Goal: Task Accomplishment & Management: Manage account settings

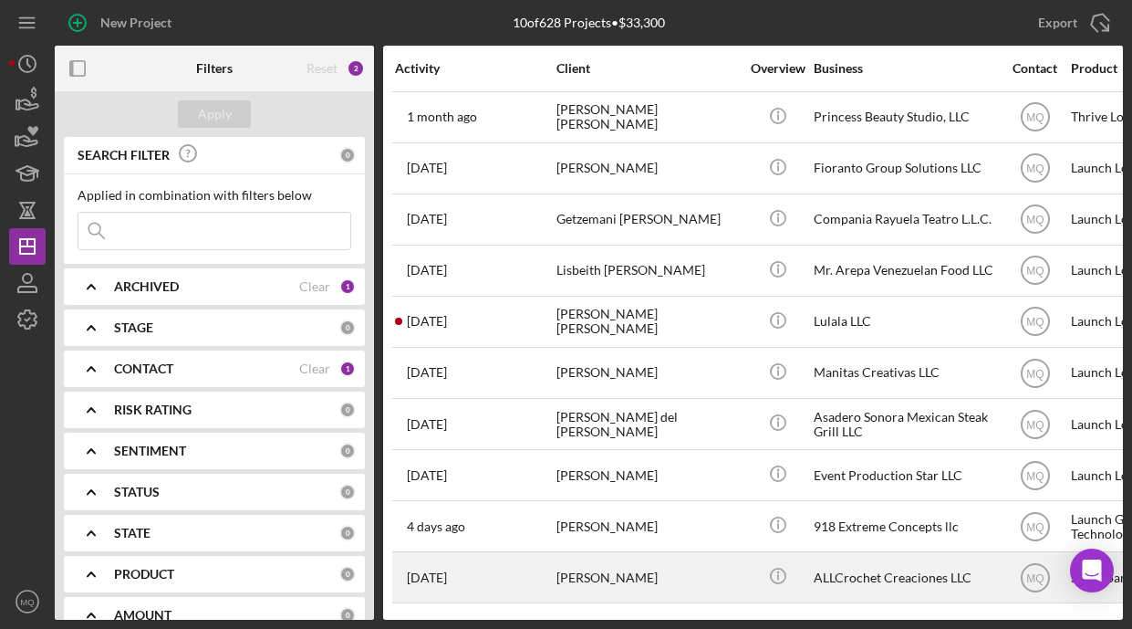
click at [629, 574] on div "[PERSON_NAME]" at bounding box center [648, 577] width 183 height 48
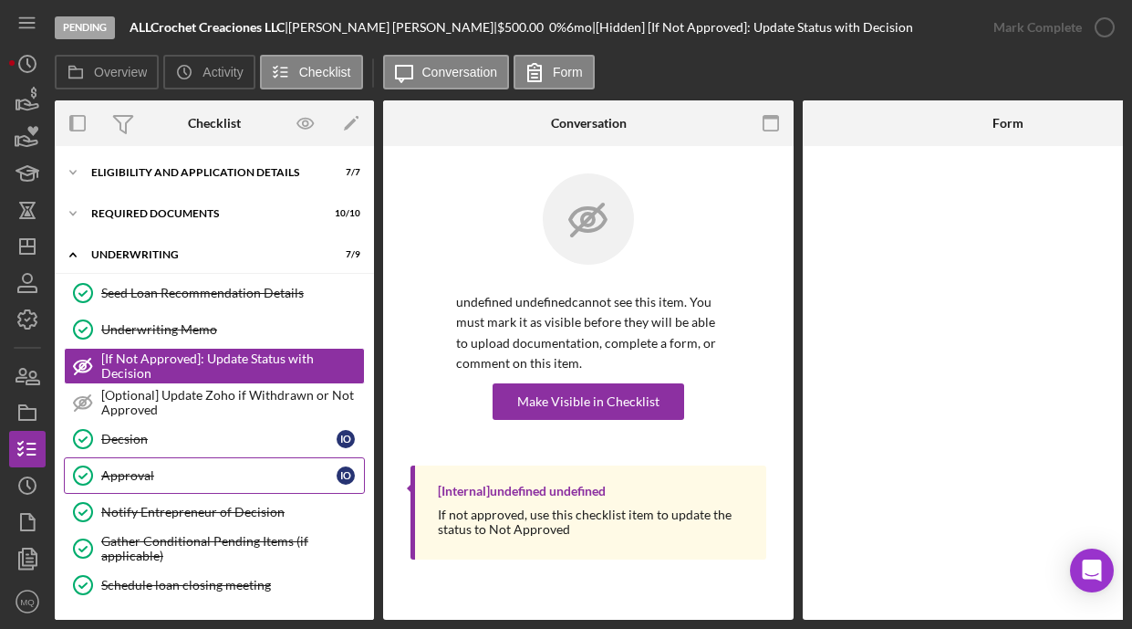
scroll to position [130, 0]
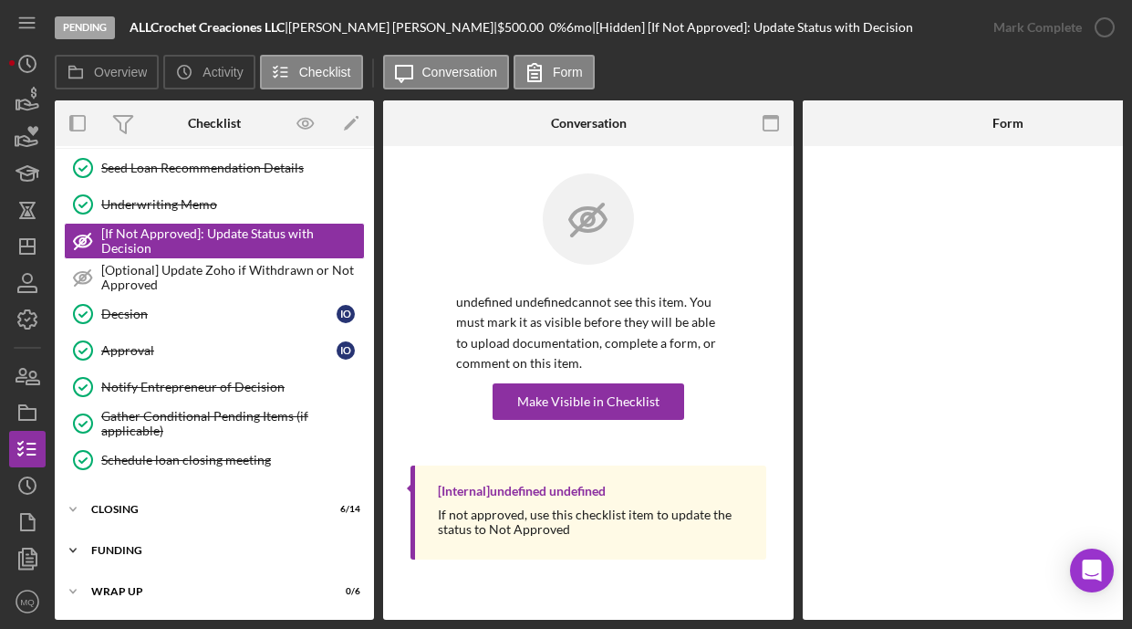
click at [117, 545] on div "FUNDING" at bounding box center [221, 550] width 260 height 11
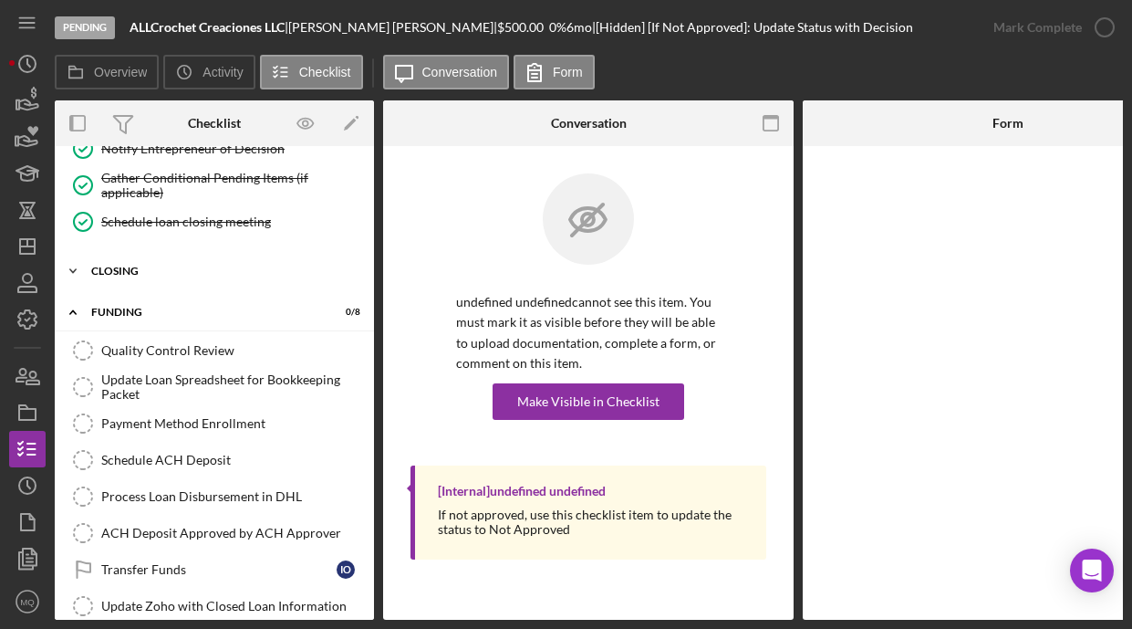
scroll to position [394, 0]
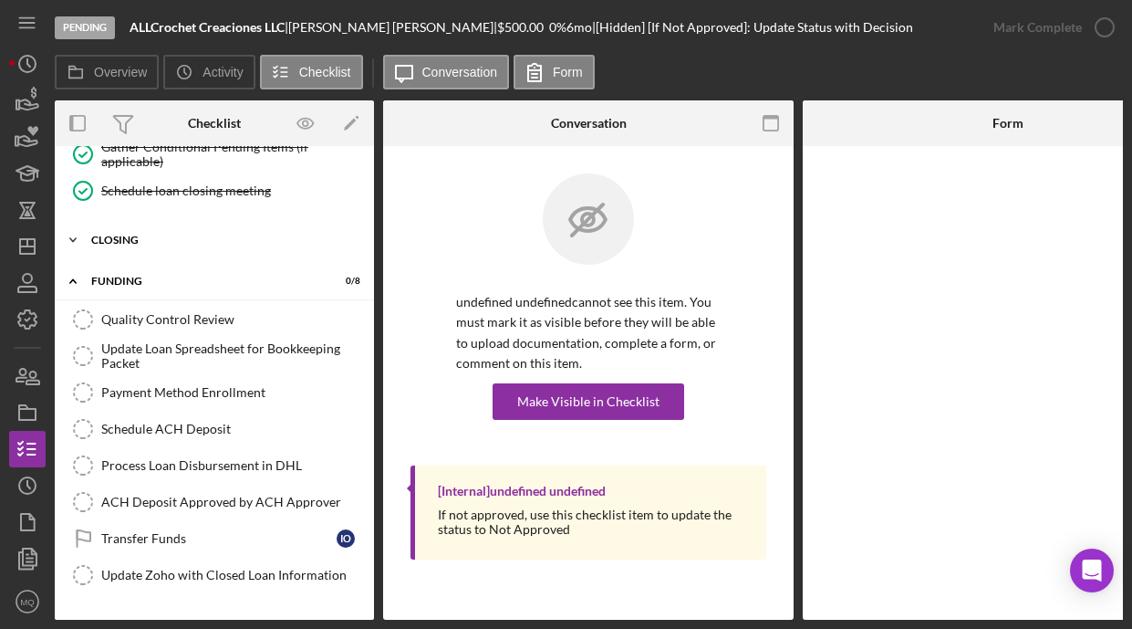
click at [131, 249] on div "Icon/Expander closing 6 / 14" at bounding box center [214, 240] width 319 height 37
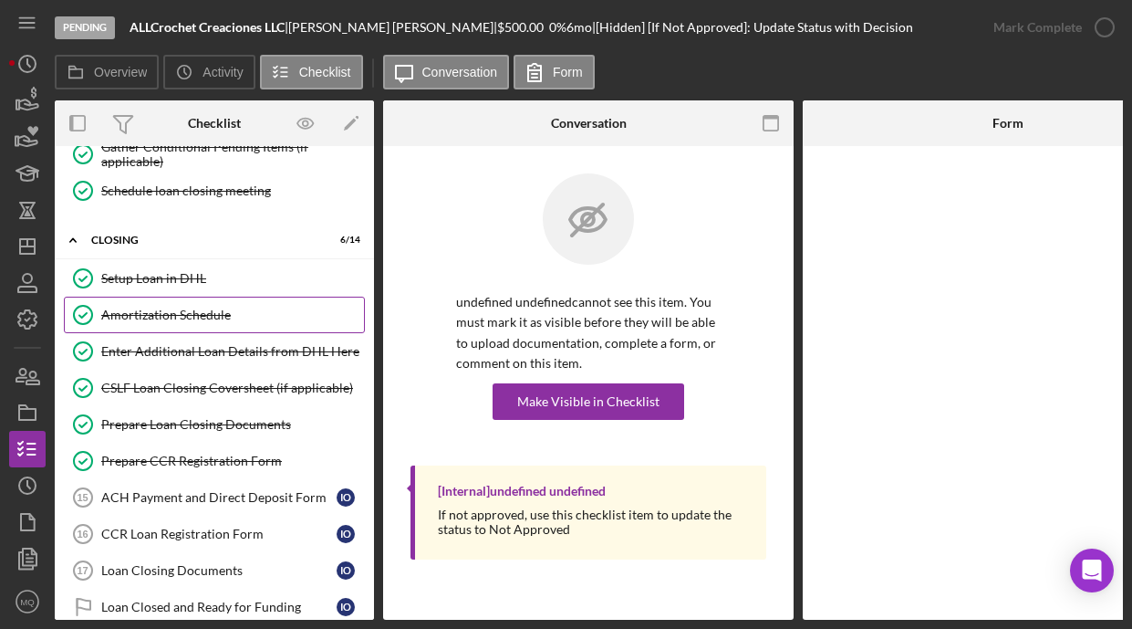
click at [179, 314] on div "Amortization Schedule" at bounding box center [232, 315] width 263 height 15
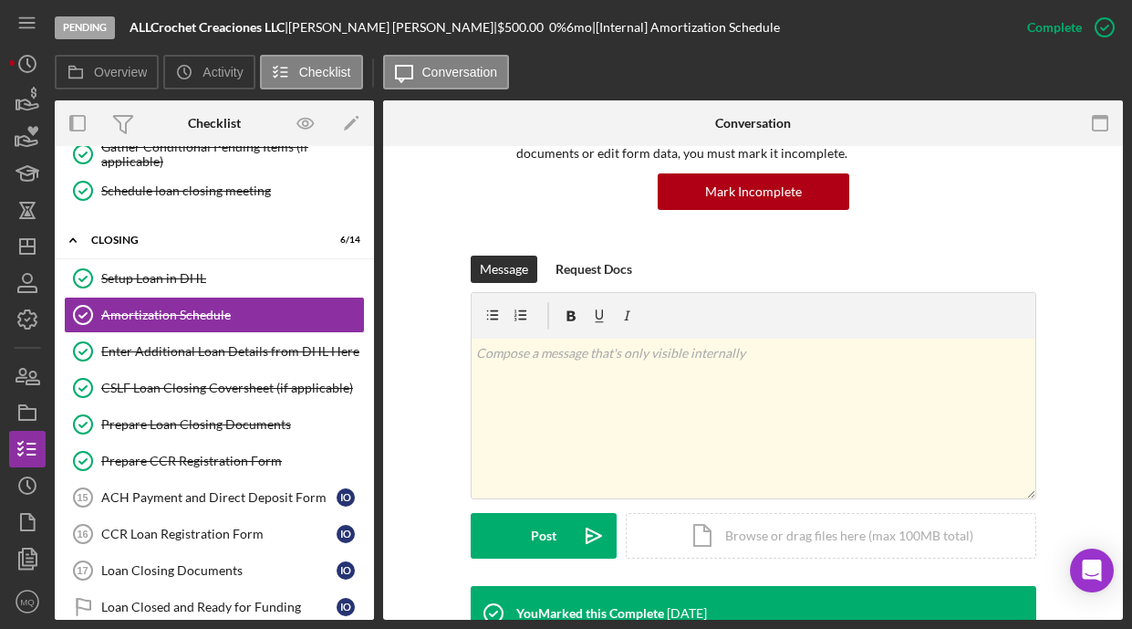
scroll to position [498, 0]
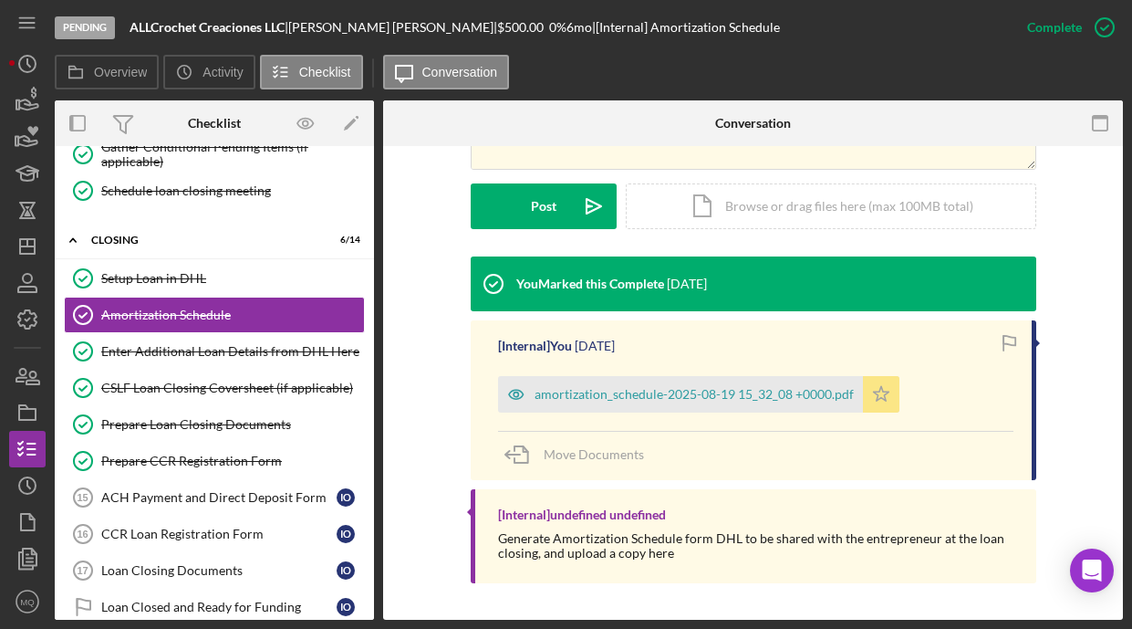
click at [826, 402] on icon "Icon/Star" at bounding box center [881, 394] width 37 height 37
click at [826, 32] on icon "button" at bounding box center [1105, 28] width 46 height 46
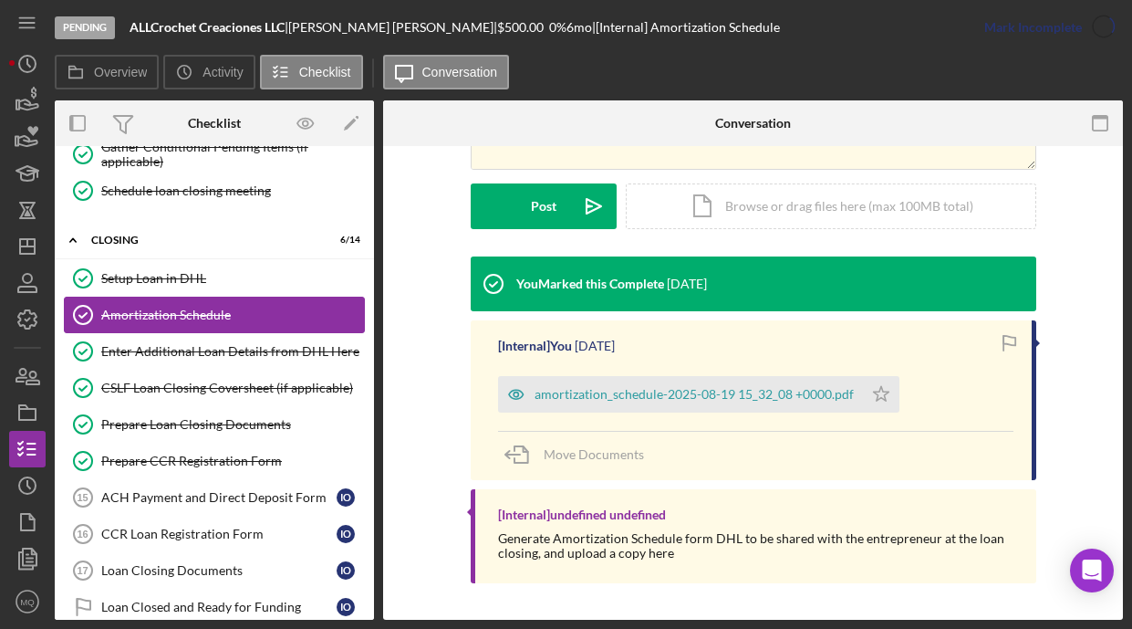
scroll to position [247, 0]
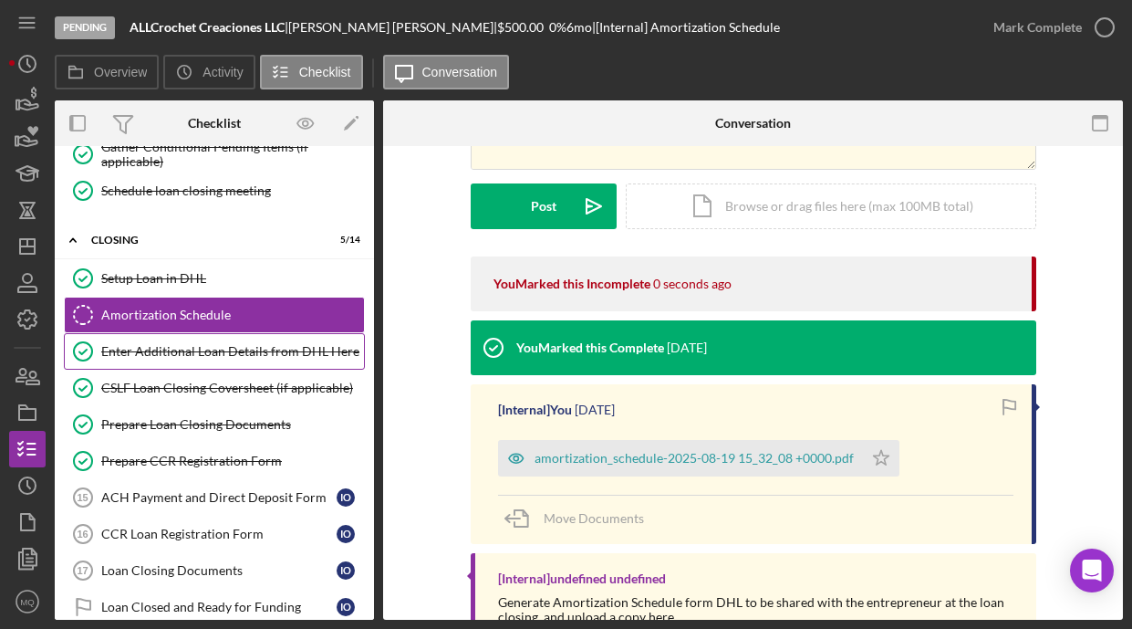
click at [242, 352] on div "Enter Additional Loan Details from DHL Here" at bounding box center [232, 351] width 263 height 15
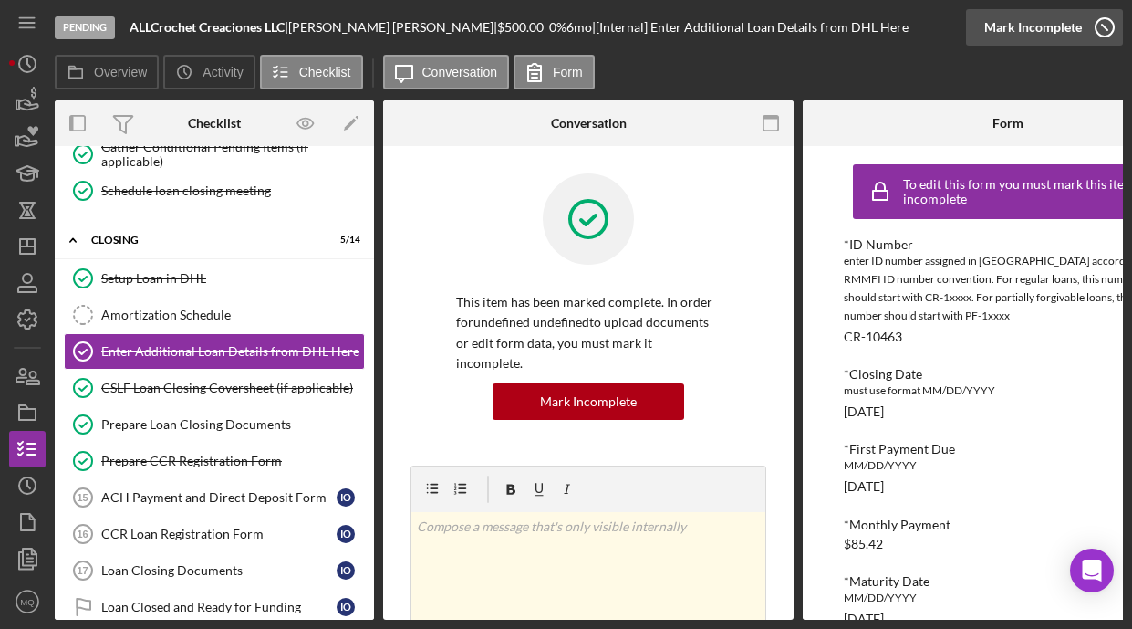
click at [826, 24] on icon "button" at bounding box center [1105, 28] width 46 height 46
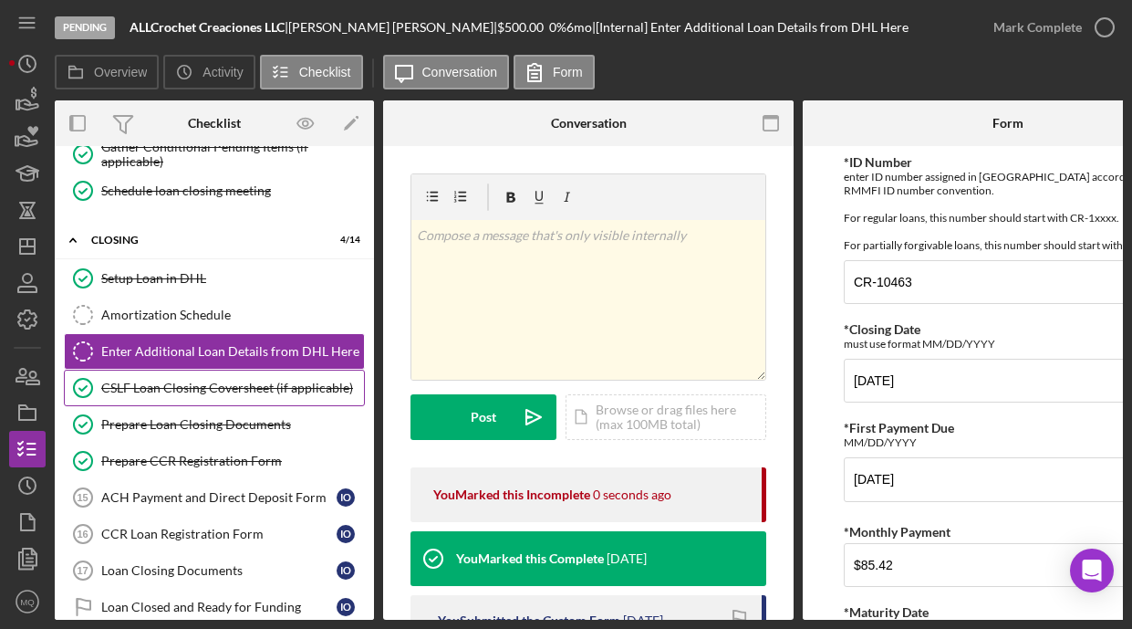
click at [264, 390] on div "CSLF Loan Closing Coversheet (if applicable)" at bounding box center [232, 388] width 263 height 15
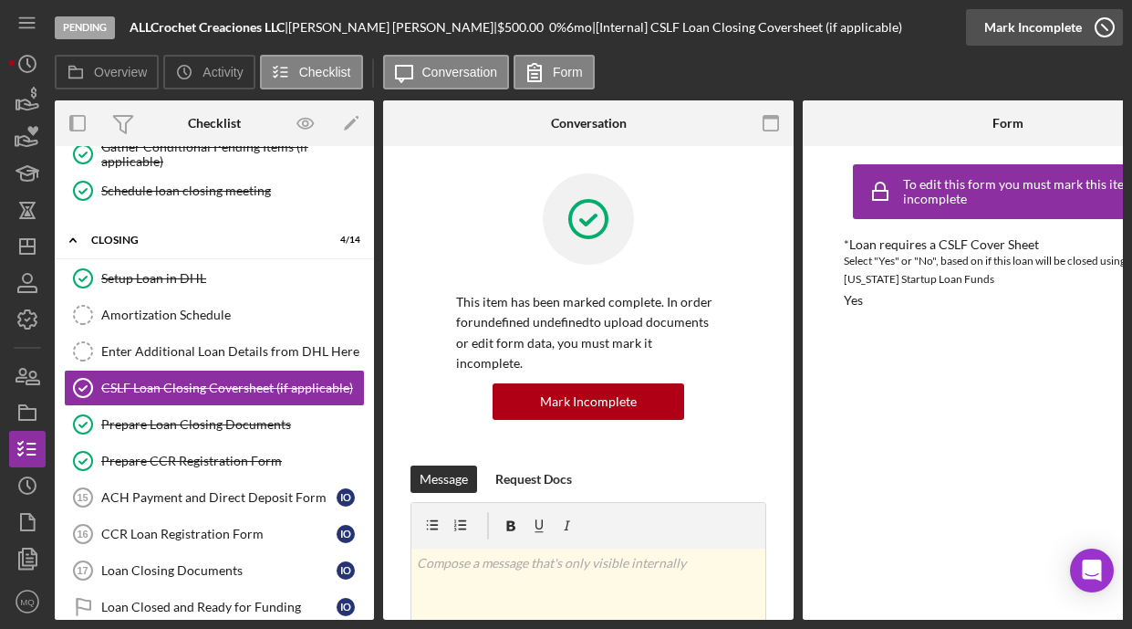
click at [826, 20] on icon "button" at bounding box center [1105, 28] width 46 height 46
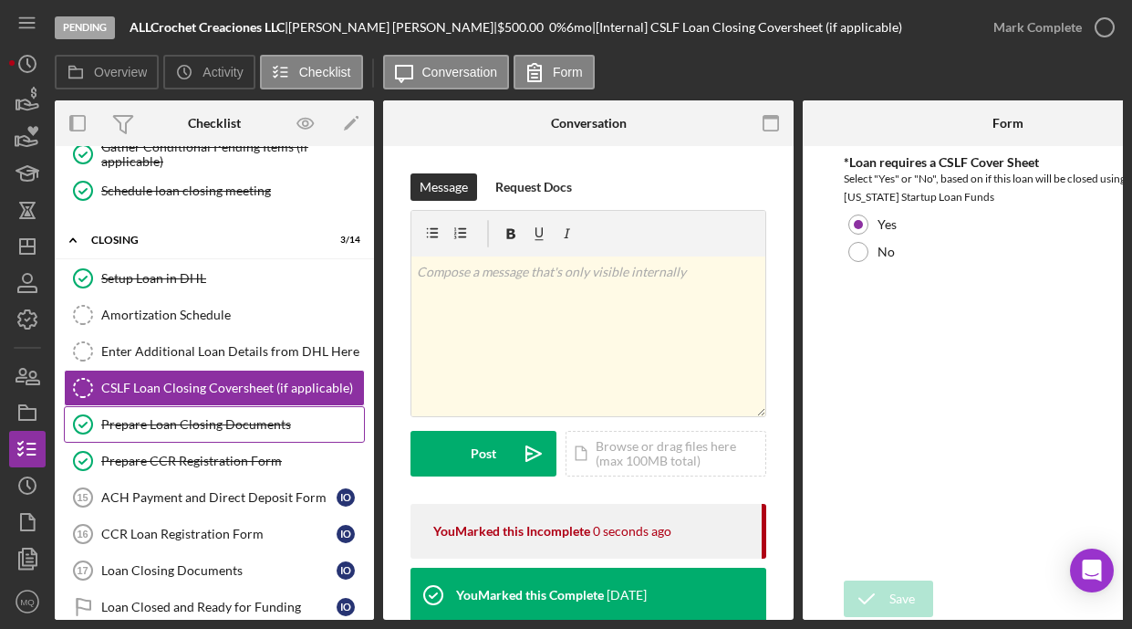
click at [278, 428] on div "Prepare Loan Closing Documents" at bounding box center [232, 424] width 263 height 15
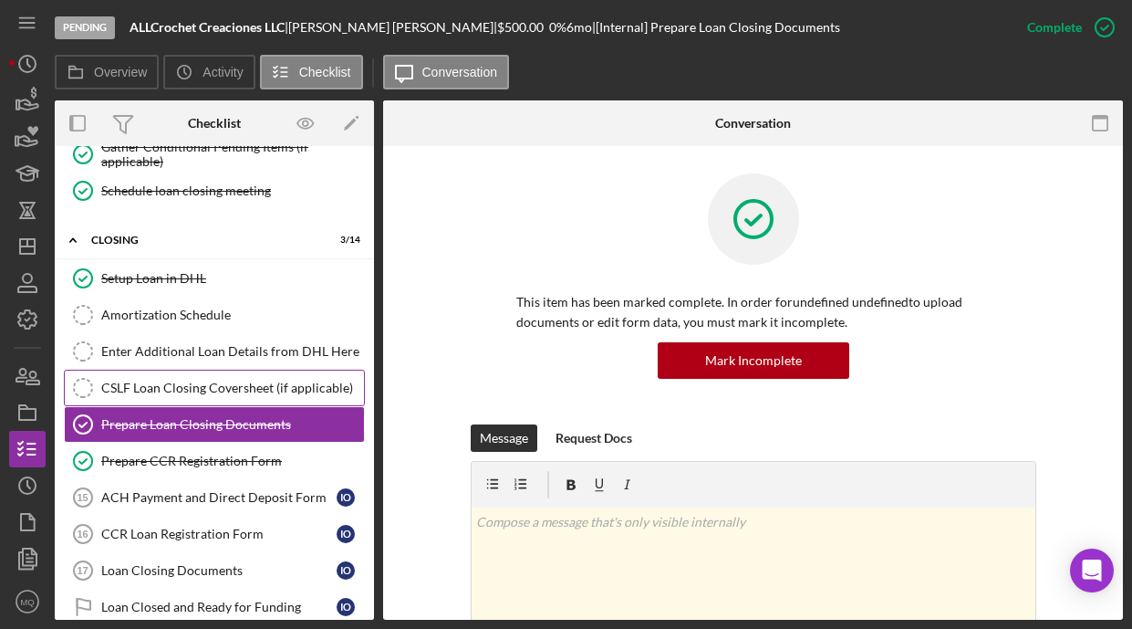
click at [233, 393] on div "CSLF Loan Closing Coversheet (if applicable)" at bounding box center [232, 388] width 263 height 15
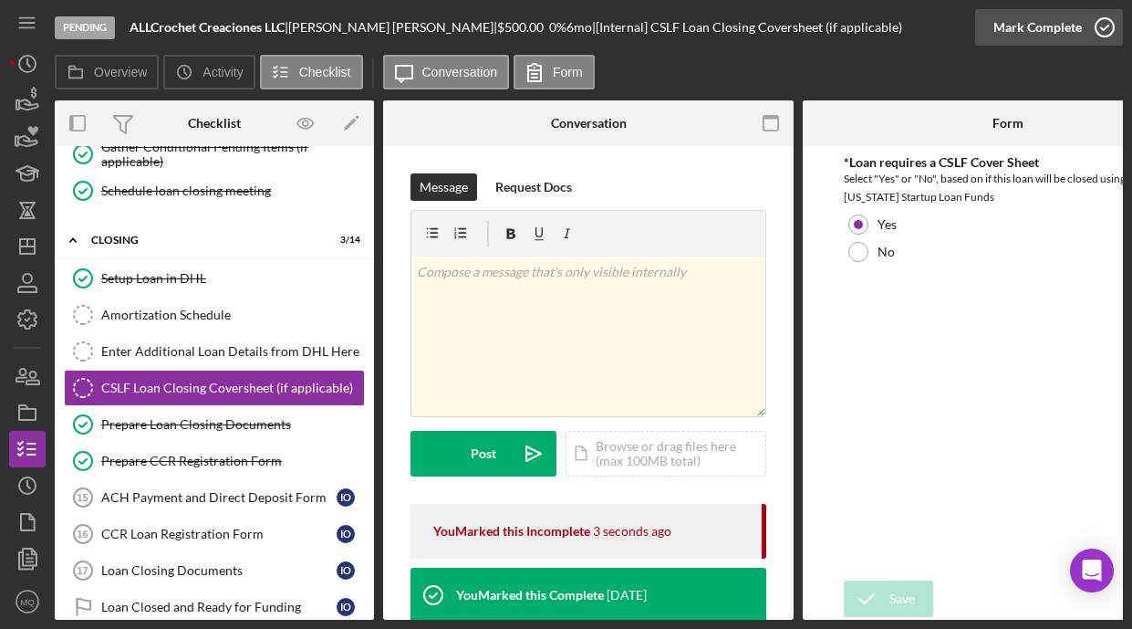
click at [826, 26] on icon "button" at bounding box center [1105, 28] width 46 height 46
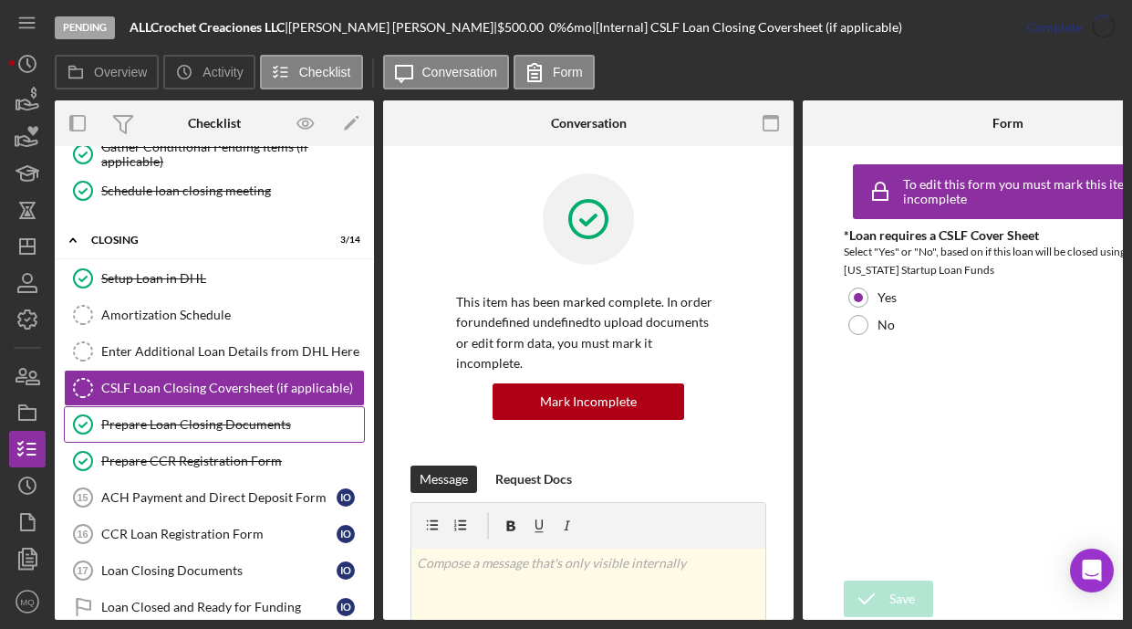
click at [255, 435] on link "Prepare Loan Closing Documents Prepare Loan Closing Documents" at bounding box center [214, 424] width 301 height 37
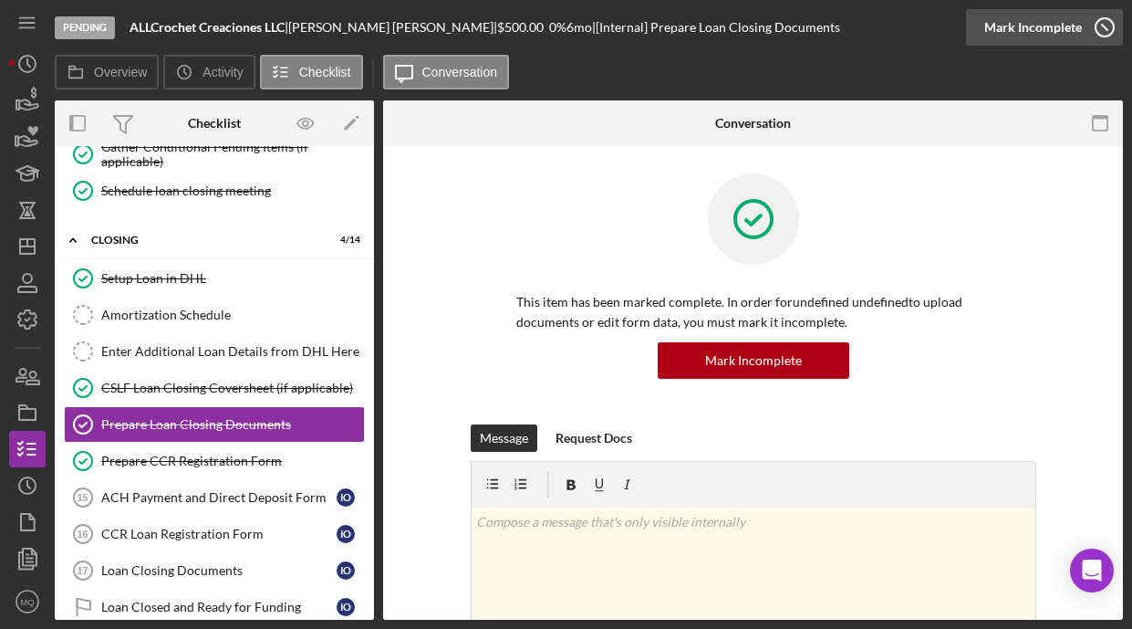
click at [826, 29] on icon "button" at bounding box center [1105, 28] width 46 height 46
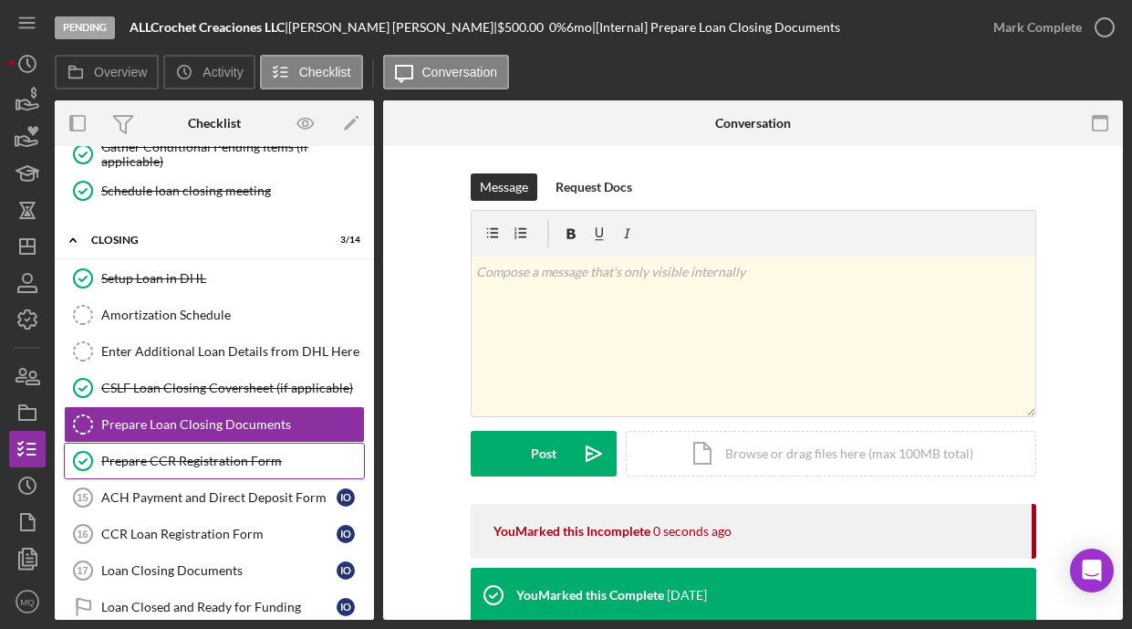
click at [264, 468] on link "Prepare CCR Registration Form Prepare CCR Registration Form" at bounding box center [214, 461] width 301 height 37
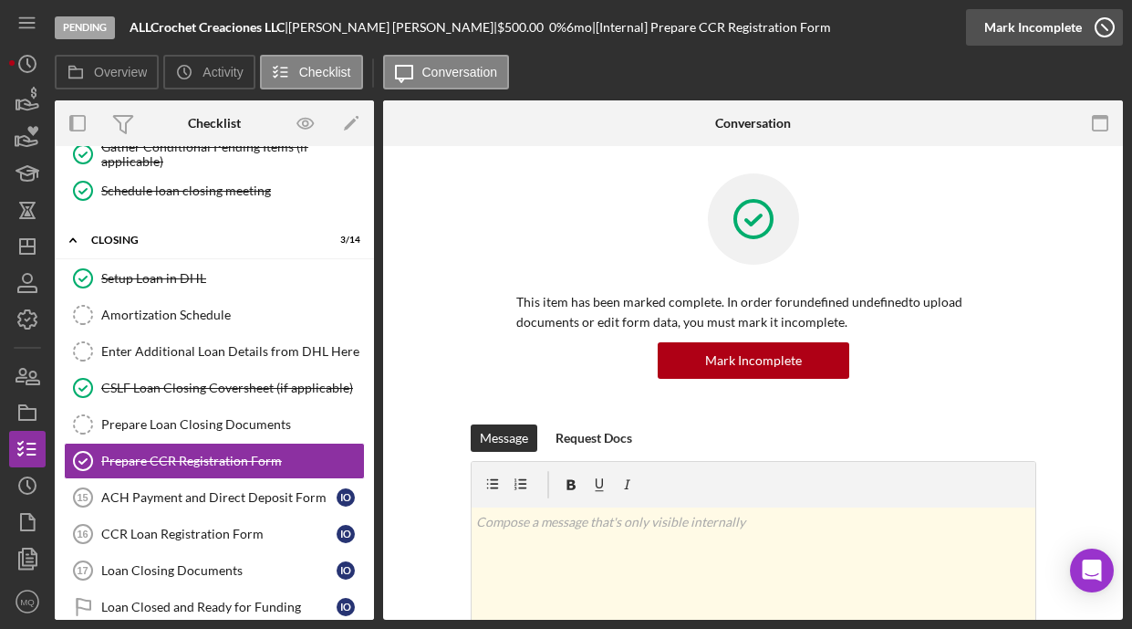
click at [826, 37] on icon "button" at bounding box center [1105, 28] width 46 height 46
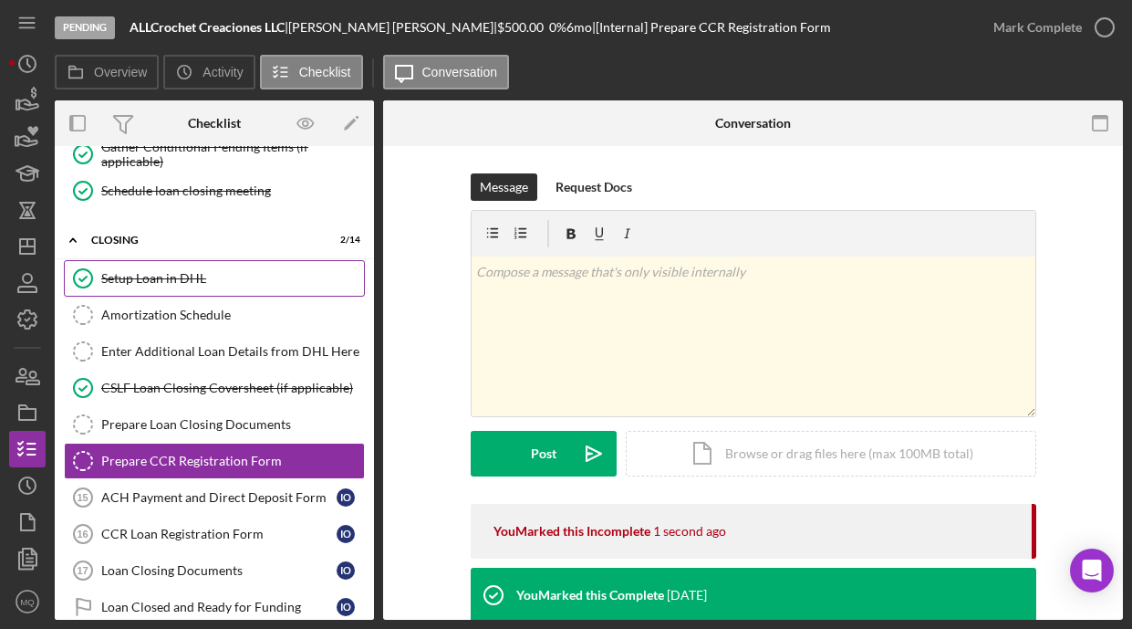
click at [203, 279] on div "Setup Loan in DHL" at bounding box center [232, 278] width 263 height 15
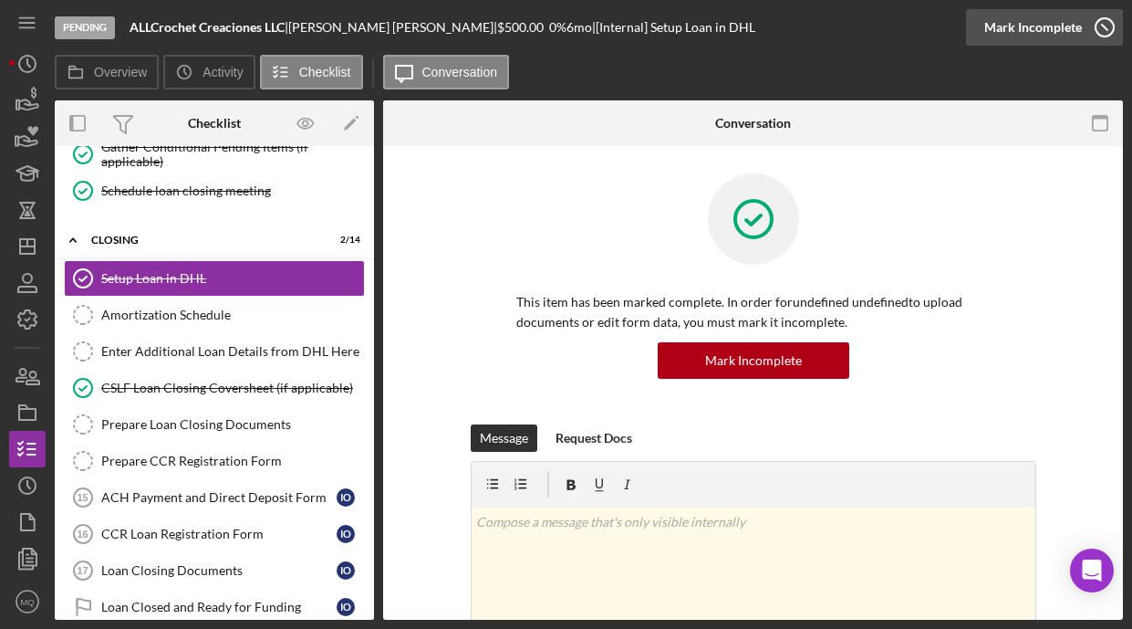
click at [826, 24] on icon "button" at bounding box center [1105, 28] width 46 height 46
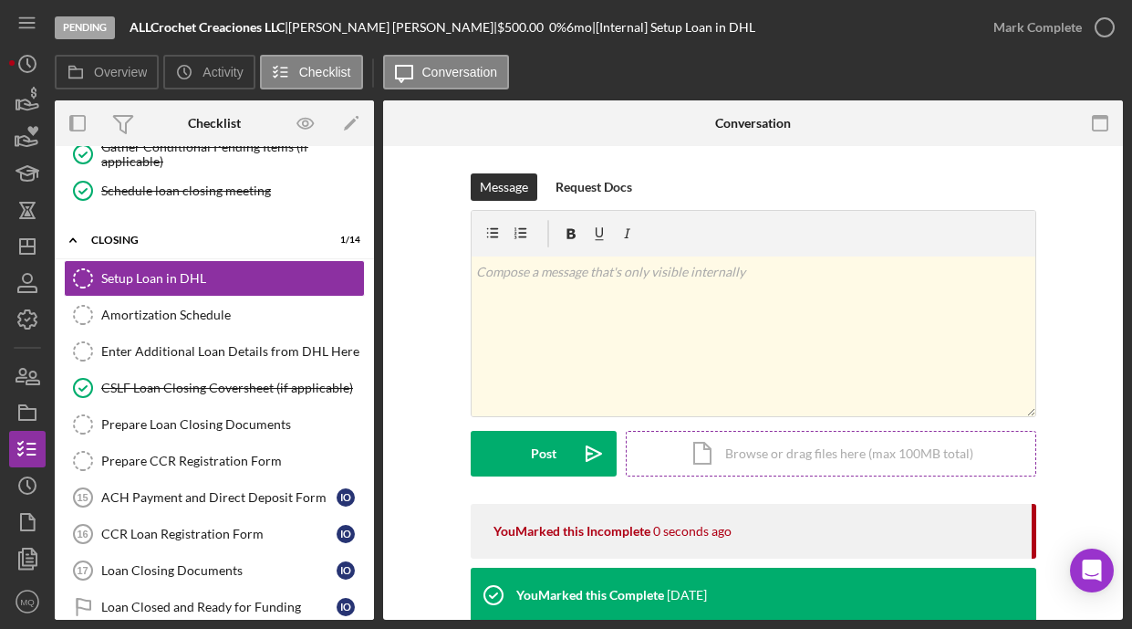
scroll to position [286, 0]
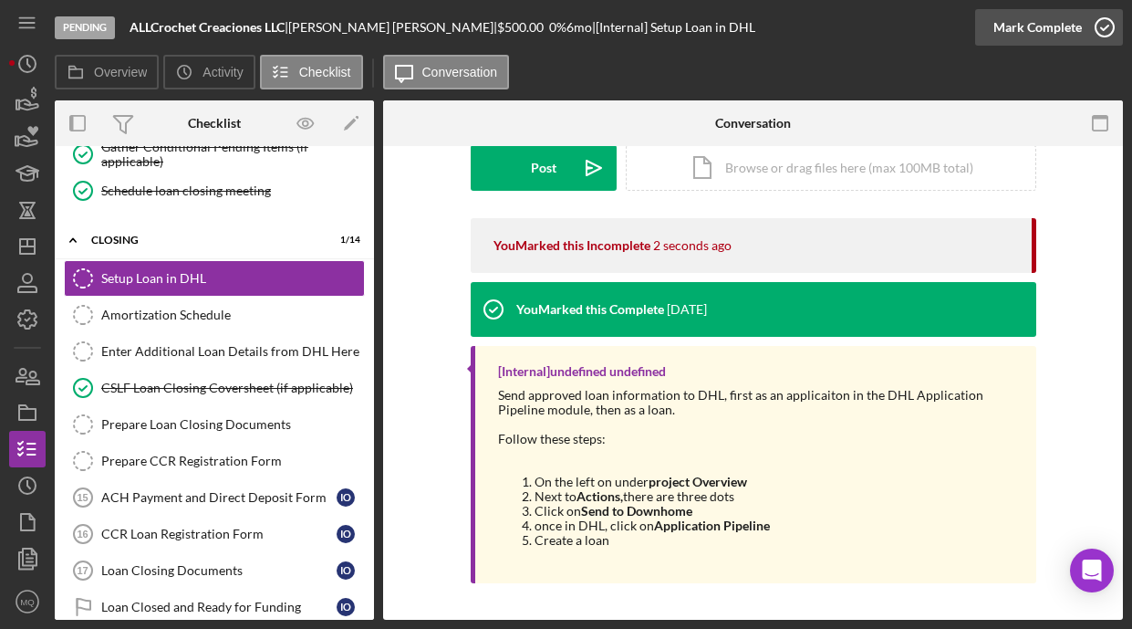
click at [826, 30] on icon "button" at bounding box center [1105, 28] width 46 height 46
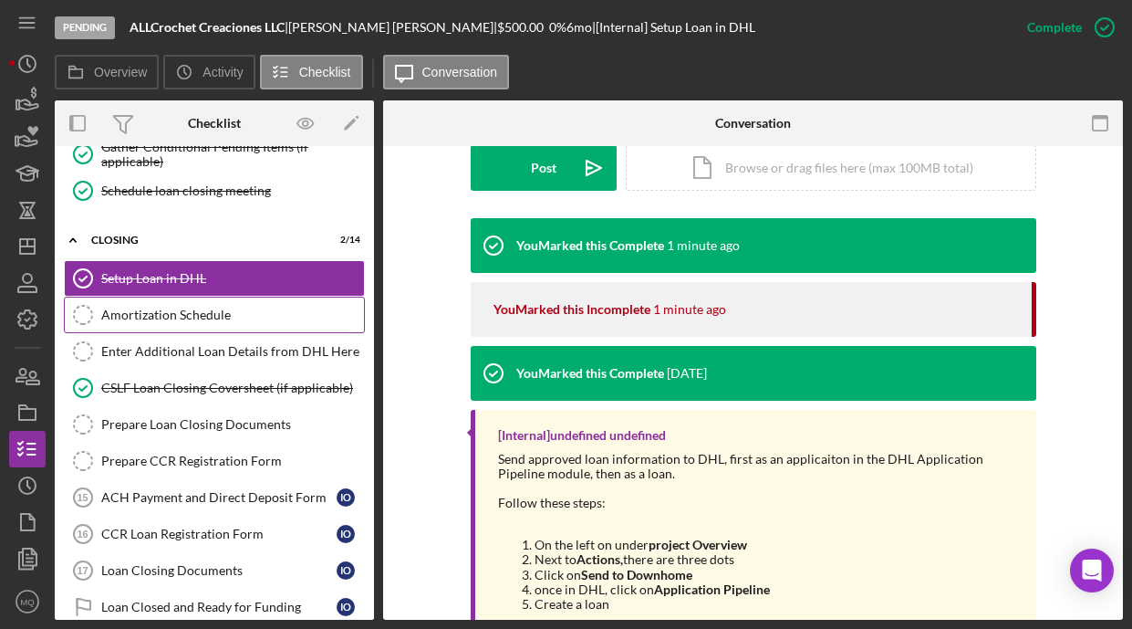
click at [253, 301] on link "Amortization Schedule Amortization Schedule" at bounding box center [214, 315] width 301 height 37
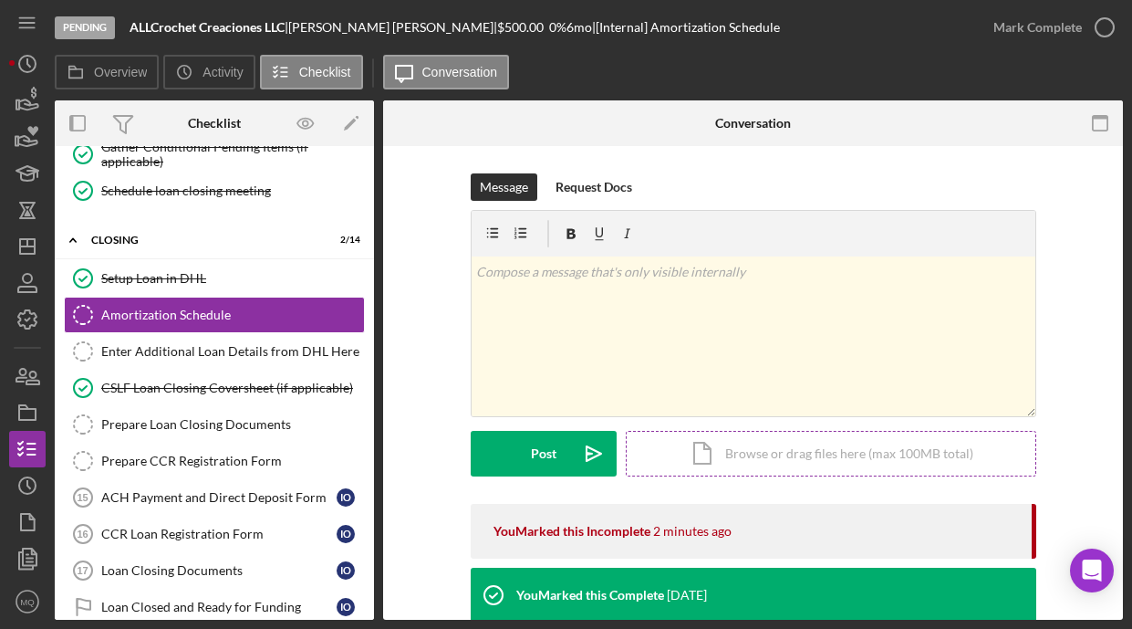
click at [826, 462] on div "Icon/Document Browse or drag files here (max 100MB total) Tap to choose files o…" at bounding box center [831, 454] width 411 height 46
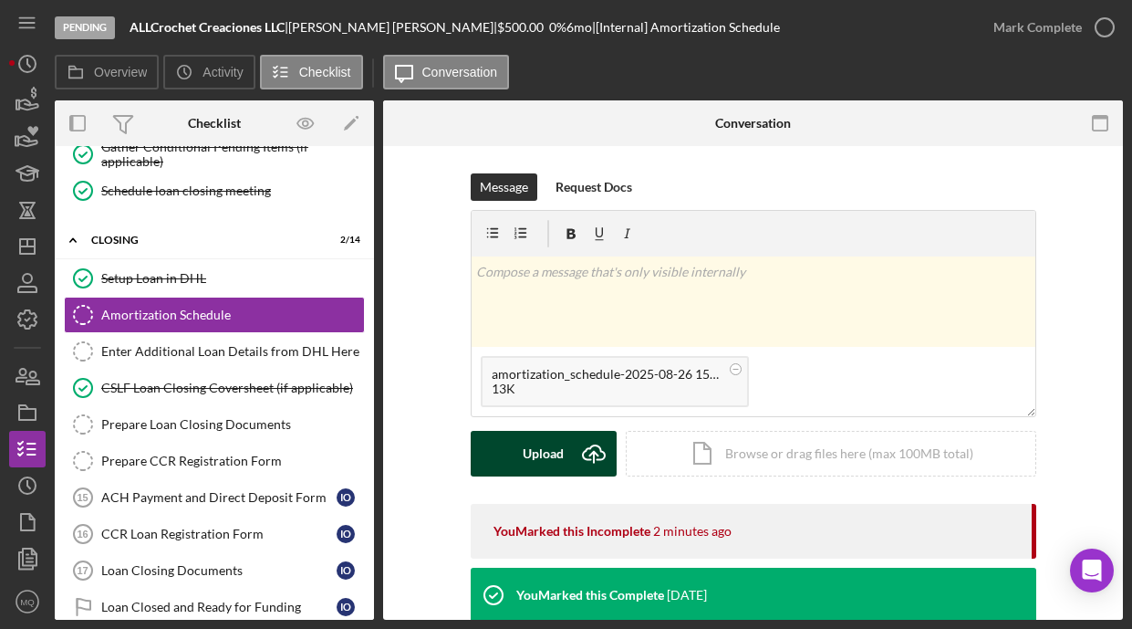
click at [558, 459] on div "Upload" at bounding box center [543, 454] width 41 height 46
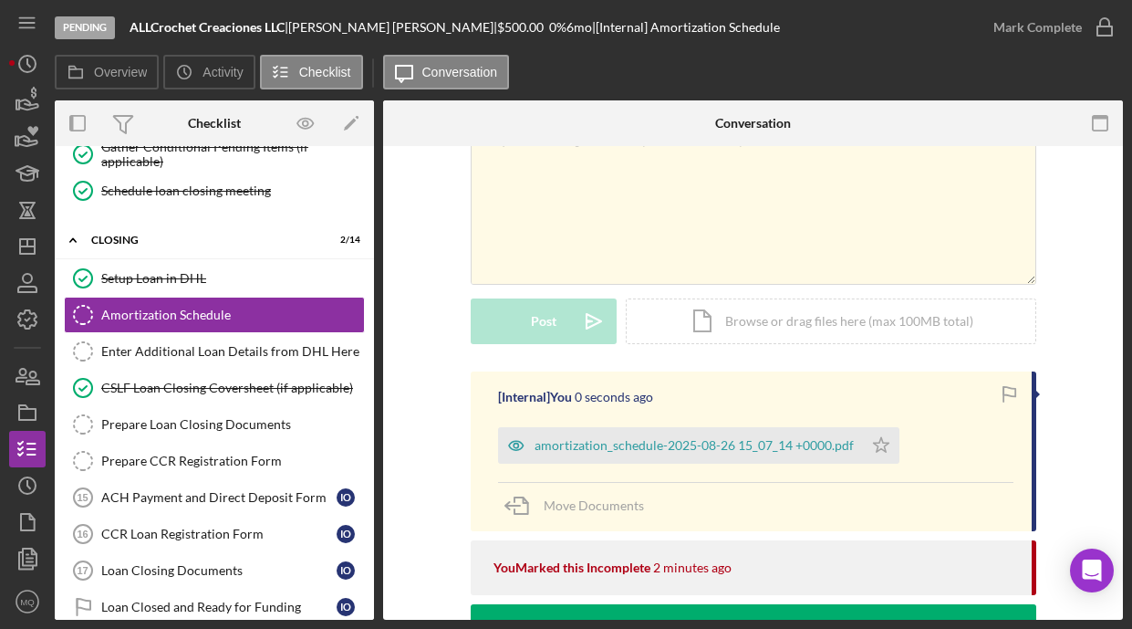
scroll to position [138, 0]
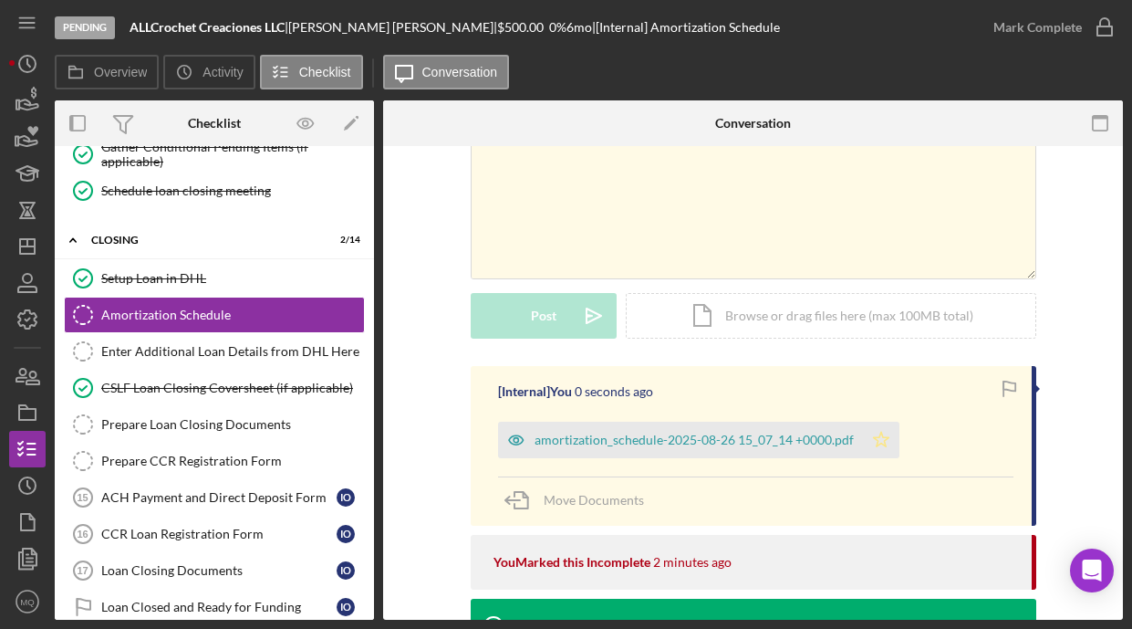
click at [826, 426] on icon "Icon/Star" at bounding box center [881, 440] width 37 height 37
click at [826, 28] on icon "button" at bounding box center [1105, 28] width 46 height 46
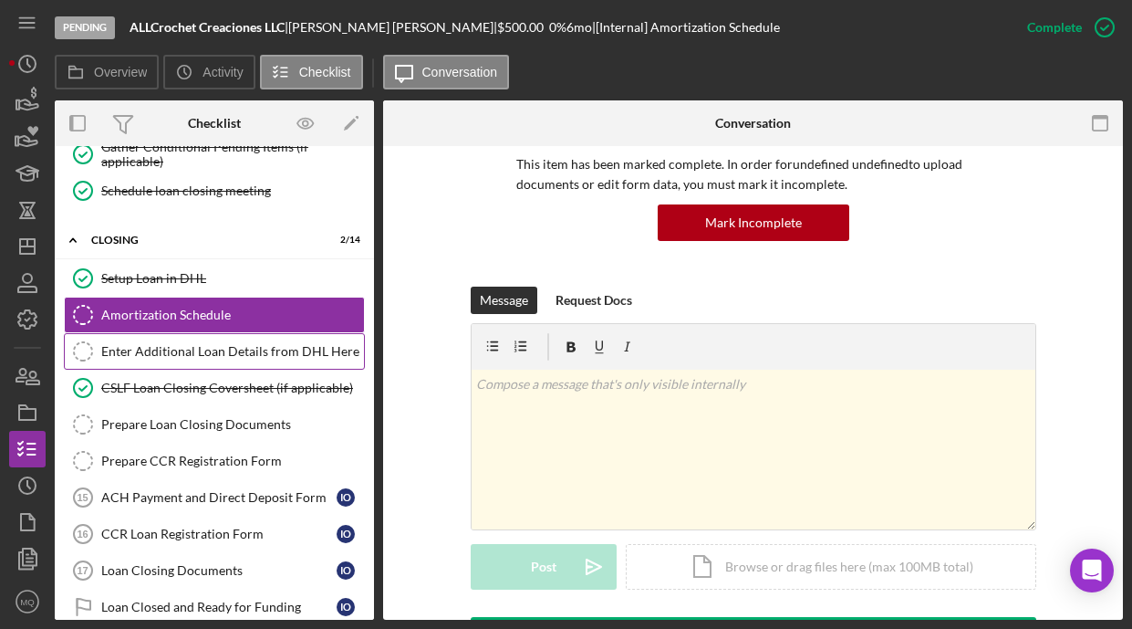
scroll to position [389, 0]
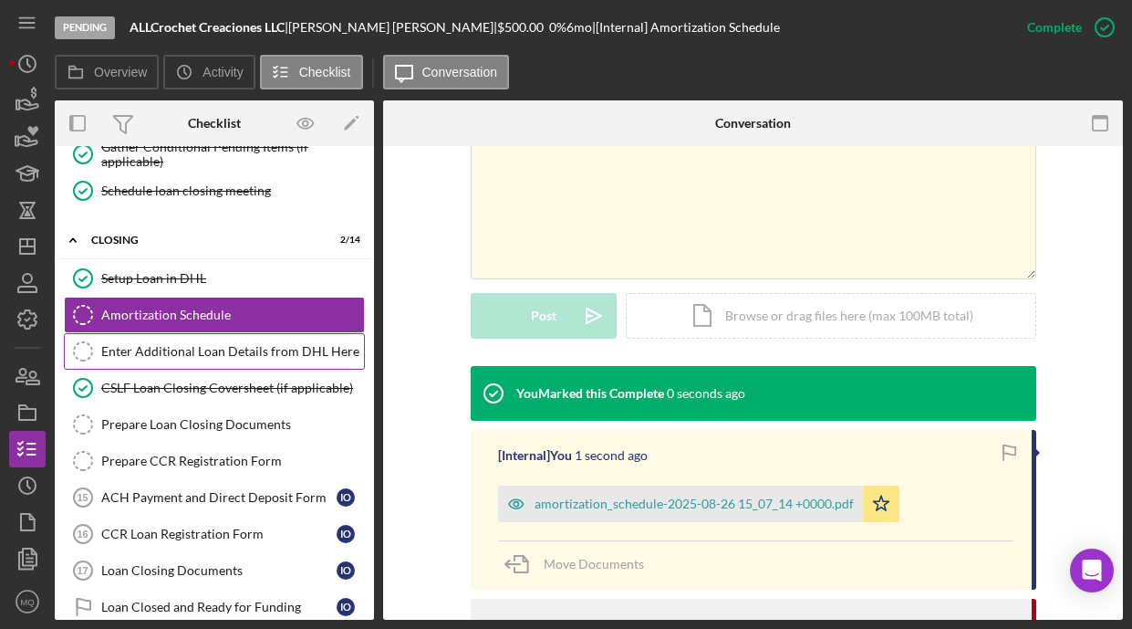
click at [332, 357] on div "Enter Additional Loan Details from DHL Here" at bounding box center [232, 351] width 263 height 15
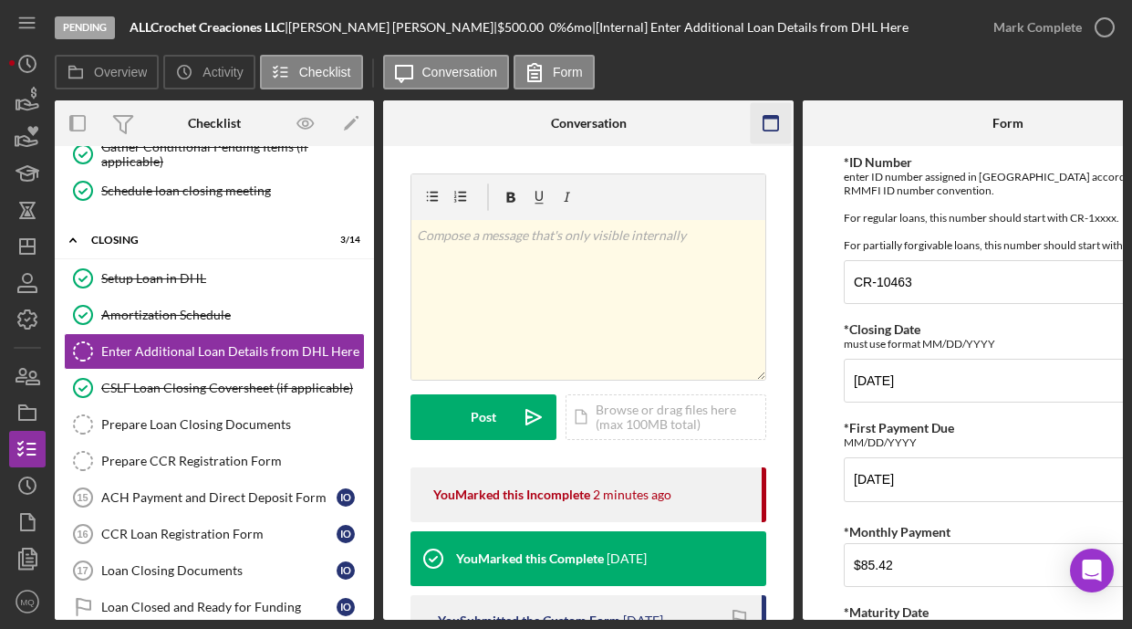
click at [763, 111] on icon "button" at bounding box center [771, 123] width 41 height 41
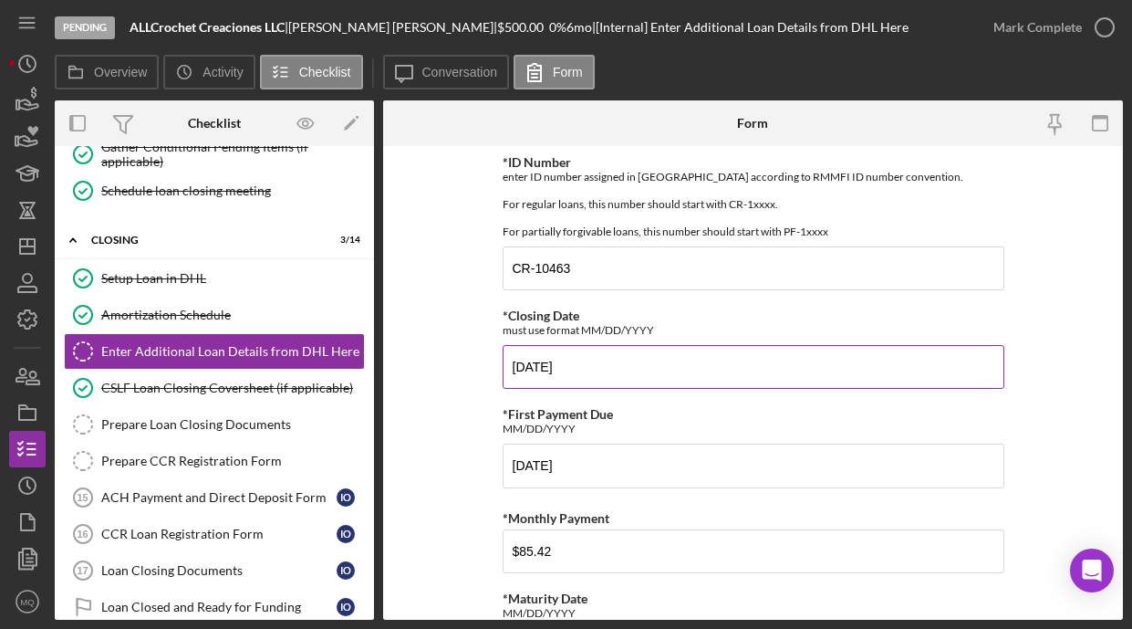
click at [542, 368] on input "[DATE]" at bounding box center [754, 367] width 502 height 44
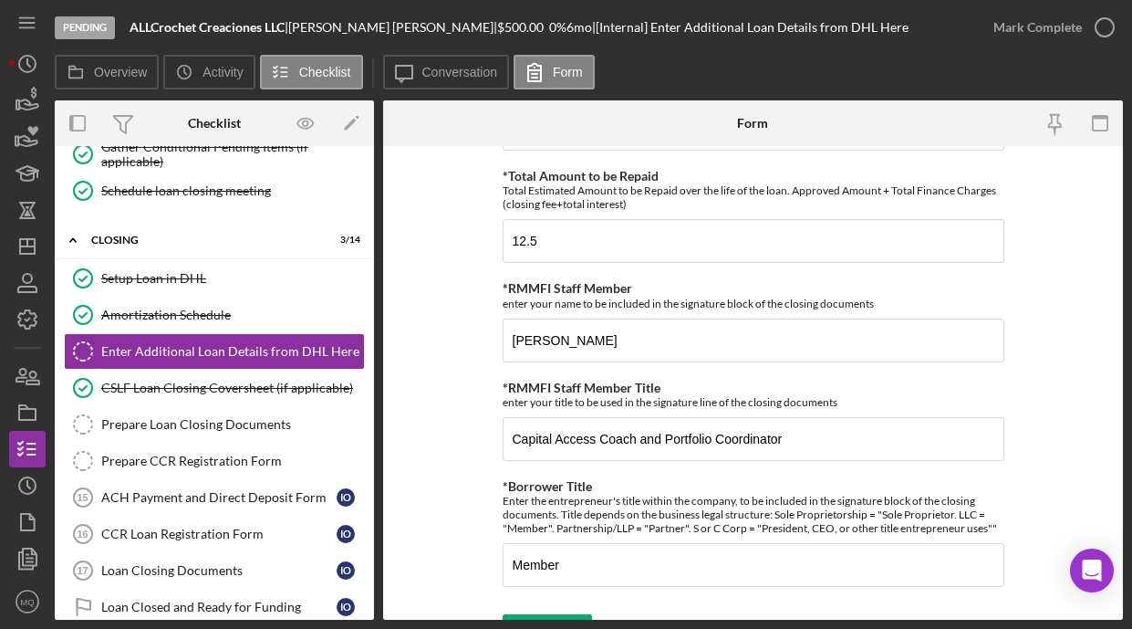
scroll to position [778, 0]
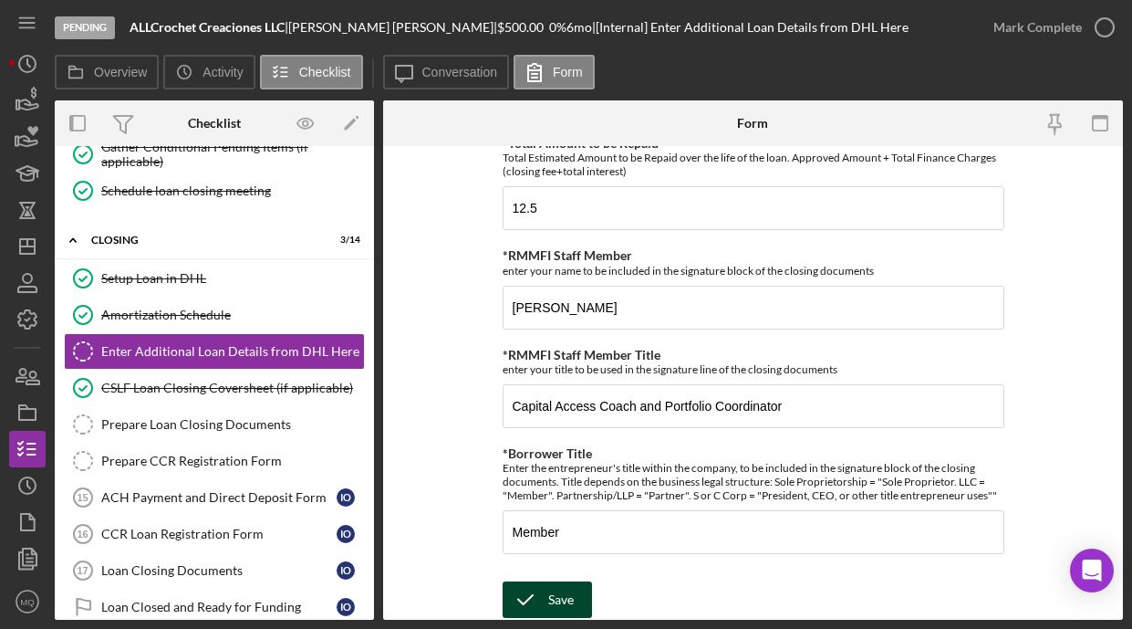
type input "[DATE]"
click at [552, 588] on div "Save" at bounding box center [561, 599] width 26 height 37
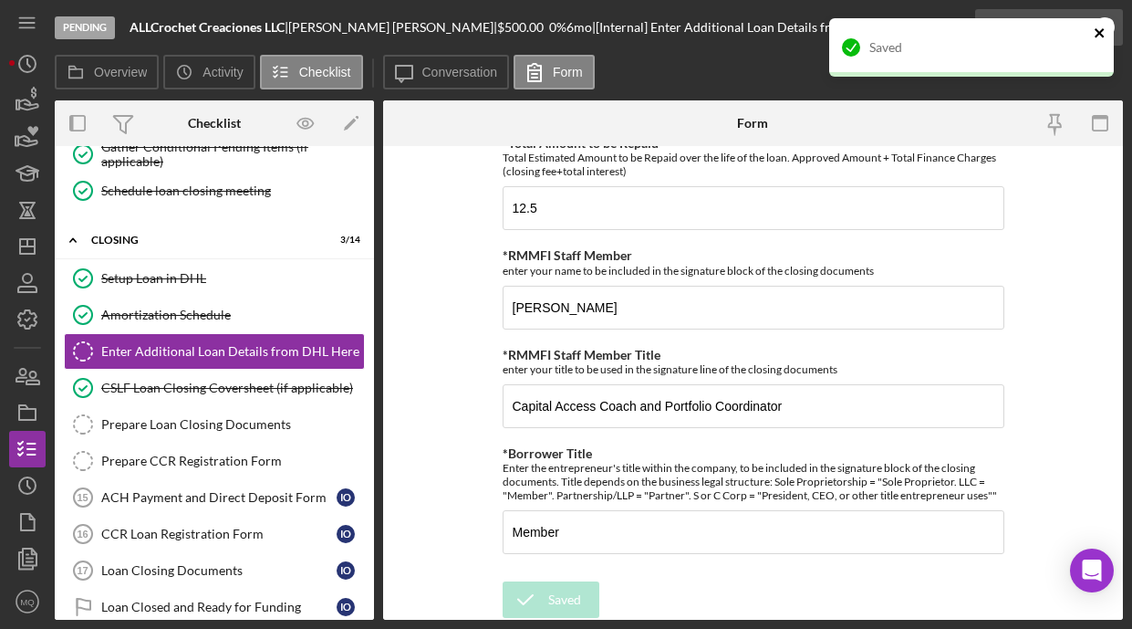
click at [826, 34] on icon "close" at bounding box center [1099, 32] width 9 height 9
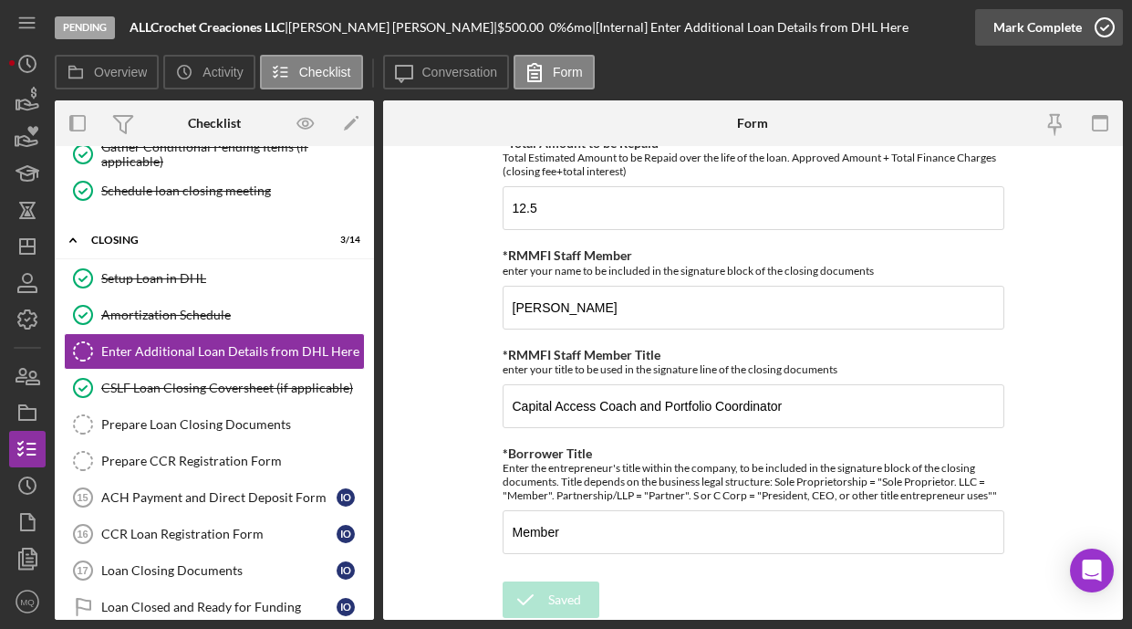
click at [826, 23] on icon "button" at bounding box center [1105, 28] width 46 height 46
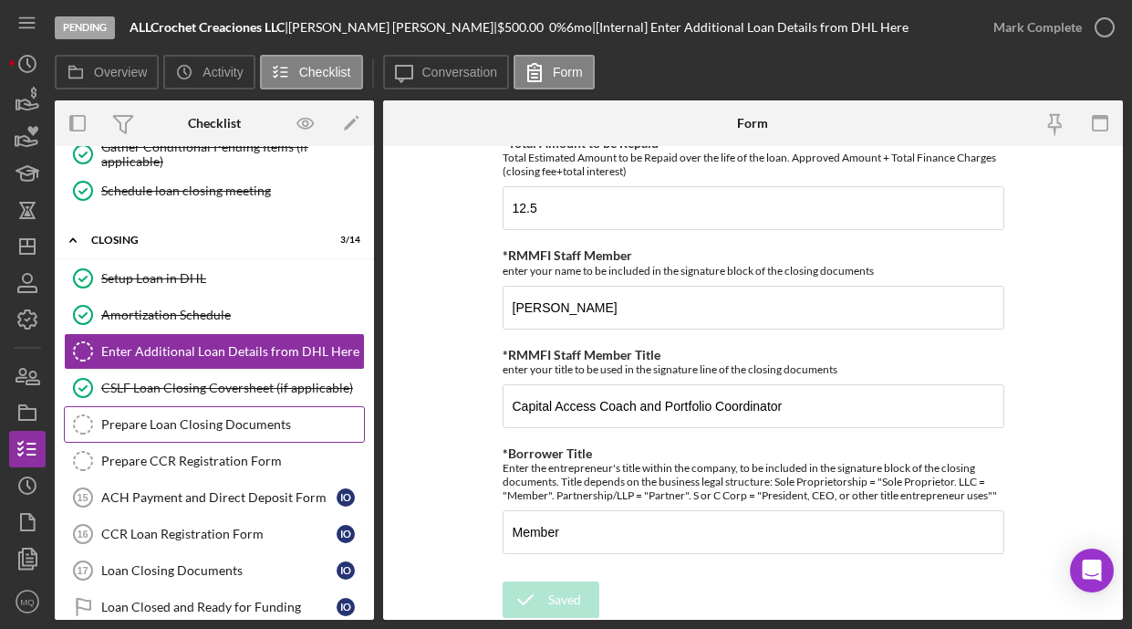
scroll to position [851, 0]
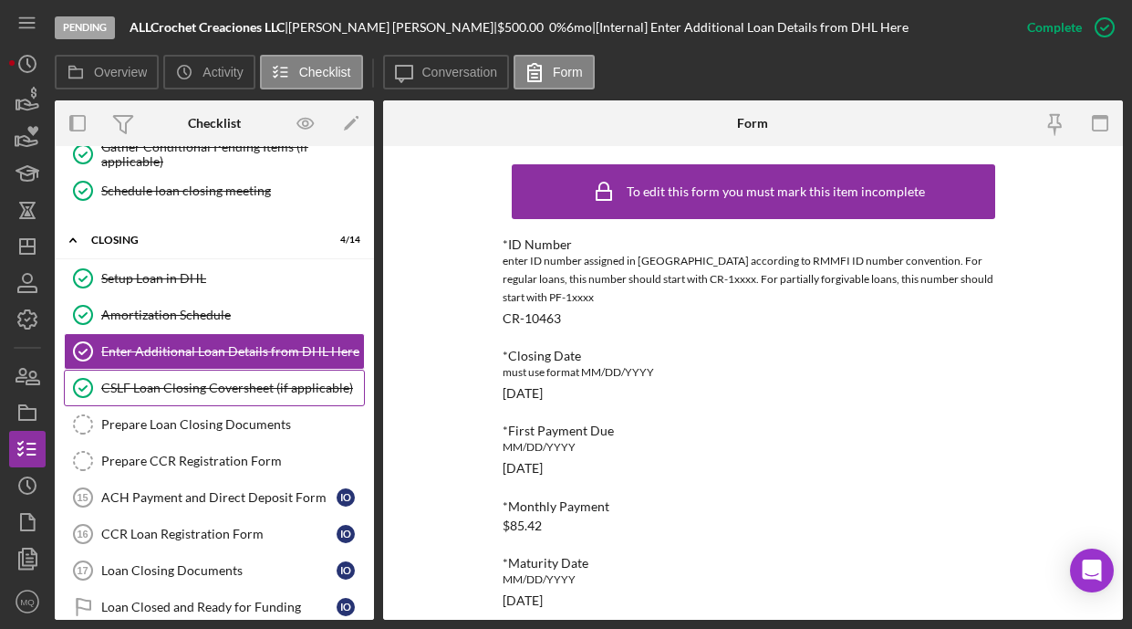
click at [250, 400] on link "CSLF Loan Closing Coversheet (if applicable) CSLF Loan Closing Coversheet (if a…" at bounding box center [214, 388] width 301 height 37
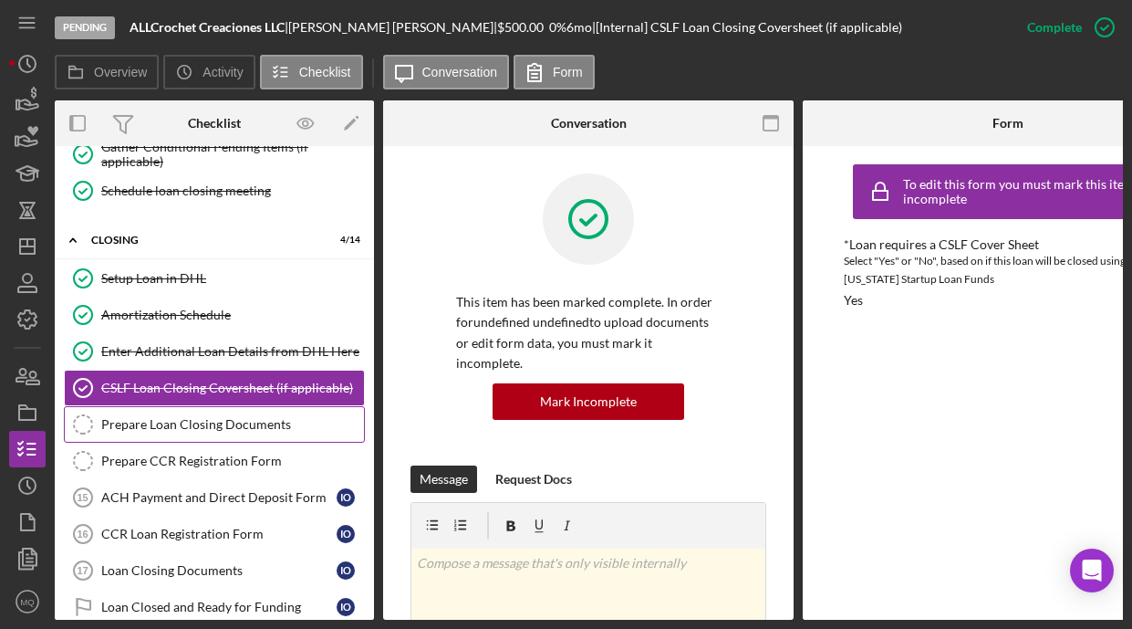
click at [252, 427] on div "Prepare Loan Closing Documents" at bounding box center [232, 424] width 263 height 15
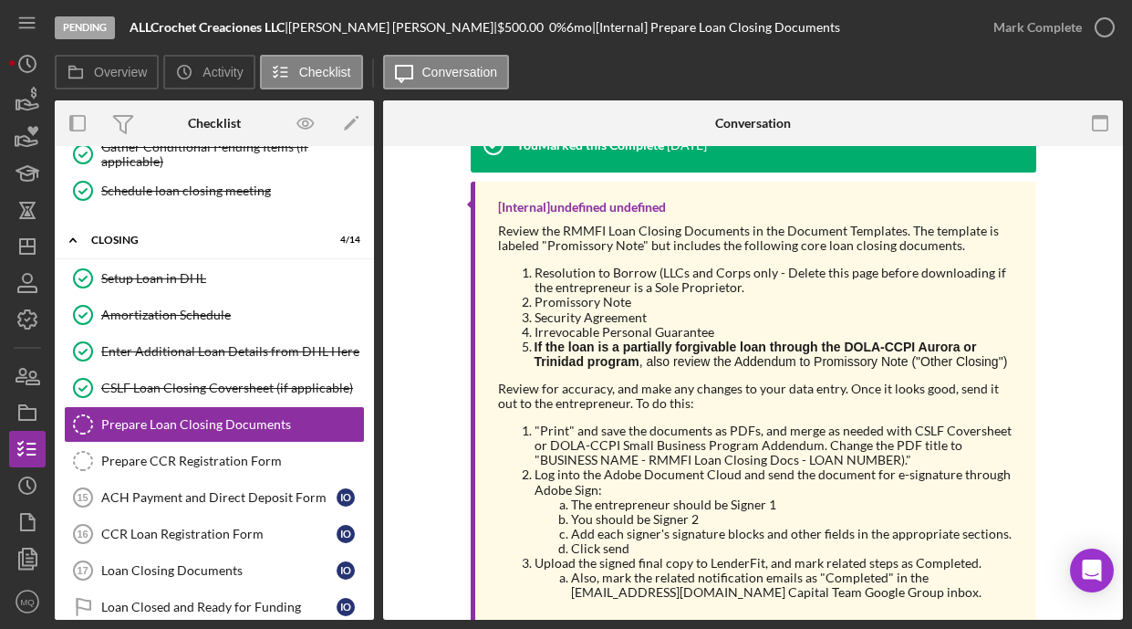
scroll to position [458, 0]
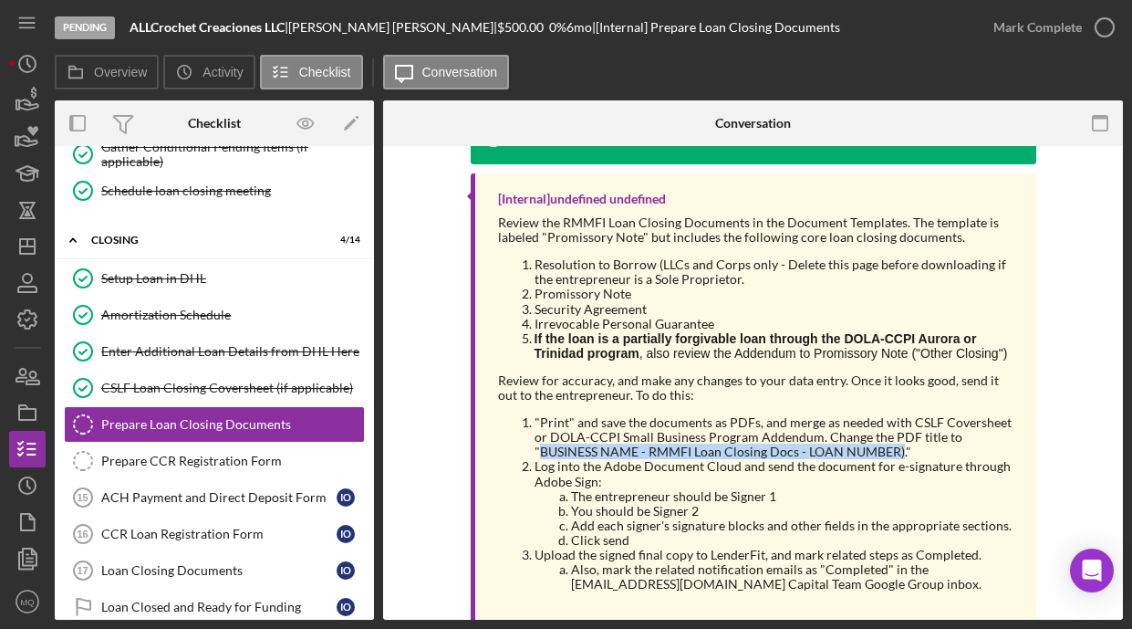
drag, startPoint x: 537, startPoint y: 472, endPoint x: 896, endPoint y: 468, distance: 359.6
click at [826, 459] on li ""Print" and save the documents as PDFs, and merge as needed with CSLF Covershee…" at bounding box center [777, 437] width 484 height 44
copy li "BUSINESS NAME - RMMFI Loan Closing Docs - LOAN NUMBER)"
click at [28, 555] on icon "button" at bounding box center [29, 558] width 6 height 7
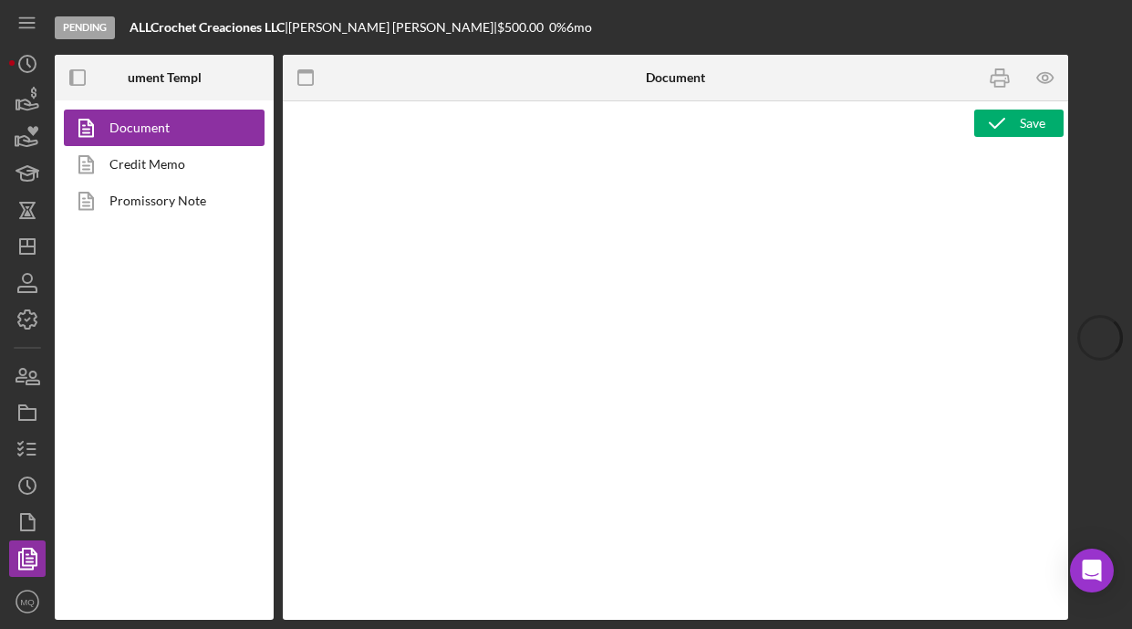
type textarea "<h1 style="text-align: center;">&nbsp;</h1> <h1 style="text-align: center;">See…"
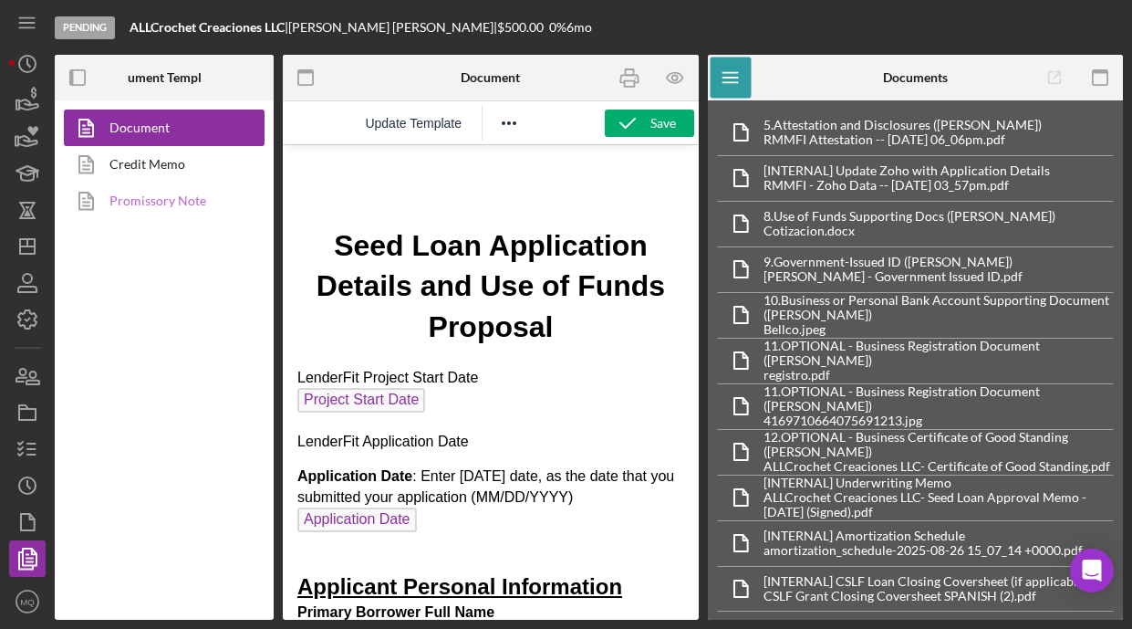
click at [192, 203] on link "Promissory Note" at bounding box center [160, 201] width 192 height 37
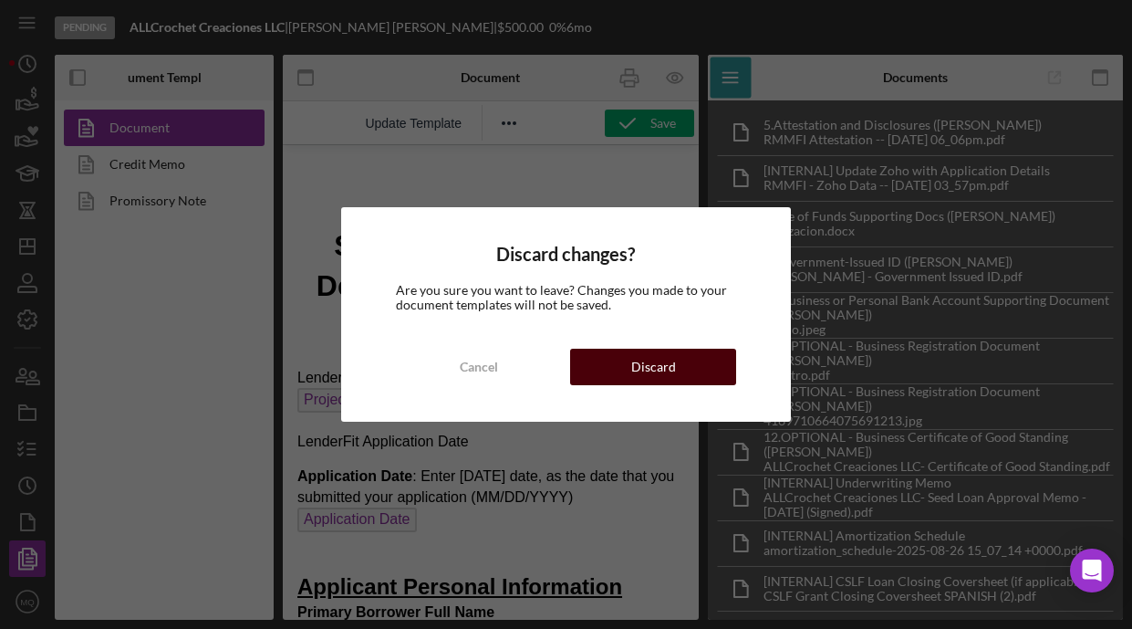
click at [677, 375] on button "Discard" at bounding box center [652, 367] width 165 height 37
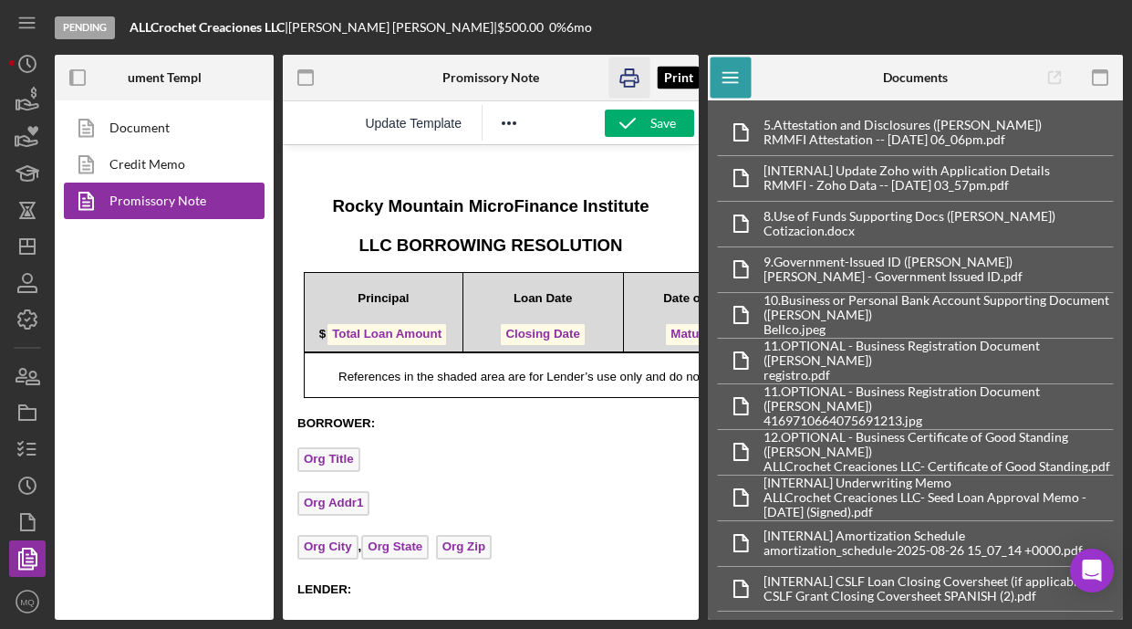
click at [630, 70] on icon "button" at bounding box center [630, 77] width 41 height 41
click at [26, 383] on icon "button" at bounding box center [32, 377] width 13 height 13
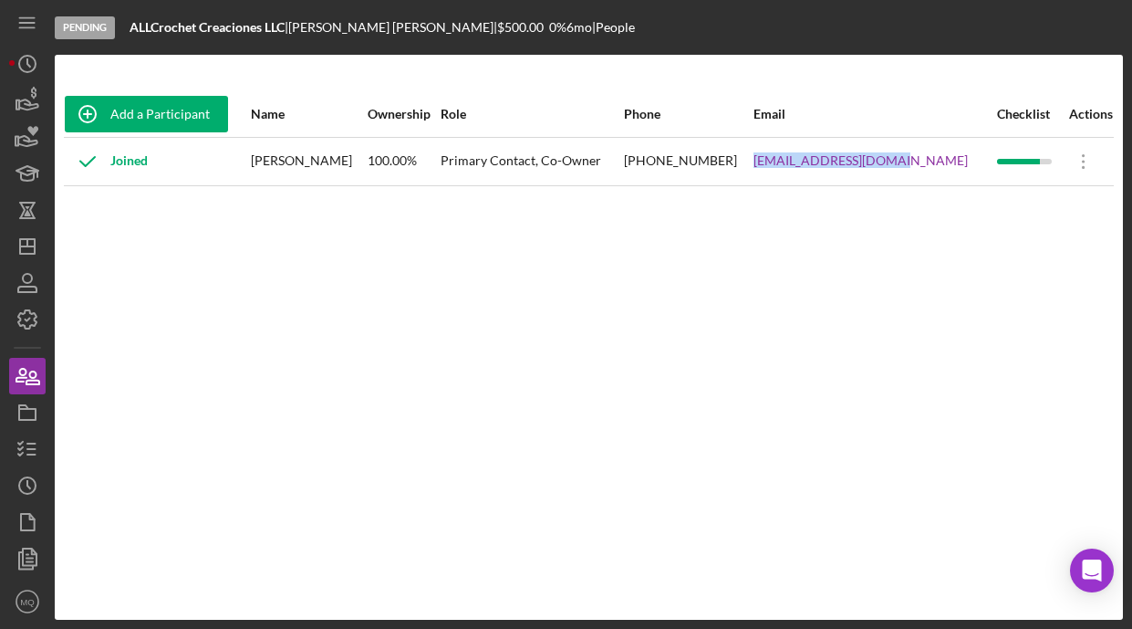
drag, startPoint x: 940, startPoint y: 167, endPoint x: 792, endPoint y: 158, distance: 148.1
click at [792, 158] on tr "Joined [PERSON_NAME] 100.00% Primary Contact, Co-Owner [PHONE_NUMBER] [EMAIL_AD…" at bounding box center [589, 161] width 1050 height 48
copy tr "[EMAIL_ADDRESS][DOMAIN_NAME]"
click at [26, 449] on icon "button" at bounding box center [28, 449] width 46 height 46
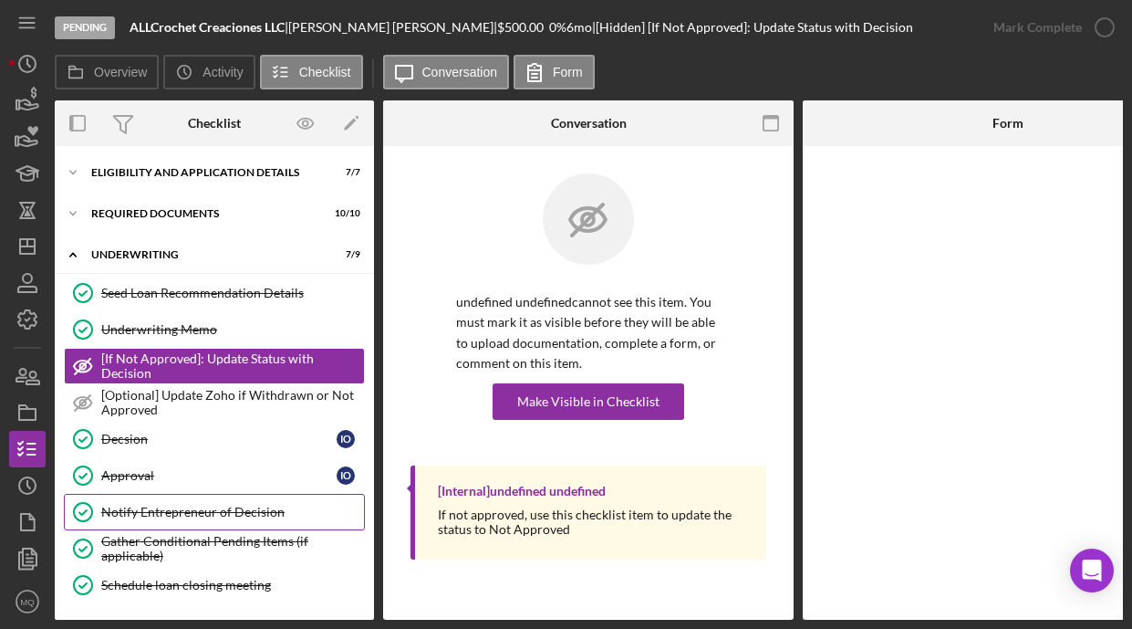
scroll to position [130, 0]
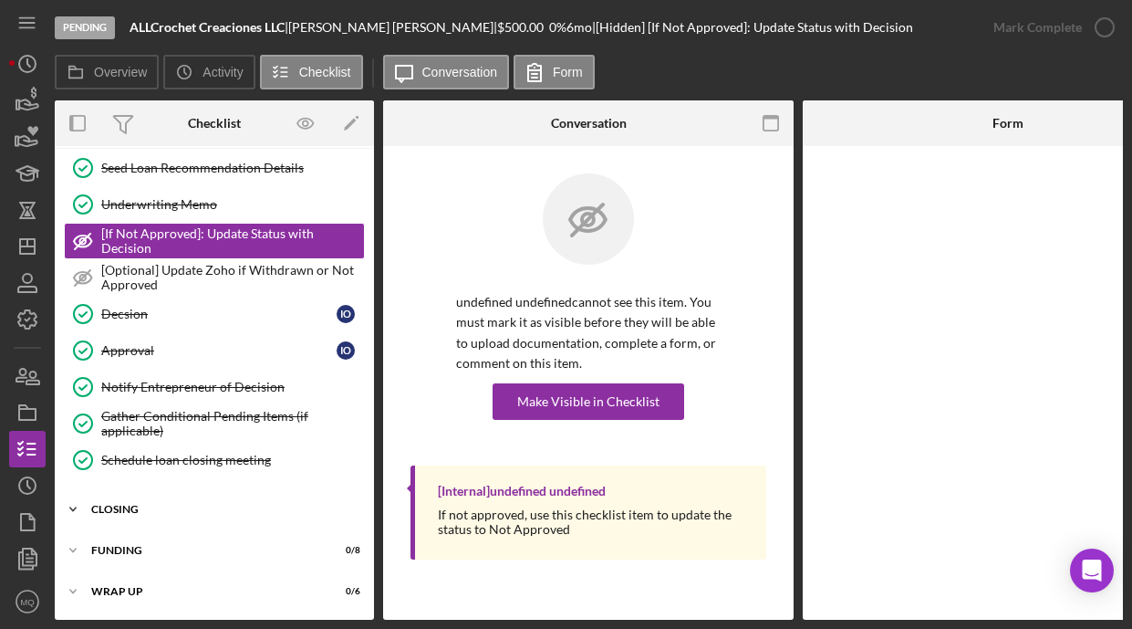
click at [146, 506] on div "closing" at bounding box center [221, 509] width 260 height 11
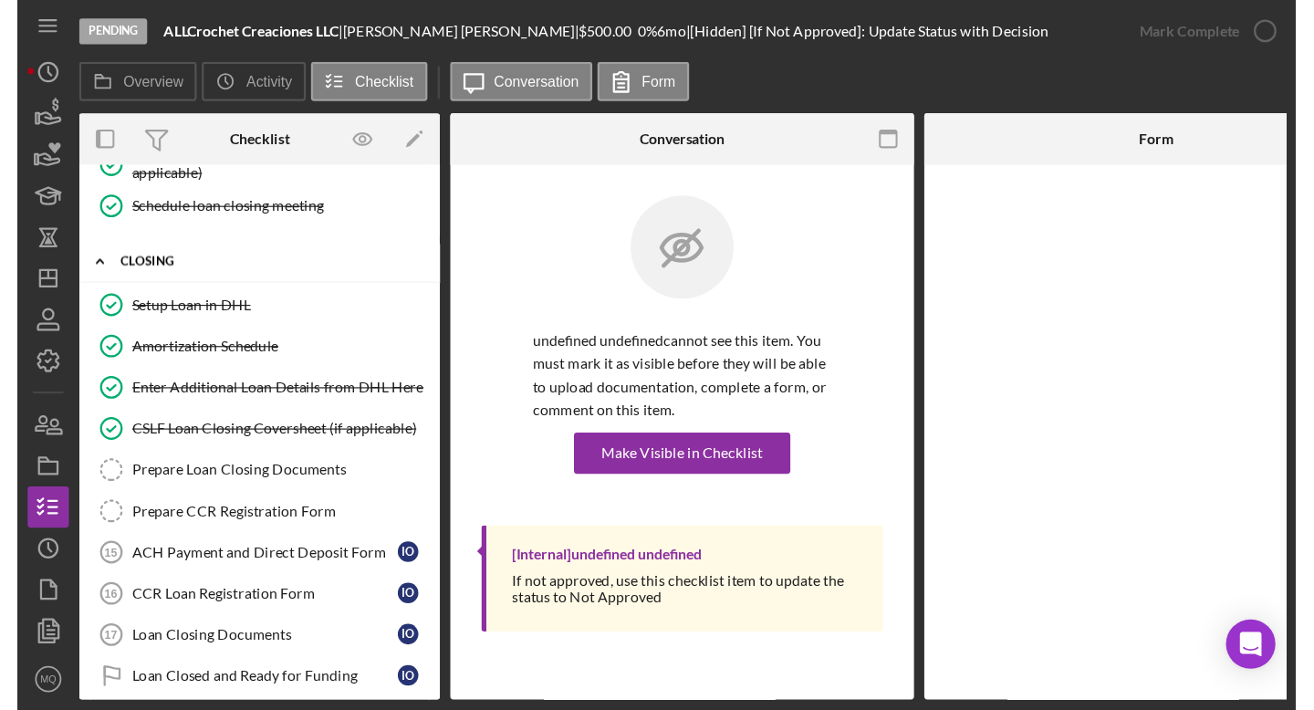
scroll to position [402, 0]
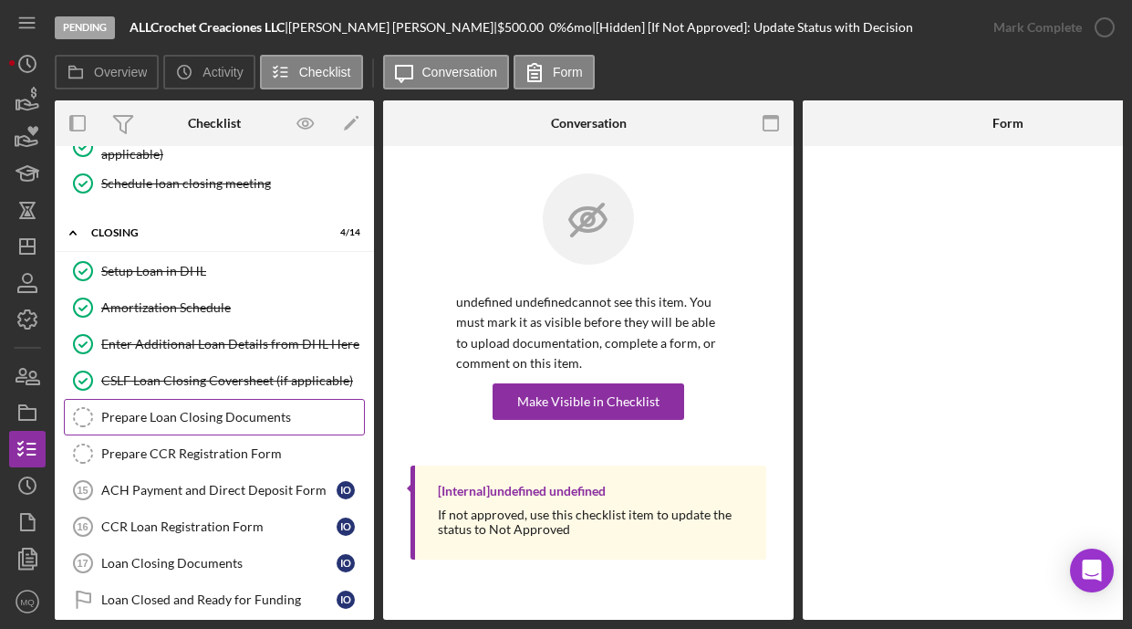
click at [191, 424] on link "Prepare Loan Closing Documents Prepare Loan Closing Documents" at bounding box center [214, 417] width 301 height 37
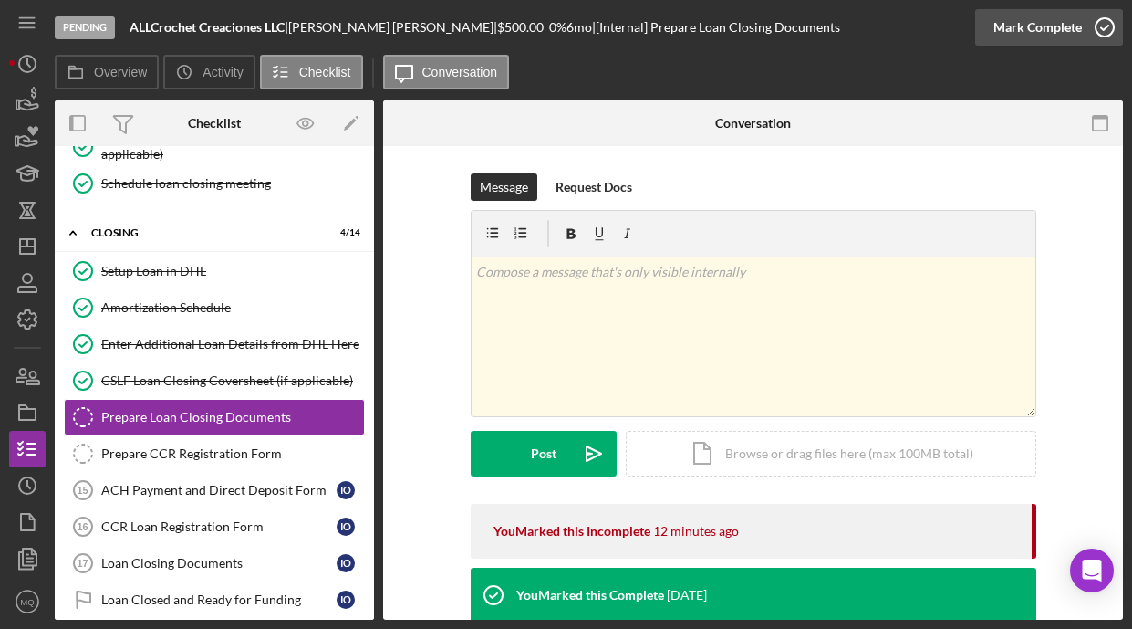
click at [826, 32] on icon "button" at bounding box center [1105, 28] width 46 height 46
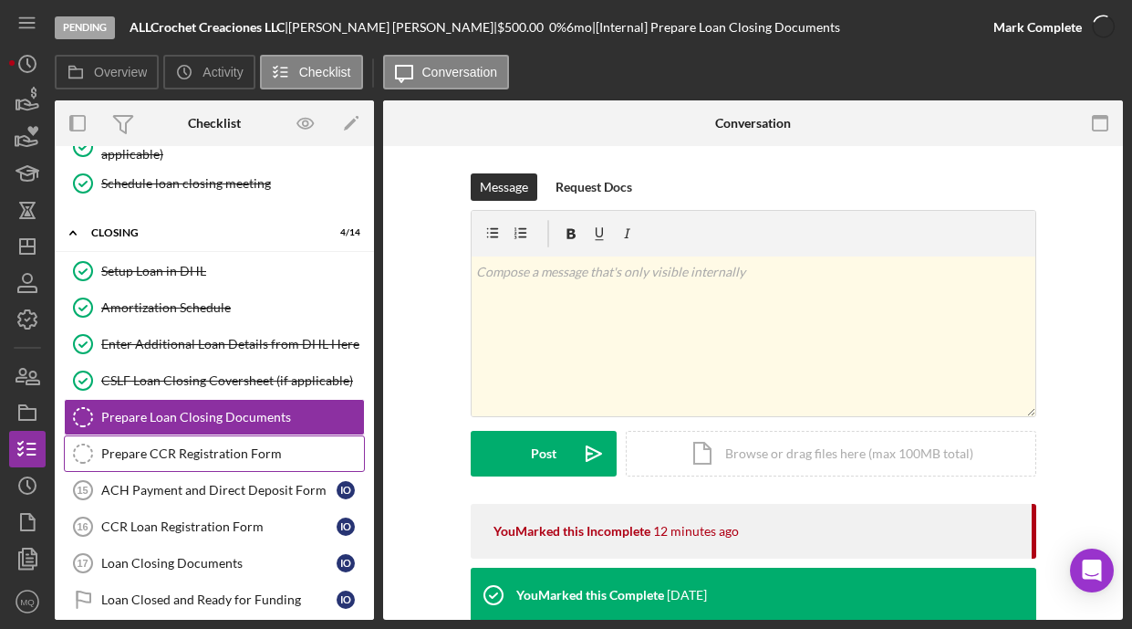
click at [275, 452] on div "Prepare CCR Registration Form" at bounding box center [232, 453] width 263 height 15
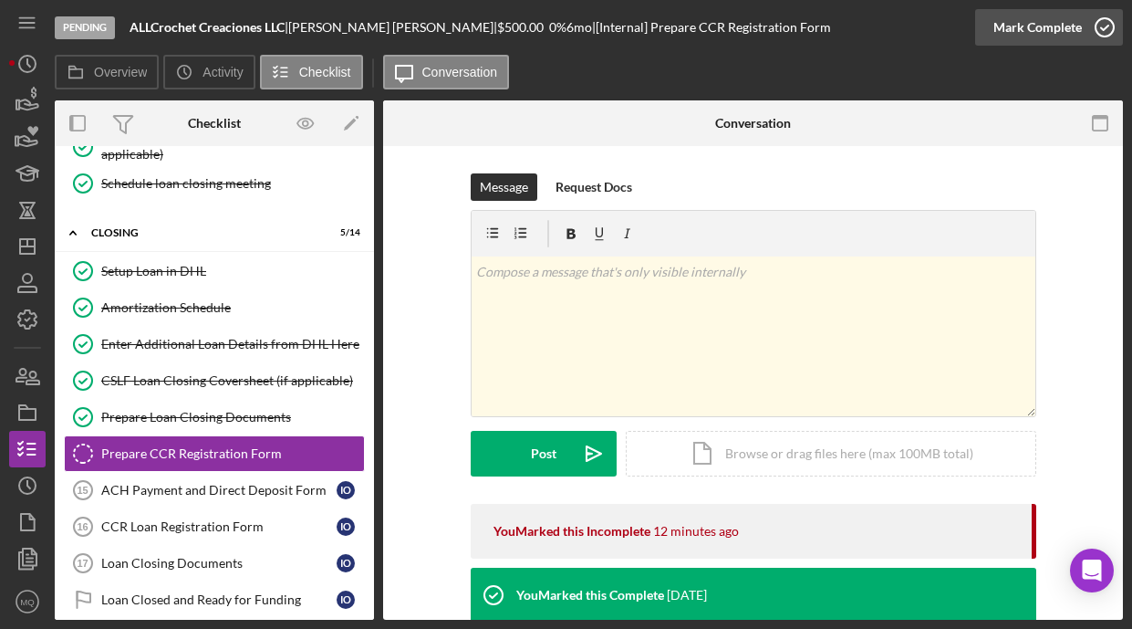
click at [826, 20] on icon "button" at bounding box center [1105, 28] width 46 height 46
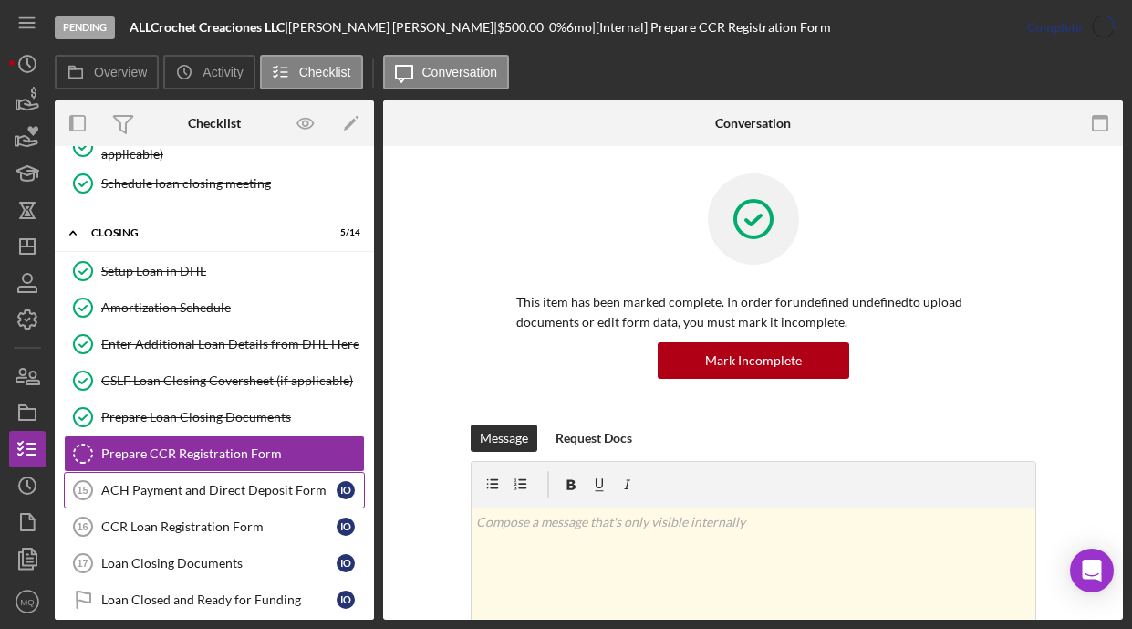
click at [277, 483] on div "ACH Payment and Direct Deposit Form" at bounding box center [218, 490] width 235 height 15
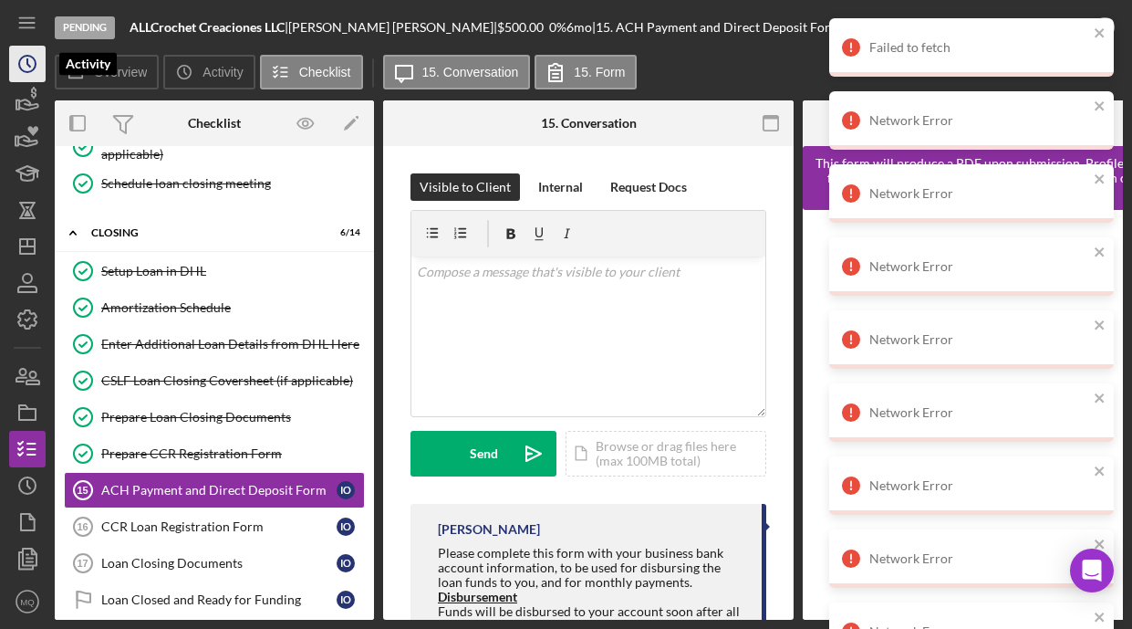
click at [30, 65] on icon "Icon/History" at bounding box center [28, 64] width 46 height 46
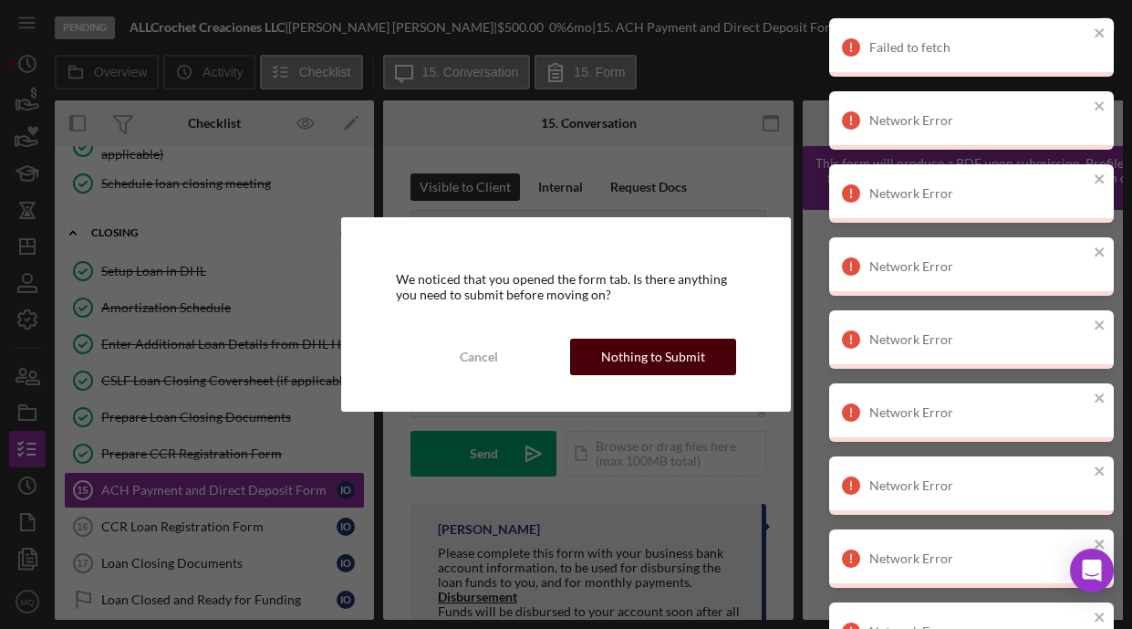
click at [669, 351] on div "Nothing to Submit" at bounding box center [653, 357] width 104 height 37
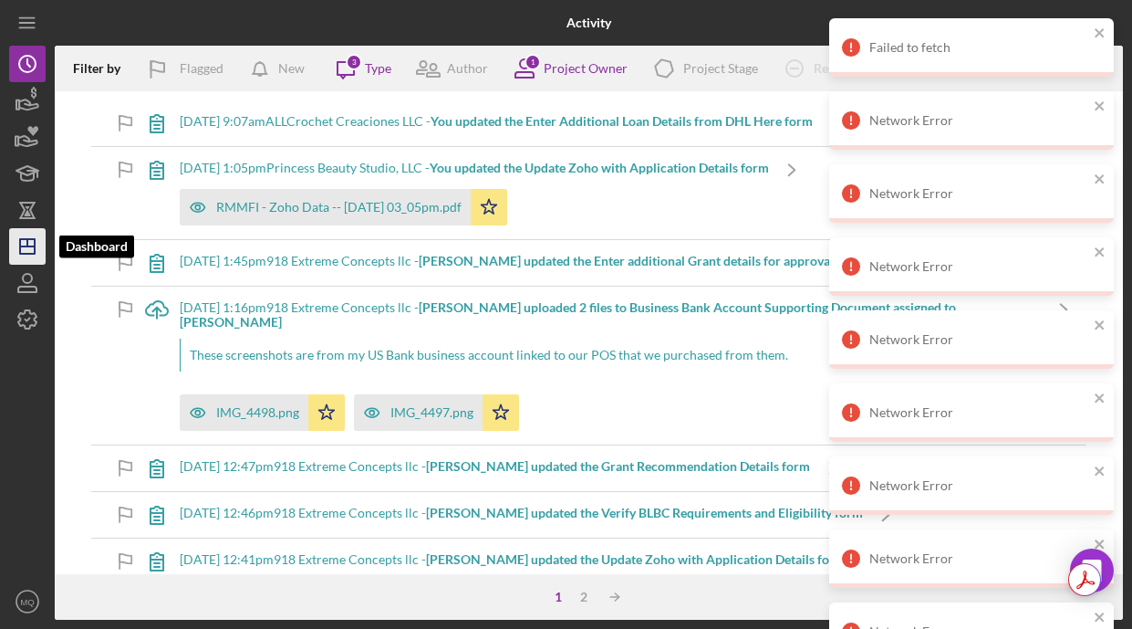
click at [28, 235] on icon "Icon/Dashboard" at bounding box center [28, 247] width 46 height 46
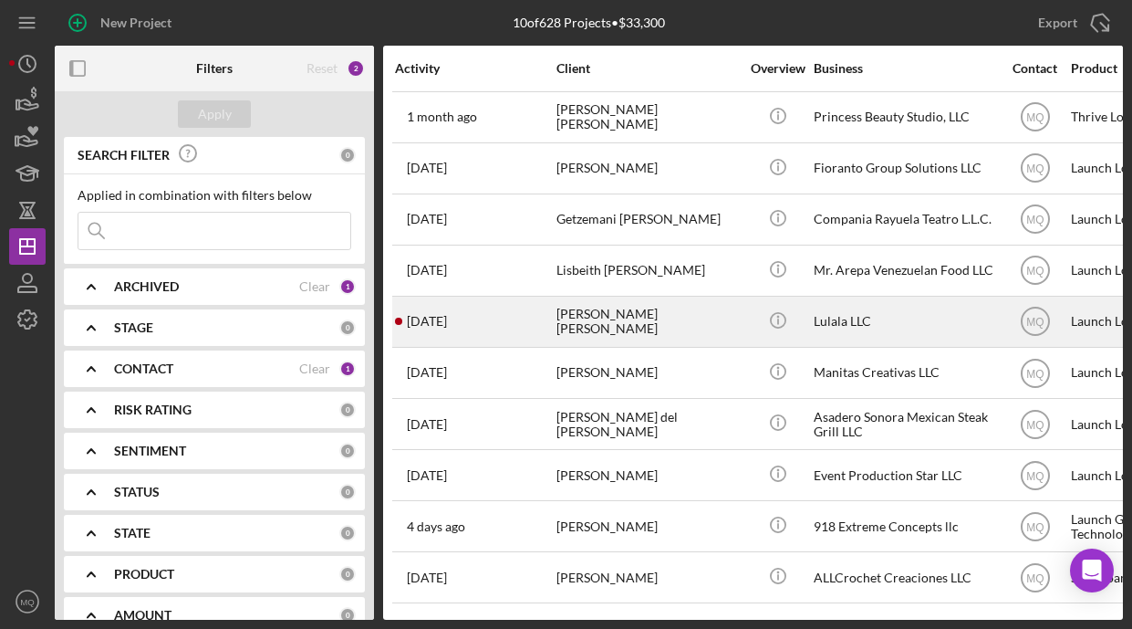
click at [658, 325] on div "[PERSON_NAME] [PERSON_NAME]" at bounding box center [648, 321] width 183 height 48
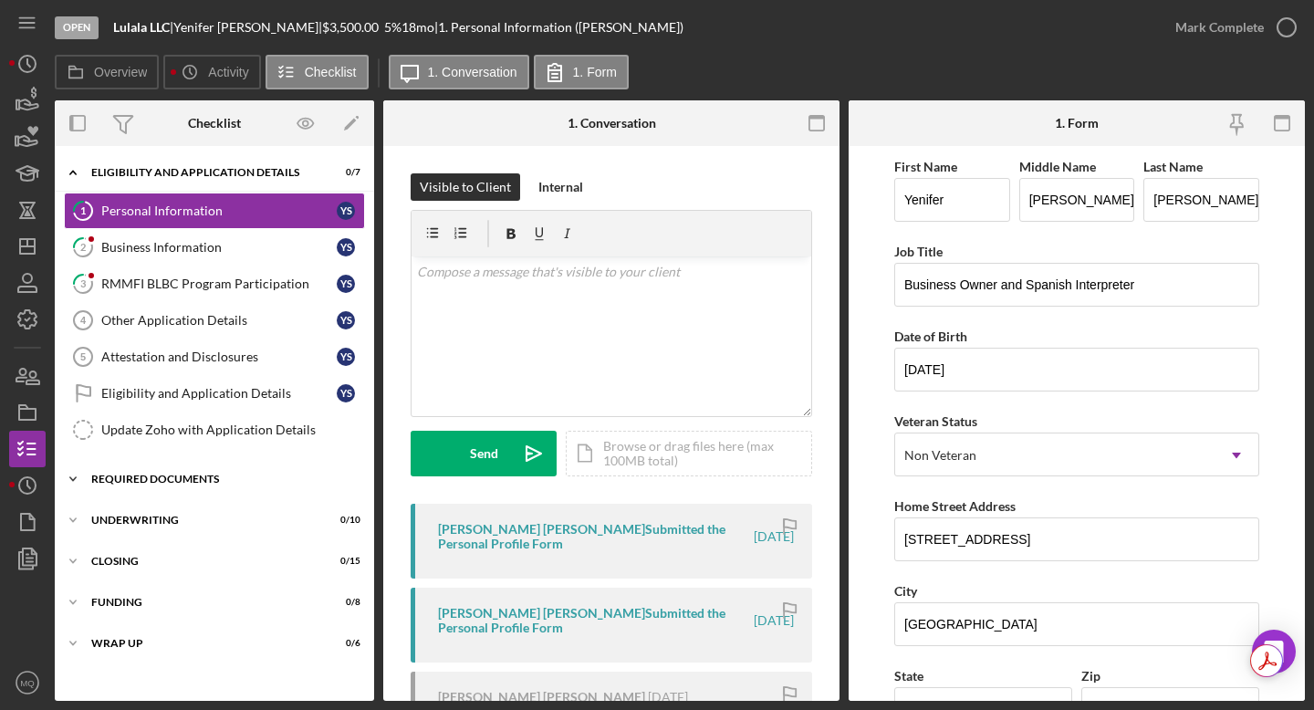
click at [226, 486] on div "Icon/Expander Required Documents 0 / 17" at bounding box center [214, 479] width 319 height 37
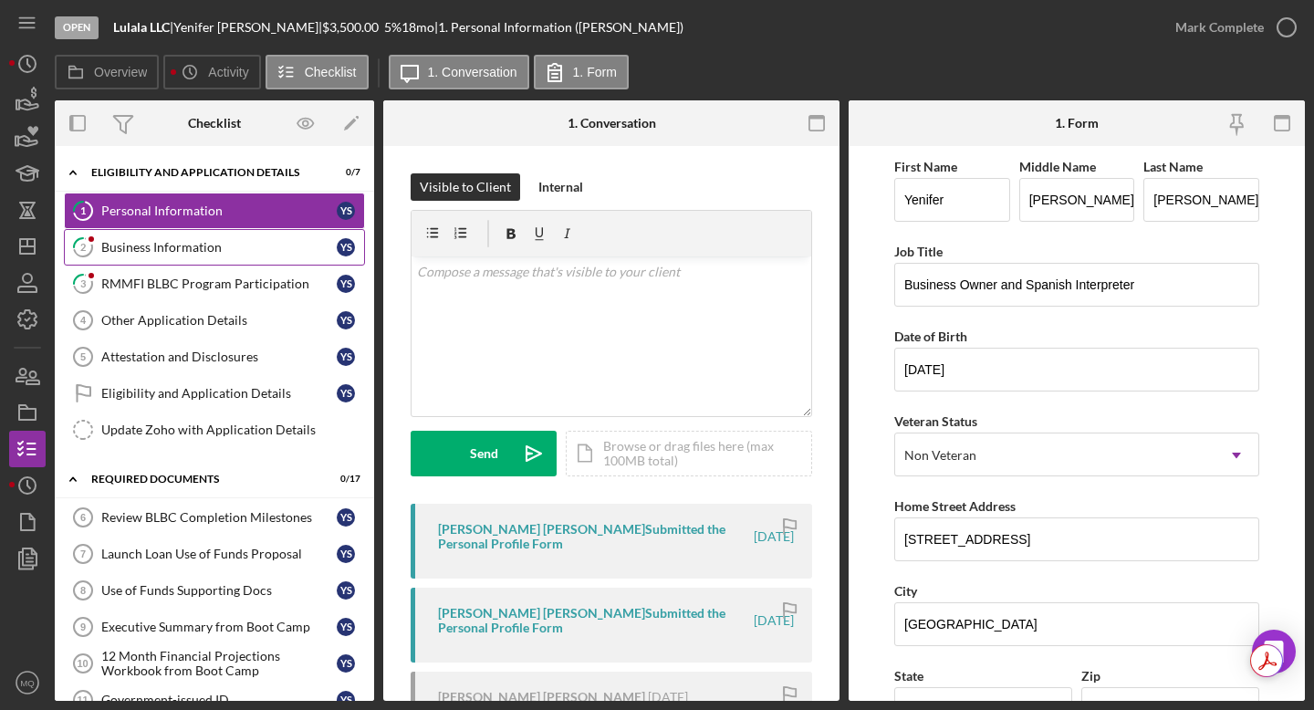
click at [203, 248] on div "Business Information" at bounding box center [218, 247] width 235 height 15
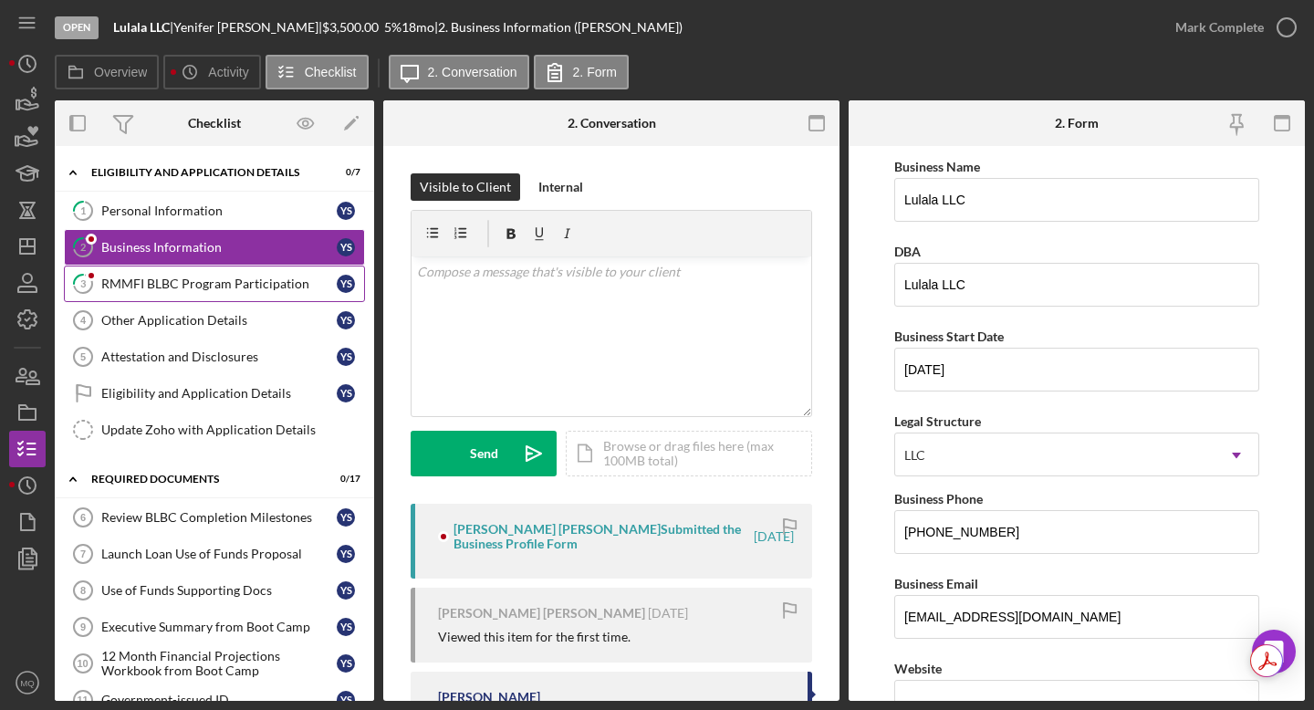
click at [218, 279] on div "RMMFI BLBC Program Participation" at bounding box center [218, 283] width 235 height 15
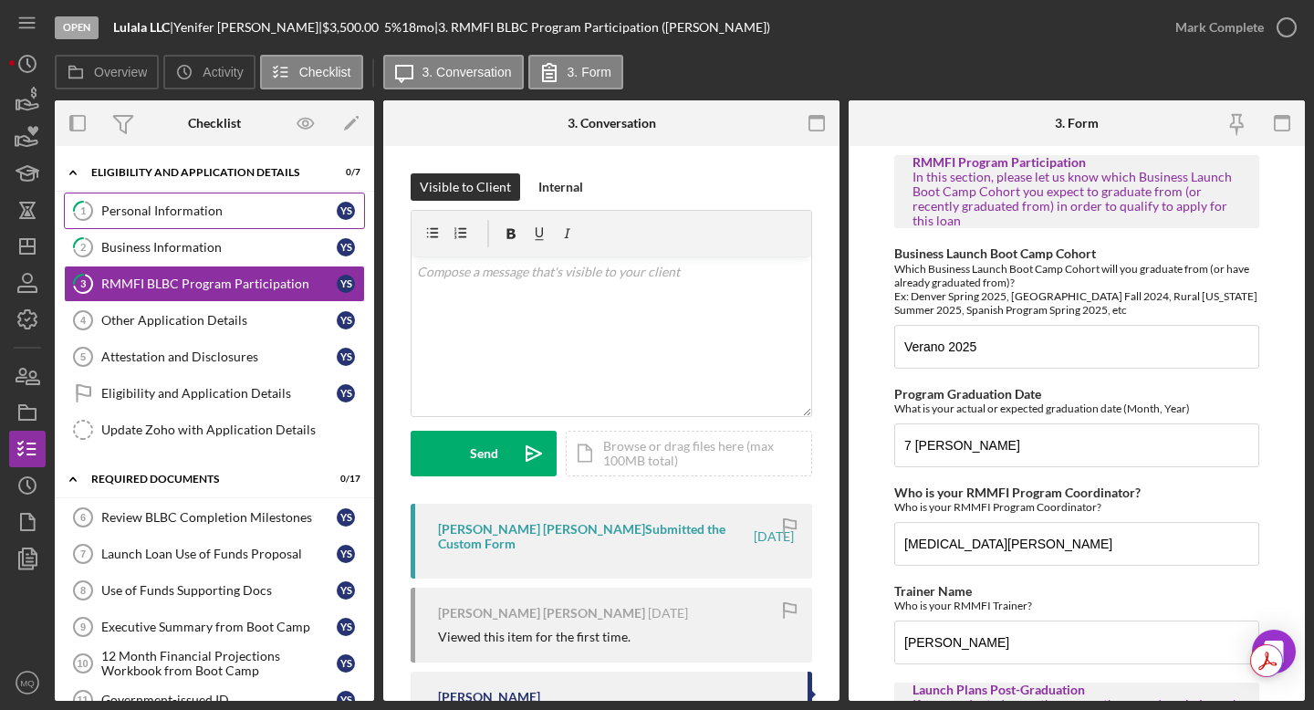
click at [249, 222] on link "1 Personal Information Y S" at bounding box center [214, 211] width 301 height 37
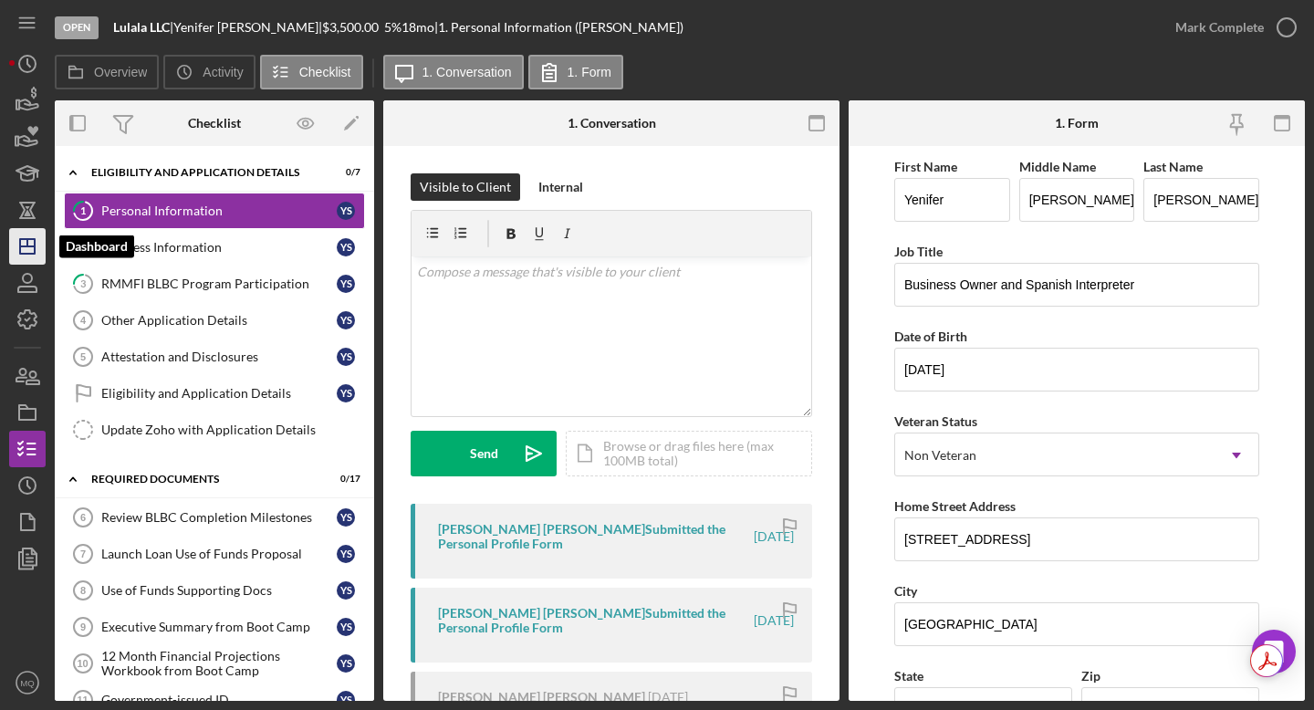
click at [30, 246] on line "button" at bounding box center [27, 246] width 15 height 0
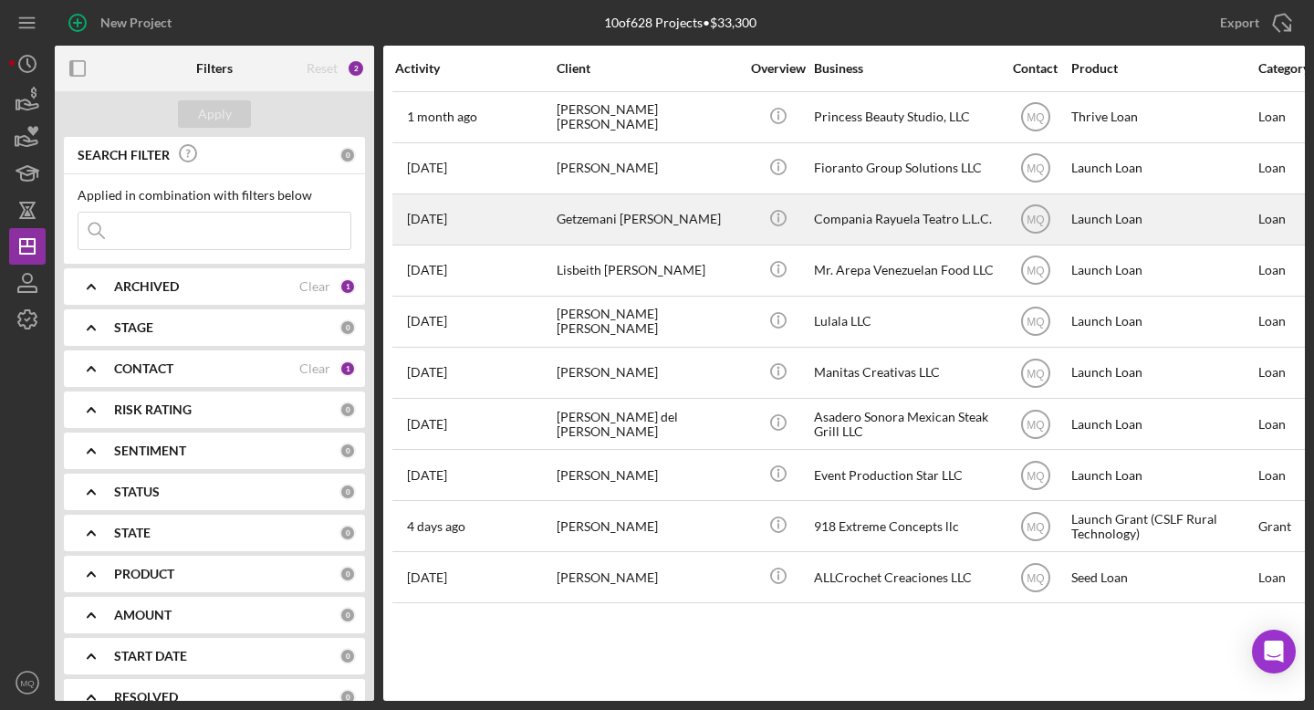
click at [691, 209] on div "Getzemani [PERSON_NAME]" at bounding box center [648, 219] width 183 height 48
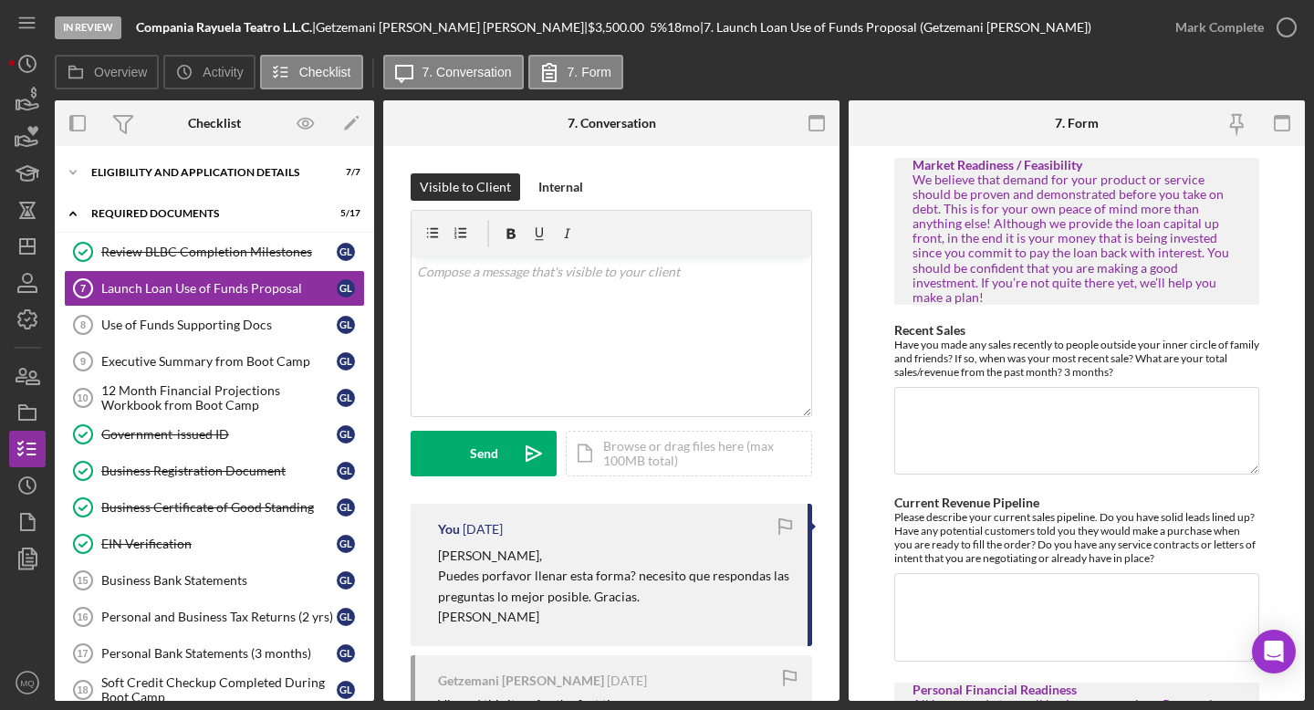
scroll to position [1585, 0]
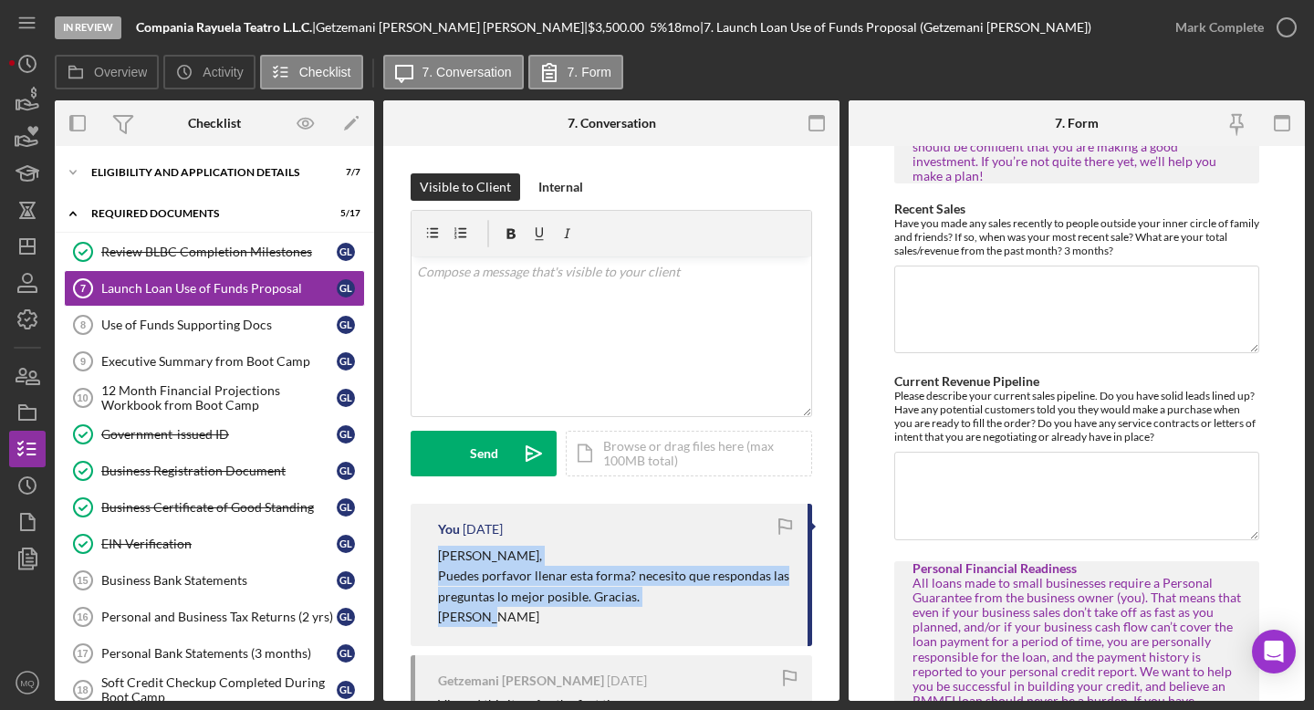
drag, startPoint x: 489, startPoint y: 616, endPoint x: 428, endPoint y: 558, distance: 84.6
click at [428, 558] on div "You [DATE] [PERSON_NAME], Puedes porfavor llenar esta forma? necesito que respo…" at bounding box center [612, 575] width 402 height 142
copy div "[PERSON_NAME], Puedes porfavor llenar esta forma? necesito que respondas las pr…"
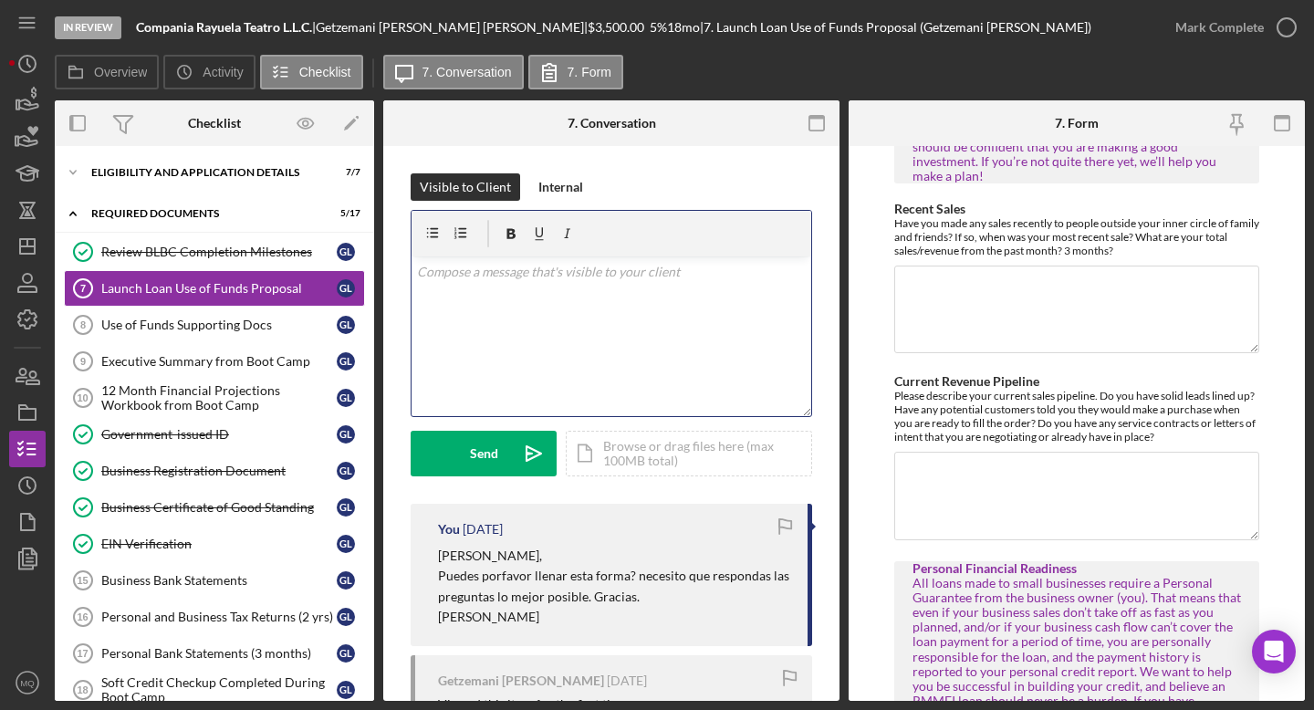
click at [575, 337] on div "v Color teal Color pink Remove color Add row above Add row below Add column bef…" at bounding box center [612, 336] width 400 height 160
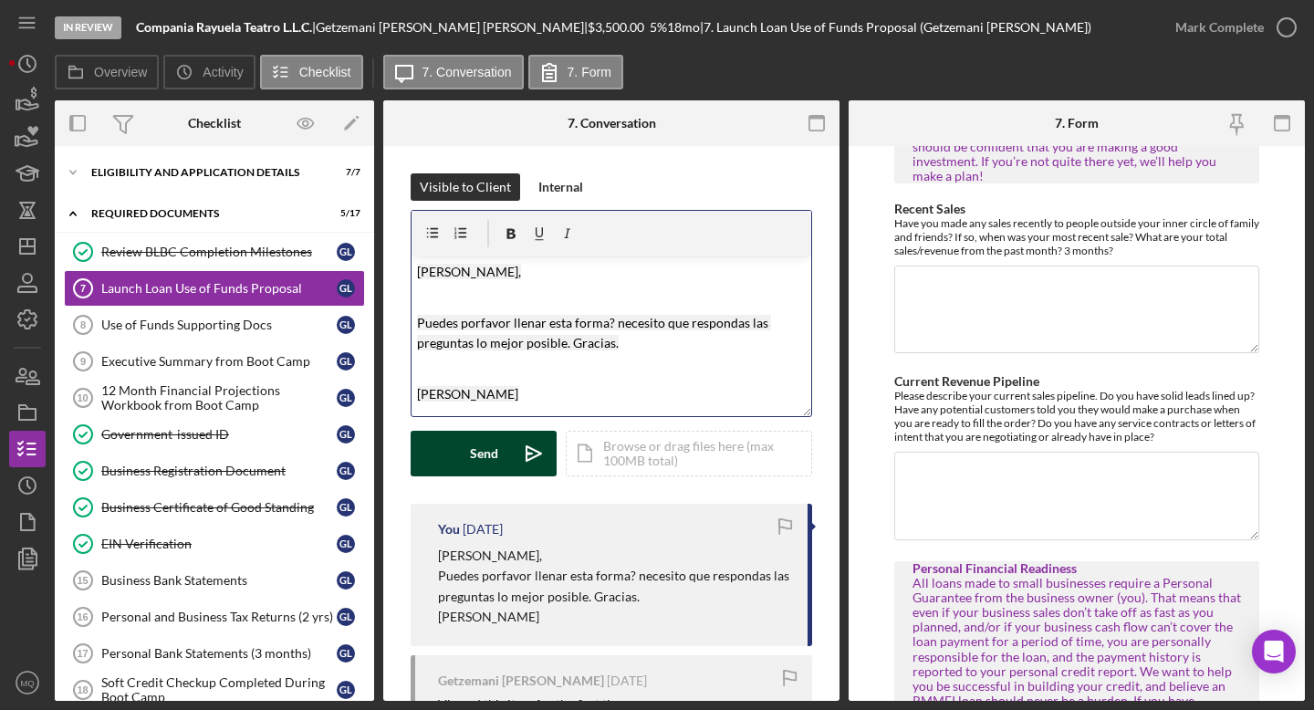
click at [488, 454] on div "Send" at bounding box center [484, 454] width 28 height 46
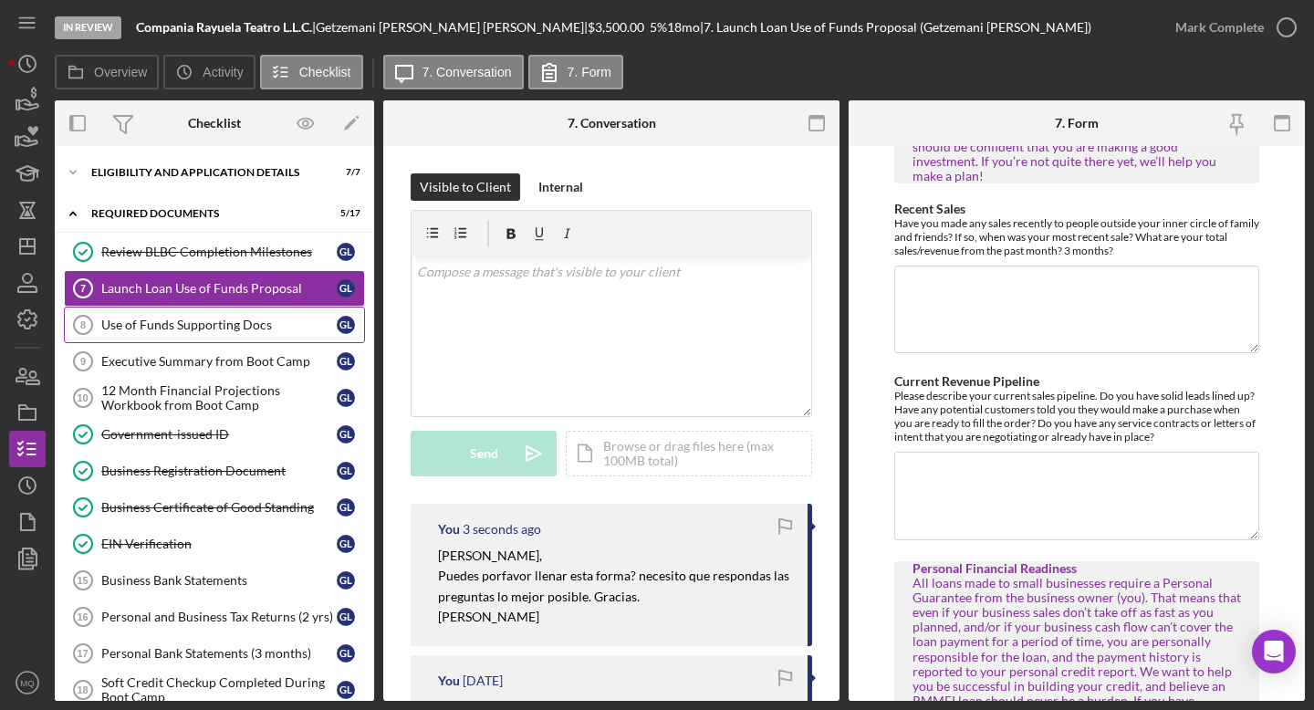
click at [275, 316] on link "Use of Funds Supporting Docs 8 Use of Funds Supporting Docs G L" at bounding box center [214, 325] width 301 height 37
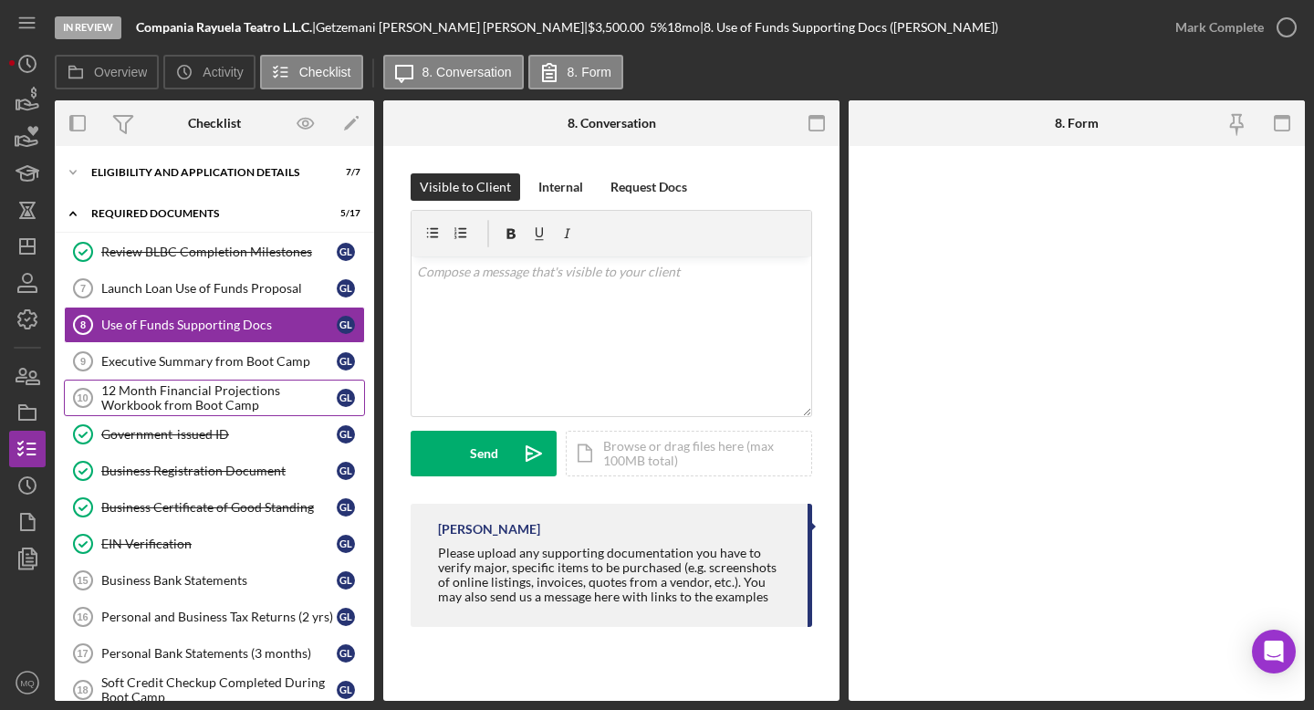
click at [245, 404] on div "12 Month Financial Projections Workbook from Boot Camp" at bounding box center [218, 397] width 235 height 29
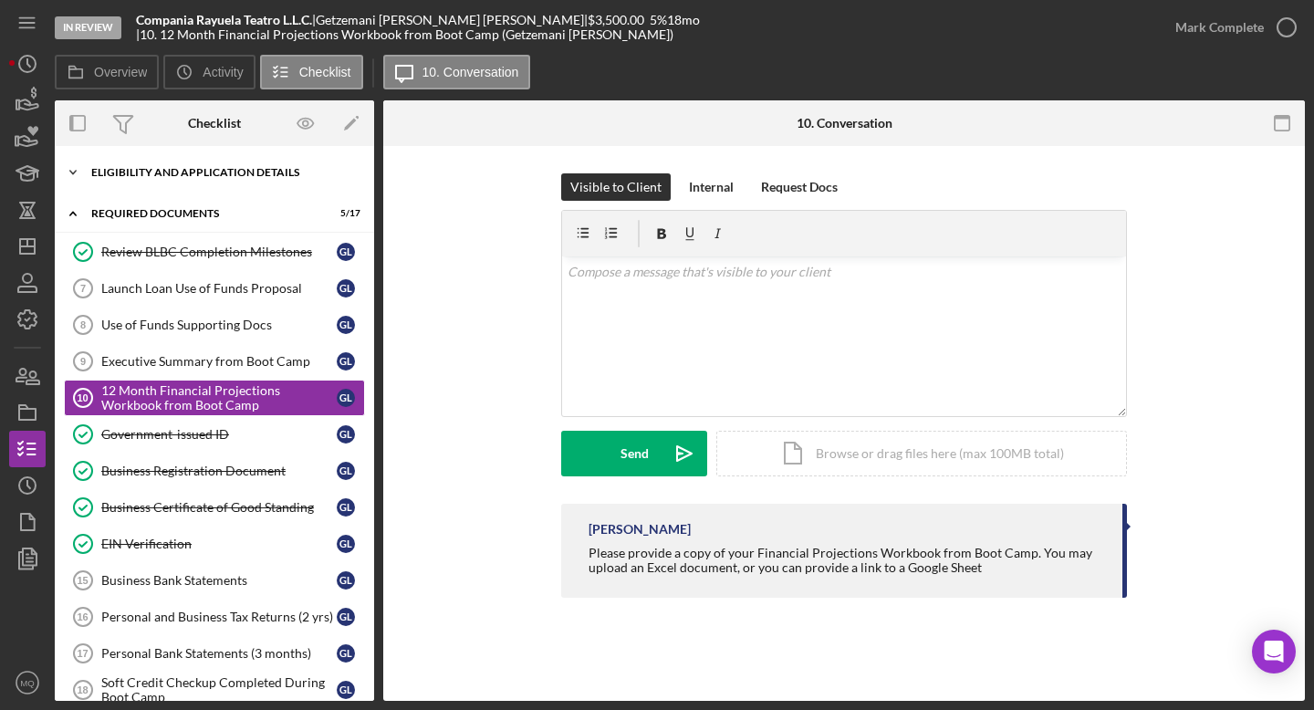
click at [173, 166] on div "Icon/Expander Eligibility and Application Details 7 / 7" at bounding box center [214, 172] width 319 height 37
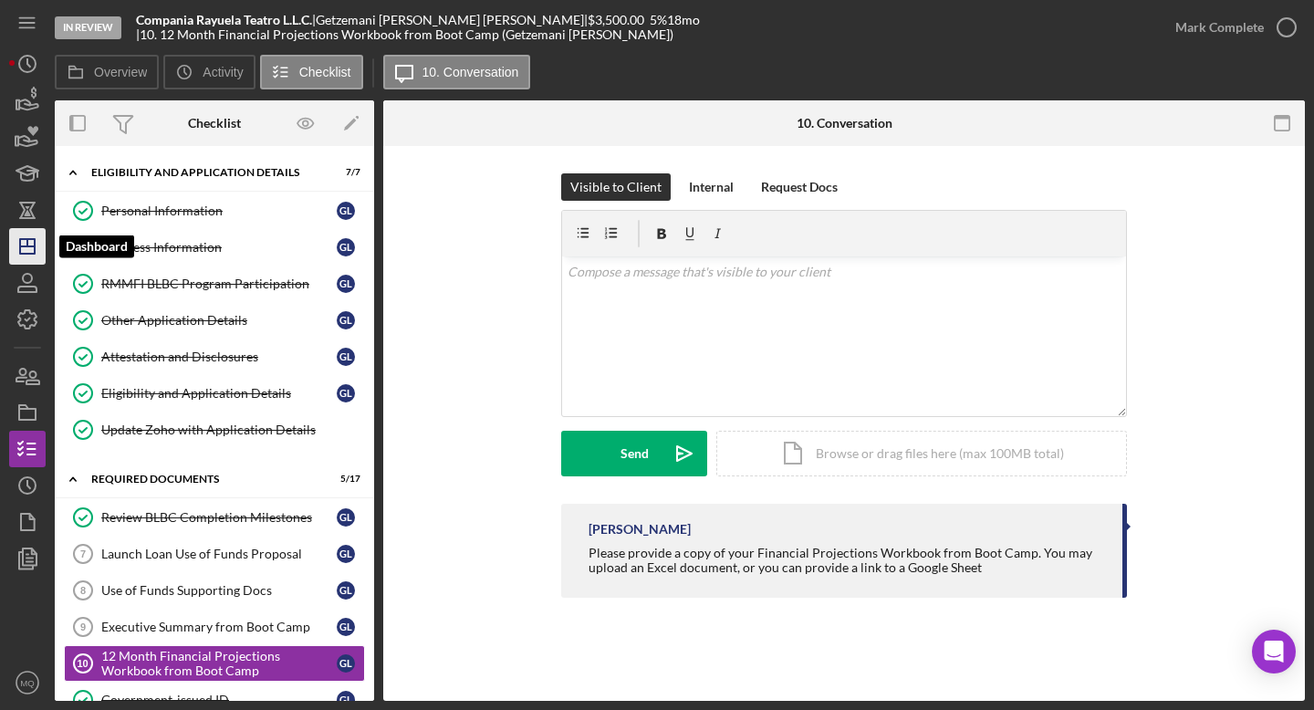
click at [26, 252] on icon "Icon/Dashboard" at bounding box center [28, 247] width 46 height 46
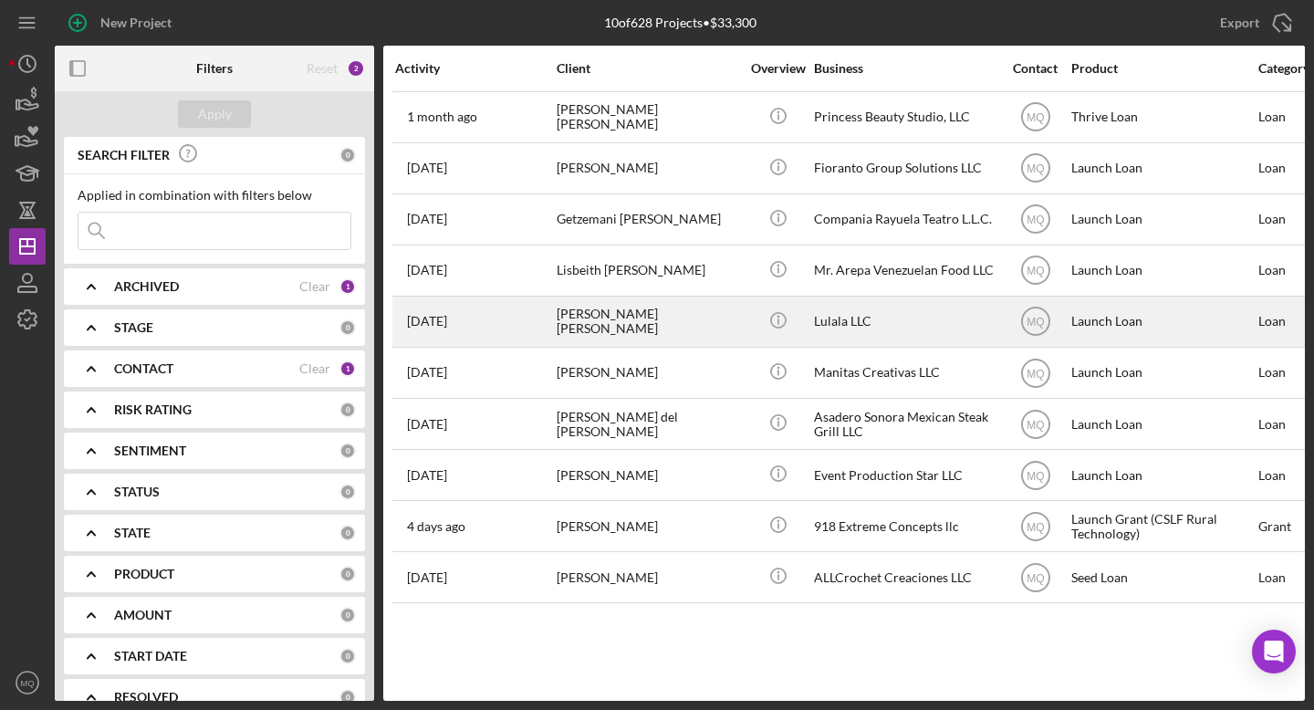
click at [646, 325] on div "[PERSON_NAME] [PERSON_NAME]" at bounding box center [648, 321] width 183 height 48
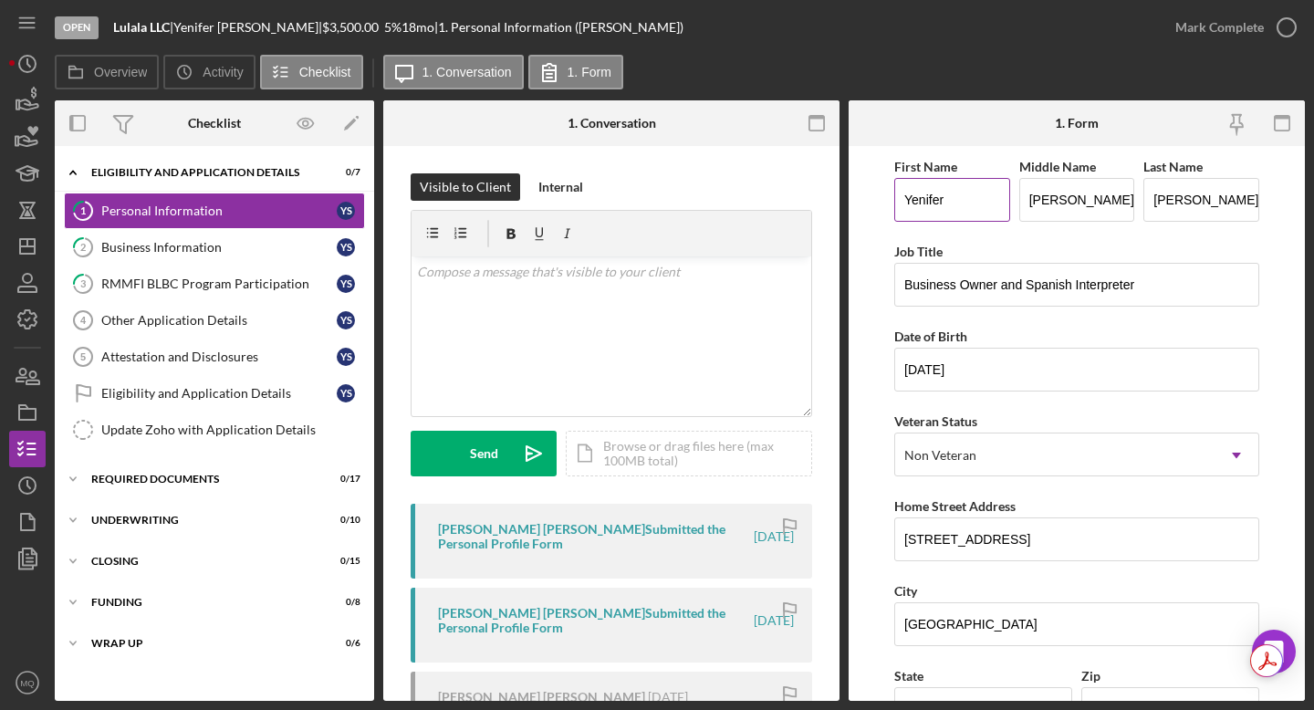
click at [826, 205] on input "Yenifer" at bounding box center [952, 200] width 116 height 44
click at [826, 279] on input "Business Owner and Spanish Interpreter" at bounding box center [1076, 285] width 365 height 44
drag, startPoint x: 1161, startPoint y: 279, endPoint x: 908, endPoint y: 286, distance: 252.9
click at [826, 286] on input "Business Owner and Spanish Interpreter" at bounding box center [1076, 285] width 365 height 44
type input "B"
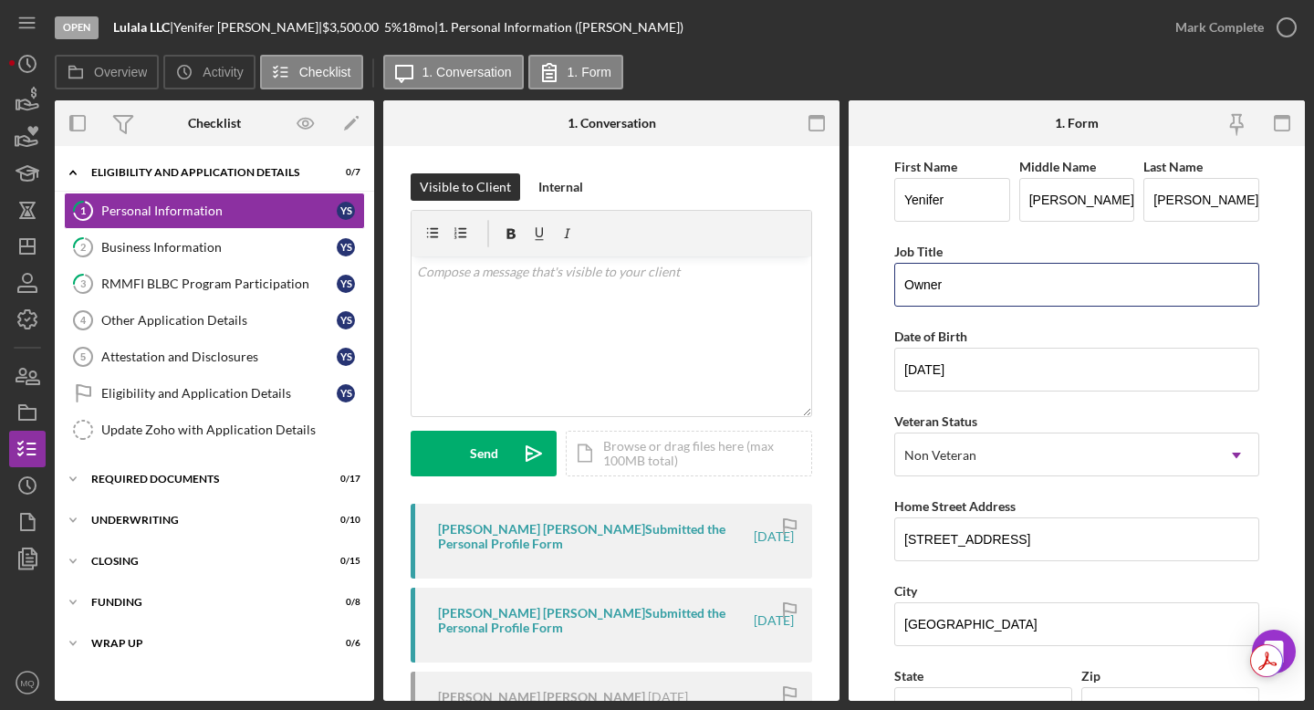
type input "Owner"
click at [826, 413] on form "First Name [PERSON_NAME] Middle Name [PERSON_NAME] Last Name [PERSON_NAME] Job …" at bounding box center [1077, 423] width 456 height 555
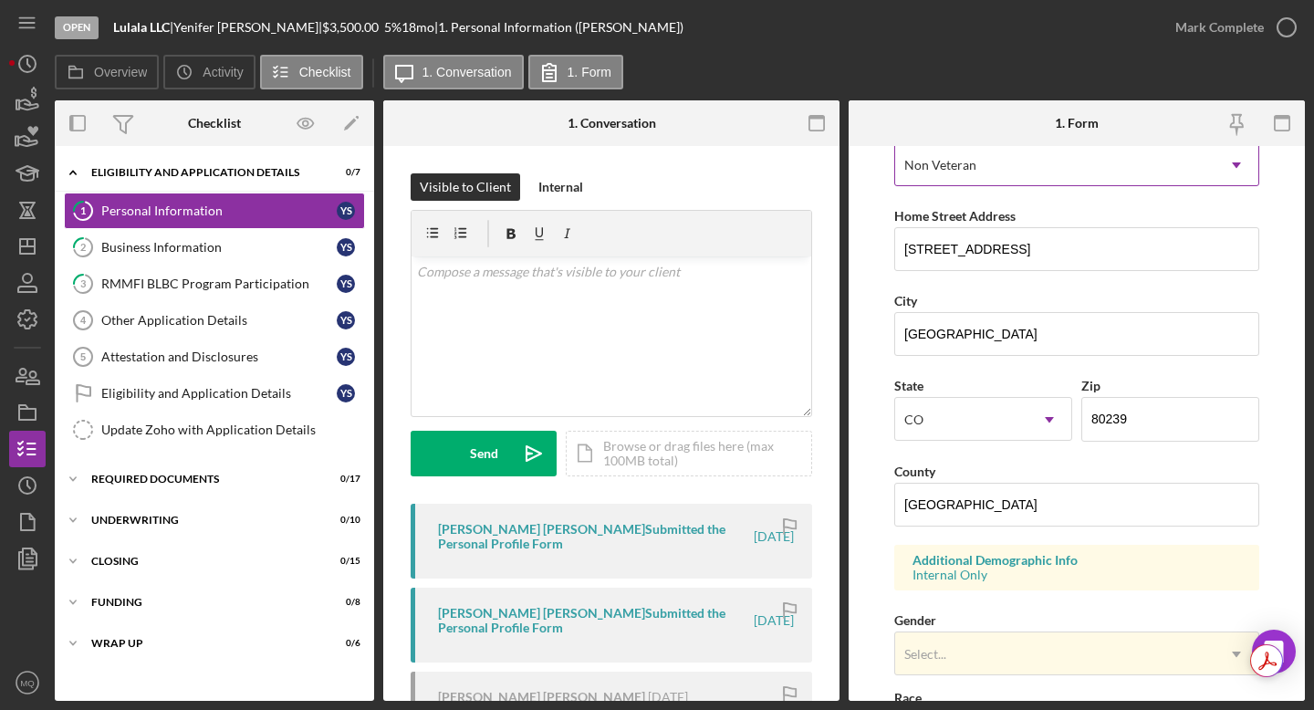
scroll to position [295, 0]
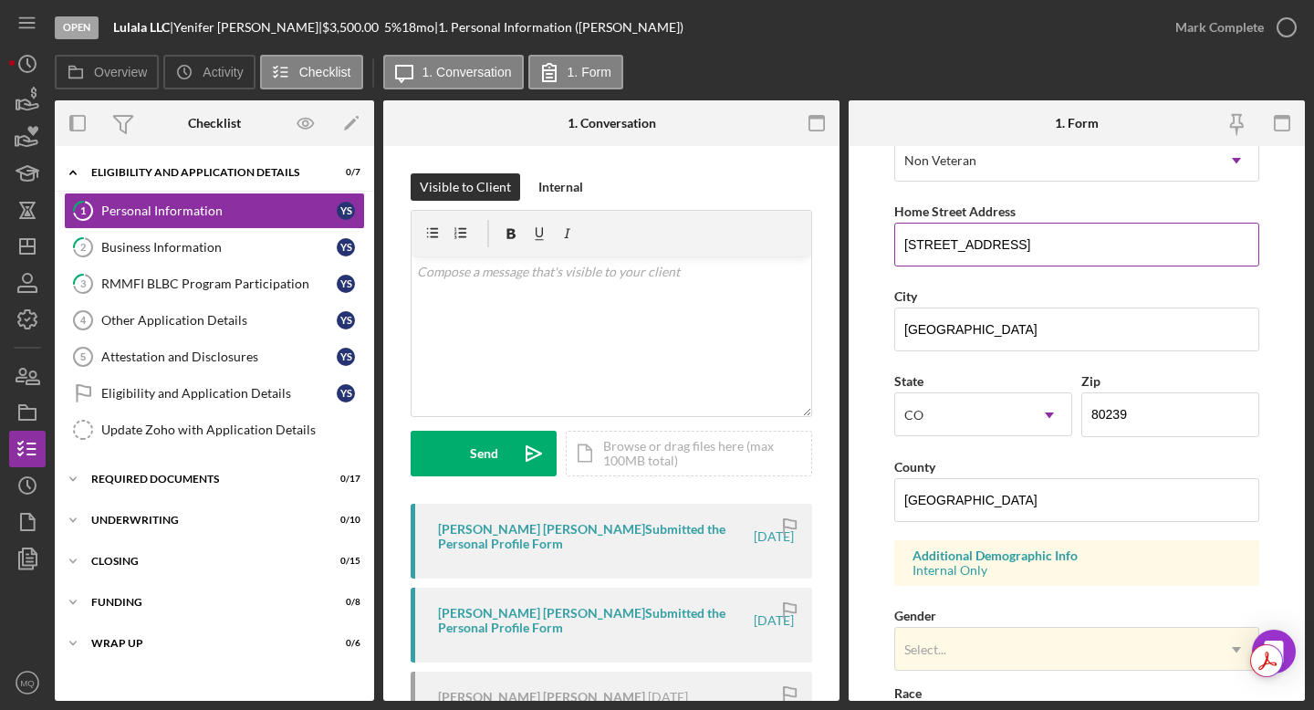
click at [826, 245] on input "[STREET_ADDRESS]" at bounding box center [1076, 245] width 365 height 44
drag, startPoint x: 1000, startPoint y: 246, endPoint x: 892, endPoint y: 250, distance: 108.7
click at [826, 250] on form "First Name [PERSON_NAME] Middle Name [PERSON_NAME] Last Name [PERSON_NAME] Job …" at bounding box center [1077, 423] width 456 height 555
type input "[STREET_ADDRESS]"
click at [826, 498] on input "[GEOGRAPHIC_DATA]" at bounding box center [1076, 500] width 365 height 44
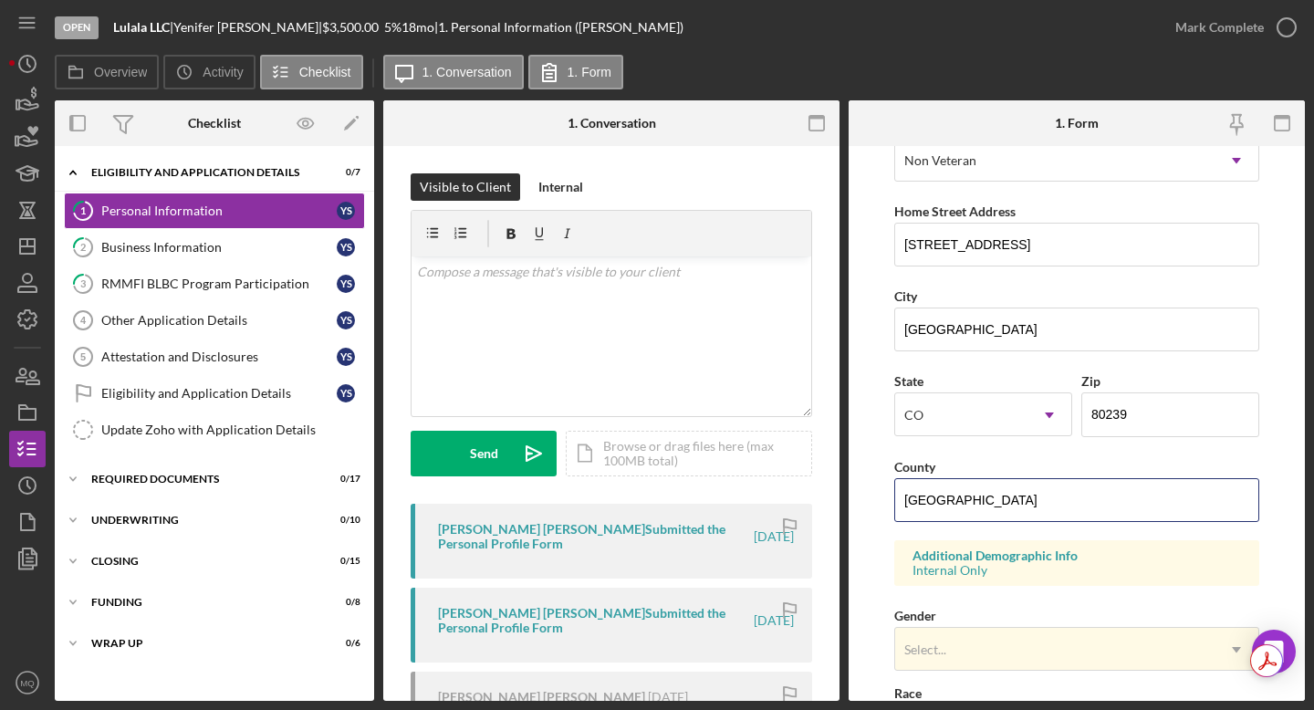
drag, startPoint x: 1023, startPoint y: 504, endPoint x: 747, endPoint y: 485, distance: 276.3
click at [747, 485] on div "Overview Internal Workflow Stage Open Icon/Dropdown Arrow Archive (can unarchiv…" at bounding box center [680, 400] width 1250 height 600
type input "s"
type input "d"
type input "[GEOGRAPHIC_DATA]"
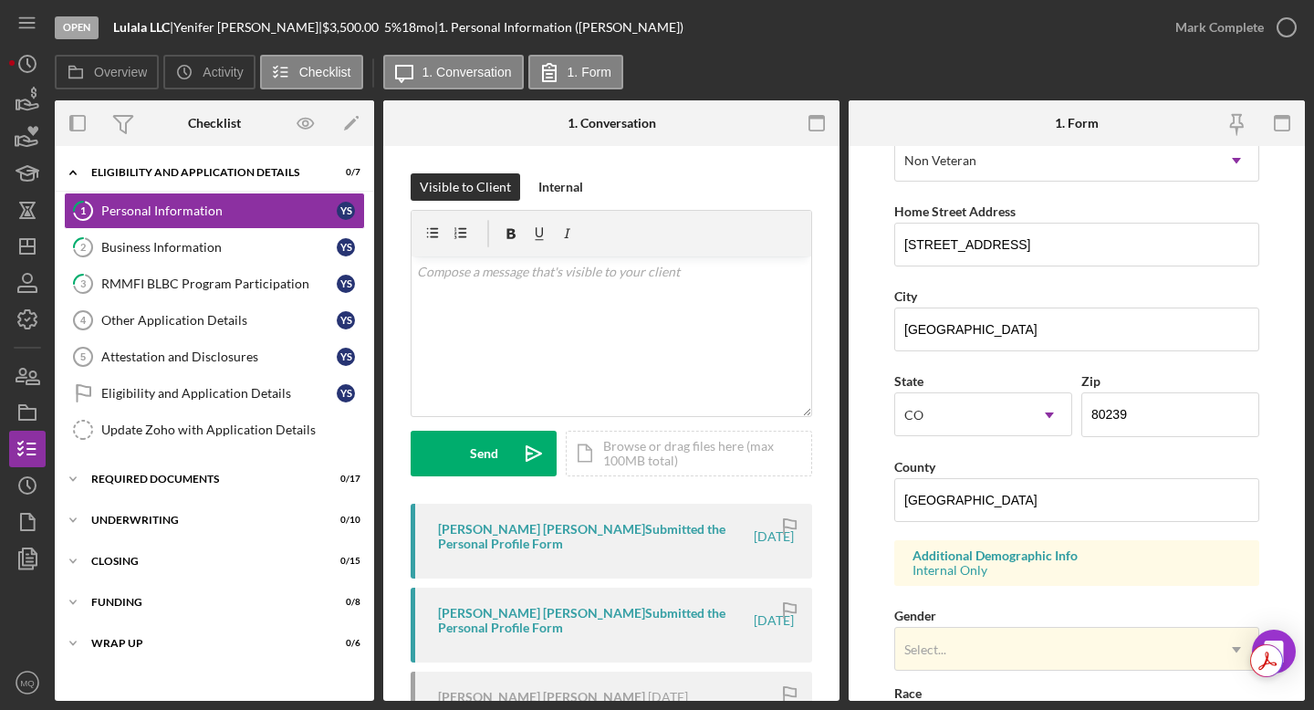
click at [826, 474] on form "First Name [PERSON_NAME] Middle Name [PERSON_NAME] Last Name [PERSON_NAME] Job …" at bounding box center [1077, 423] width 456 height 555
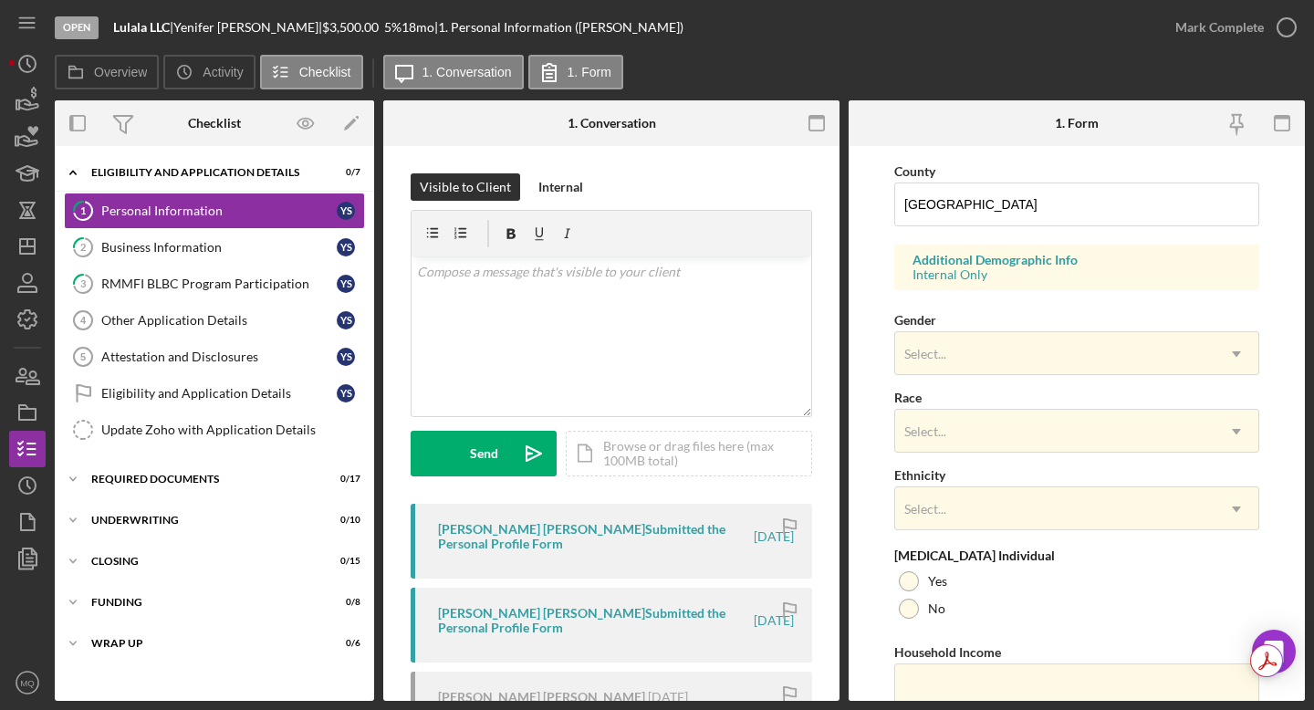
scroll to position [638, 0]
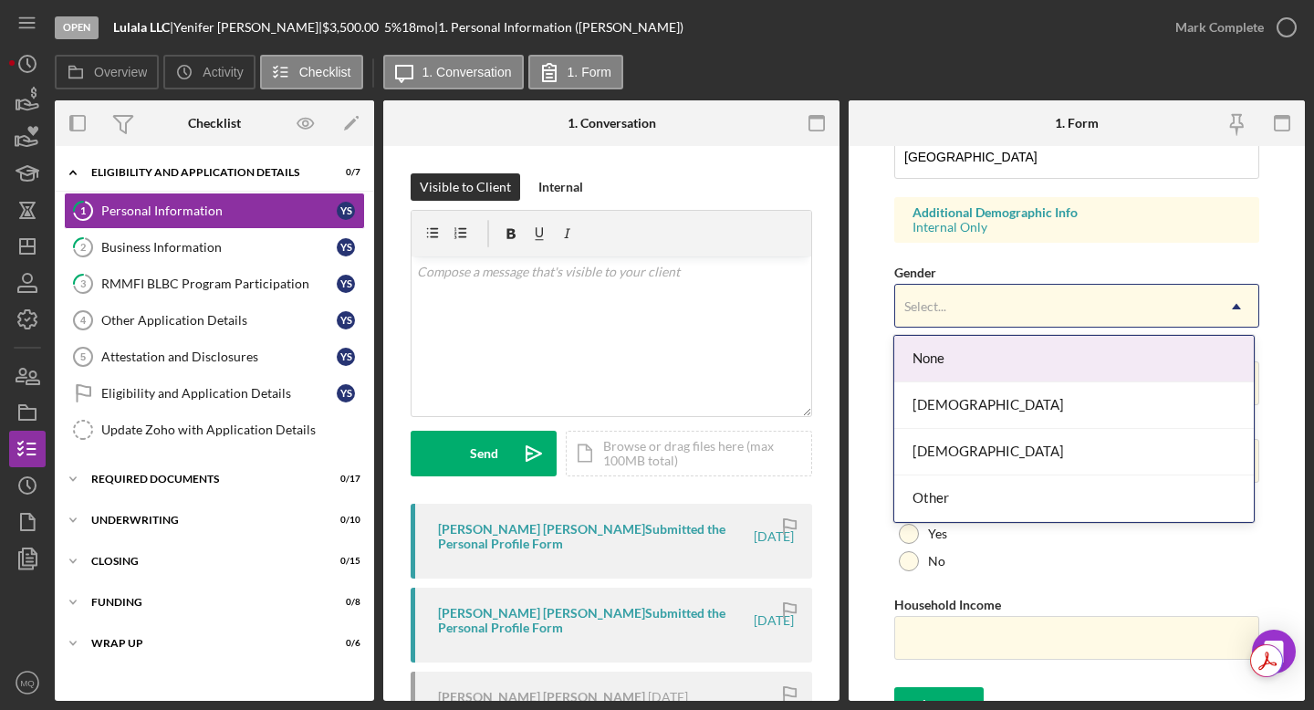
click at [826, 301] on div "Select..." at bounding box center [1054, 307] width 319 height 42
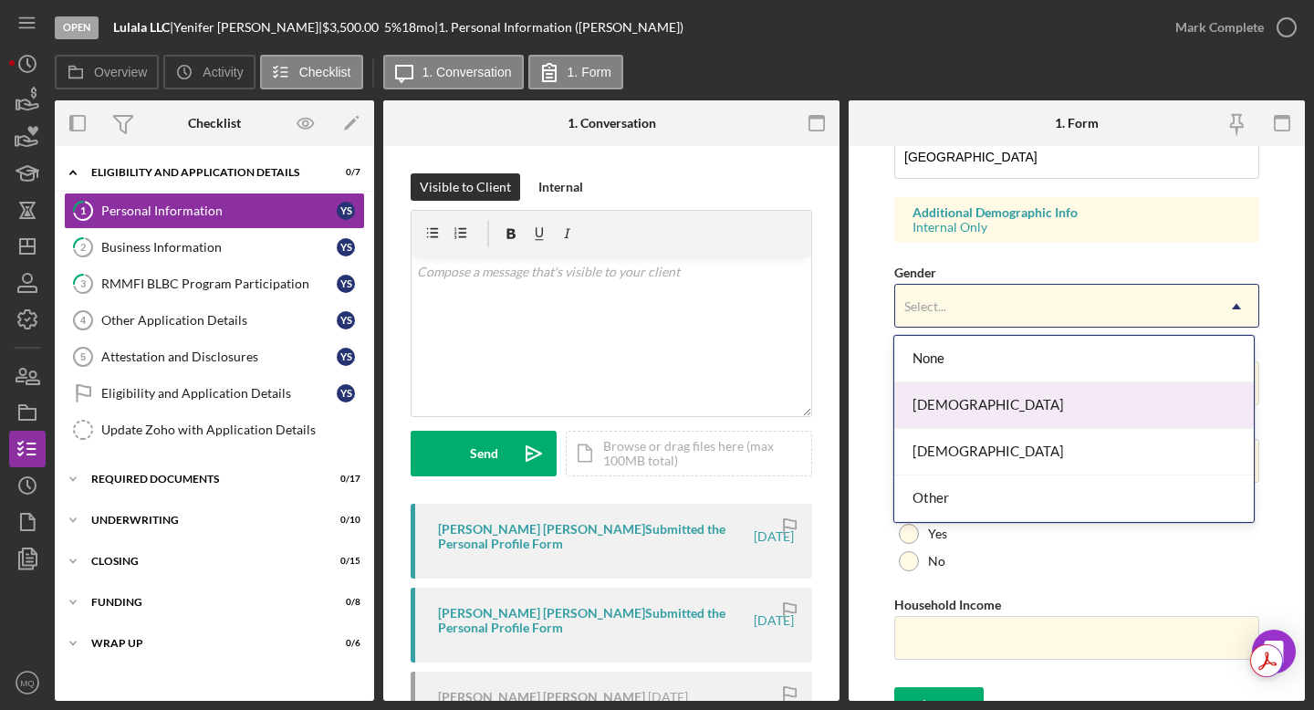
click at [826, 403] on div "[DEMOGRAPHIC_DATA]" at bounding box center [1073, 405] width 359 height 47
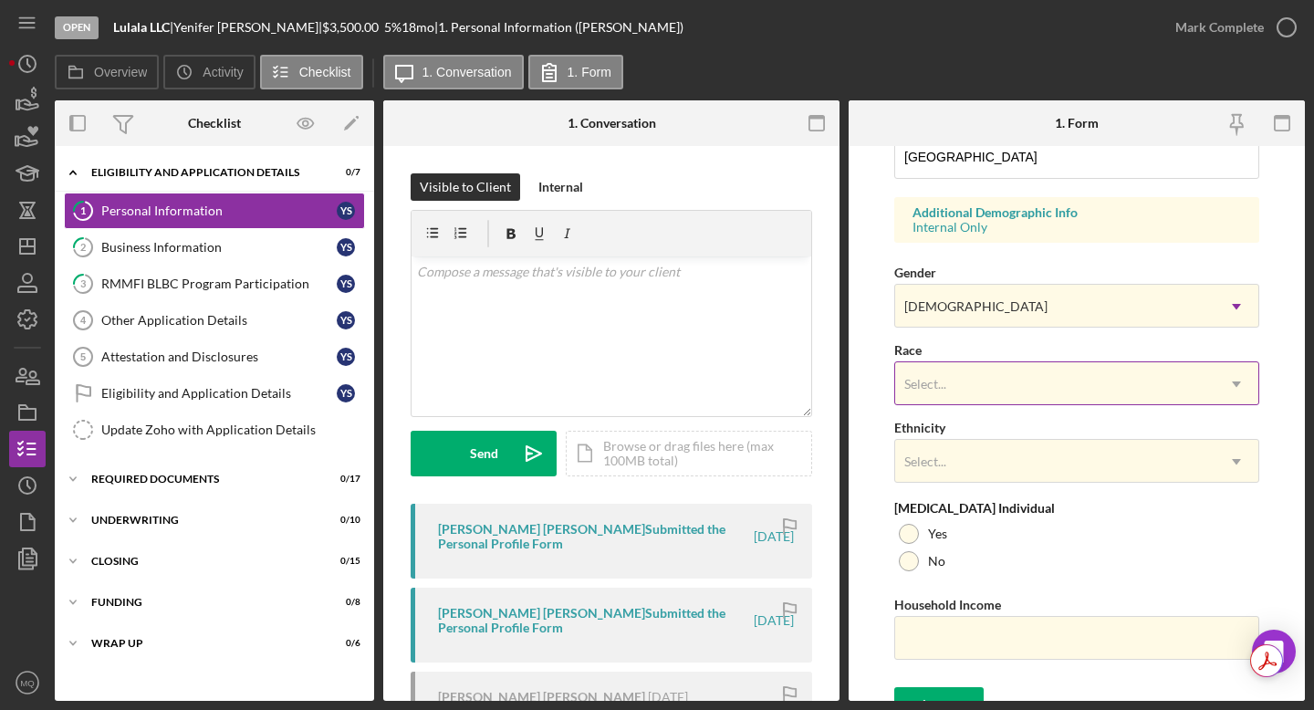
click at [826, 381] on div "Select..." at bounding box center [1054, 384] width 319 height 42
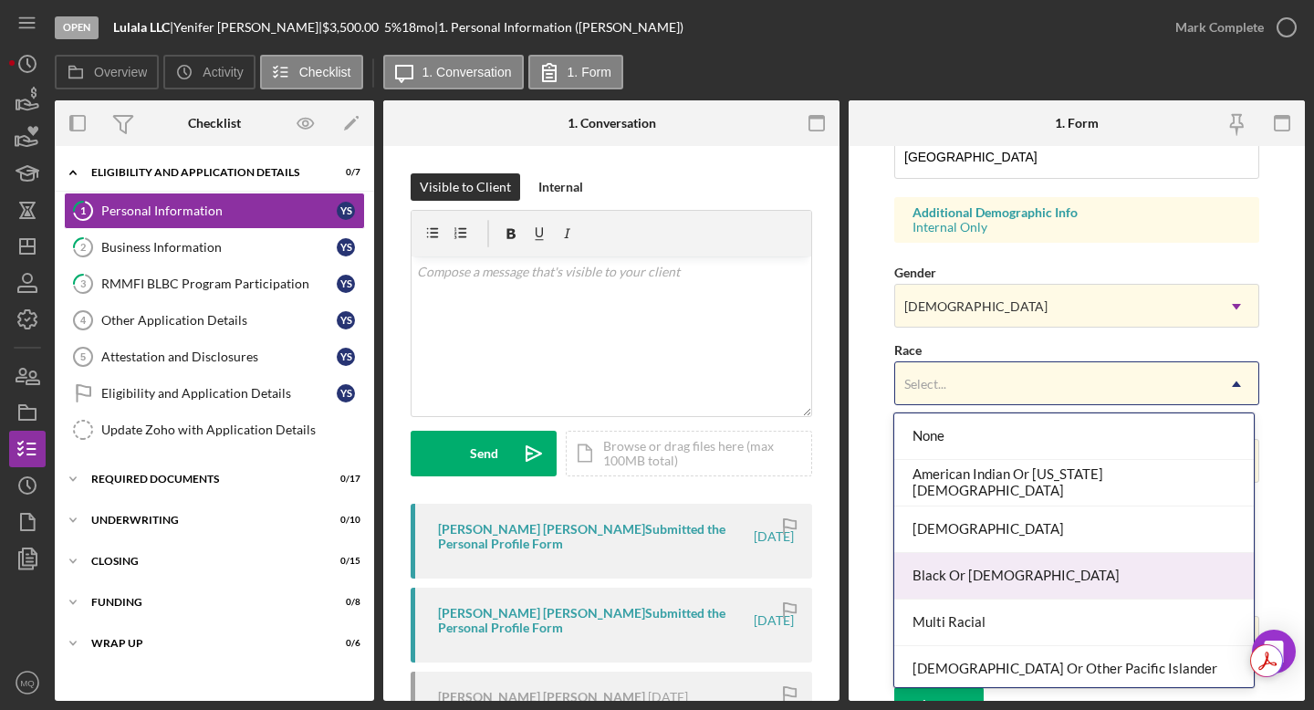
scroll to position [99, 0]
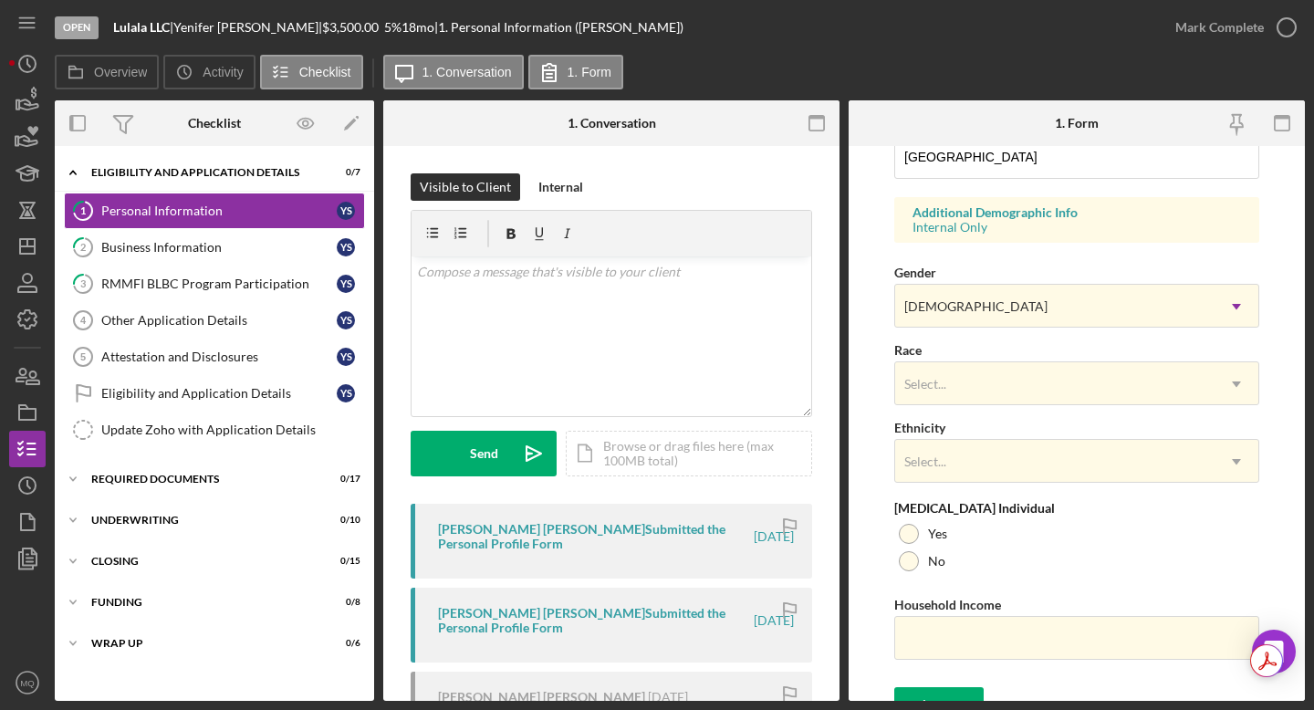
click at [826, 356] on form "First Name [PERSON_NAME] Middle Name [PERSON_NAME] Last Name [PERSON_NAME] Job …" at bounding box center [1077, 423] width 456 height 555
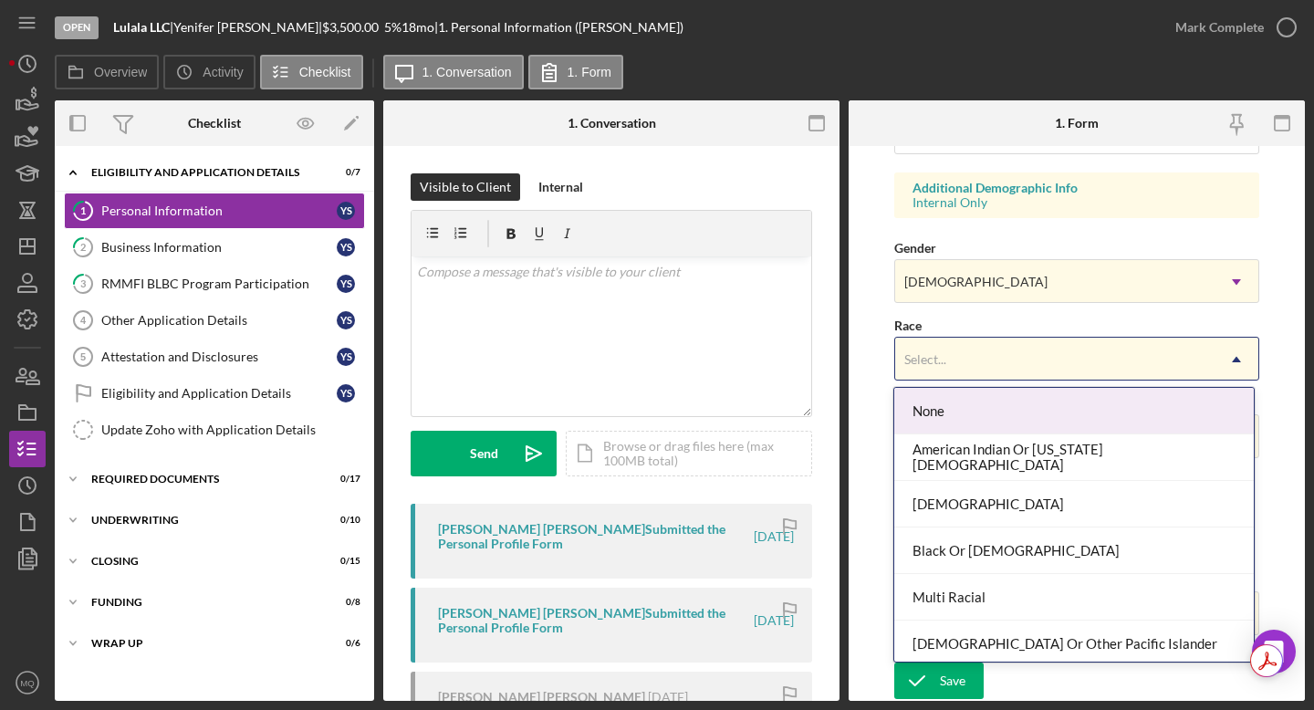
click at [826, 356] on div "Select..." at bounding box center [1054, 360] width 319 height 42
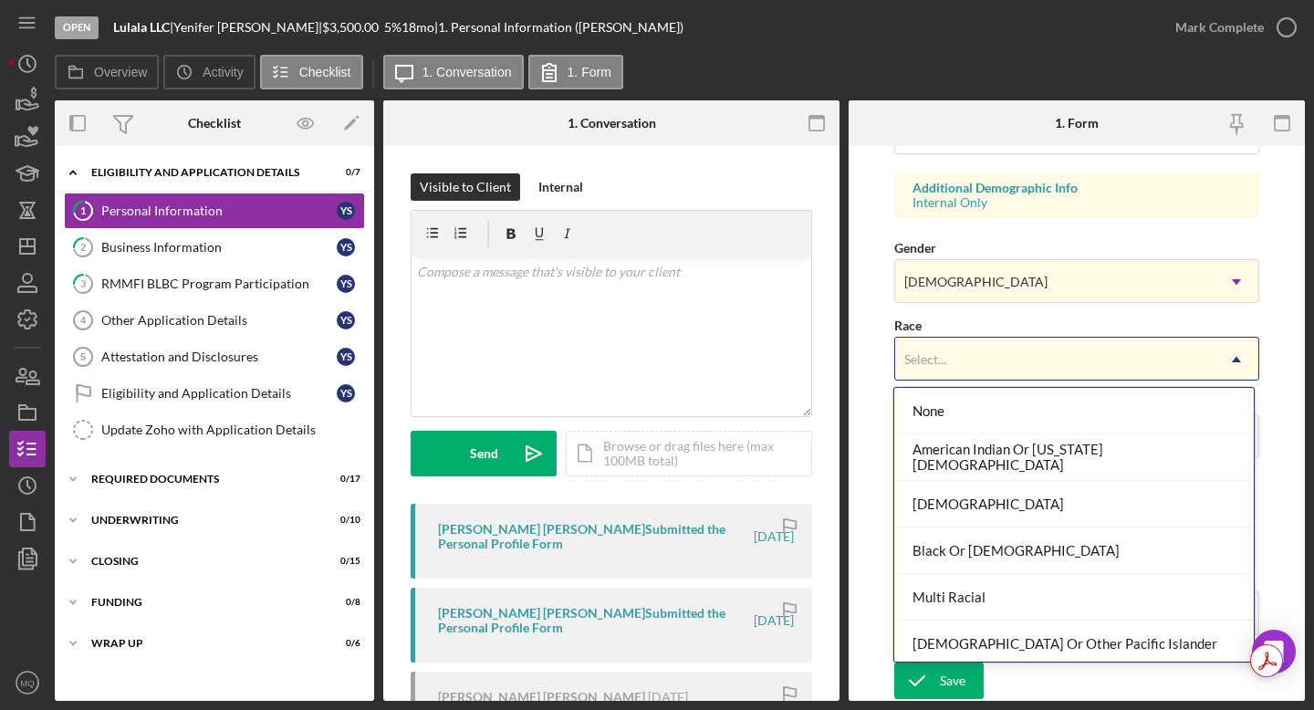
scroll to position [99, 0]
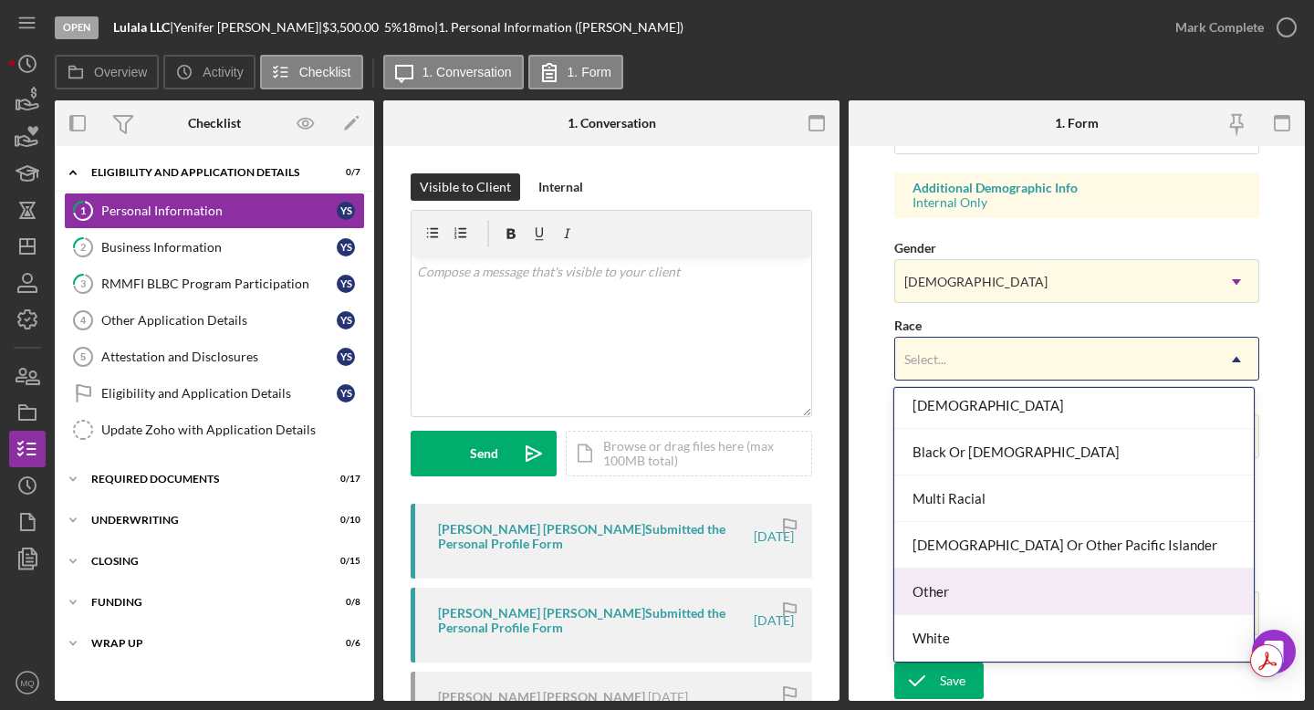
click at [826, 591] on div "Other" at bounding box center [1073, 592] width 359 height 47
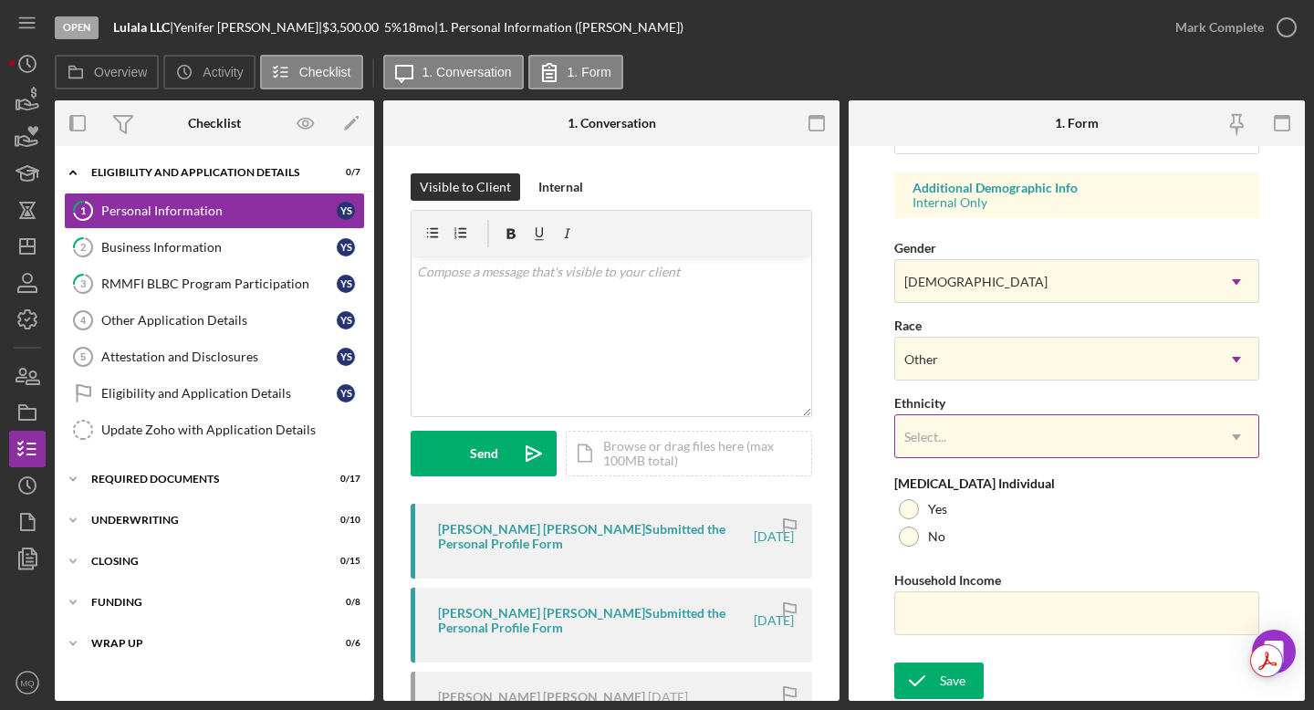
click at [826, 427] on div "Select..." at bounding box center [1054, 437] width 319 height 42
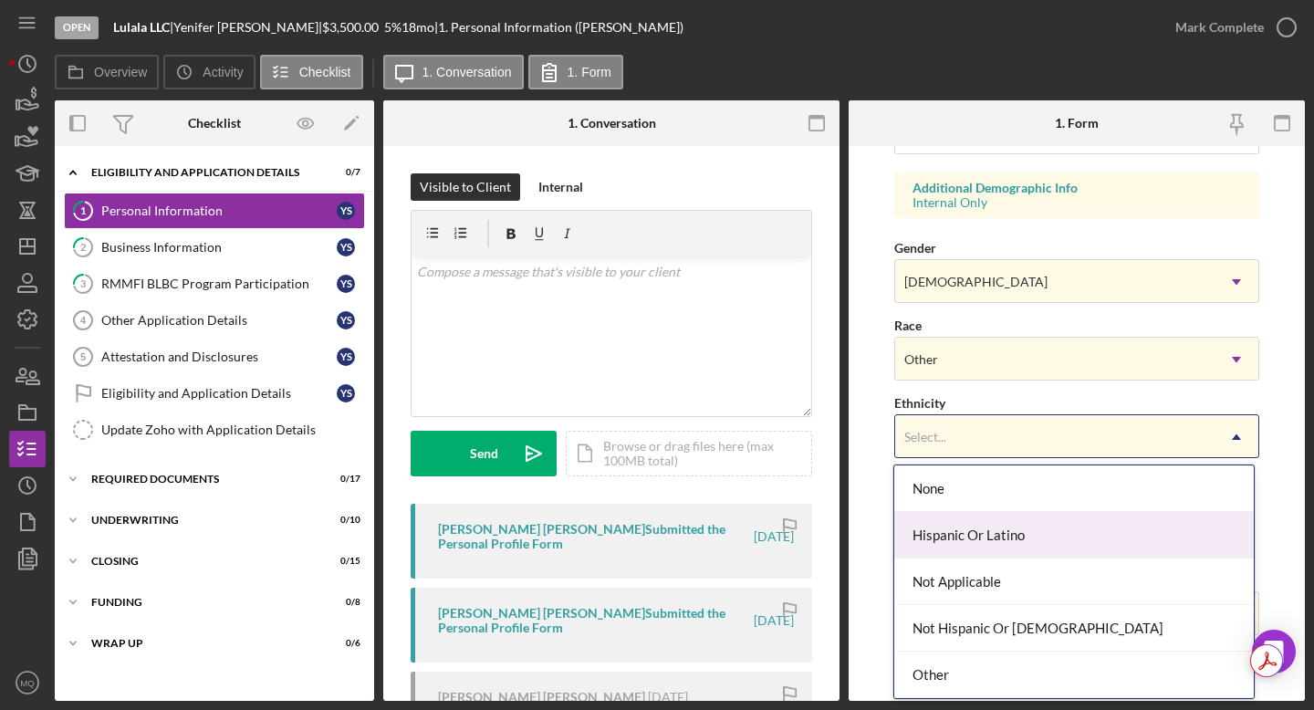
click at [826, 537] on div "Hispanic Or Latino" at bounding box center [1073, 535] width 359 height 47
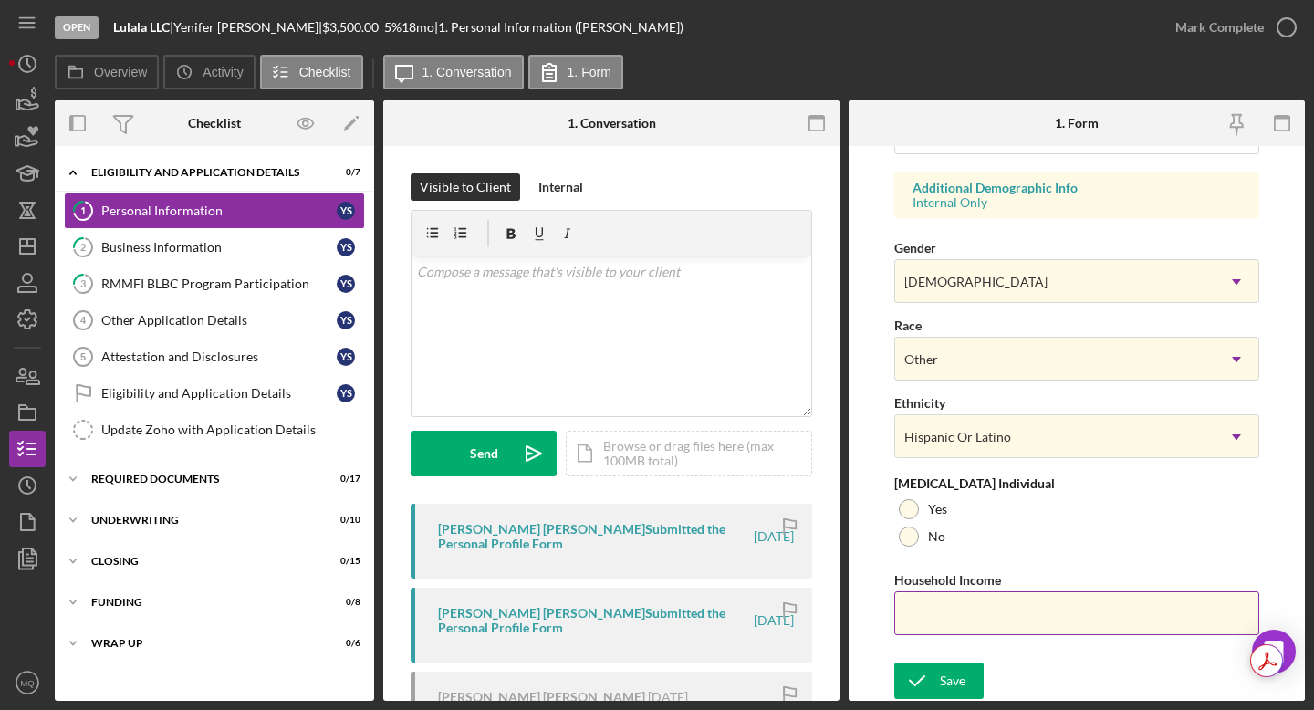
drag, startPoint x: 954, startPoint y: 631, endPoint x: 954, endPoint y: 621, distance: 10.0
click at [826, 628] on input "Household Income" at bounding box center [1076, 613] width 365 height 44
type input "$93,000"
click at [826, 568] on form "First Name [PERSON_NAME] Middle Name [PERSON_NAME] Last Name [PERSON_NAME] Job …" at bounding box center [1077, 423] width 456 height 555
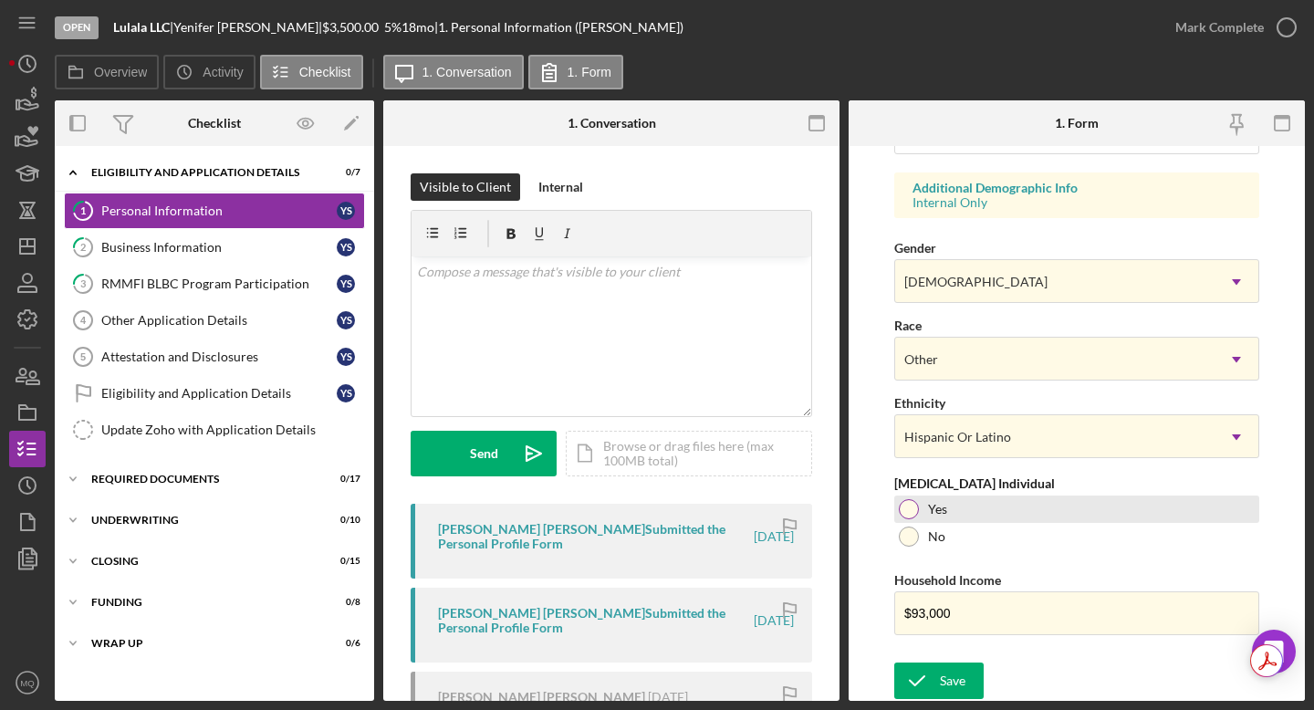
click at [826, 509] on div at bounding box center [909, 509] width 20 height 20
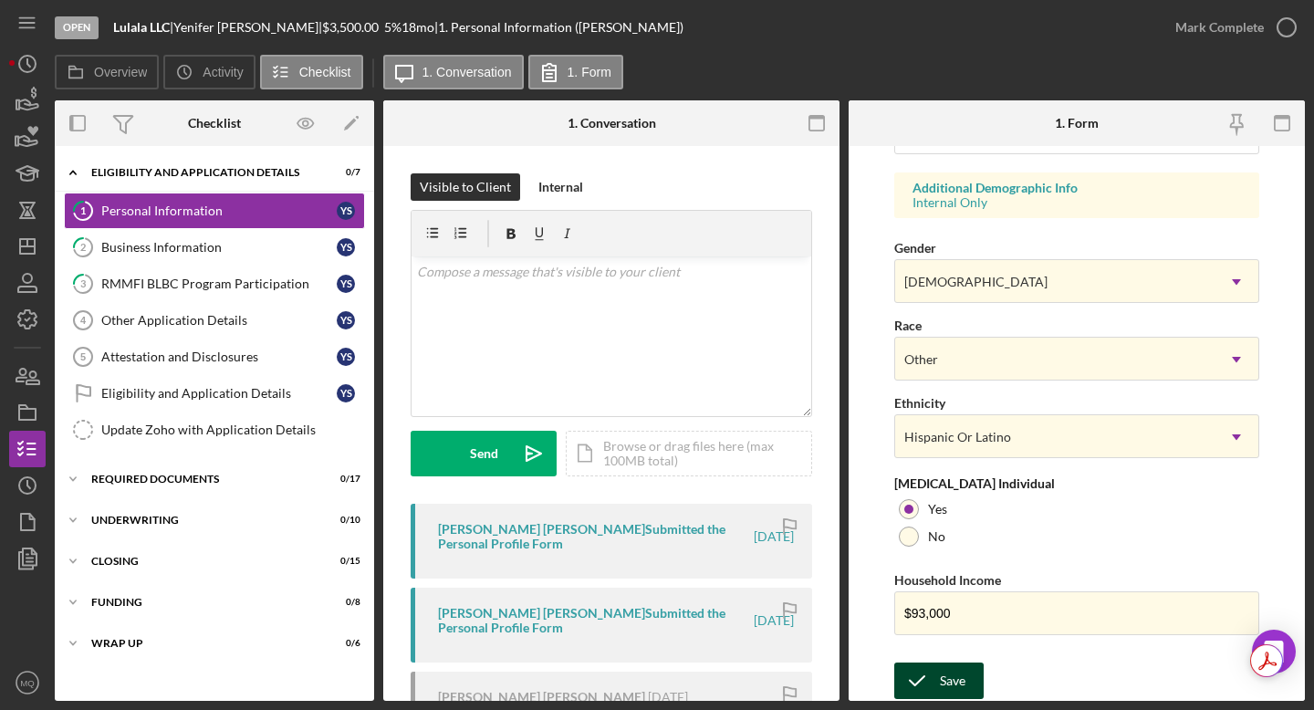
click at [826, 628] on button "Save" at bounding box center [938, 680] width 89 height 37
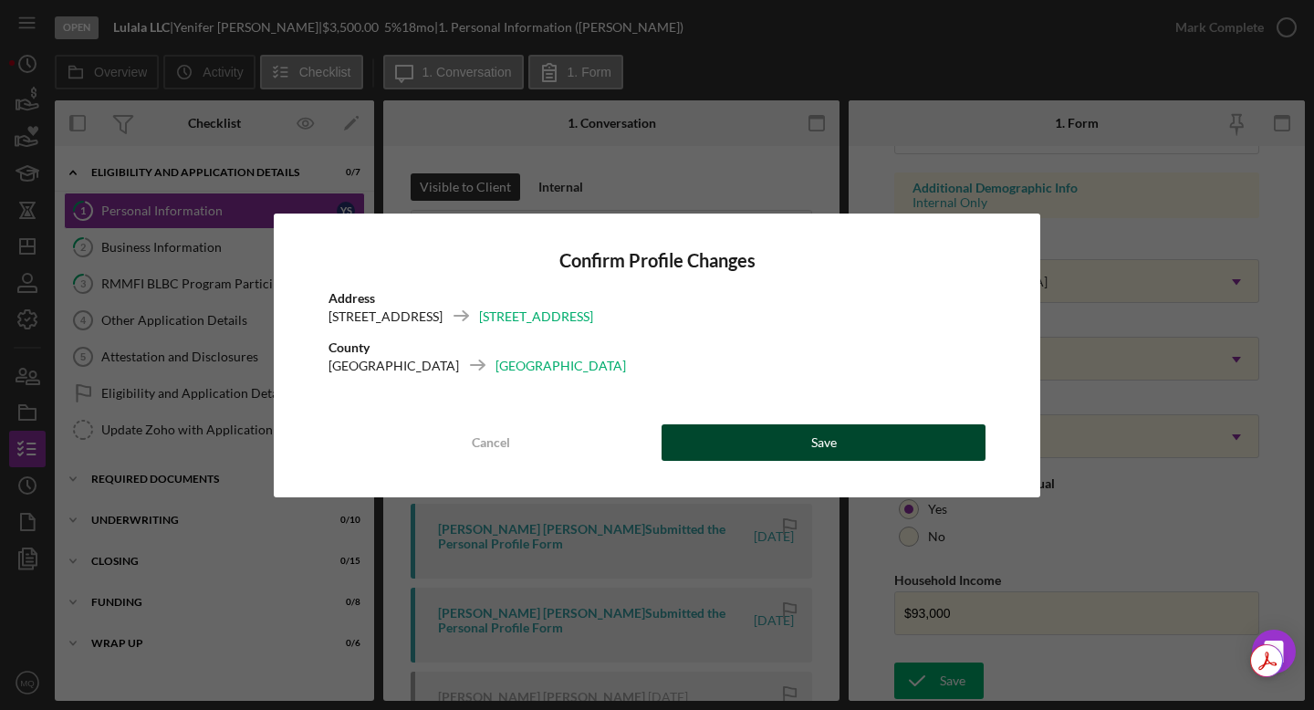
click at [826, 433] on button "Save" at bounding box center [824, 442] width 324 height 37
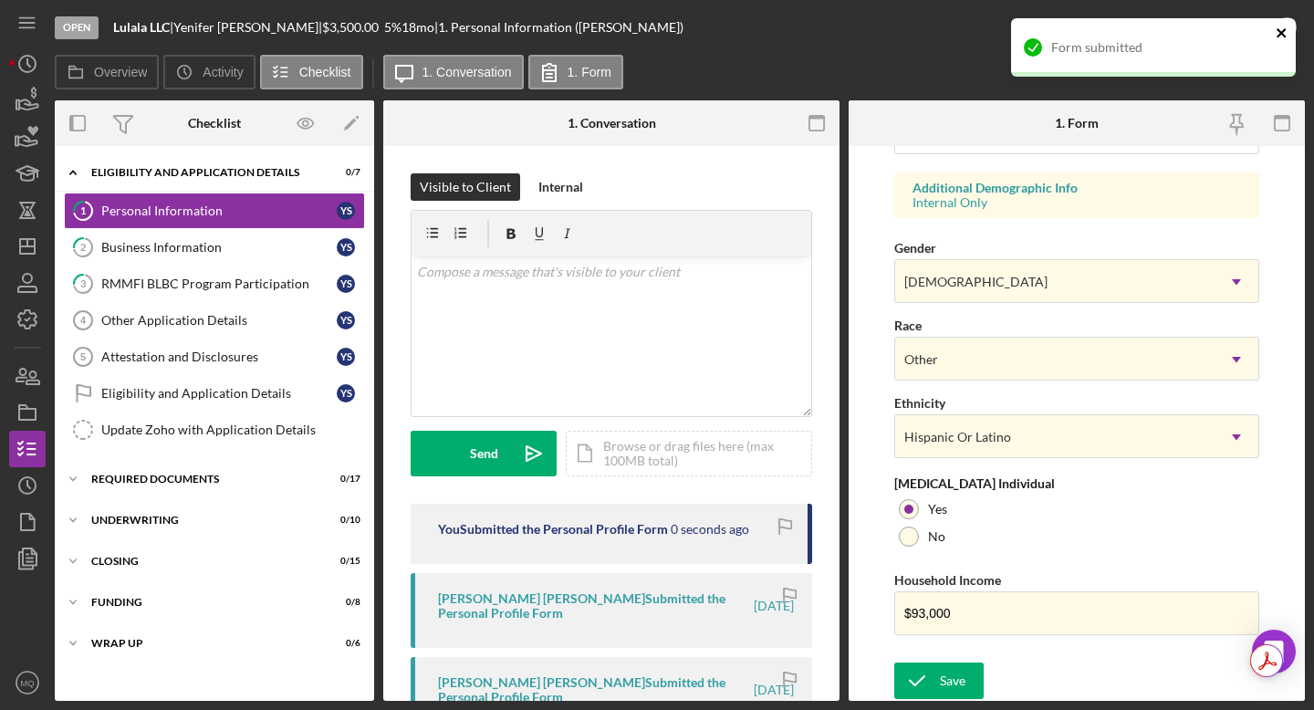
click at [826, 28] on icon "close" at bounding box center [1282, 33] width 13 height 15
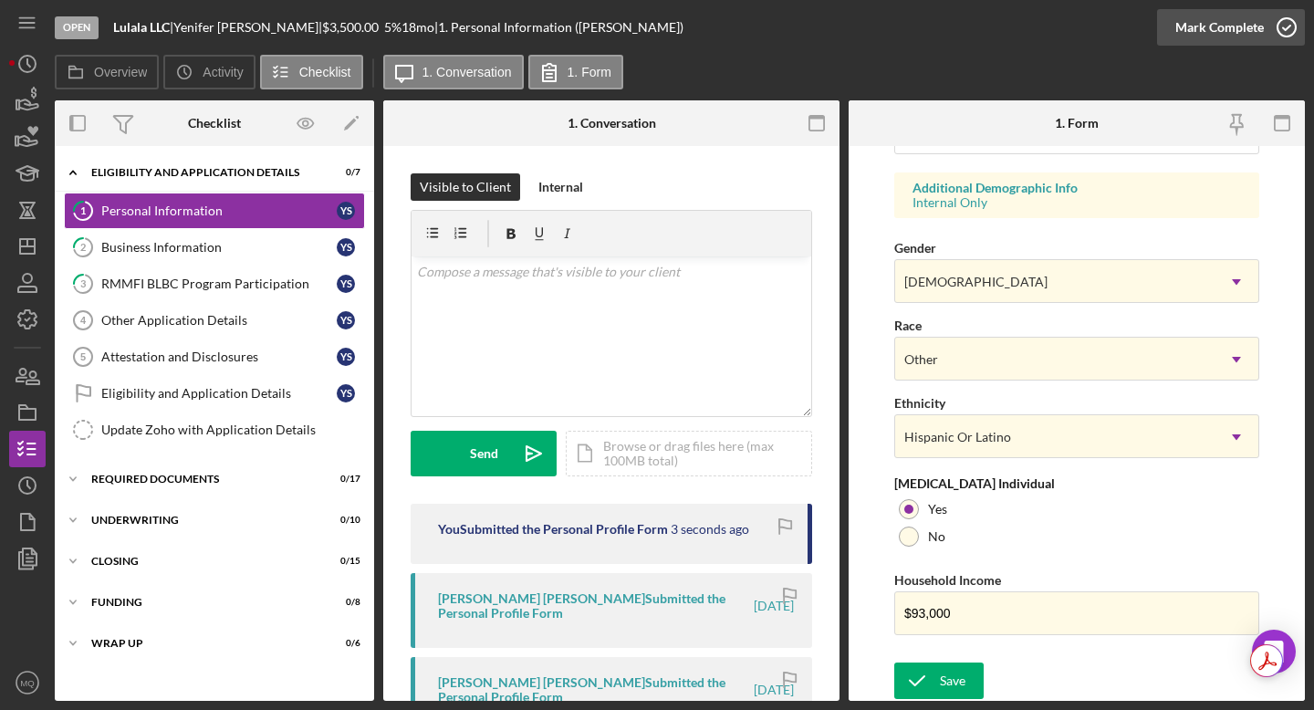
click at [826, 26] on icon "button" at bounding box center [1287, 28] width 46 height 46
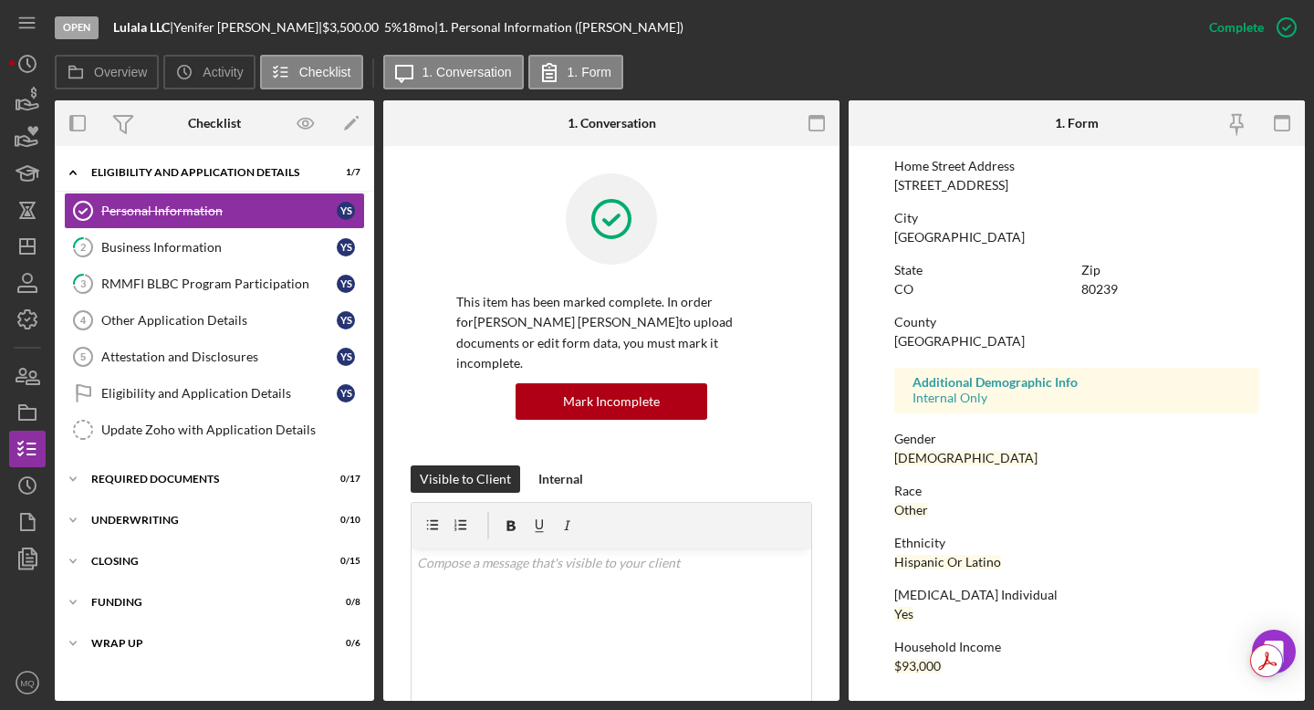
scroll to position [297, 0]
click at [190, 248] on div "Business Information" at bounding box center [218, 247] width 235 height 15
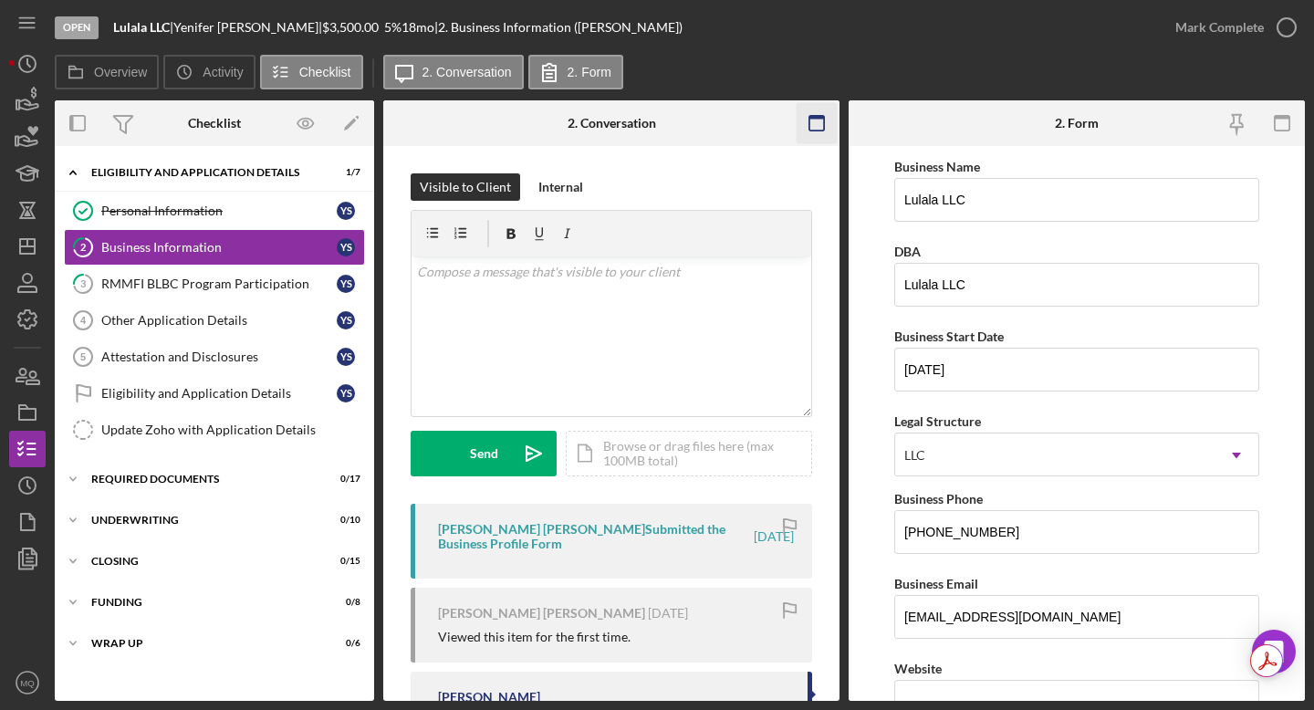
click at [819, 116] on rect "button" at bounding box center [816, 118] width 15 height 4
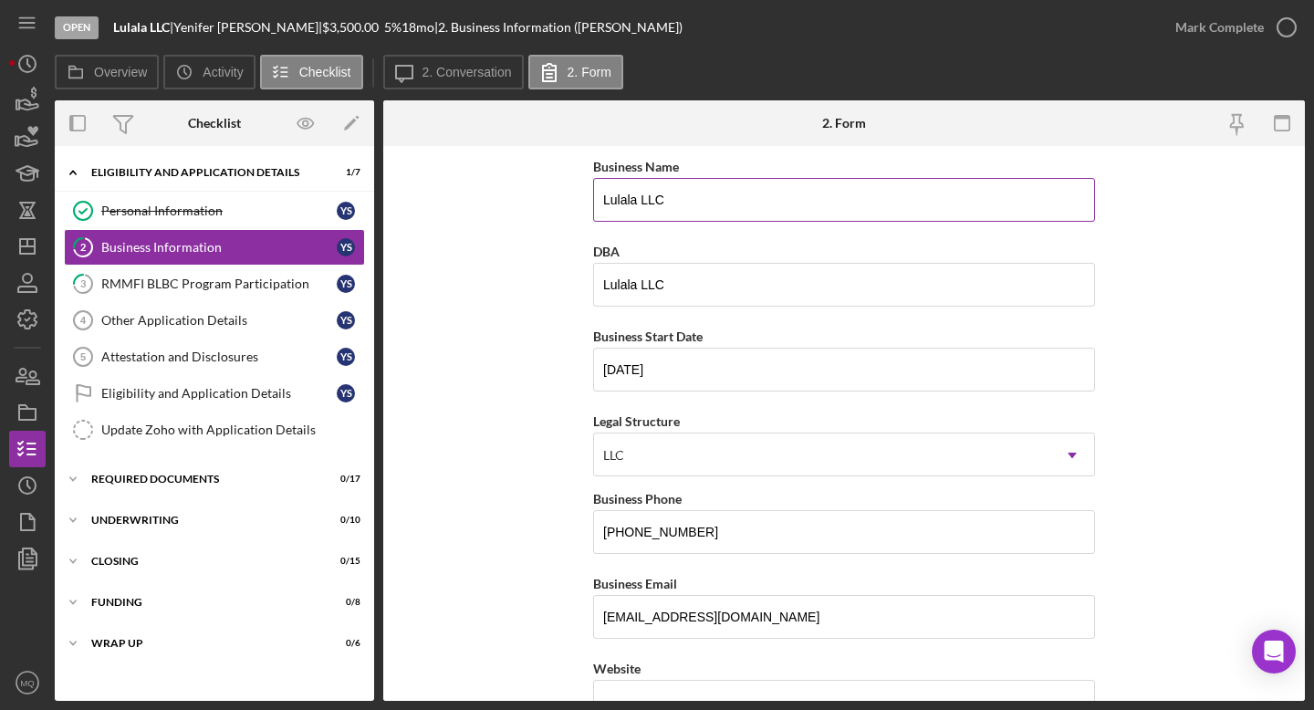
click at [693, 204] on input "Lulala LLC" at bounding box center [844, 200] width 502 height 44
drag, startPoint x: 675, startPoint y: 197, endPoint x: 502, endPoint y: 197, distance: 173.4
click at [502, 197] on form "Business Name Lulala LLC DBA Lulala LLC Business Start Date [DATE] Legal Struct…" at bounding box center [844, 423] width 922 height 555
click at [774, 273] on input "Lulala LLC" at bounding box center [844, 285] width 502 height 44
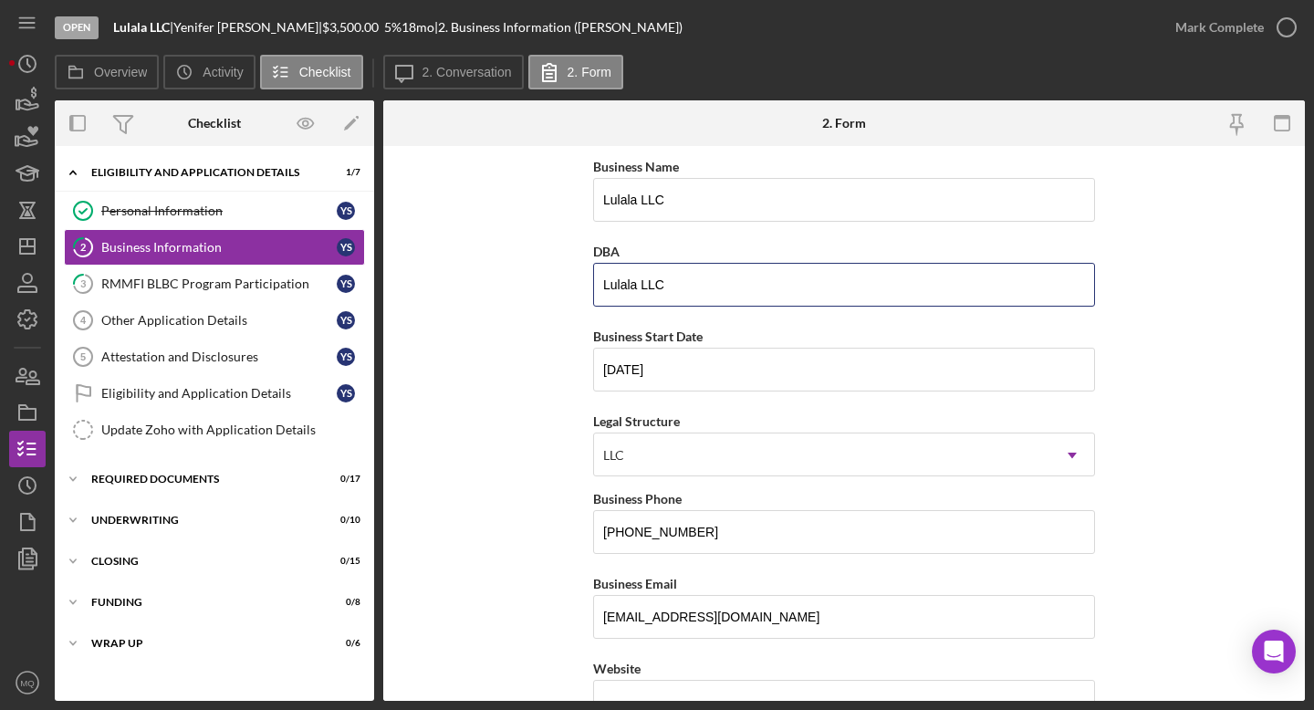
drag, startPoint x: 774, startPoint y: 273, endPoint x: 439, endPoint y: 240, distance: 336.5
click at [439, 240] on form "Business Name Lulala LLC DBA Lulala LLC Business Start Date [DATE] Legal Struct…" at bounding box center [844, 423] width 922 height 555
drag, startPoint x: 693, startPoint y: 289, endPoint x: 547, endPoint y: 286, distance: 146.1
click at [548, 287] on form "Business Name Lulala LLC DBA Lulala LLC Business Start Date [DATE] Legal Struct…" at bounding box center [844, 423] width 922 height 555
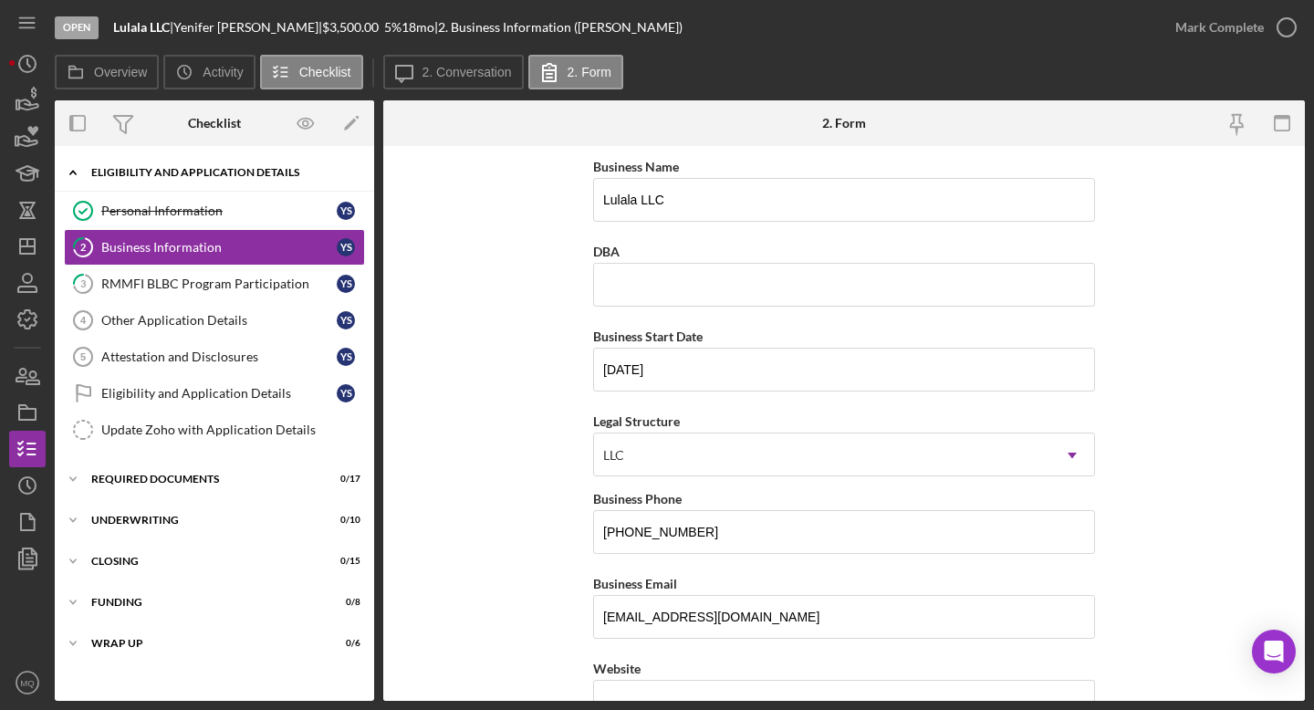
click at [78, 170] on icon "Icon/Expander" at bounding box center [73, 172] width 37 height 37
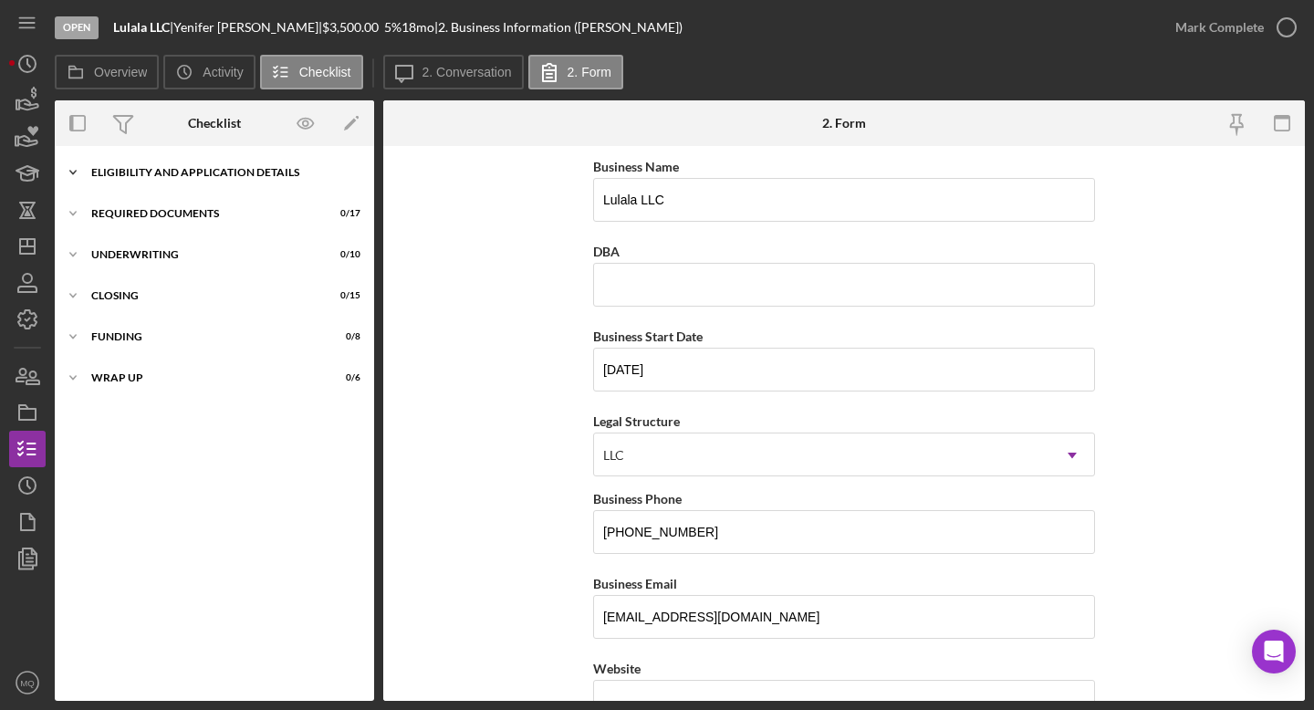
click at [77, 169] on icon "Icon/Expander" at bounding box center [73, 172] width 37 height 37
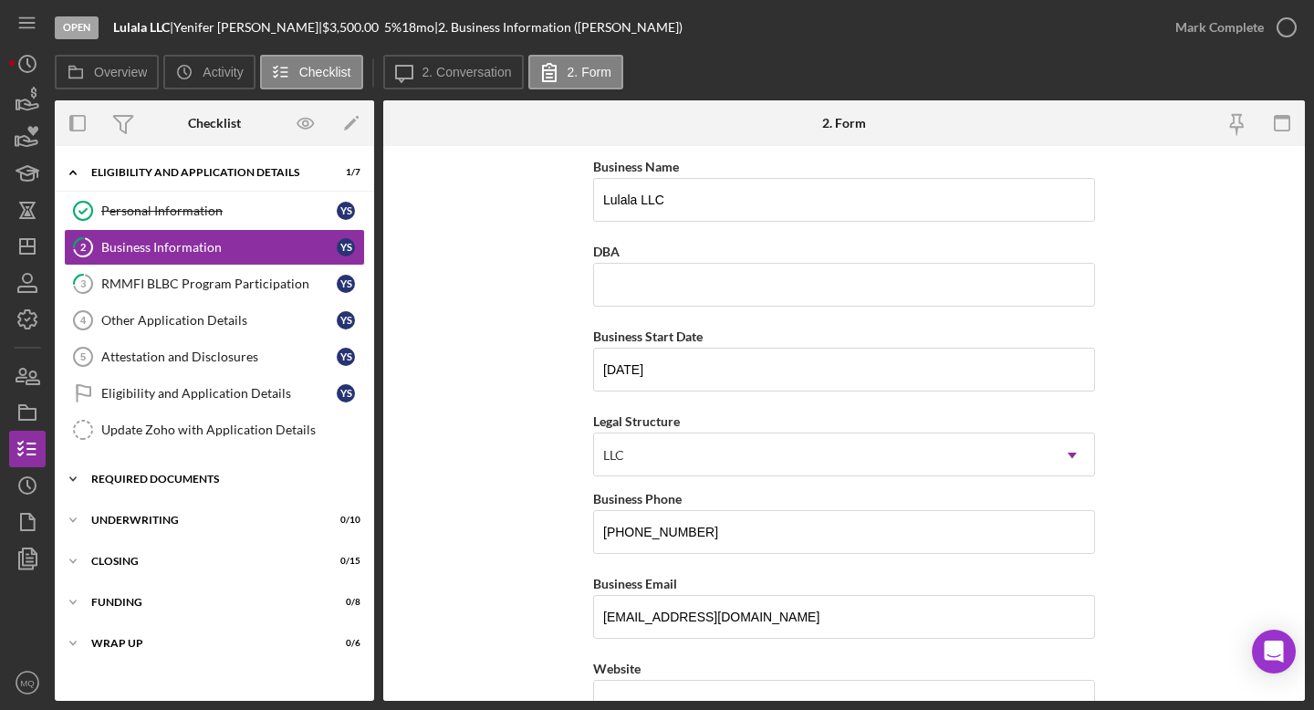
click at [73, 481] on icon "Icon/Expander" at bounding box center [73, 479] width 37 height 37
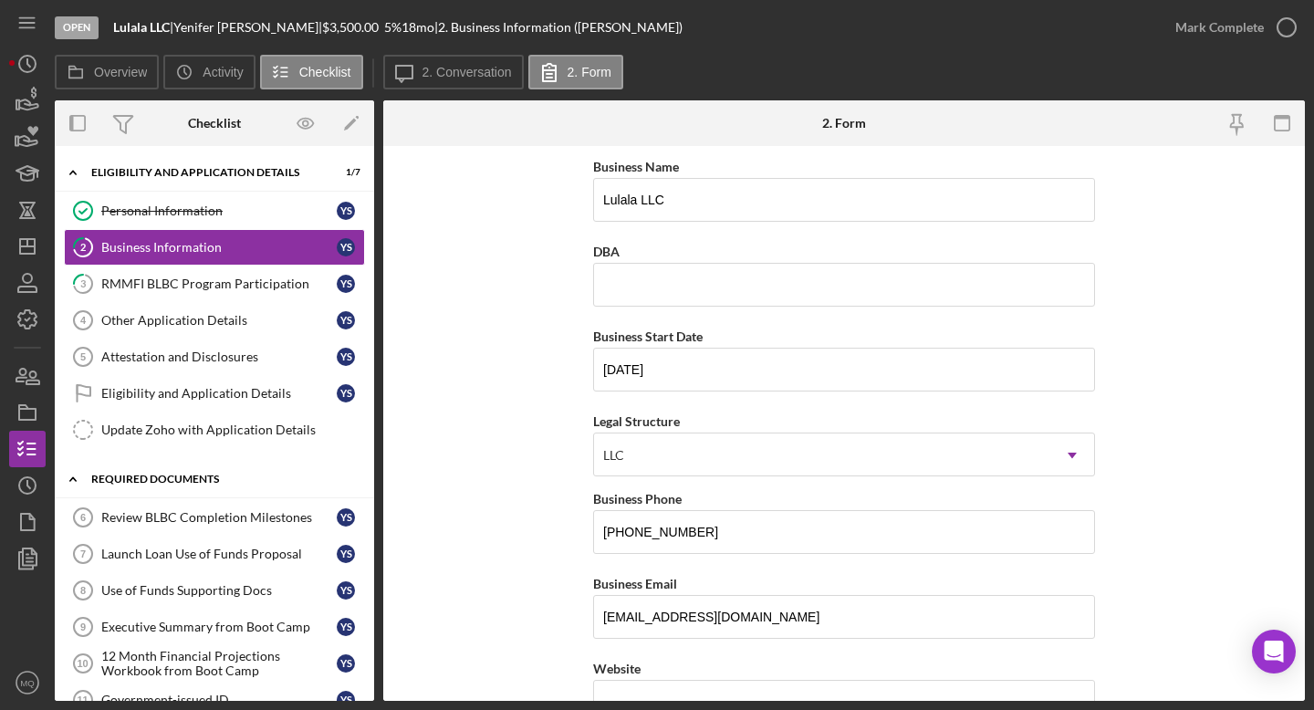
click at [75, 174] on polyline at bounding box center [72, 173] width 5 height 4
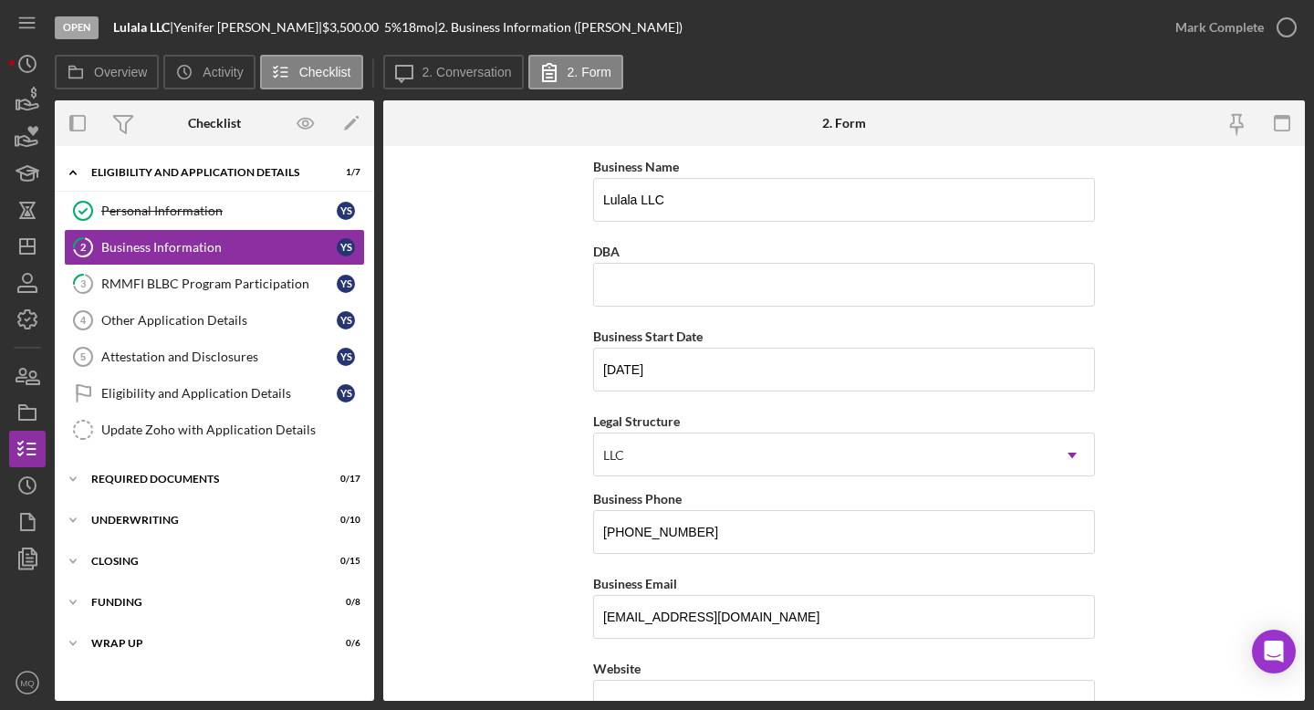
click at [826, 379] on form "Business Name Lulala LLC DBA Business Start Date [DATE] Legal Structure LLC Ico…" at bounding box center [844, 423] width 922 height 555
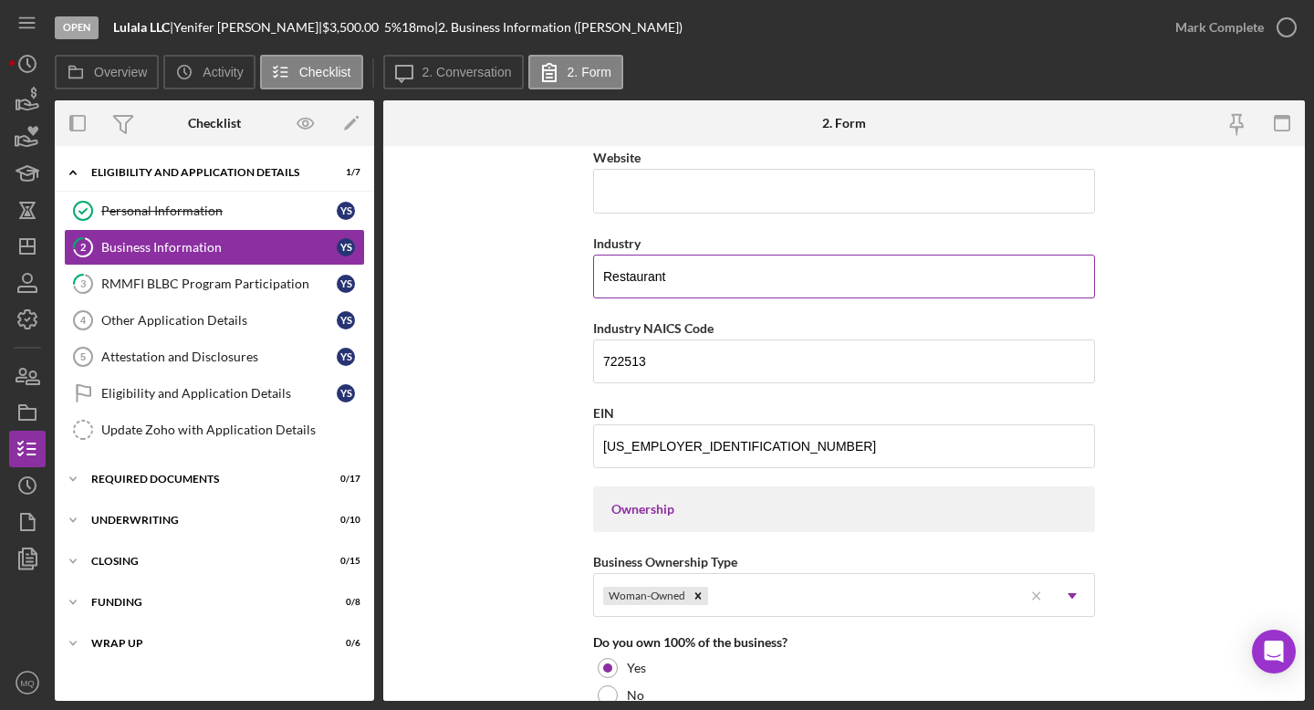
scroll to position [518, 0]
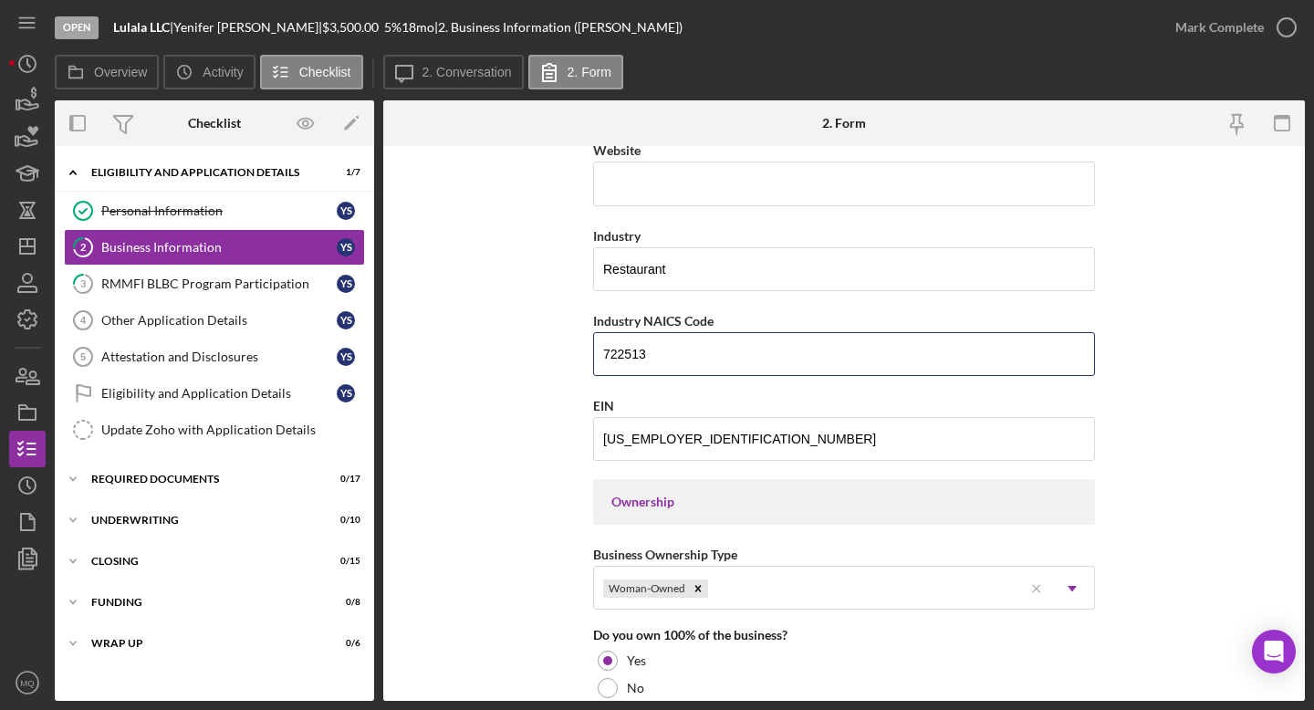
drag, startPoint x: 653, startPoint y: 354, endPoint x: 503, endPoint y: 345, distance: 150.8
click at [503, 345] on form "Business Name Lulala LLC DBA Business Start Date [DATE] Legal Structure LLC Ico…" at bounding box center [844, 423] width 922 height 555
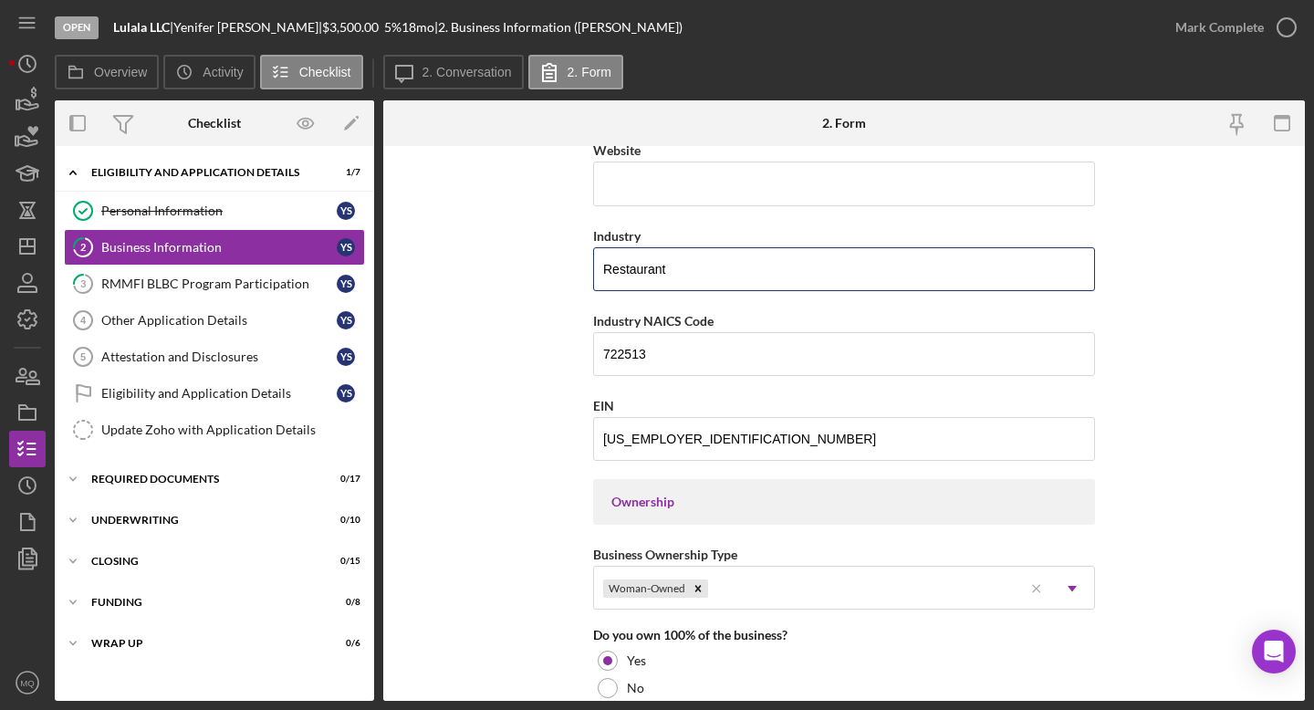
drag, startPoint x: 699, startPoint y: 273, endPoint x: 480, endPoint y: 252, distance: 220.0
click at [480, 252] on form "Business Name Lulala LLC DBA Business Start Date [DATE] Legal Structure LLC Ico…" at bounding box center [844, 423] width 922 height 555
paste input "Limited-Service Restaurants"
type input "Limited-Service Restaurants"
click at [826, 424] on form "Business Name Lulala LLC DBA Business Start Date [DATE] Legal Structure LLC Ico…" at bounding box center [844, 423] width 922 height 555
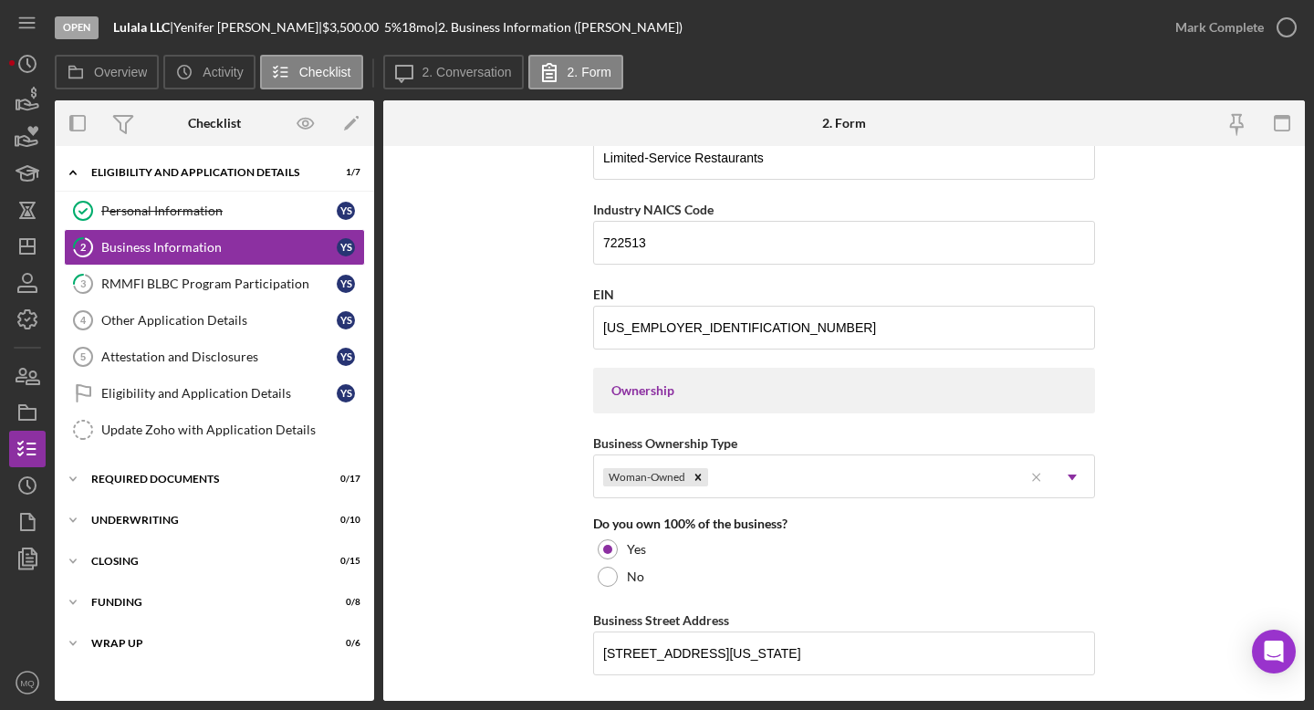
scroll to position [644, 0]
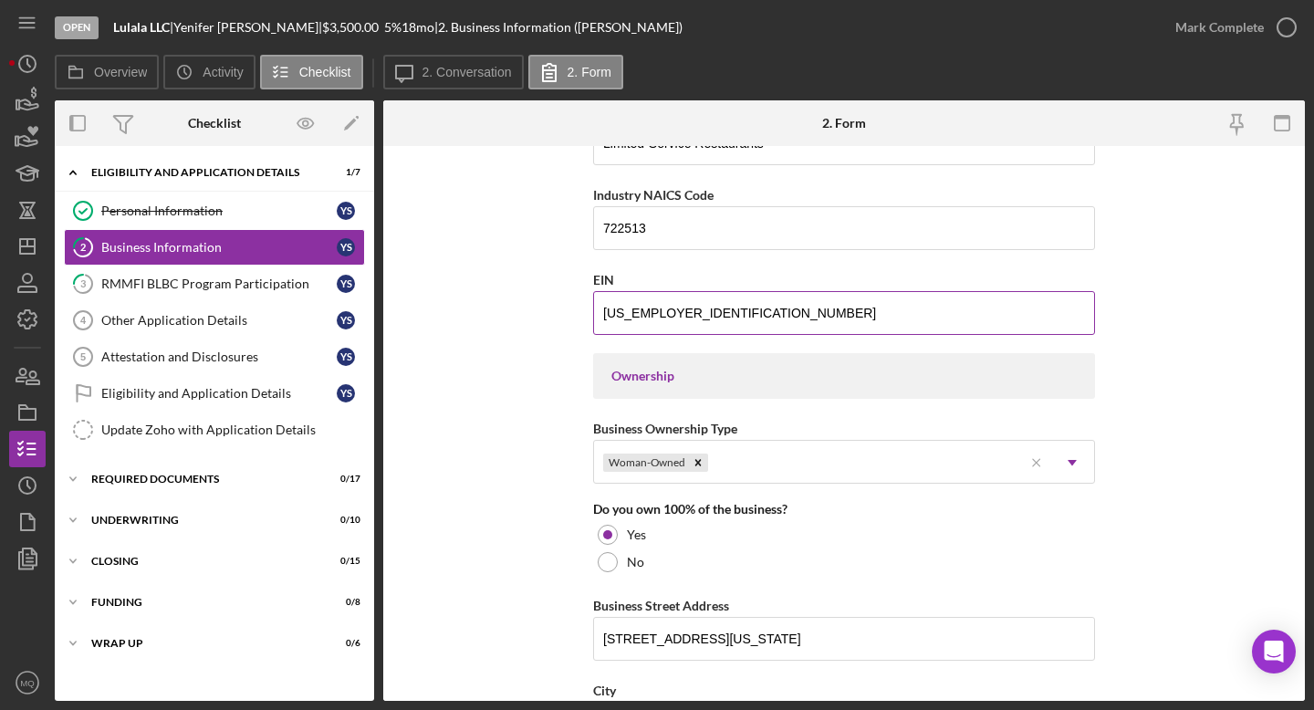
click at [692, 328] on input "[US_EMPLOYER_IDENTIFICATION_NUMBER]" at bounding box center [844, 313] width 502 height 44
click at [701, 319] on input "[US_EMPLOYER_IDENTIFICATION_NUMBER]" at bounding box center [844, 313] width 502 height 44
click at [826, 460] on form "Business Name Lulala LLC DBA Business Start Date [DATE] Legal Structure LLC Ico…" at bounding box center [844, 423] width 922 height 555
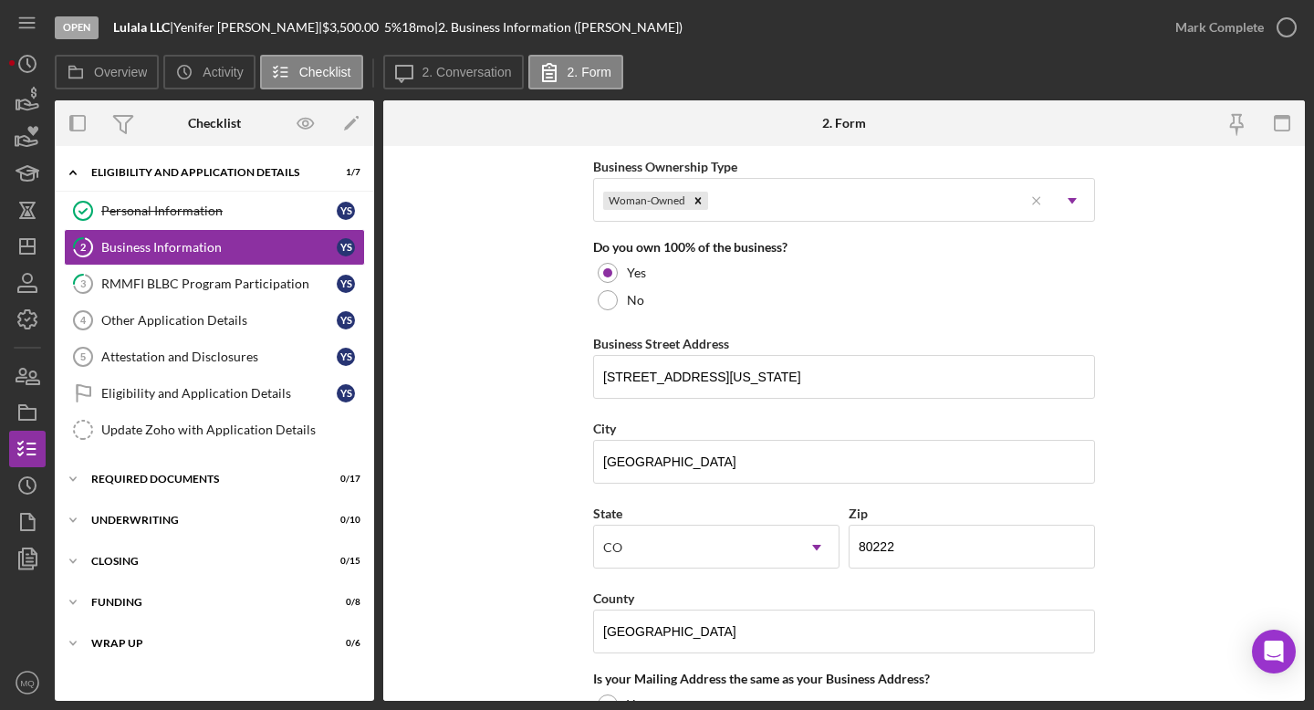
scroll to position [909, 0]
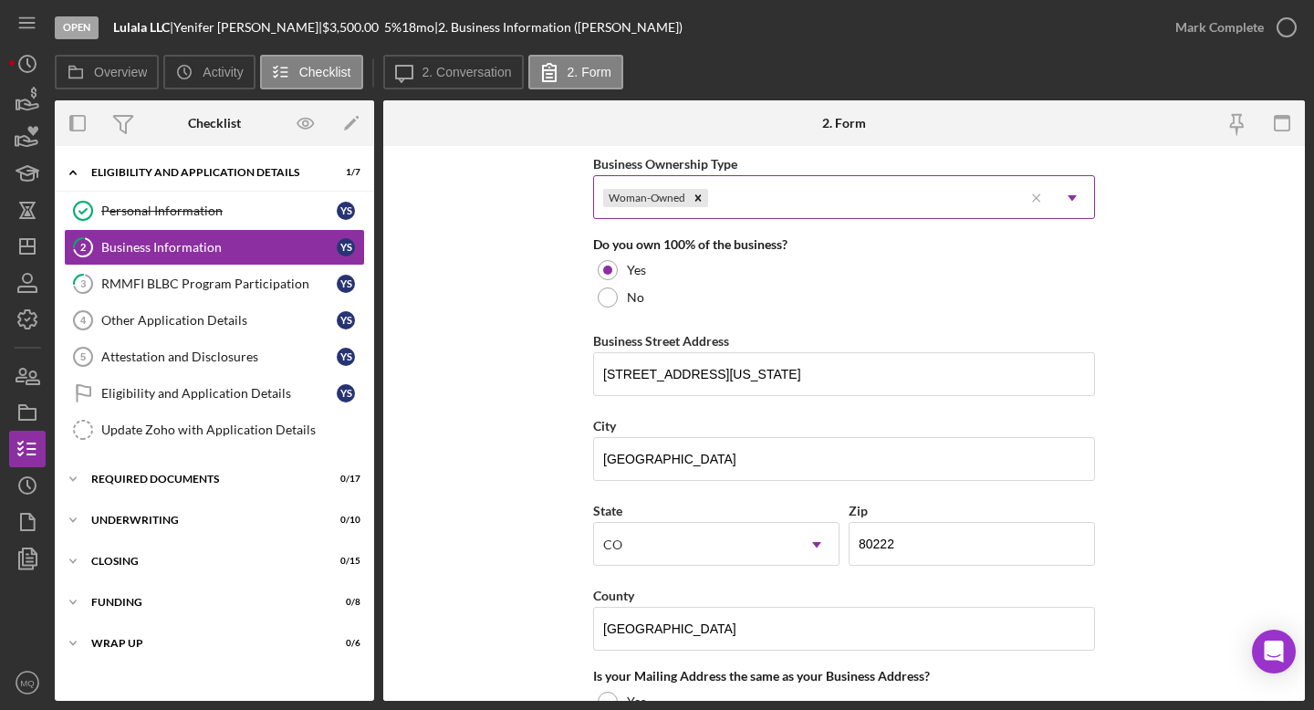
click at [747, 196] on div "Woman-Owned" at bounding box center [808, 198] width 429 height 42
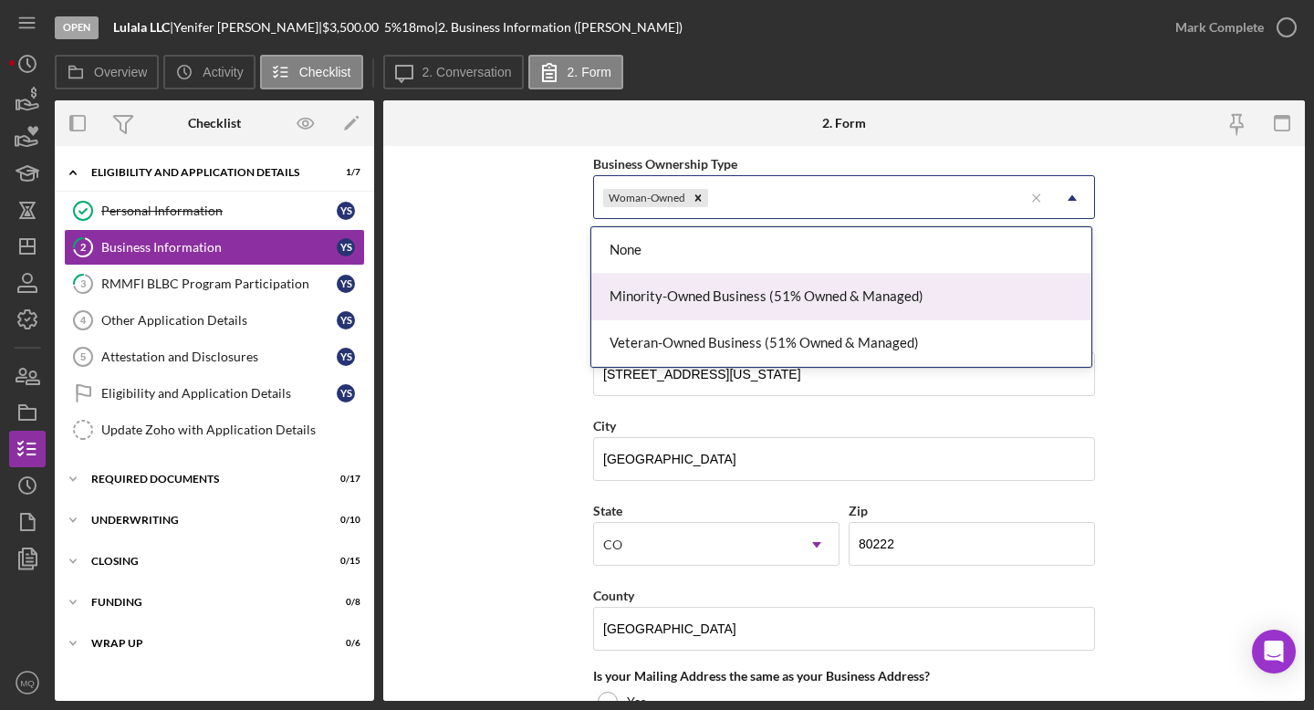
click at [720, 297] on div "Minority-Owned Business (51% Owned & Managed)" at bounding box center [841, 297] width 500 height 47
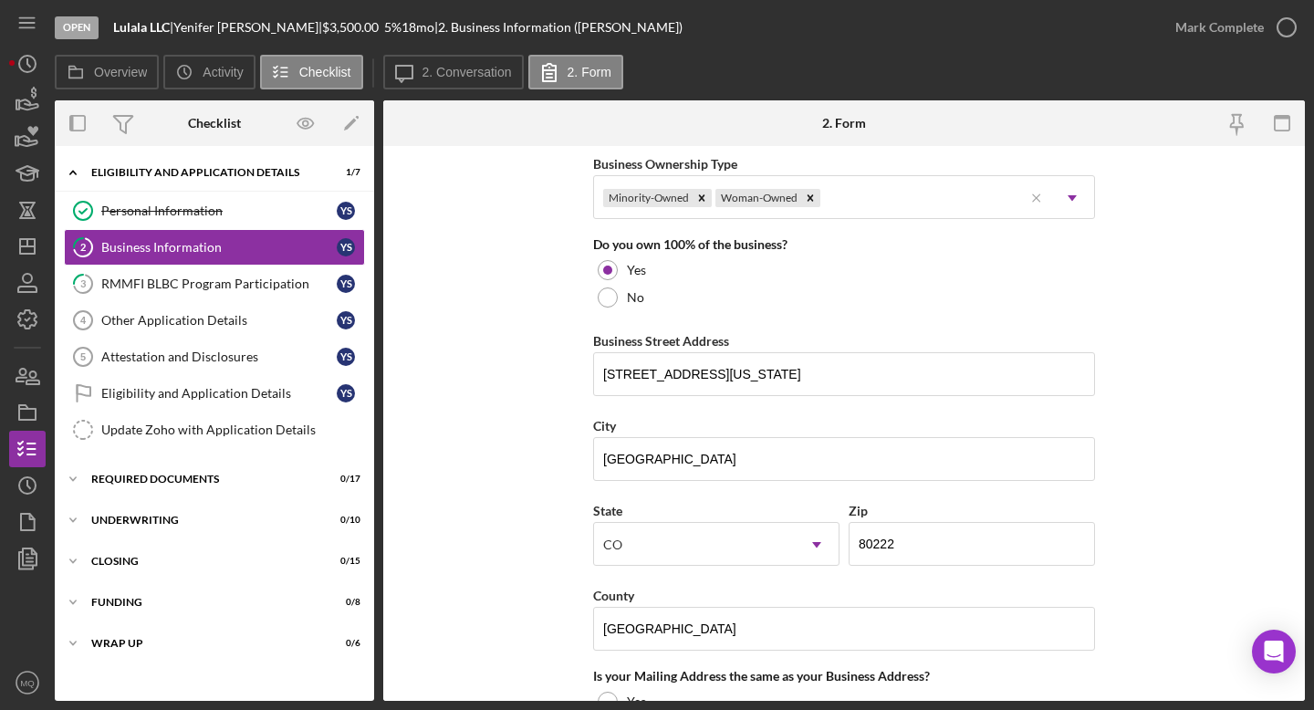
click at [826, 317] on form "Business Name Lulala LLC DBA Business Start Date [DATE] Legal Structure LLC Ico…" at bounding box center [844, 423] width 922 height 555
click at [601, 298] on div at bounding box center [608, 297] width 20 height 20
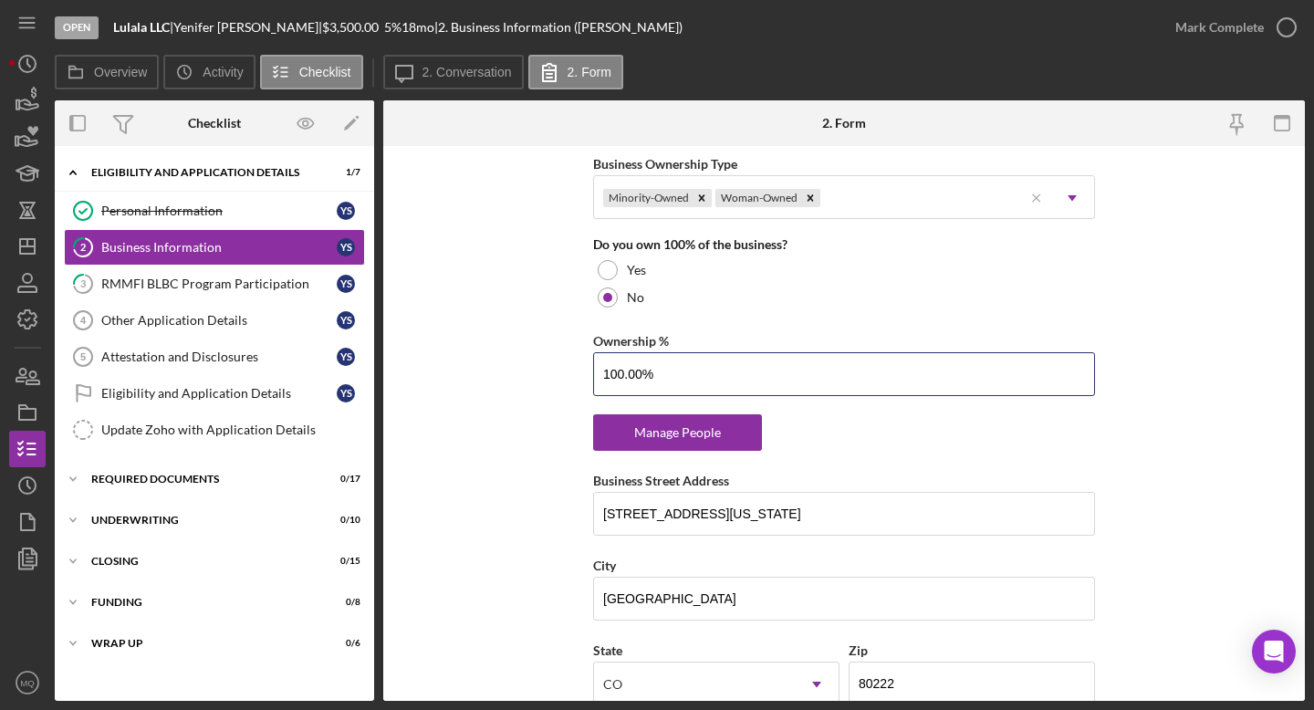
drag, startPoint x: 694, startPoint y: 379, endPoint x: 488, endPoint y: 373, distance: 206.3
click at [488, 373] on form "Business Name Lulala LLC DBA Business Start Date [DATE] Legal Structure LLC Ico…" at bounding box center [844, 423] width 922 height 555
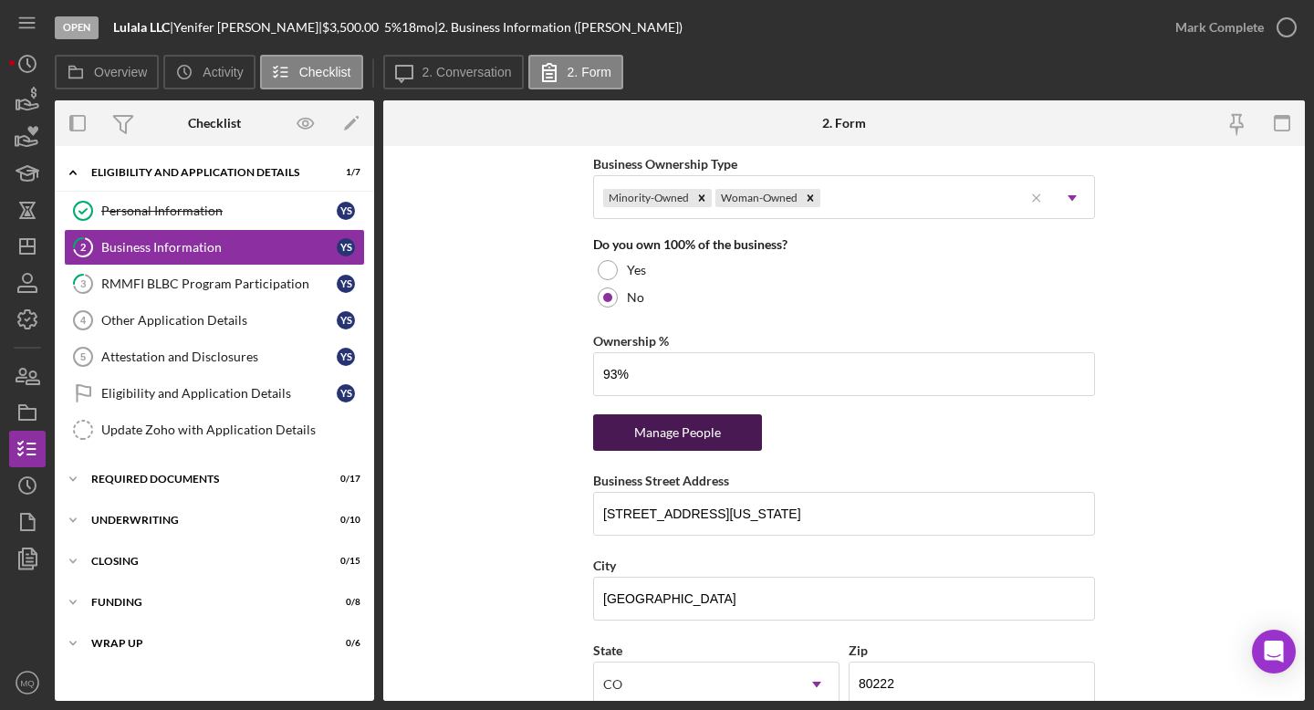
type input "93.00%"
click at [694, 445] on div "Manage People" at bounding box center [677, 432] width 151 height 37
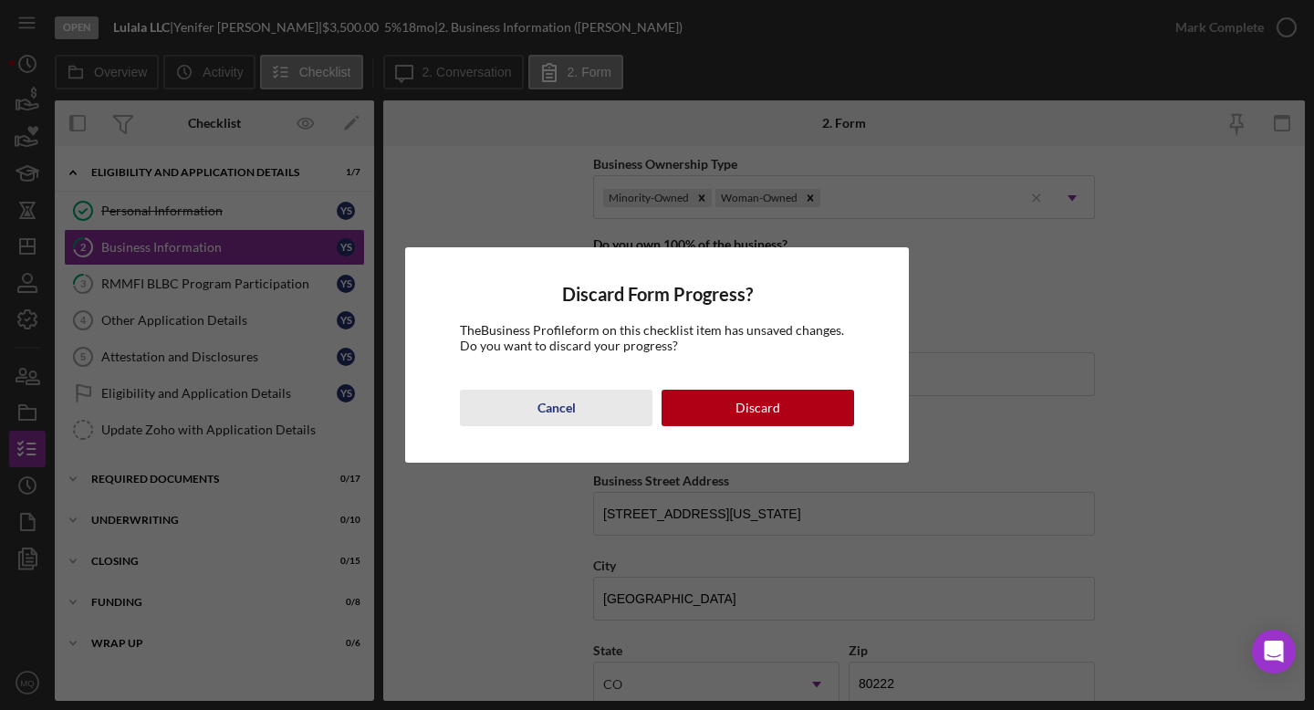
click at [571, 411] on div "Cancel" at bounding box center [556, 408] width 38 height 37
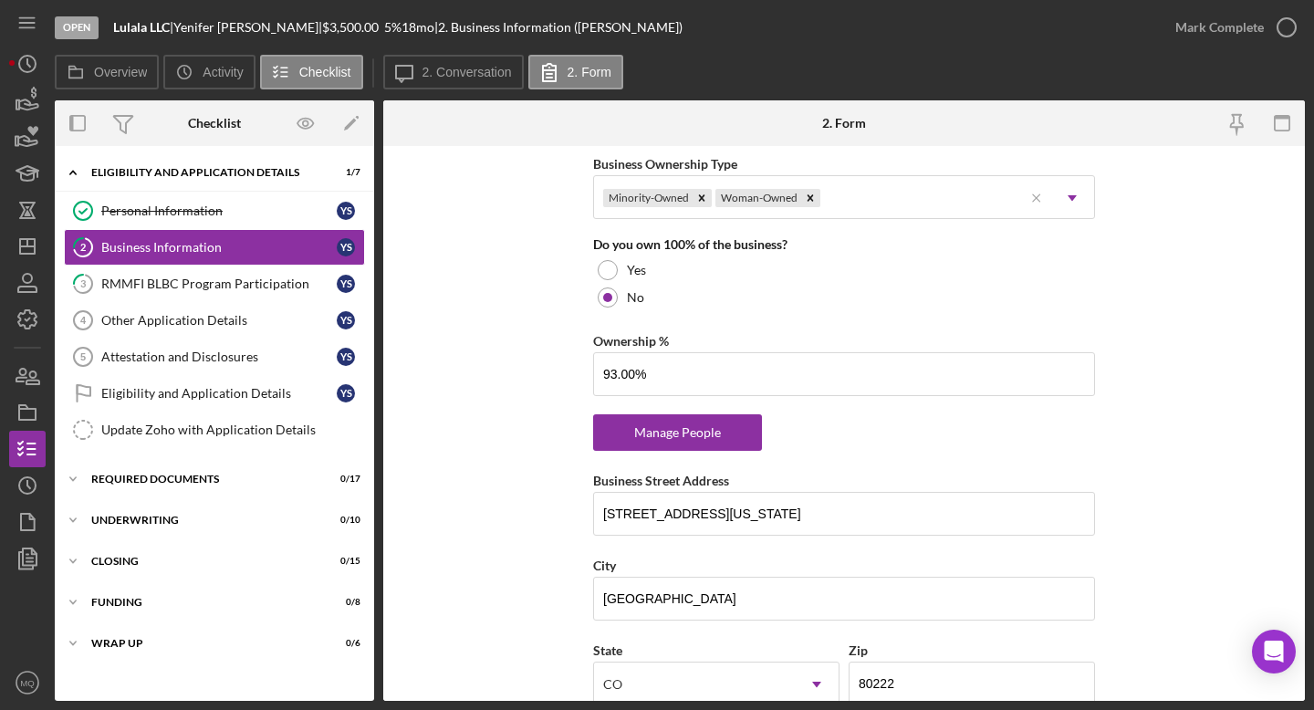
click at [826, 396] on form "Business Name Lulala LLC DBA Business Start Date [DATE] Legal Structure LLC Ico…" at bounding box center [844, 423] width 922 height 555
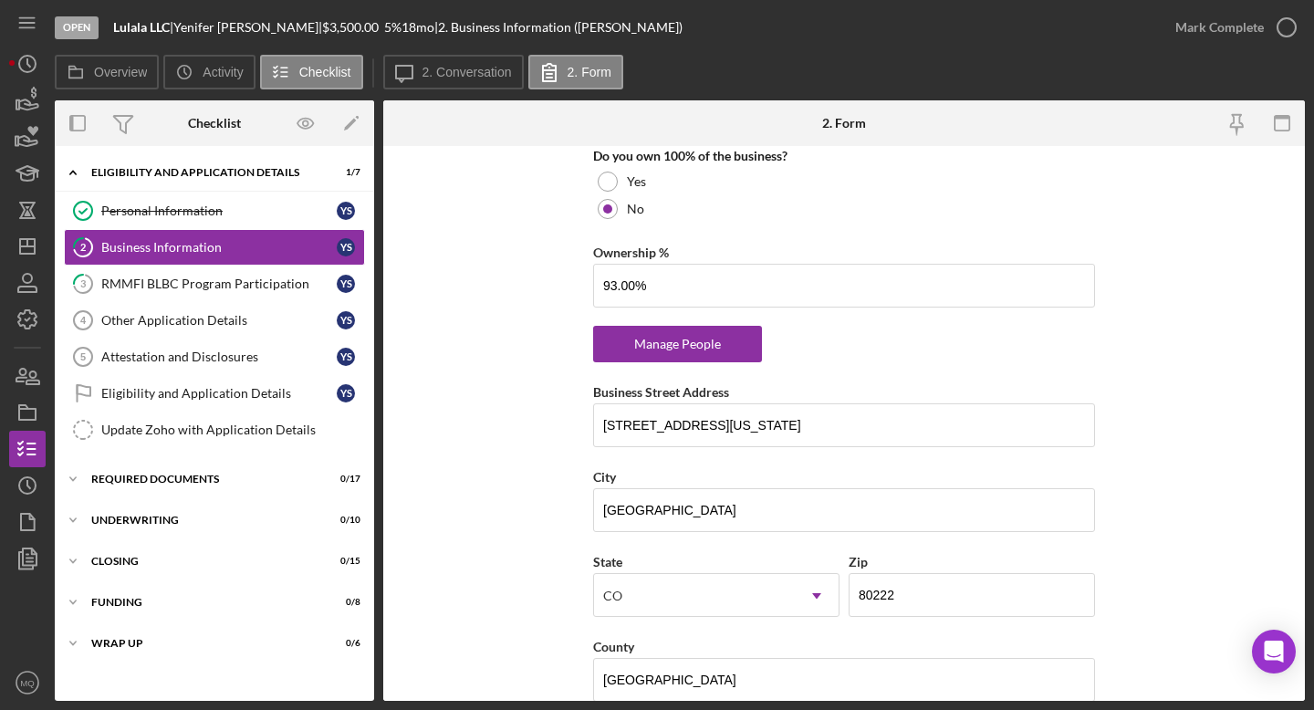
scroll to position [991, 0]
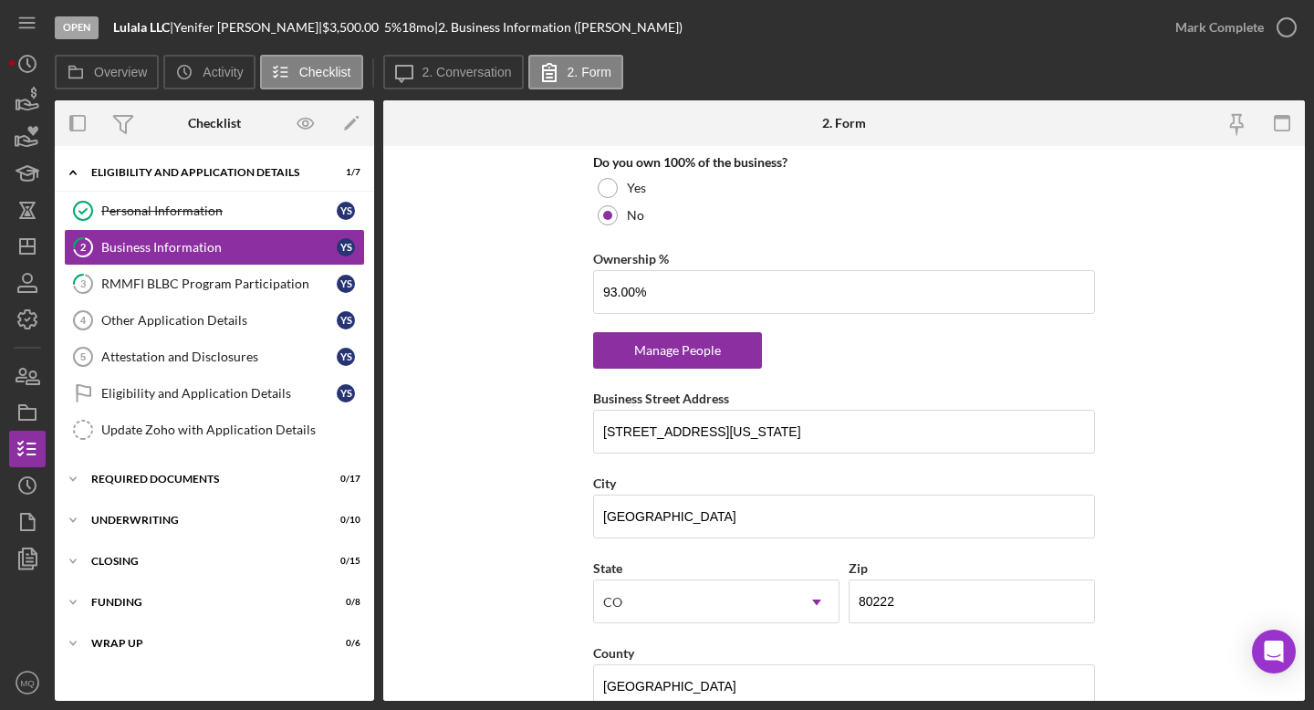
click at [826, 395] on form "Business Name Lulala LLC DBA Business Start Date [DATE] Legal Structure LLC Ico…" at bounding box center [844, 423] width 922 height 555
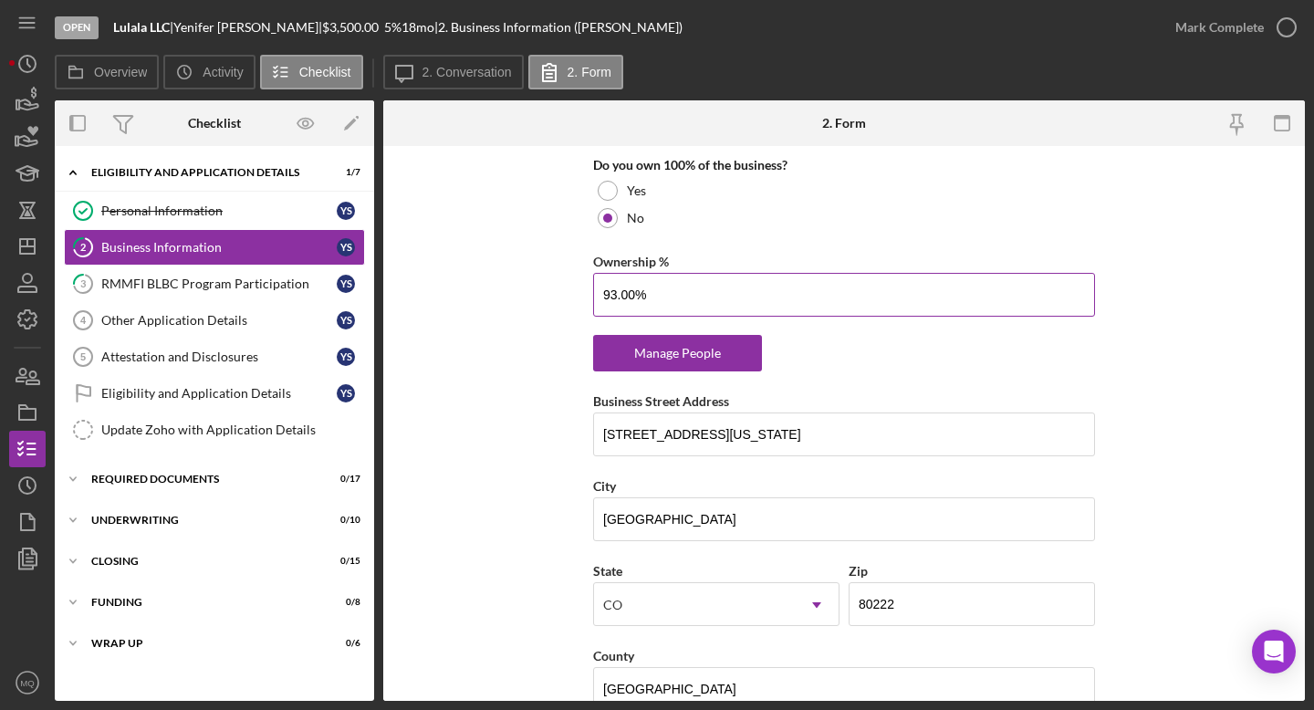
scroll to position [1008, 0]
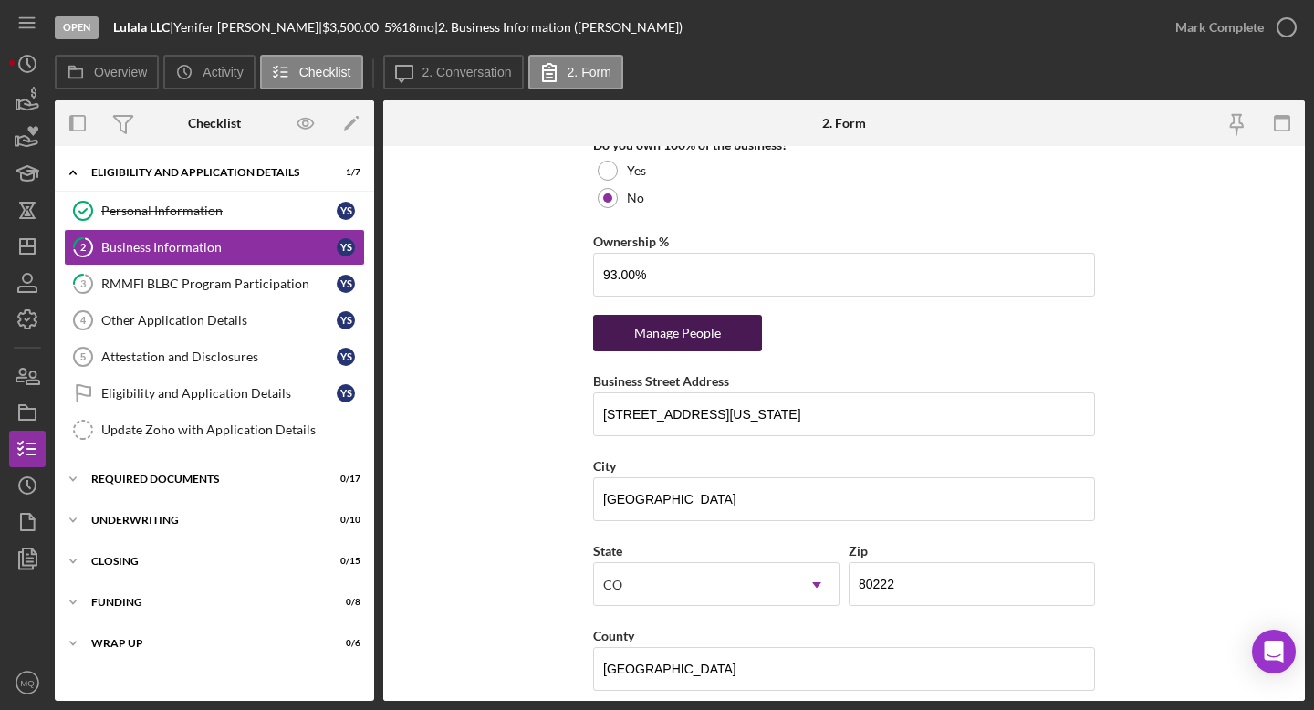
click at [652, 330] on div "Manage People" at bounding box center [677, 333] width 151 height 37
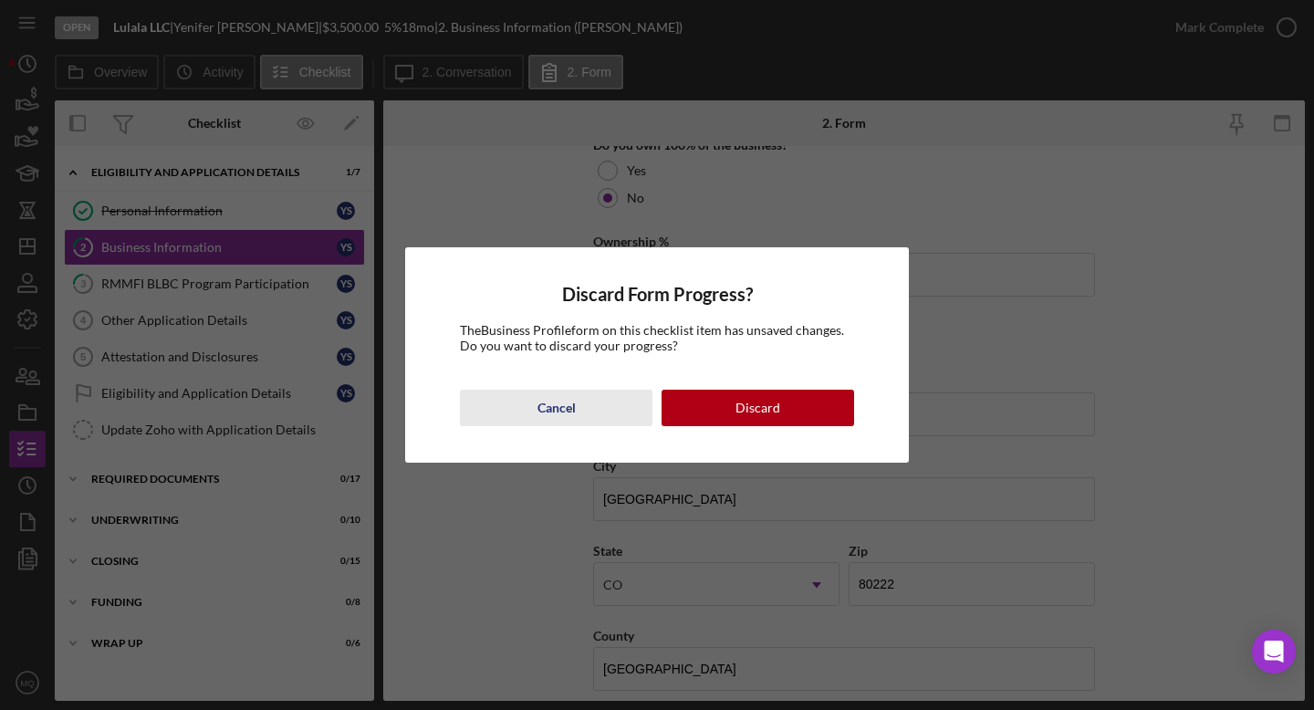
click at [577, 398] on button "Cancel" at bounding box center [556, 408] width 193 height 37
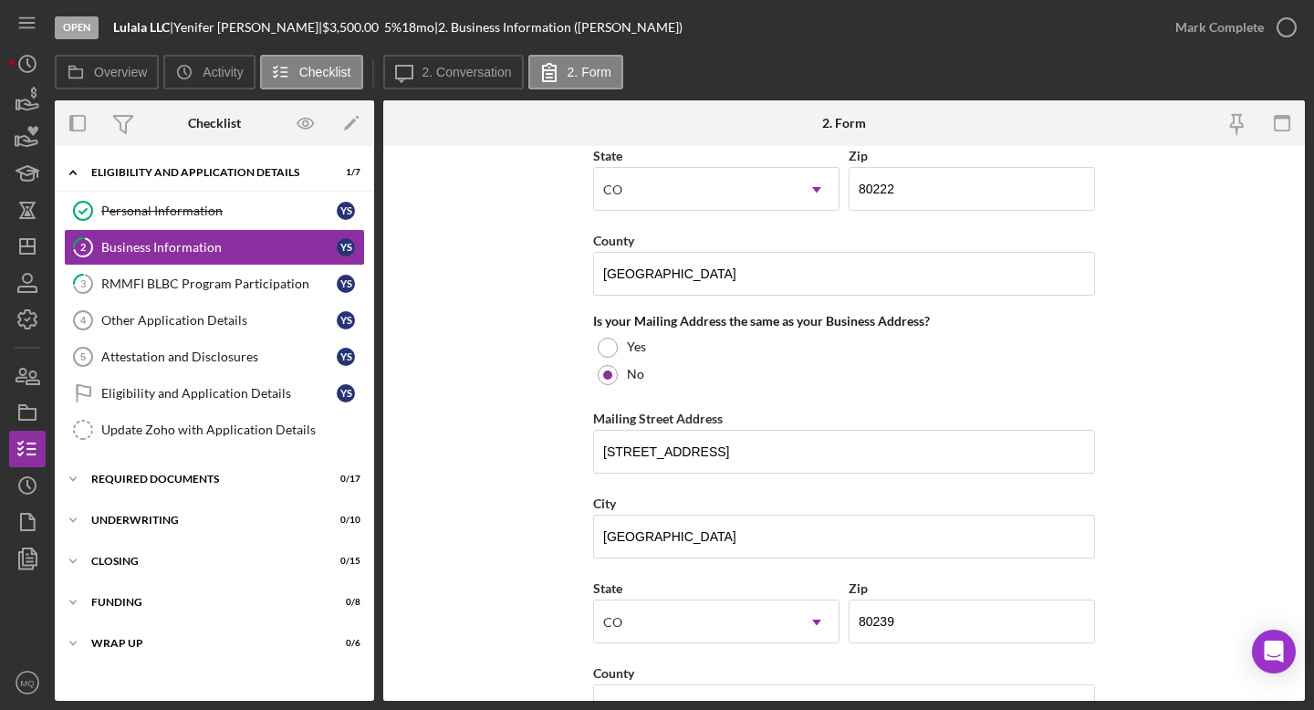
scroll to position [1950, 0]
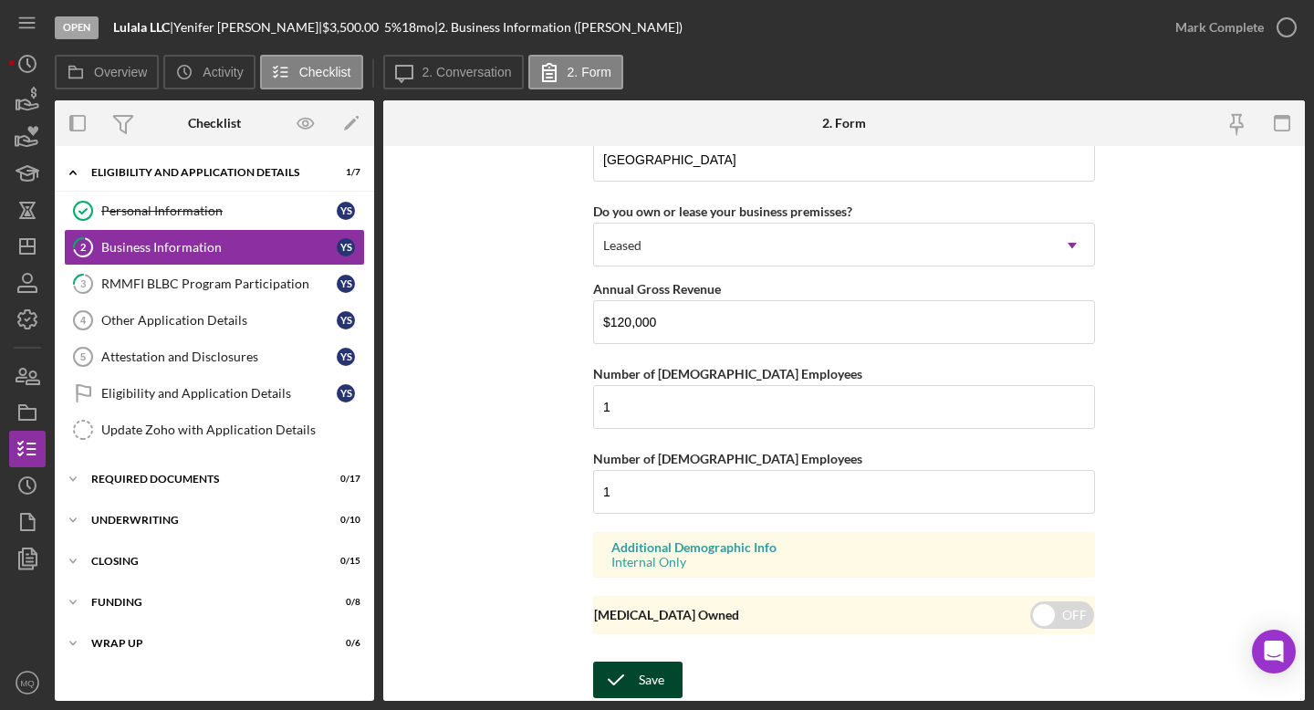
click at [633, 628] on icon "submit" at bounding box center [616, 680] width 46 height 46
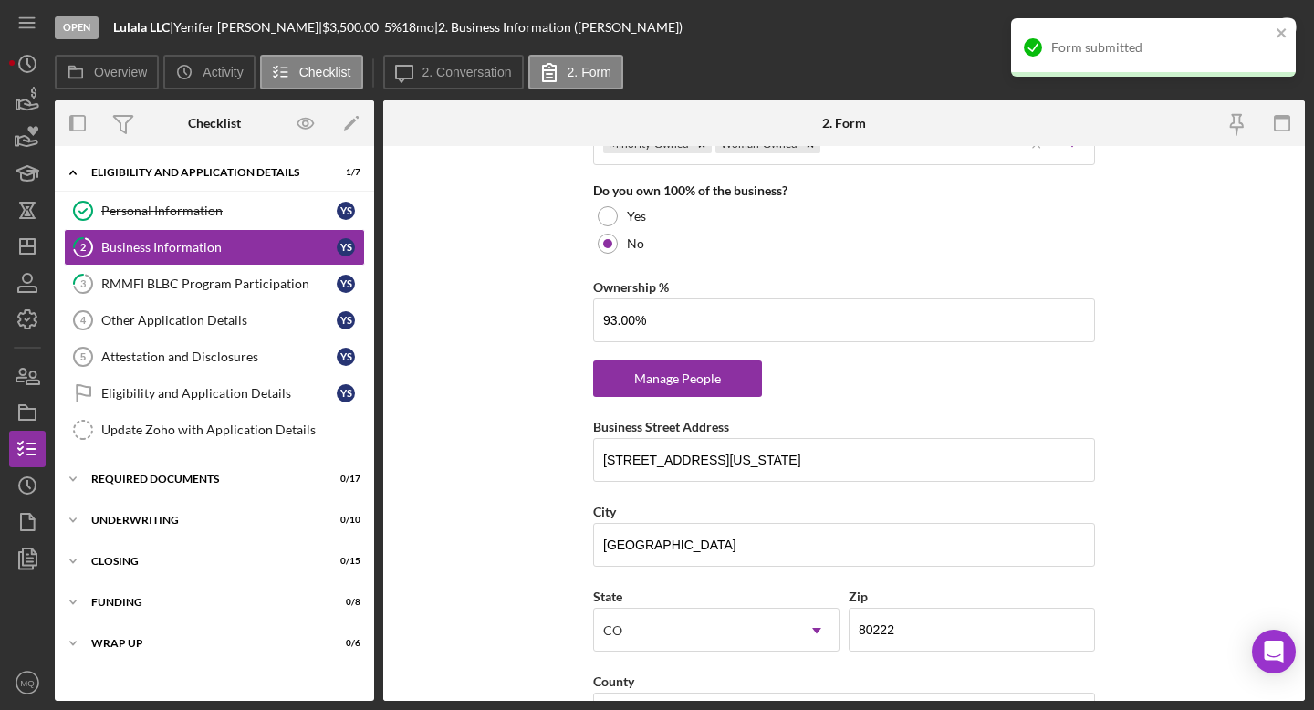
scroll to position [930, 0]
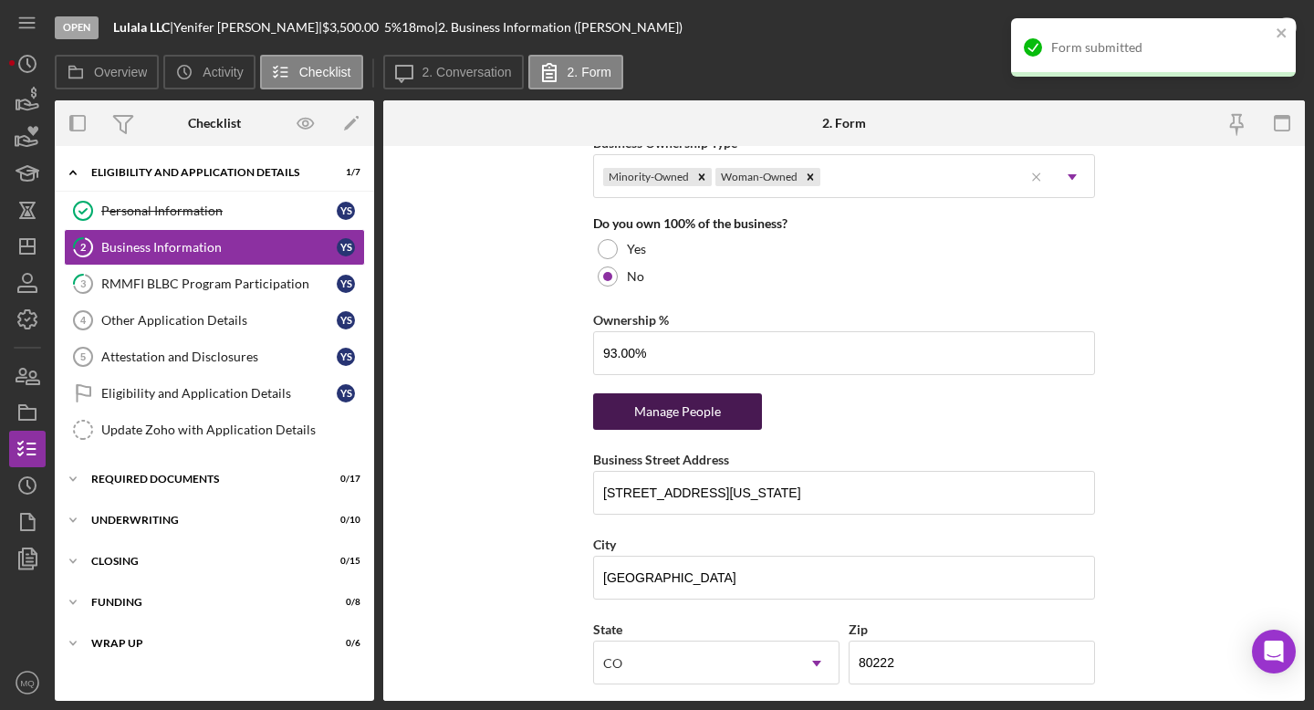
click at [682, 417] on div "Manage People" at bounding box center [677, 411] width 151 height 37
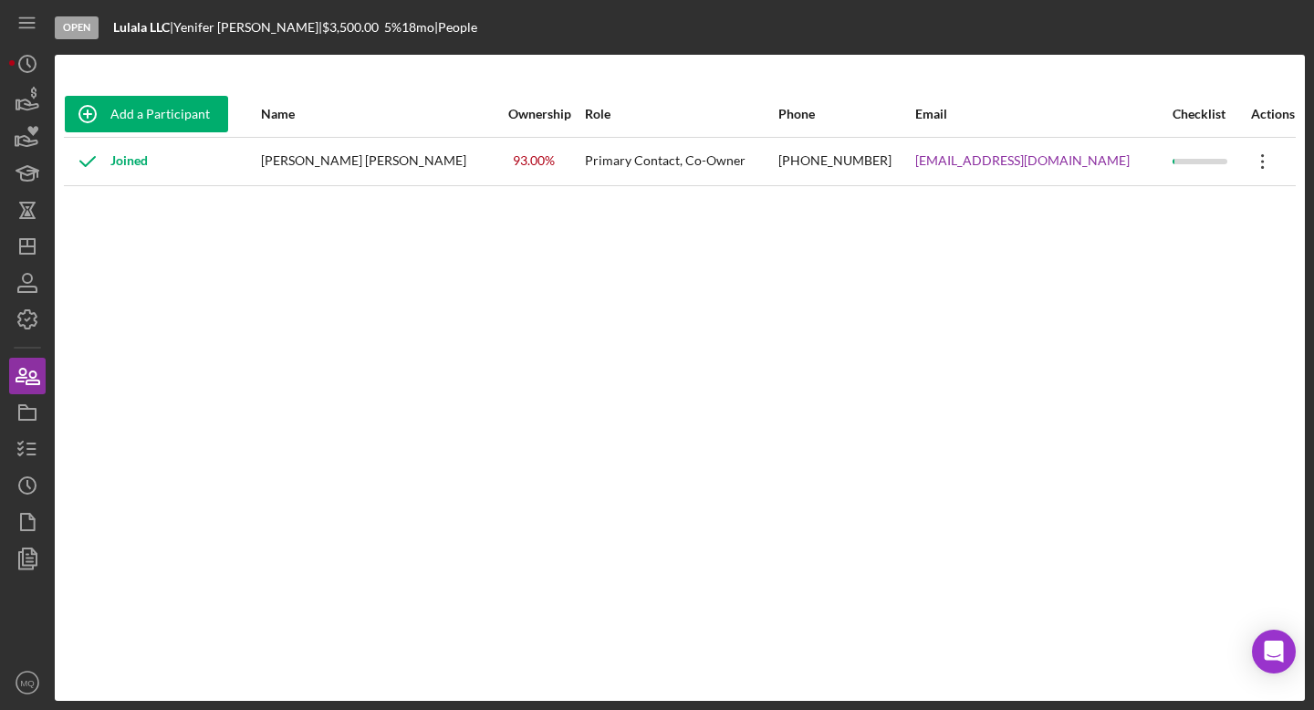
click at [826, 156] on icon "Icon/Overflow" at bounding box center [1263, 162] width 46 height 46
click at [675, 322] on div "Add a Participant Name Ownership Role Phone Email Checklist Actions Joined [PER…" at bounding box center [680, 377] width 1250 height 573
click at [195, 113] on div "Add a Participant" at bounding box center [159, 114] width 99 height 37
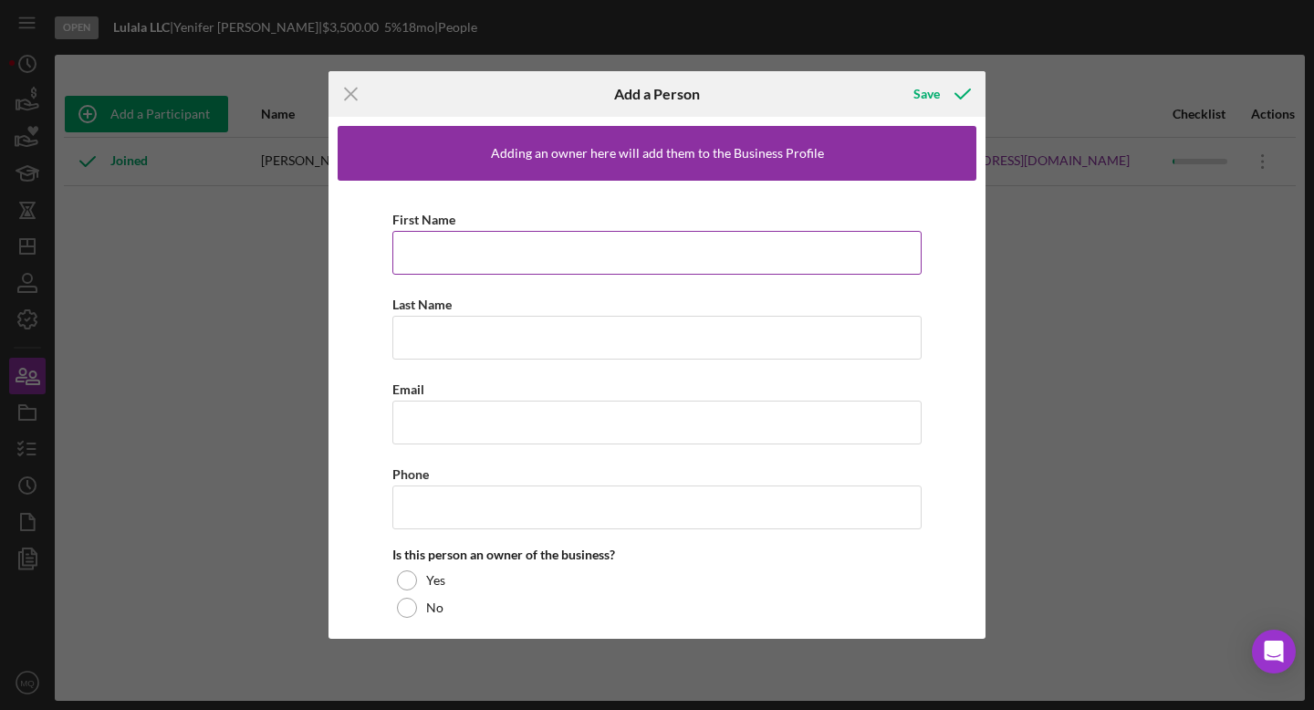
click at [553, 241] on input "First Name" at bounding box center [656, 253] width 529 height 44
type input "[PERSON_NAME]"
click at [498, 340] on input "Last Name" at bounding box center [656, 338] width 529 height 44
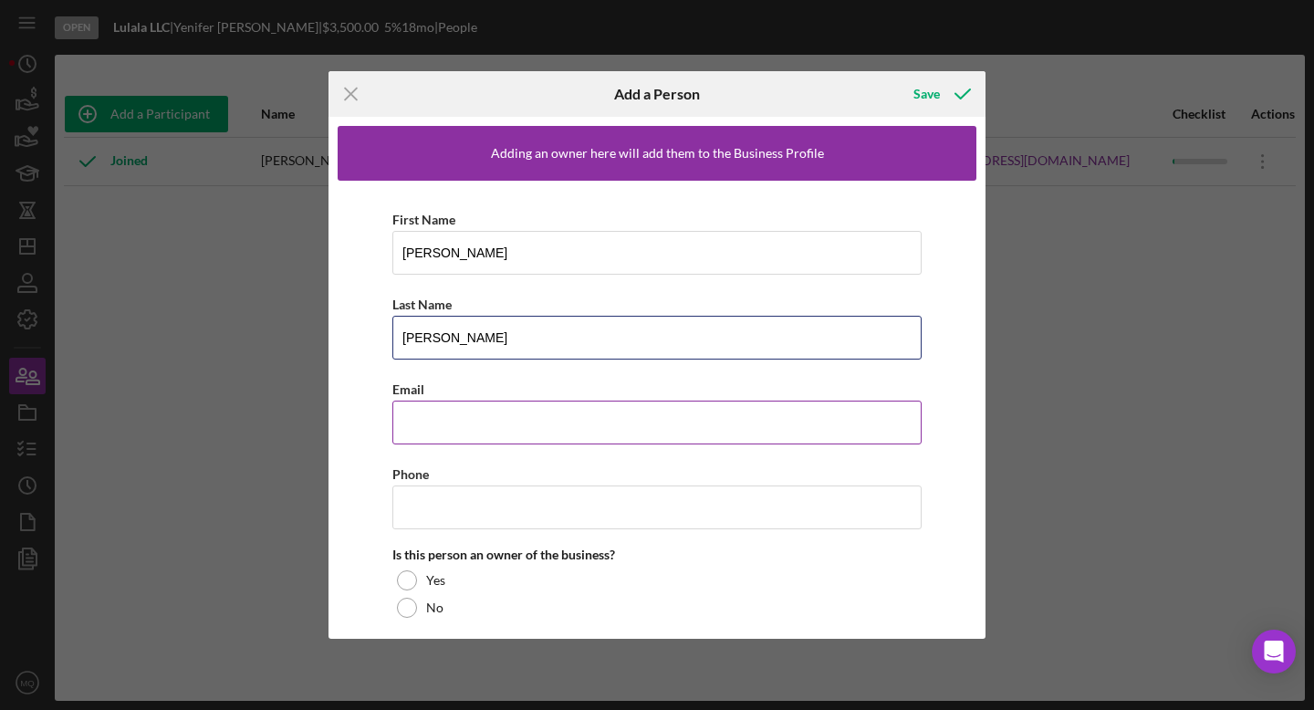
type input "[PERSON_NAME]"
click at [468, 430] on input "Email" at bounding box center [656, 423] width 529 height 44
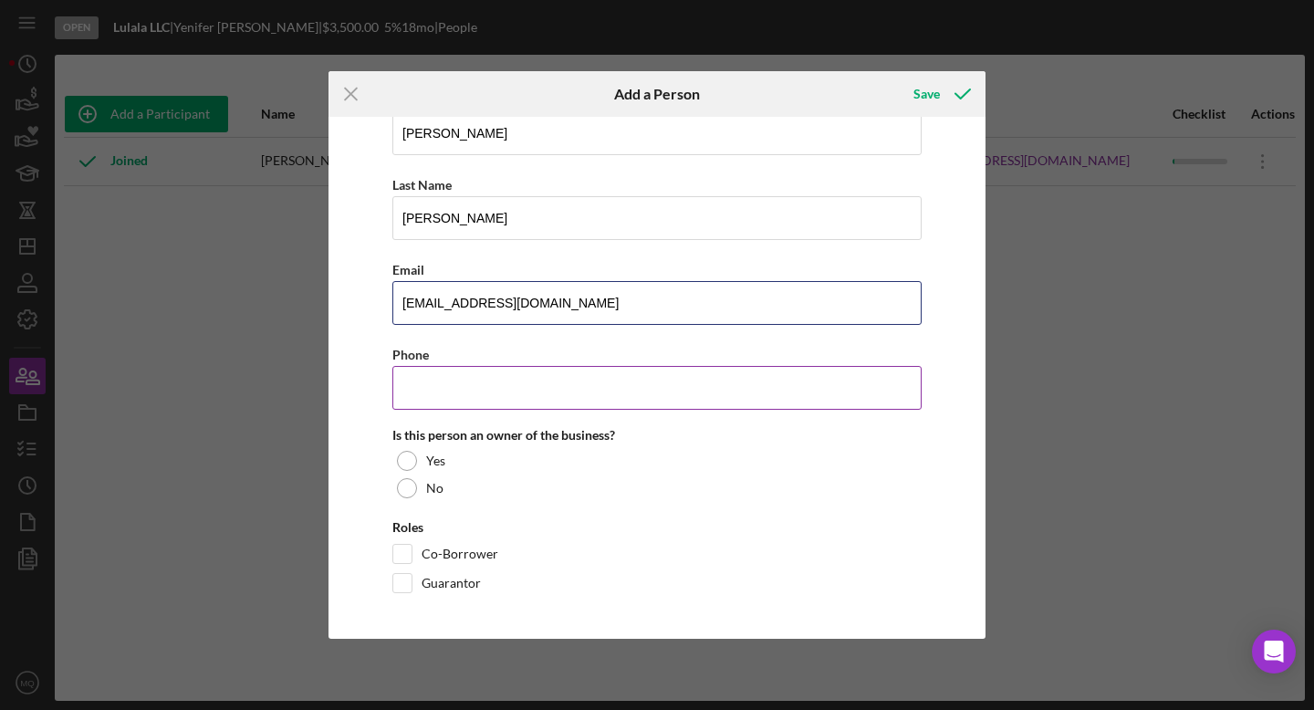
type input "[EMAIL_ADDRESS][DOMAIN_NAME]"
click at [552, 387] on input "Phone" at bounding box center [656, 388] width 529 height 44
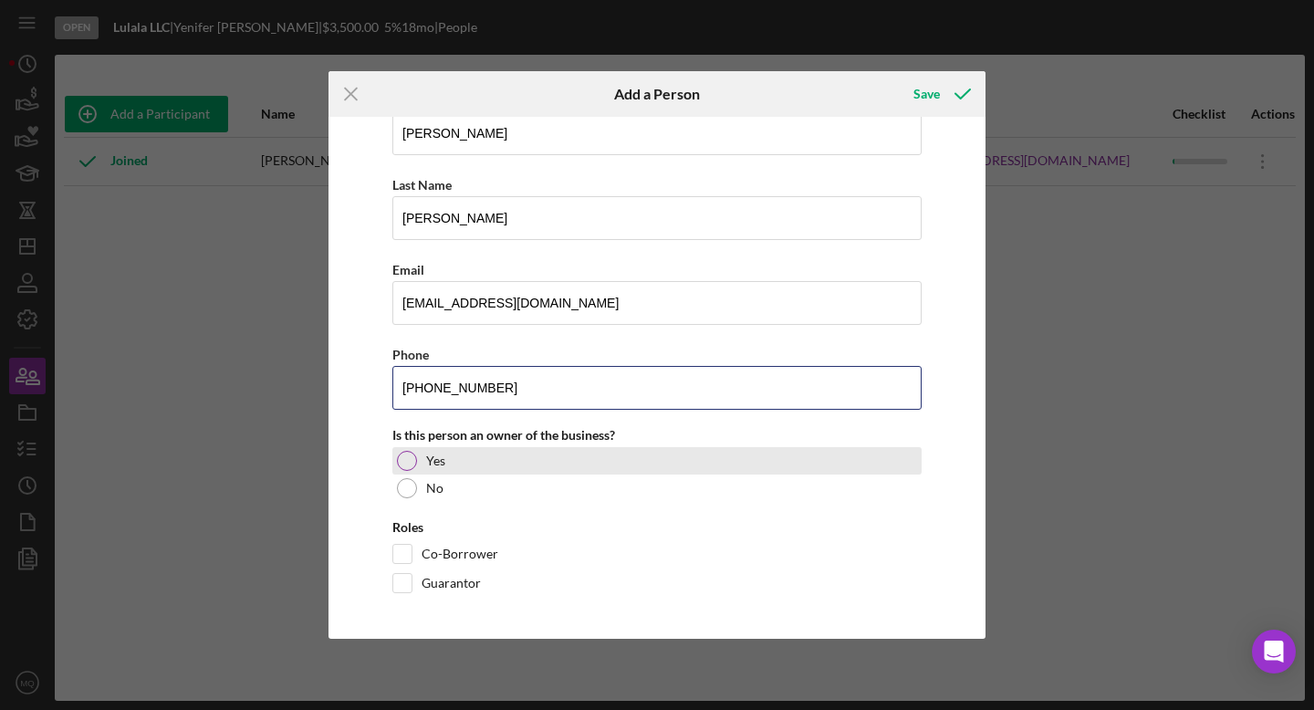
type input "[PHONE_NUMBER]"
click at [406, 461] on div at bounding box center [407, 461] width 20 height 20
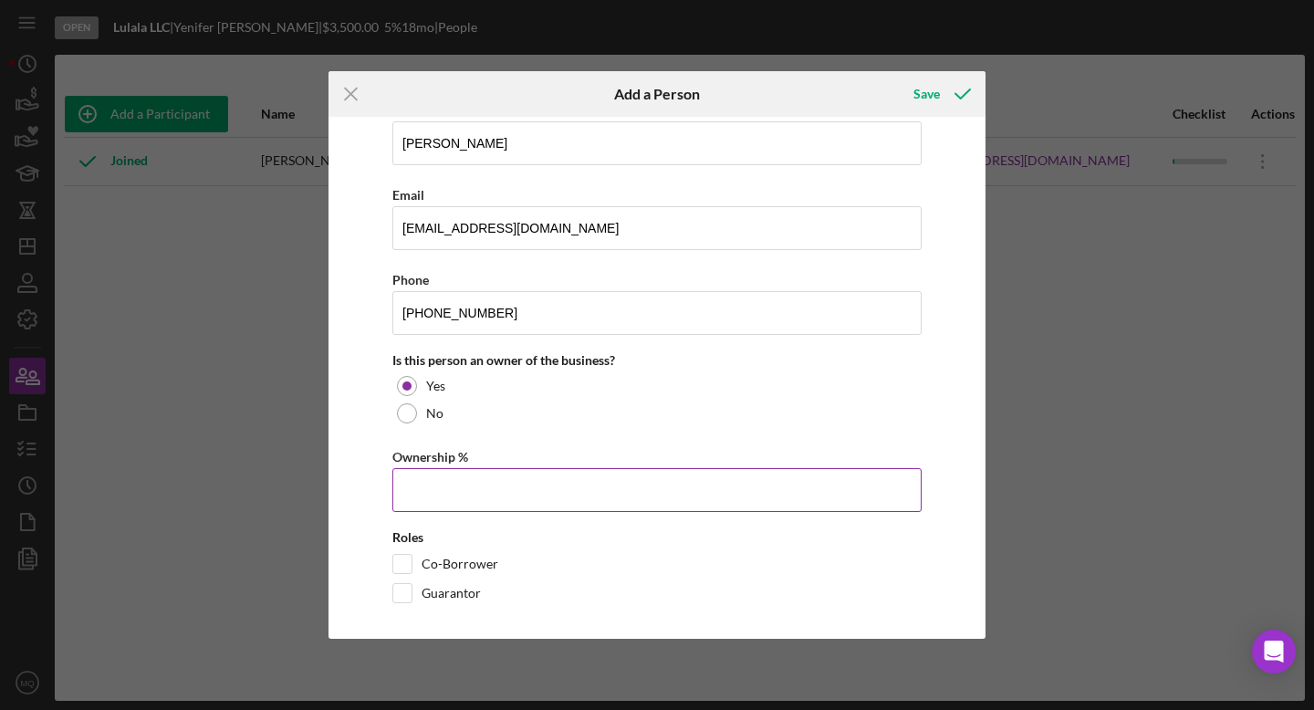
scroll to position [204, 0]
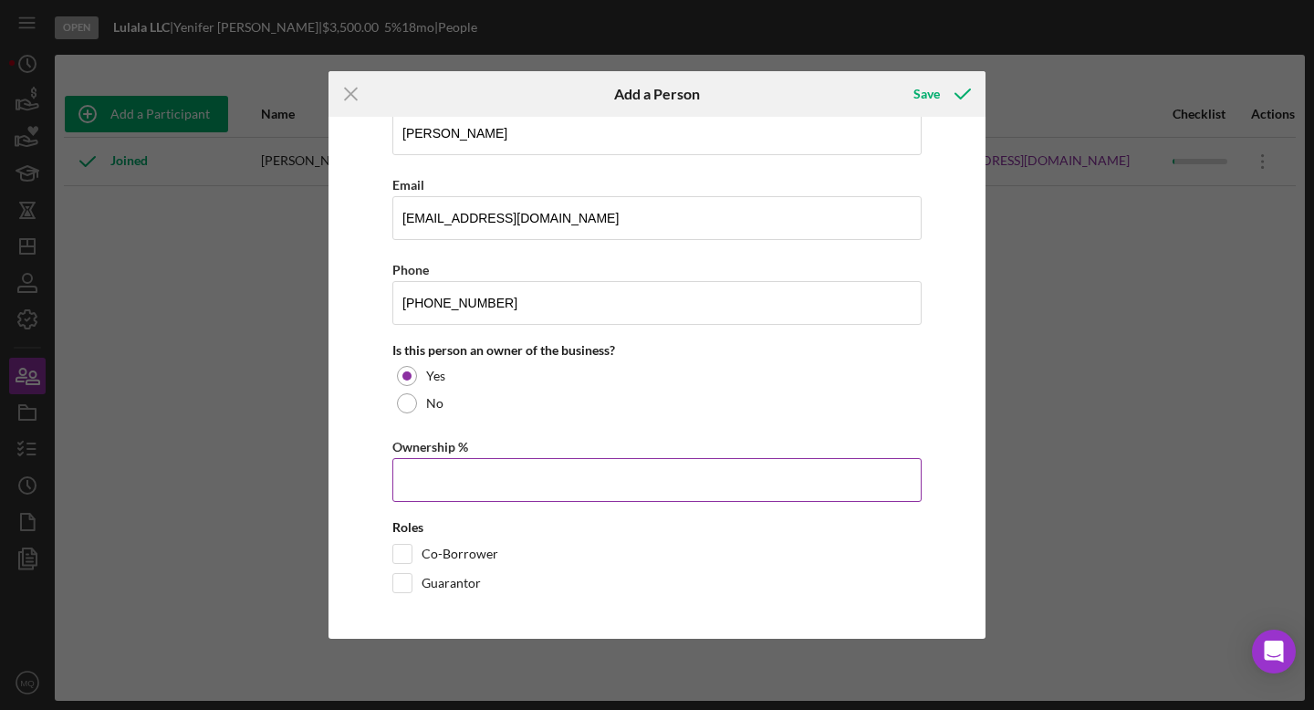
click at [527, 479] on input "Ownership %" at bounding box center [656, 480] width 529 height 44
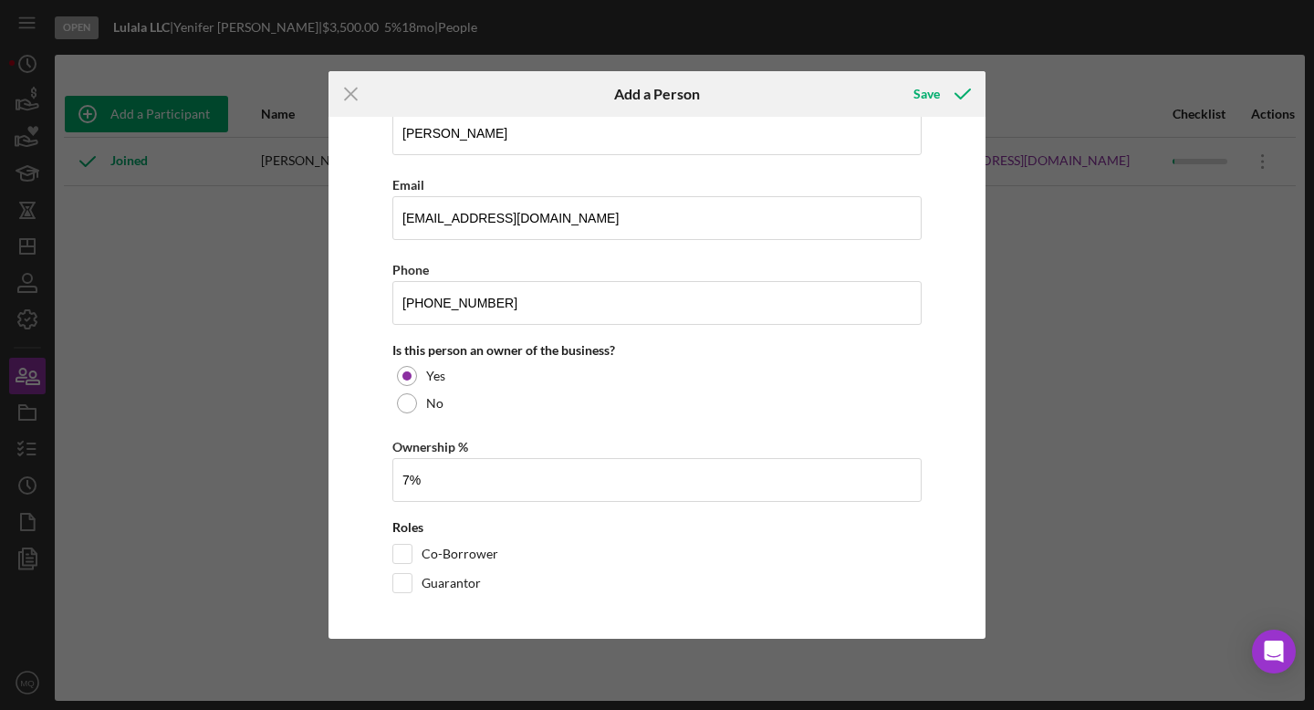
type input "7.00%"
click at [402, 557] on input "Co-Borrower" at bounding box center [402, 554] width 18 height 18
checkbox input "true"
click at [826, 96] on div "Save" at bounding box center [926, 94] width 26 height 37
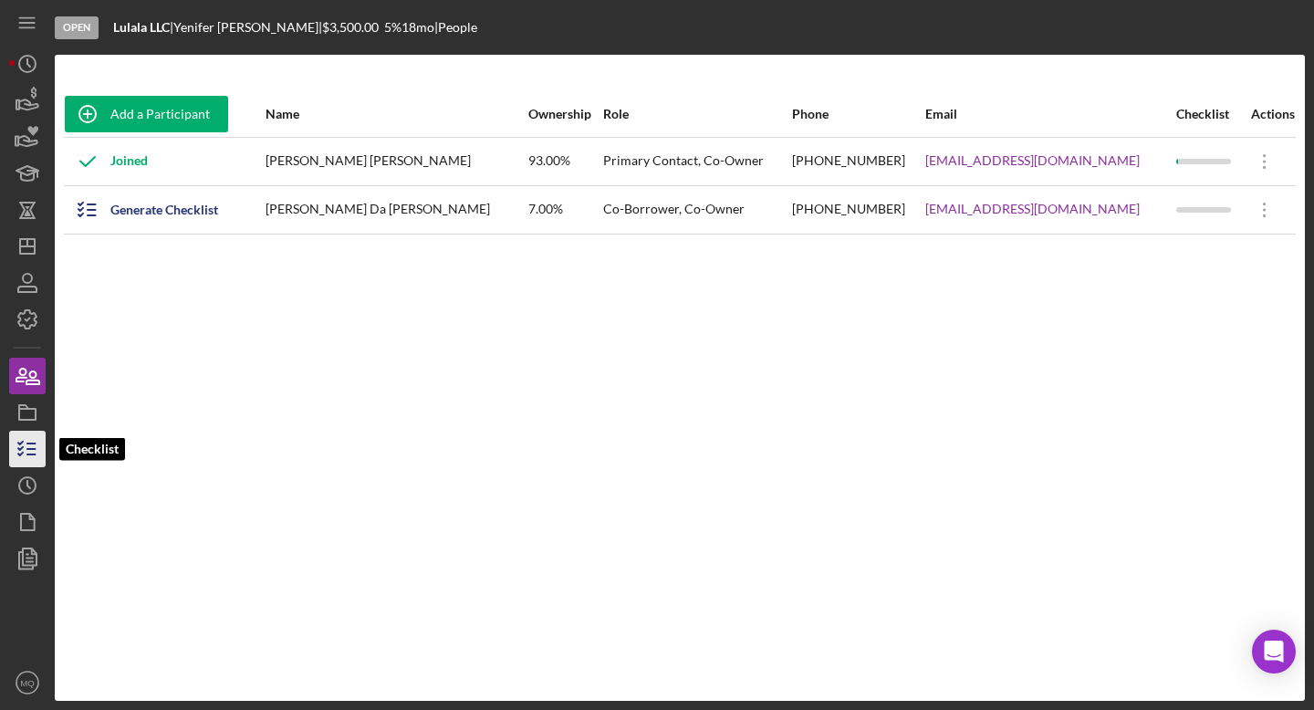
click at [31, 443] on line "button" at bounding box center [31, 443] width 8 height 0
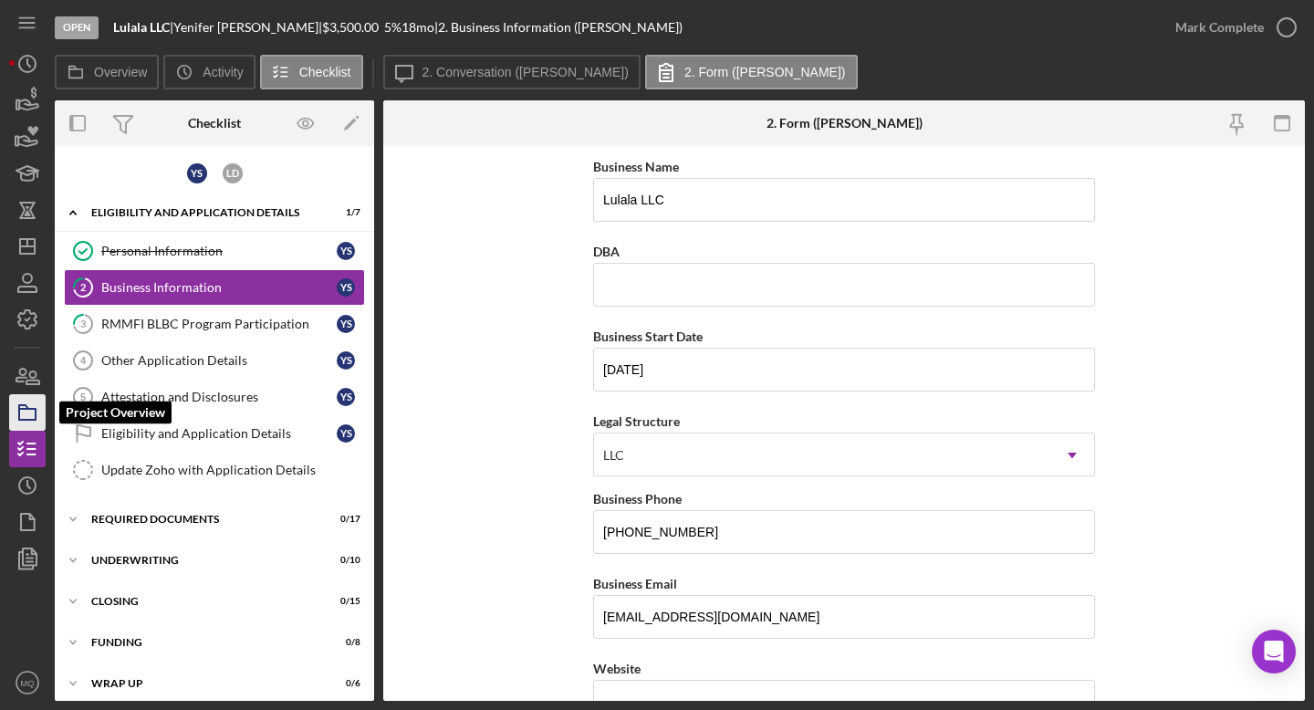
click at [25, 403] on icon "button" at bounding box center [28, 413] width 46 height 46
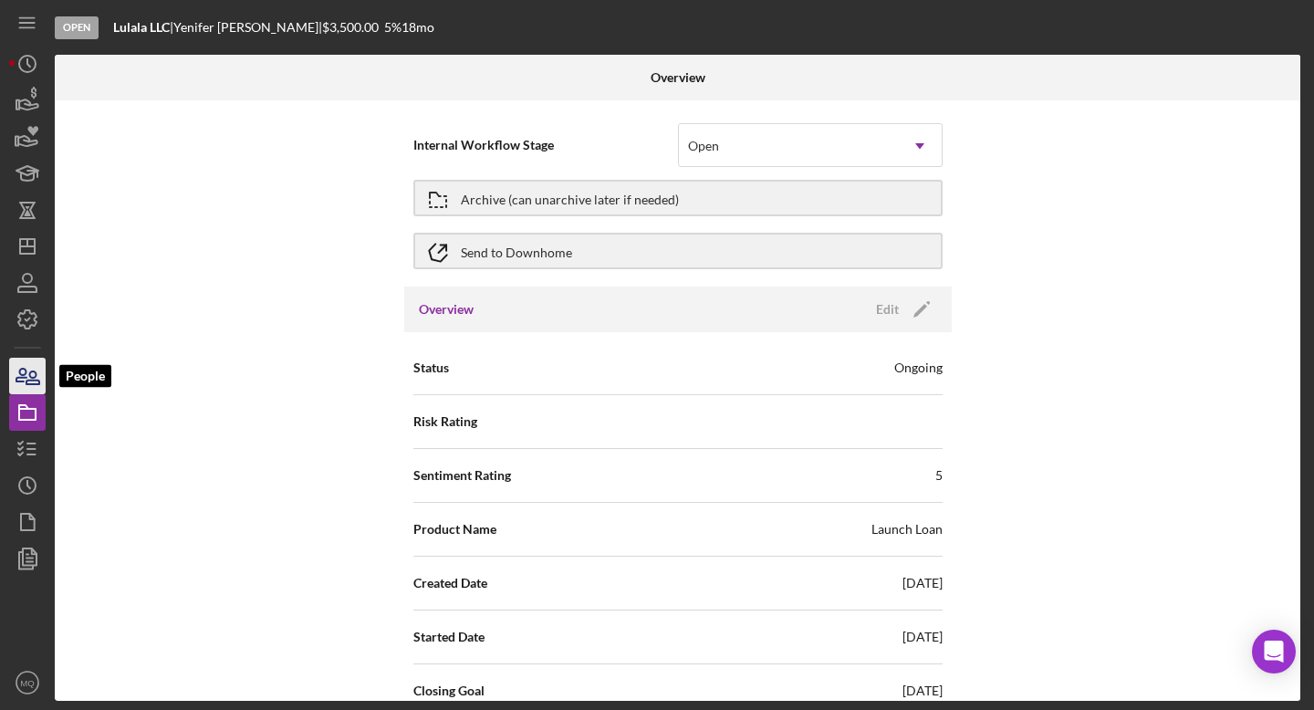
click at [28, 370] on icon "button" at bounding box center [28, 376] width 46 height 46
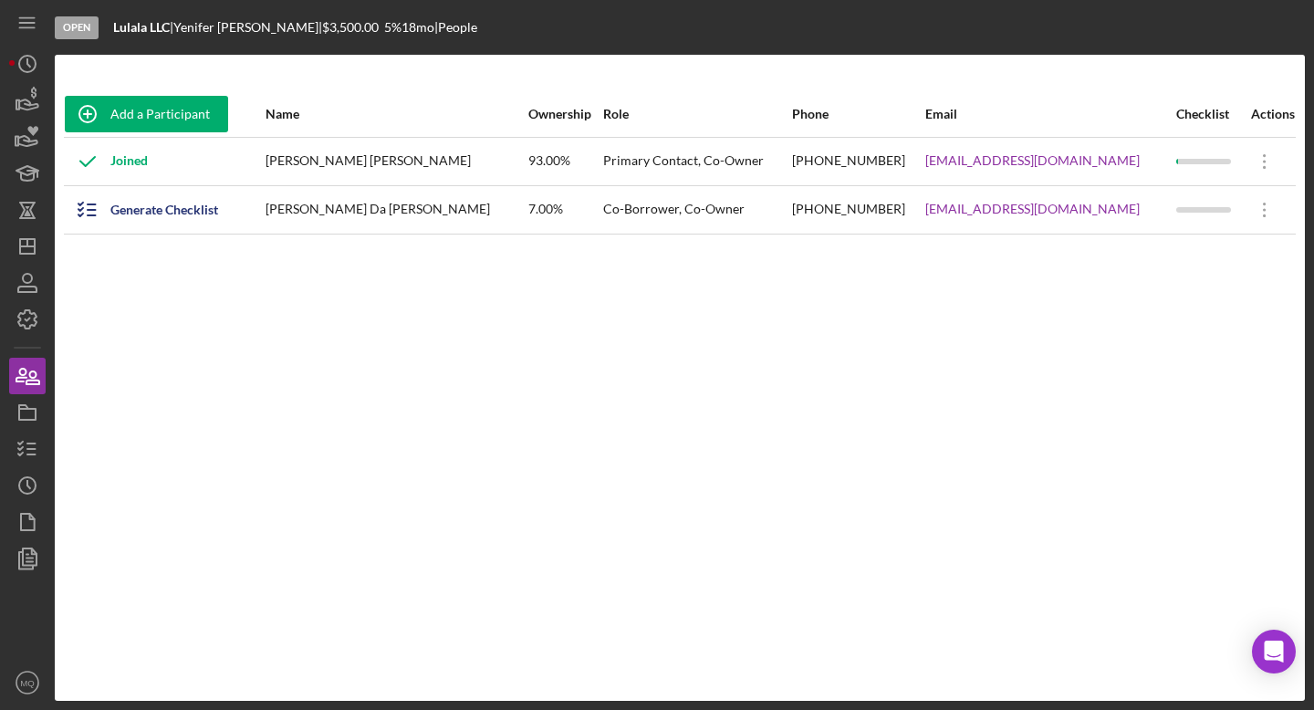
click at [238, 207] on div "Generate Checklist" at bounding box center [164, 210] width 199 height 46
click at [83, 208] on icon "button" at bounding box center [88, 210] width 46 height 46
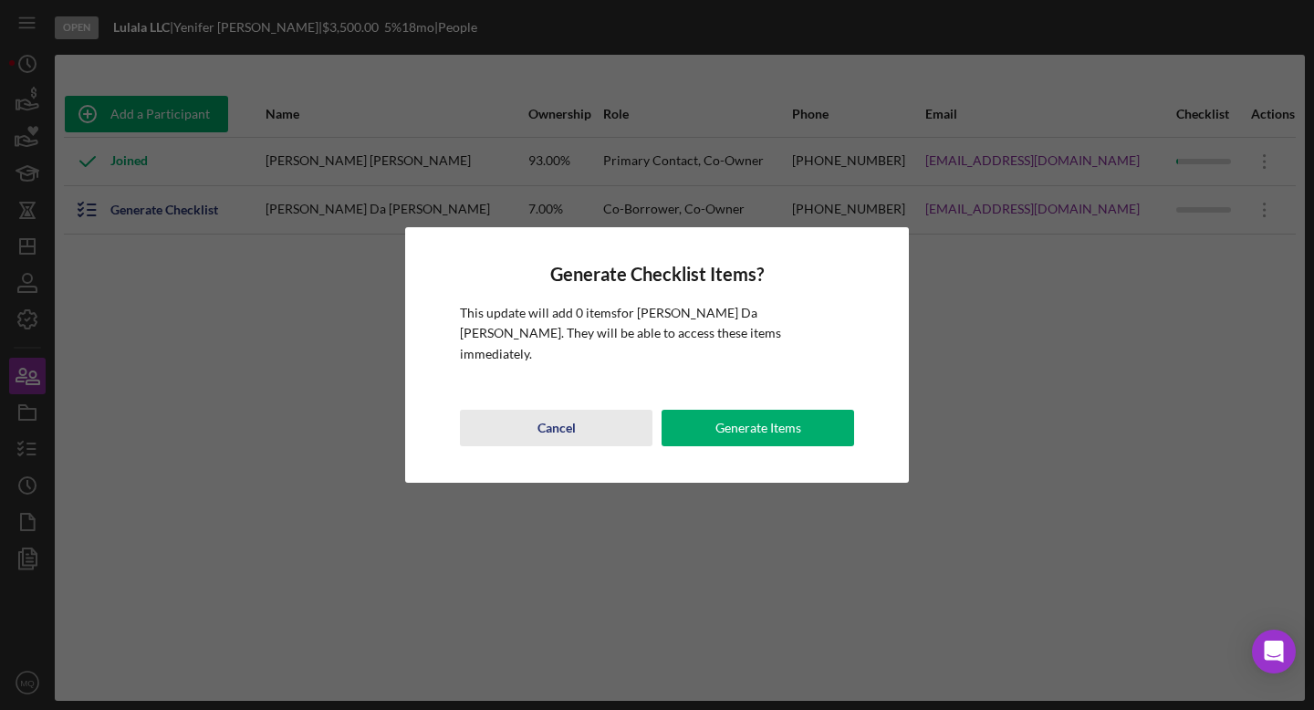
click at [561, 413] on div "Cancel" at bounding box center [556, 428] width 38 height 37
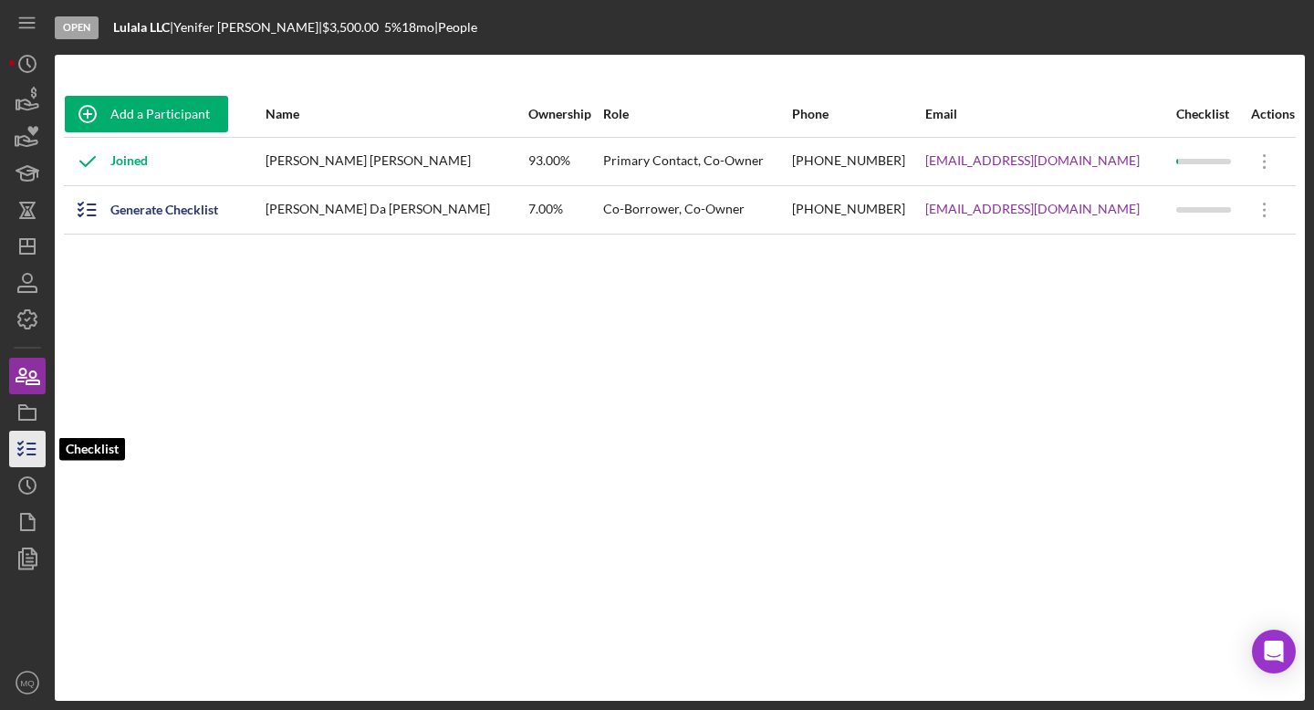
click at [28, 453] on icon "button" at bounding box center [28, 449] width 46 height 46
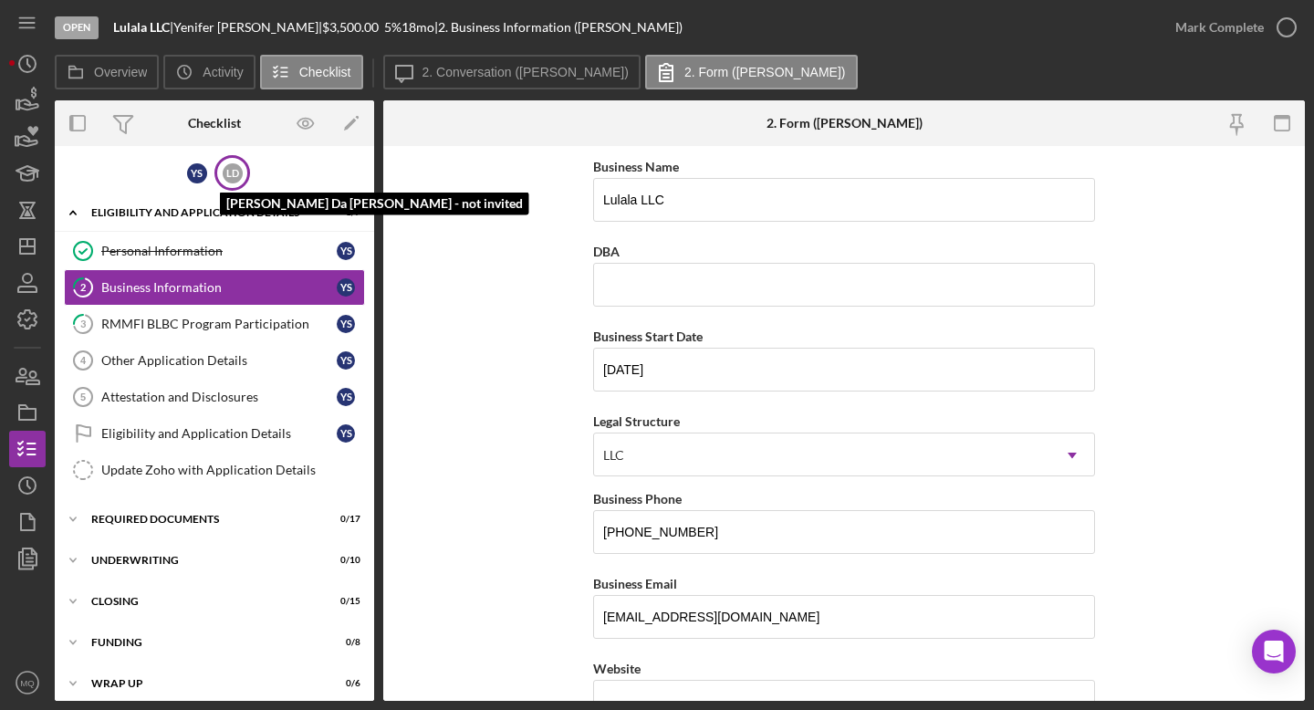
click at [236, 178] on div "[PERSON_NAME]" at bounding box center [233, 173] width 20 height 20
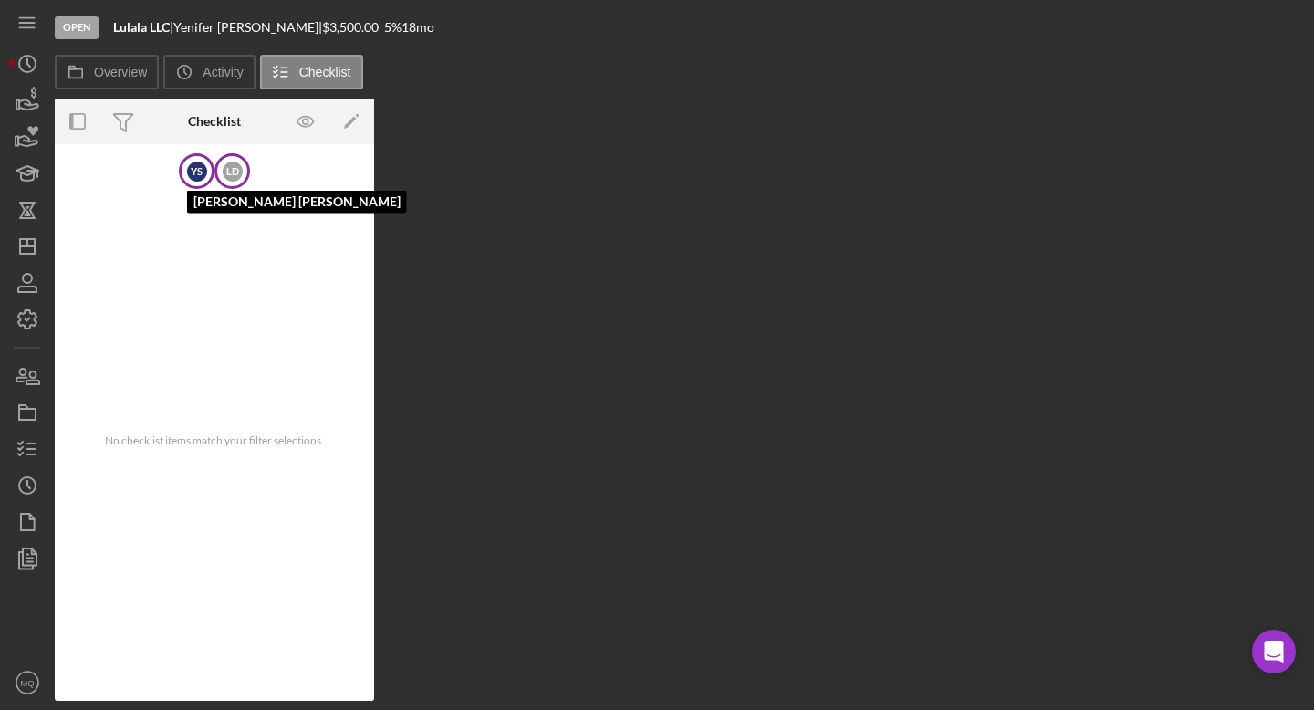
click at [199, 169] on div "Y S" at bounding box center [197, 172] width 20 height 20
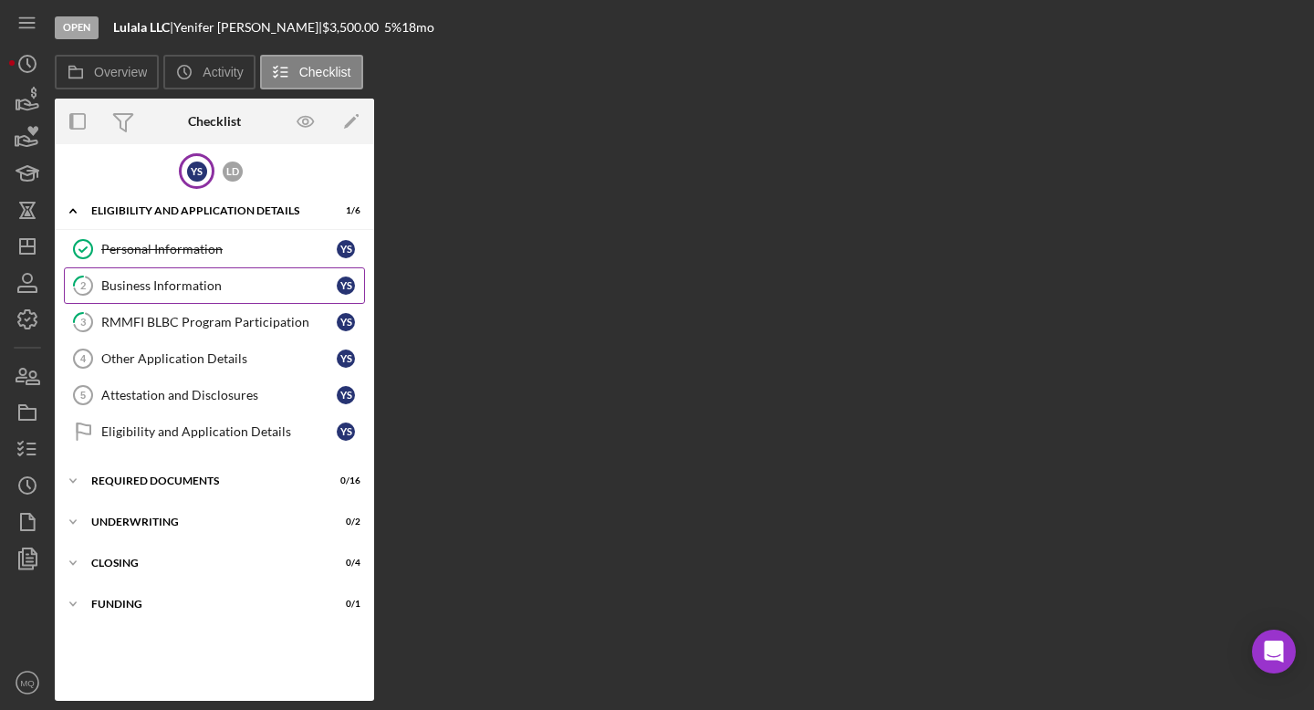
click at [217, 282] on div "Business Information" at bounding box center [218, 285] width 235 height 15
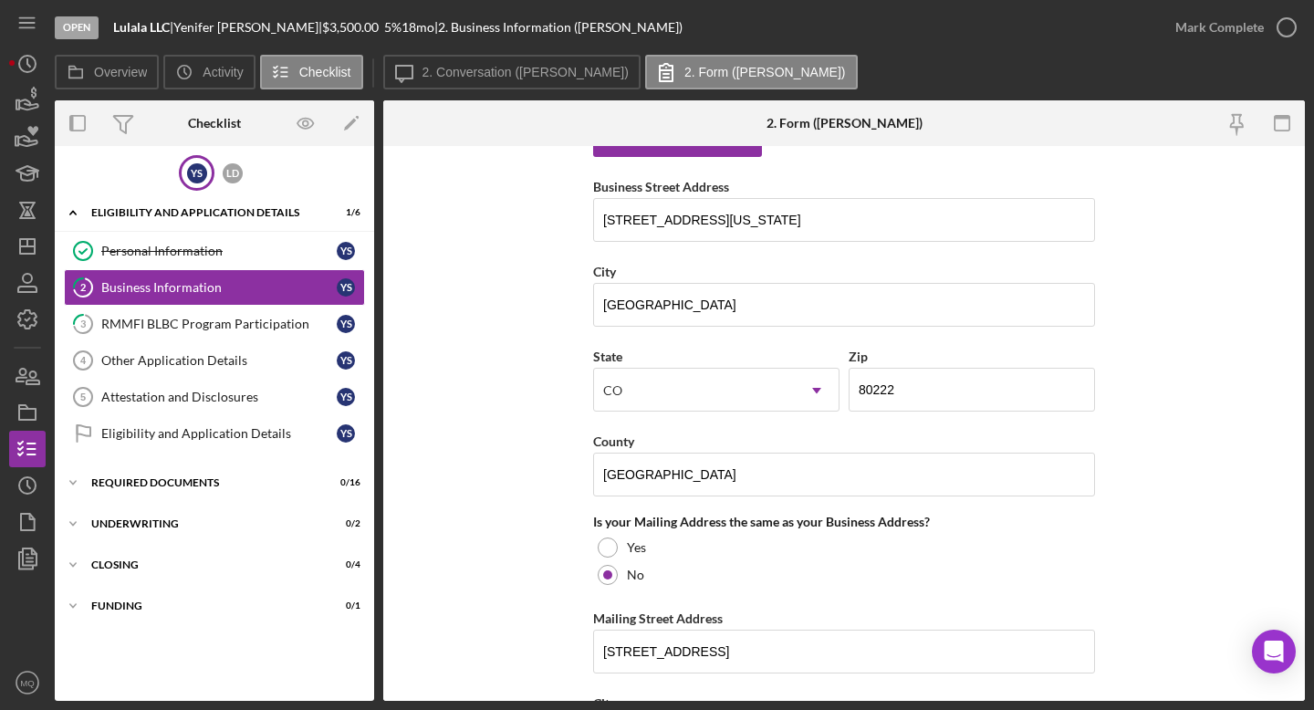
scroll to position [1306, 0]
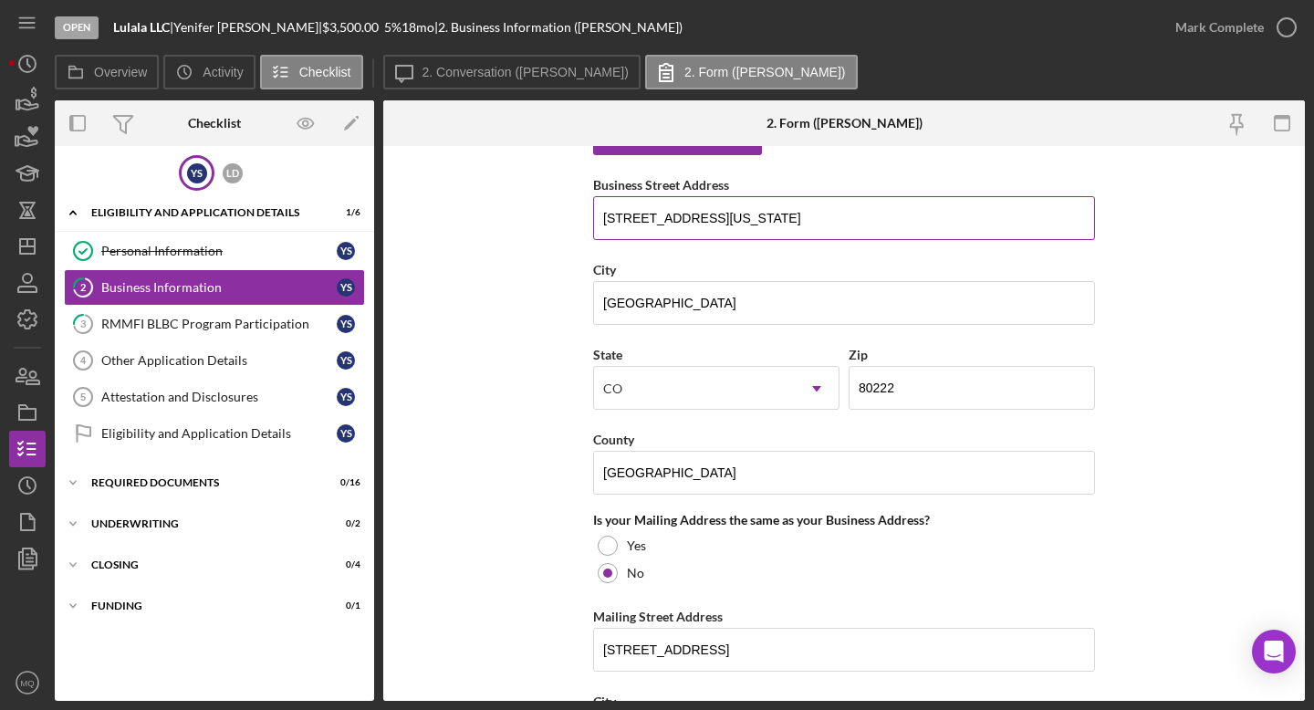
click at [826, 224] on input "[STREET_ADDRESS][US_STATE]" at bounding box center [844, 218] width 502 height 44
click at [642, 222] on input "[STREET_ADDRESS][US_STATE]" at bounding box center [844, 218] width 502 height 44
click at [704, 216] on input "[STREET_ADDRESS][US_STATE]" at bounding box center [844, 218] width 502 height 44
drag, startPoint x: 778, startPoint y: 220, endPoint x: 818, endPoint y: 223, distance: 39.3
click at [818, 223] on input "[STREET_ADDRESS][US_STATE]" at bounding box center [844, 218] width 502 height 44
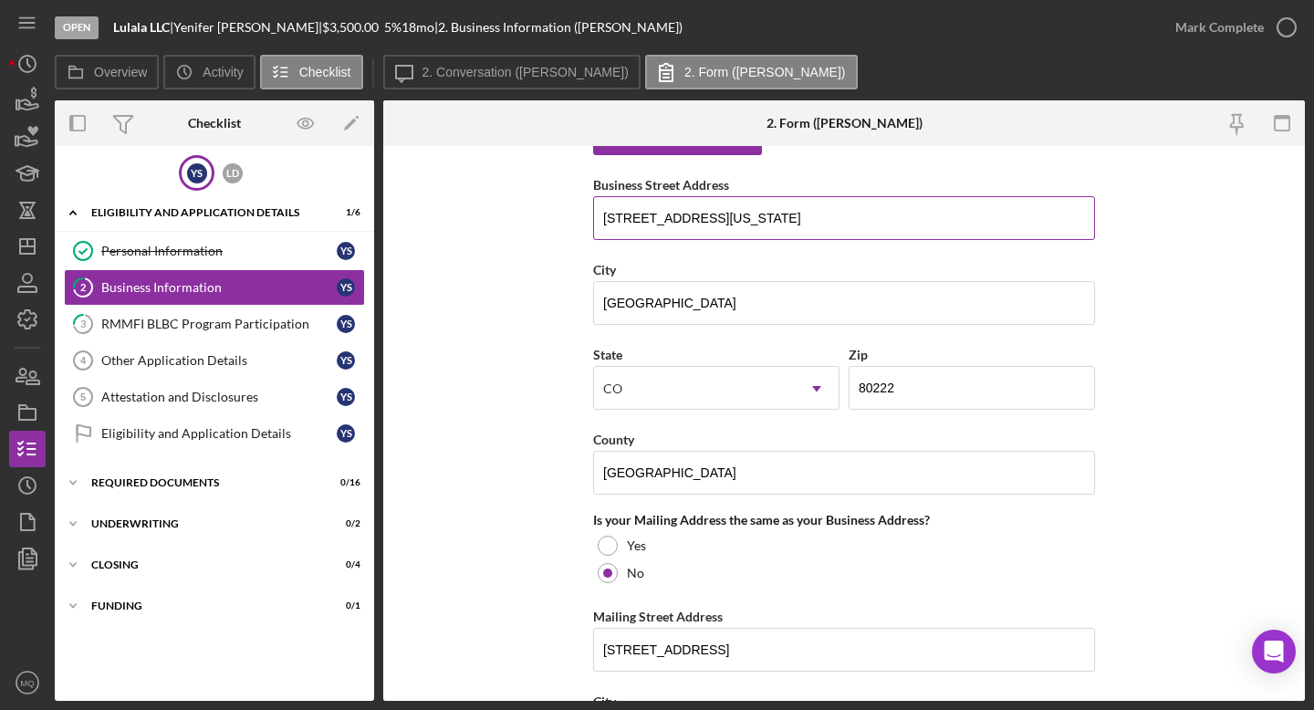
click at [826, 217] on input "[STREET_ADDRESS][US_STATE]" at bounding box center [844, 218] width 502 height 44
type input "[STREET_ADDRESS][US_STATE]"
click at [826, 343] on form "Business Name Lulala LLC DBA Business Start Date [DATE] Legal Structure LLC Ico…" at bounding box center [844, 423] width 922 height 555
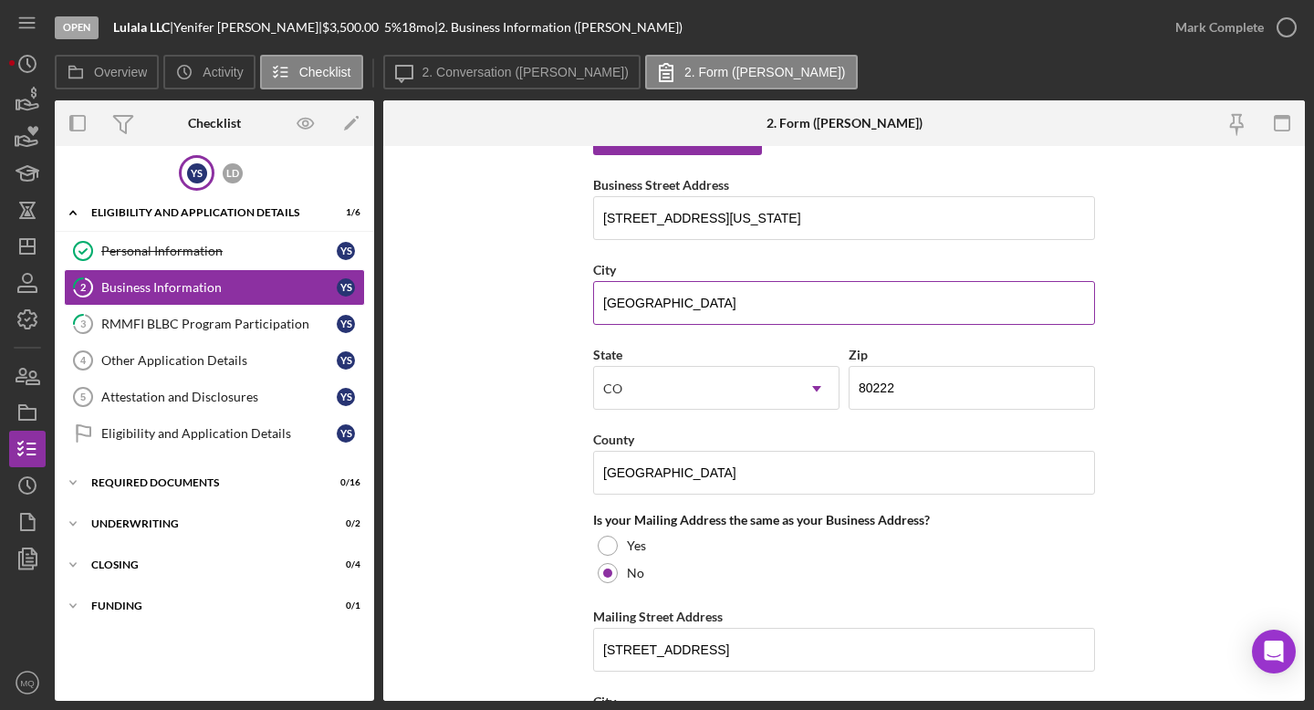
click at [671, 303] on input "[GEOGRAPHIC_DATA]" at bounding box center [844, 303] width 502 height 44
type input "[GEOGRAPHIC_DATA]"
click at [570, 427] on form "Business Name Lulala LLC DBA Business Start Date [DATE] Legal Structure LLC Ico…" at bounding box center [844, 423] width 922 height 555
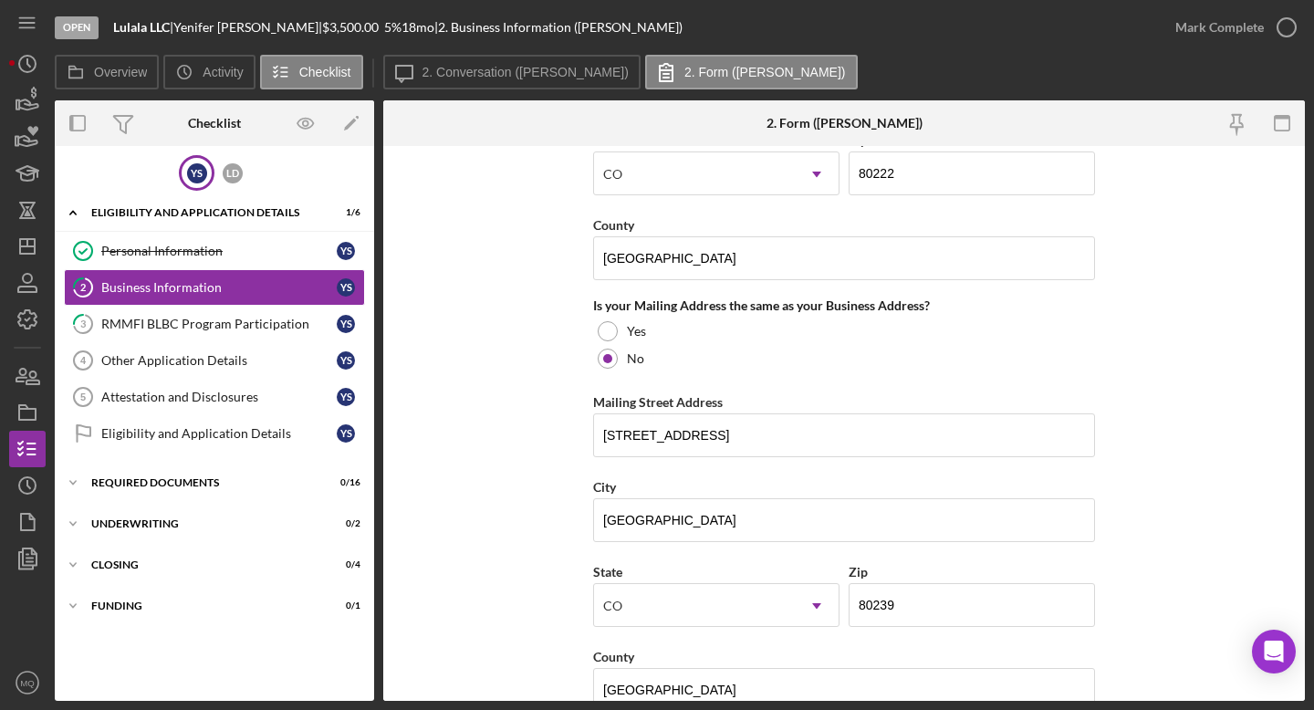
scroll to position [1525, 0]
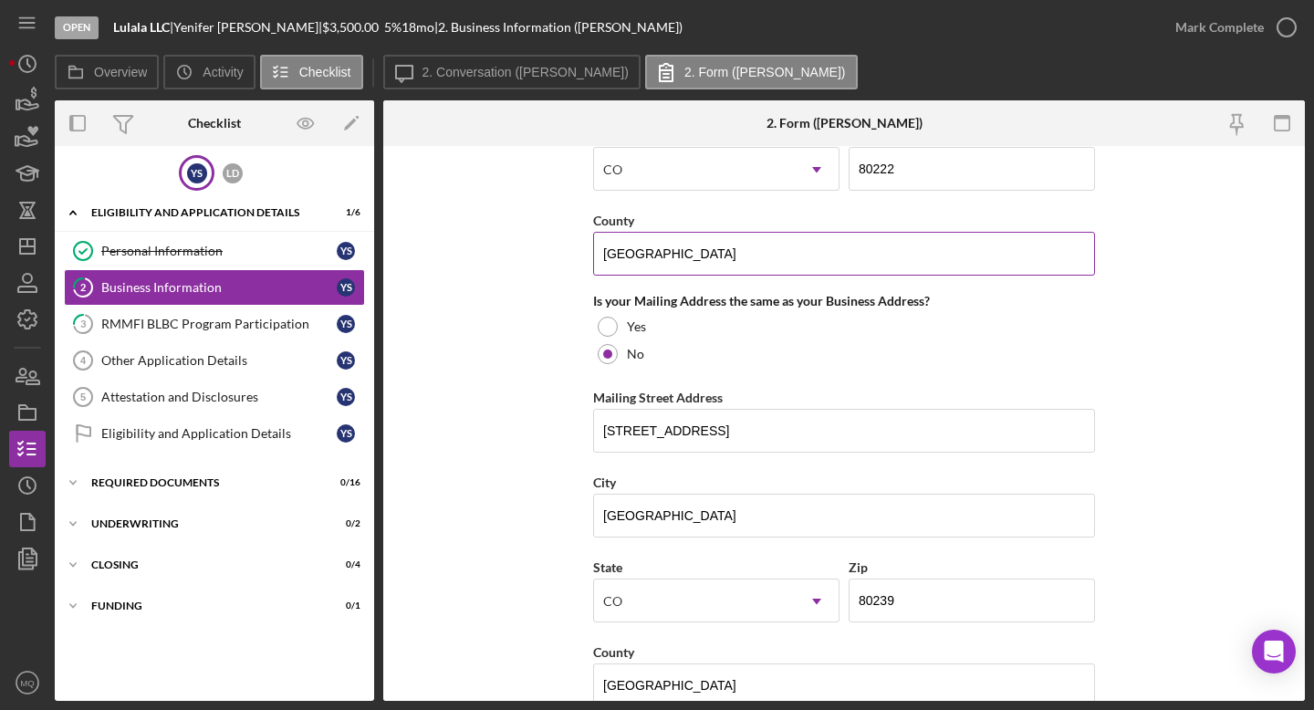
click at [698, 253] on input "[GEOGRAPHIC_DATA]" at bounding box center [844, 254] width 502 height 44
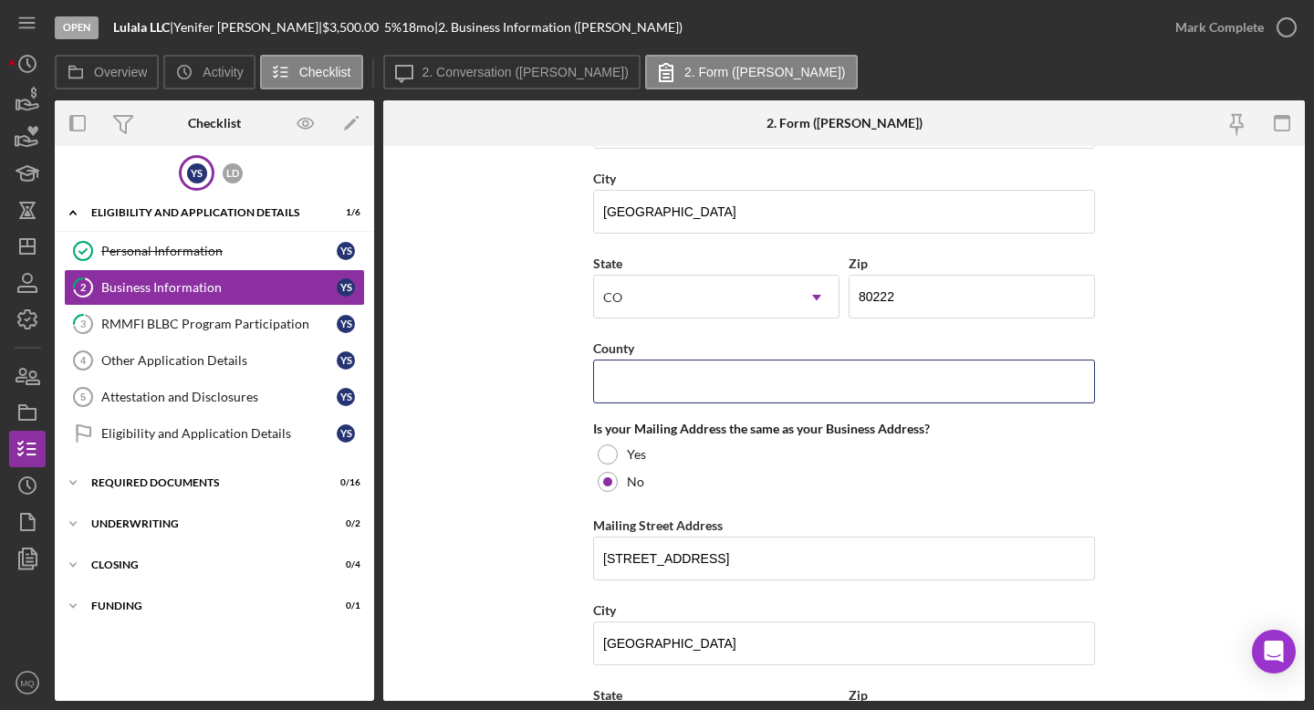
scroll to position [1332, 0]
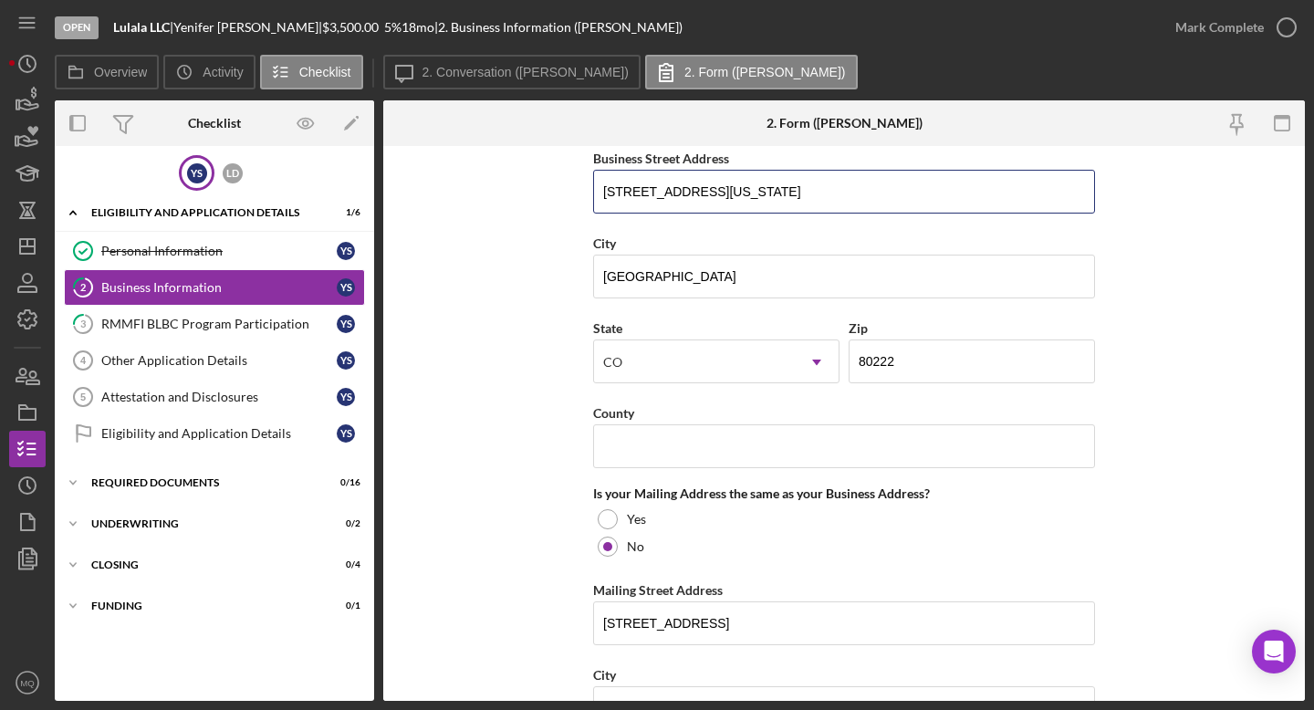
drag, startPoint x: 837, startPoint y: 201, endPoint x: 515, endPoint y: 199, distance: 322.1
click at [515, 199] on form "Business Name Lulala LLC DBA Business Start Date [DATE] Legal Structure LLC Ico…" at bounding box center [844, 423] width 922 height 555
drag, startPoint x: 598, startPoint y: 191, endPoint x: 848, endPoint y: 206, distance: 250.5
click at [826, 207] on input "[STREET_ADDRESS][US_STATE]" at bounding box center [844, 192] width 502 height 44
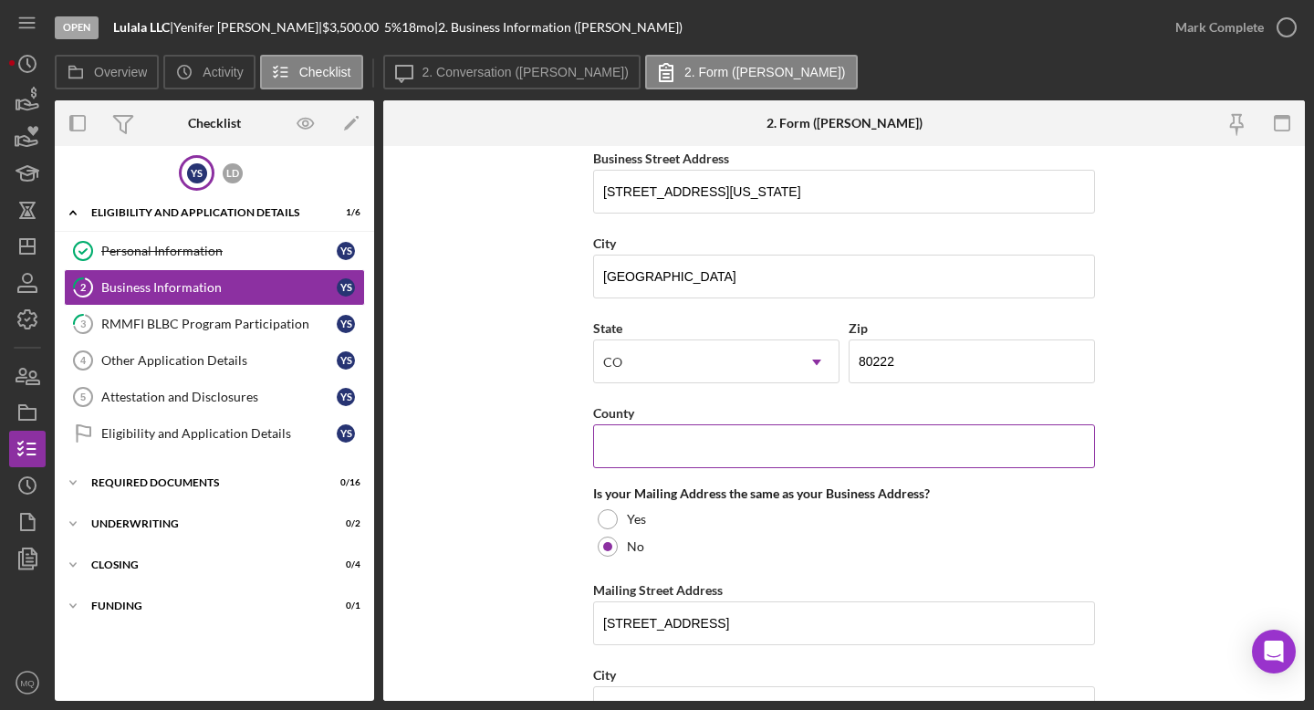
click at [826, 458] on input "County" at bounding box center [844, 446] width 502 height 44
type input "d"
type input "[GEOGRAPHIC_DATA]"
click at [826, 450] on form "Business Name Lulala LLC DBA Business Start Date [DATE] Legal Structure LLC Ico…" at bounding box center [844, 423] width 922 height 555
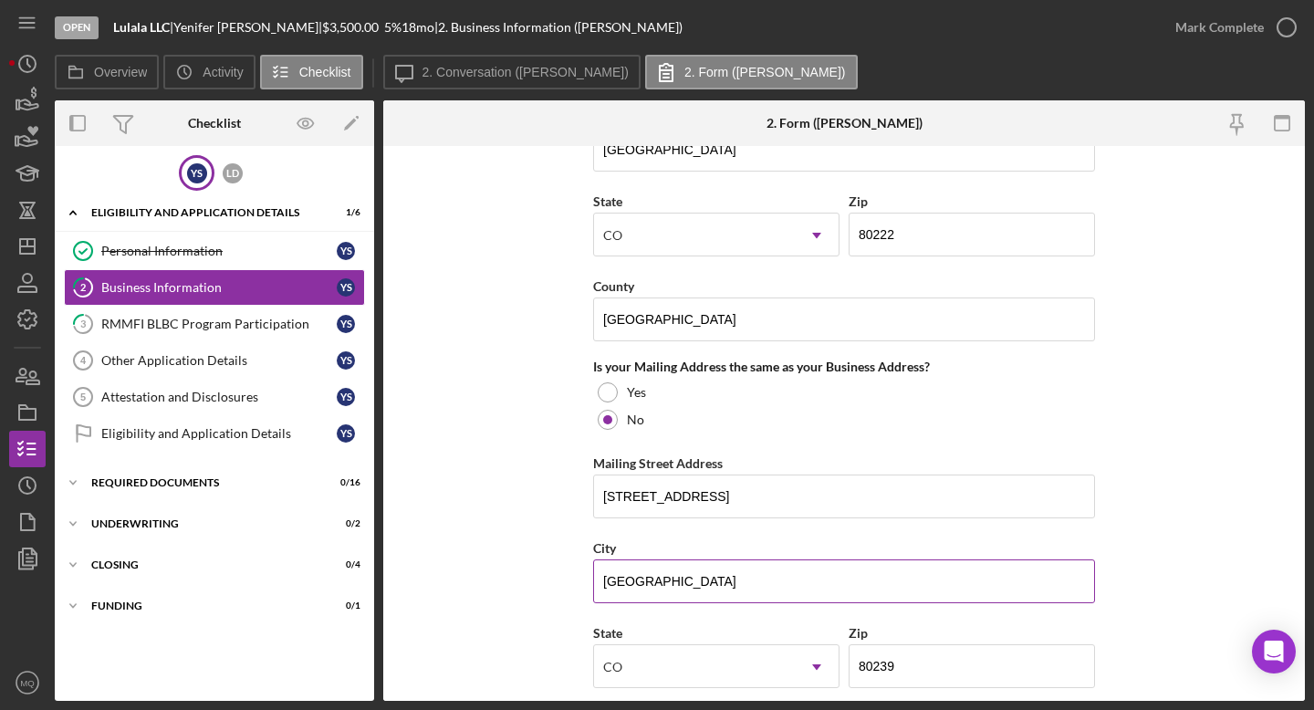
scroll to position [1451, 0]
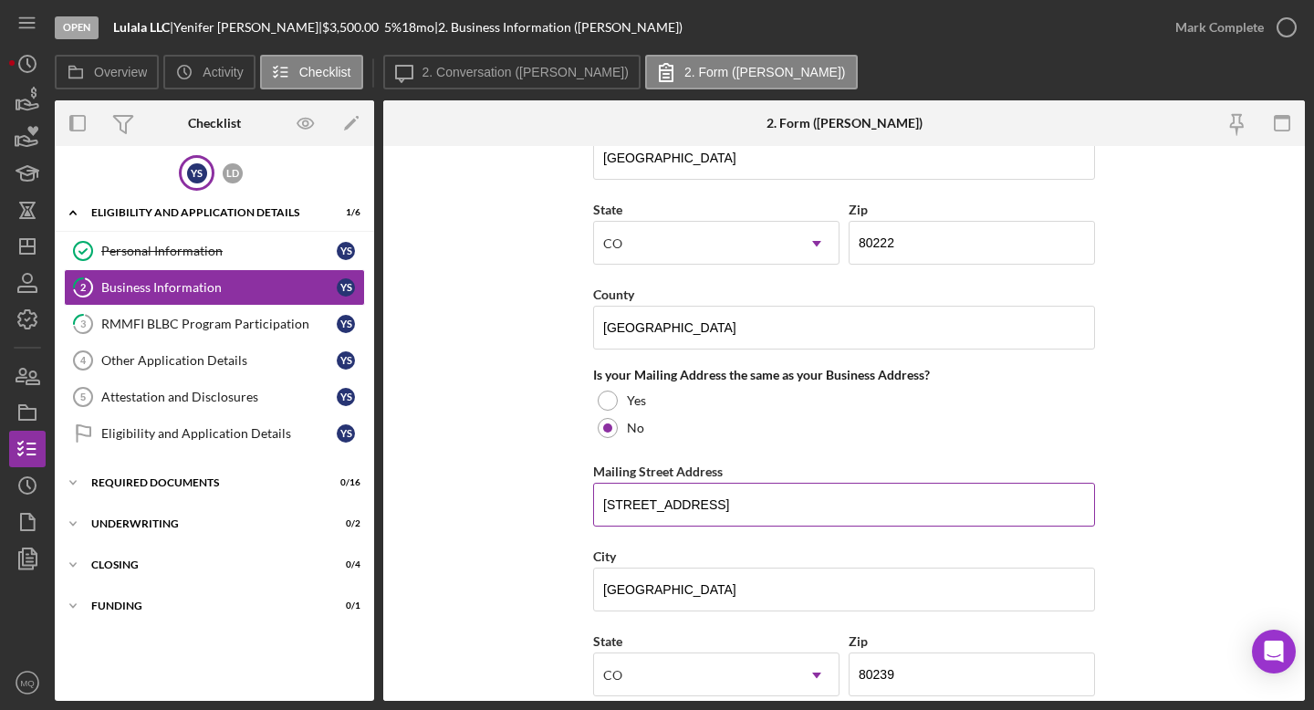
click at [643, 506] on input "[STREET_ADDRESS]" at bounding box center [844, 505] width 502 height 44
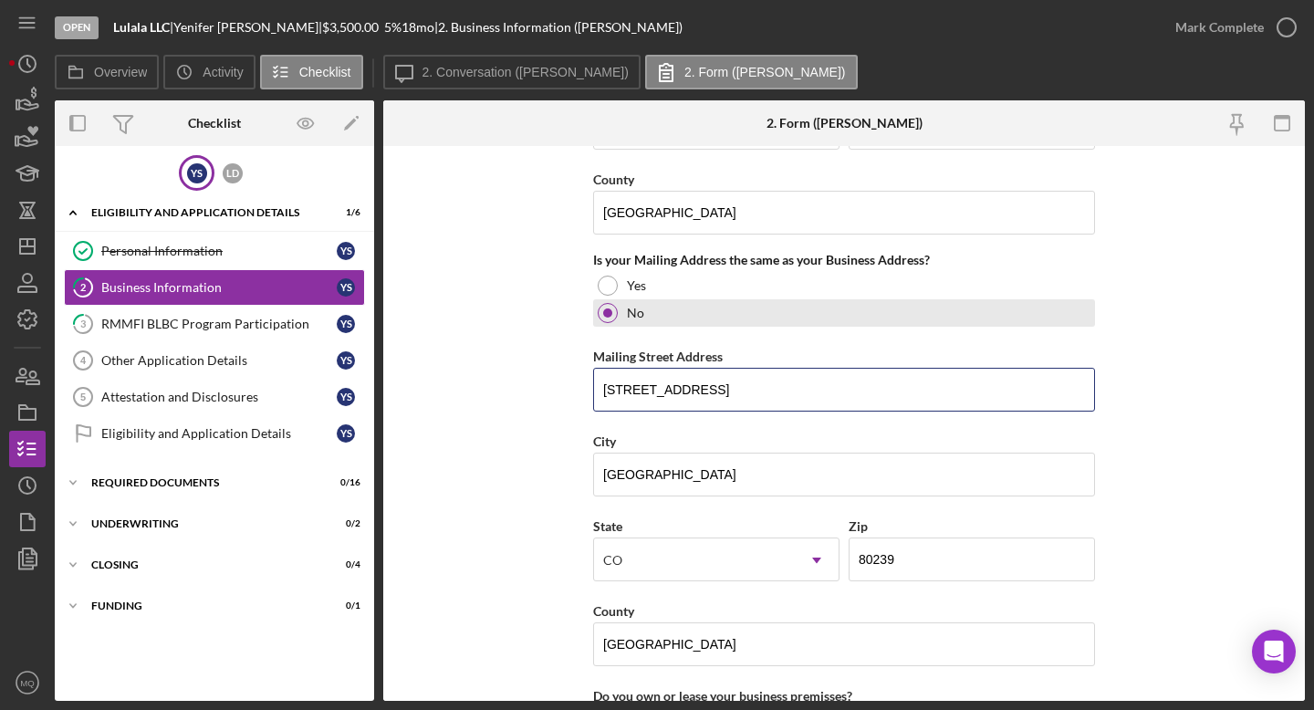
scroll to position [1568, 0]
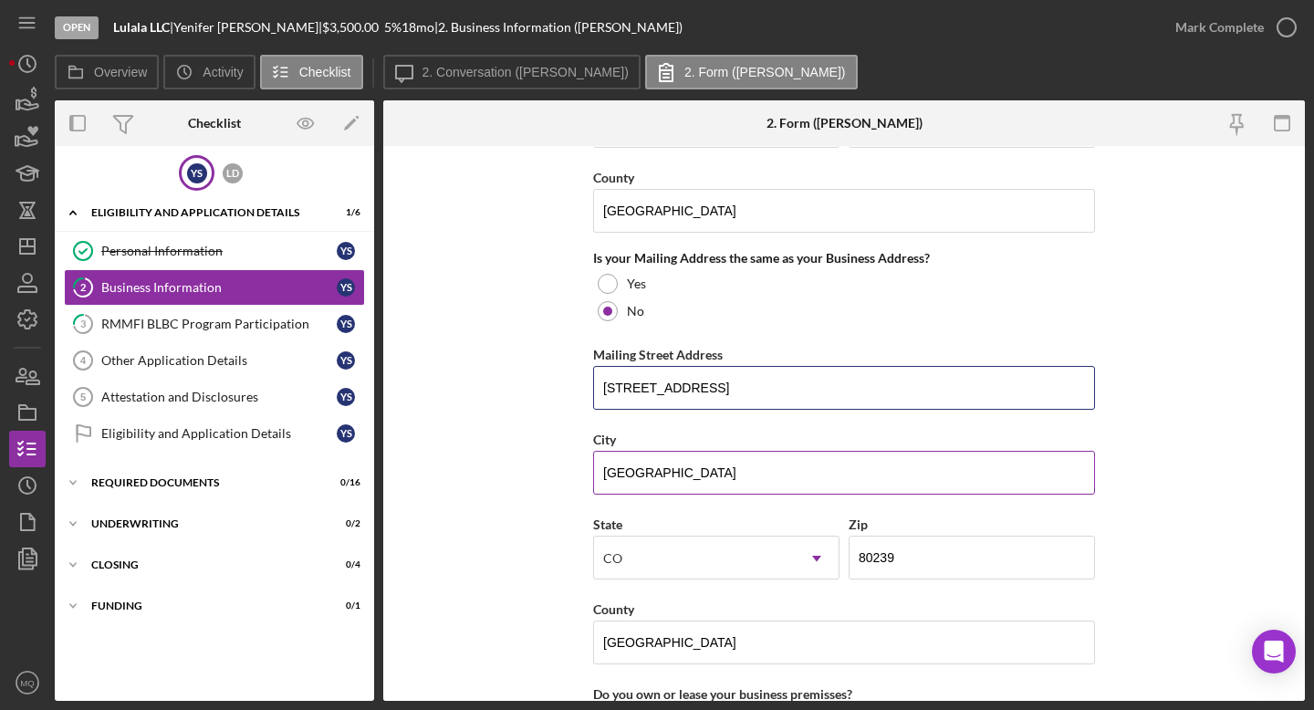
type input "[STREET_ADDRESS]"
click at [609, 475] on input "[GEOGRAPHIC_DATA]" at bounding box center [844, 473] width 502 height 44
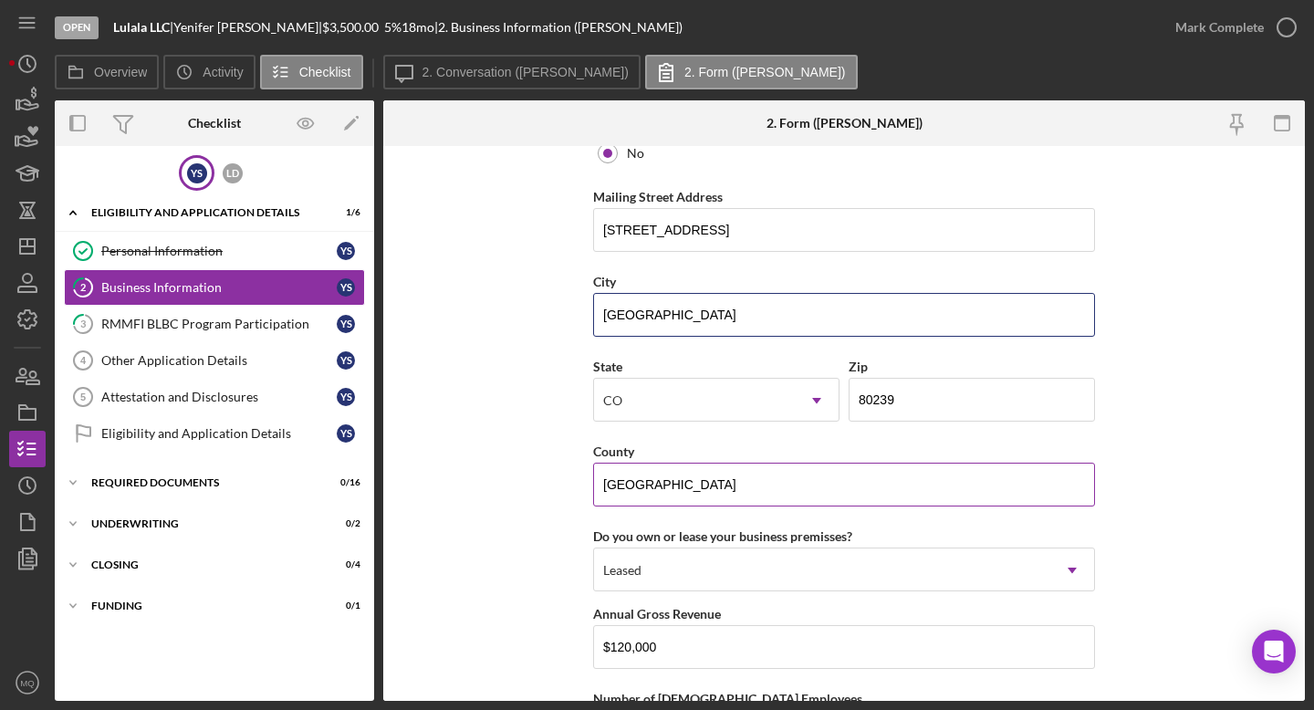
type input "[GEOGRAPHIC_DATA]"
drag, startPoint x: 694, startPoint y: 475, endPoint x: 683, endPoint y: 485, distance: 14.9
click at [684, 485] on input "[GEOGRAPHIC_DATA]" at bounding box center [844, 485] width 502 height 44
type input "d"
type input "[GEOGRAPHIC_DATA]"
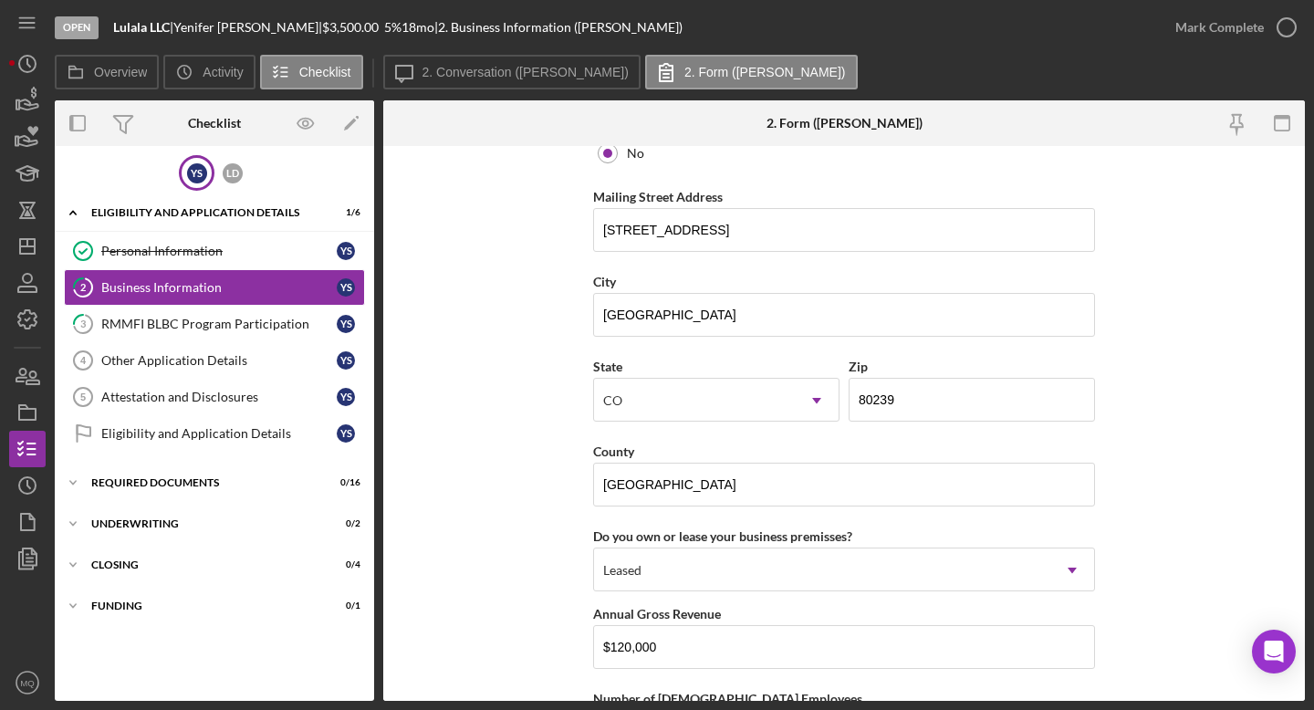
click at [548, 574] on form "Business Name Lulala LLC DBA Business Start Date [DATE] Legal Structure LLC Ico…" at bounding box center [844, 423] width 922 height 555
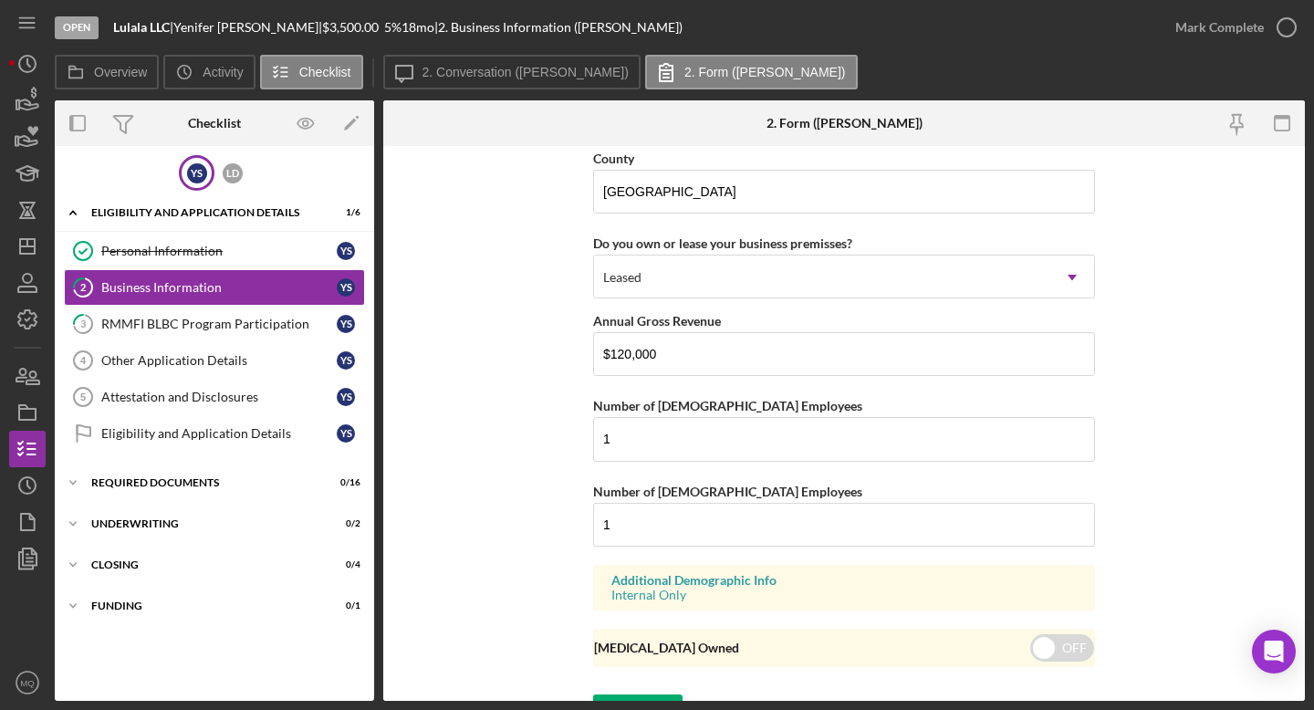
scroll to position [2029, 0]
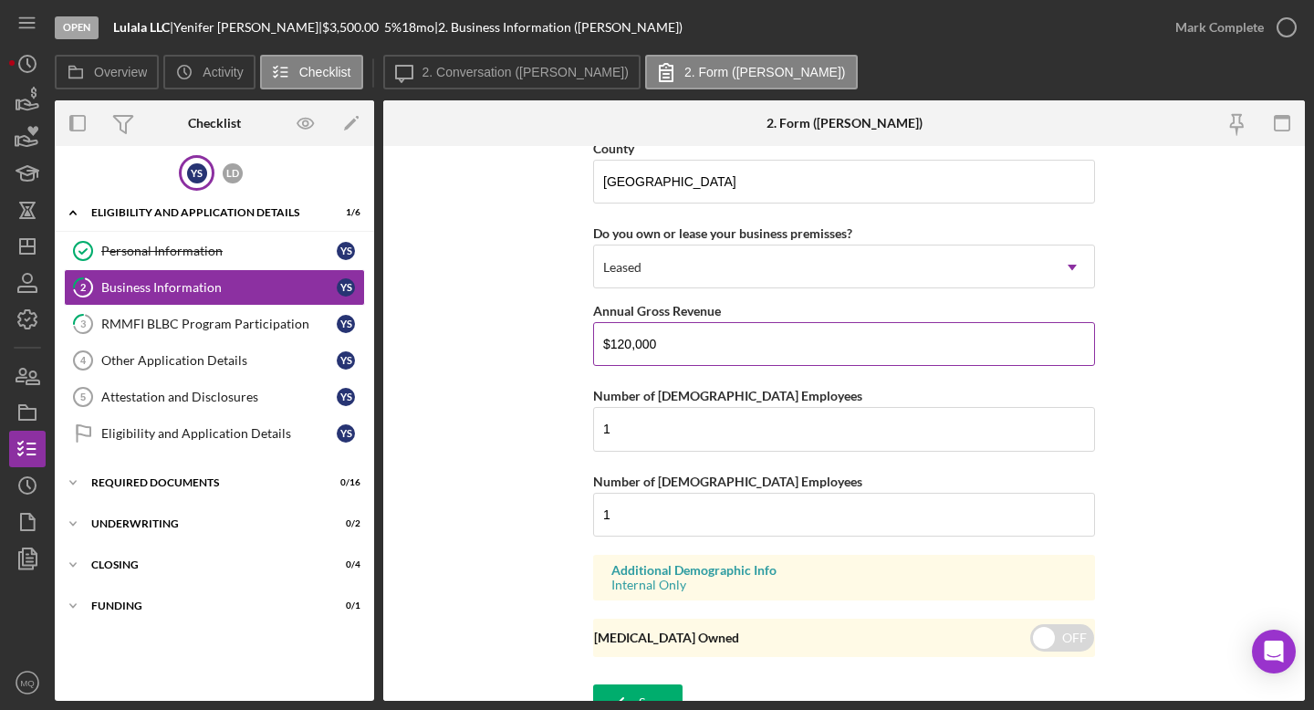
click at [661, 344] on input "$120,000" at bounding box center [844, 344] width 502 height 44
drag, startPoint x: 661, startPoint y: 344, endPoint x: 496, endPoint y: 337, distance: 165.3
click at [496, 337] on form "Business Name Lulala LLC DBA Business Start Date [DATE] Legal Structure LLC Ico…" at bounding box center [844, 423] width 922 height 555
type input "$0"
click at [826, 626] on input "checkbox" at bounding box center [1062, 637] width 64 height 27
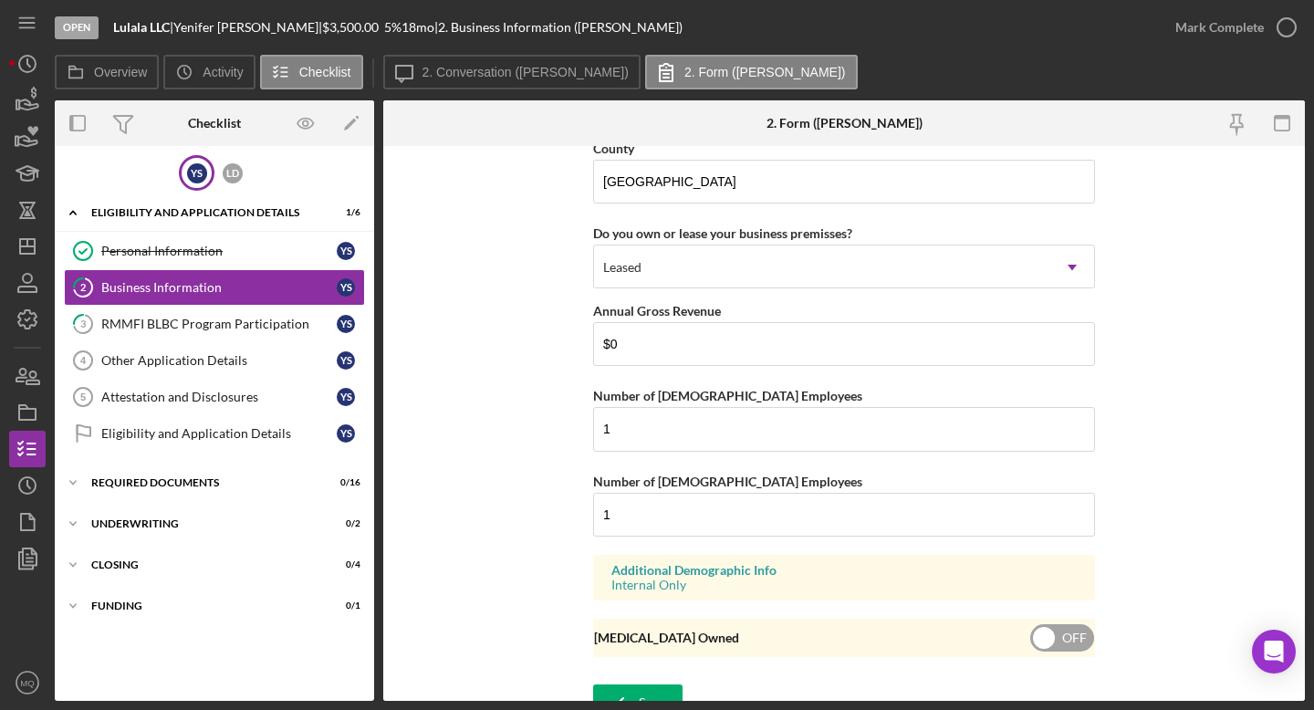
checkbox input "true"
click at [542, 536] on form "Business Name Lulala LLC DBA Business Start Date [DATE] Legal Structure LLC Ico…" at bounding box center [844, 423] width 922 height 555
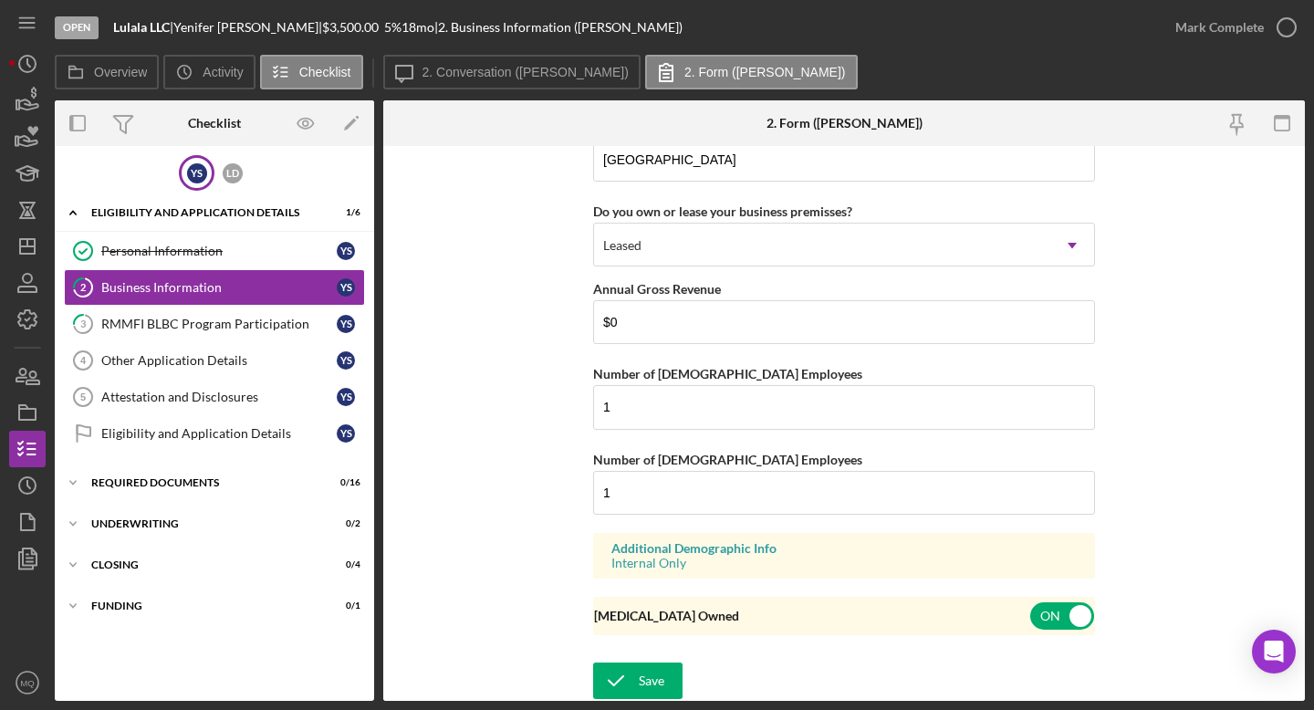
scroll to position [2050, 0]
click at [647, 628] on div "Save" at bounding box center [652, 680] width 26 height 37
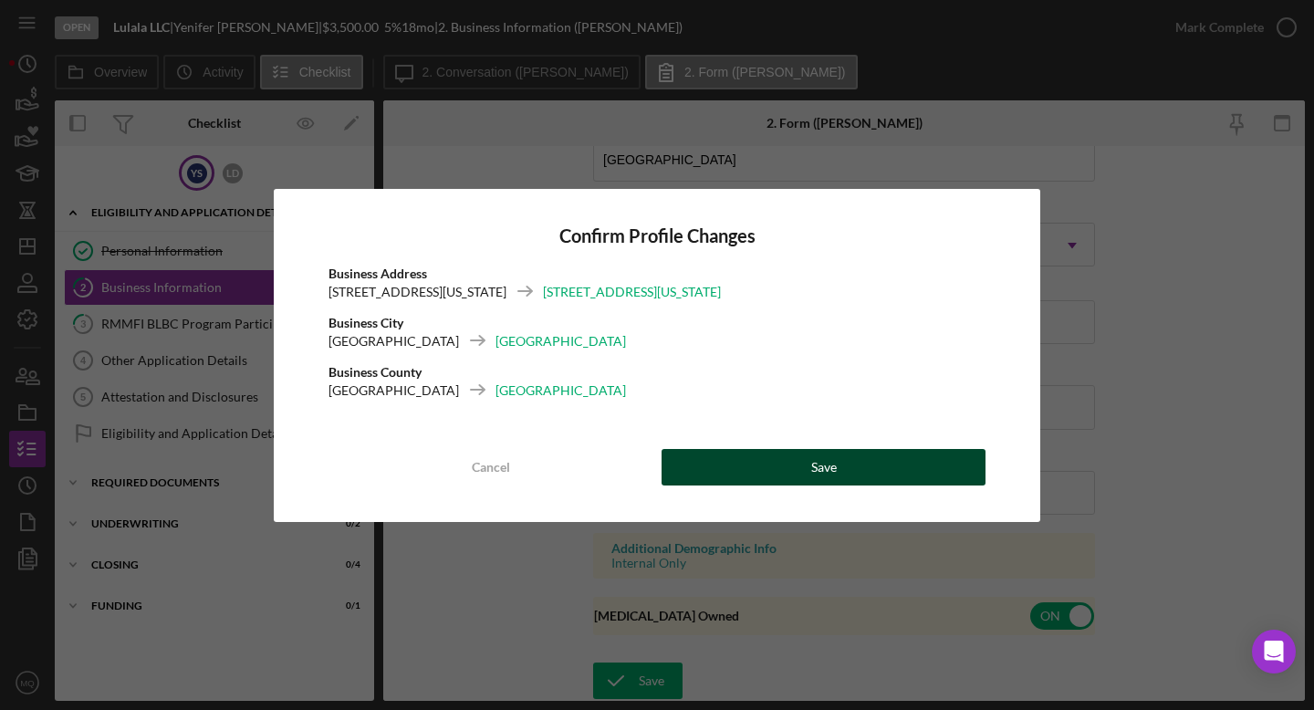
click at [826, 455] on button "Save" at bounding box center [824, 467] width 324 height 37
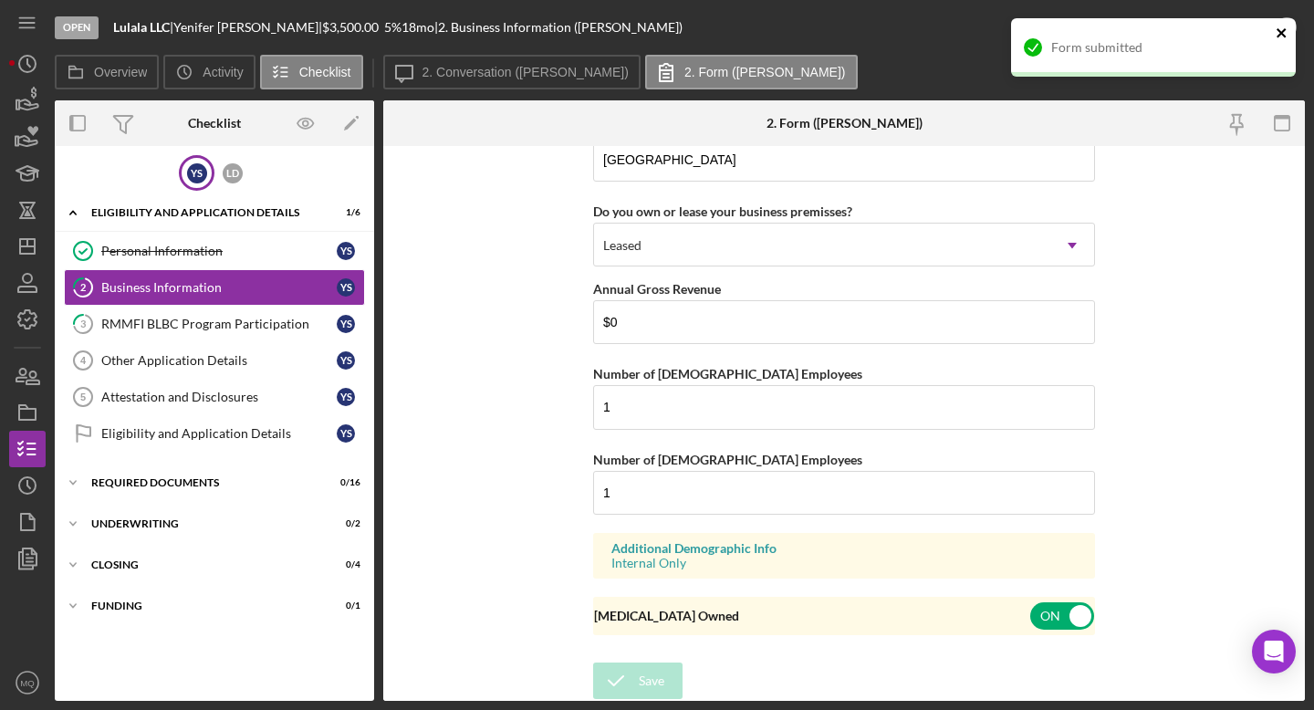
click at [826, 34] on icon "close" at bounding box center [1282, 33] width 13 height 15
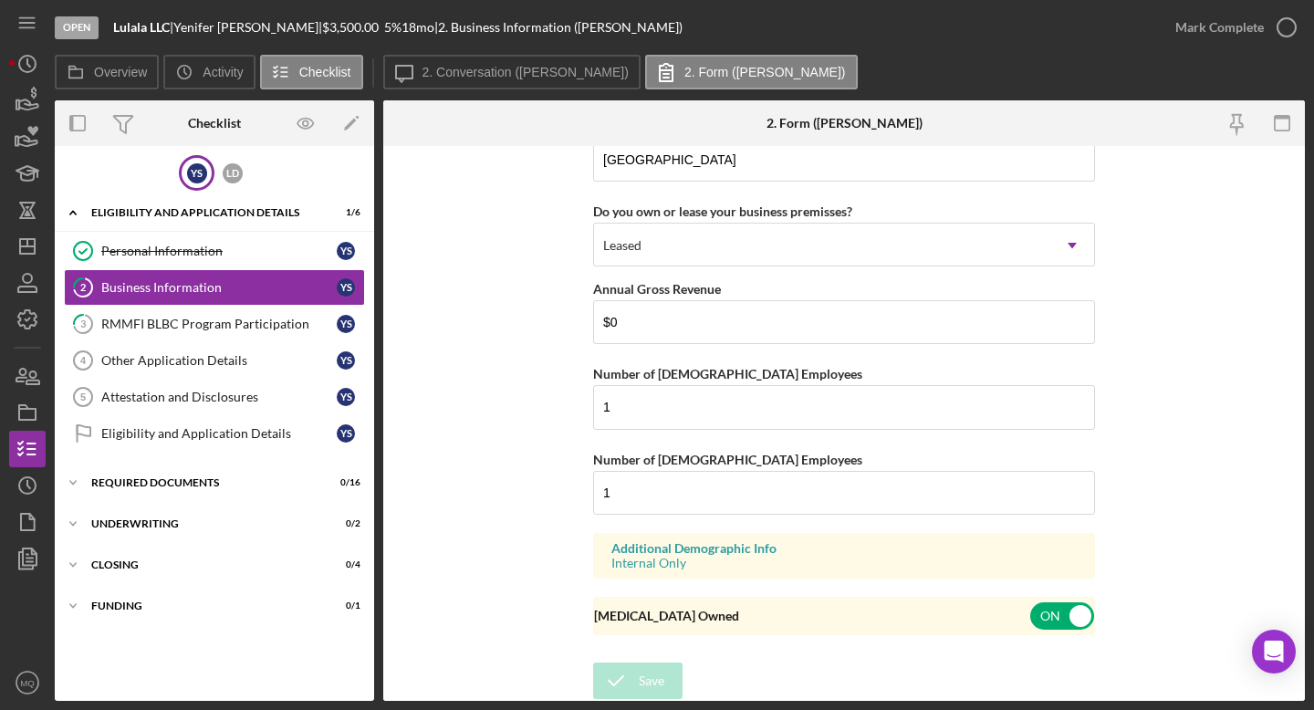
click at [826, 23] on div "Open Lulala LLC | [PERSON_NAME] [PERSON_NAME] | $3,500.00 5 % 18 mo | 2. Busine…" at bounding box center [657, 355] width 1314 height 710
click at [0, 0] on icon "button" at bounding box center [0, 0] width 0 height 0
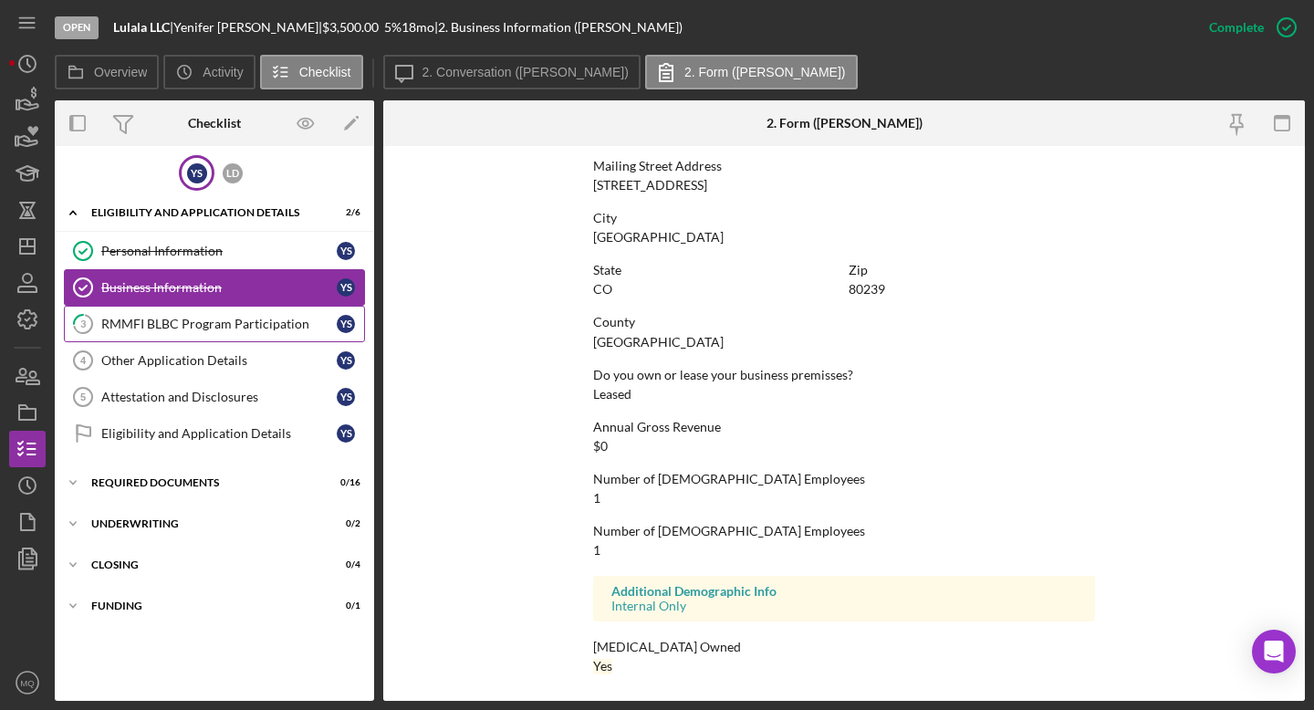
click at [203, 329] on div "RMMFI BLBC Program Participation" at bounding box center [218, 324] width 235 height 15
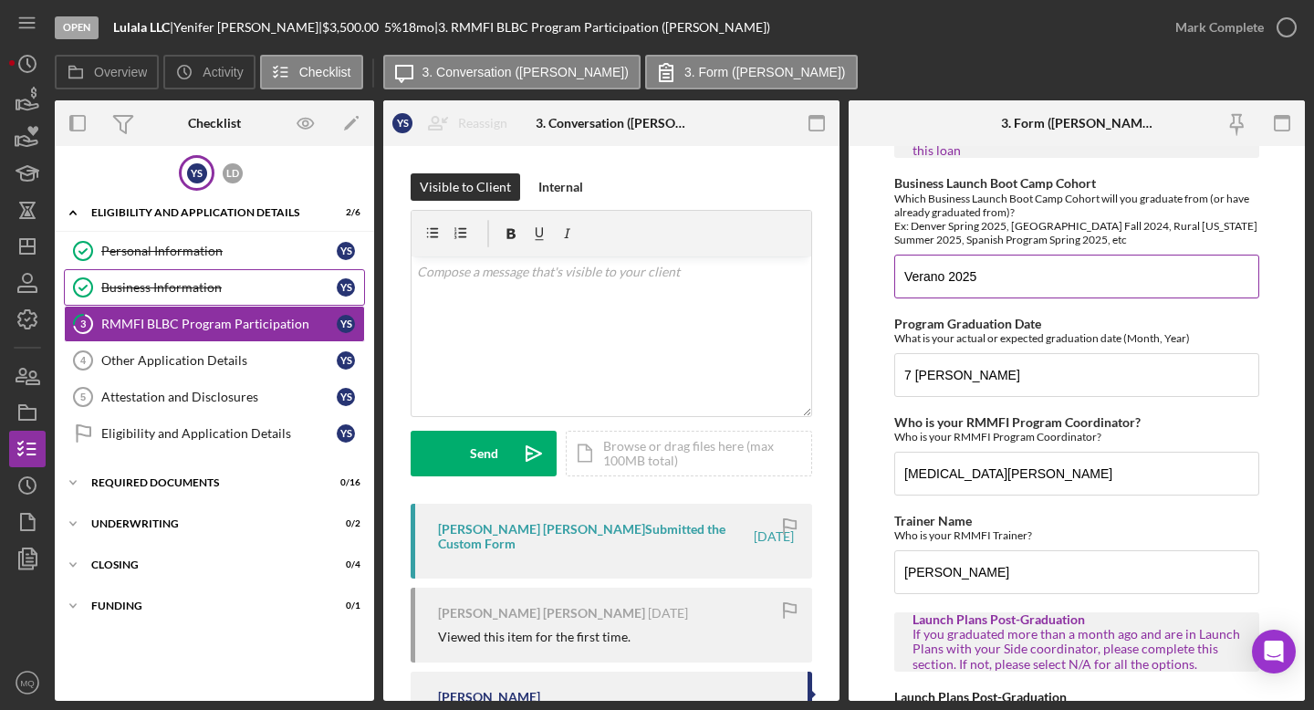
scroll to position [77, 0]
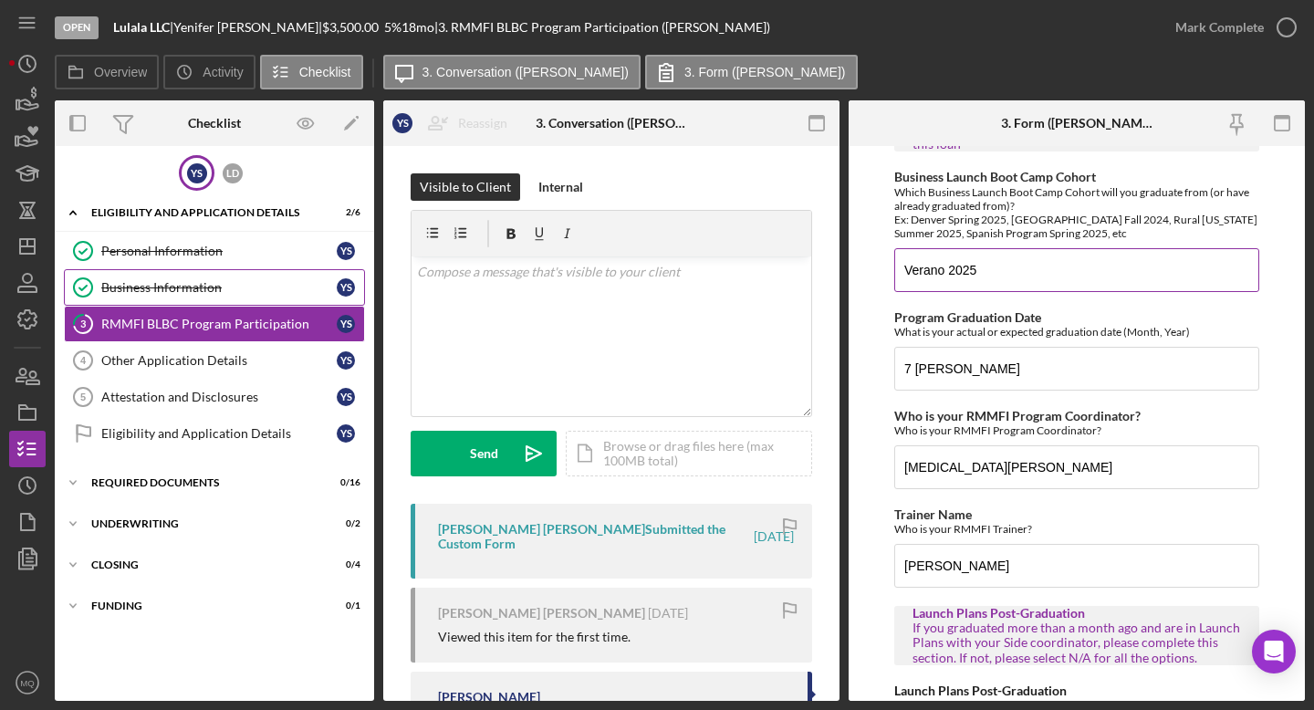
click at [826, 275] on input "Verano 2025" at bounding box center [1076, 270] width 365 height 44
drag, startPoint x: 1013, startPoint y: 278, endPoint x: 769, endPoint y: 261, distance: 244.3
click at [769, 261] on div "Overview Internal Workflow Stage Open Icon/Dropdown Arrow Archive (can unarchiv…" at bounding box center [680, 400] width 1250 height 600
paste input "BLBC-SP-20-2025-1"
type input "BLBC-SP-20-2025-1"
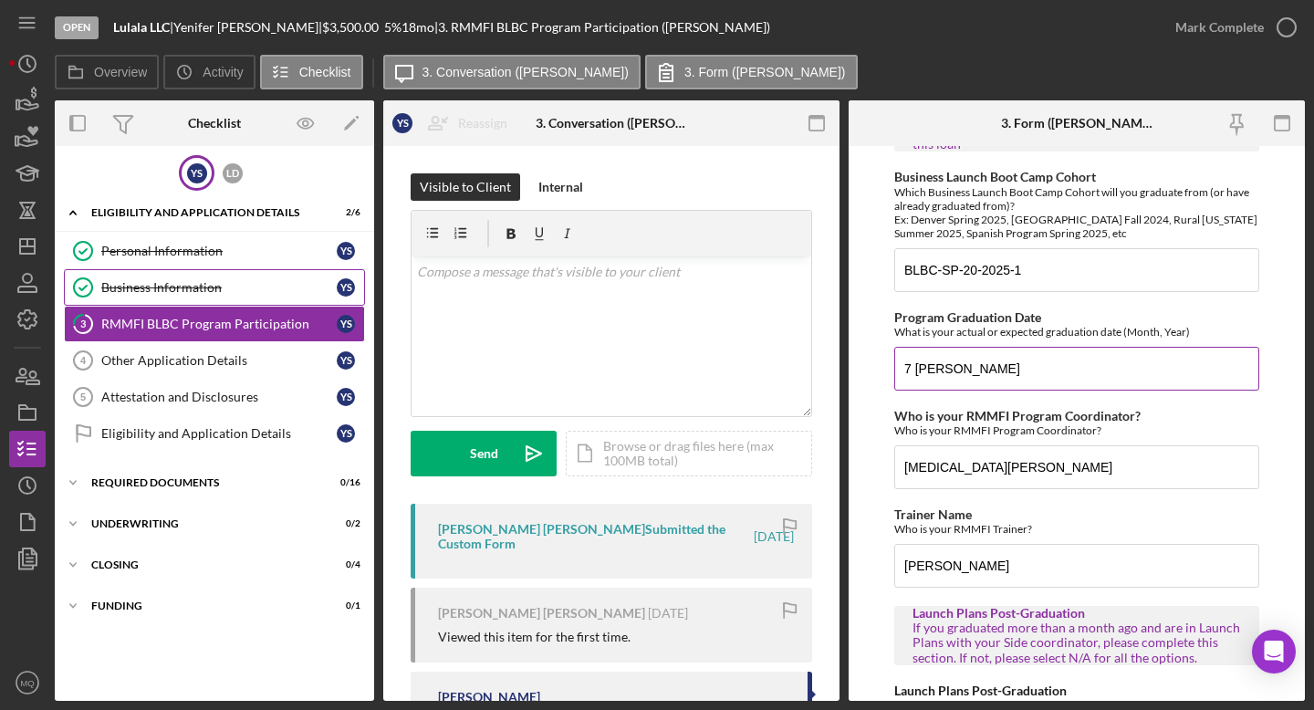
click at [826, 370] on input "7 [PERSON_NAME]" at bounding box center [1076, 369] width 365 height 44
drag, startPoint x: 975, startPoint y: 370, endPoint x: 762, endPoint y: 359, distance: 213.9
click at [762, 359] on div "Overview Internal Workflow Stage Open Icon/Dropdown Arrow Archive (can unarchiv…" at bounding box center [680, 400] width 1250 height 600
type input "[DATE]"
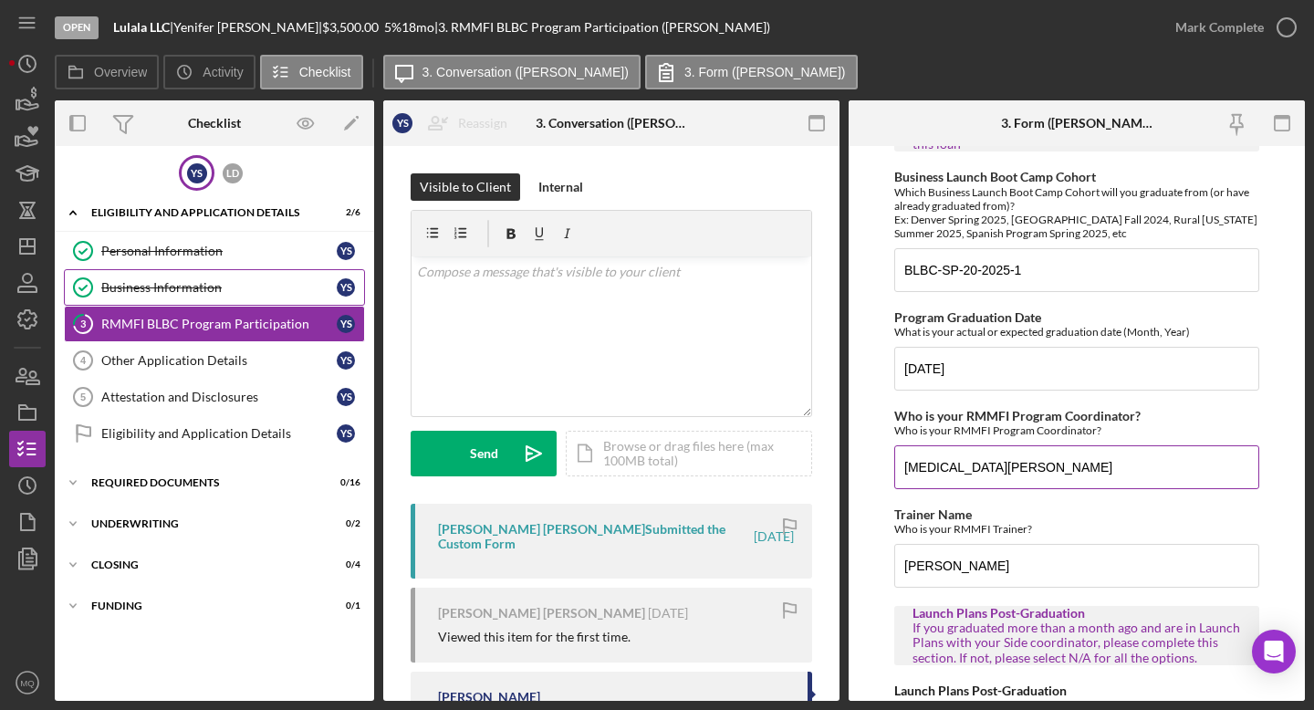
click at [826, 467] on input "[MEDICAL_DATA][PERSON_NAME]" at bounding box center [1076, 467] width 365 height 44
click at [826, 469] on input "[MEDICAL_DATA][PERSON_NAME]" at bounding box center [1076, 467] width 365 height 44
type input "[MEDICAL_DATA][PERSON_NAME]"
click at [826, 565] on input "[PERSON_NAME]" at bounding box center [1076, 566] width 365 height 44
click at [826, 563] on input "[PERSON_NAME]" at bounding box center [1076, 566] width 365 height 44
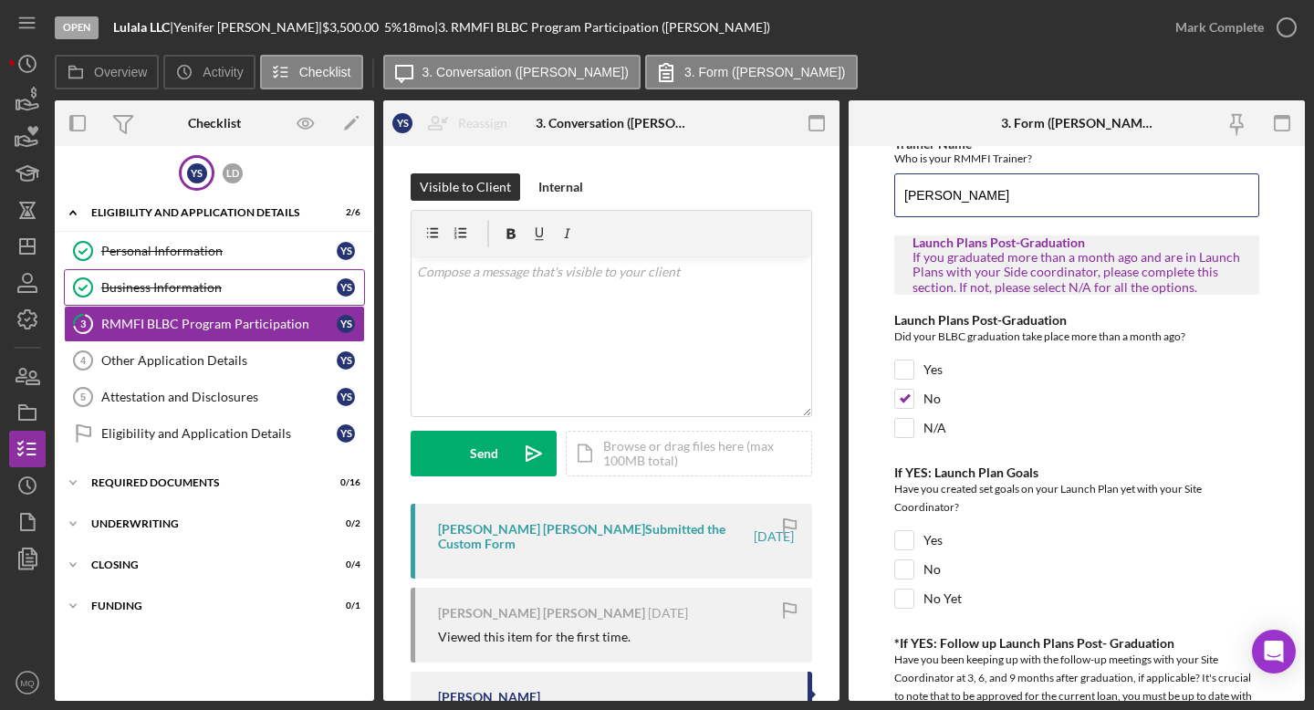
scroll to position [448, 0]
type input "[PERSON_NAME]"
click at [826, 362] on input "Yes" at bounding box center [904, 369] width 18 height 18
checkbox input "true"
click at [826, 573] on input "No" at bounding box center [904, 568] width 18 height 18
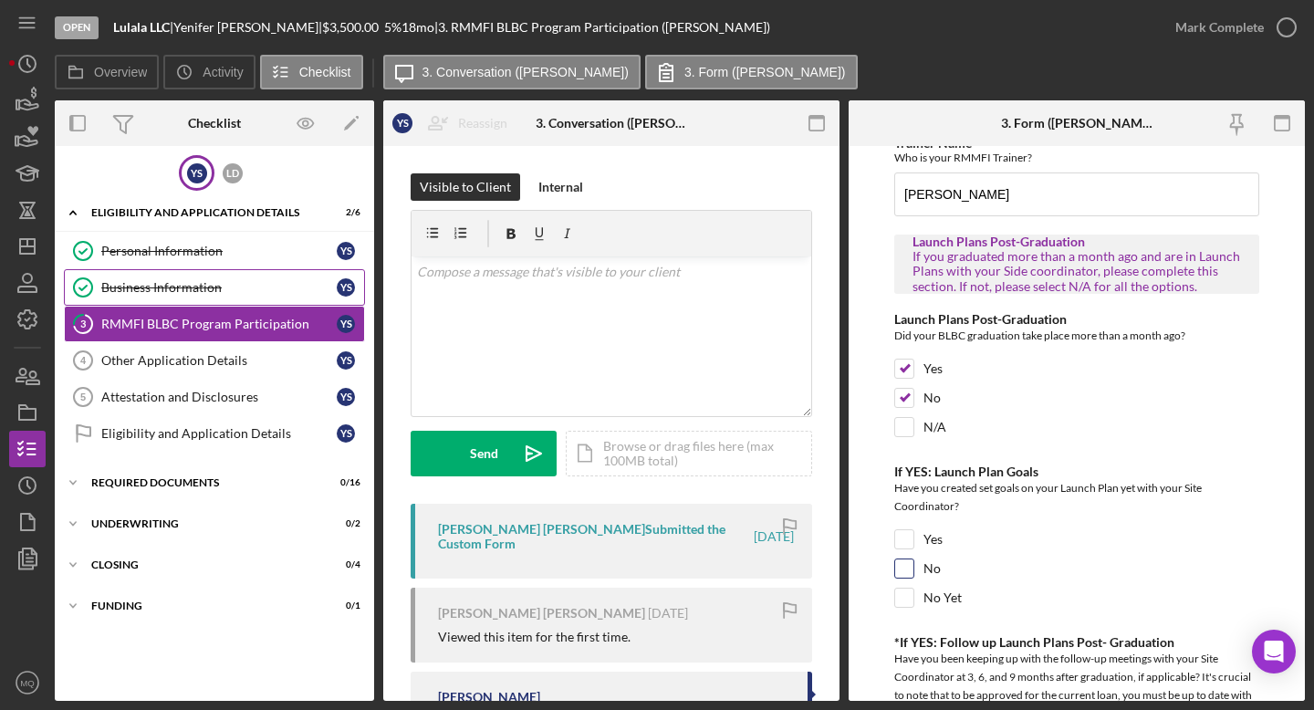
checkbox input "true"
click at [826, 606] on input "No Yet" at bounding box center [904, 598] width 18 height 18
checkbox input "true"
click at [826, 558] on div at bounding box center [904, 568] width 20 height 20
click at [826, 568] on input "No" at bounding box center [904, 568] width 18 height 18
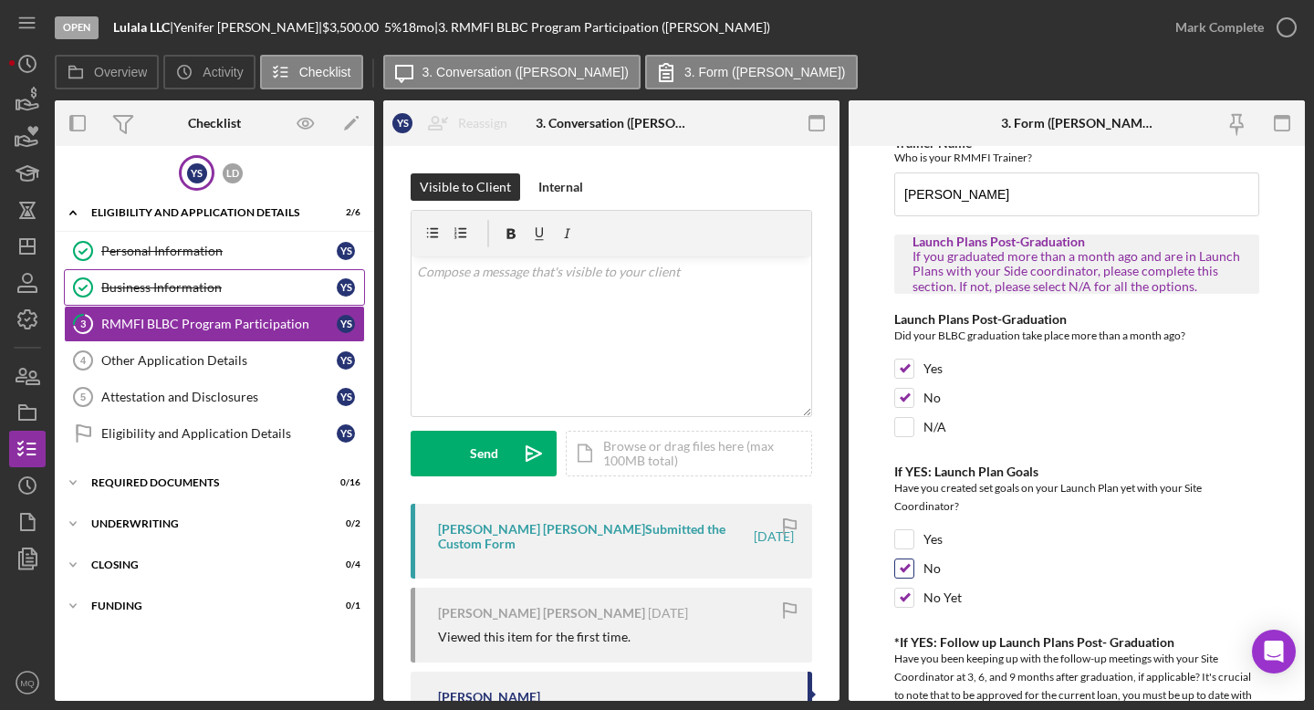
checkbox input "false"
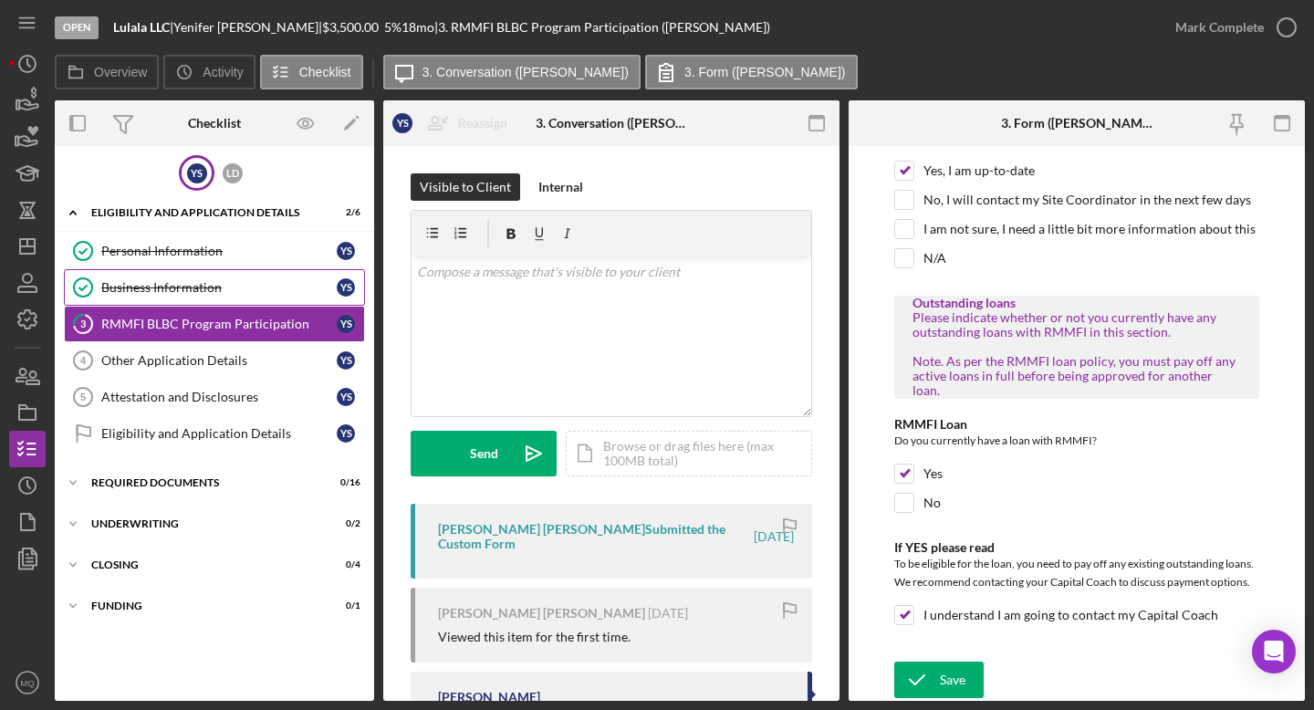
scroll to position [1027, 0]
click at [826, 628] on div "Save" at bounding box center [953, 680] width 26 height 37
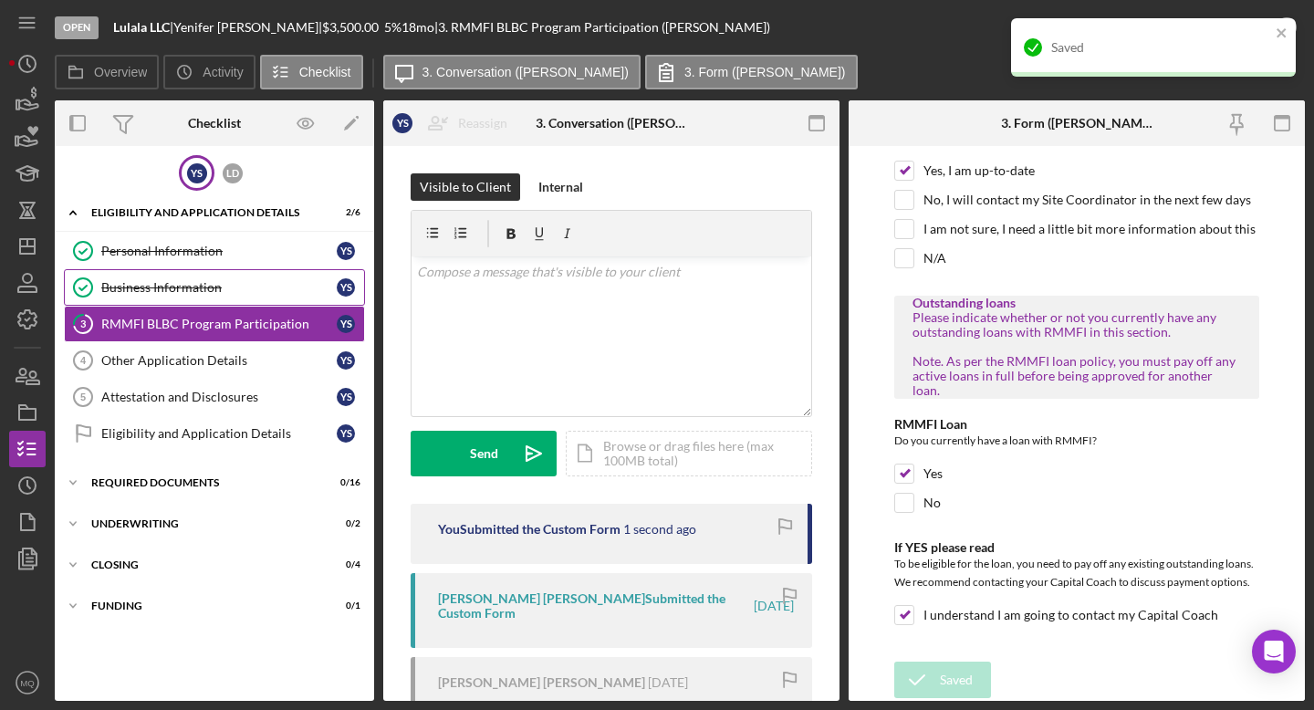
click at [826, 27] on div "Saved" at bounding box center [1153, 47] width 285 height 58
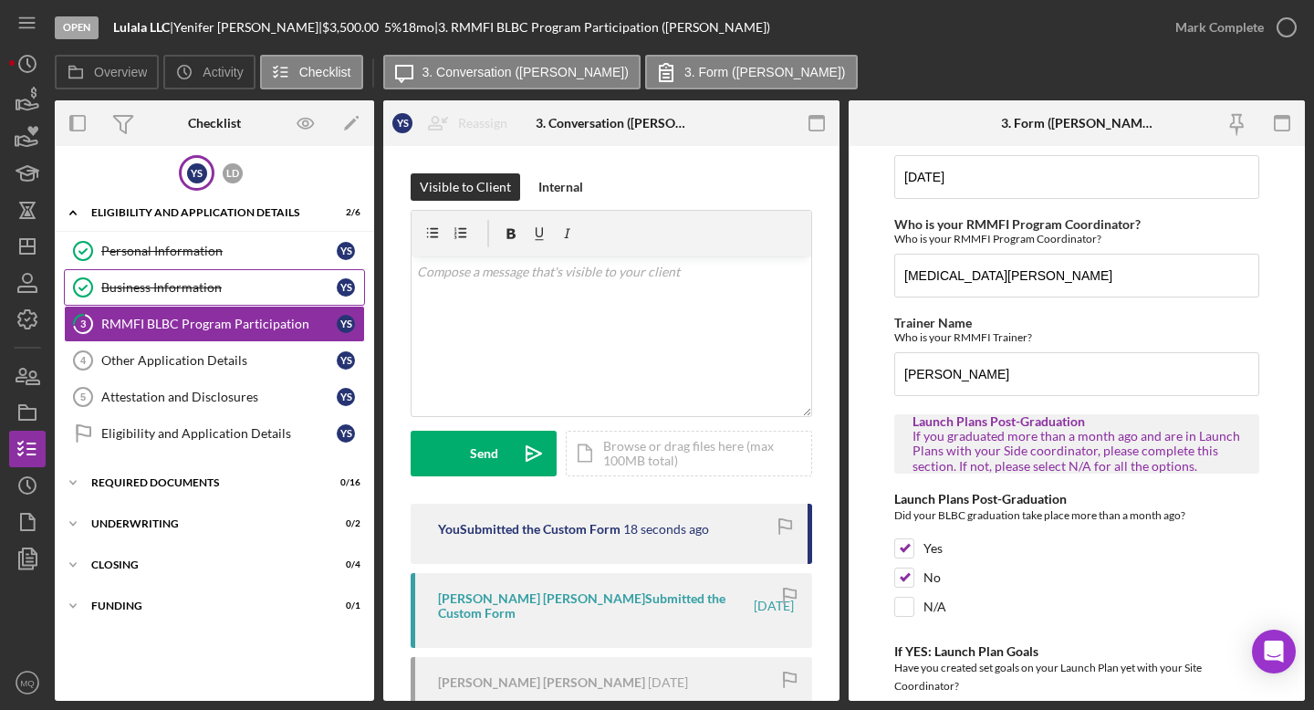
scroll to position [0, 0]
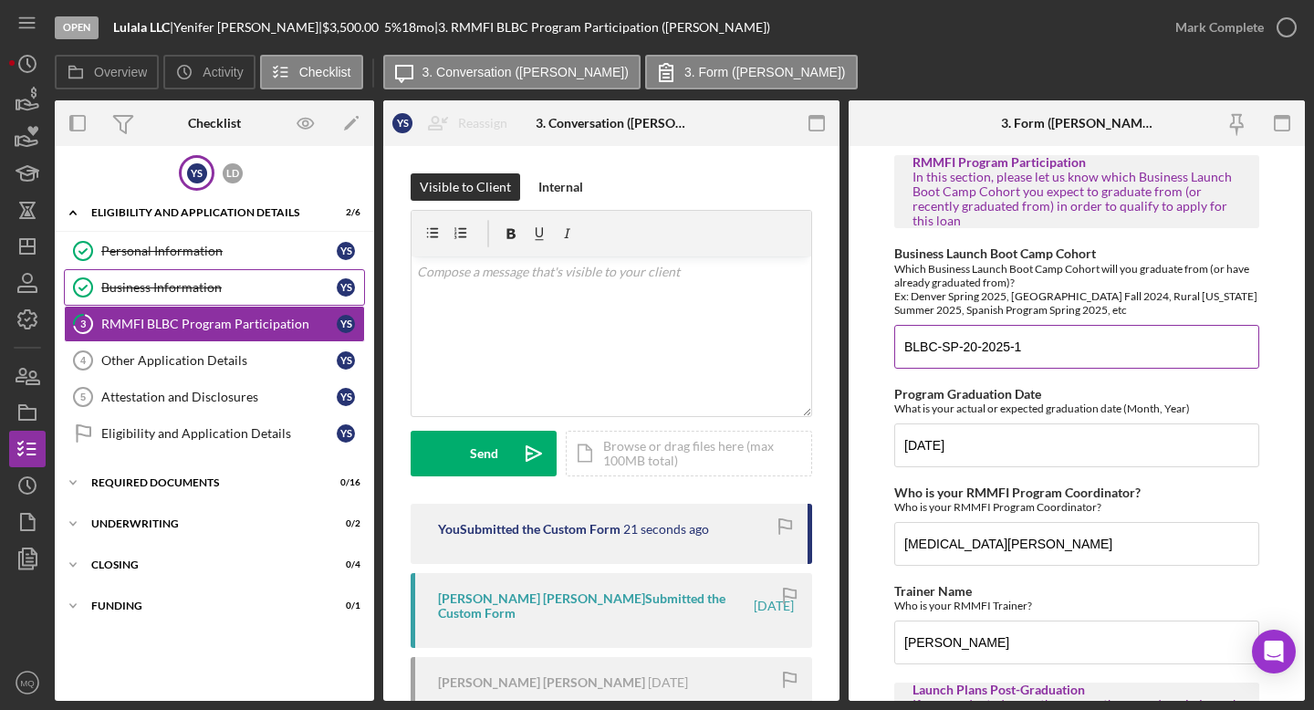
drag, startPoint x: 902, startPoint y: 346, endPoint x: 1054, endPoint y: 346, distance: 152.4
click at [826, 346] on input "BLBC-SP-20-2025-1" at bounding box center [1076, 347] width 365 height 44
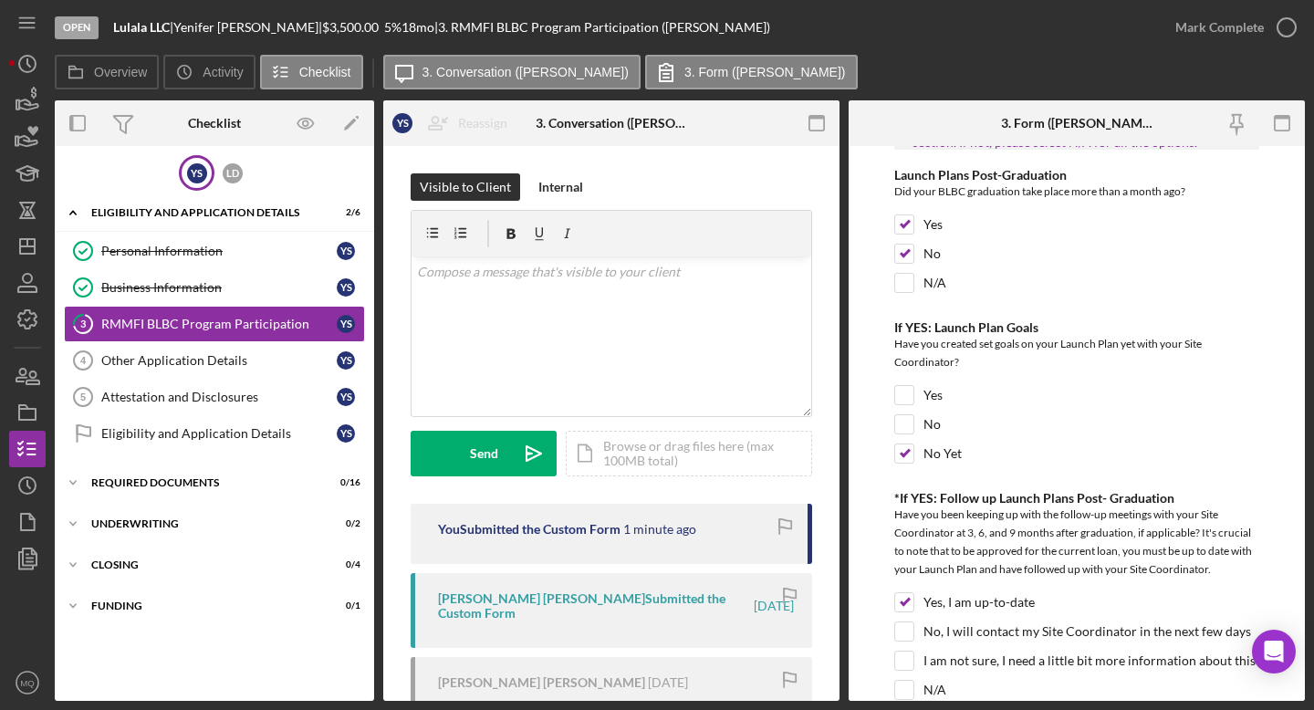
scroll to position [1027, 0]
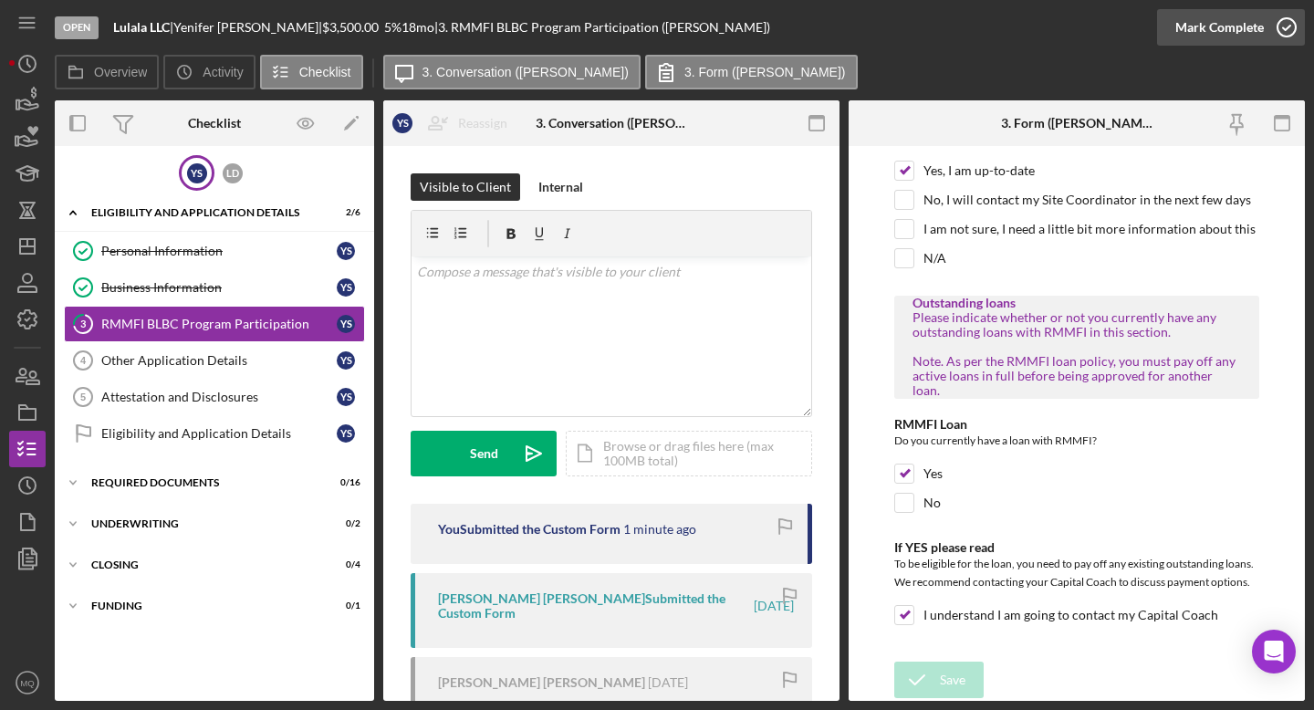
click at [826, 23] on icon "button" at bounding box center [1287, 28] width 46 height 46
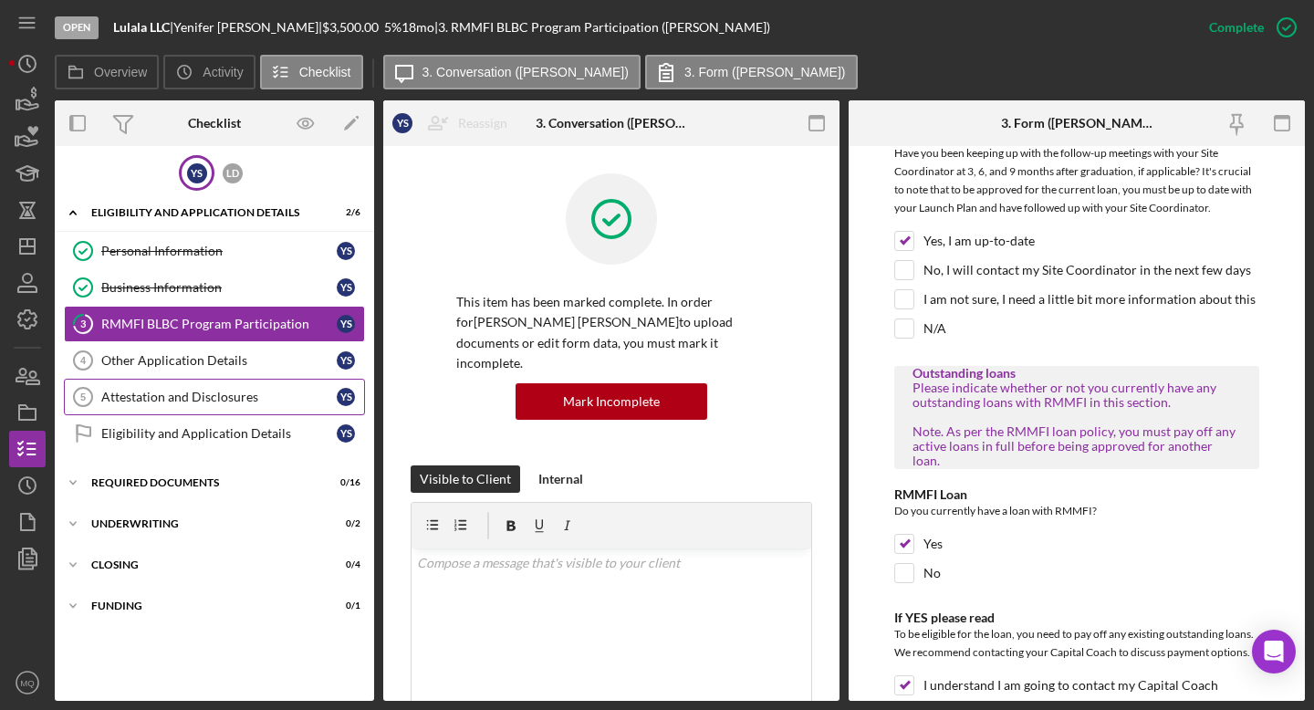
scroll to position [1100, 0]
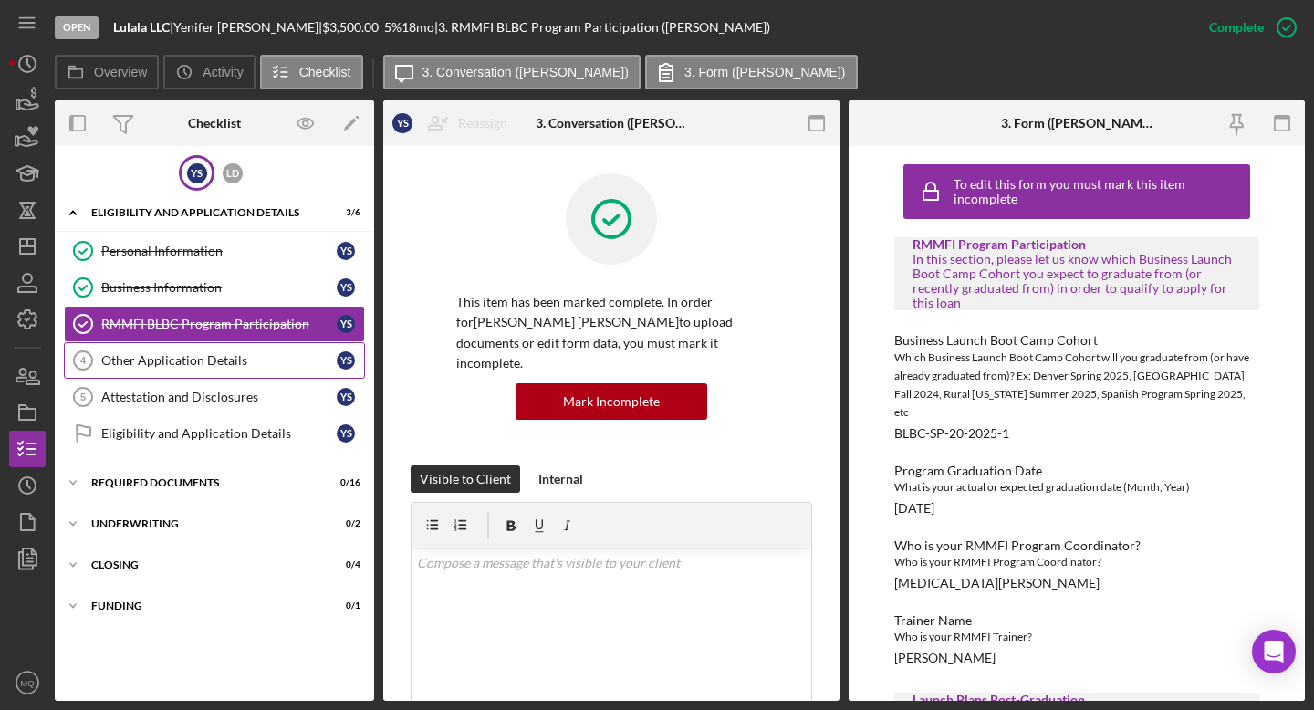
click at [141, 367] on div "Other Application Details" at bounding box center [218, 360] width 235 height 15
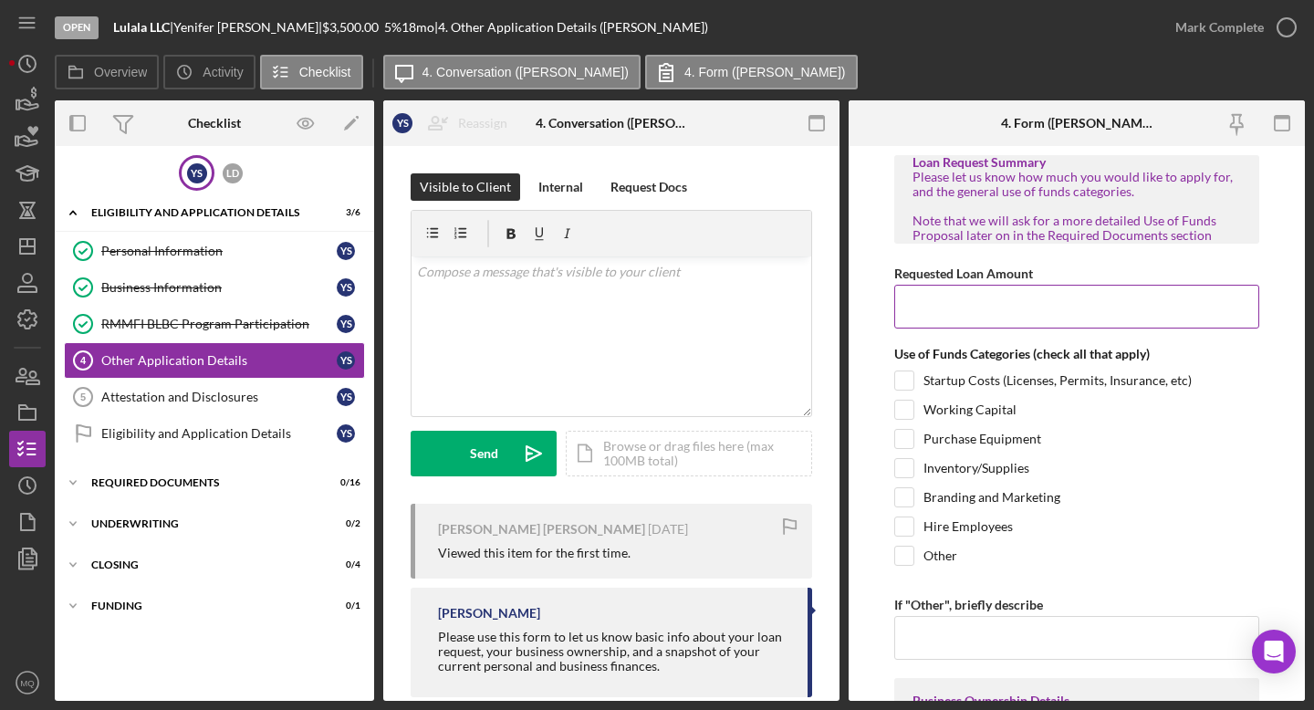
click at [826, 307] on input "Requested Loan Amount" at bounding box center [1076, 307] width 365 height 44
type input "$3,500"
click at [826, 477] on div "Inventory/Supplies" at bounding box center [1076, 472] width 365 height 29
click at [826, 495] on input "Branding and Marketing" at bounding box center [904, 497] width 18 height 18
checkbox input "true"
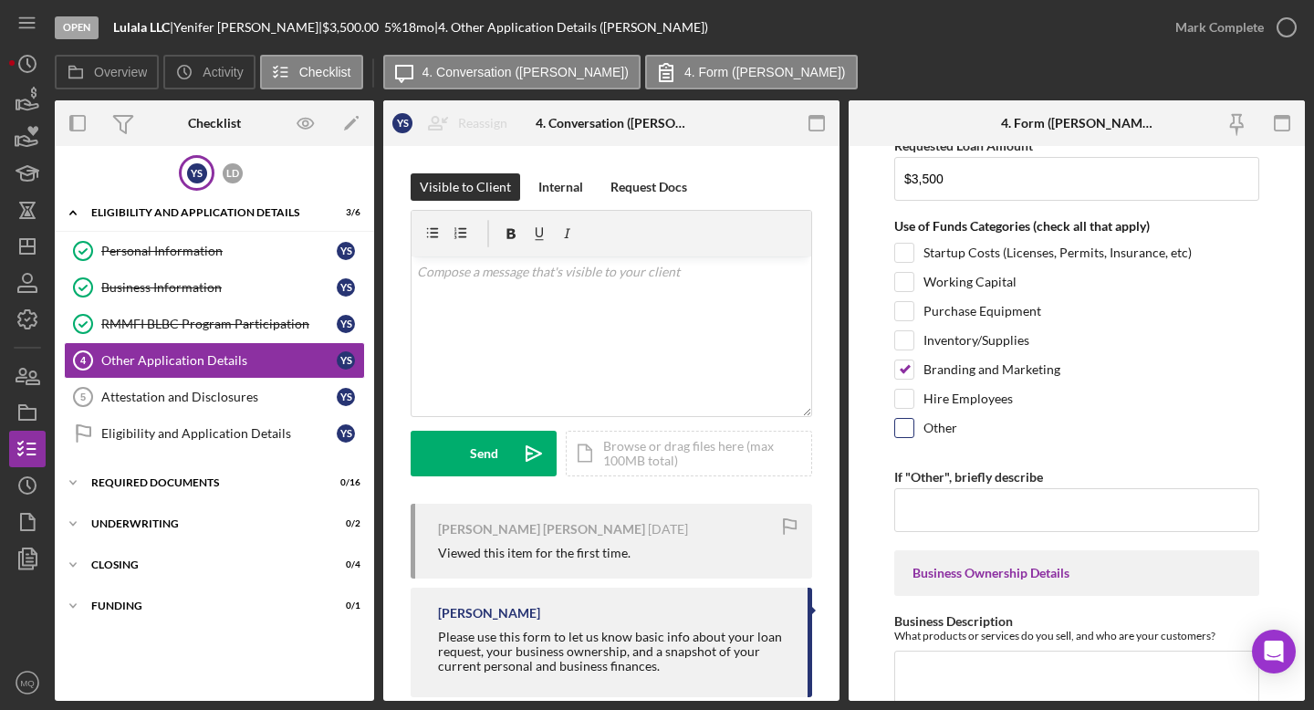
scroll to position [129, 0]
click at [826, 337] on input "Inventory/Supplies" at bounding box center [904, 339] width 18 height 18
checkbox input "true"
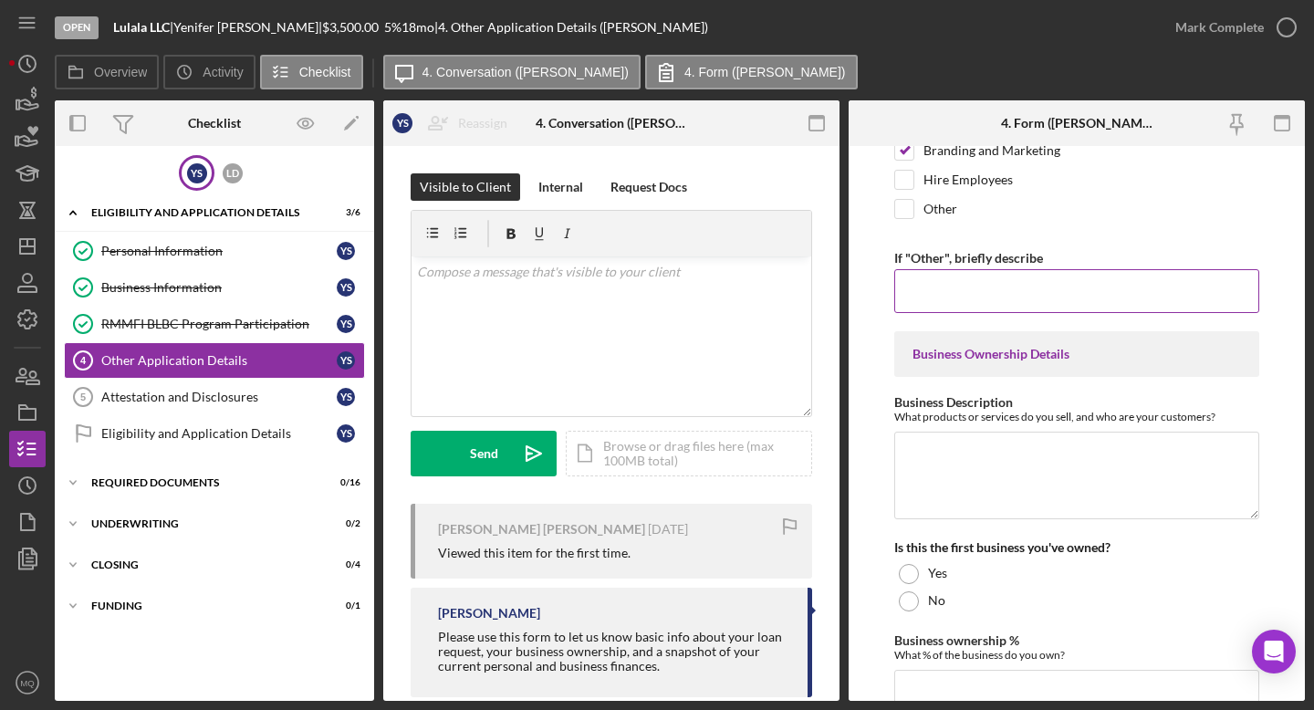
scroll to position [354, 0]
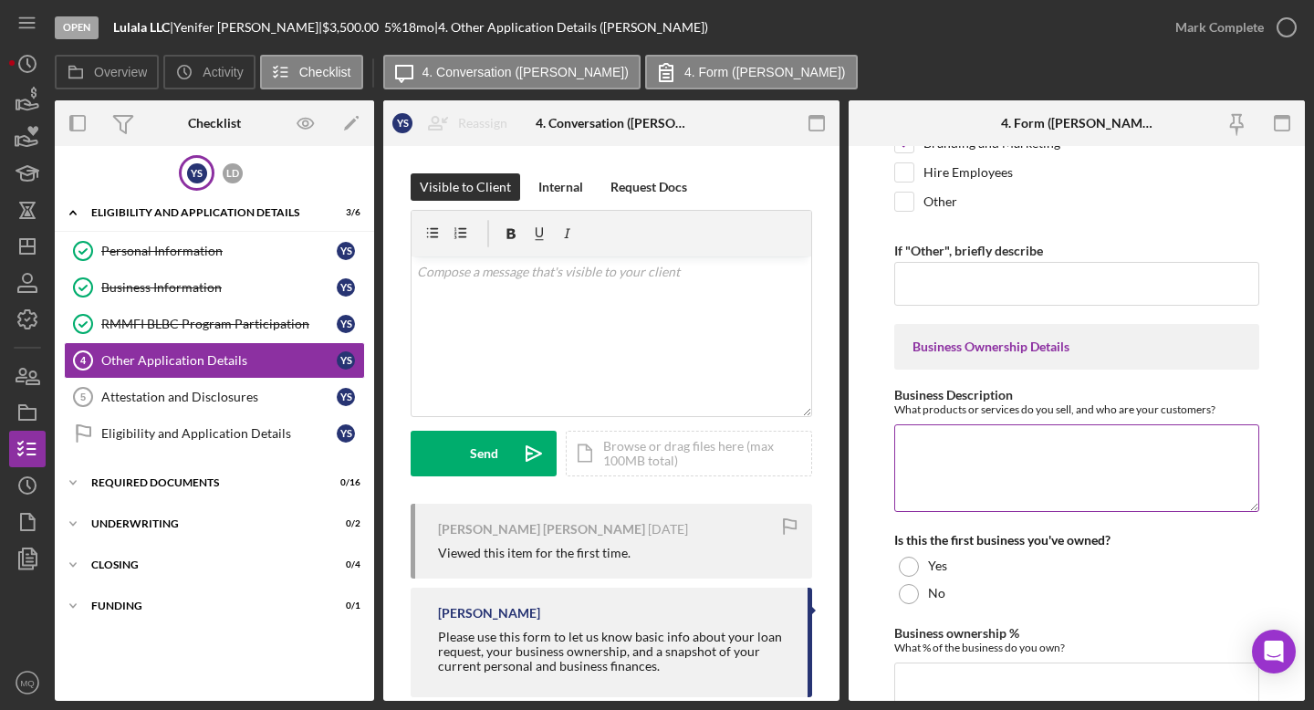
click at [826, 460] on textarea "Business Description" at bounding box center [1076, 468] width 365 height 88
type textarea ";"
click at [826, 464] on textarea "Lulala LLC es un negocio de comida saludable enfocado en [GEOGRAPHIC_DATA], san…" at bounding box center [1076, 468] width 365 height 88
click at [826, 464] on textarea "Lulala LLC es un negocio de comida saludable enfocado en Bagels, sandwich y smo…" at bounding box center [1076, 468] width 365 height 88
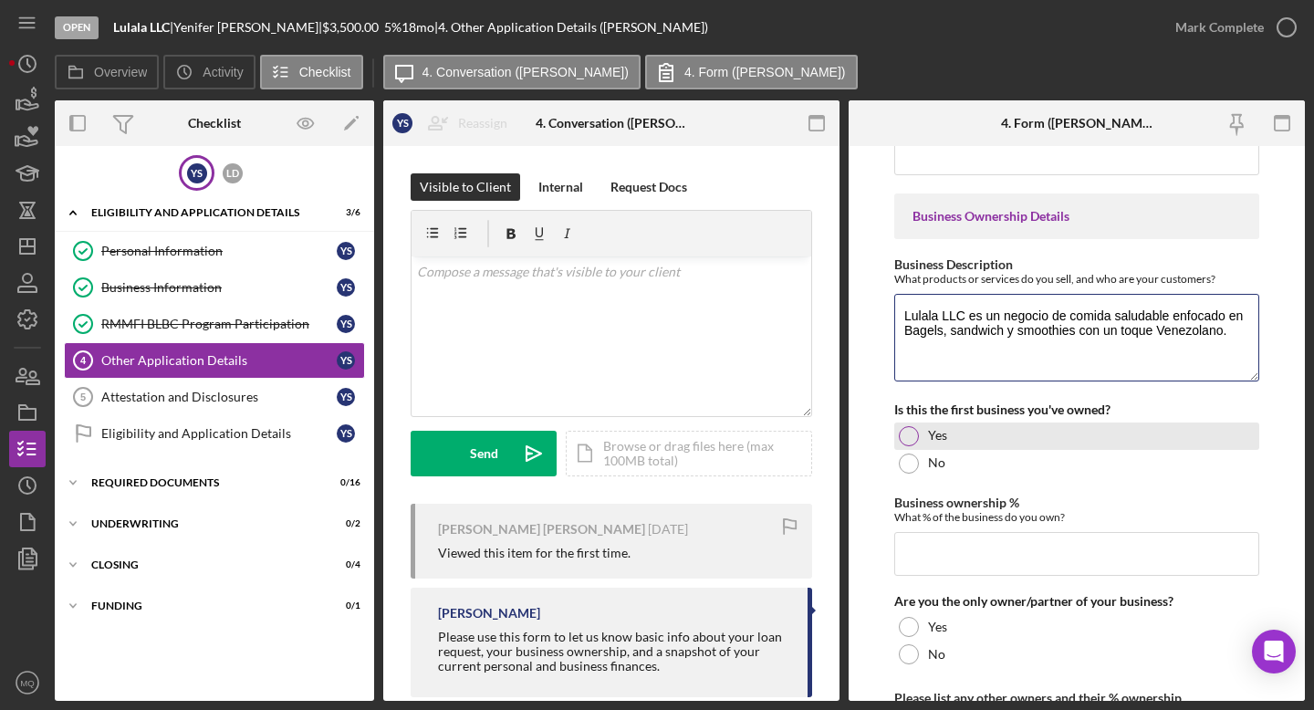
scroll to position [577, 0]
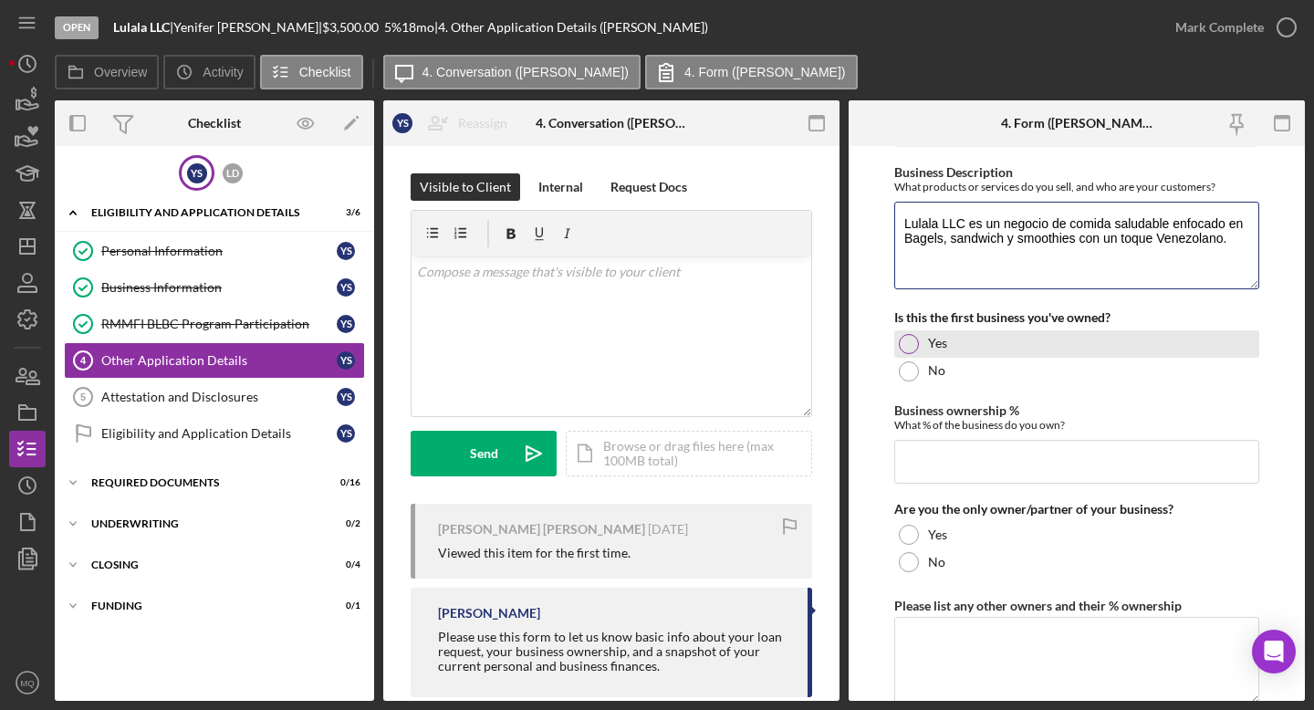
type textarea "Lulala LLC es un negocio de comida saludable enfocado en Bagels, sandwich y smo…"
click at [826, 346] on div at bounding box center [909, 344] width 20 height 20
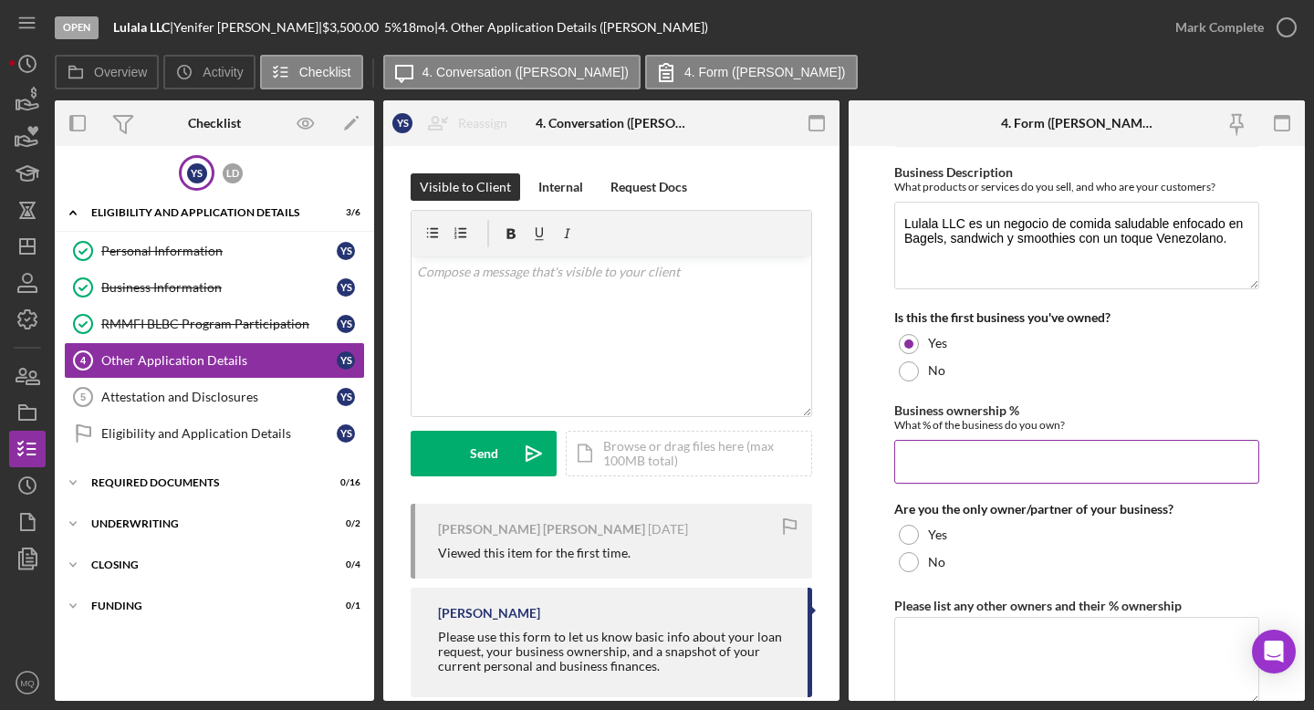
click at [826, 463] on input "Business ownership %" at bounding box center [1076, 462] width 365 height 44
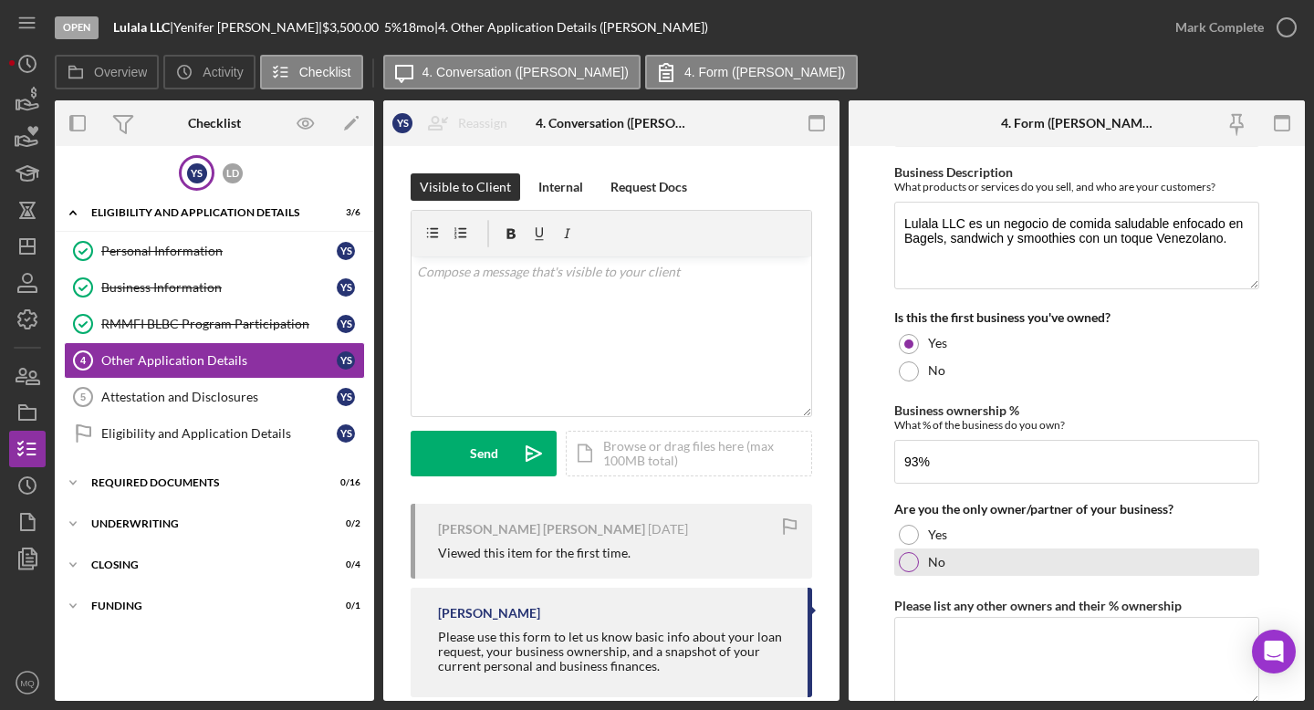
type input "93.00000%"
click at [826, 556] on div at bounding box center [909, 562] width 20 height 20
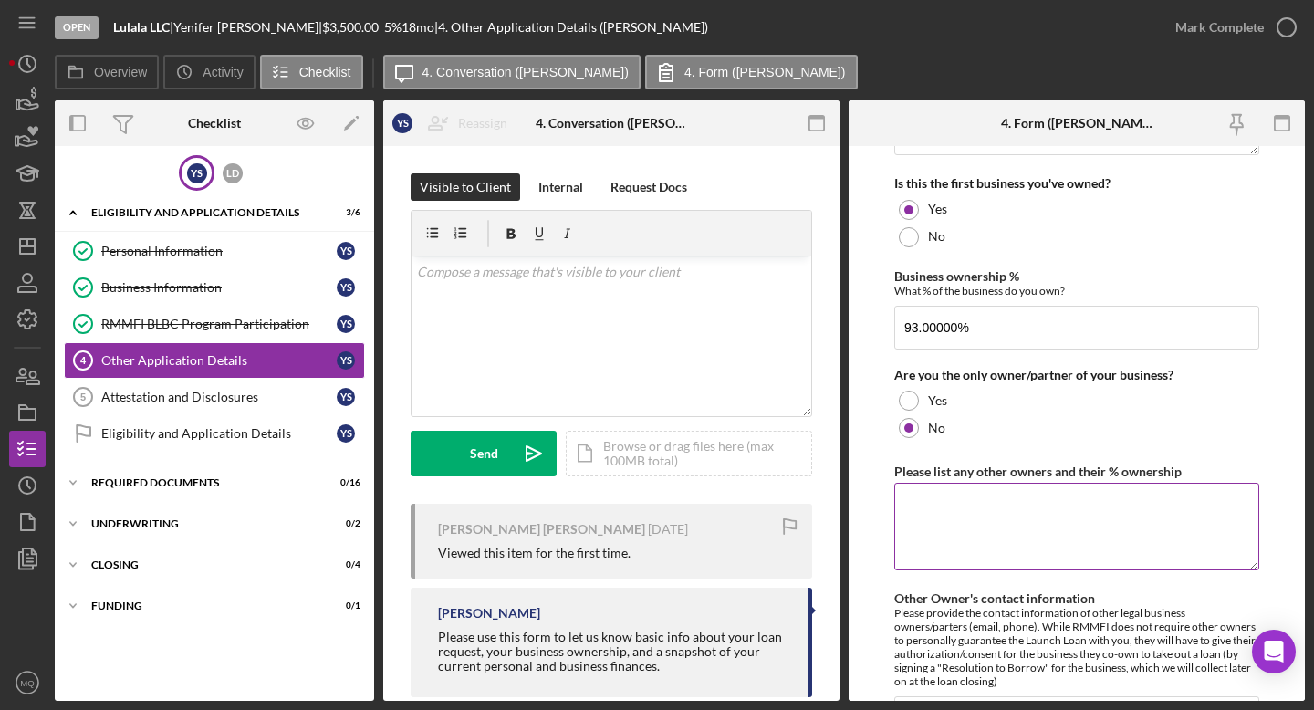
scroll to position [720, 0]
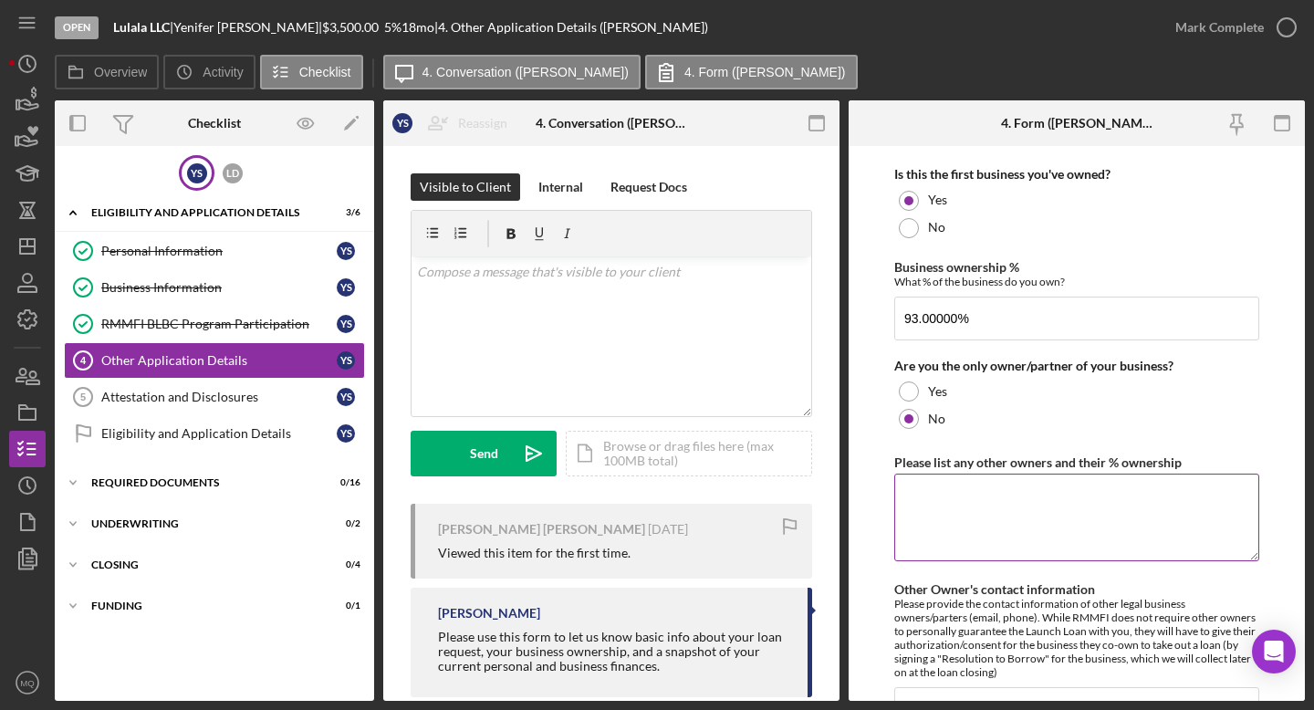
click at [826, 501] on textarea "Please list any other owners and their % ownership" at bounding box center [1076, 518] width 365 height 88
paste textarea "[PERSON_NAME] Da [PERSON_NAME] [STREET_ADDRESS]"
click at [826, 496] on textarea "[PERSON_NAME] Da [PERSON_NAME] [STREET_ADDRESS]" at bounding box center [1076, 518] width 365 height 88
click at [826, 512] on textarea "[PERSON_NAME] Da [PERSON_NAME] [STREET_ADDRESS]" at bounding box center [1076, 518] width 365 height 88
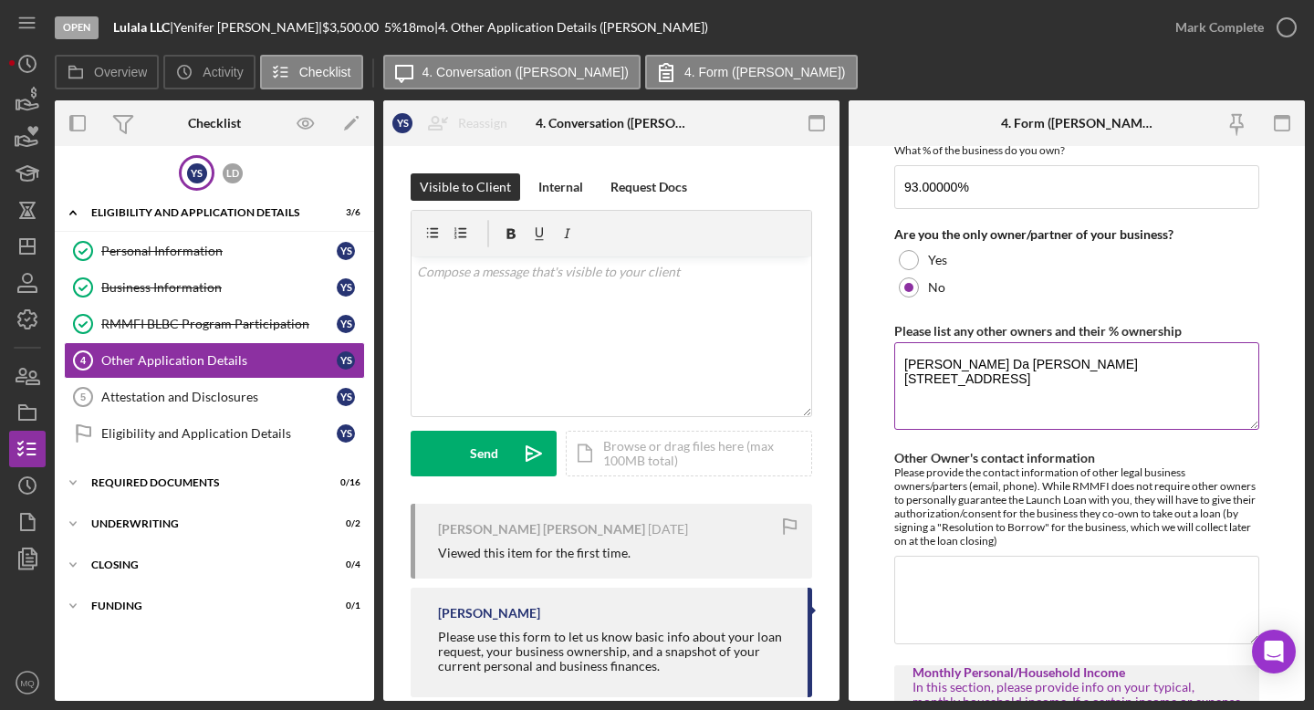
scroll to position [856, 0]
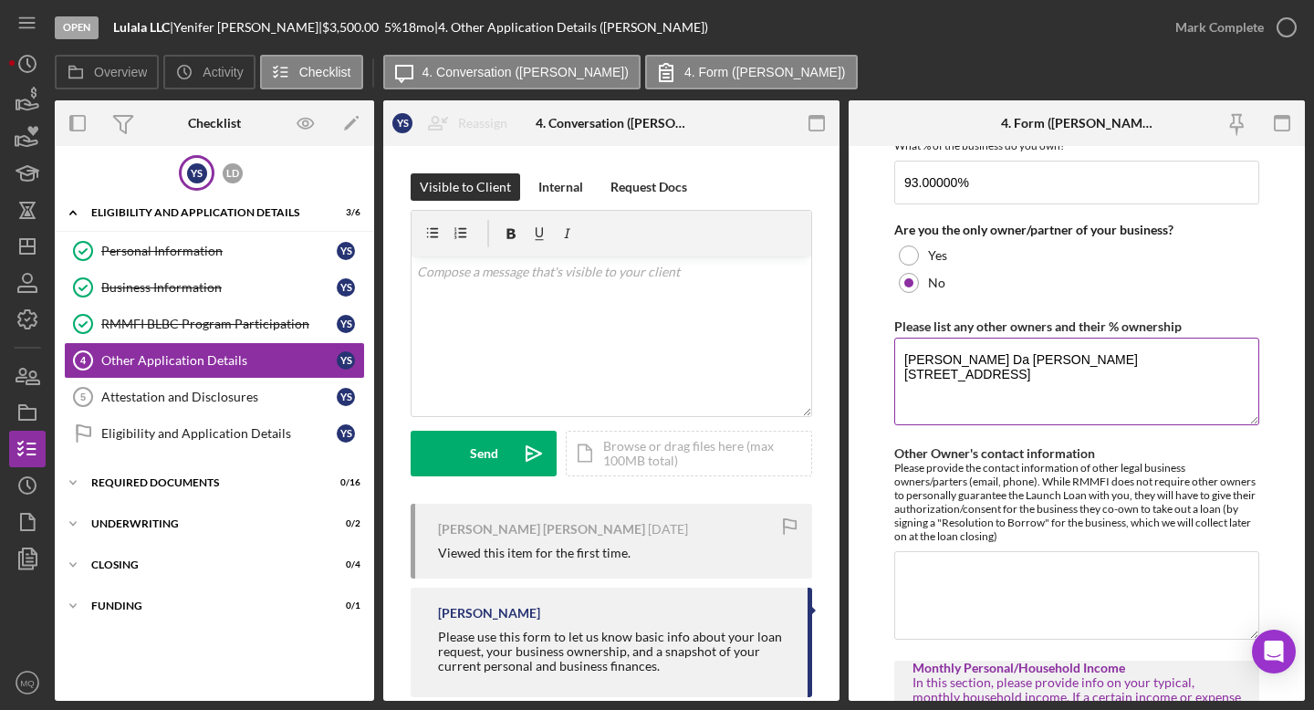
drag, startPoint x: 1122, startPoint y: 372, endPoint x: 907, endPoint y: 374, distance: 215.4
click at [826, 374] on textarea "[PERSON_NAME] Da [PERSON_NAME] [STREET_ADDRESS]" at bounding box center [1076, 382] width 365 height 88
type textarea "[PERSON_NAME] Da [PERSON_NAME]"
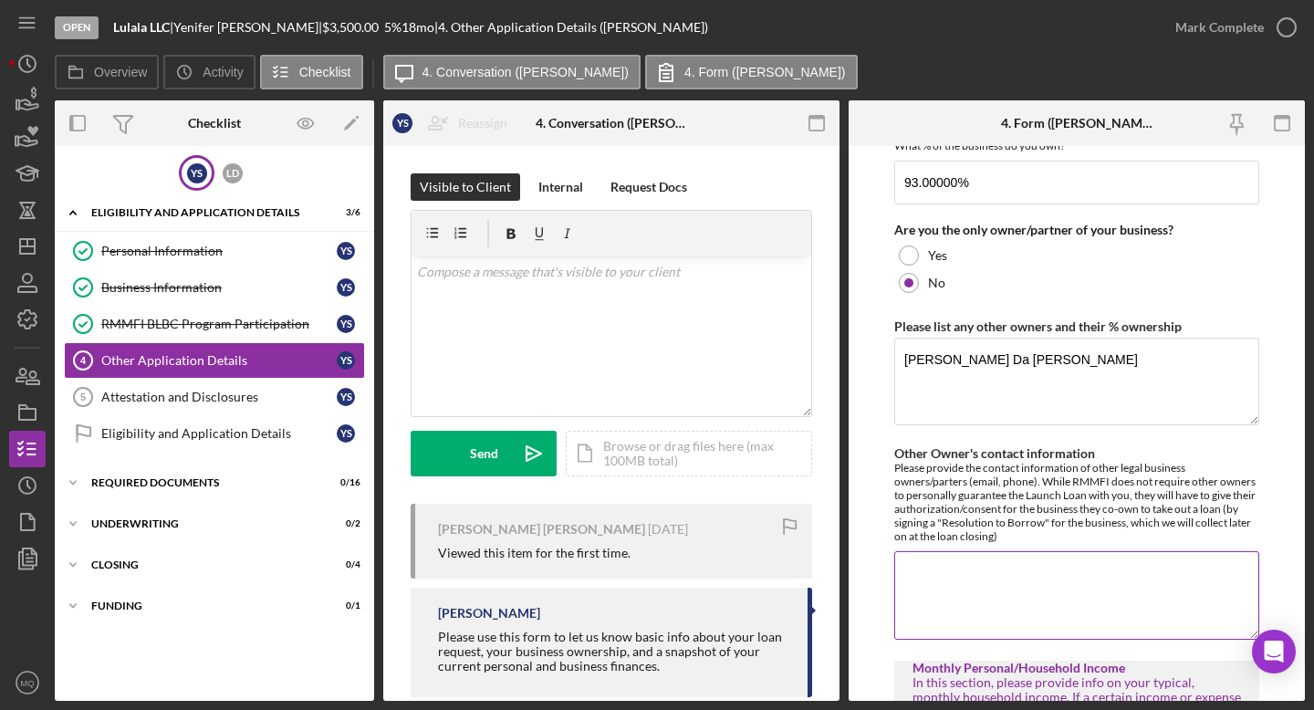
click at [826, 566] on textarea "Other Owner's contact information" at bounding box center [1076, 595] width 365 height 88
paste textarea "[STREET_ADDRESS]"
click at [826, 574] on textarea "[STREET_ADDRESS]" at bounding box center [1076, 595] width 365 height 88
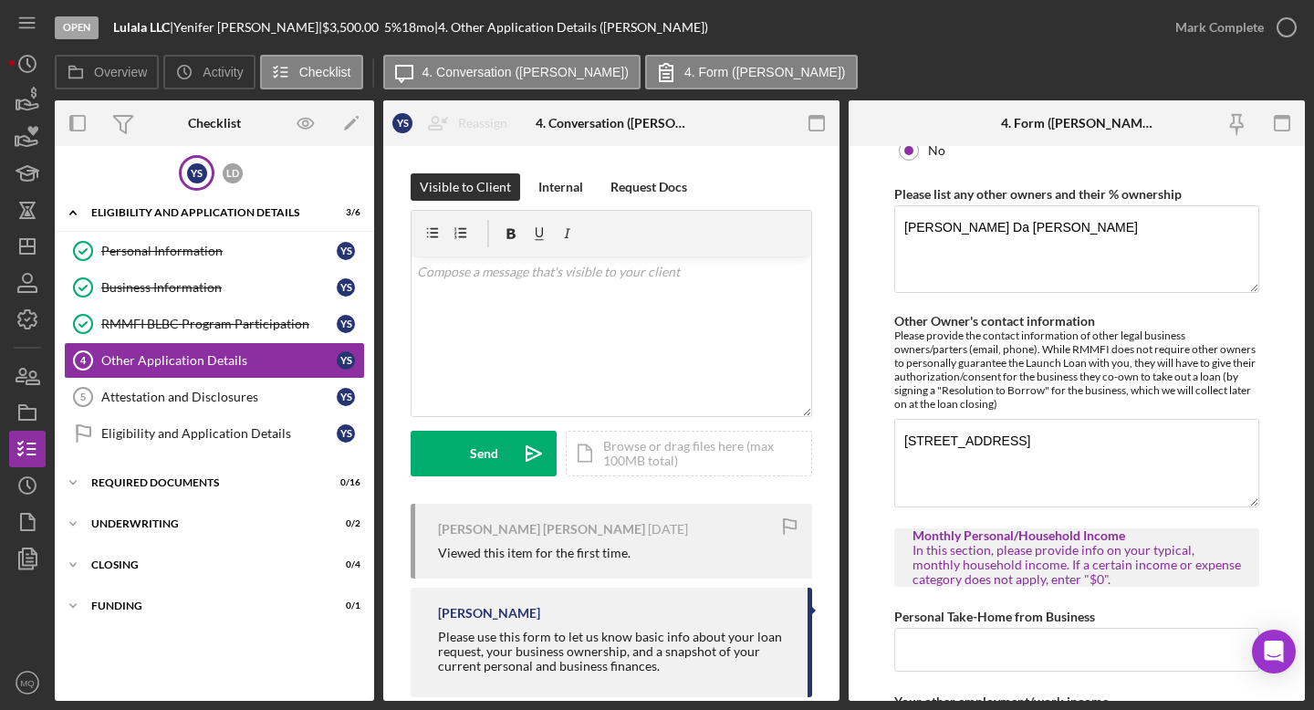
scroll to position [990, 0]
drag, startPoint x: 1114, startPoint y: 438, endPoint x: 1142, endPoint y: 437, distance: 27.4
click at [826, 438] on textarea "[STREET_ADDRESS]" at bounding box center [1076, 461] width 365 height 88
click at [826, 439] on textarea "[STREET_ADDRESS] [PHONE_NUMBER]" at bounding box center [1076, 461] width 365 height 88
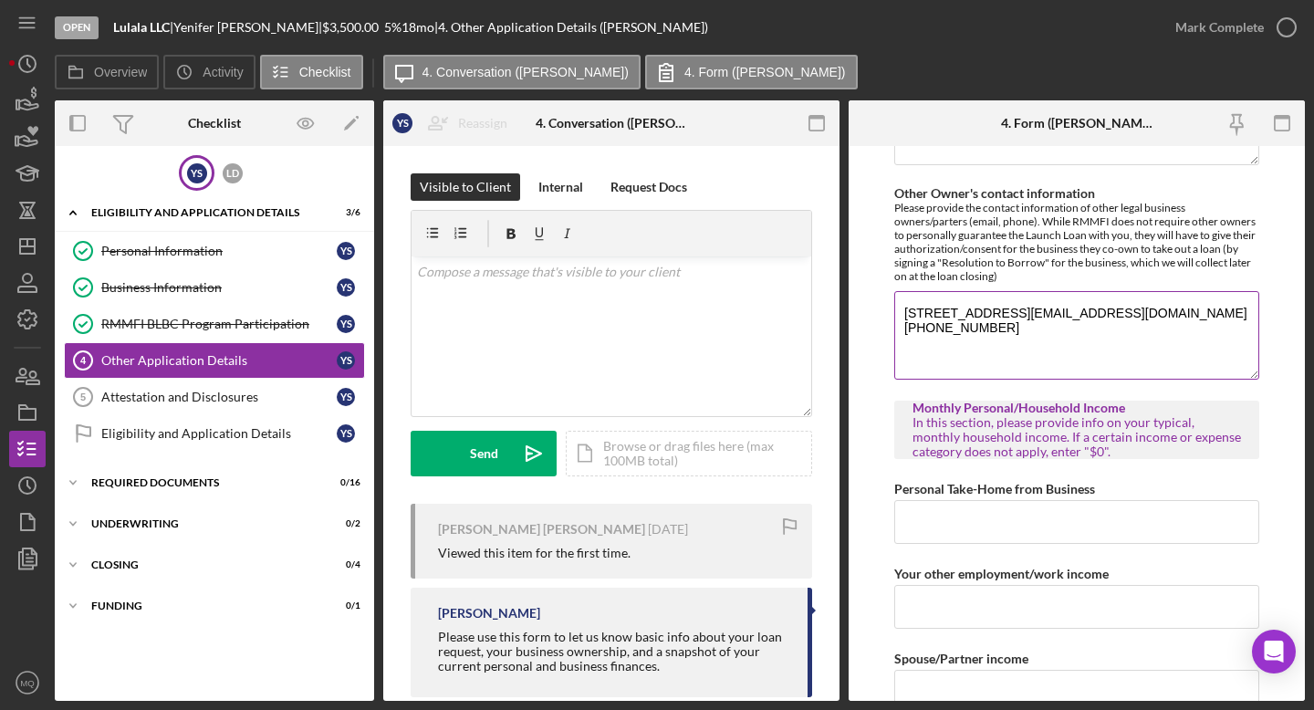
scroll to position [1122, 0]
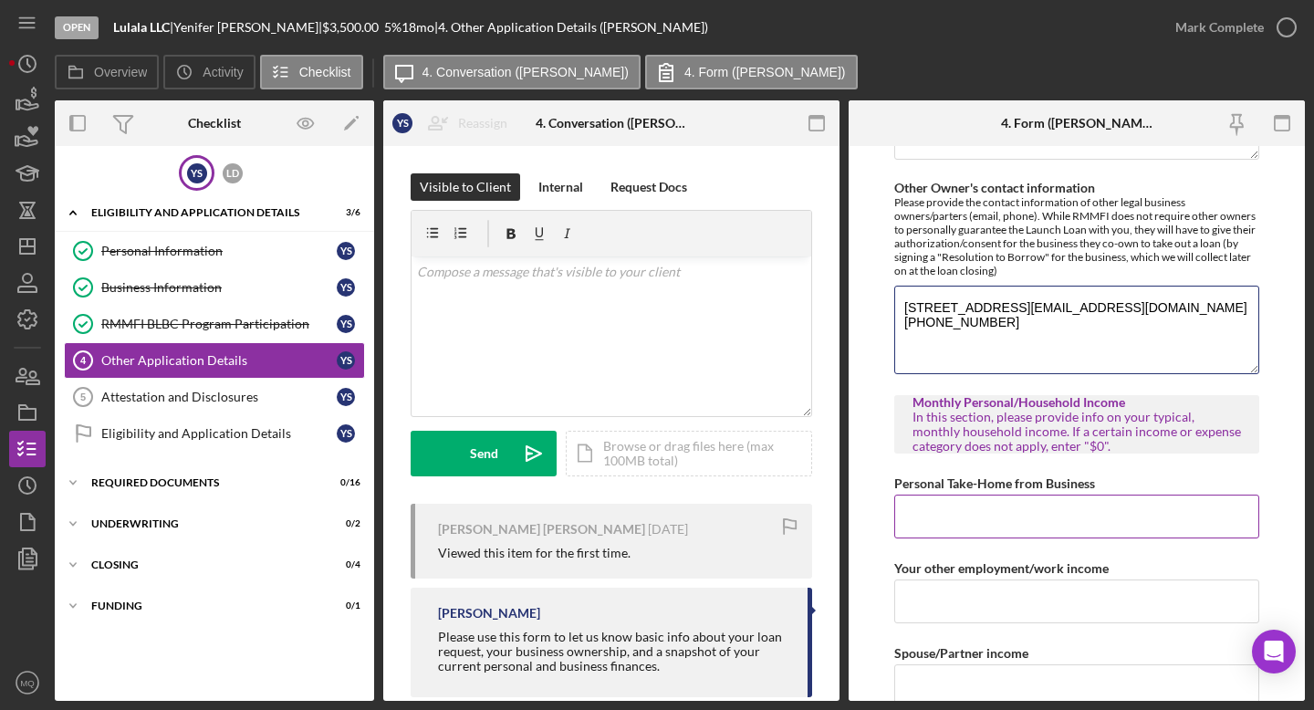
type textarea "[STREET_ADDRESS][EMAIL_ADDRESS][DOMAIN_NAME] [PHONE_NUMBER]"
click at [826, 516] on input "Personal Take-Home from Business" at bounding box center [1076, 517] width 365 height 44
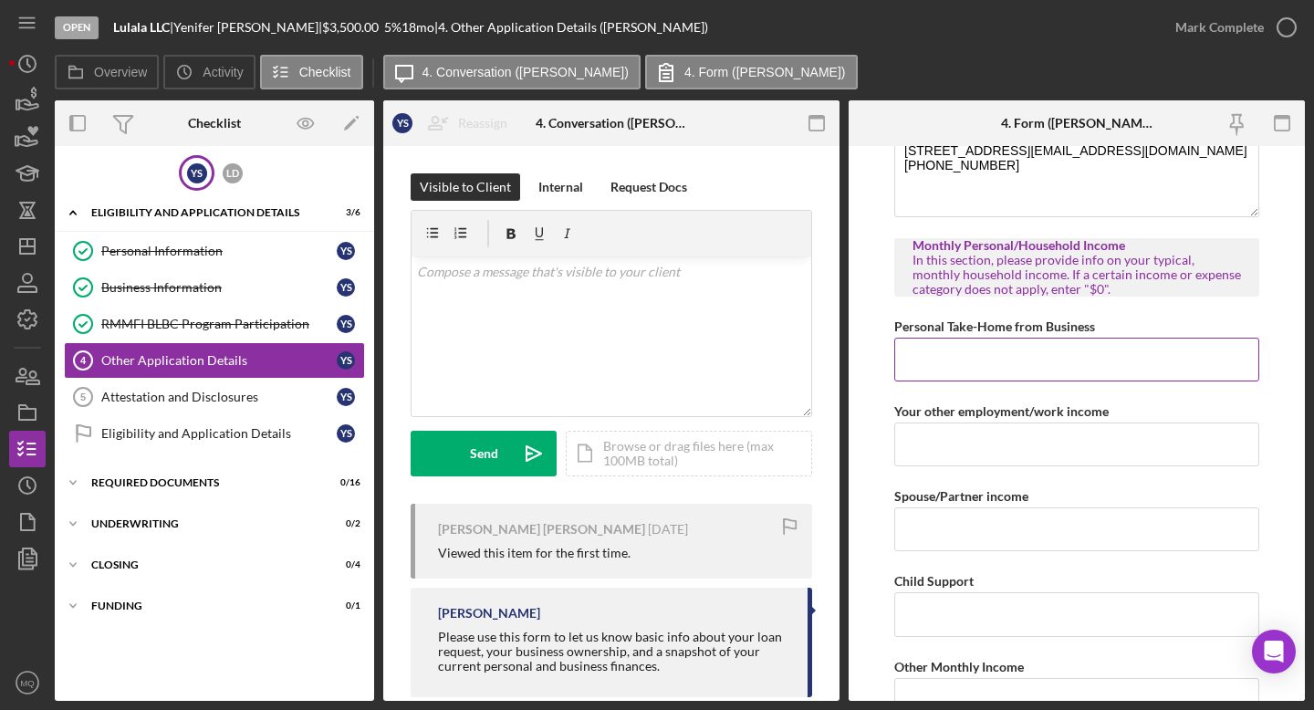
scroll to position [1284, 0]
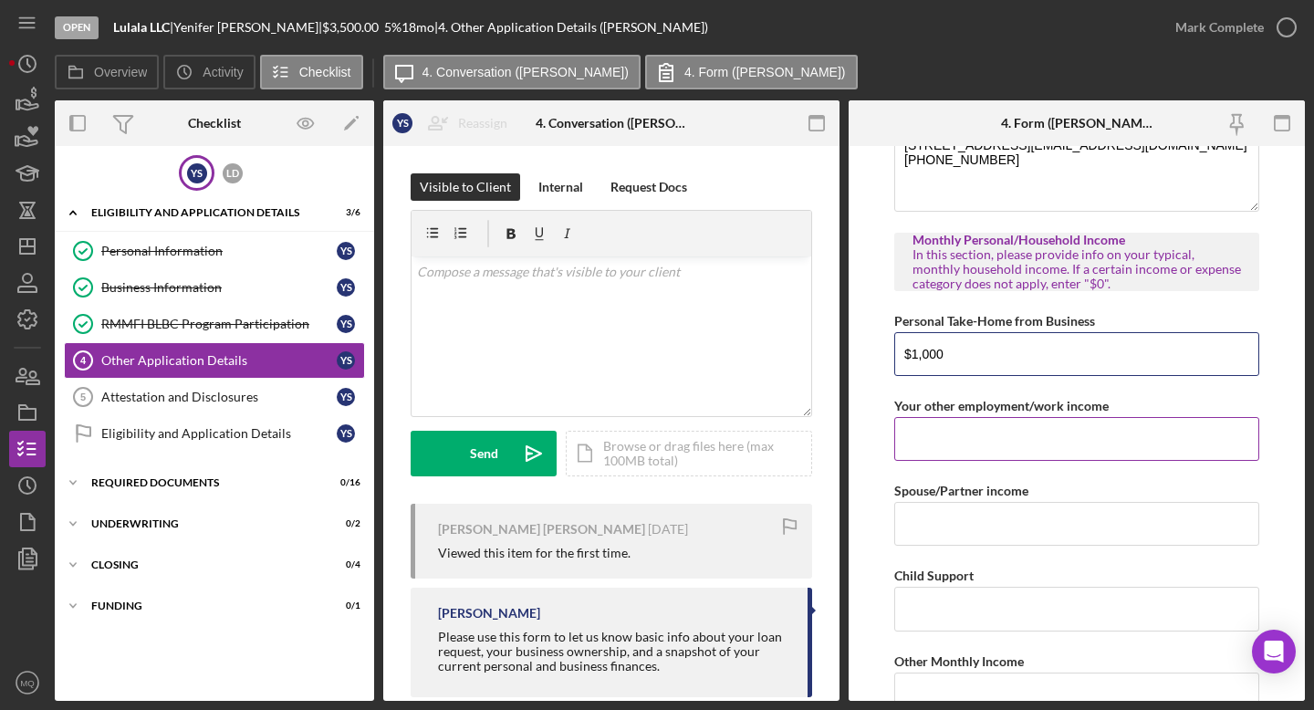
type input "$1,000"
click at [826, 449] on input "Your other employment/work income" at bounding box center [1076, 439] width 365 height 44
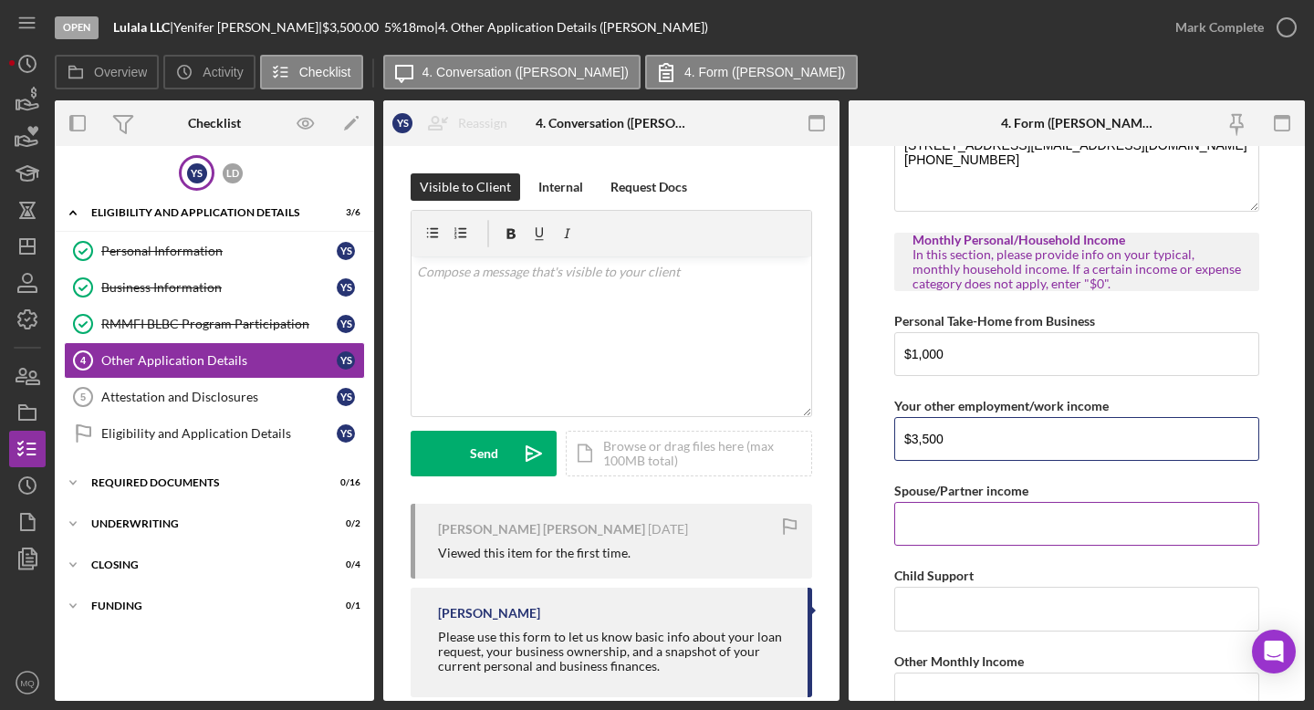
type input "$3,500"
click at [826, 532] on input "Spouse/Partner income" at bounding box center [1076, 524] width 365 height 44
type input "$3,500"
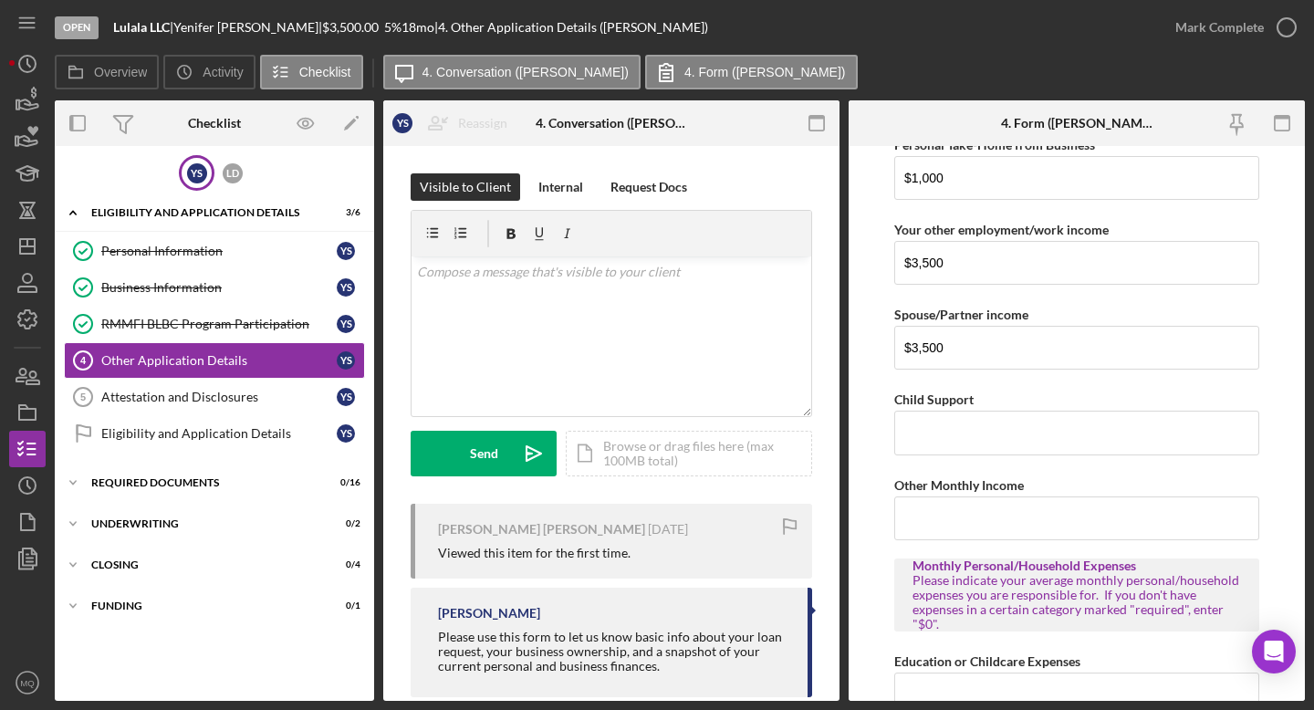
scroll to position [1462, 0]
click at [826, 442] on input "Child Support" at bounding box center [1076, 431] width 365 height 44
click at [826, 517] on input "Other Monthly Income" at bounding box center [1076, 517] width 365 height 44
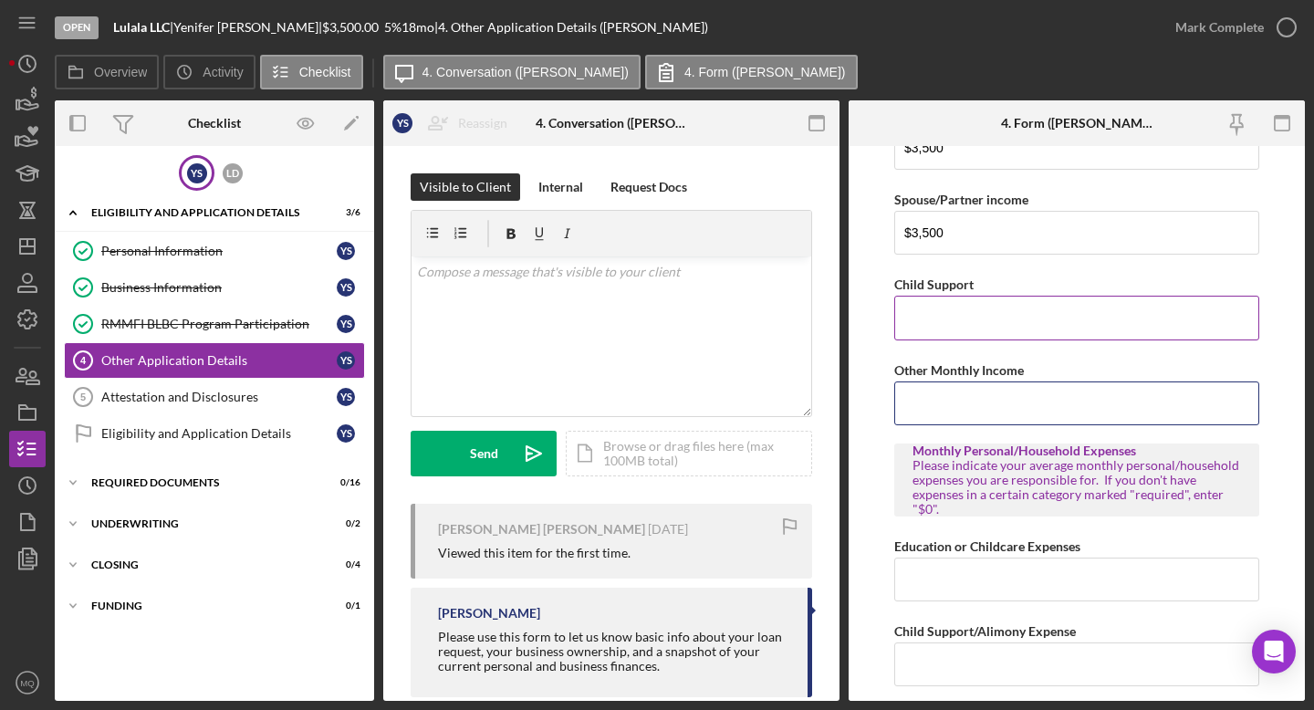
scroll to position [1580, 0]
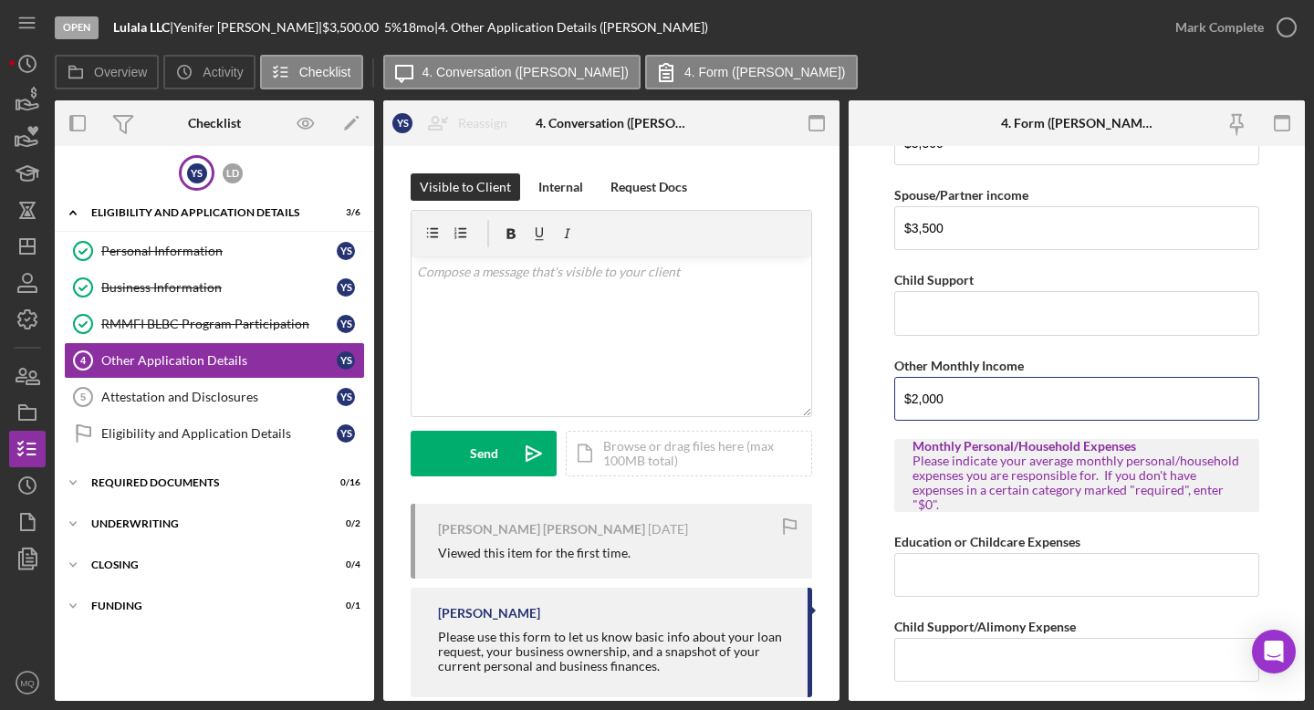
type input "$2,000"
click at [826, 389] on form "Loan Request Summary Please let us know how much you would like to apply for, a…" at bounding box center [1077, 423] width 456 height 555
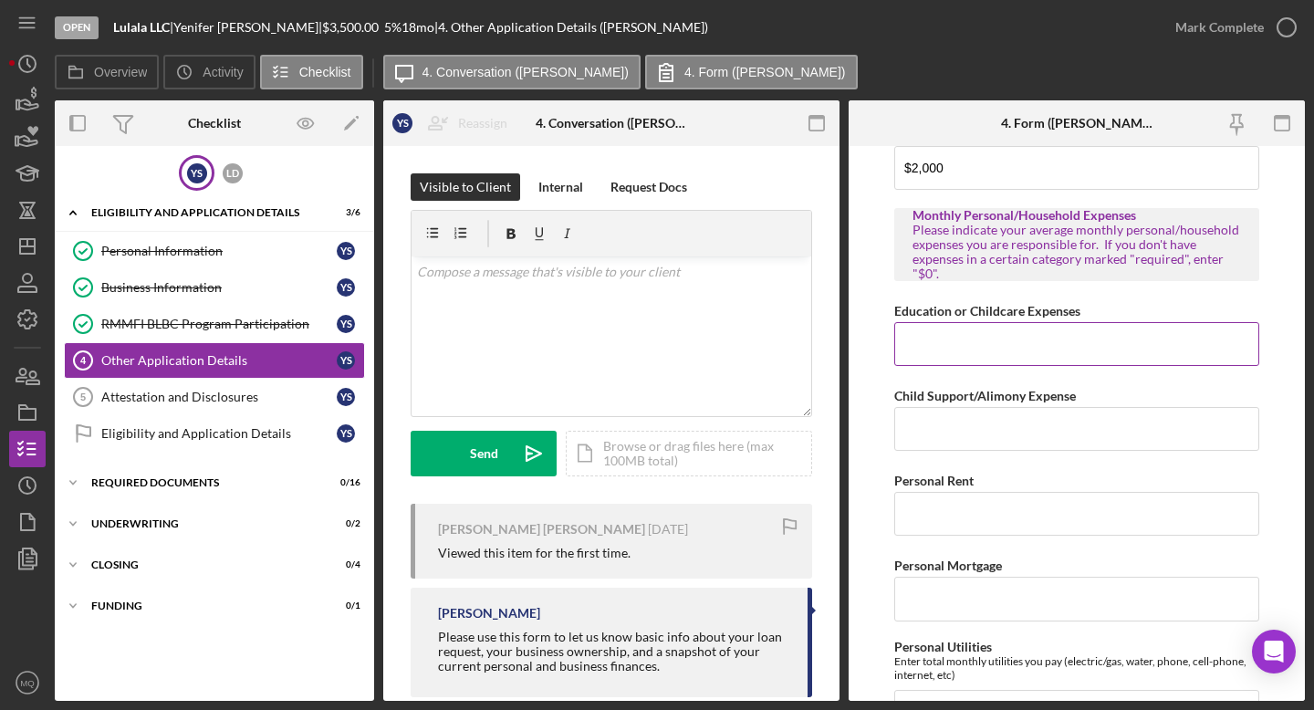
scroll to position [1821, 0]
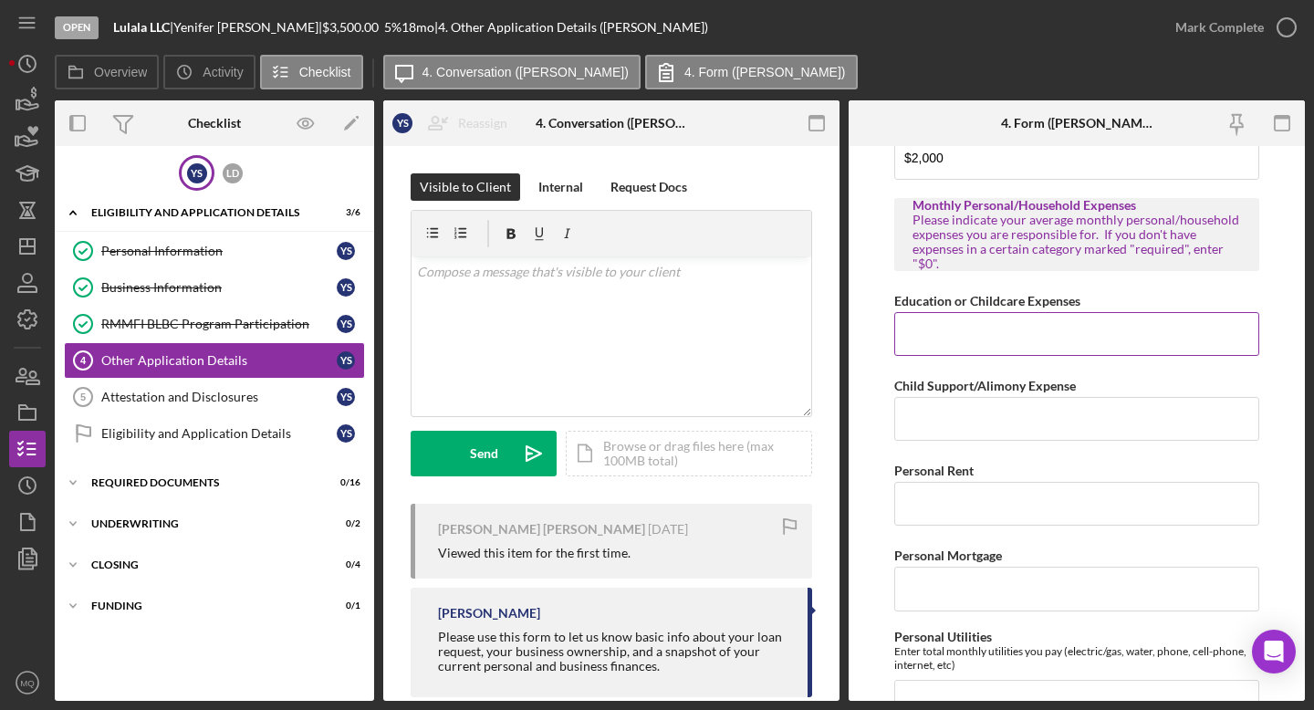
click at [826, 341] on input "Education or Childcare Expenses" at bounding box center [1076, 334] width 365 height 44
type input "$0"
click at [826, 419] on input "Child Support/Alimony Expense" at bounding box center [1076, 419] width 365 height 44
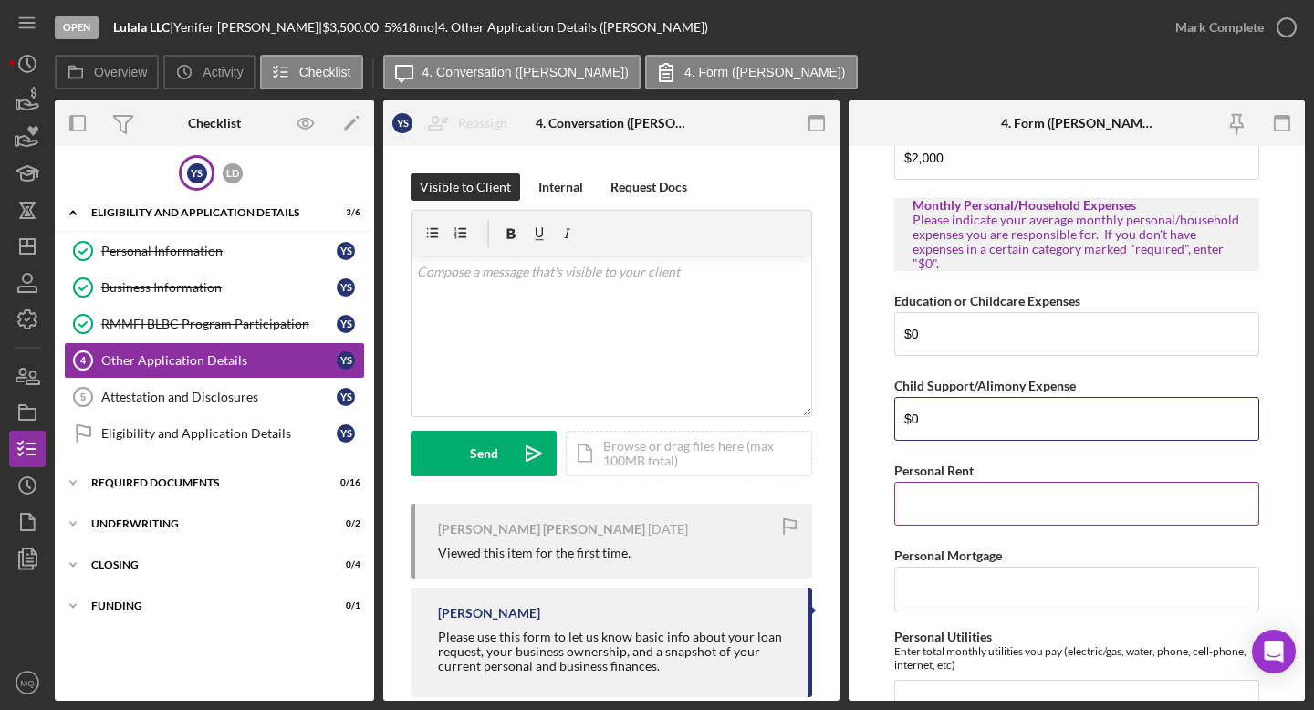
type input "$0"
click at [826, 523] on input "Personal Rent" at bounding box center [1076, 504] width 365 height 44
click at [826, 500] on input "Personal Rent" at bounding box center [1076, 504] width 365 height 44
type input "$0"
type input "$1"
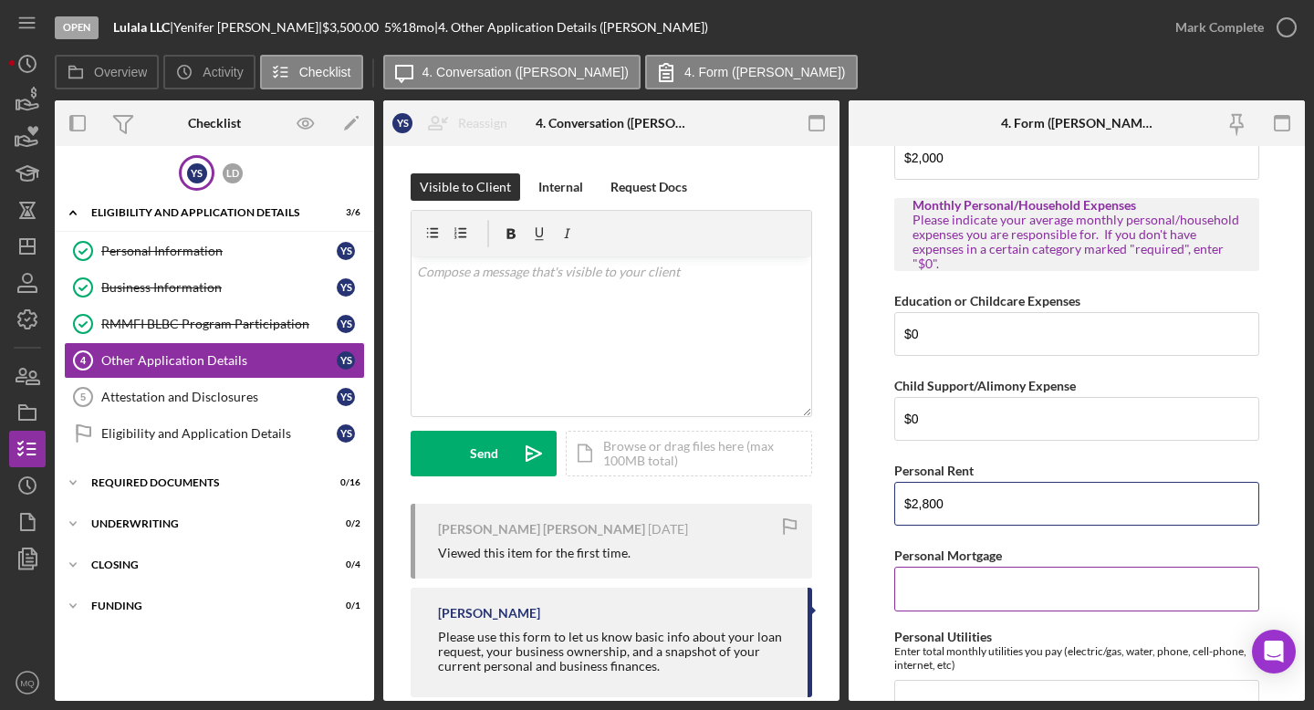
type input "$2,800"
click at [826, 589] on input "Personal Mortgage" at bounding box center [1076, 589] width 365 height 44
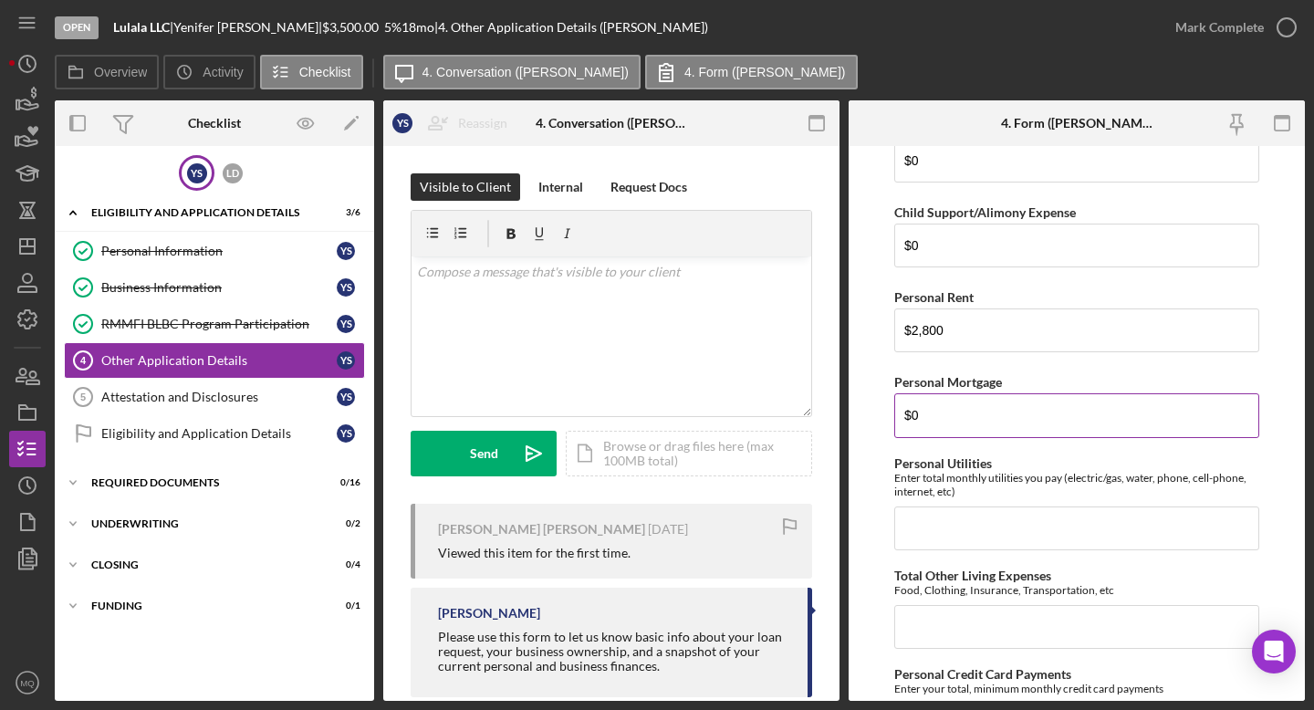
scroll to position [2002, 0]
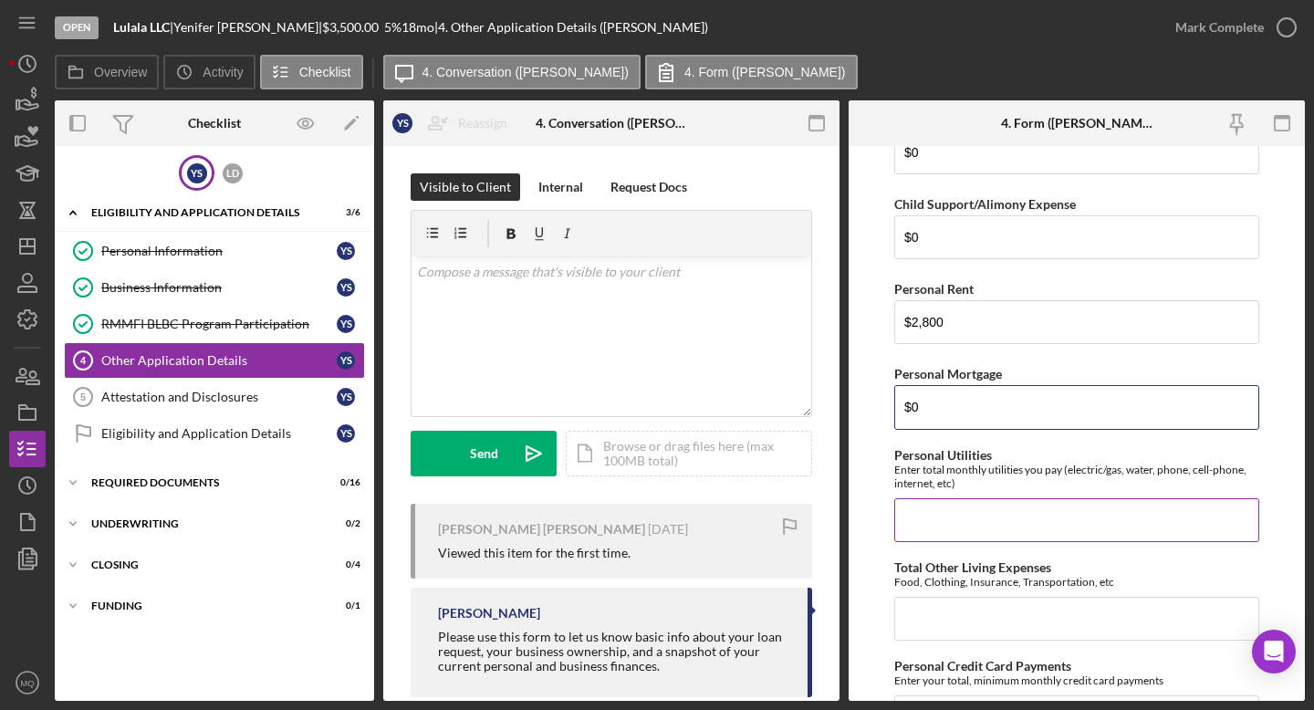
type input "$0"
click at [826, 523] on input "Personal Utilities" at bounding box center [1076, 520] width 365 height 44
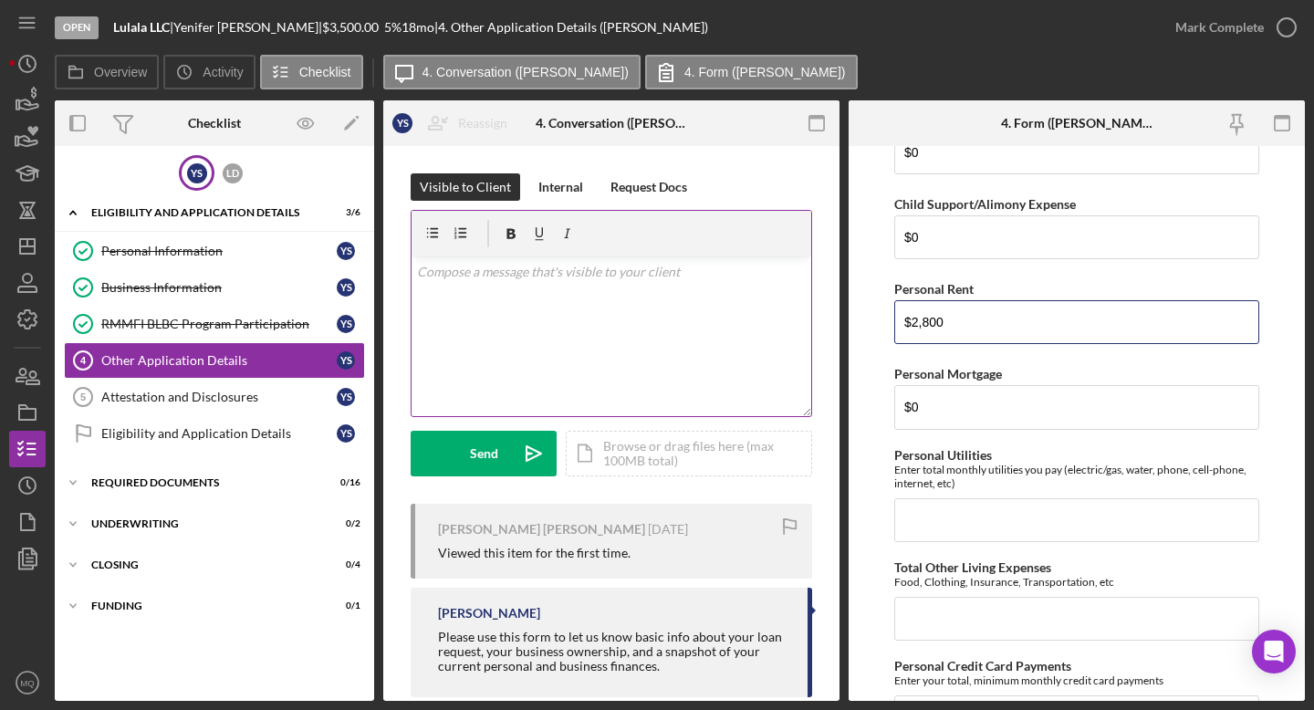
drag, startPoint x: 975, startPoint y: 322, endPoint x: 725, endPoint y: 310, distance: 251.2
click at [729, 313] on div "Overview Internal Workflow Stage Open Icon/Dropdown Arrow Archive (can unarchiv…" at bounding box center [680, 400] width 1250 height 600
type input "$2,000"
click at [826, 374] on form "Loan Request Summary Please let us know how much you would like to apply for, a…" at bounding box center [1077, 423] width 456 height 555
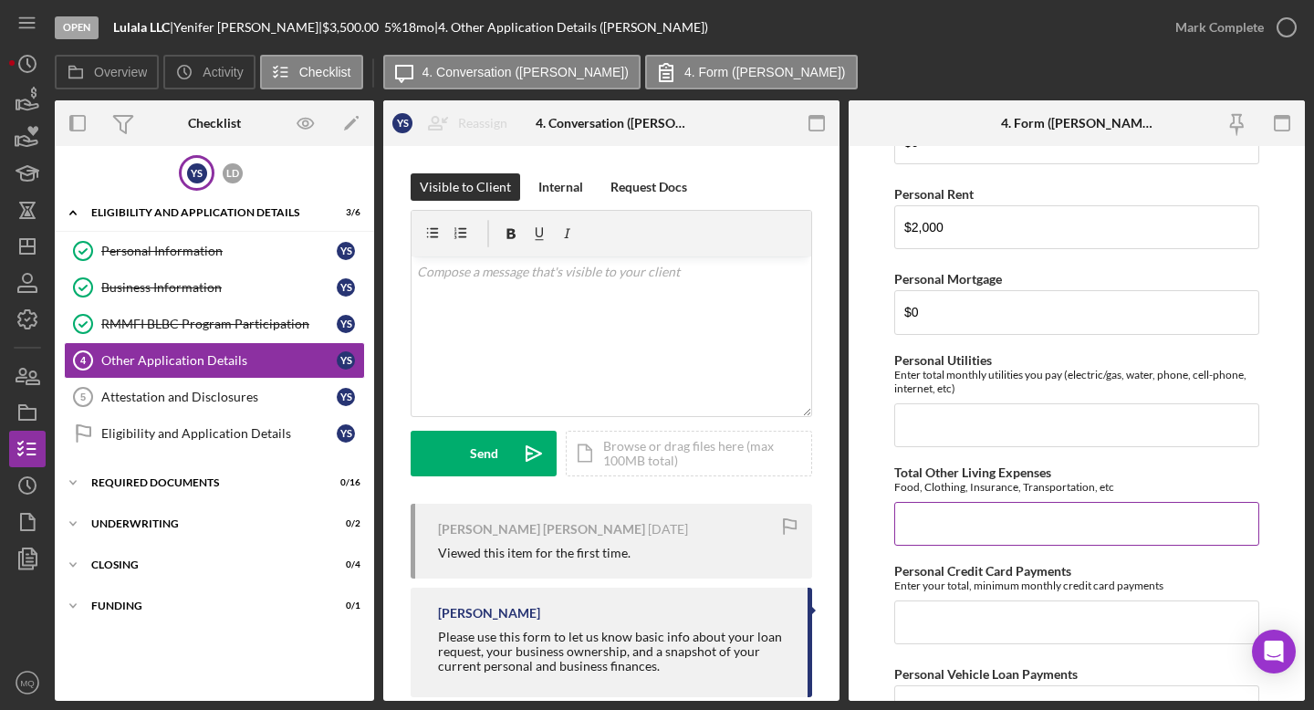
scroll to position [2106, 0]
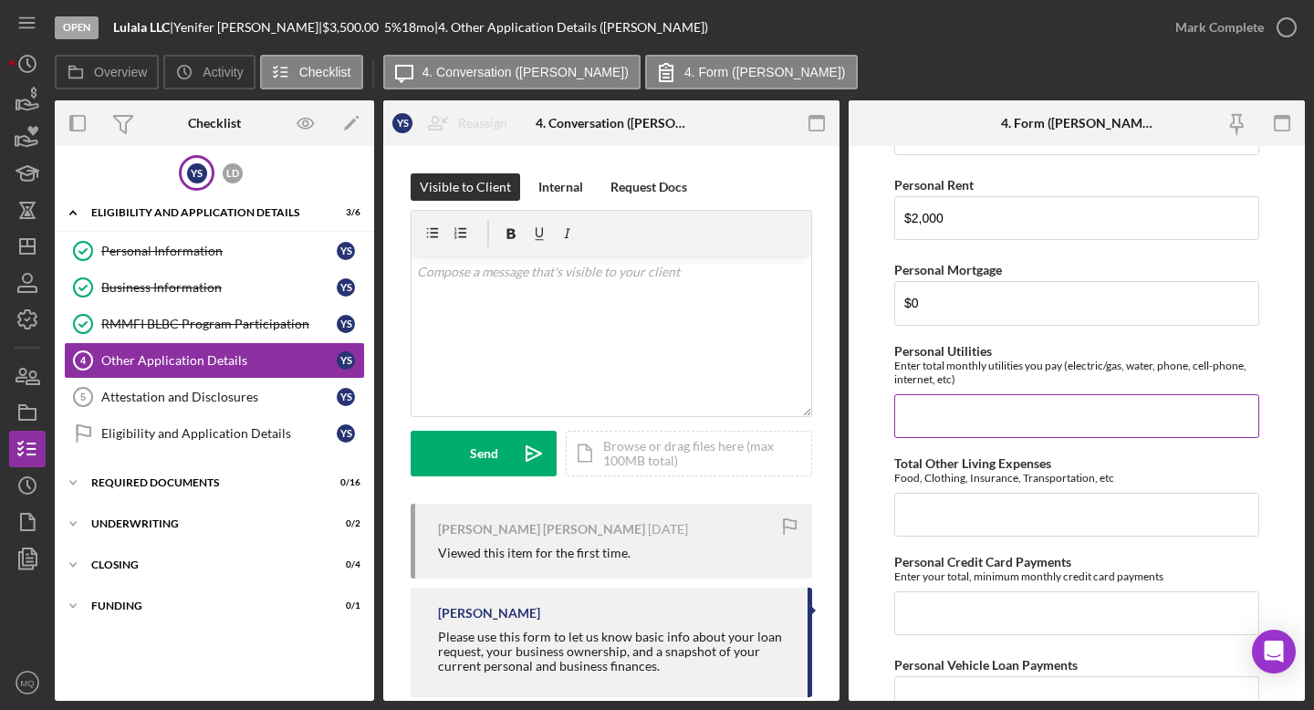
click at [826, 406] on input "Personal Utilities" at bounding box center [1076, 416] width 365 height 44
click at [826, 405] on input "Personal Utilities" at bounding box center [1076, 416] width 365 height 44
type input "$0"
click at [826, 521] on input "Total Other Living Expenses" at bounding box center [1076, 515] width 365 height 44
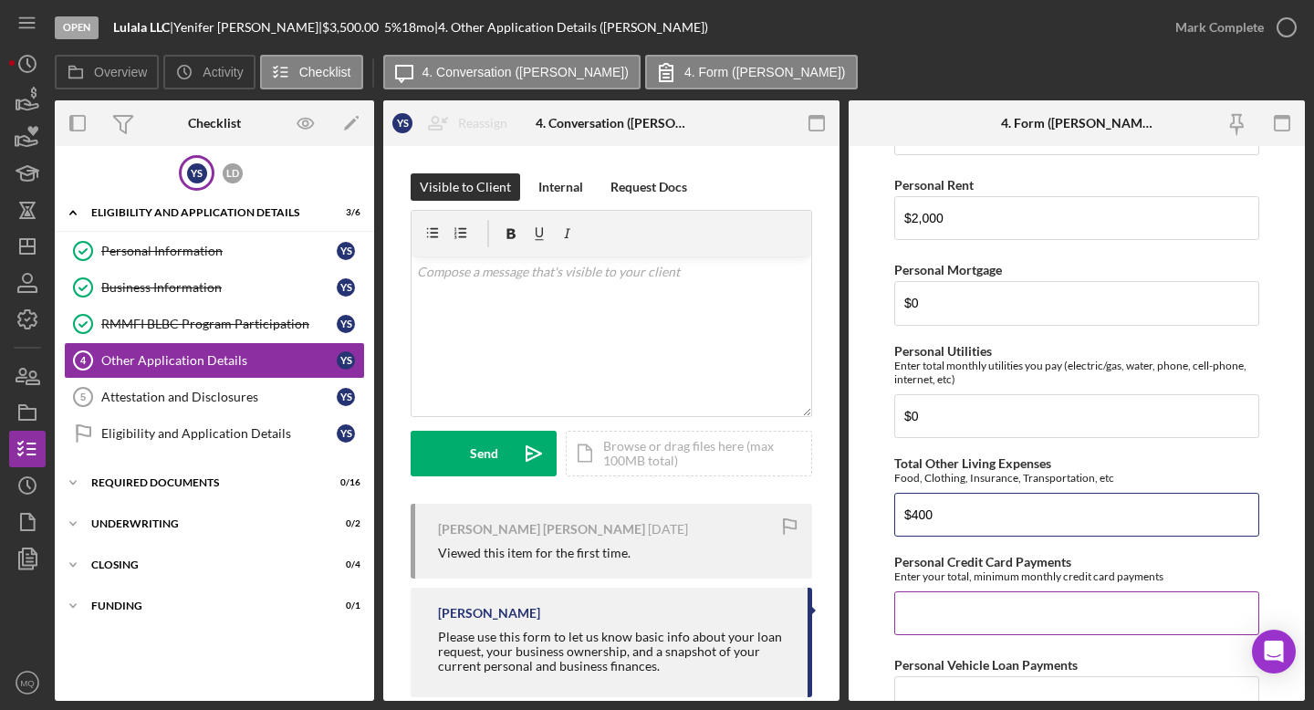
type input "$400"
click at [826, 610] on input "Personal Credit Card Payments" at bounding box center [1076, 613] width 365 height 44
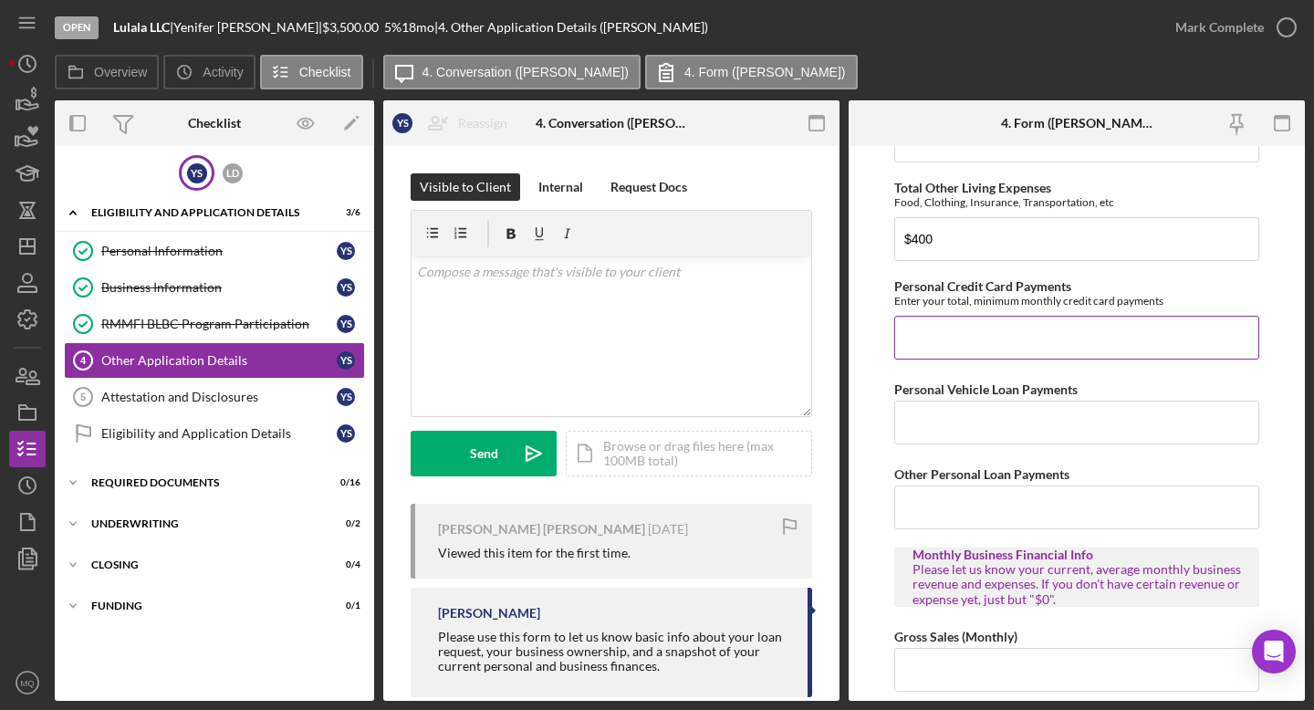
scroll to position [2385, 0]
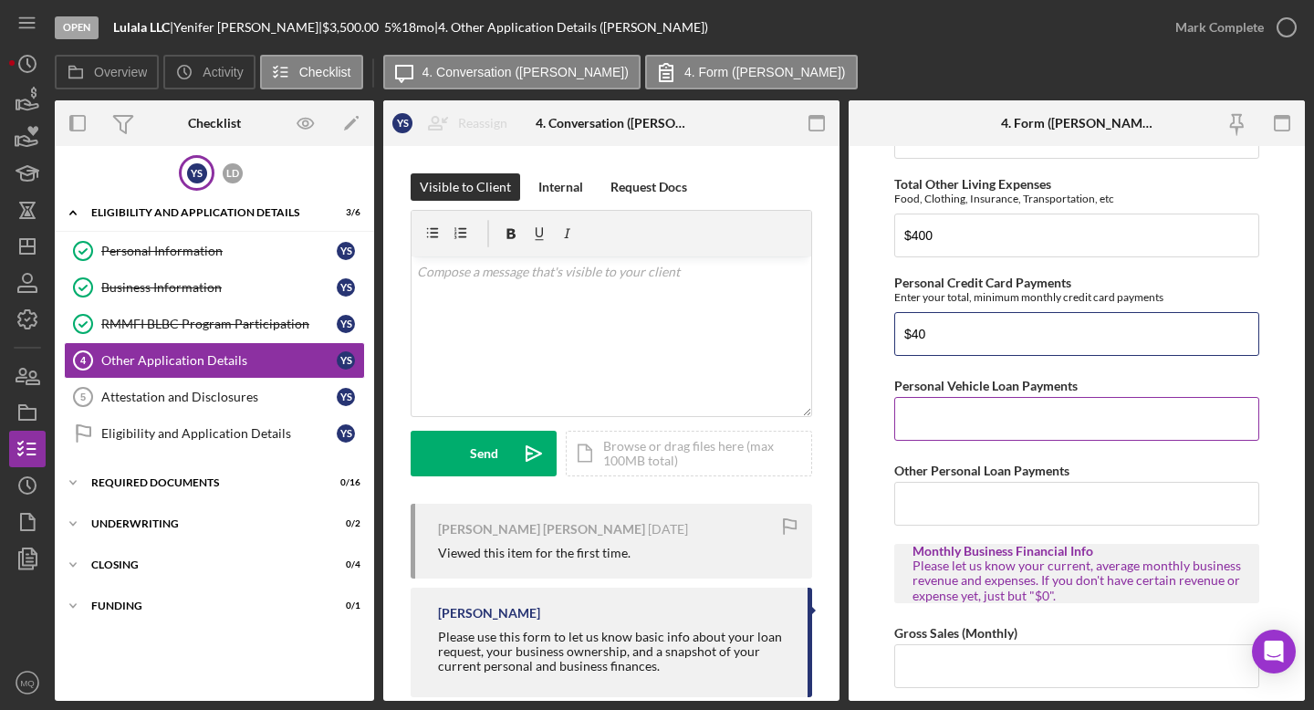
type input "$40"
click at [826, 431] on input "Personal Vehicle Loan Payments" at bounding box center [1076, 419] width 365 height 44
click at [826, 419] on input "Personal Vehicle Loan Payments" at bounding box center [1076, 419] width 365 height 44
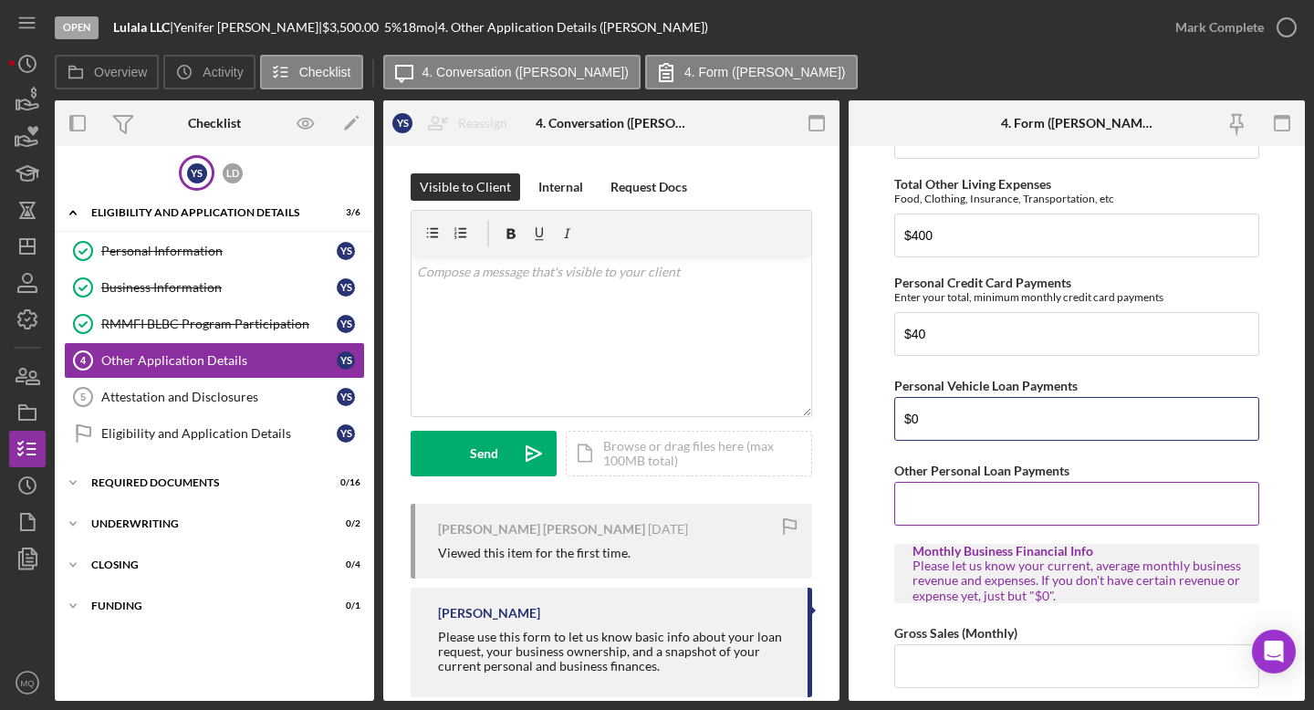
type input "$0"
click at [826, 514] on input "Other Personal Loan Payments" at bounding box center [1076, 504] width 365 height 44
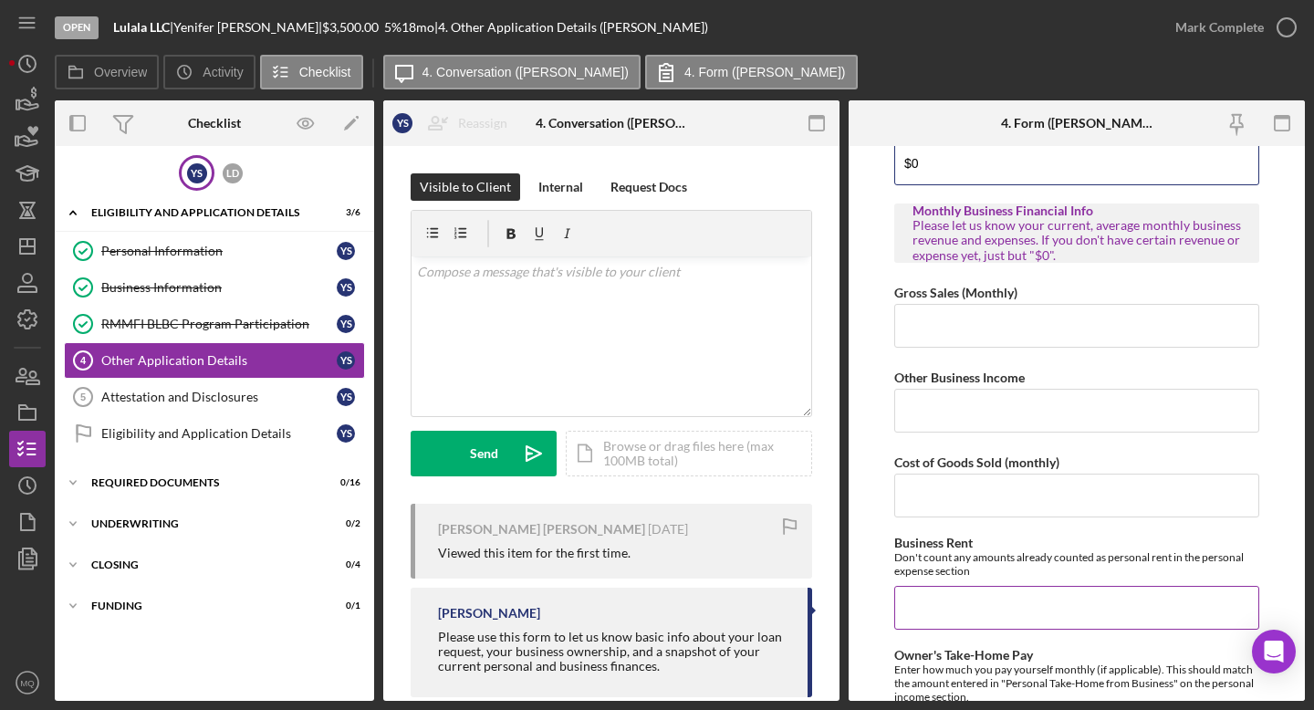
scroll to position [2703, 0]
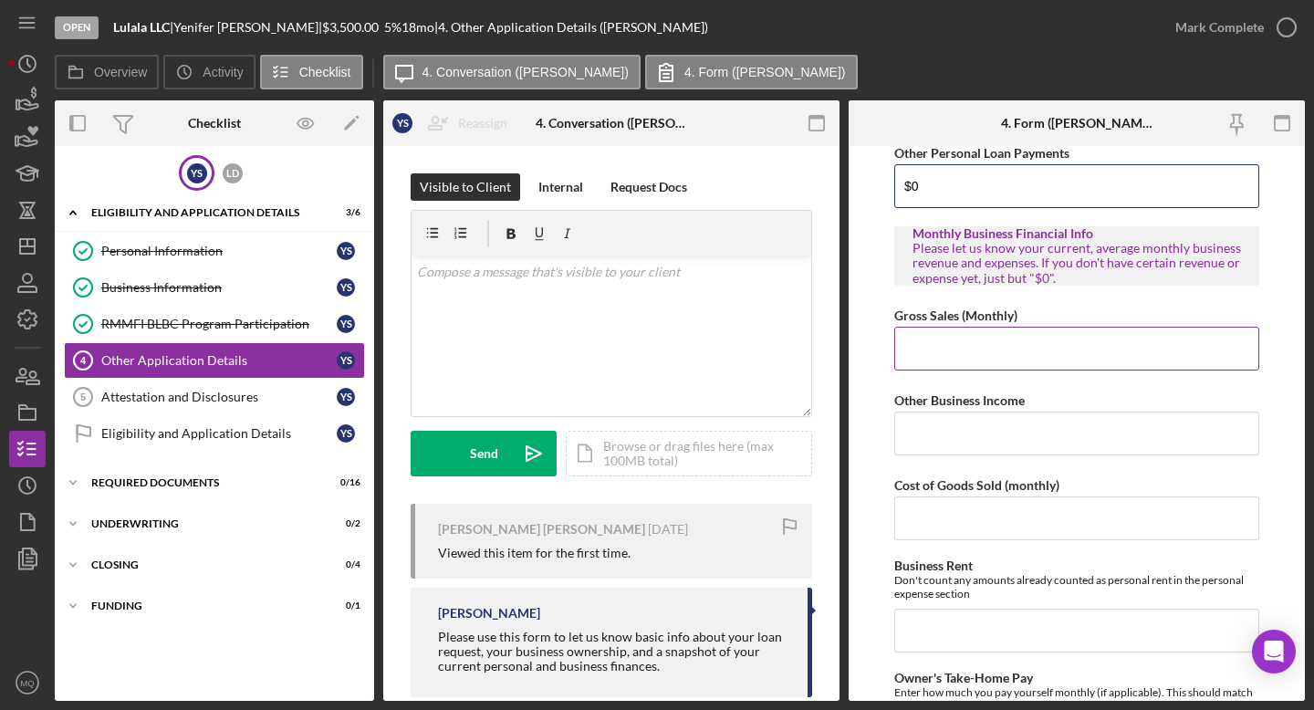
type input "$0"
click at [826, 354] on input "Gross Sales (Monthly)" at bounding box center [1076, 349] width 365 height 44
type input "$10,900"
click at [826, 423] on input "Other Business Income" at bounding box center [1076, 434] width 365 height 44
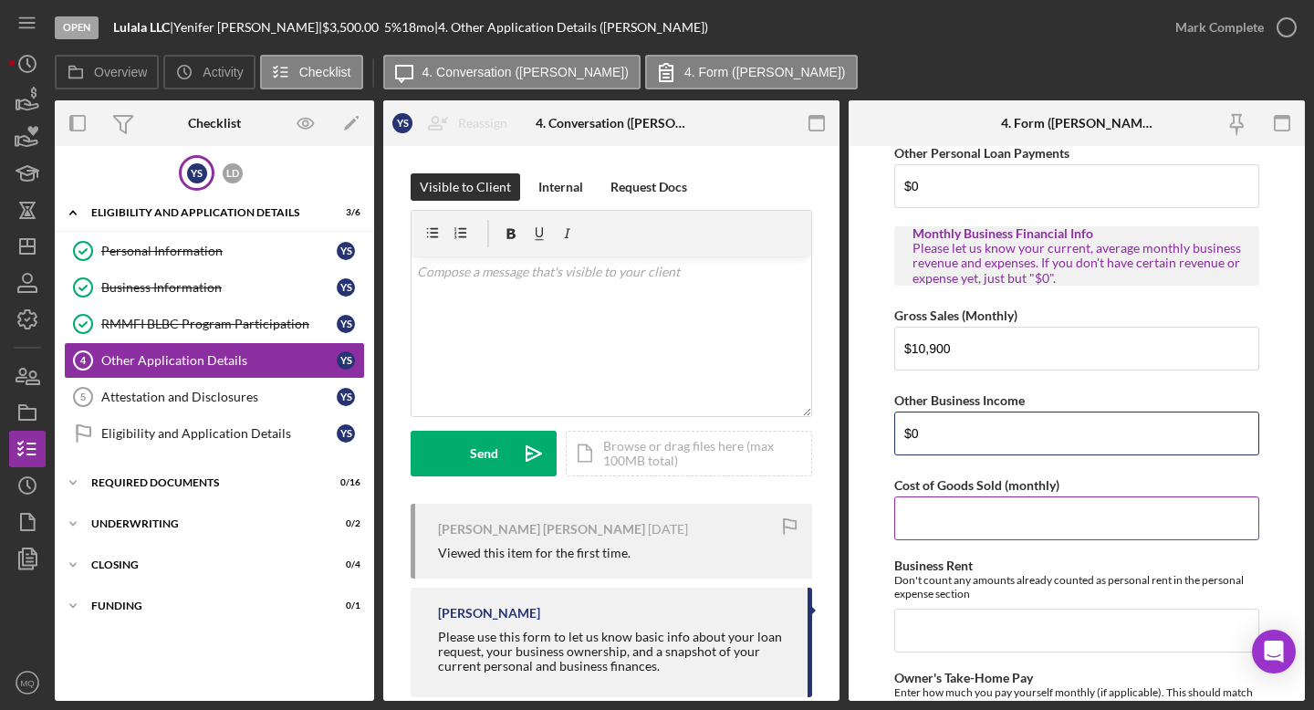
type input "$0"
click at [826, 519] on input "Cost of Goods Sold (monthly)" at bounding box center [1076, 518] width 365 height 44
type input "$2,500"
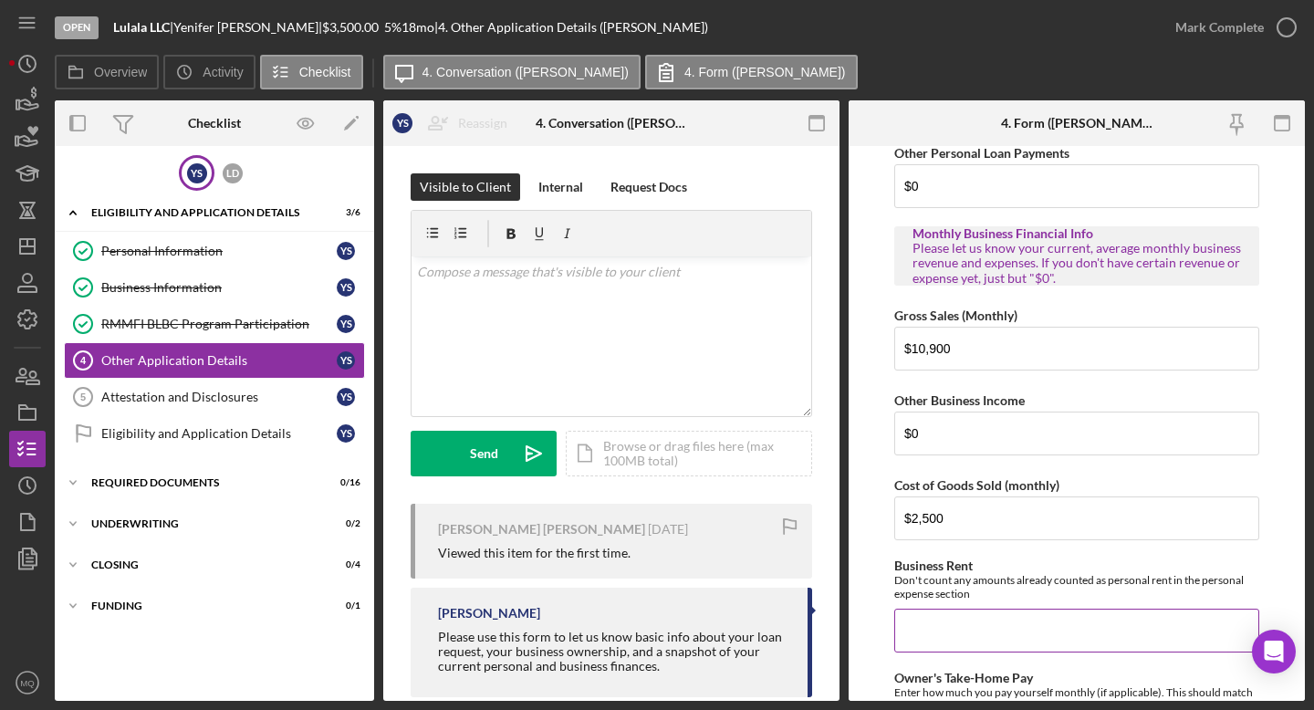
click at [826, 578] on div "Don't count any amounts already counted as personal rent in the personal expens…" at bounding box center [1076, 586] width 365 height 27
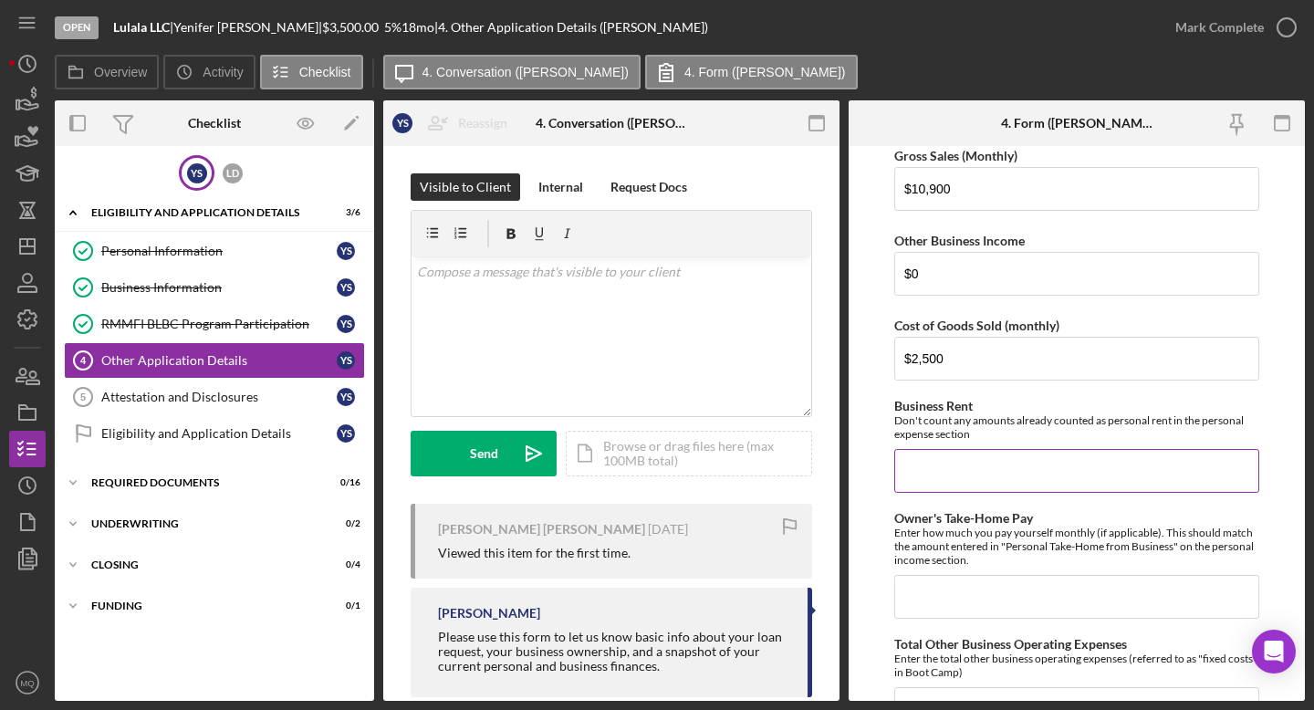
scroll to position [2873, 0]
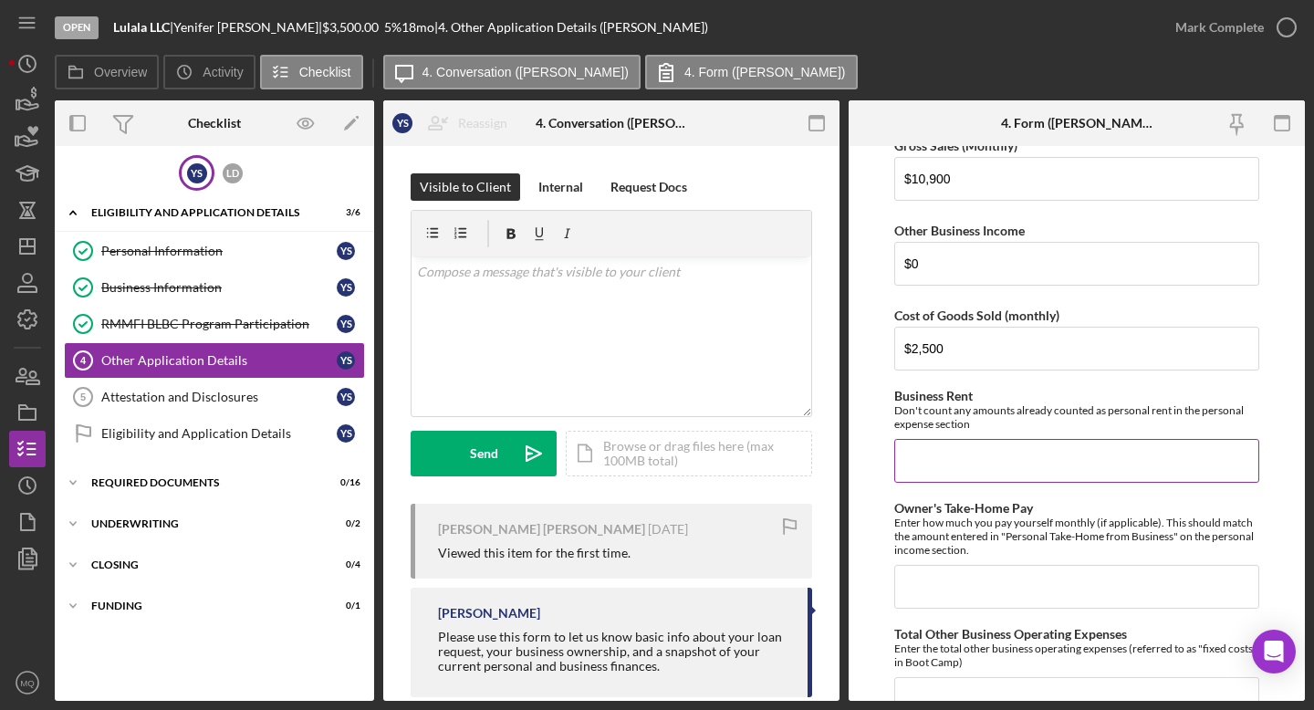
click at [826, 462] on input "Business Rent" at bounding box center [1076, 461] width 365 height 44
click at [826, 416] on form "Loan Request Summary Please let us know how much you would like to apply for, a…" at bounding box center [1077, 423] width 456 height 555
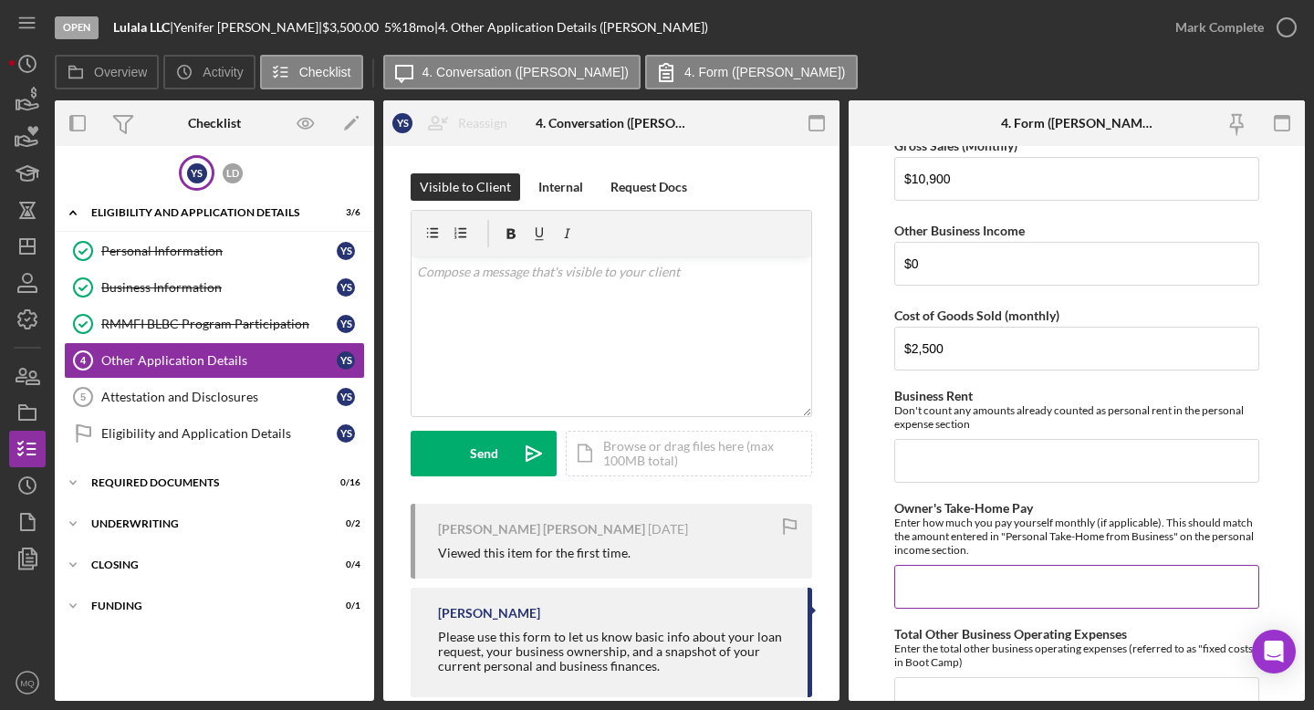
click at [826, 534] on div "Enter how much you pay yourself monthly (if applicable). This should match the …" at bounding box center [1076, 536] width 365 height 41
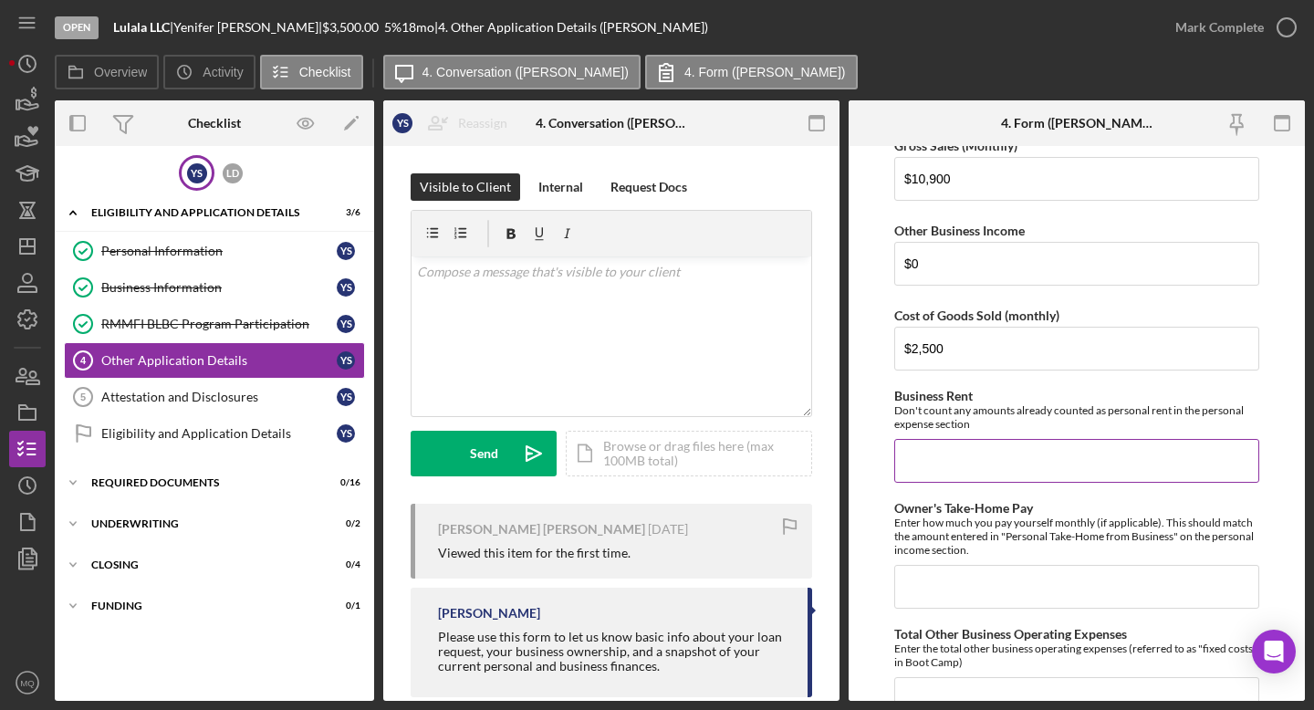
click at [826, 464] on input "Business Rent" at bounding box center [1076, 461] width 365 height 44
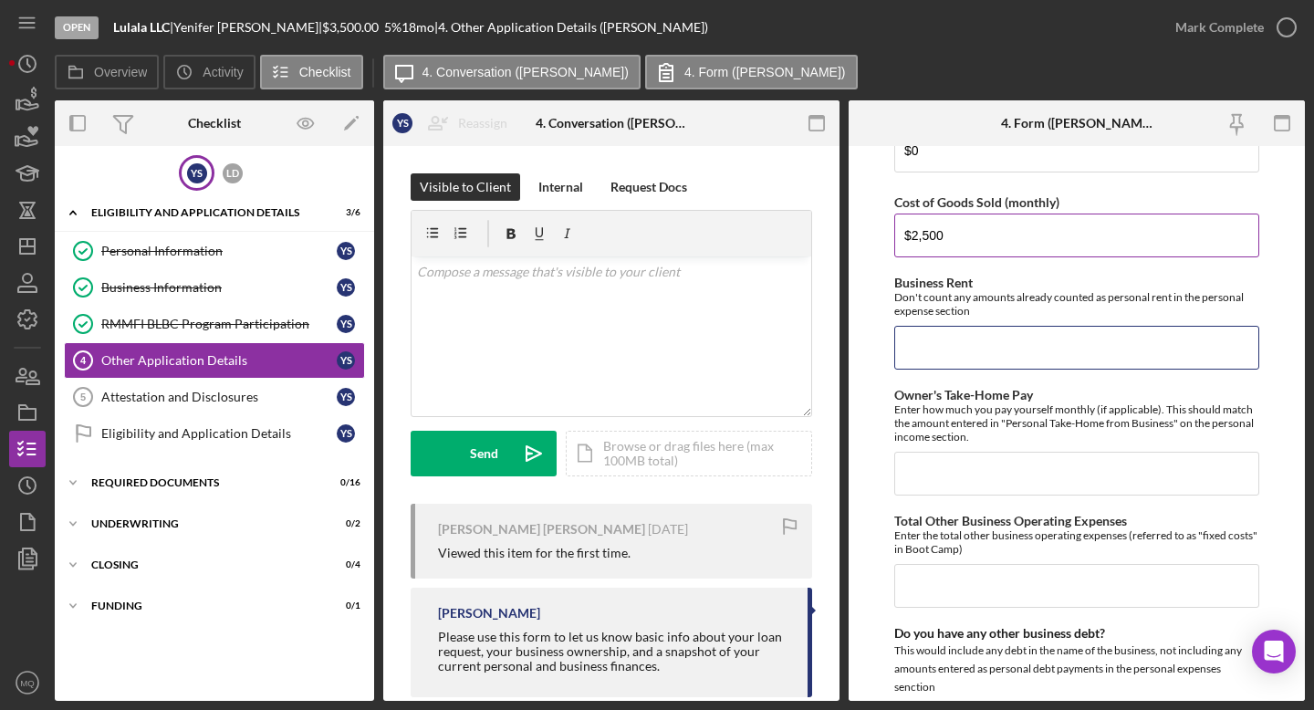
scroll to position [2989, 0]
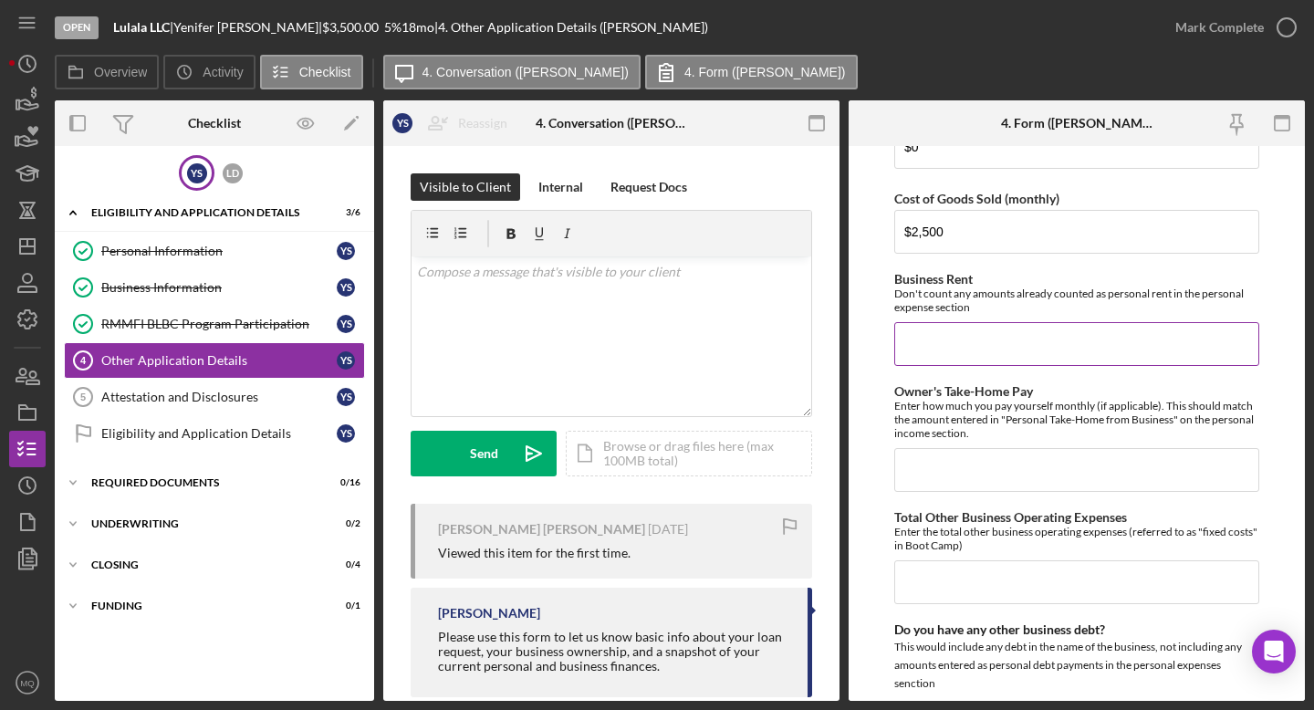
click at [826, 337] on input "Business Rent" at bounding box center [1076, 344] width 365 height 44
type input "$2,000"
click at [826, 476] on input "Owner's Take-Home Pay" at bounding box center [1076, 470] width 365 height 44
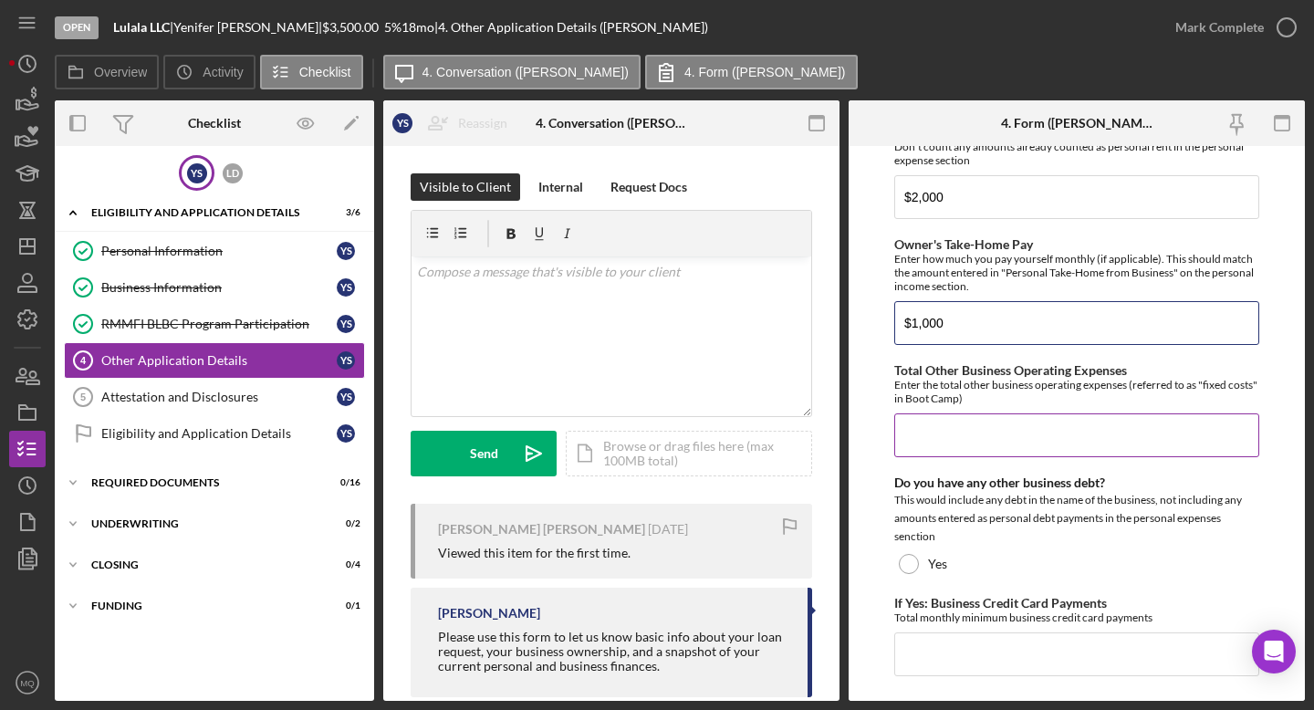
scroll to position [3135, 0]
type input "$1,000"
click at [826, 437] on input "Total Other Business Operating Expenses" at bounding box center [1076, 436] width 365 height 44
type input "$1,800"
click at [826, 489] on form "Loan Request Summary Please let us know how much you would like to apply for, a…" at bounding box center [1077, 423] width 456 height 555
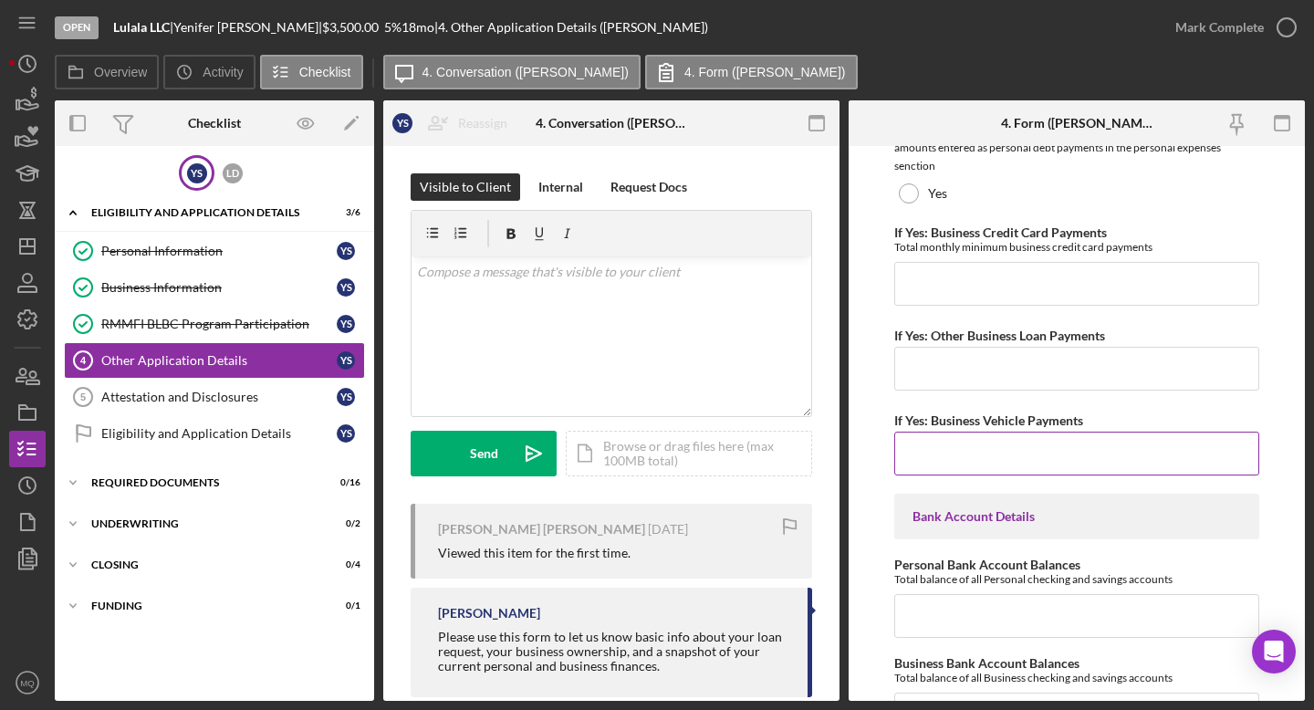
scroll to position [3521, 0]
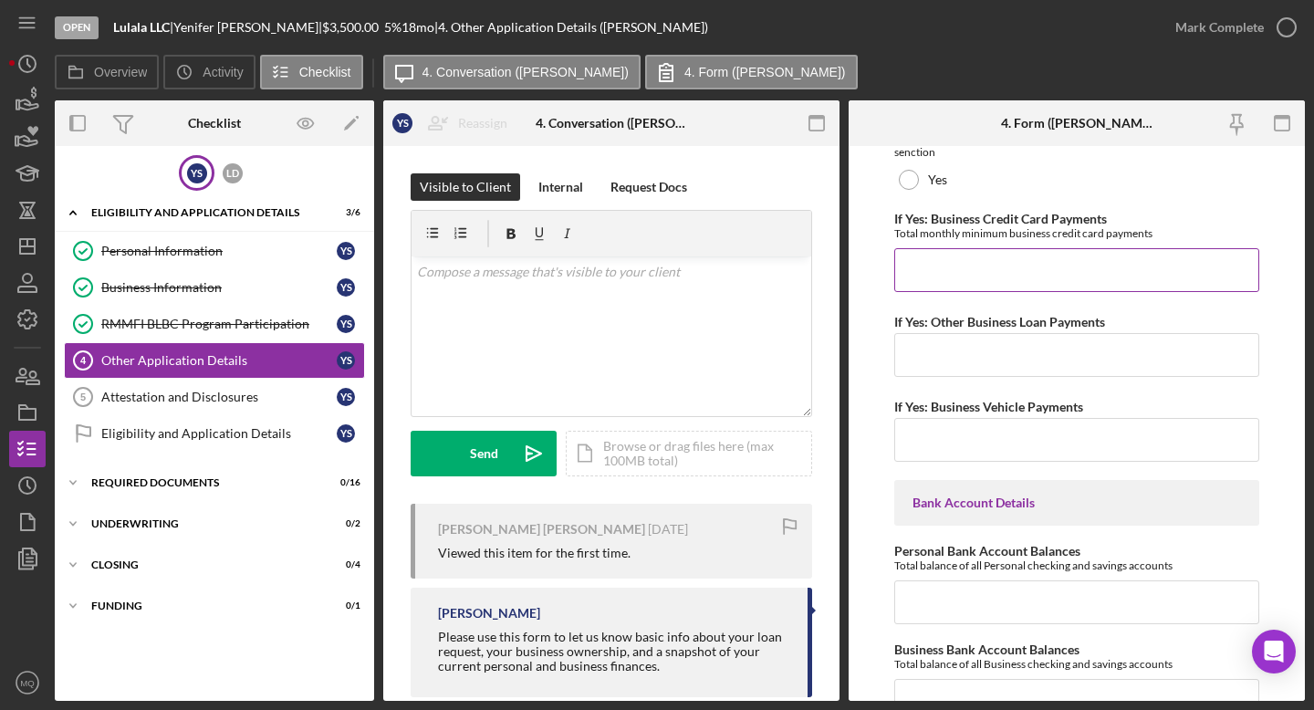
click at [826, 280] on input "If Yes: Business Credit Card Payments" at bounding box center [1076, 270] width 365 height 44
type input "$0"
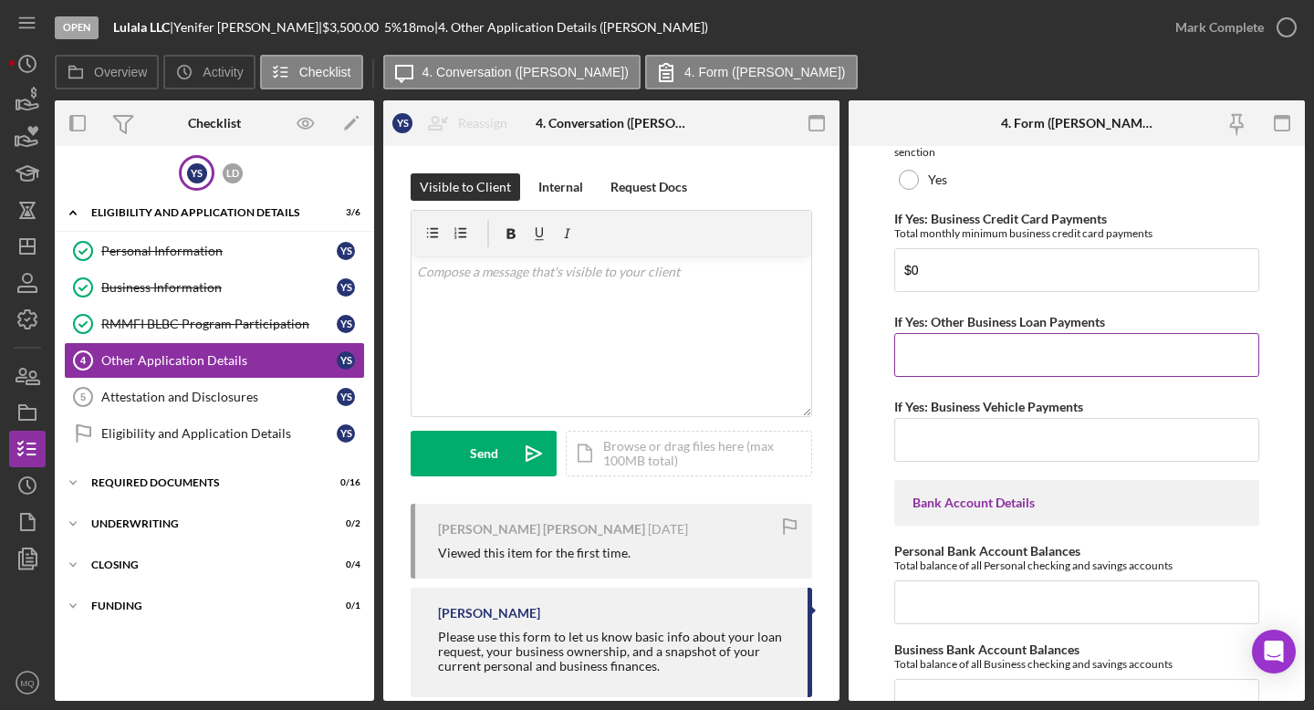
click at [826, 355] on input "If Yes: Other Business Loan Payments" at bounding box center [1076, 355] width 365 height 44
type input "$0"
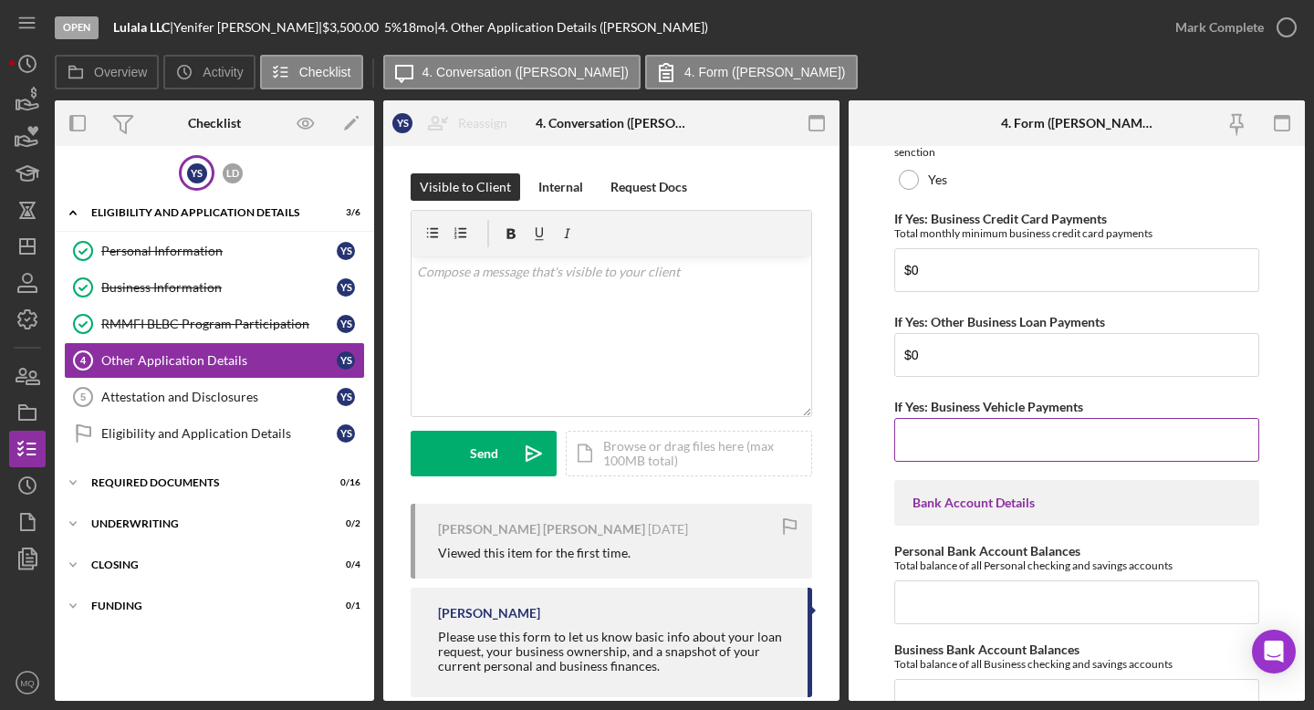
click at [826, 447] on input "If Yes: Business Vehicle Payments" at bounding box center [1076, 440] width 365 height 44
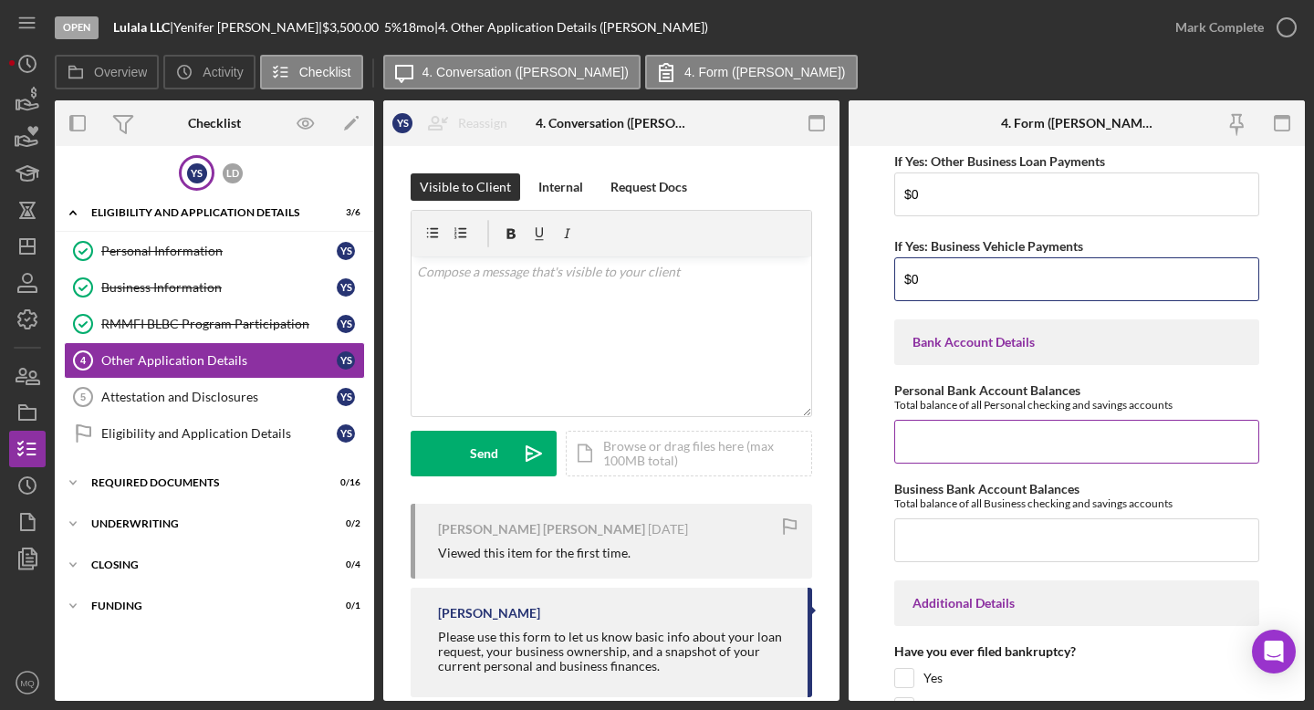
scroll to position [3688, 0]
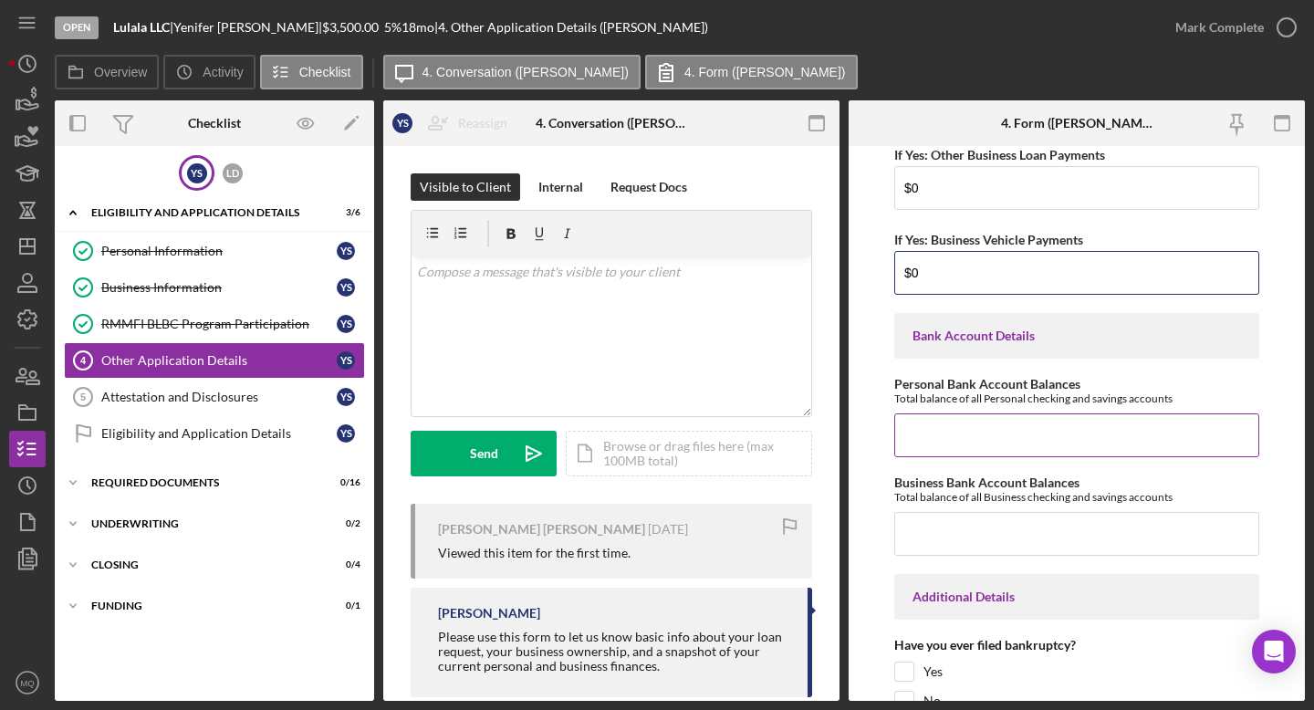
type input "$0"
click at [826, 442] on input "Personal Bank Account Balances" at bounding box center [1076, 435] width 365 height 44
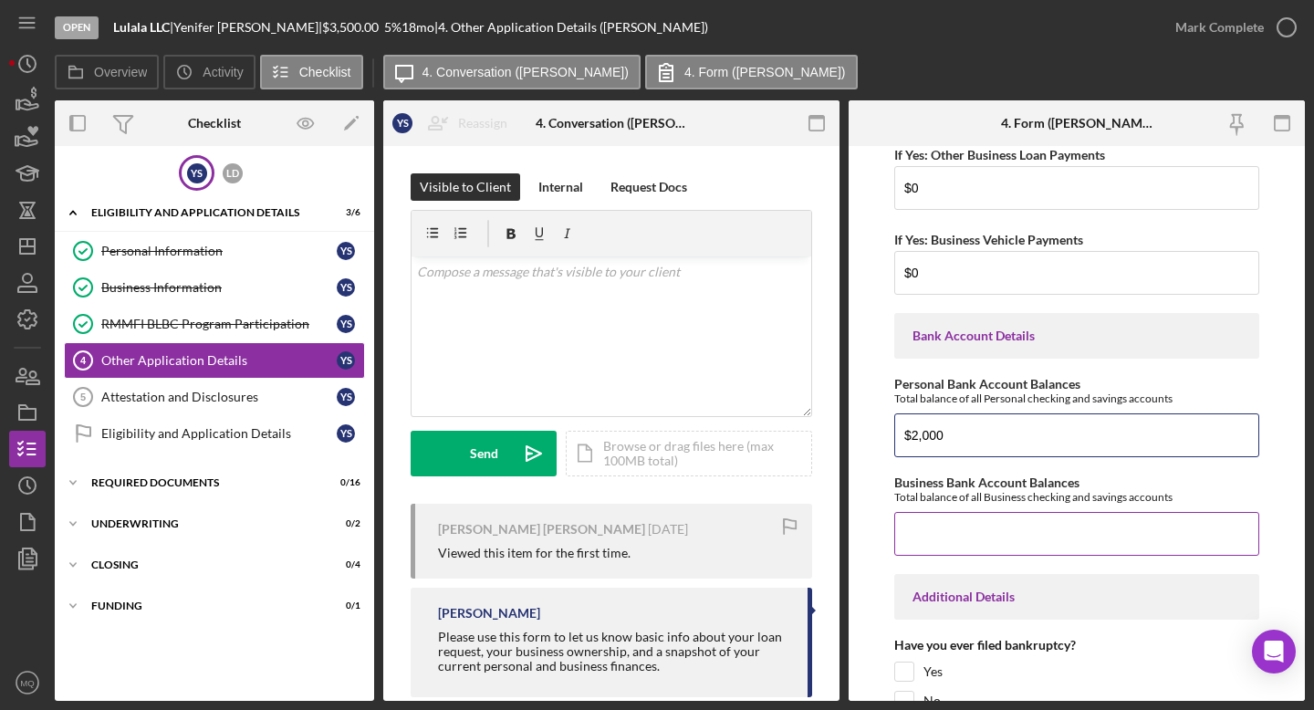
type input "$2,000"
click at [826, 538] on input "Business Bank Account Balances" at bounding box center [1076, 534] width 365 height 44
drag, startPoint x: 960, startPoint y: 436, endPoint x: 866, endPoint y: 429, distance: 94.3
click at [826, 430] on form "Loan Request Summary Please let us know how much you would like to apply for, a…" at bounding box center [1077, 423] width 456 height 555
type input "$700"
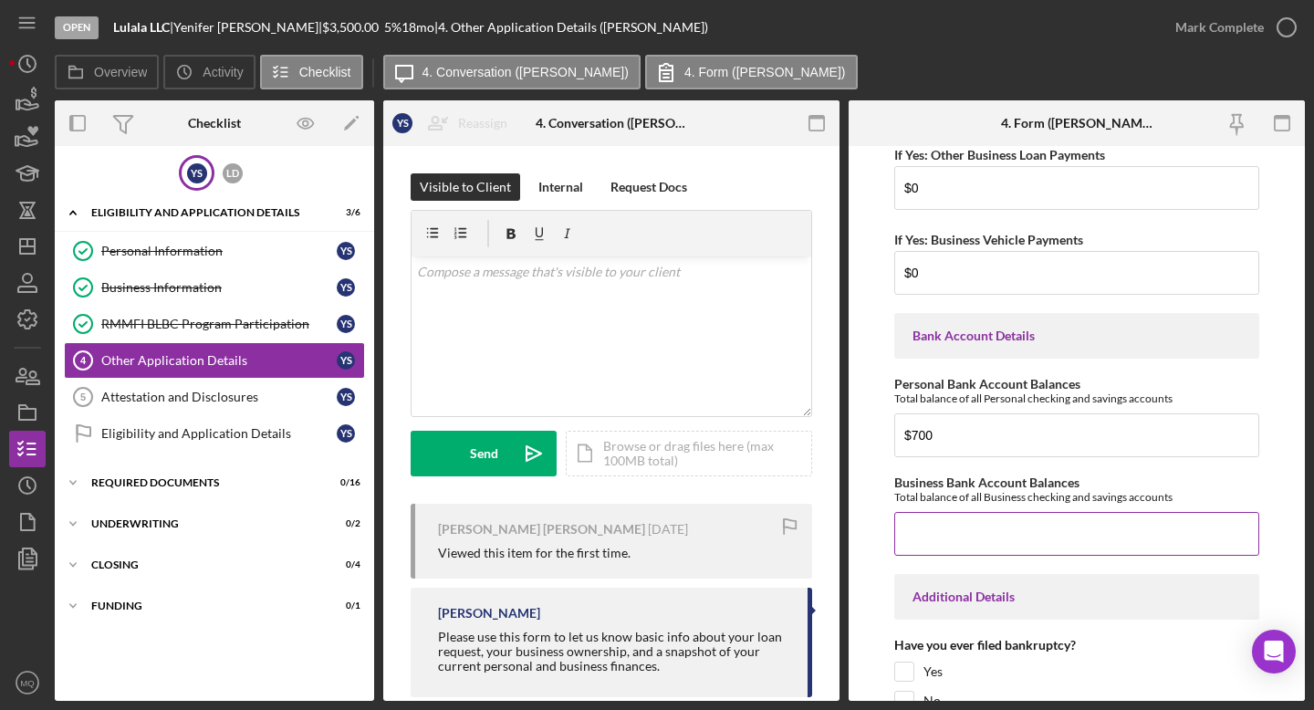
click at [826, 533] on input "Business Bank Account Balances" at bounding box center [1076, 534] width 365 height 44
type input "$2,000"
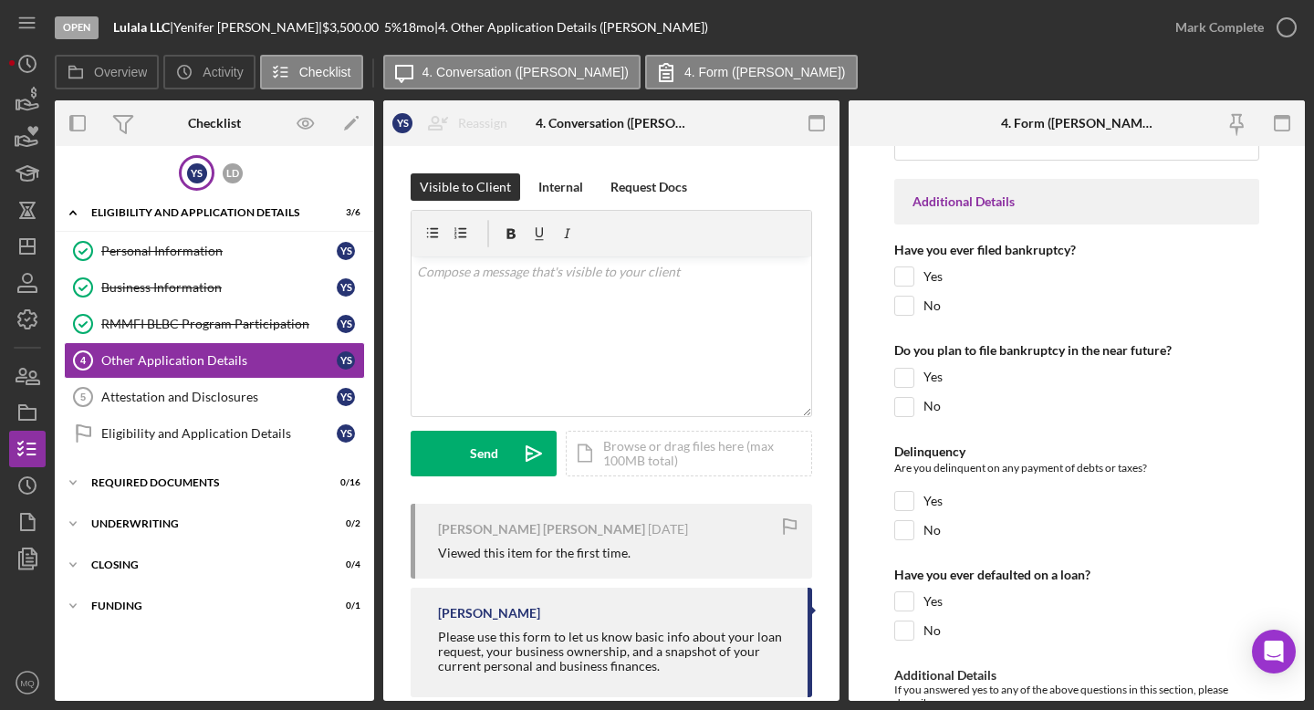
scroll to position [4088, 0]
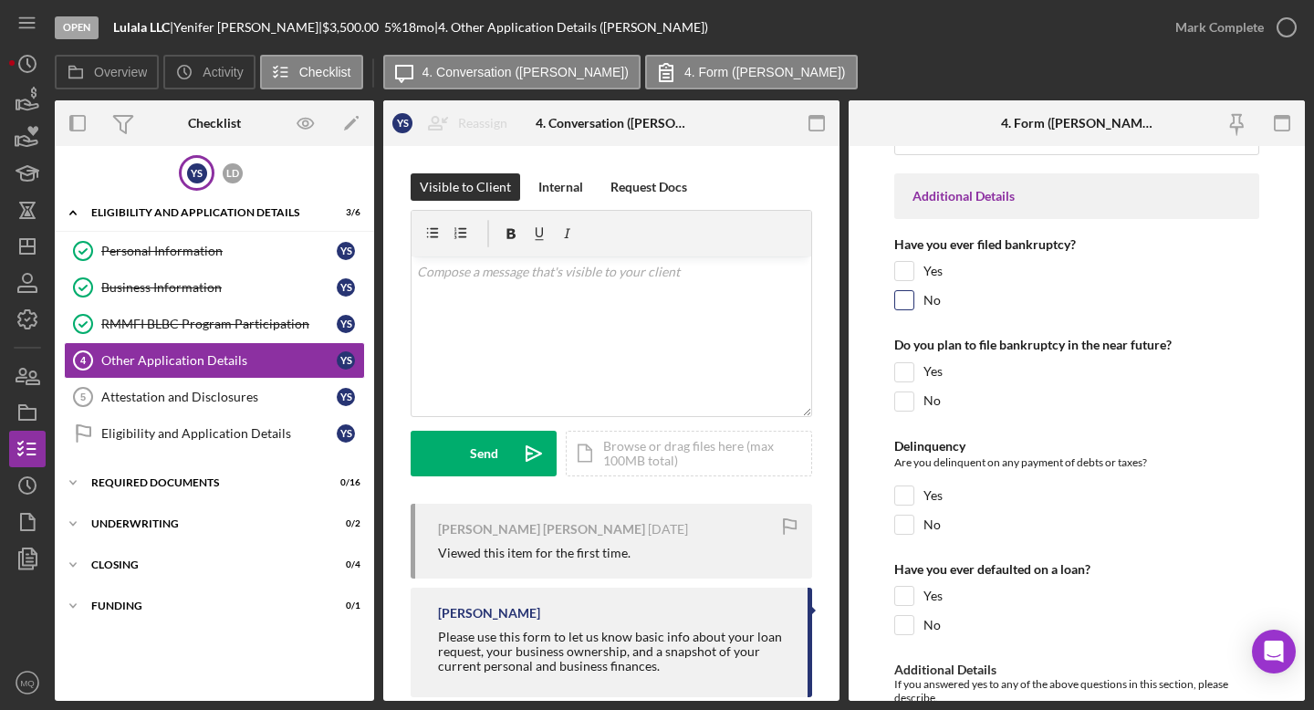
click at [826, 299] on input "No" at bounding box center [904, 300] width 18 height 18
checkbox input "true"
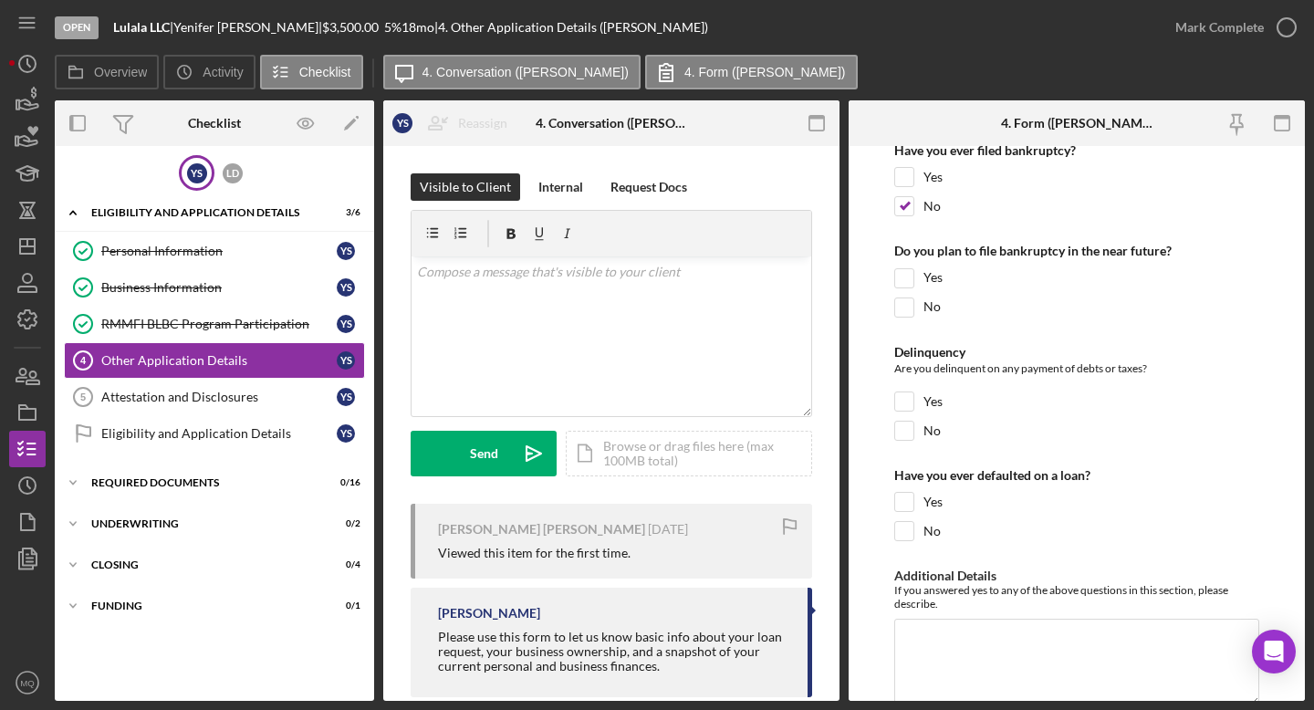
scroll to position [4189, 0]
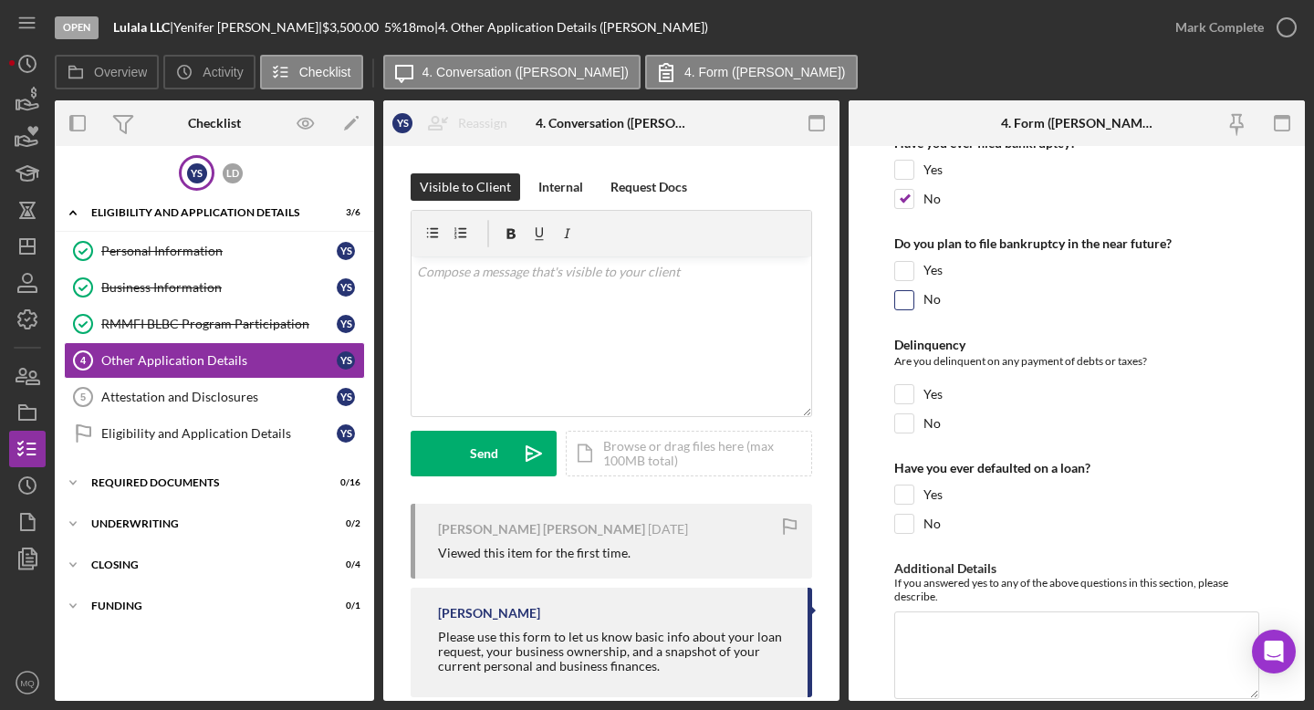
click at [826, 291] on input "No" at bounding box center [904, 300] width 18 height 18
checkbox input "true"
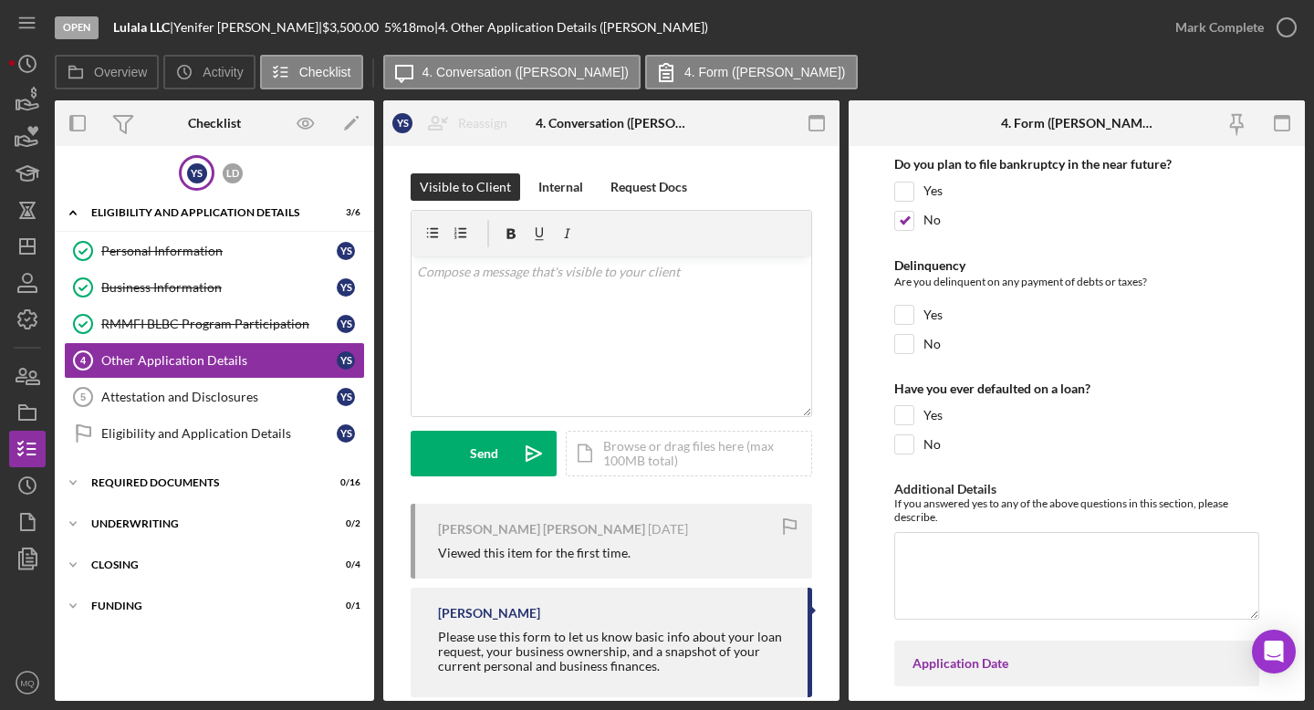
scroll to position [4272, 0]
click at [826, 308] on input "Yes" at bounding box center [904, 312] width 18 height 18
checkbox input "true"
click at [826, 336] on input "No" at bounding box center [904, 341] width 18 height 18
checkbox input "true"
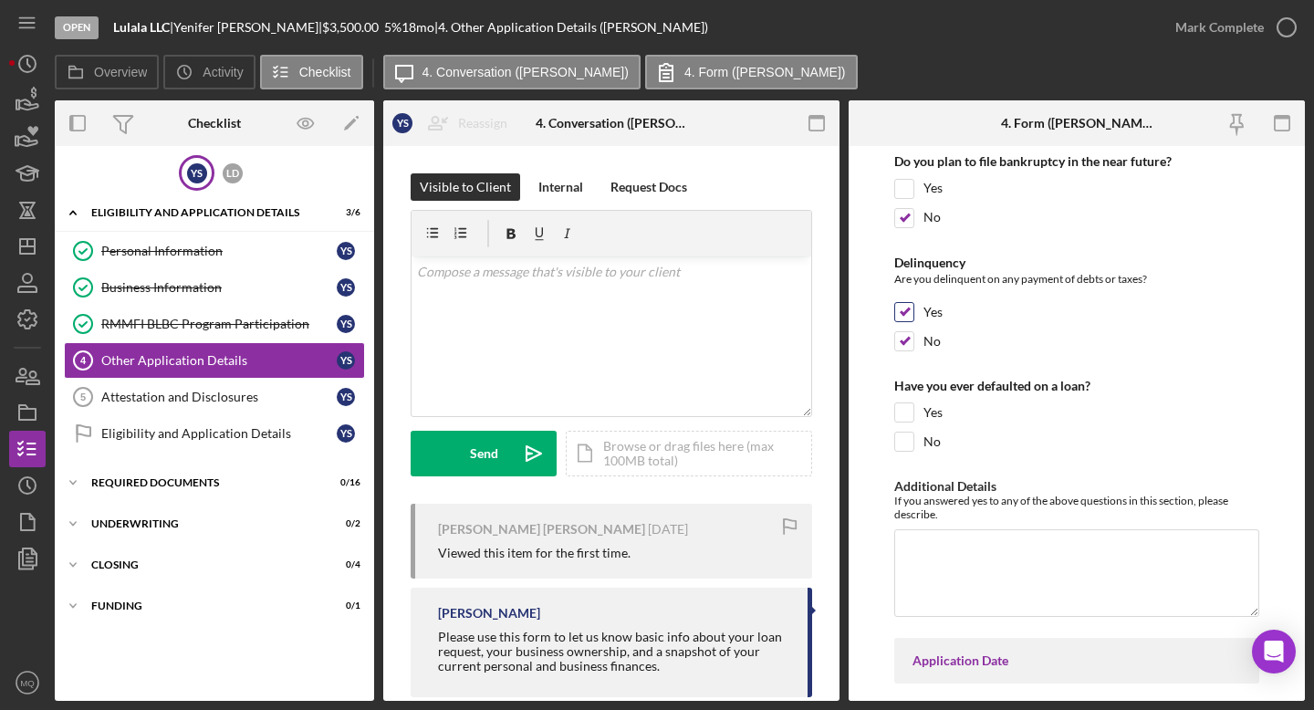
click at [826, 308] on input "Yes" at bounding box center [904, 312] width 18 height 18
checkbox input "false"
click at [826, 443] on input "No" at bounding box center [904, 442] width 18 height 18
checkbox input "true"
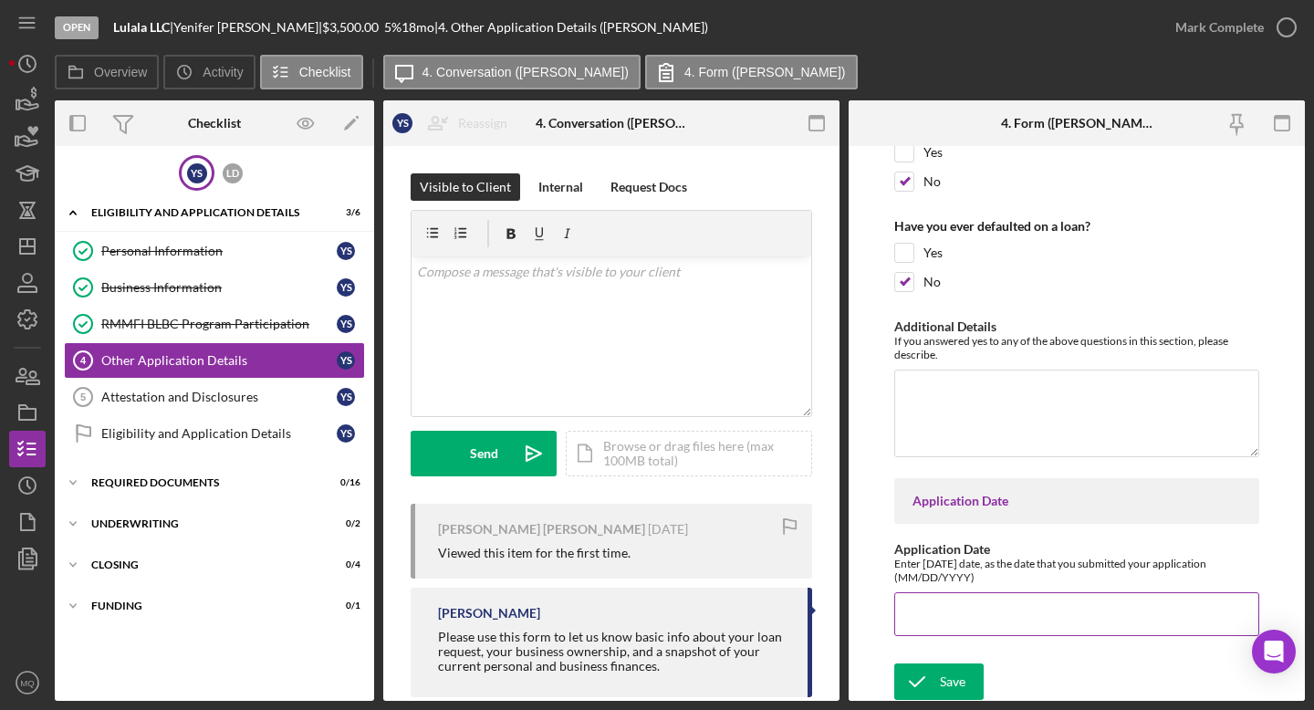
click at [826, 614] on input "Application Date" at bounding box center [1076, 614] width 365 height 44
type input "[DATE]"
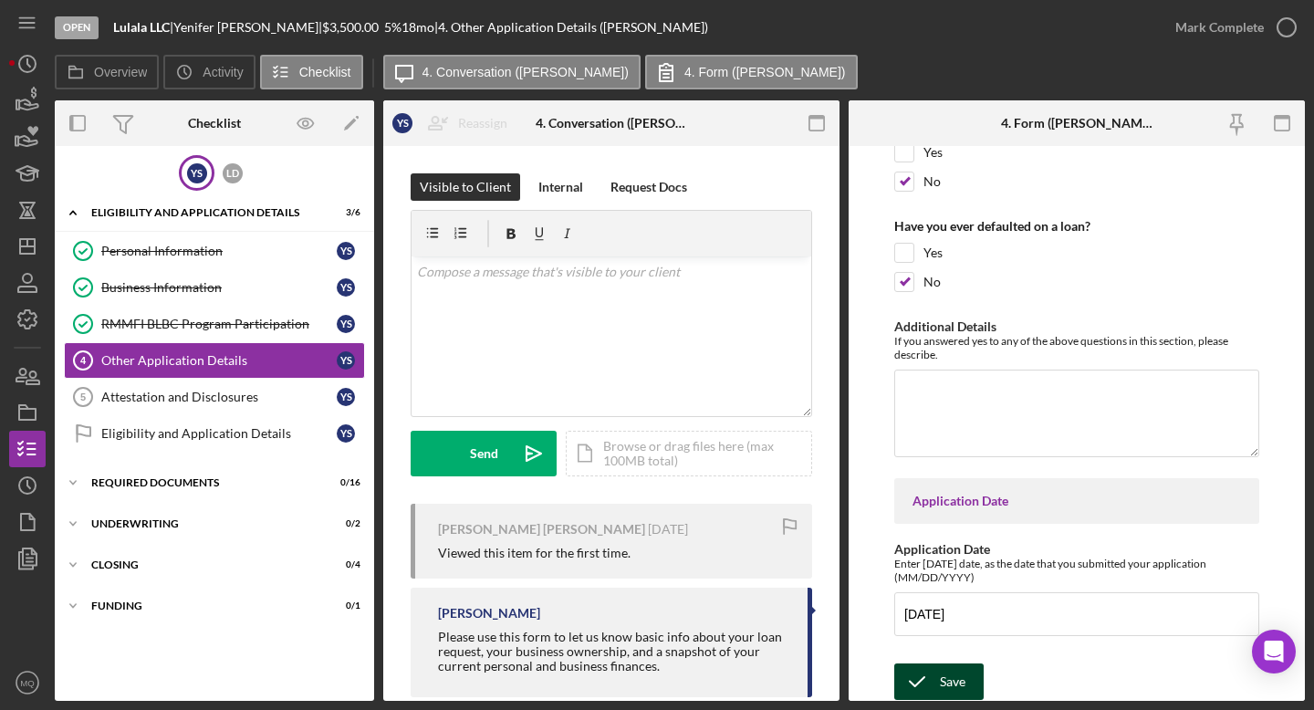
click at [826, 628] on button "Save" at bounding box center [938, 681] width 89 height 37
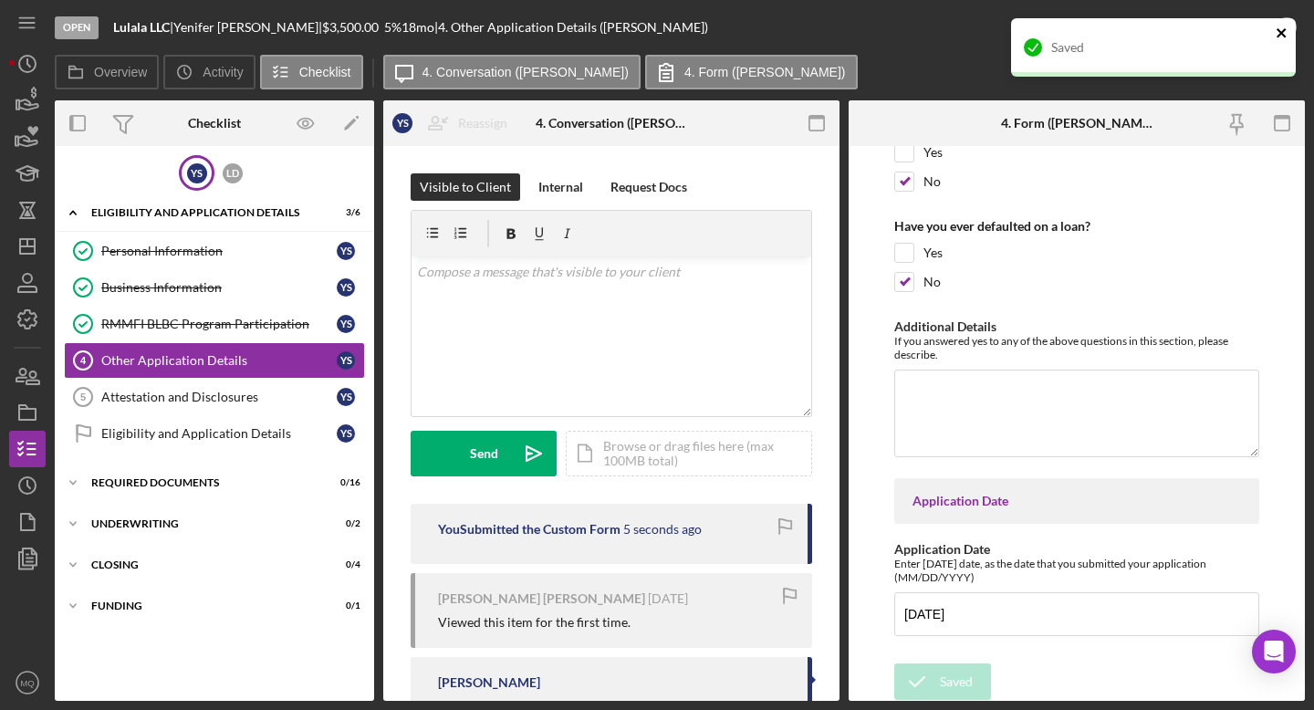
click at [826, 34] on icon "close" at bounding box center [1282, 33] width 13 height 15
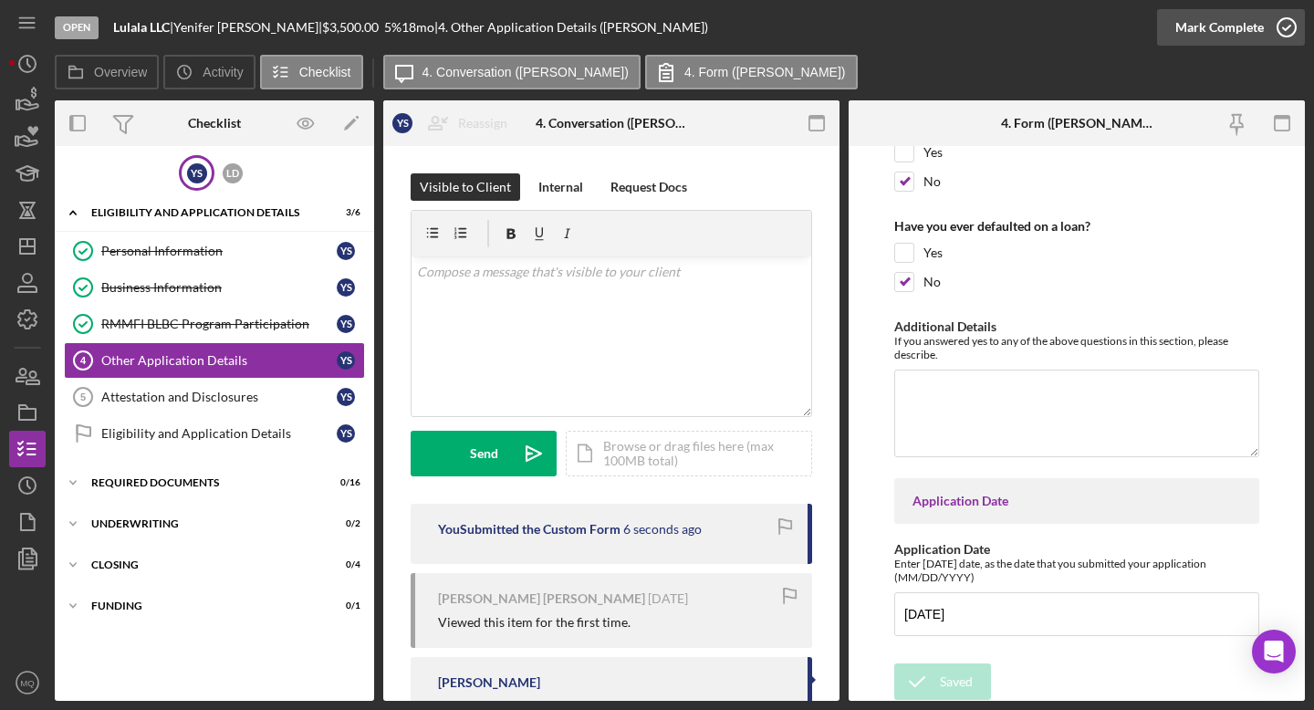
click at [826, 33] on icon "button" at bounding box center [1287, 28] width 46 height 46
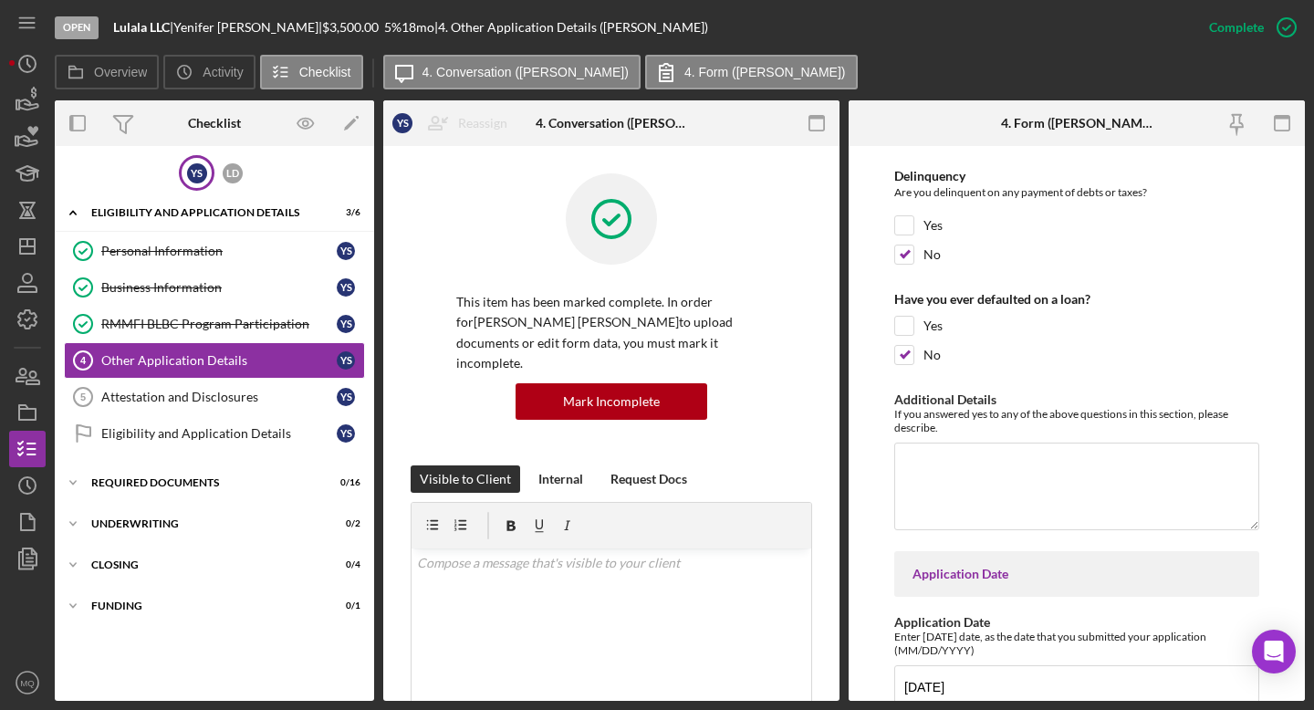
scroll to position [4504, 0]
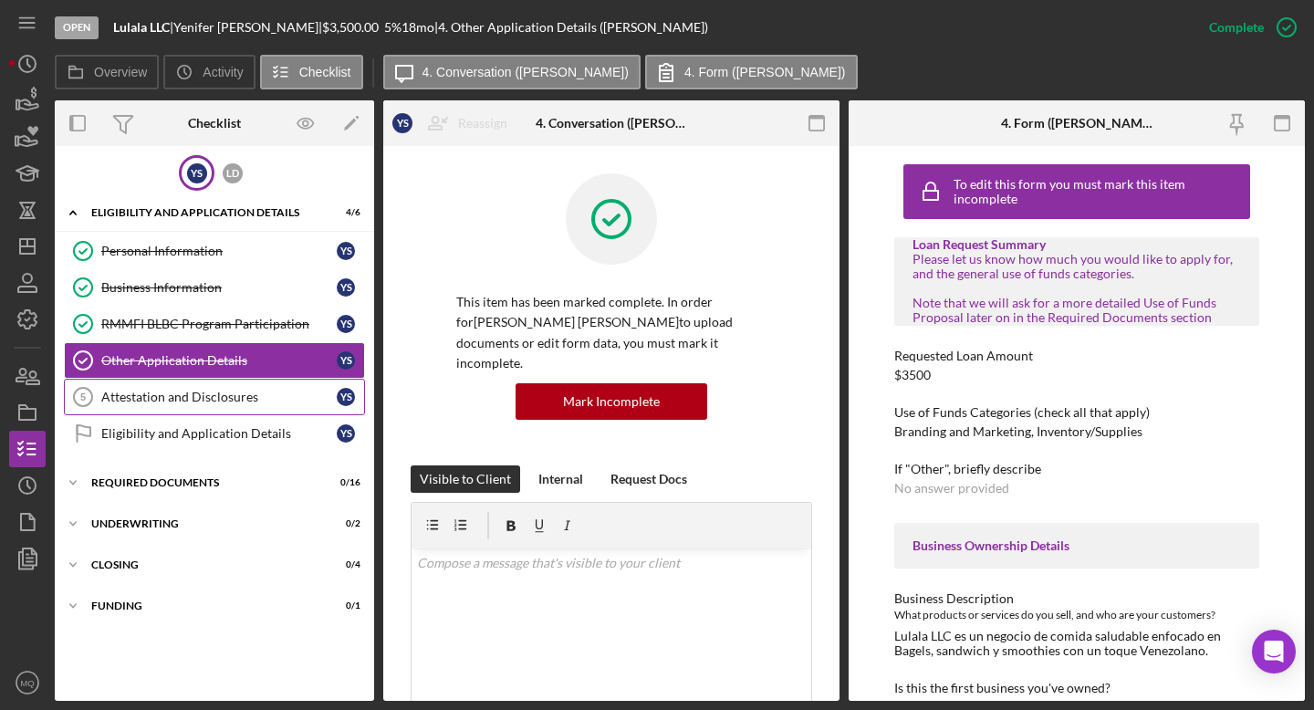
click at [210, 401] on div "Attestation and Disclosures" at bounding box center [218, 397] width 235 height 15
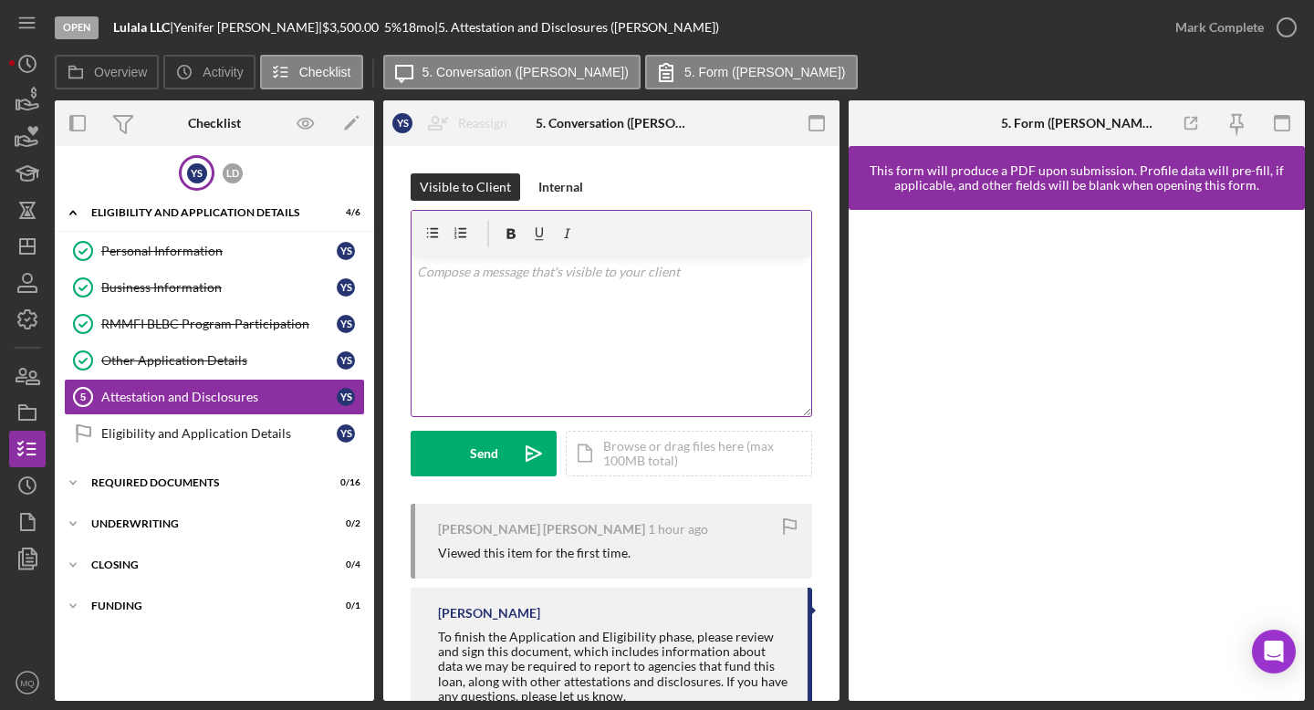
click at [677, 289] on div "v Color teal Color pink Remove color Add row above Add row below Add column bef…" at bounding box center [612, 336] width 400 height 160
click at [451, 274] on p "[PERSON_NAME]," at bounding box center [612, 272] width 390 height 20
click at [524, 325] on p "puedes porfavor" at bounding box center [612, 323] width 390 height 20
click at [475, 326] on p "puedes porfavor" at bounding box center [612, 323] width 390 height 20
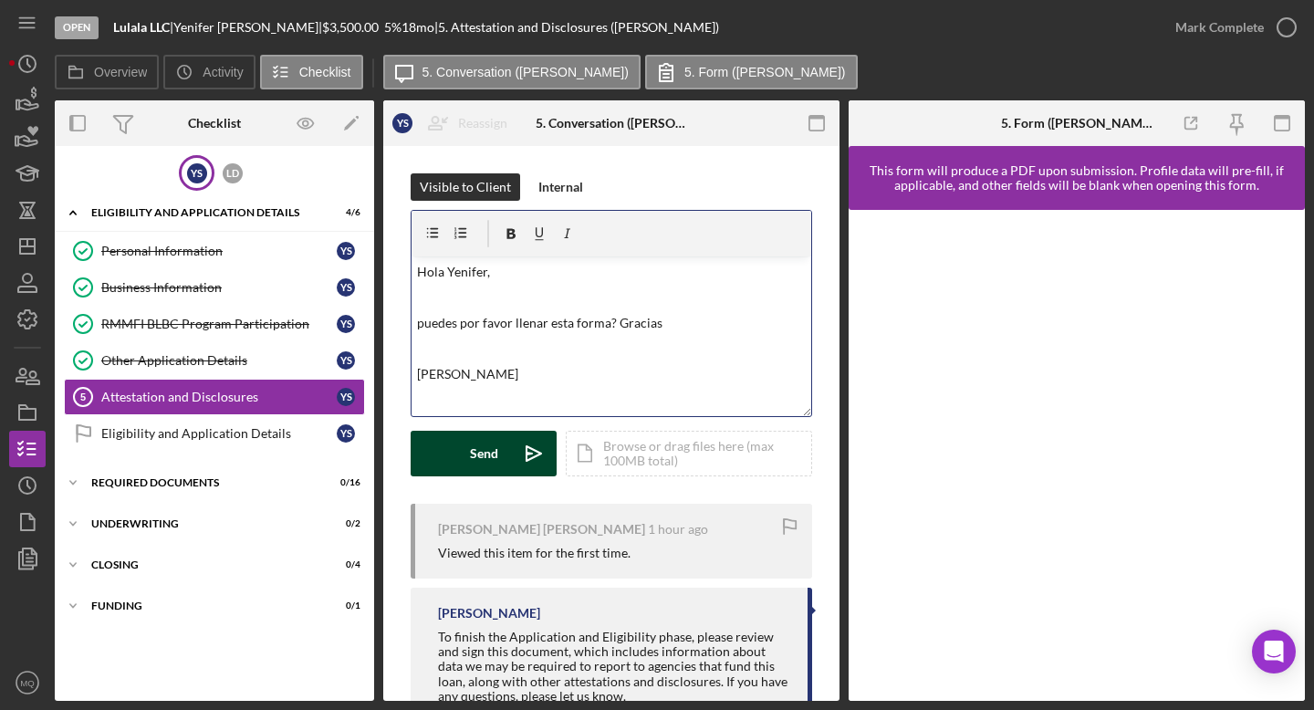
click at [481, 451] on div "Send" at bounding box center [484, 454] width 28 height 46
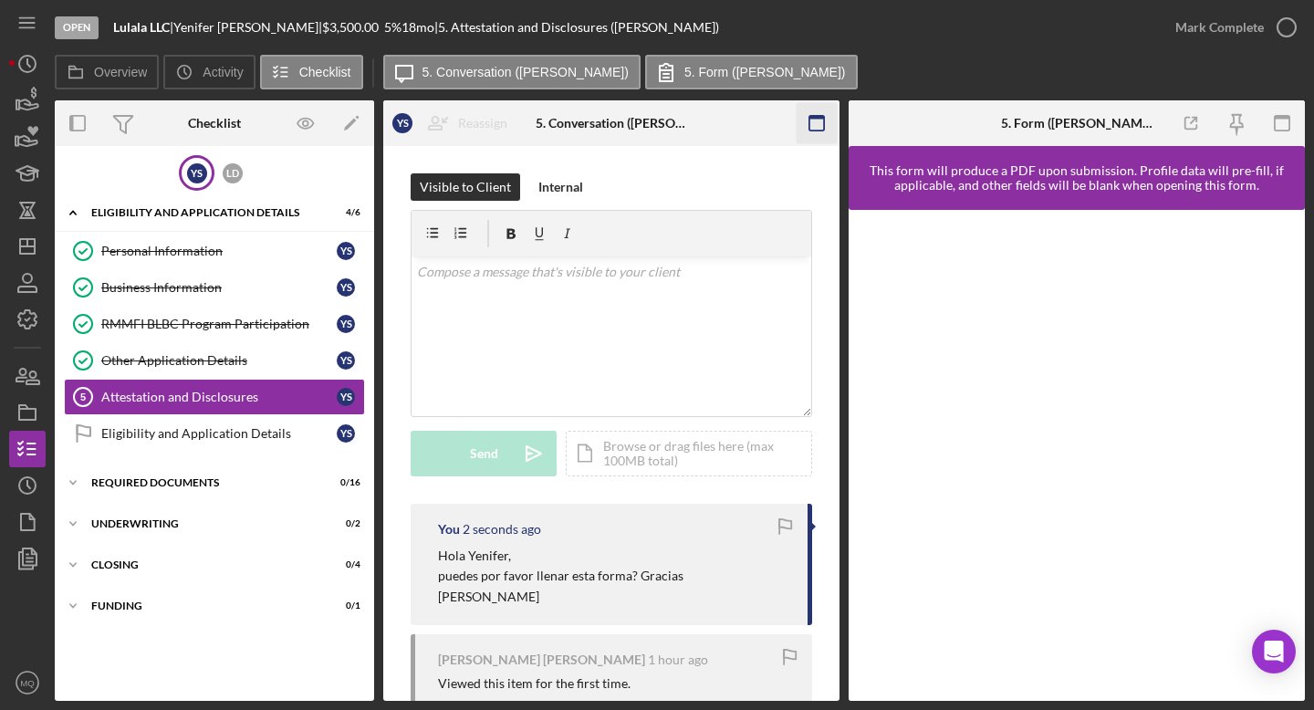
click at [816, 123] on icon "button" at bounding box center [817, 123] width 41 height 41
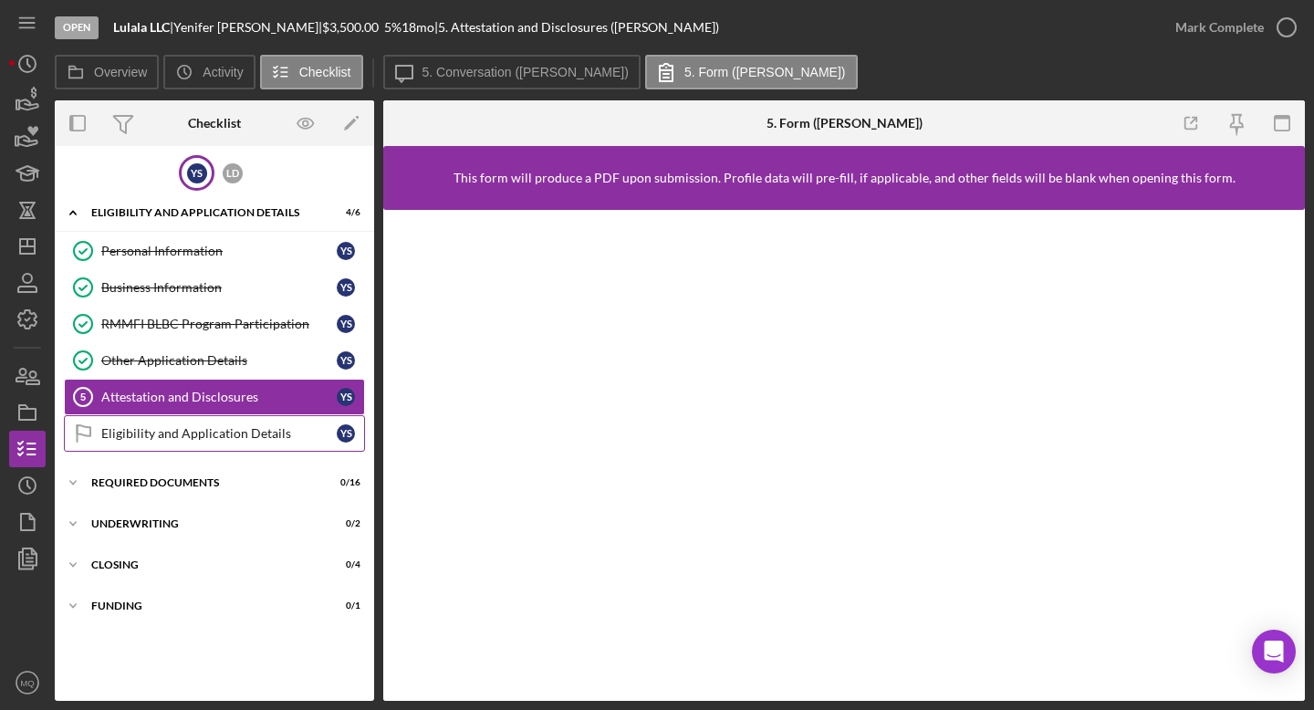
click at [219, 435] on div "Eligibility and Application Details" at bounding box center [218, 433] width 235 height 15
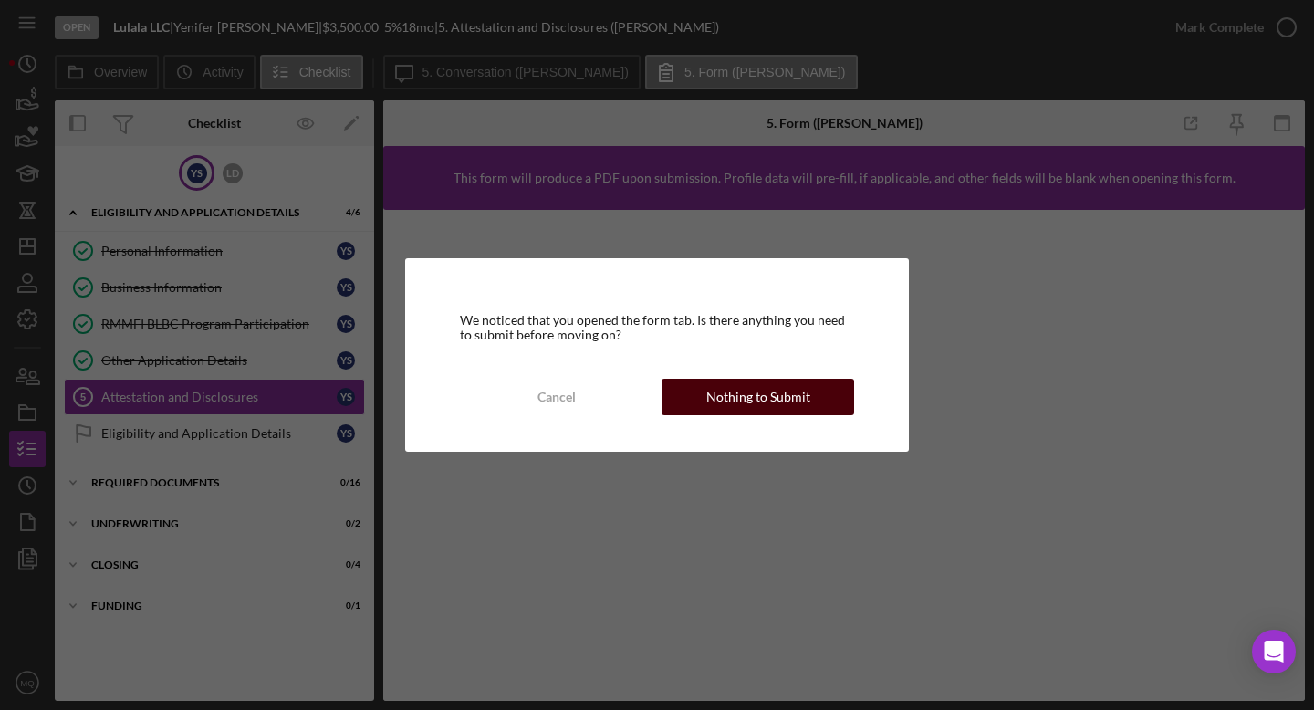
click at [792, 404] on div "Nothing to Submit" at bounding box center [758, 397] width 104 height 37
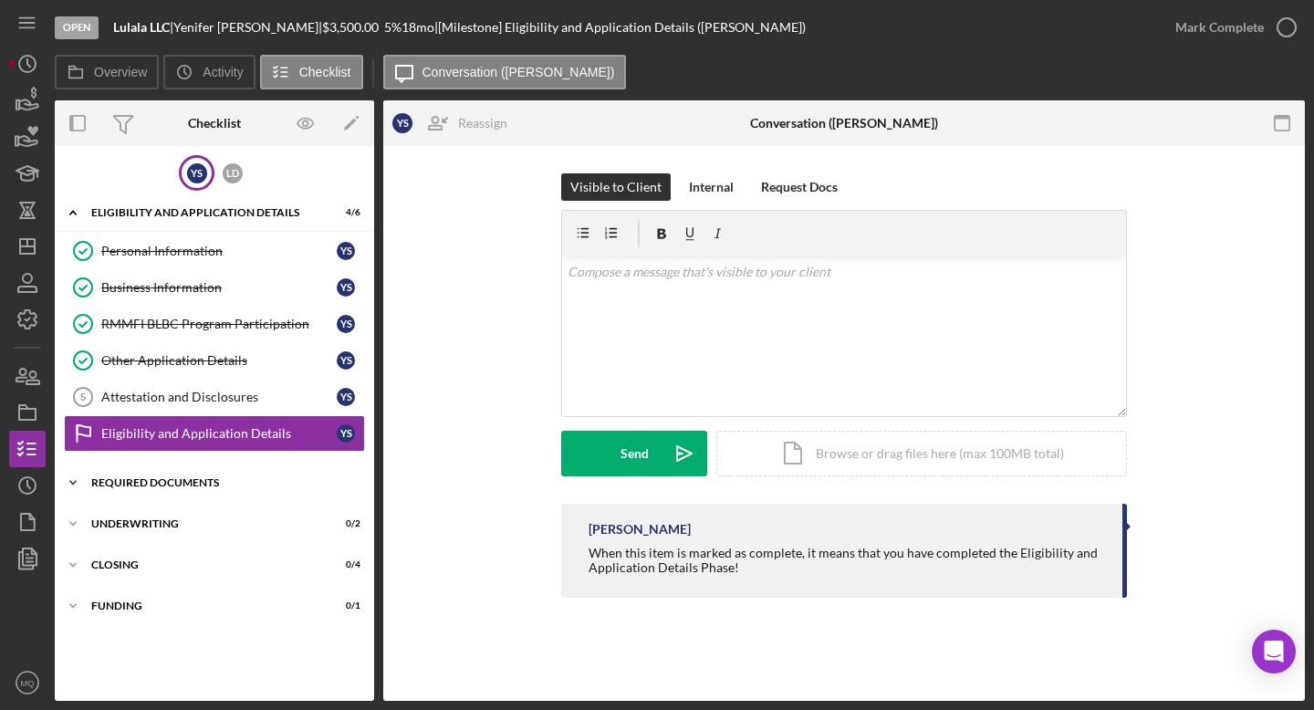
click at [165, 488] on div "Icon/Expander Required Documents 0 / 16" at bounding box center [214, 482] width 319 height 37
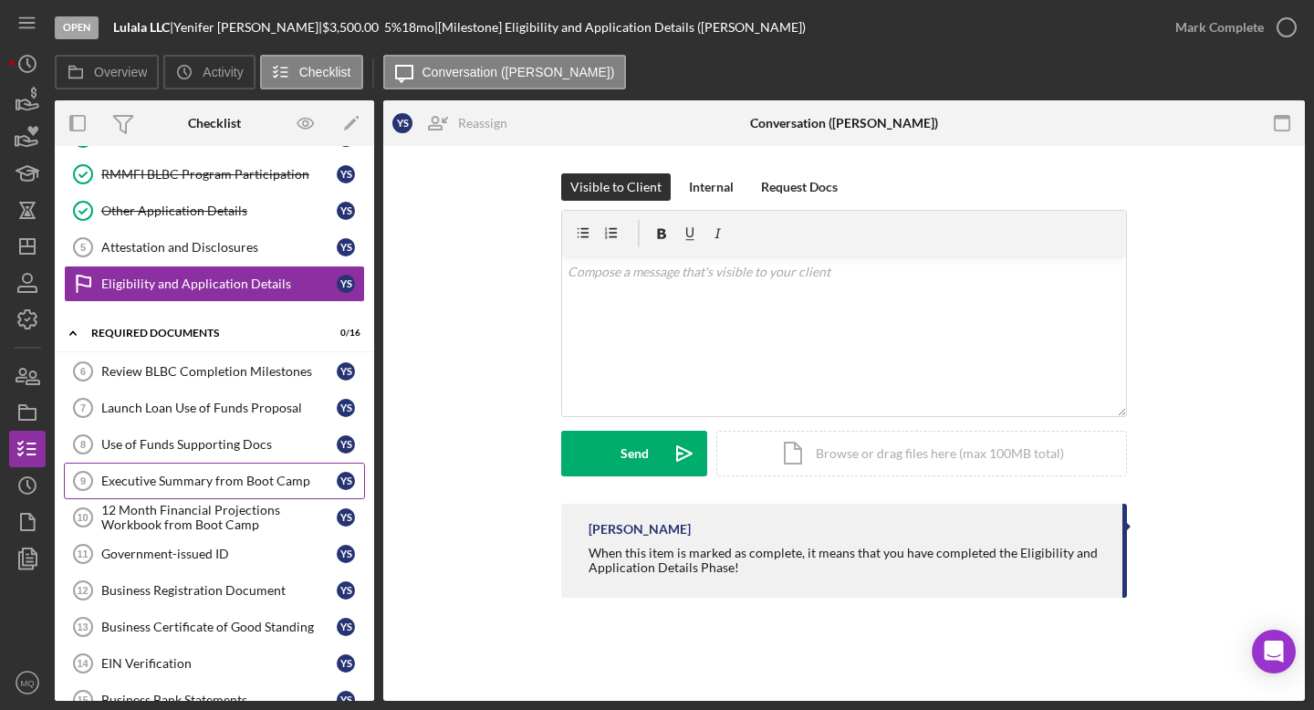
scroll to position [151, 0]
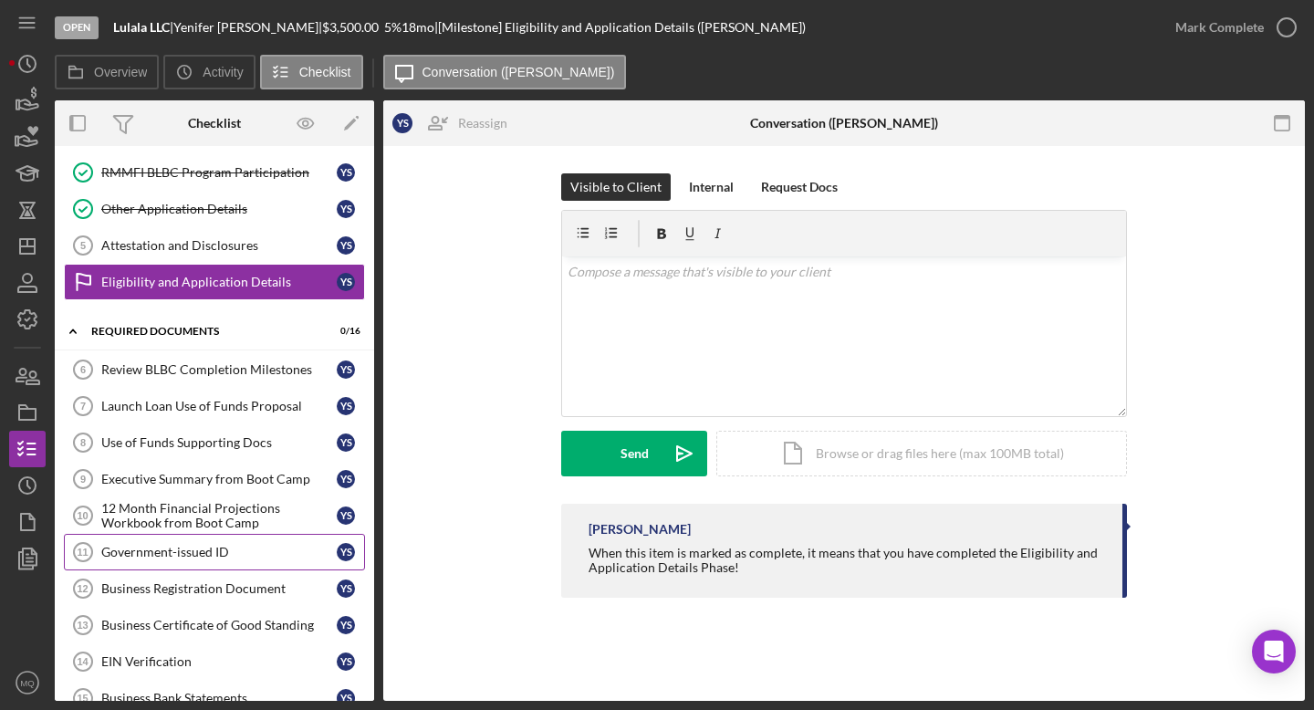
click at [248, 555] on div "Government-issued ID" at bounding box center [218, 552] width 235 height 15
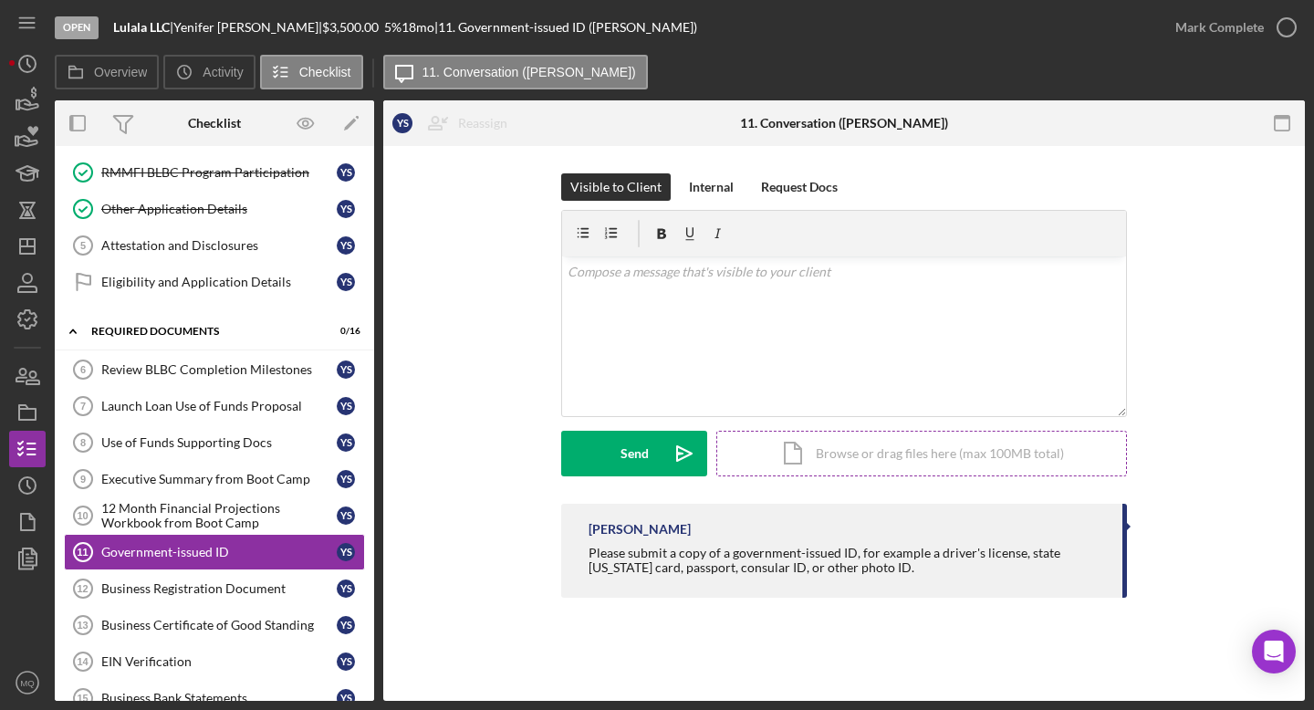
click at [826, 467] on div "Icon/Document Browse or drag files here (max 100MB total) Tap to choose files o…" at bounding box center [921, 454] width 411 height 46
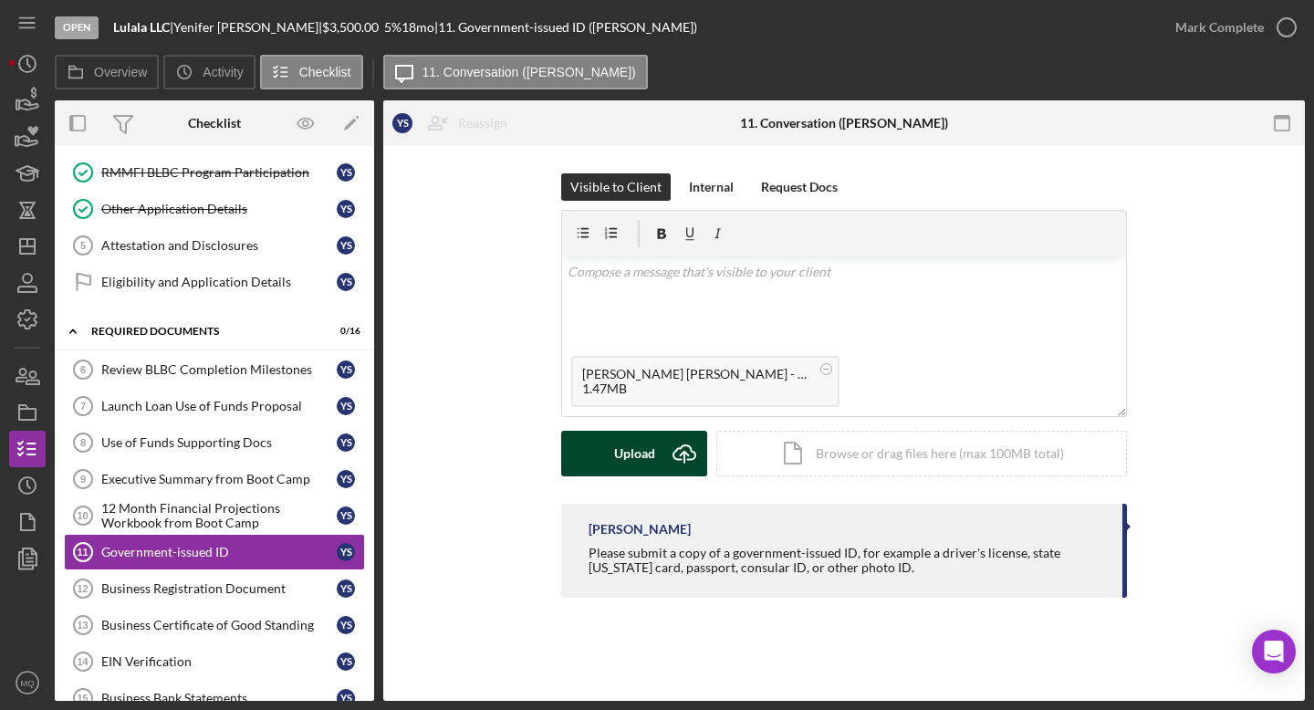
click at [615, 432] on div "Upload" at bounding box center [634, 454] width 41 height 46
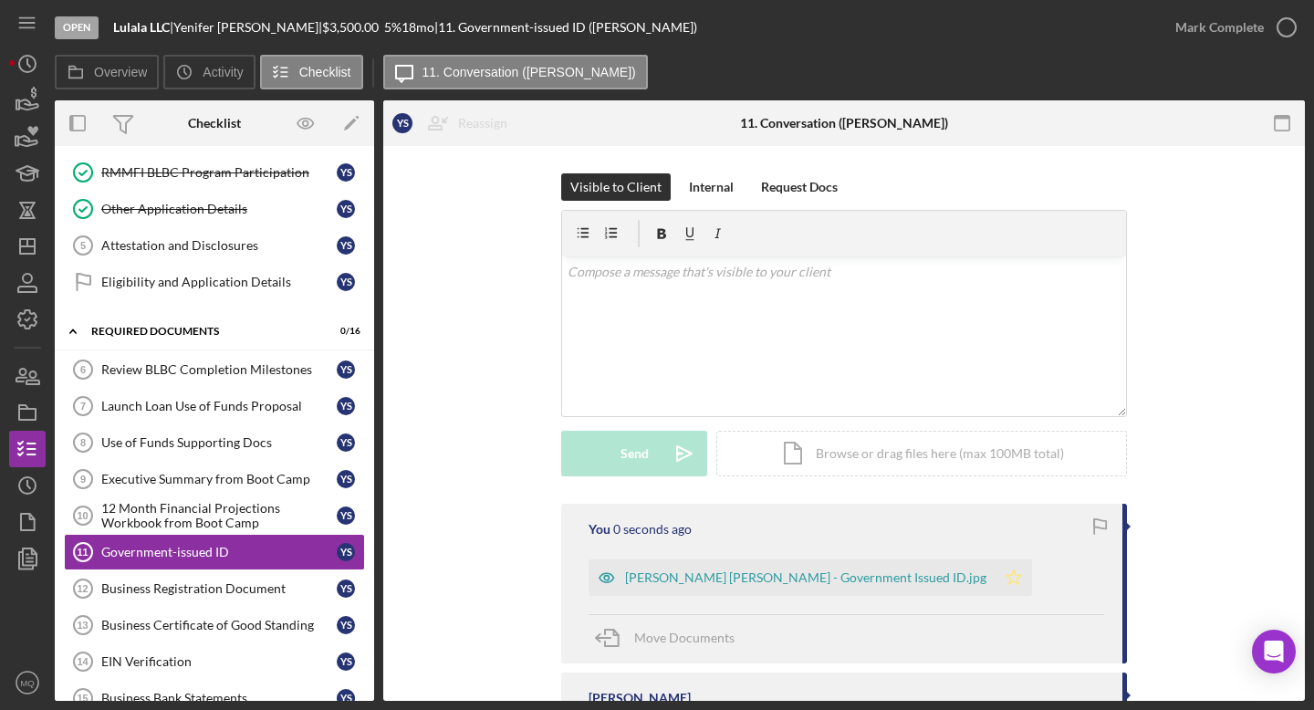
click at [826, 573] on icon "Icon/Star" at bounding box center [1014, 577] width 37 height 37
click at [826, 34] on icon "button" at bounding box center [1287, 28] width 46 height 46
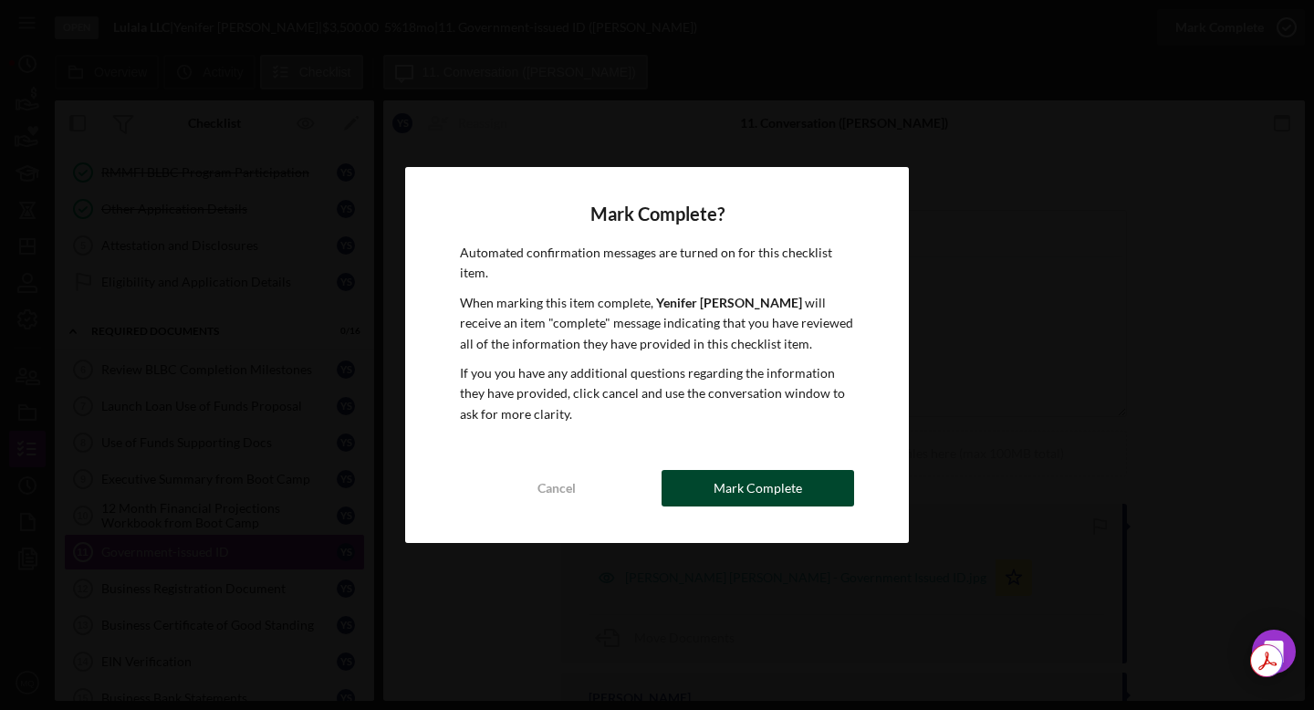
click at [743, 488] on div "Mark Complete" at bounding box center [758, 488] width 89 height 37
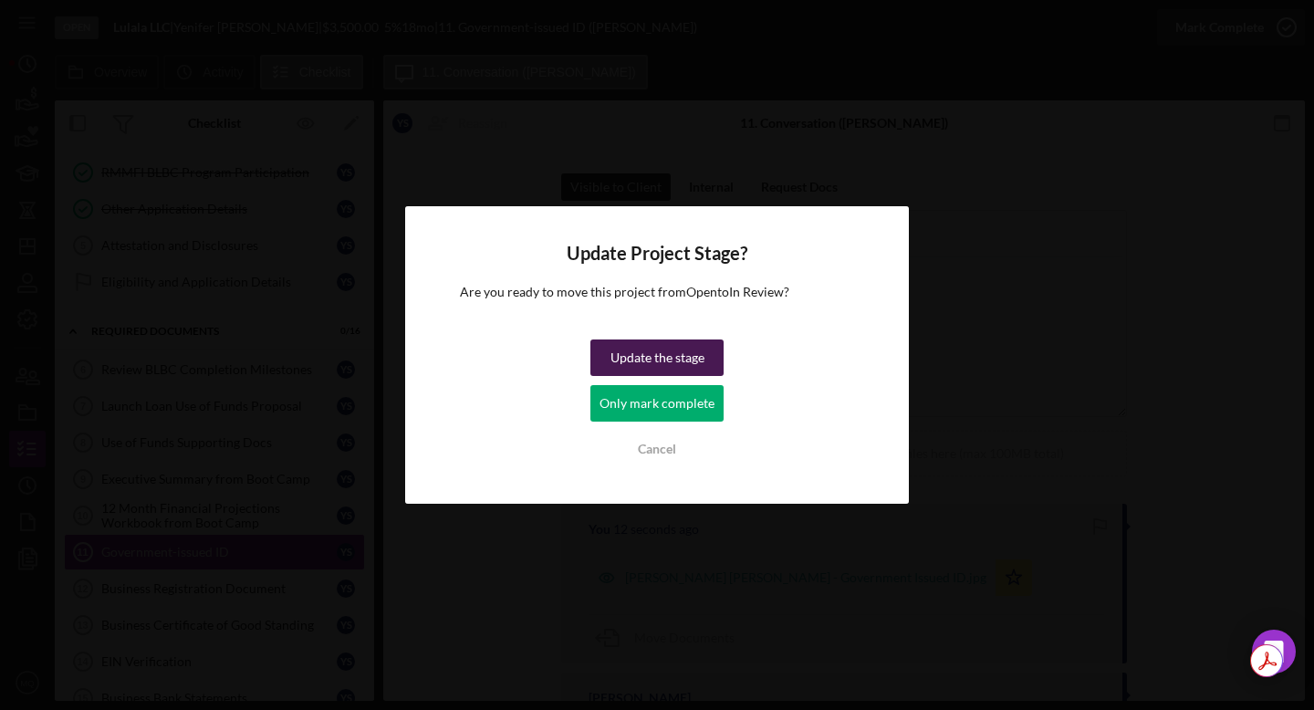
click at [661, 361] on div "Update the stage" at bounding box center [657, 357] width 94 height 37
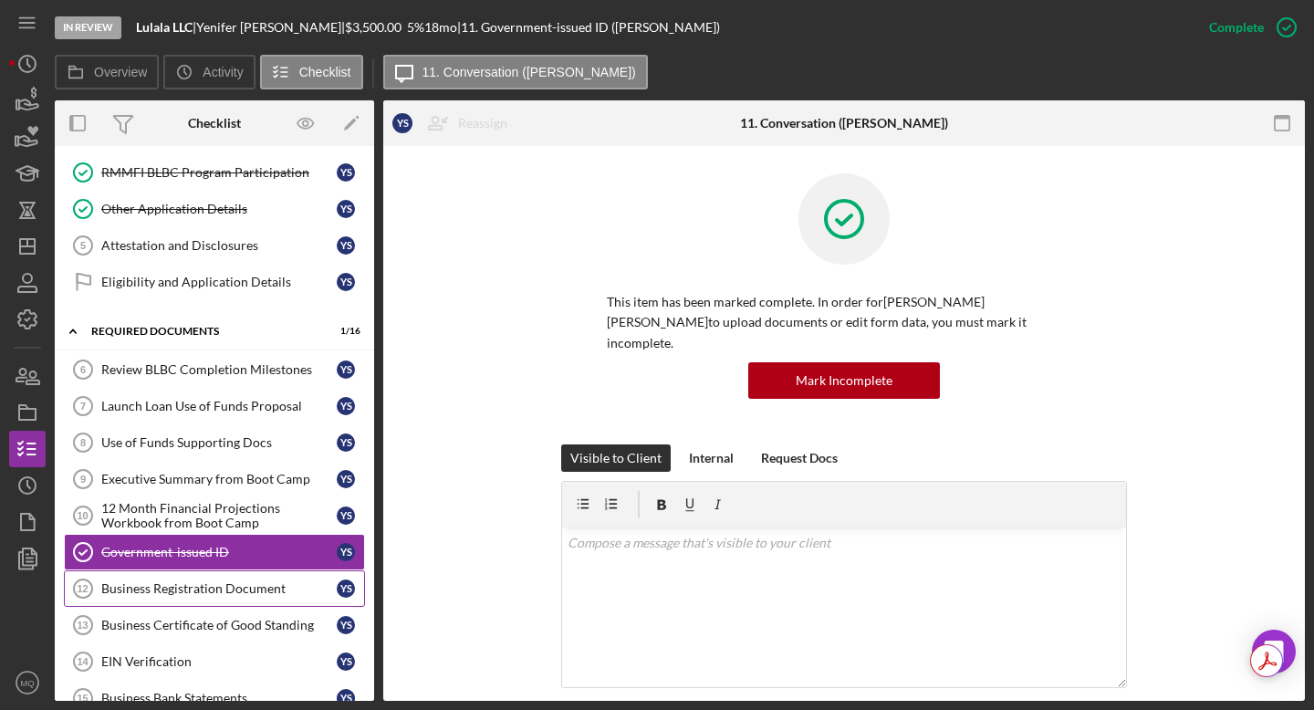
click at [248, 594] on div "Business Registration Document" at bounding box center [218, 588] width 235 height 15
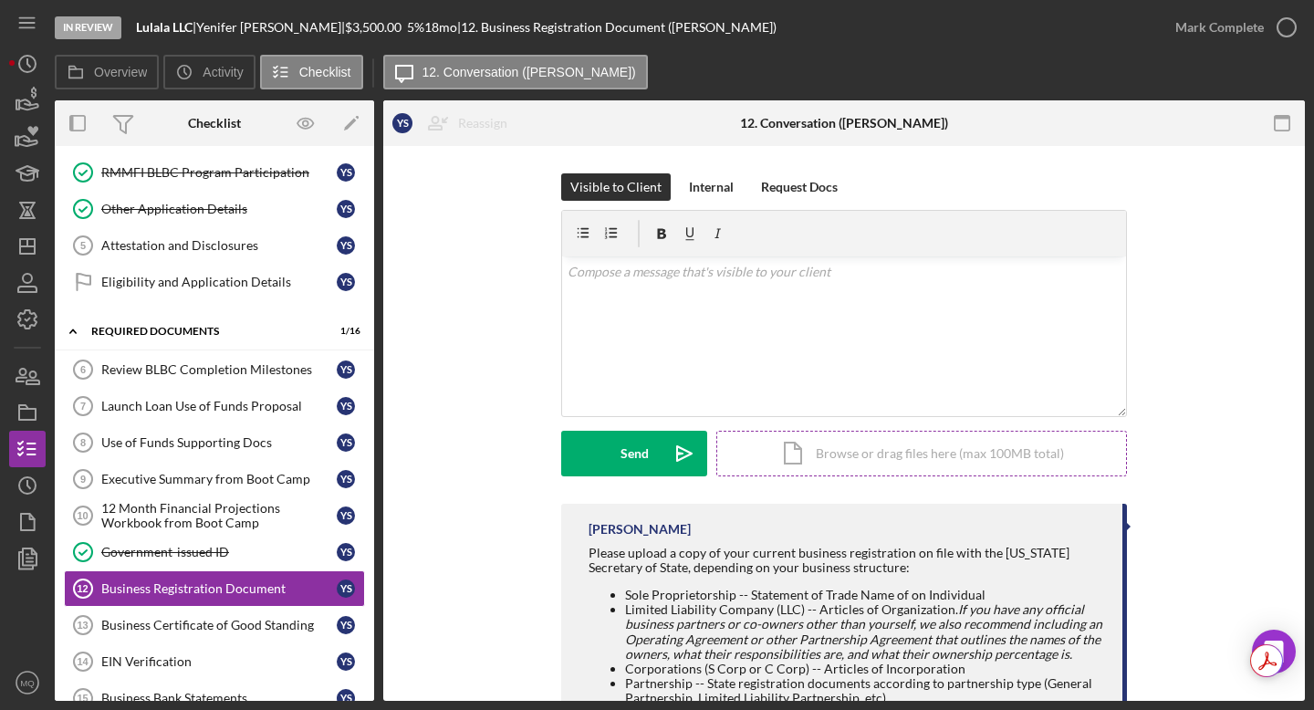
click at [826, 455] on div "Icon/Document Browse or drag files here (max 100MB total) Tap to choose files o…" at bounding box center [921, 454] width 411 height 46
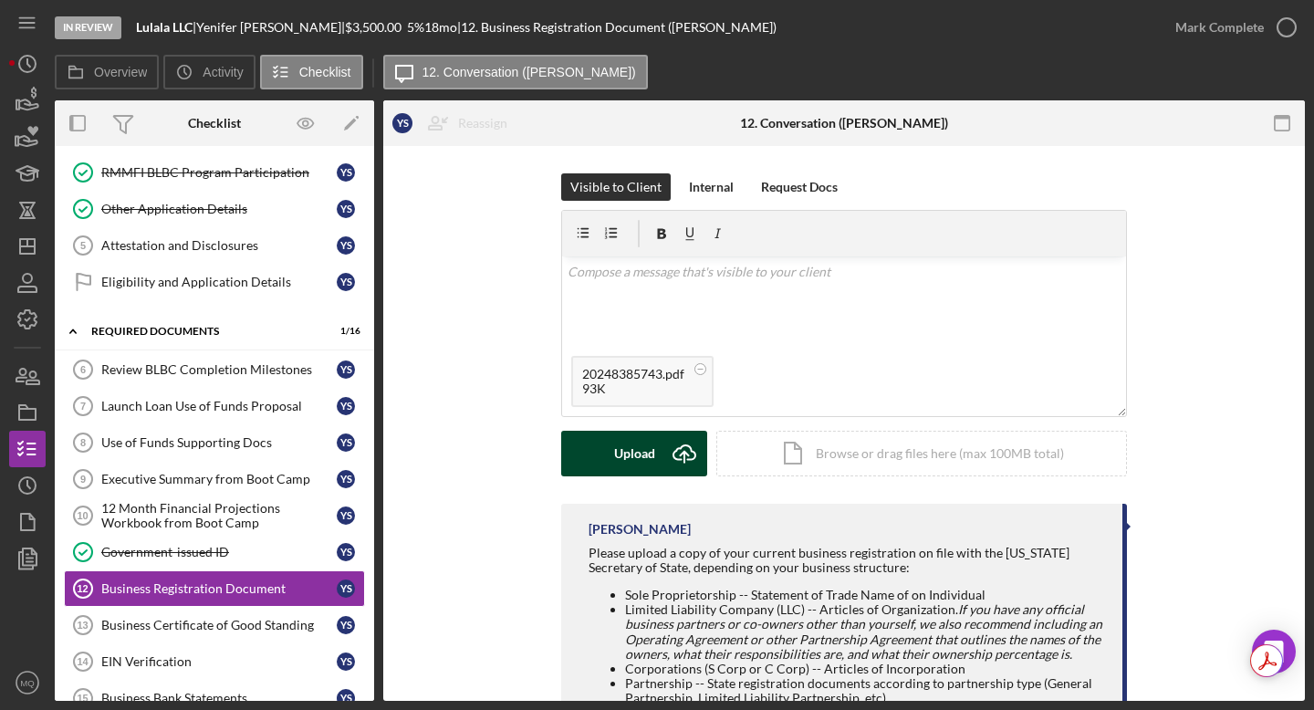
click at [641, 462] on div "Upload" at bounding box center [634, 454] width 41 height 46
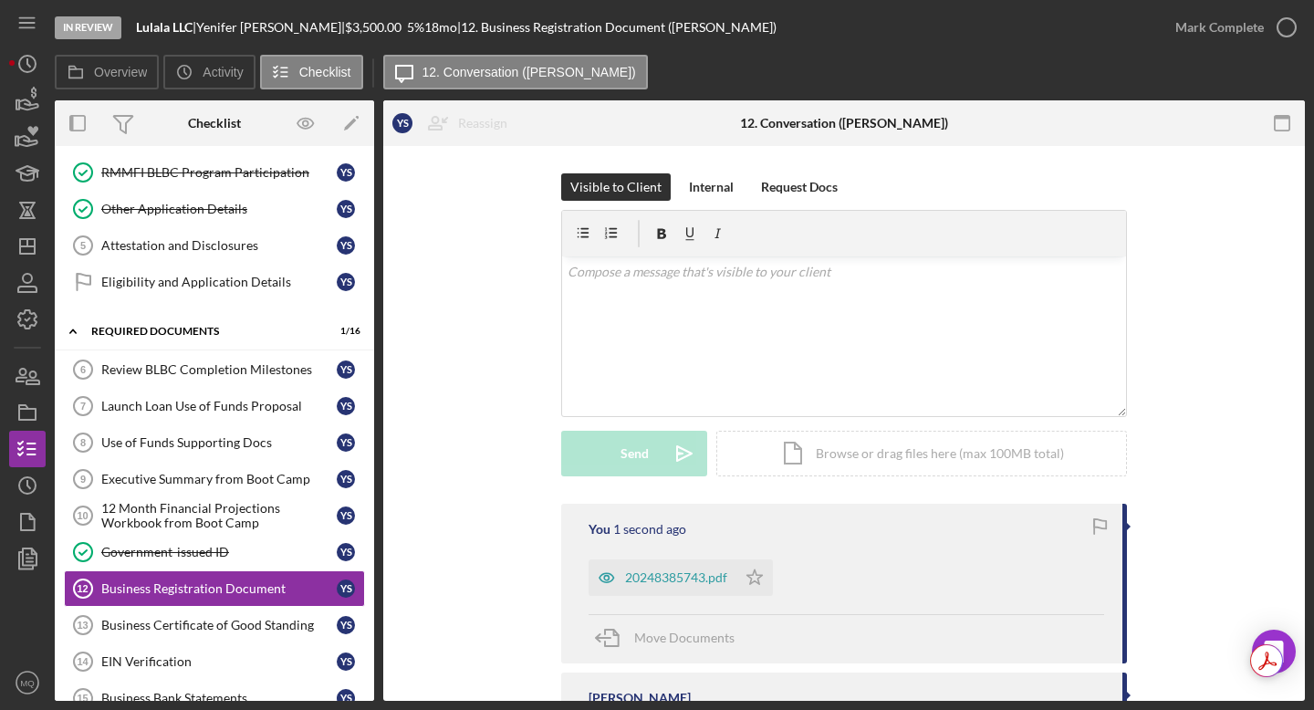
click at [675, 572] on div "20248385743.pdf" at bounding box center [676, 577] width 102 height 15
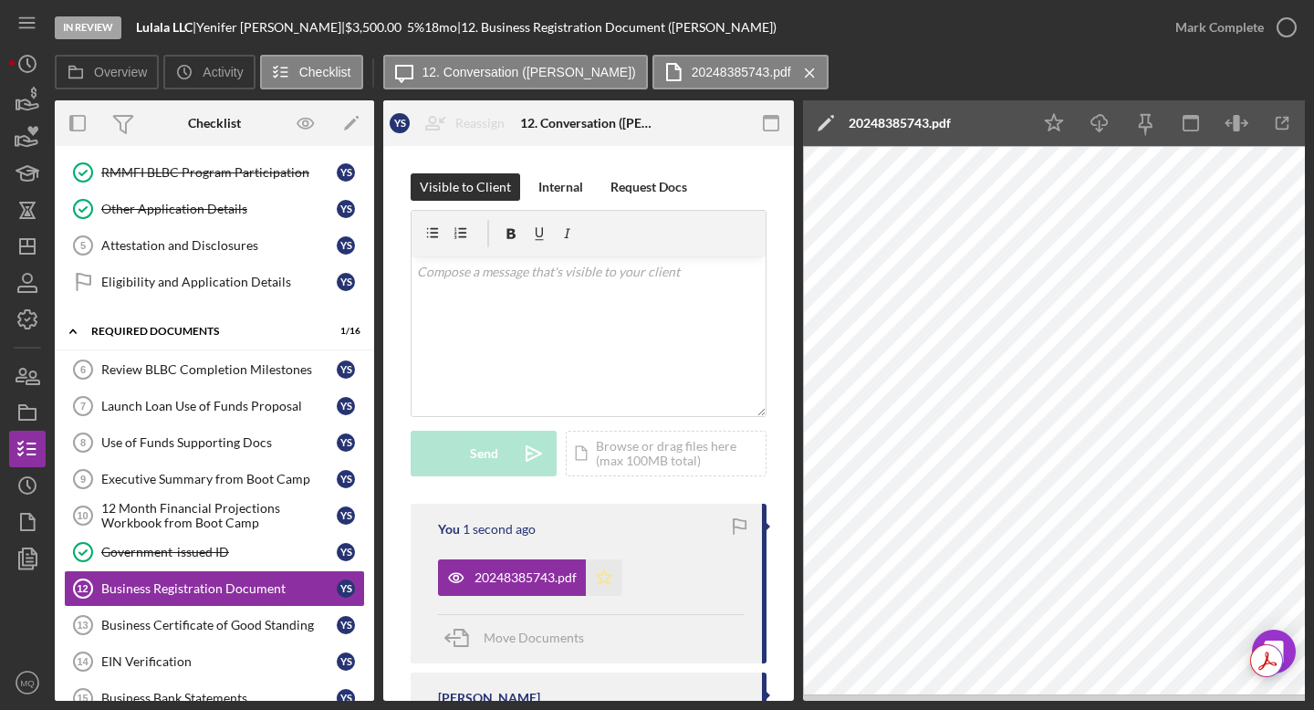
click at [606, 583] on icon "Icon/Star" at bounding box center [604, 577] width 37 height 37
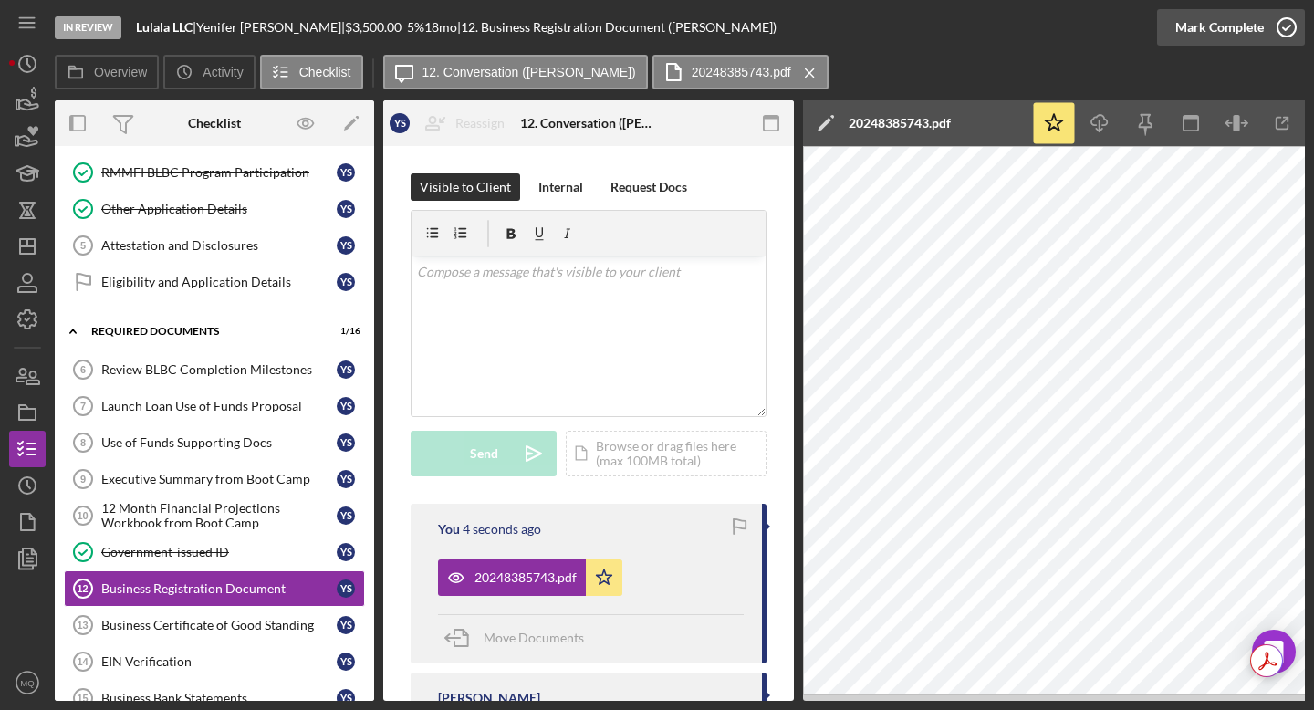
click at [826, 19] on icon "button" at bounding box center [1287, 28] width 46 height 46
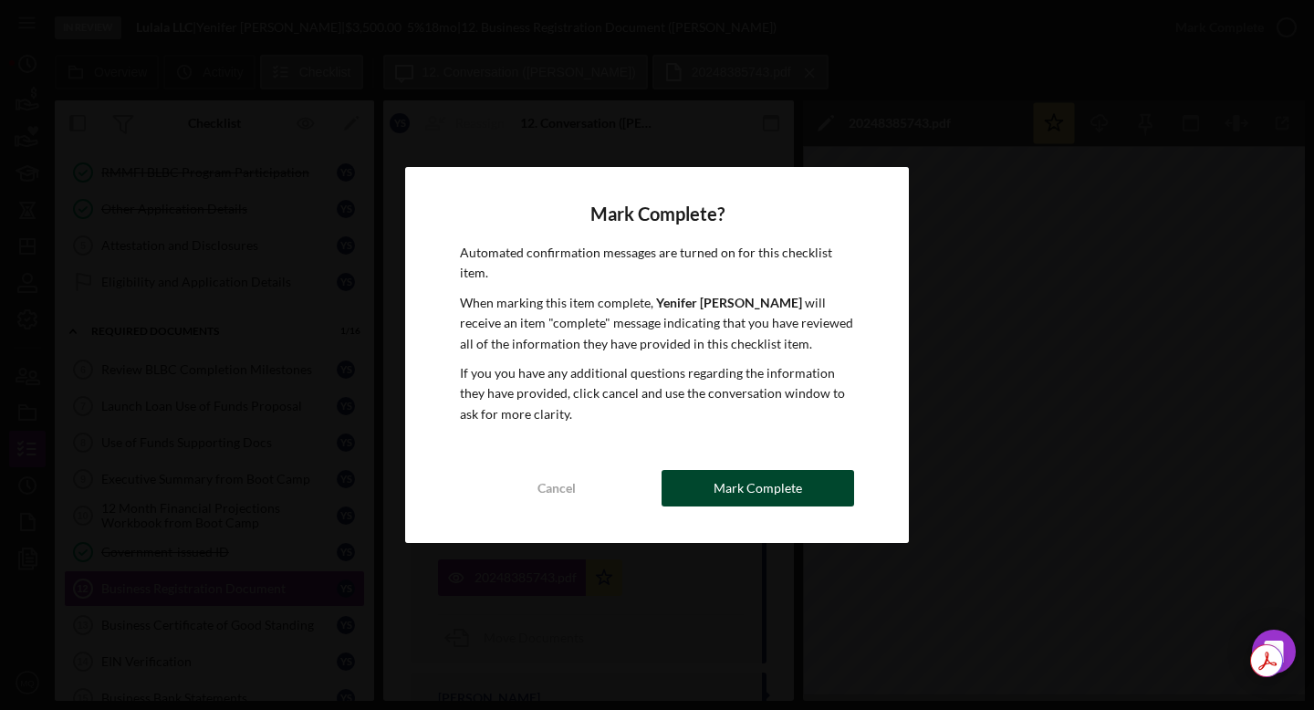
click at [781, 489] on div "Mark Complete" at bounding box center [758, 488] width 89 height 37
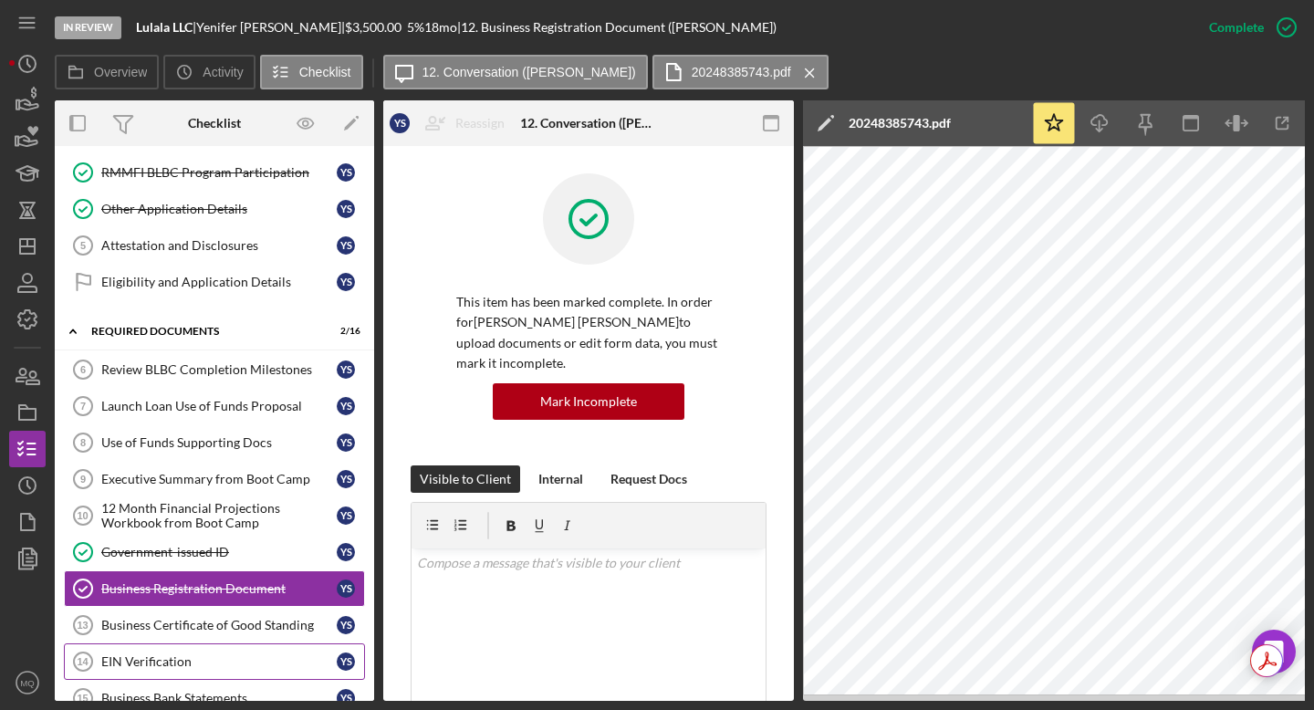
click at [191, 628] on div "EIN Verification" at bounding box center [218, 661] width 235 height 15
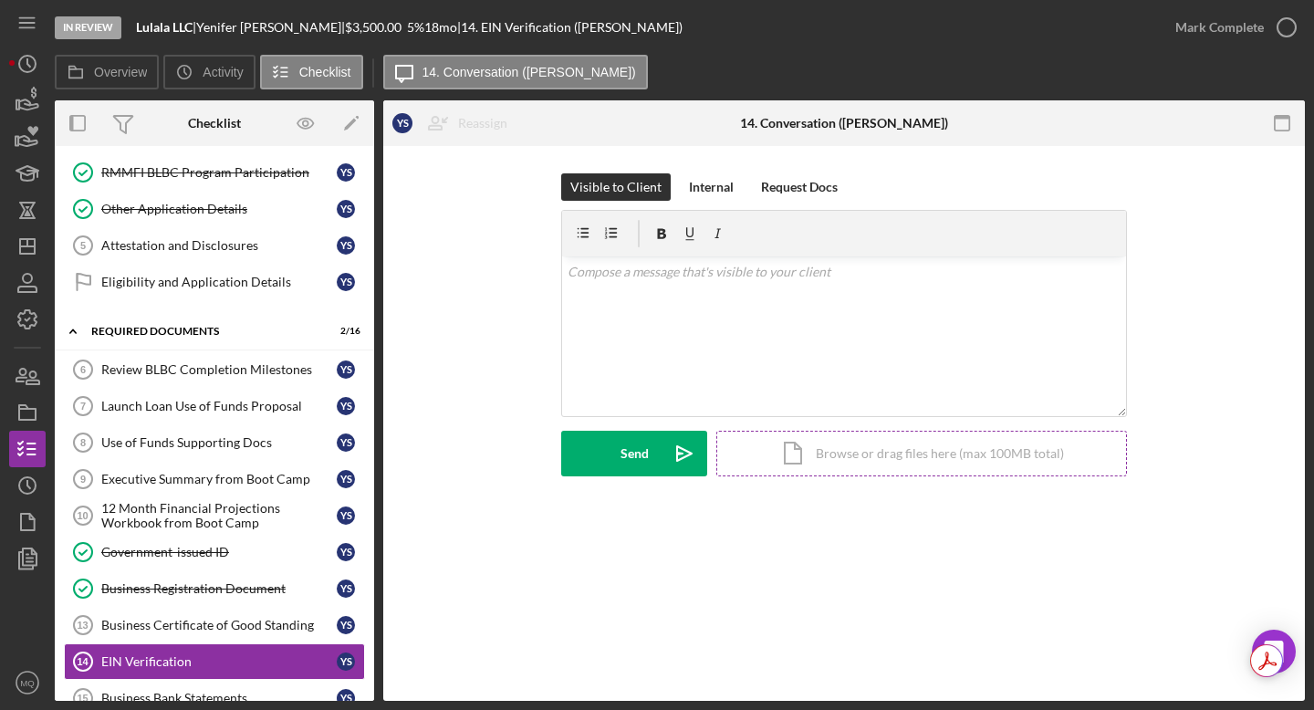
click at [826, 465] on div "Icon/Document Browse or drag files here (max 100MB total) Tap to choose files o…" at bounding box center [921, 454] width 411 height 46
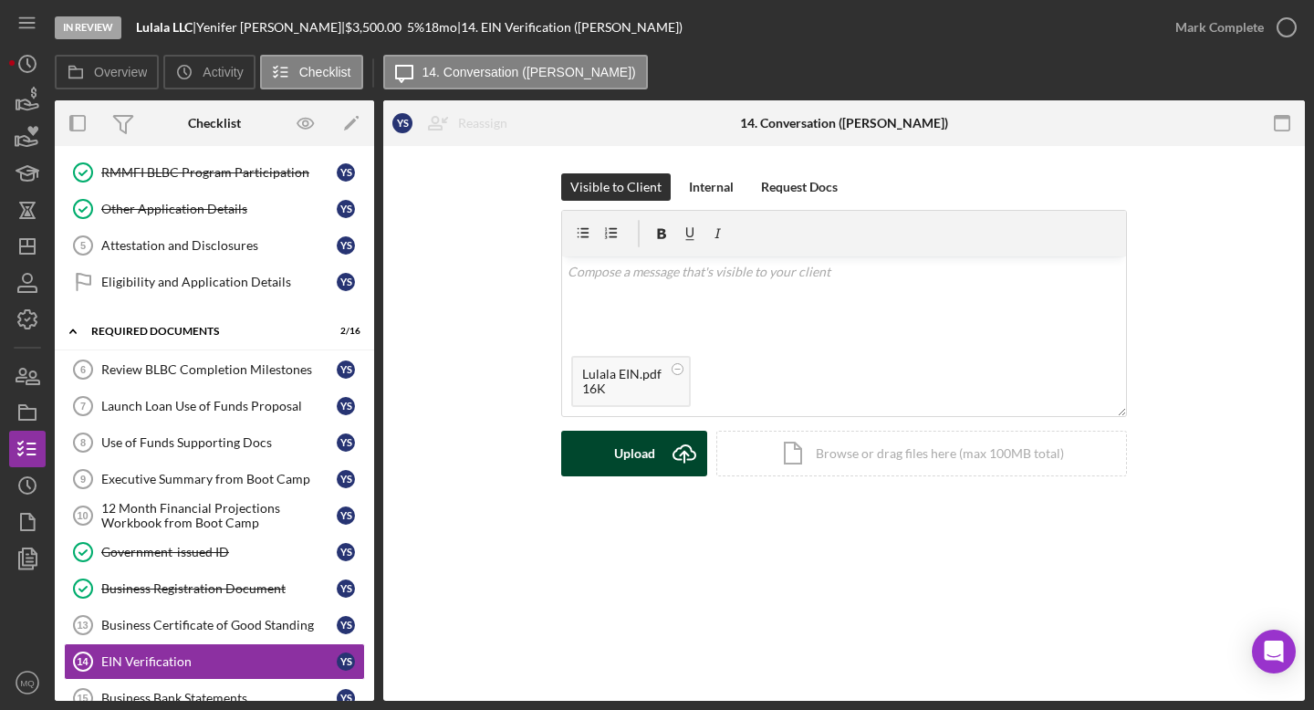
click at [620, 445] on div "Upload" at bounding box center [634, 454] width 41 height 46
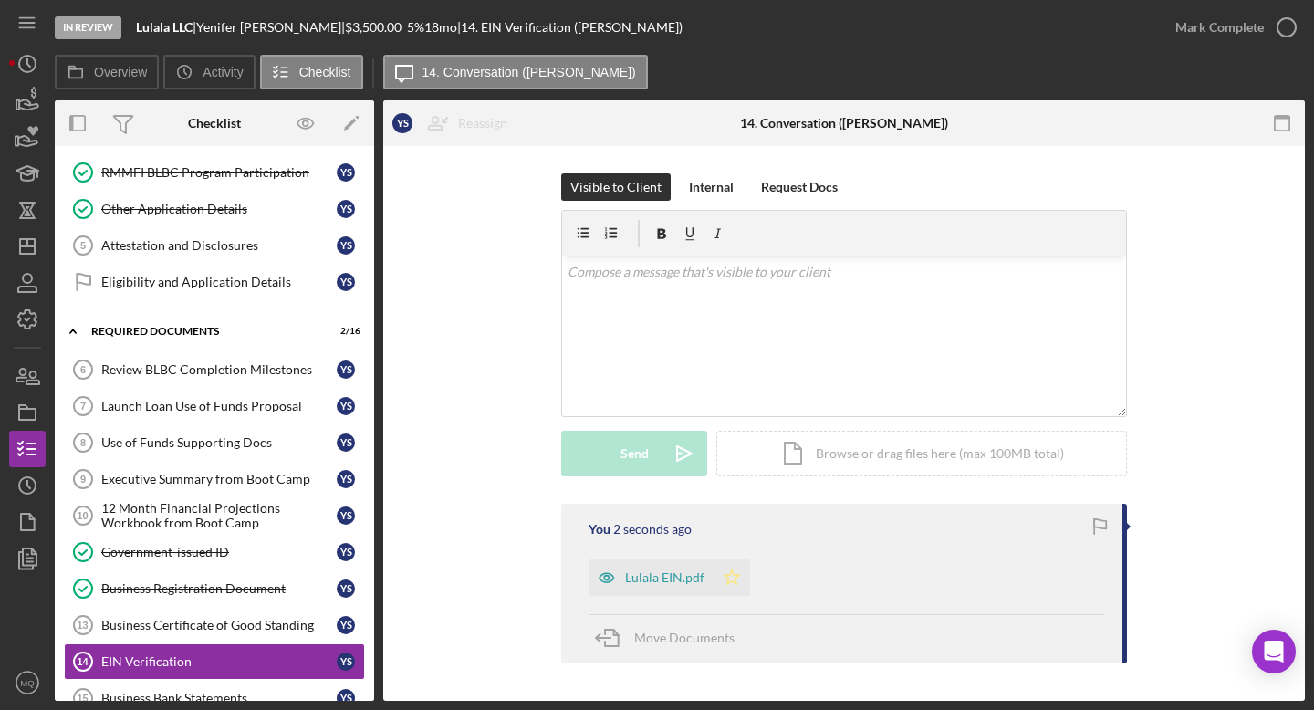
click at [733, 592] on icon "Icon/Star" at bounding box center [732, 577] width 37 height 37
click at [826, 16] on icon "button" at bounding box center [1287, 28] width 46 height 46
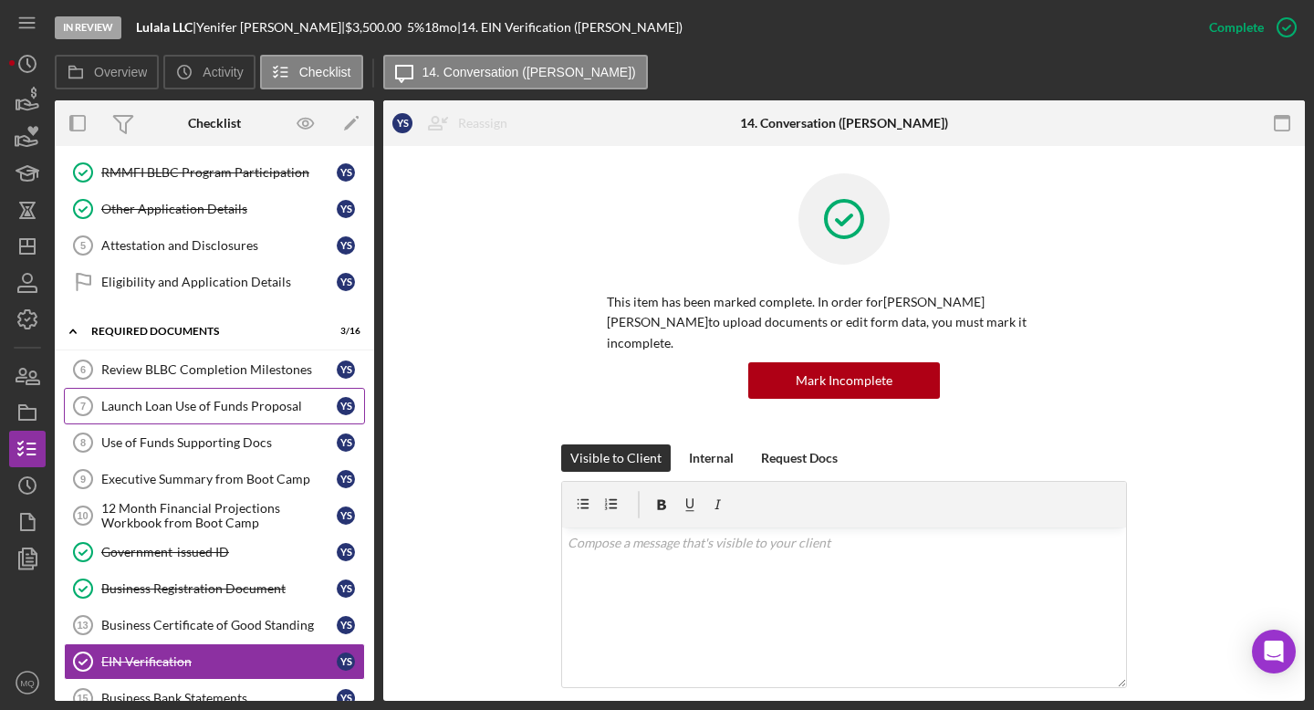
click at [253, 412] on div "Launch Loan Use of Funds Proposal" at bounding box center [218, 406] width 235 height 15
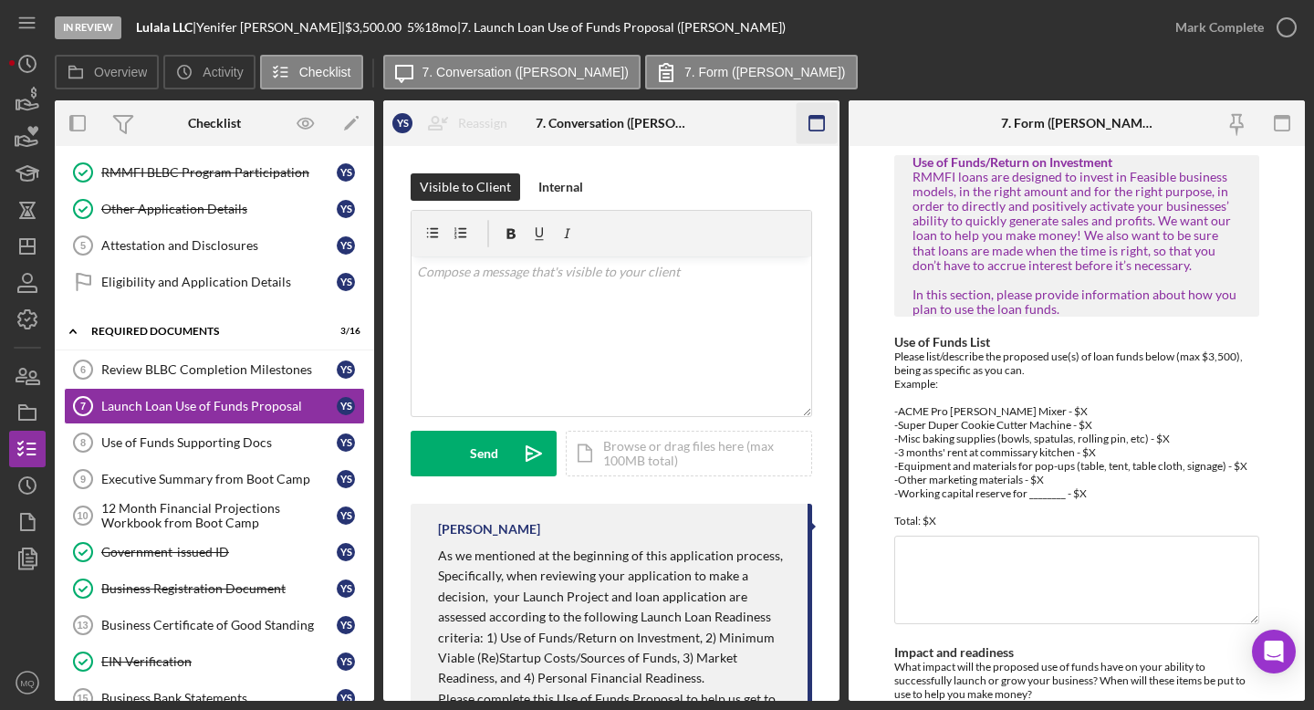
click at [815, 120] on icon "button" at bounding box center [817, 123] width 41 height 41
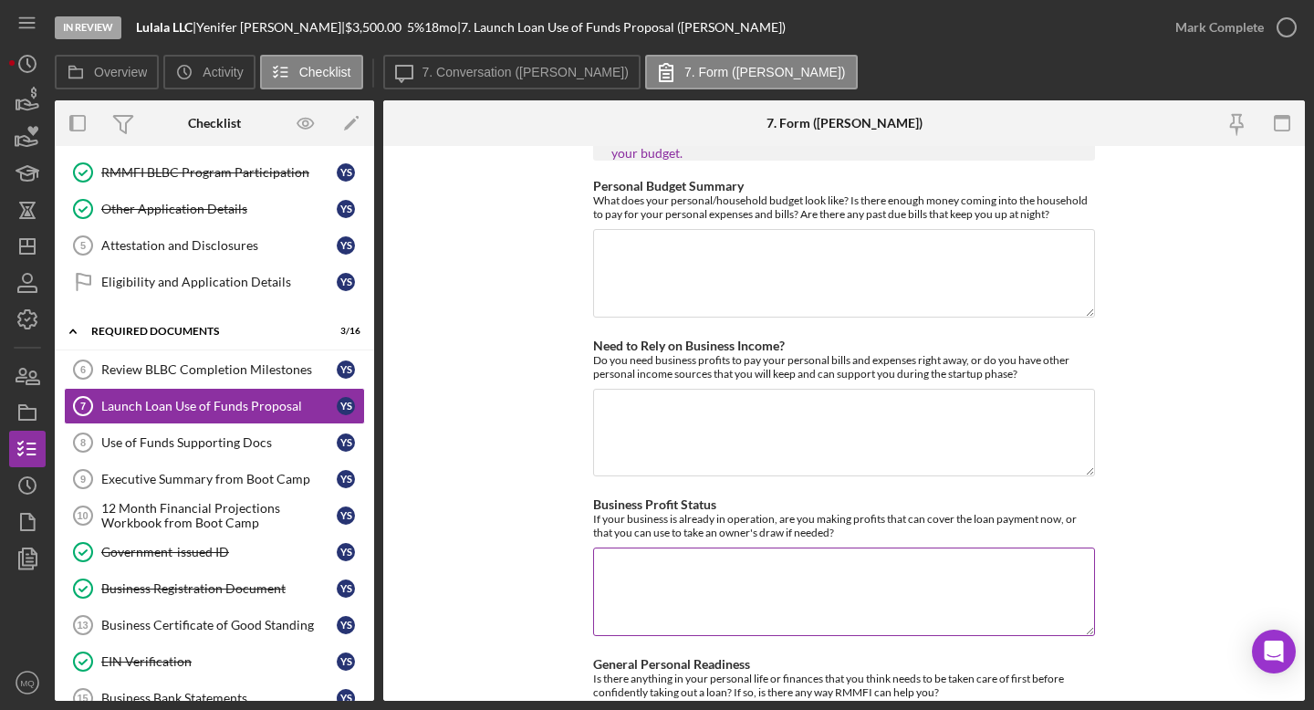
scroll to position [1873, 0]
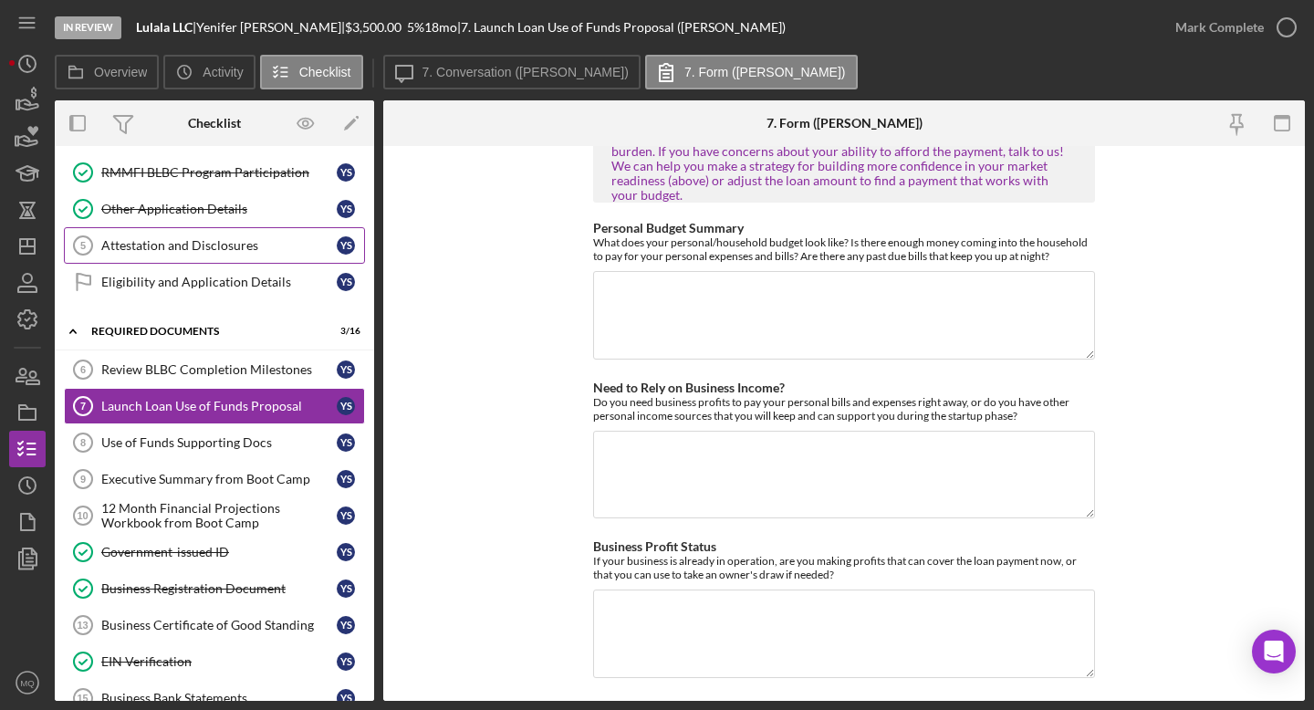
click at [220, 235] on link "Attestation and Disclosures 5 Attestation and Disclosures Y S" at bounding box center [214, 245] width 301 height 37
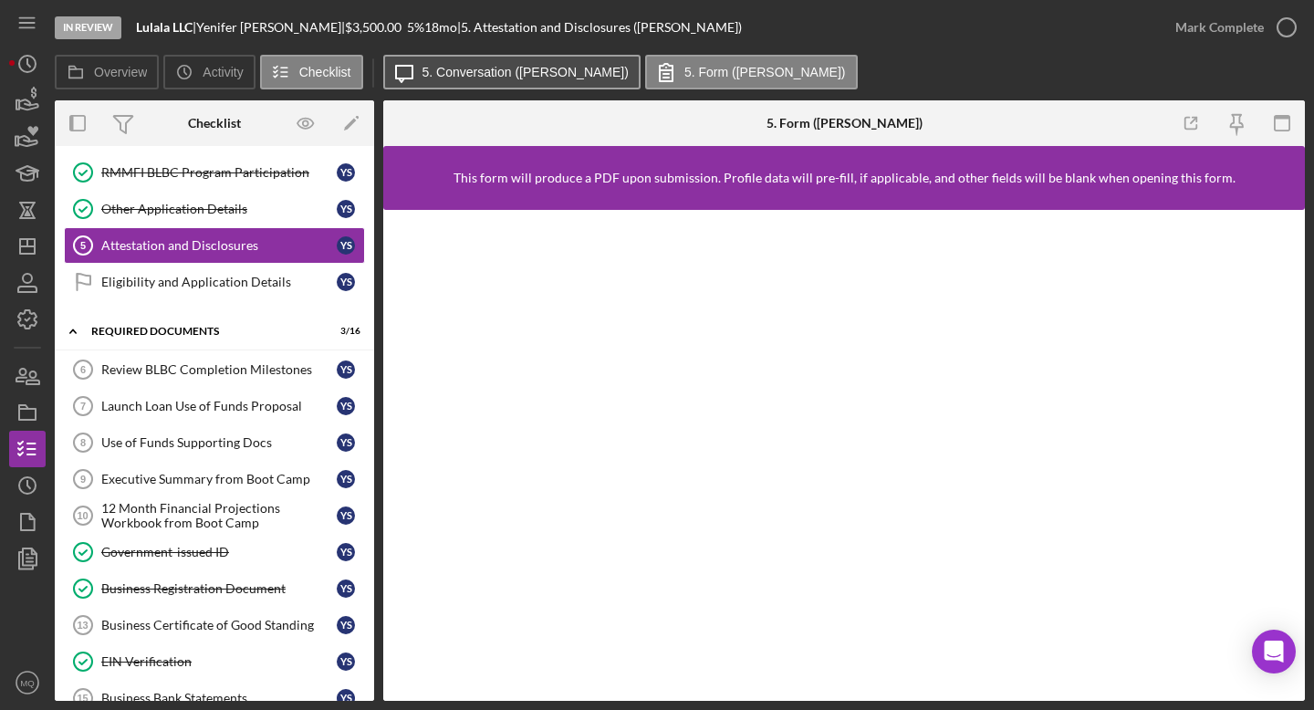
click at [464, 62] on button "Icon/Message 5. Conversation ([PERSON_NAME])" at bounding box center [511, 72] width 257 height 35
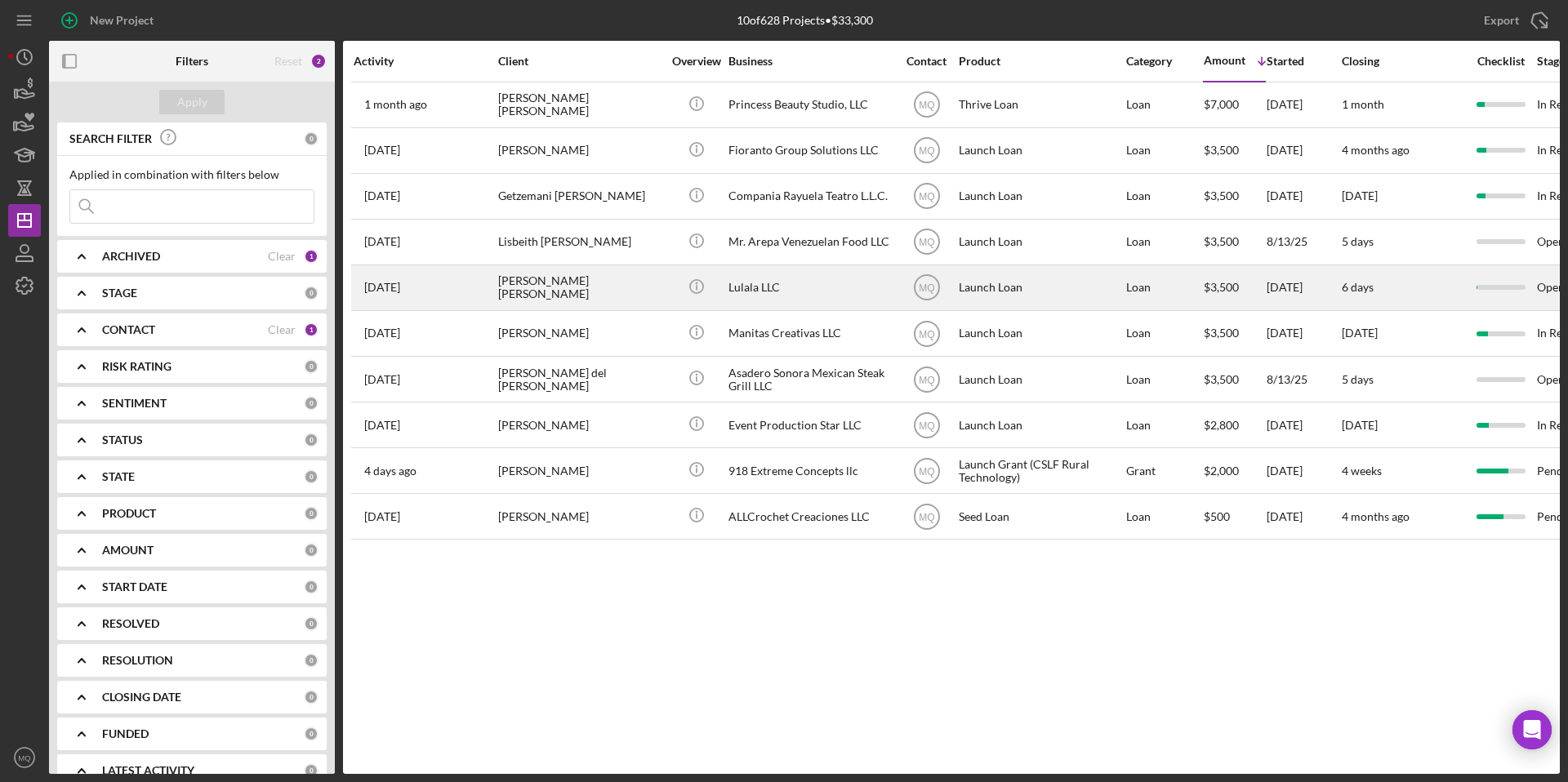
click at [570, 279] on div "[PERSON_NAME] [PERSON_NAME]" at bounding box center [580, 287] width 164 height 43
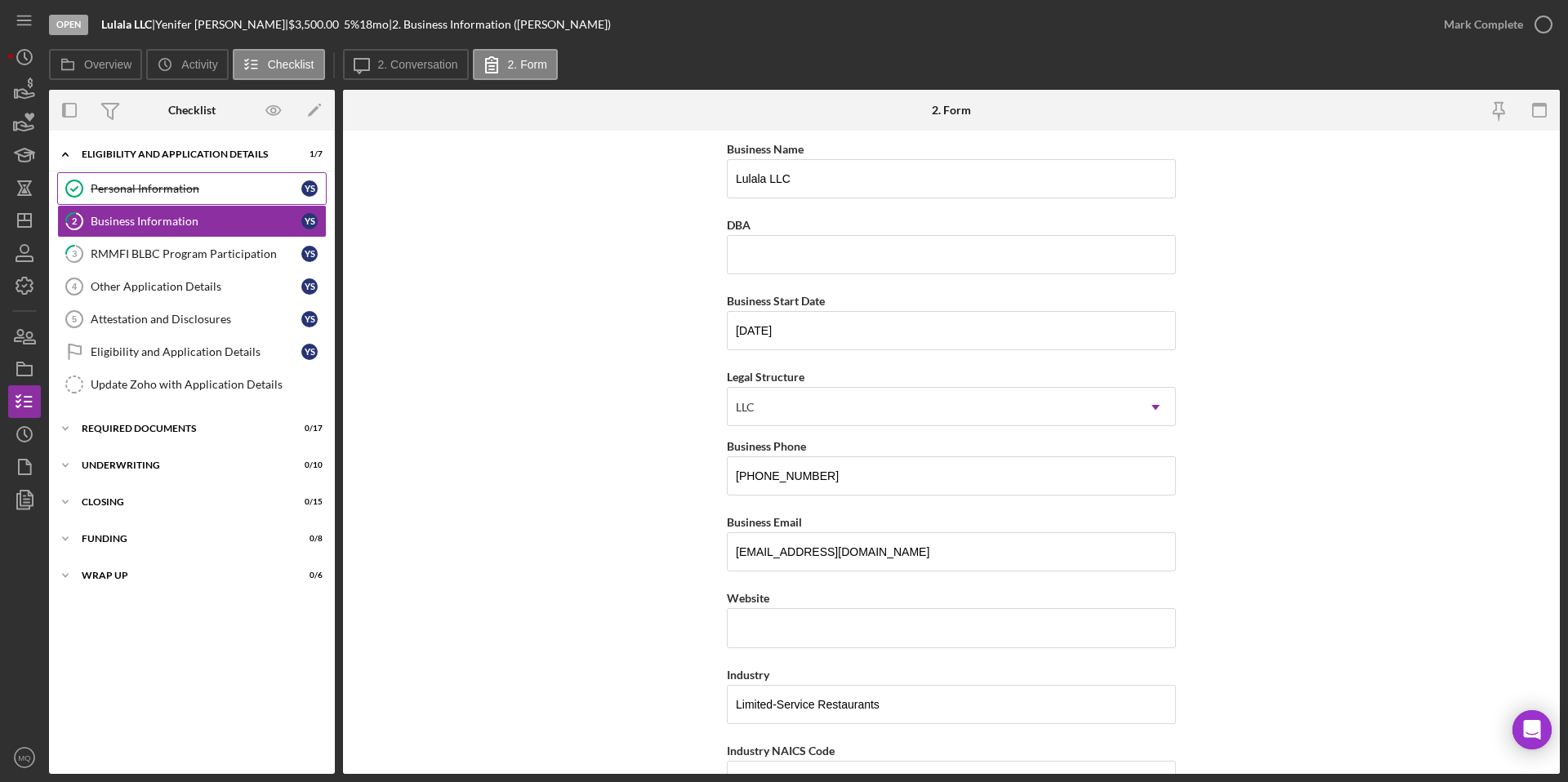
click at [277, 190] on div "Personal Information" at bounding box center [195, 188] width 210 height 13
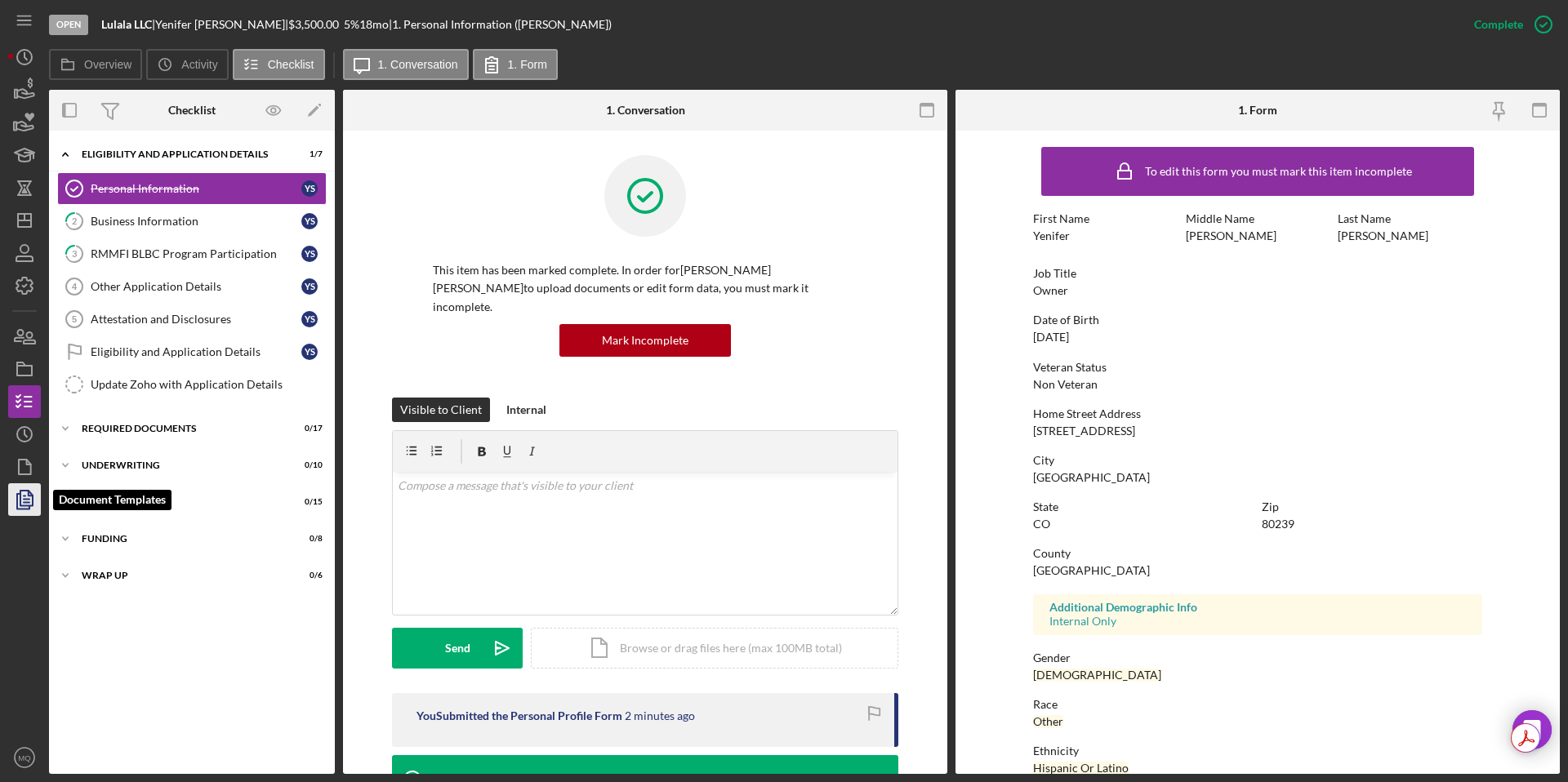
click at [19, 490] on icon "button" at bounding box center [25, 500] width 41 height 41
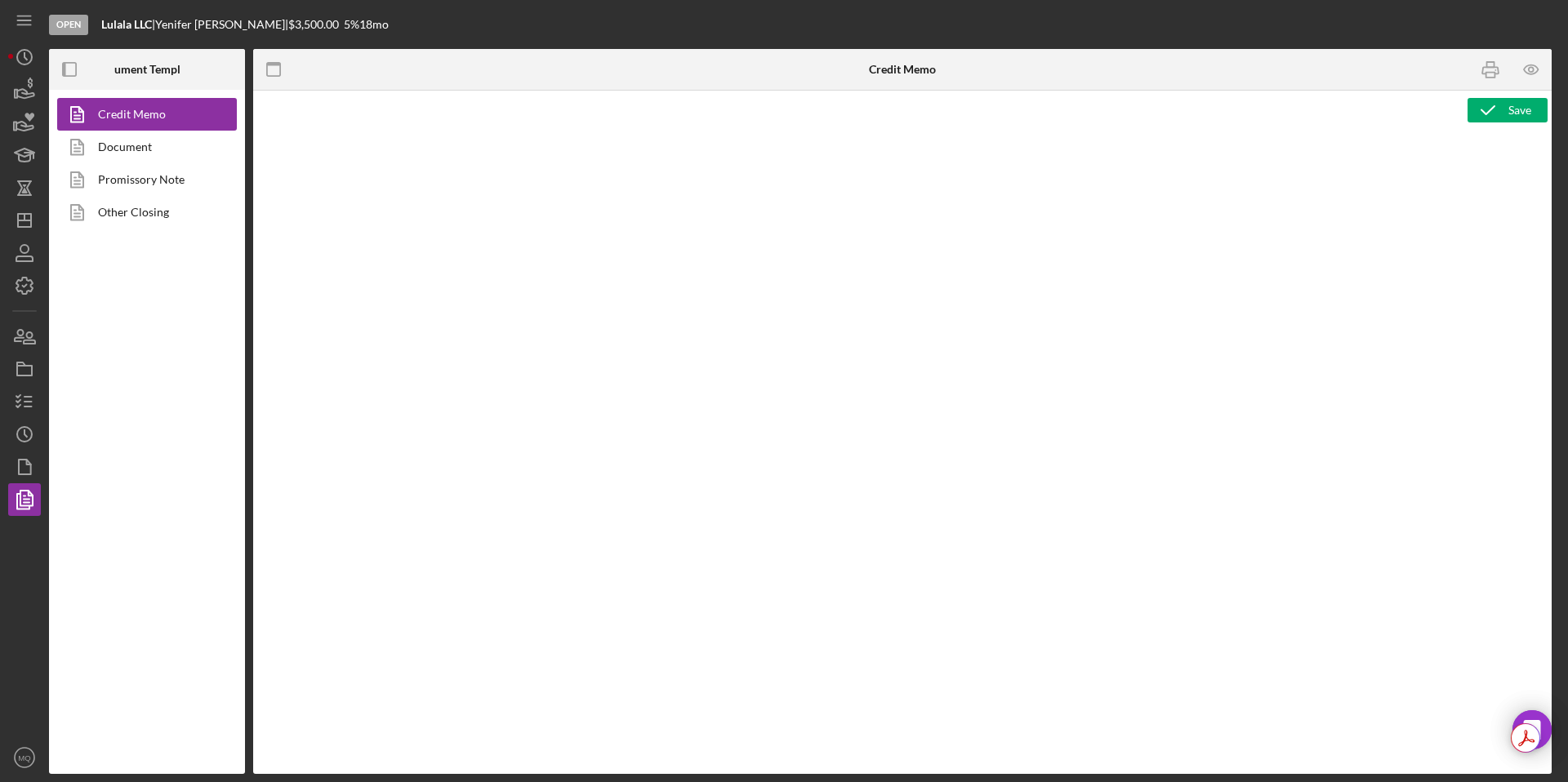
type textarea "<p style="margin-bottom: 0; line-height: normal; text-align: left; padding-left…"
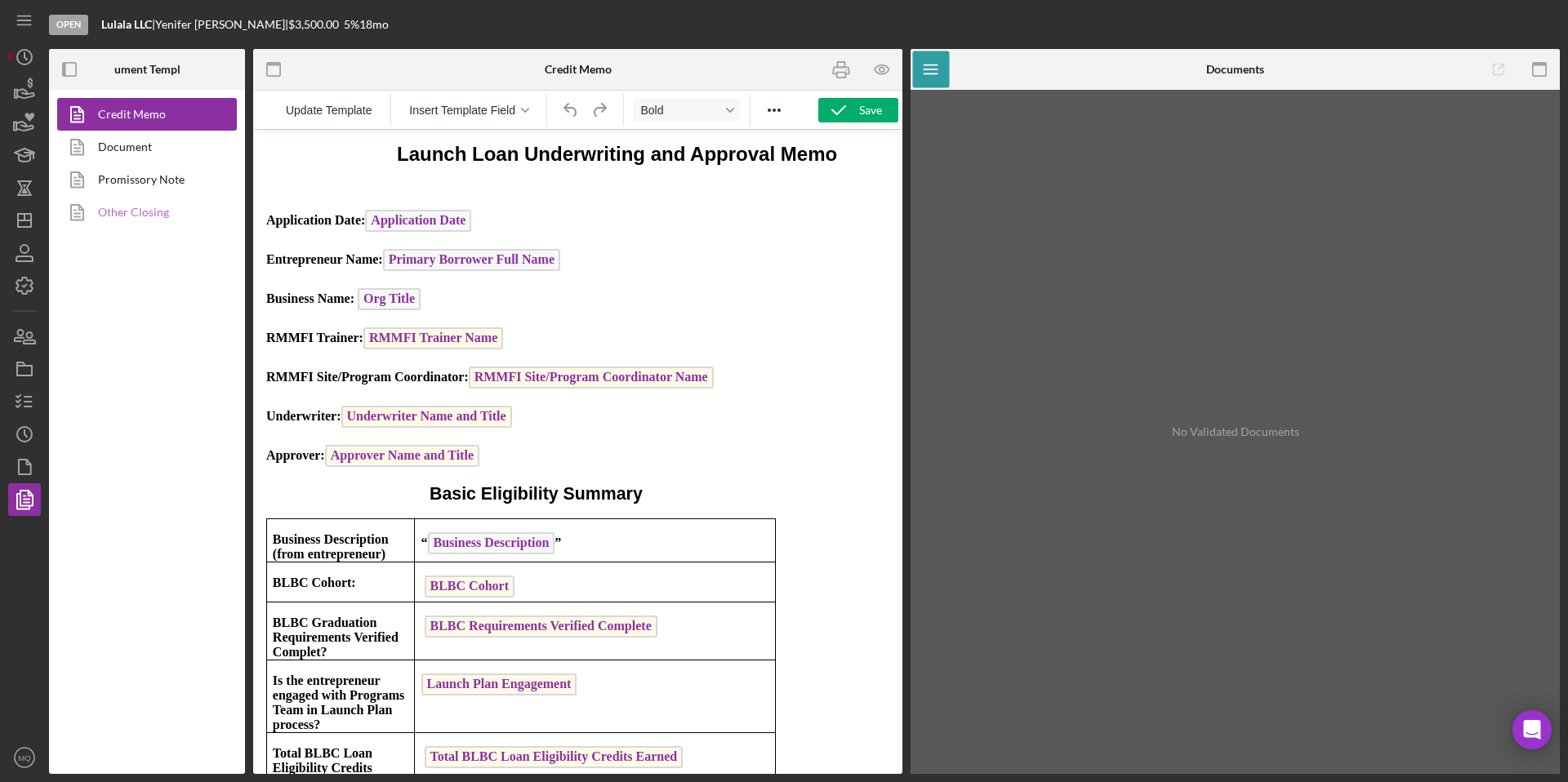
click at [144, 224] on link "Other Closing" at bounding box center [143, 212] width 172 height 33
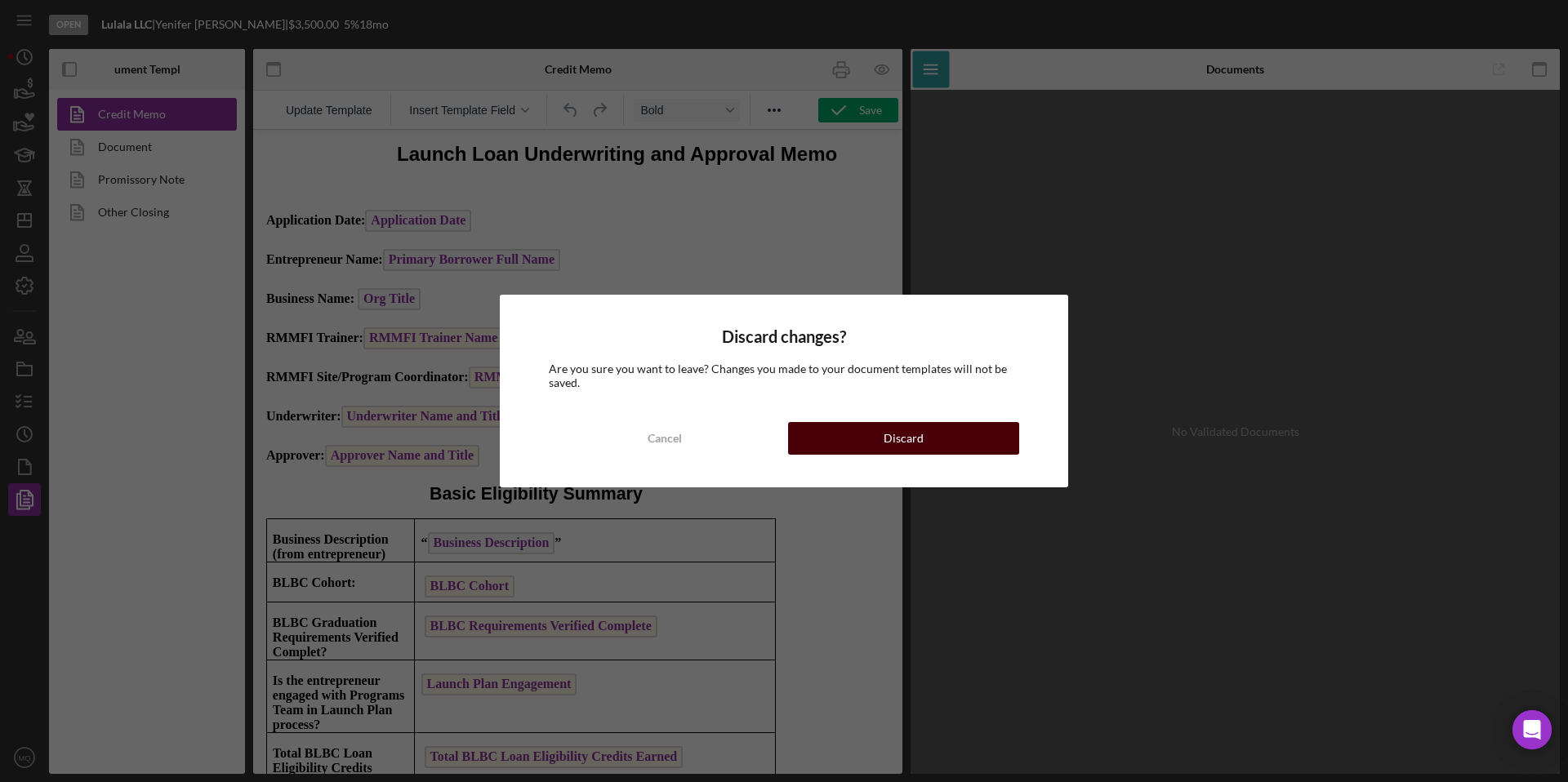
click at [988, 438] on button "Discard" at bounding box center [904, 438] width 231 height 33
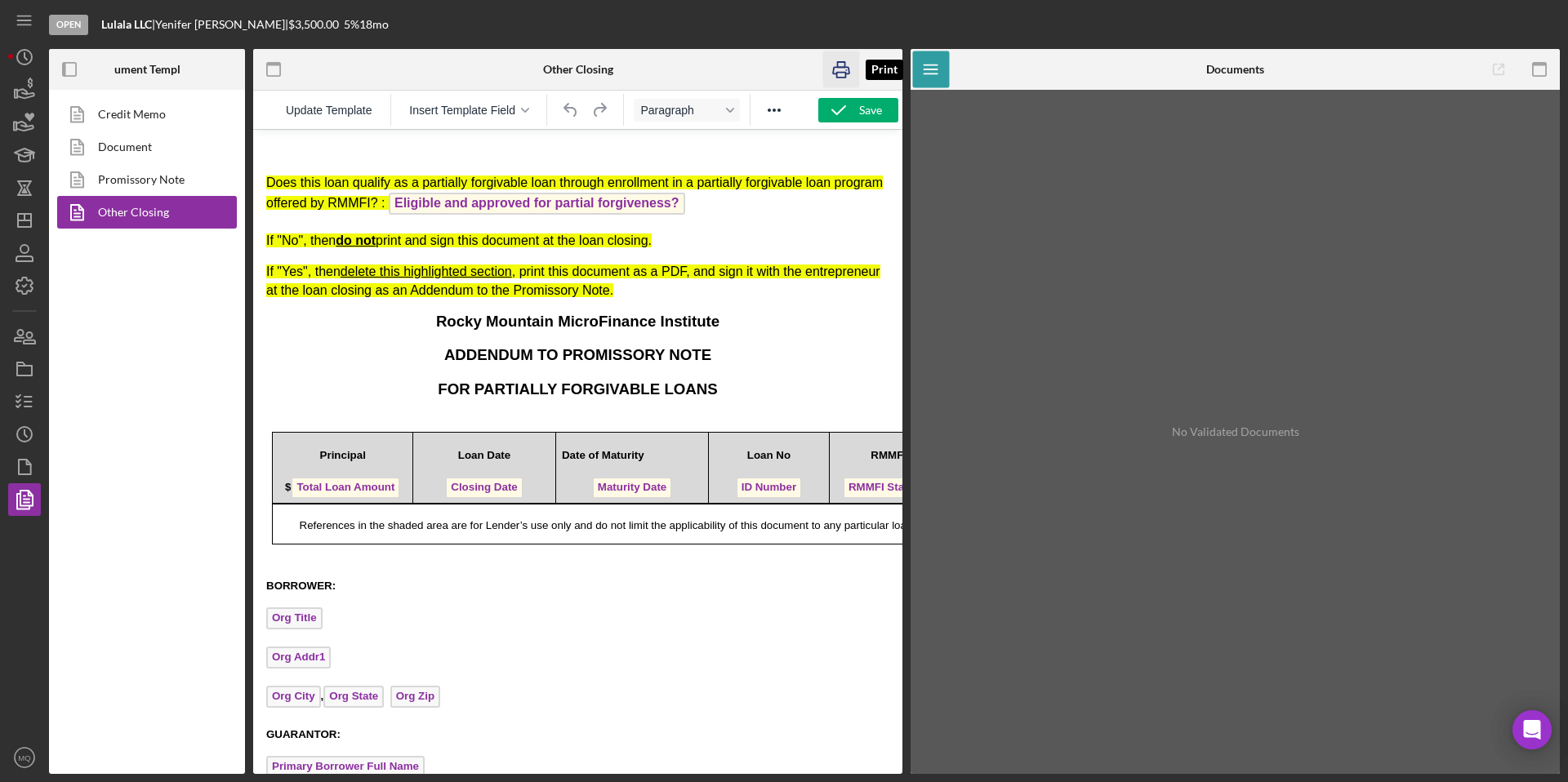
click at [845, 73] on icon "button" at bounding box center [841, 69] width 37 height 37
click at [164, 183] on link "Promissory Note" at bounding box center [143, 180] width 172 height 33
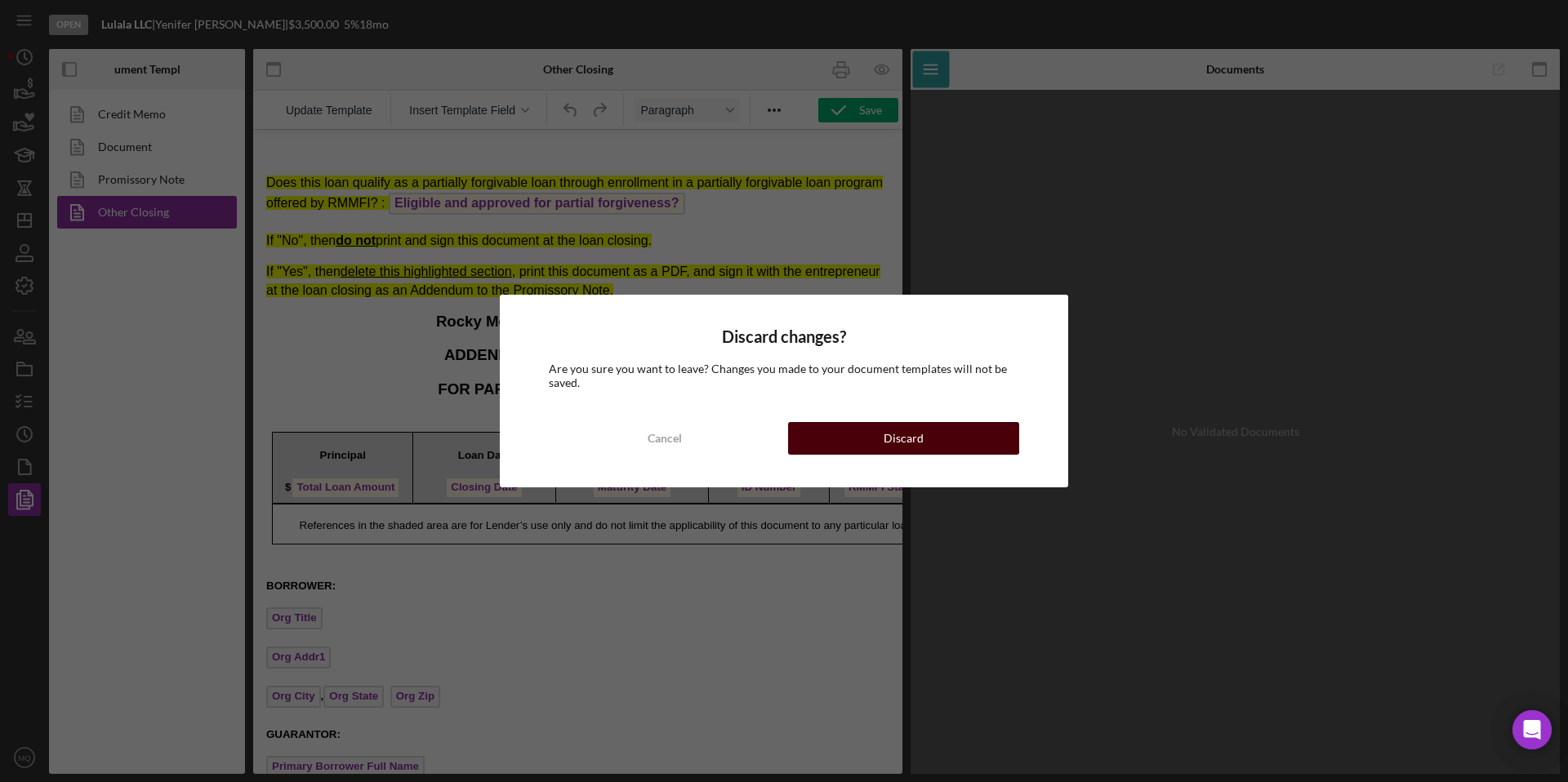
click at [927, 448] on button "Discard" at bounding box center [904, 438] width 231 height 33
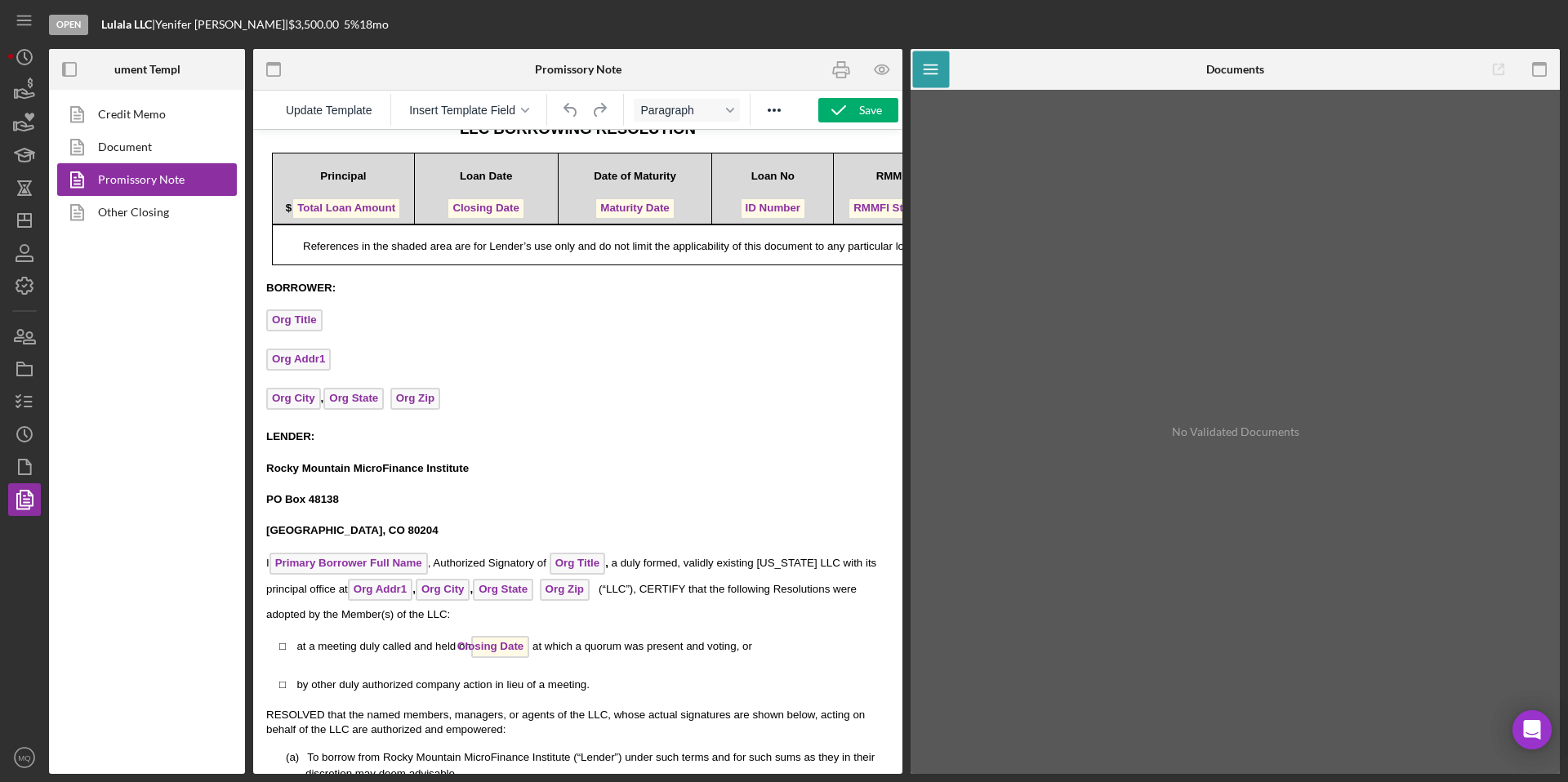
scroll to position [167, 0]
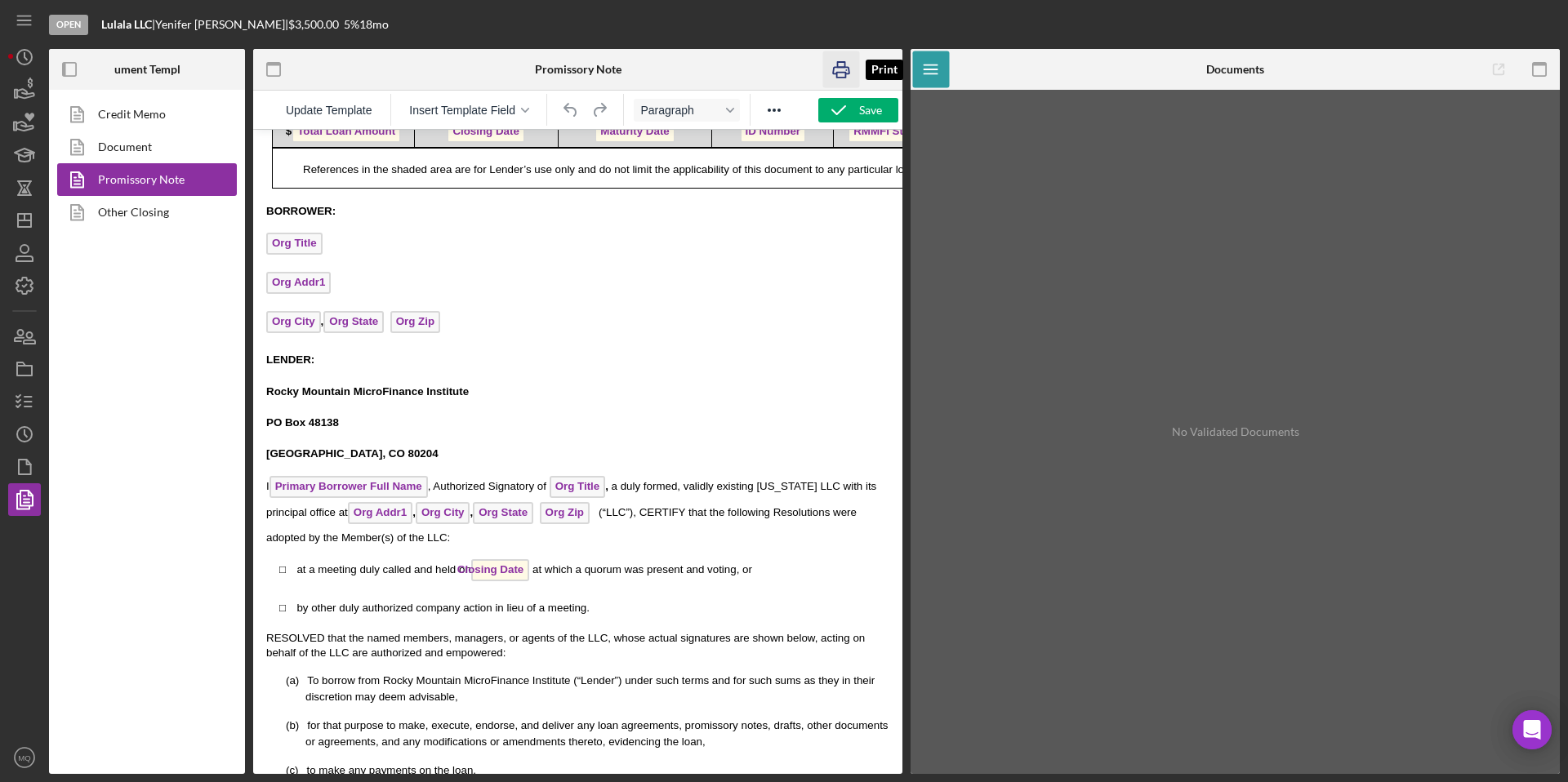
click at [843, 74] on icon "button" at bounding box center [841, 69] width 37 height 37
click at [23, 347] on icon "button" at bounding box center [25, 336] width 41 height 41
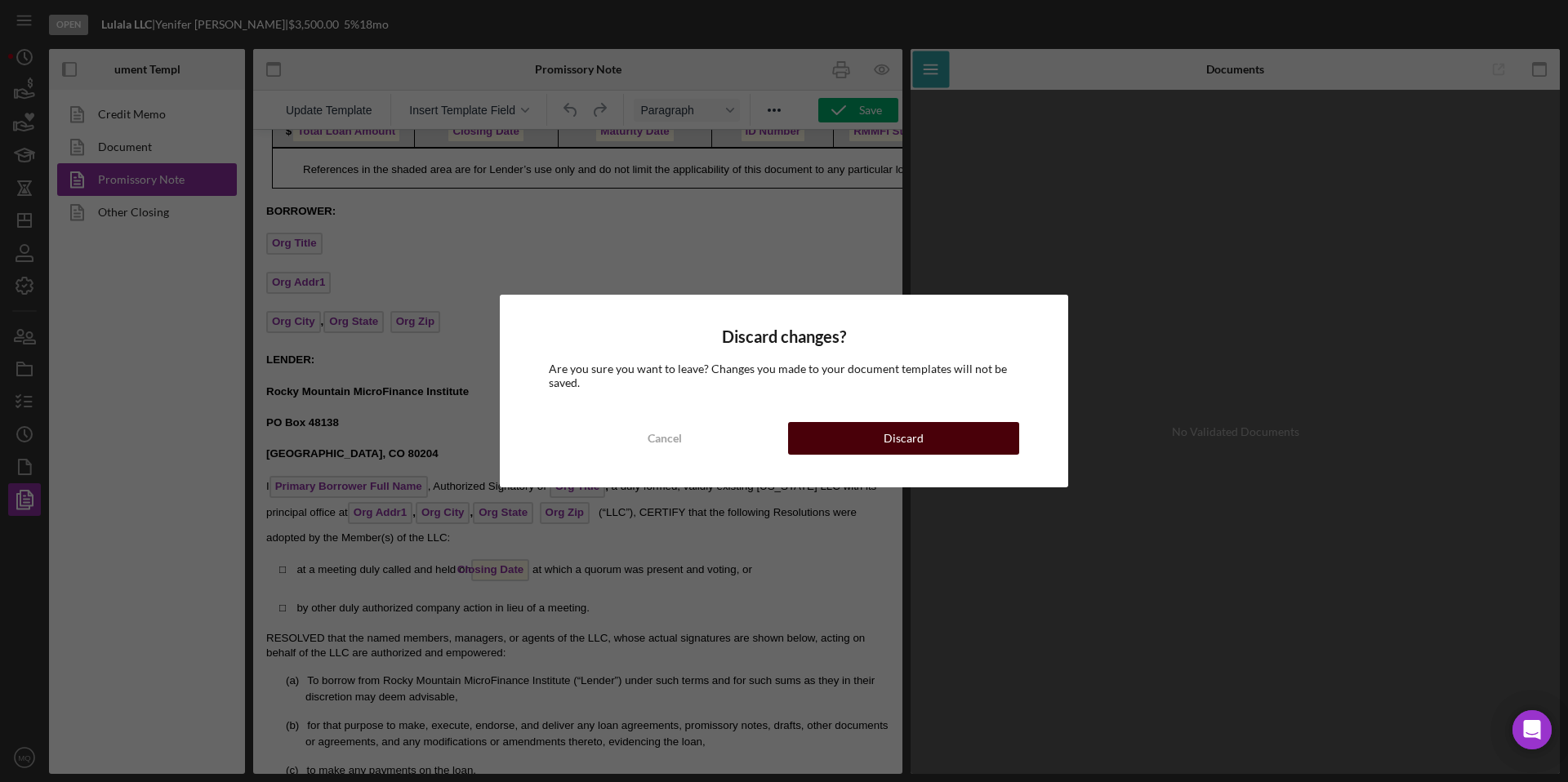
click at [901, 436] on div "Discard" at bounding box center [903, 438] width 40 height 33
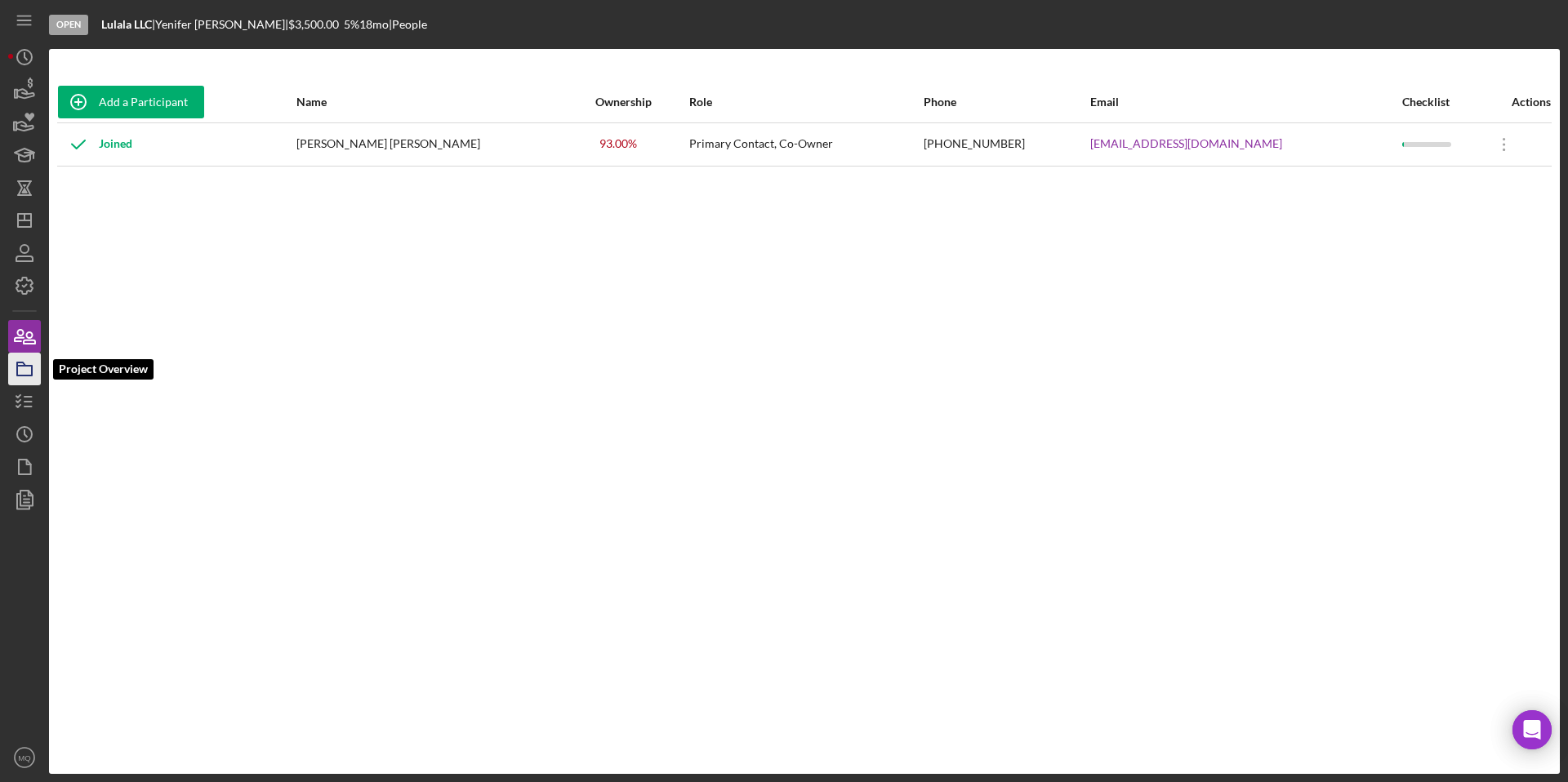
click at [21, 378] on icon "button" at bounding box center [25, 370] width 41 height 41
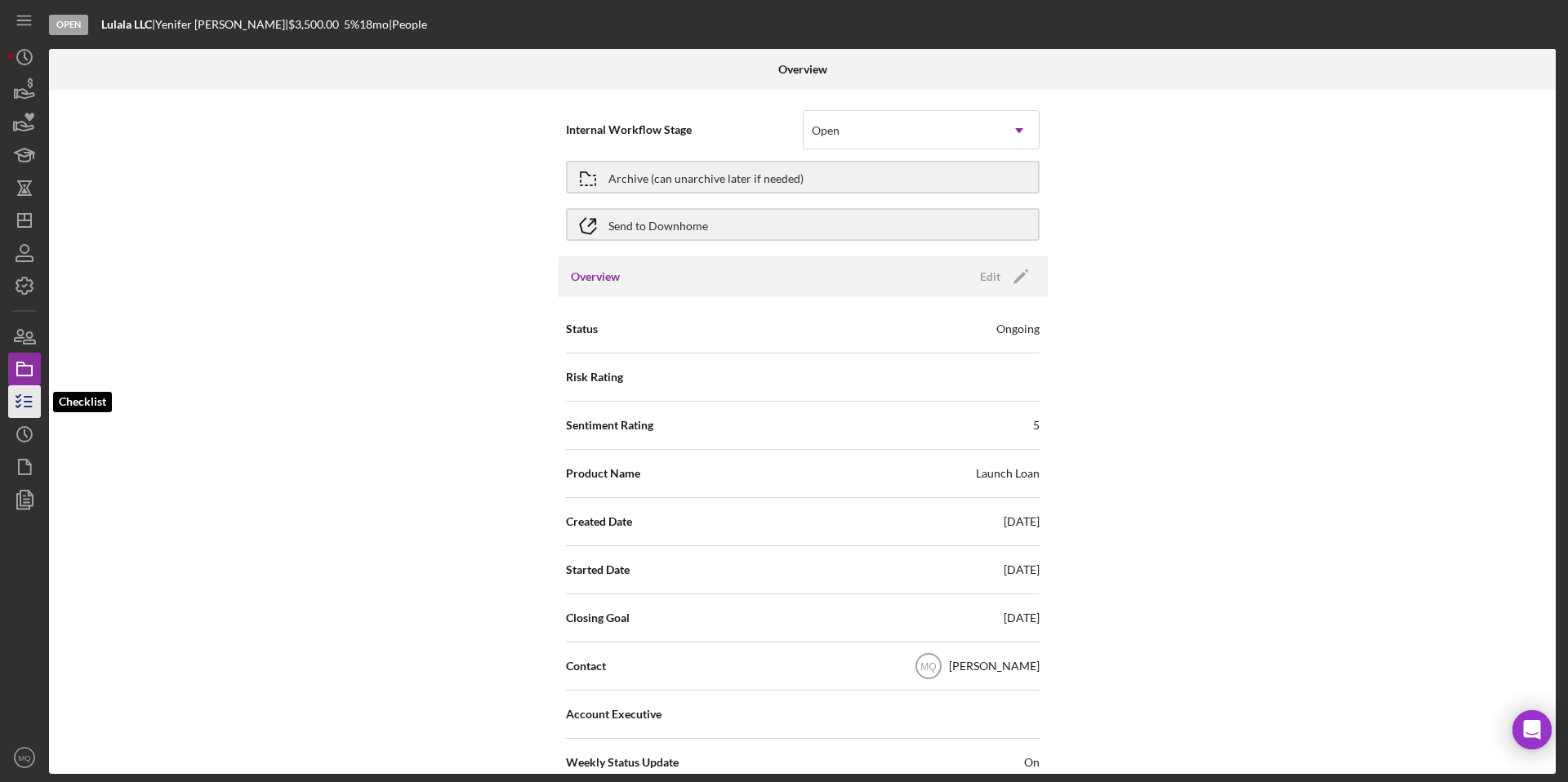
click at [24, 412] on icon "button" at bounding box center [25, 402] width 41 height 41
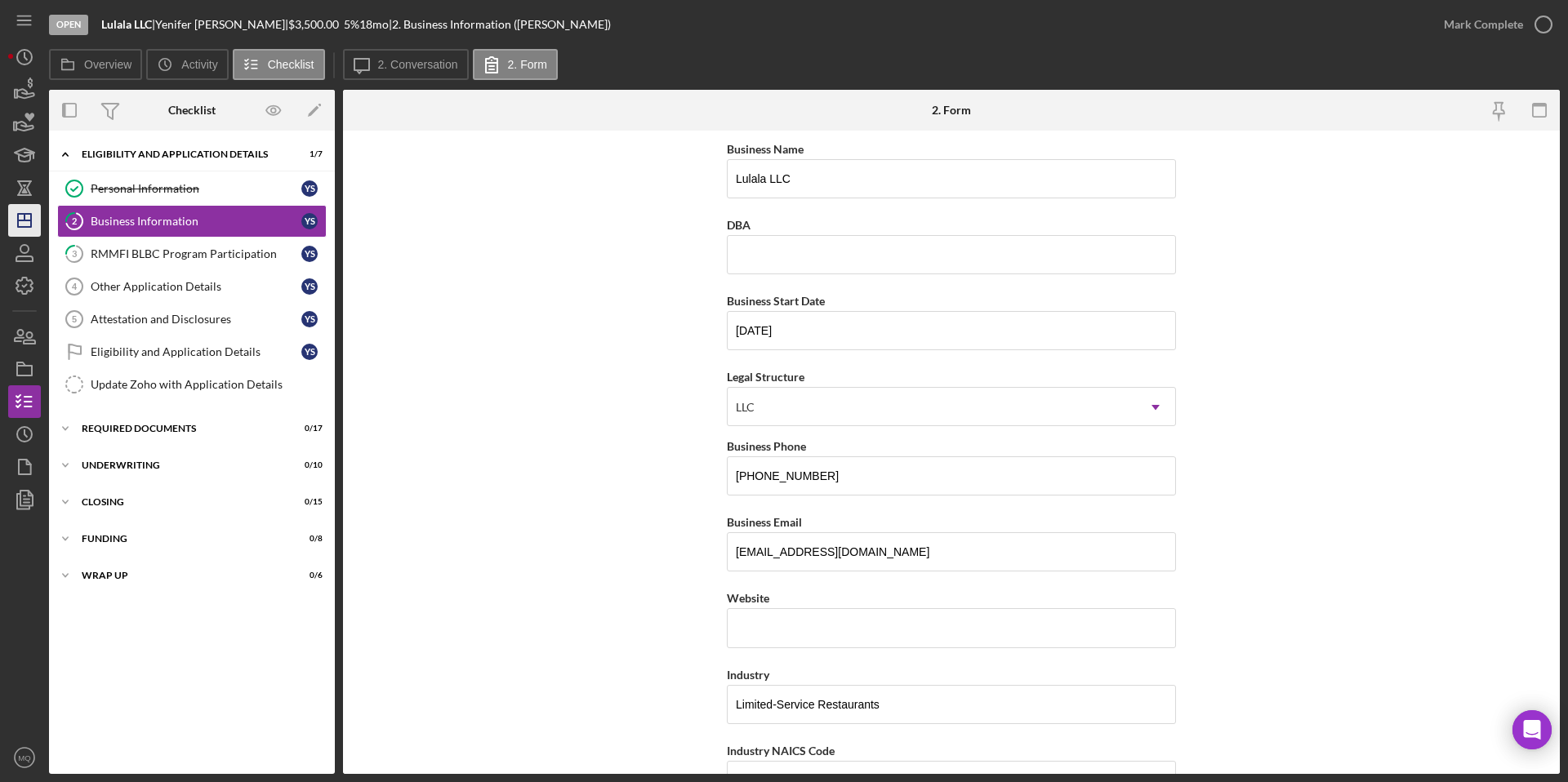
click at [25, 225] on icon "Icon/Dashboard" at bounding box center [25, 221] width 41 height 41
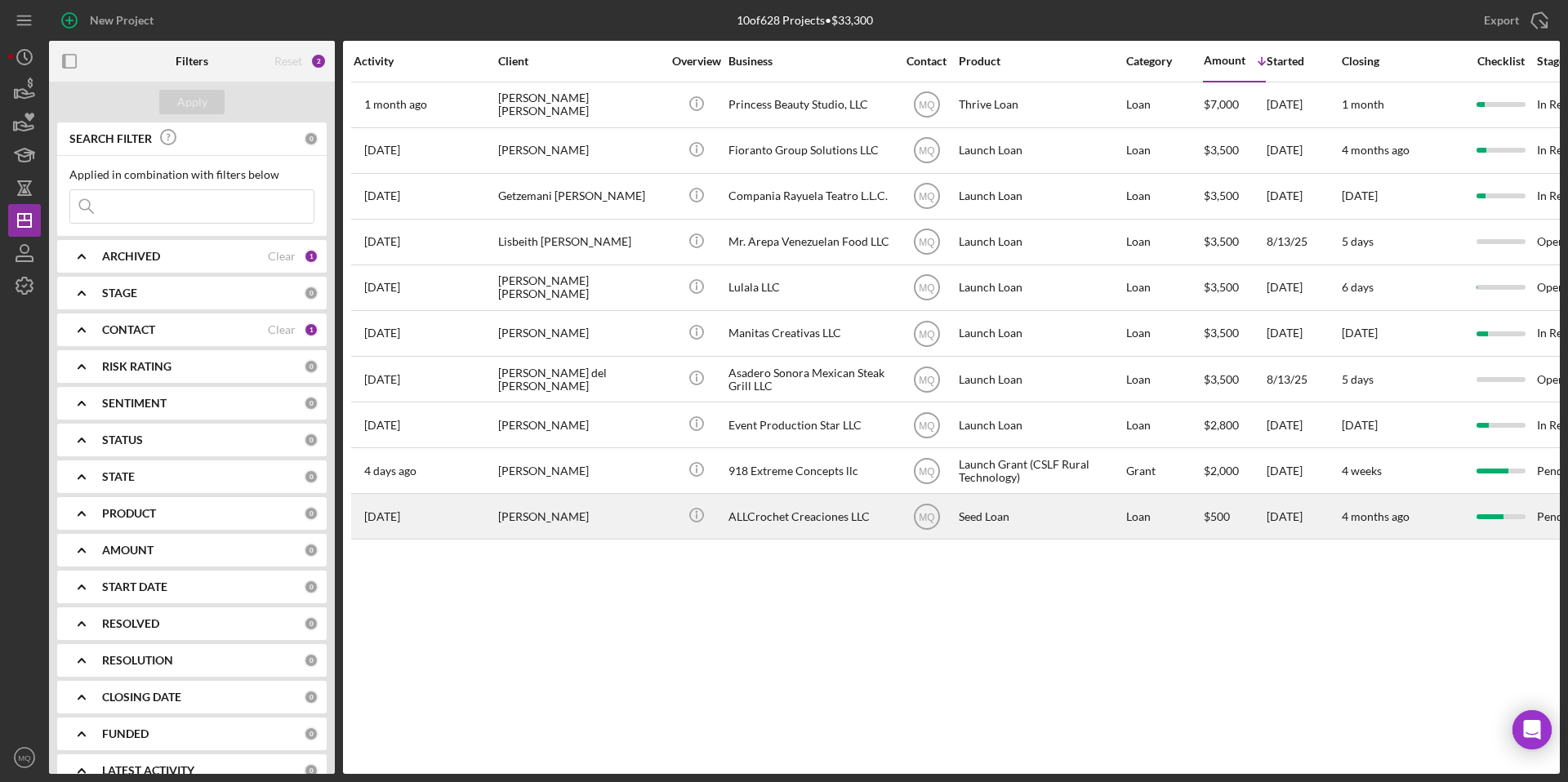
click at [556, 518] on div "[PERSON_NAME]" at bounding box center [580, 516] width 164 height 43
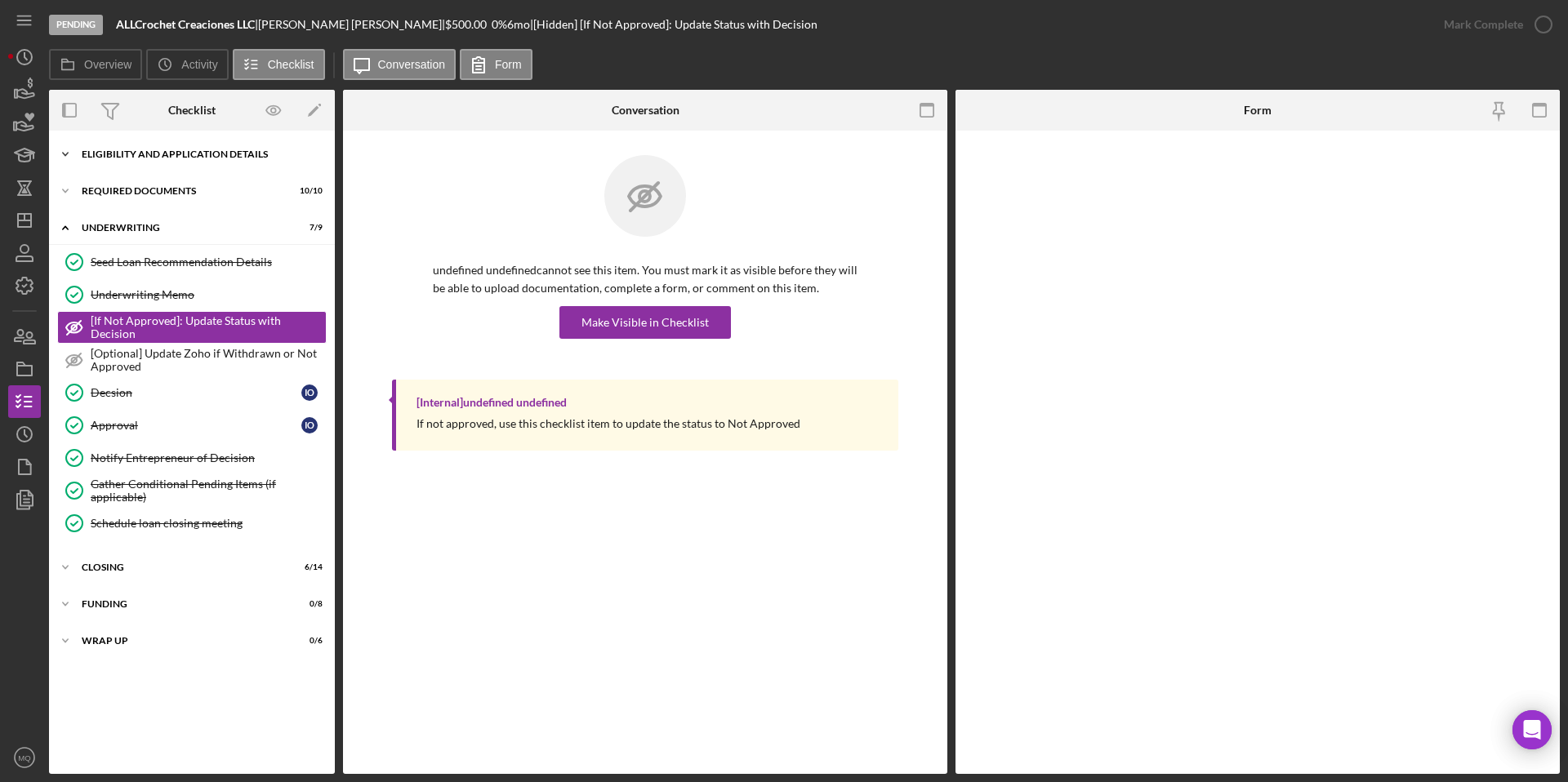
click at [178, 153] on div "Eligibility and Application Details" at bounding box center [198, 154] width 233 height 10
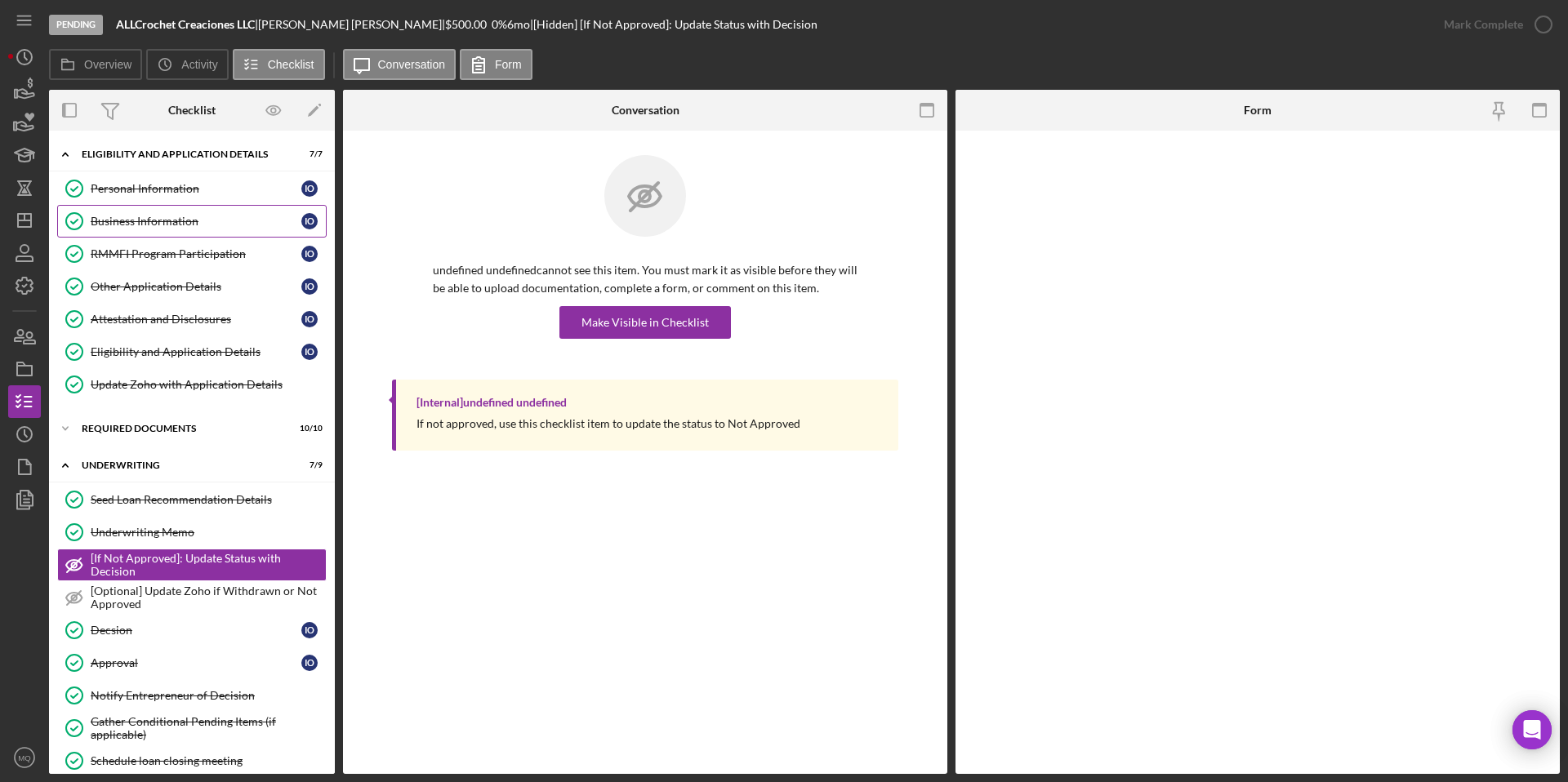
click at [135, 235] on link "Business Information Business Information I O" at bounding box center [192, 221] width 269 height 33
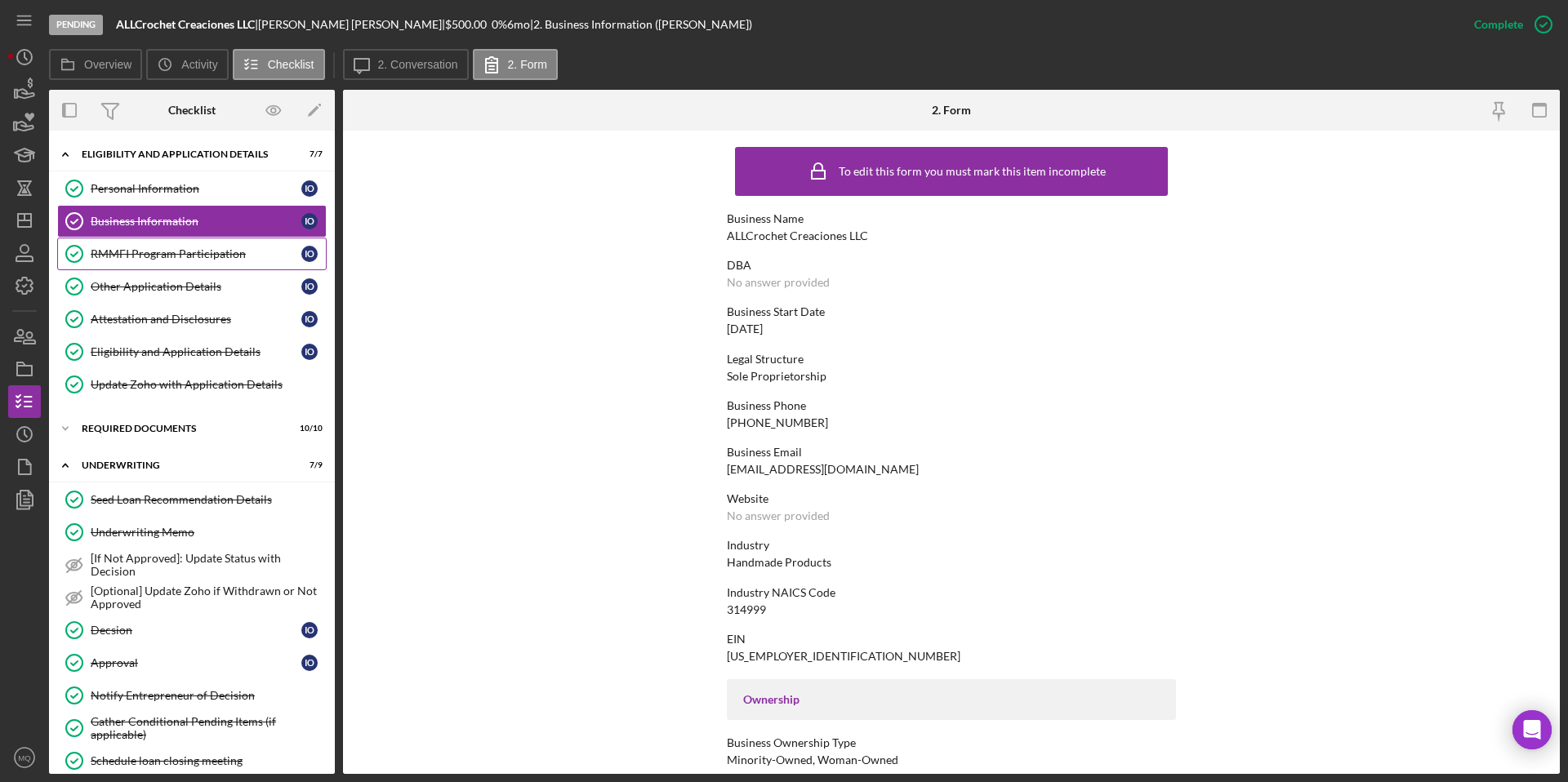
click at [145, 257] on div "RMMFI Program Participation" at bounding box center [195, 253] width 210 height 13
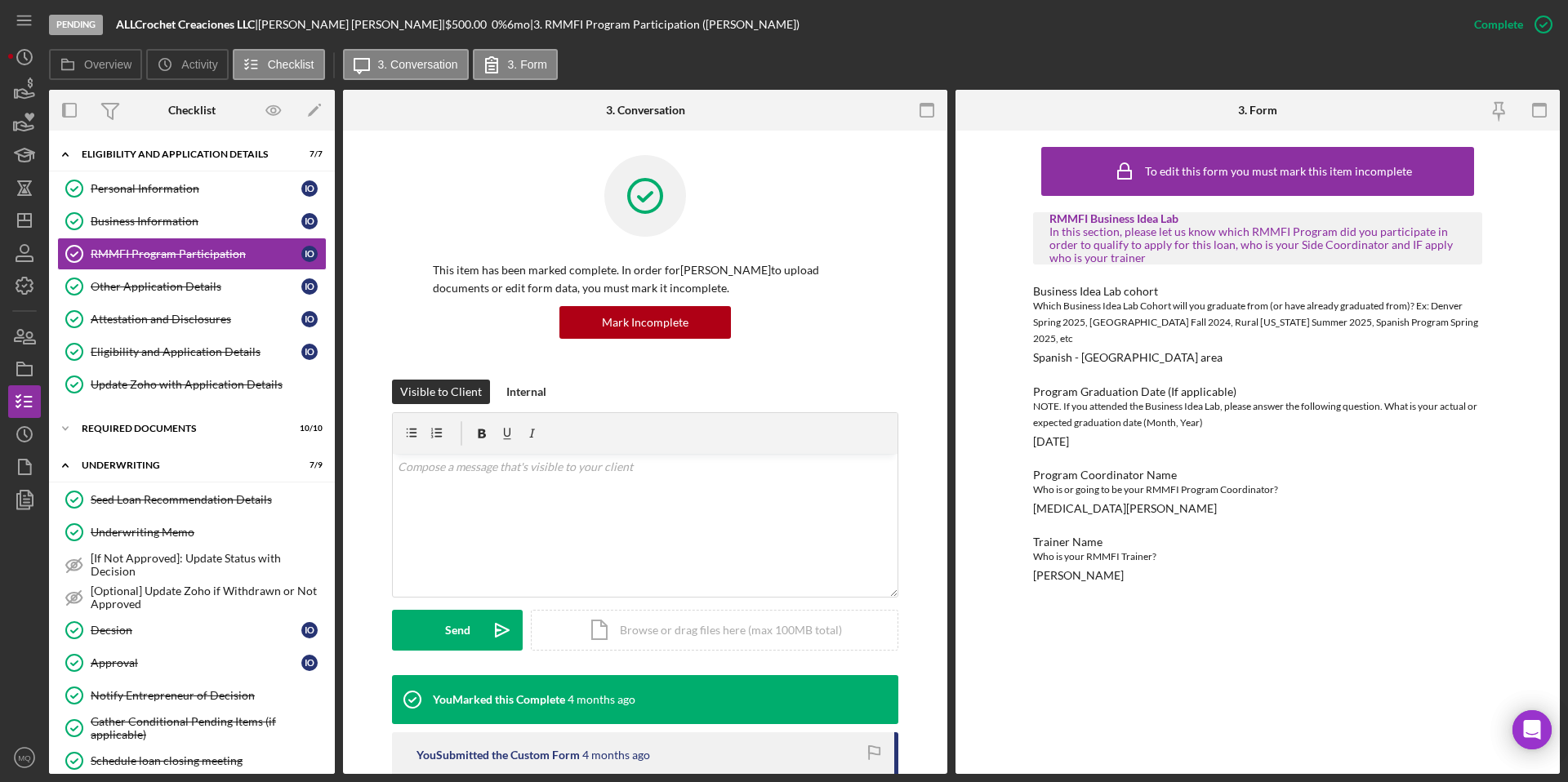
click at [1178, 344] on div "Business Idea Lab cohort Which Business Idea Lab Cohort will you graduate from …" at bounding box center [1257, 324] width 449 height 80
click at [26, 228] on icon "Icon/Dashboard" at bounding box center [25, 221] width 41 height 41
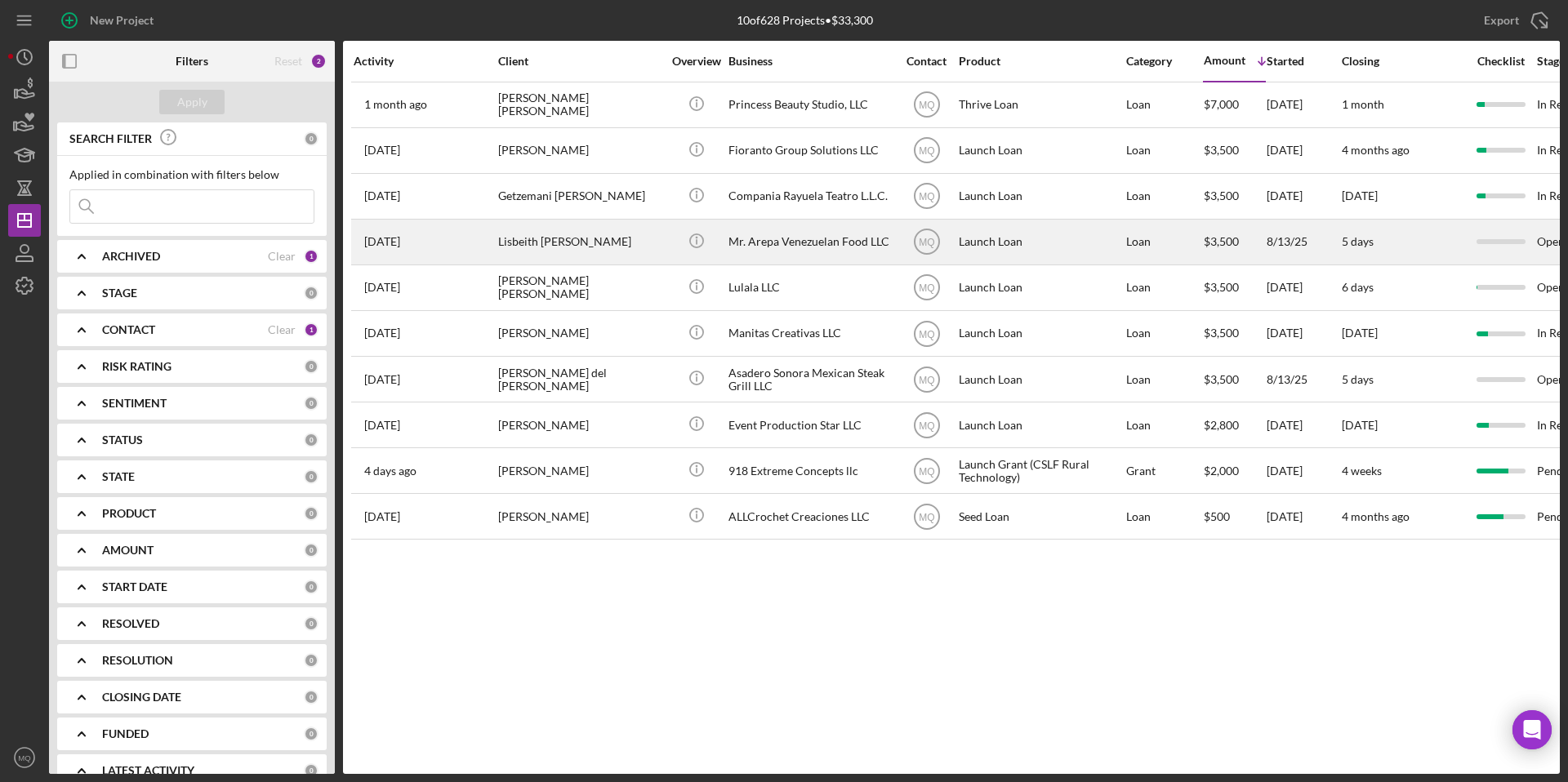
click at [575, 241] on div "Lisbeith [PERSON_NAME]" at bounding box center [580, 242] width 164 height 43
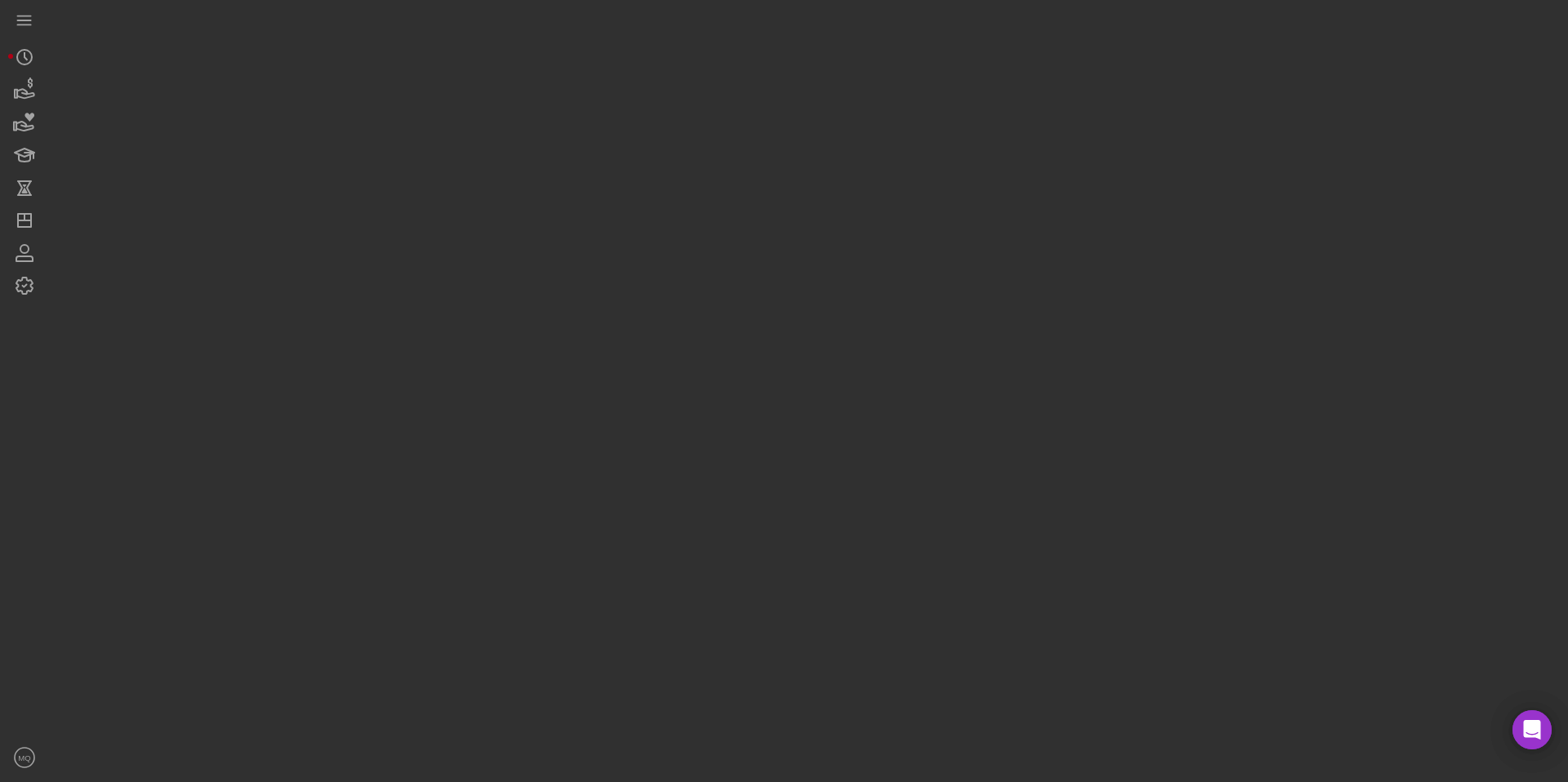
click at [575, 241] on div at bounding box center [805, 387] width 1511 height 774
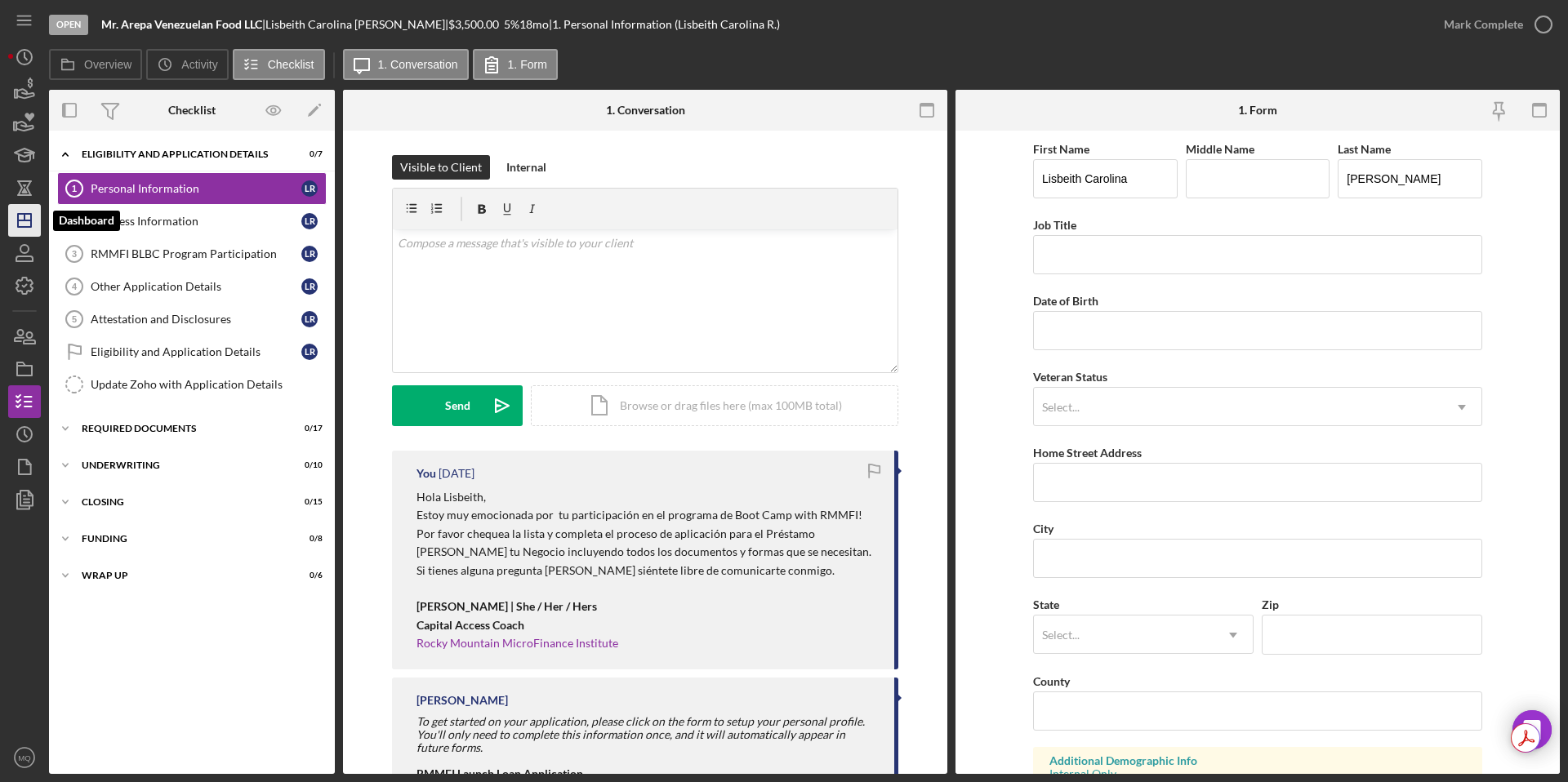
click at [30, 220] on line "button" at bounding box center [24, 220] width 13 height 0
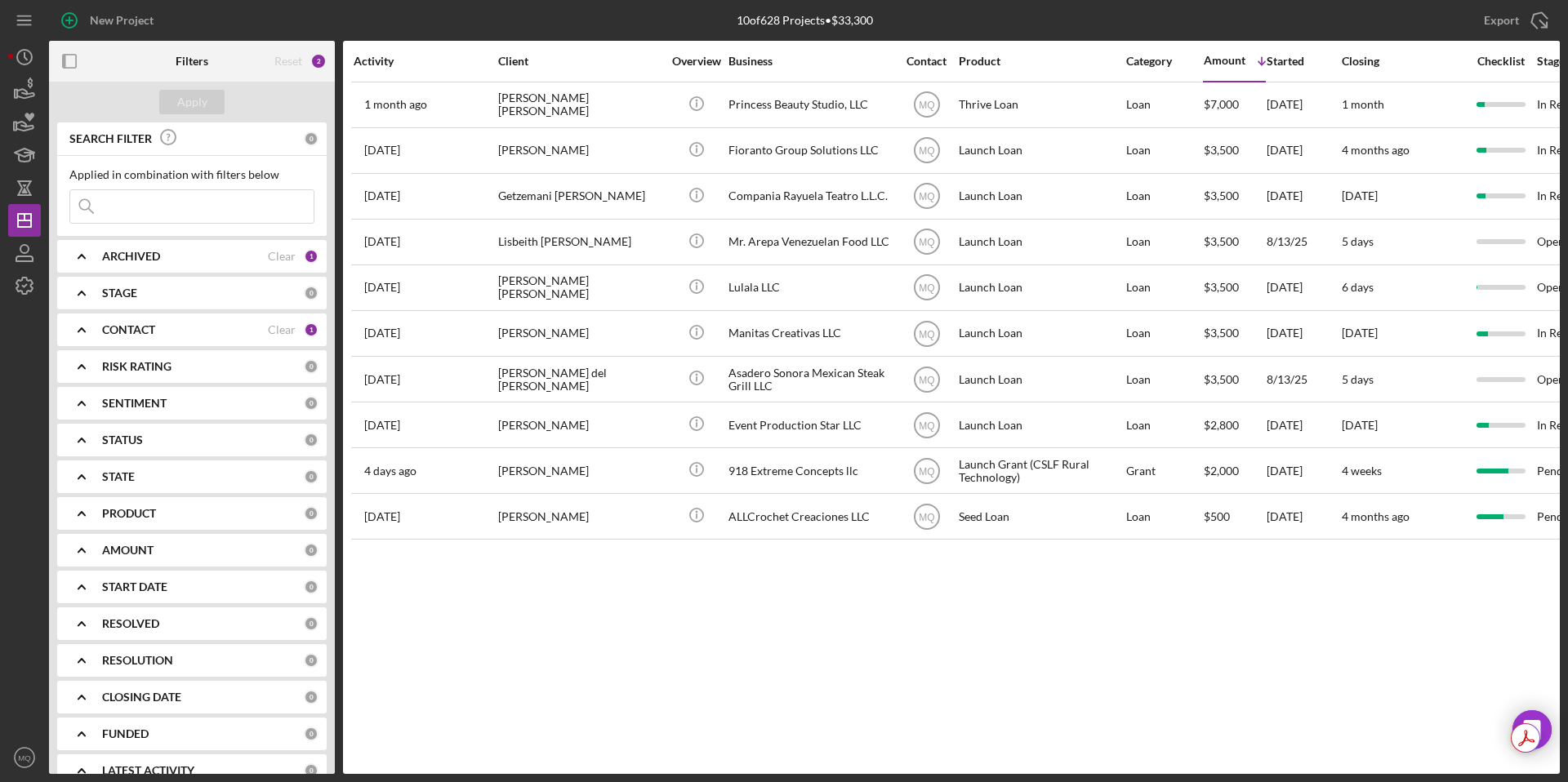
click at [637, 644] on div "Activity Client Overview Business Contact Product Category Amount Icon/Table So…" at bounding box center [951, 407] width 1217 height 733
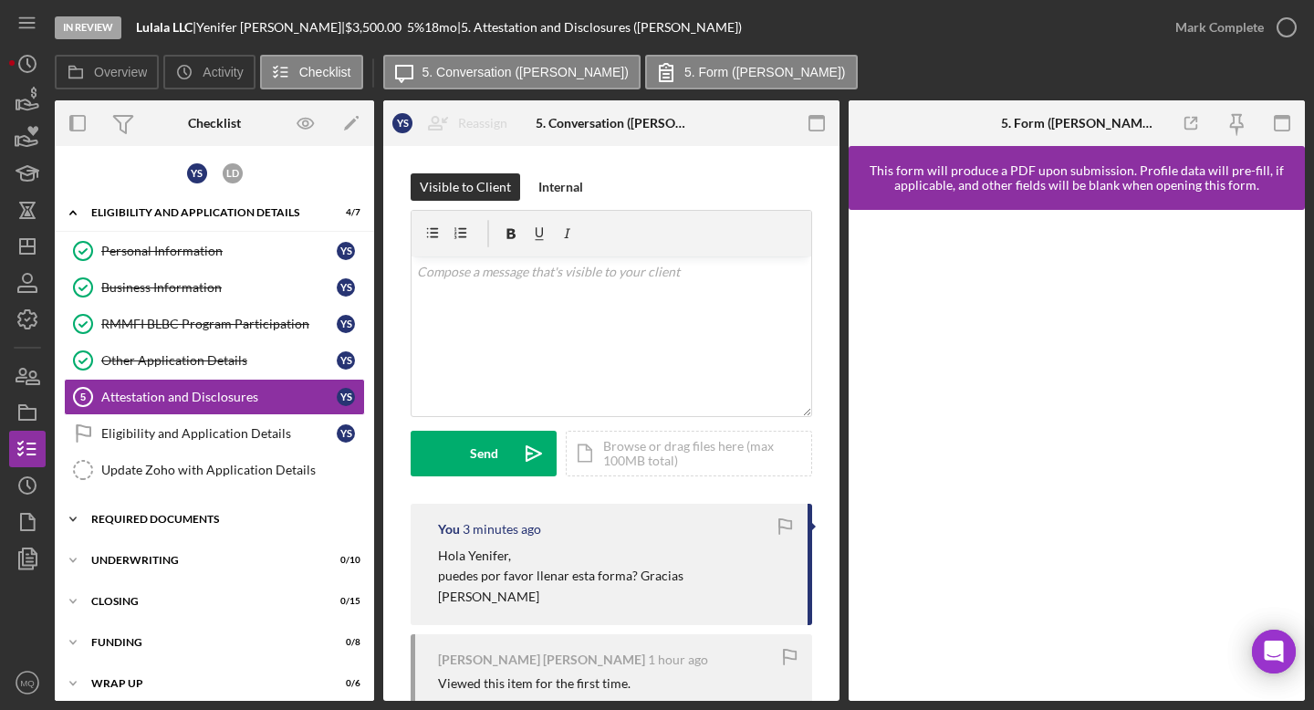
click at [205, 521] on div "Required Documents" at bounding box center [221, 519] width 260 height 11
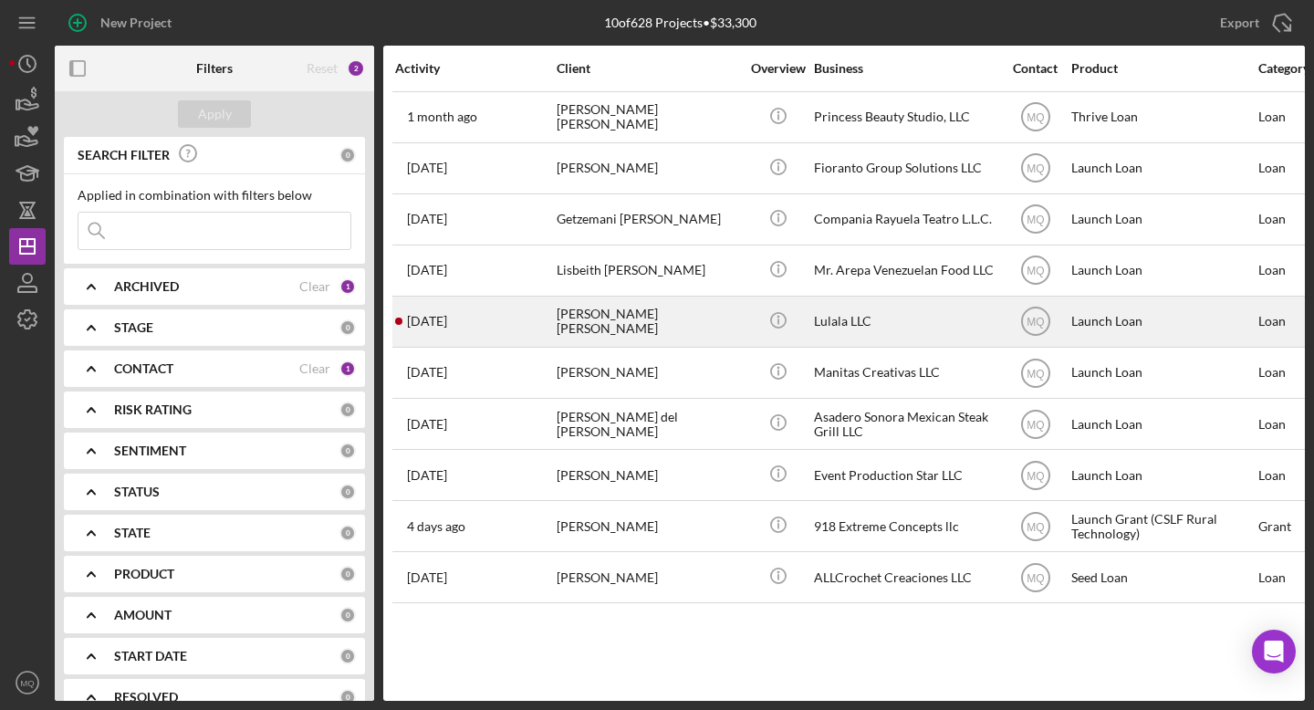
click at [656, 320] on div "[PERSON_NAME] [PERSON_NAME]" at bounding box center [648, 321] width 183 height 48
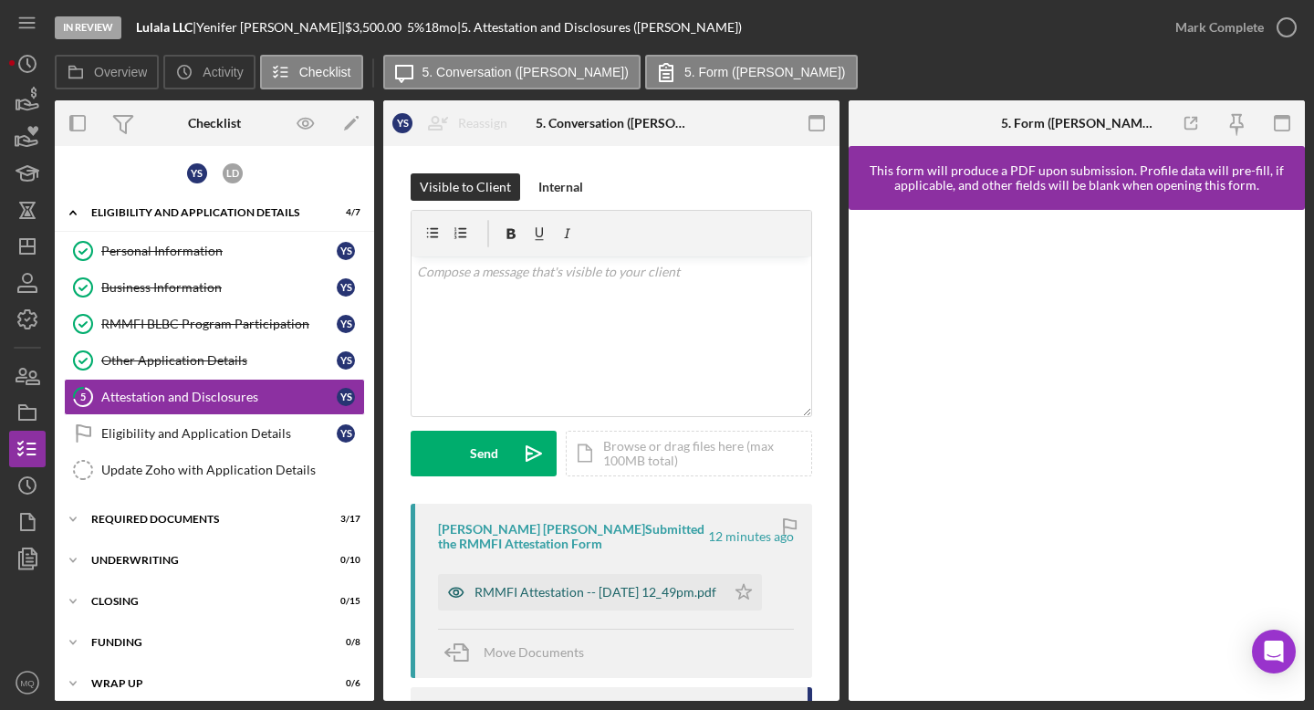
click at [690, 585] on div "RMMFI Attestation -- 2025-08-26 12_49pm.pdf" at bounding box center [596, 592] width 242 height 15
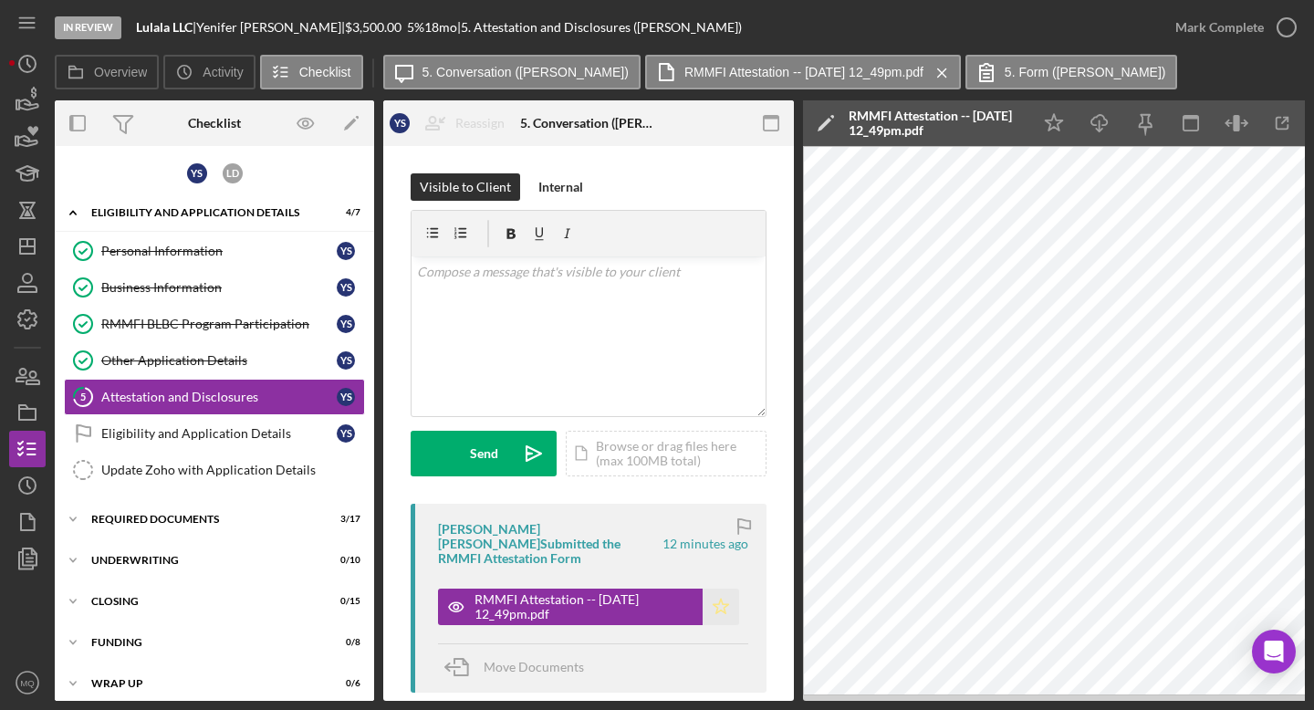
click at [721, 598] on icon "Icon/Star" at bounding box center [721, 607] width 37 height 37
click at [1288, 29] on icon "button" at bounding box center [1287, 28] width 46 height 46
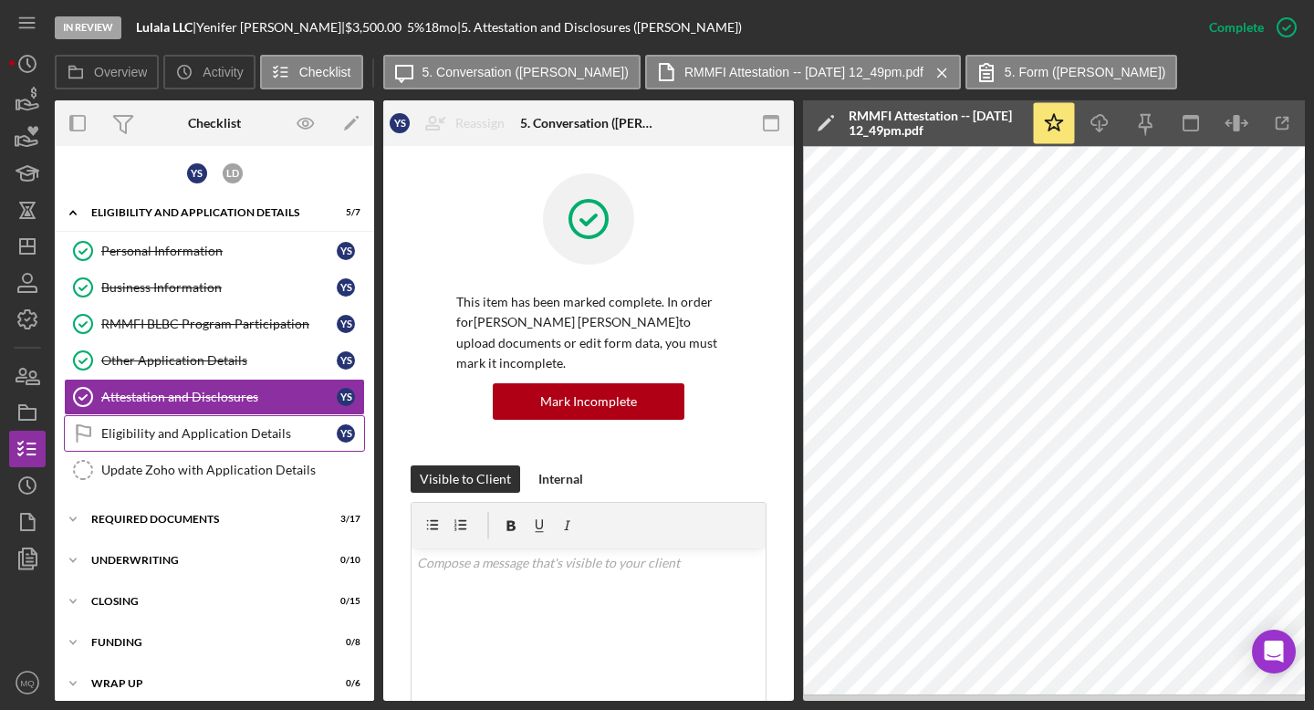
click at [278, 426] on div "Eligibility and Application Details" at bounding box center [218, 433] width 235 height 15
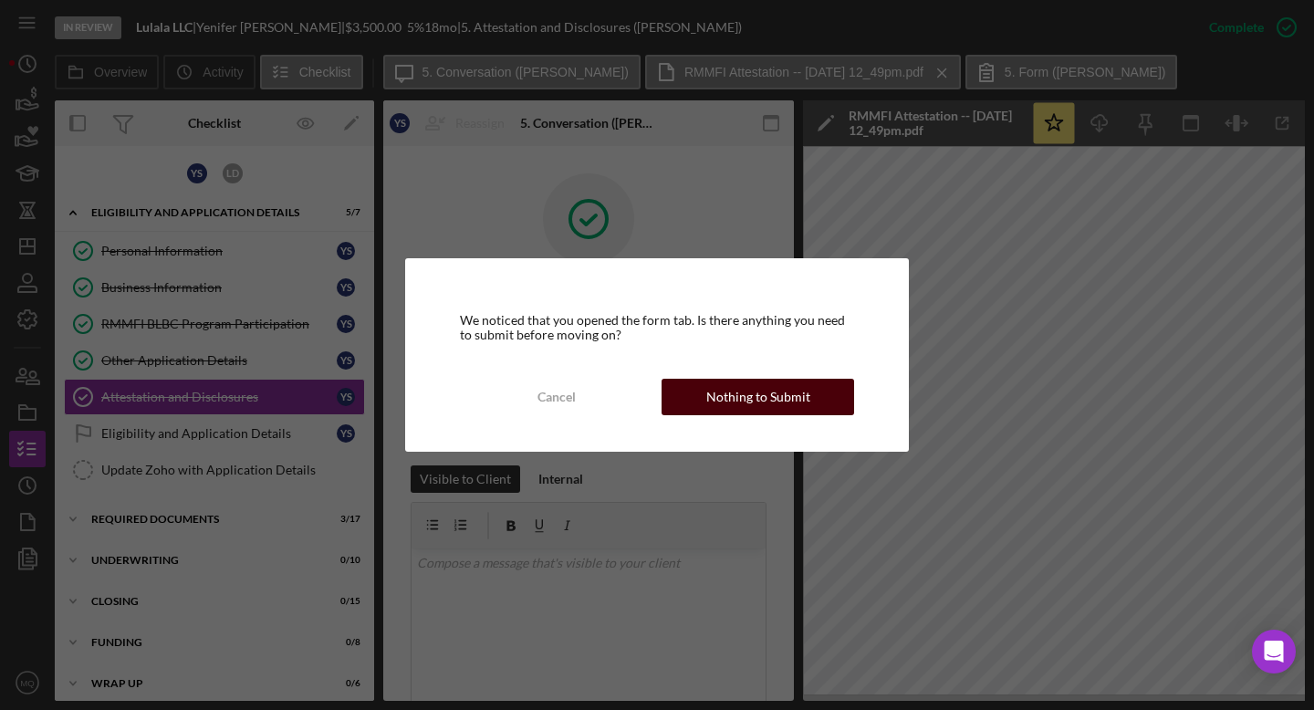
click at [760, 394] on div "Nothing to Submit" at bounding box center [758, 397] width 104 height 37
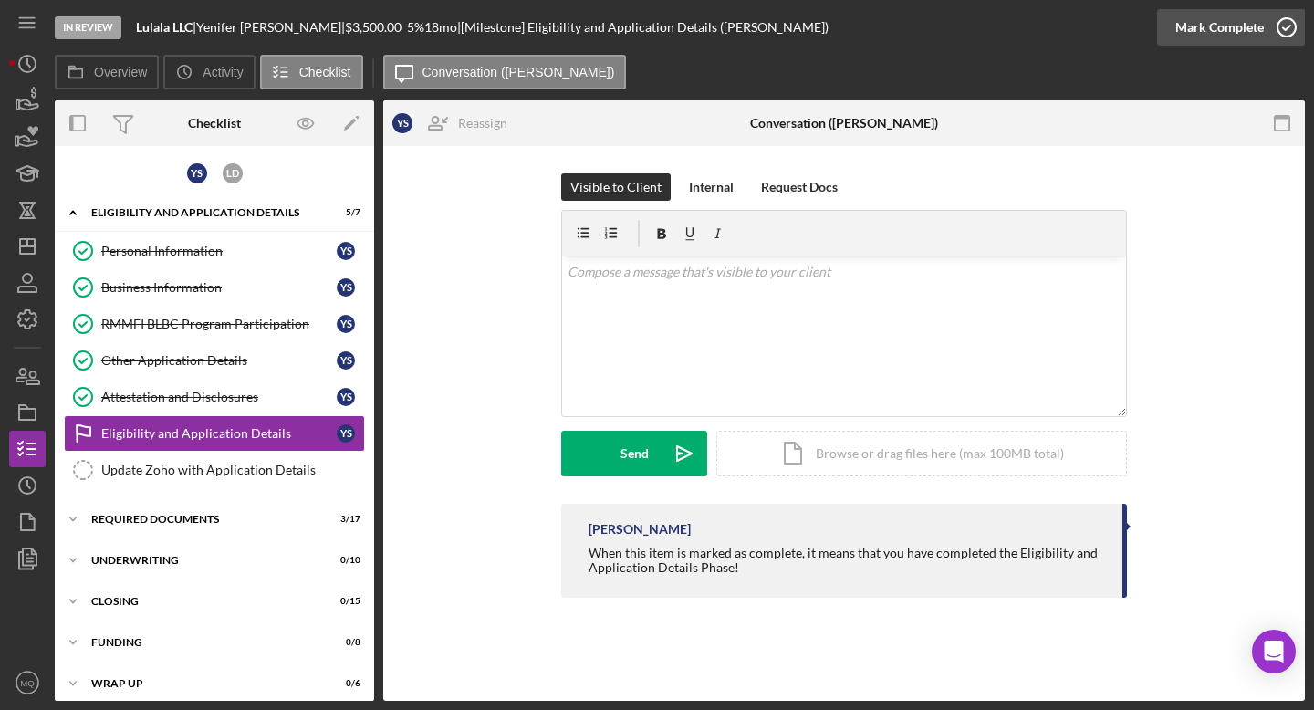
click at [1300, 33] on icon "button" at bounding box center [1287, 28] width 46 height 46
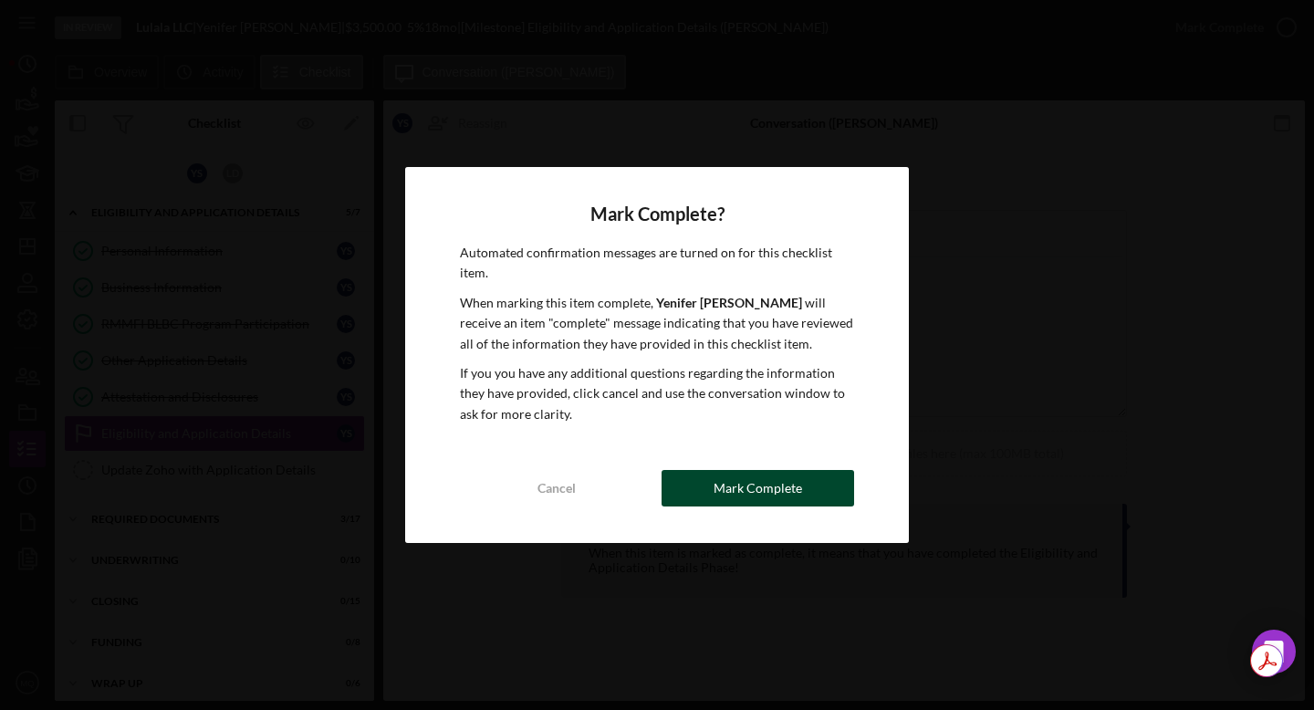
click at [745, 485] on div "Mark Complete" at bounding box center [758, 488] width 89 height 37
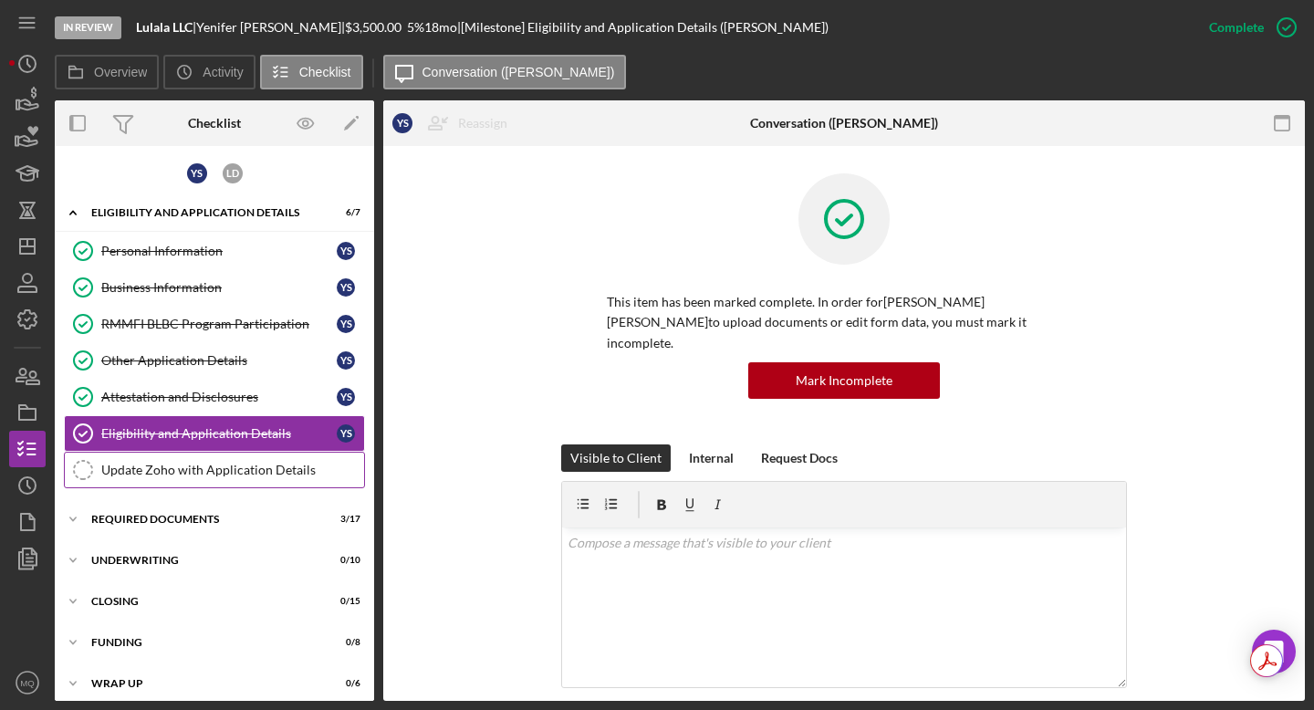
click at [170, 462] on link "Update Zoho with Application Details Update Zoho with Application Details" at bounding box center [214, 470] width 301 height 37
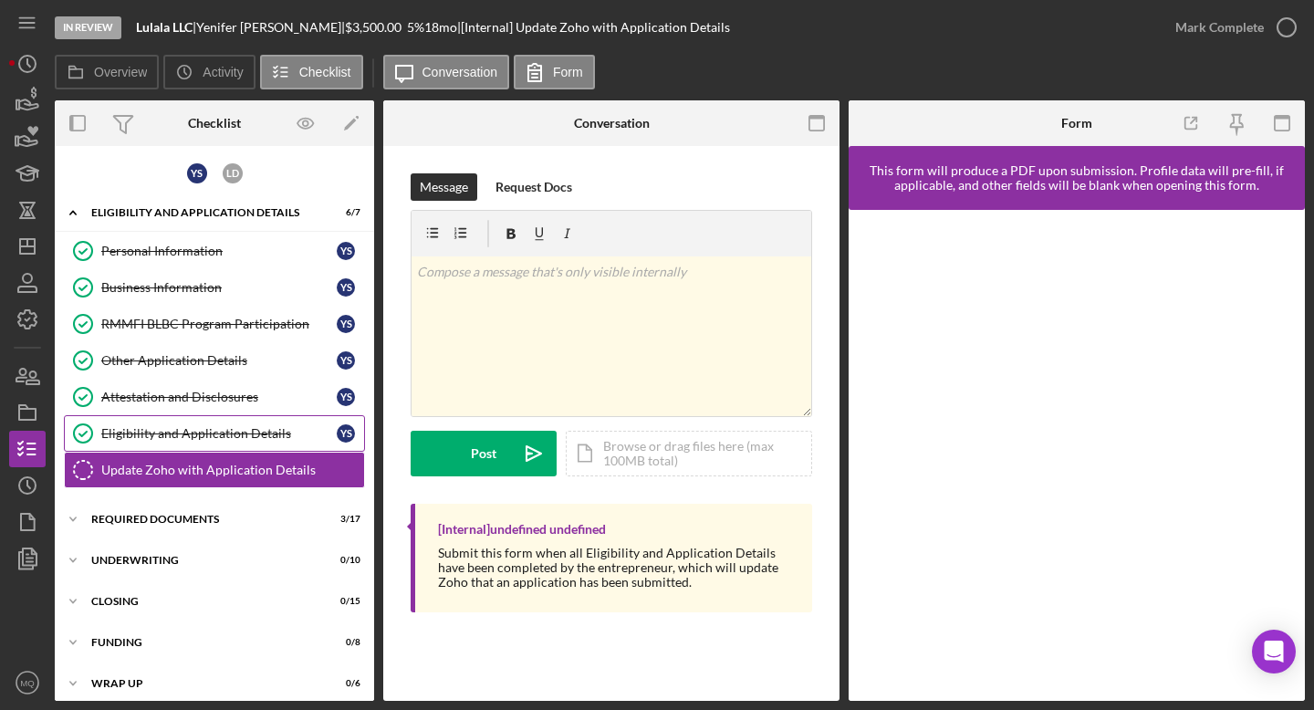
click at [211, 437] on div "Eligibility and Application Details" at bounding box center [218, 433] width 235 height 15
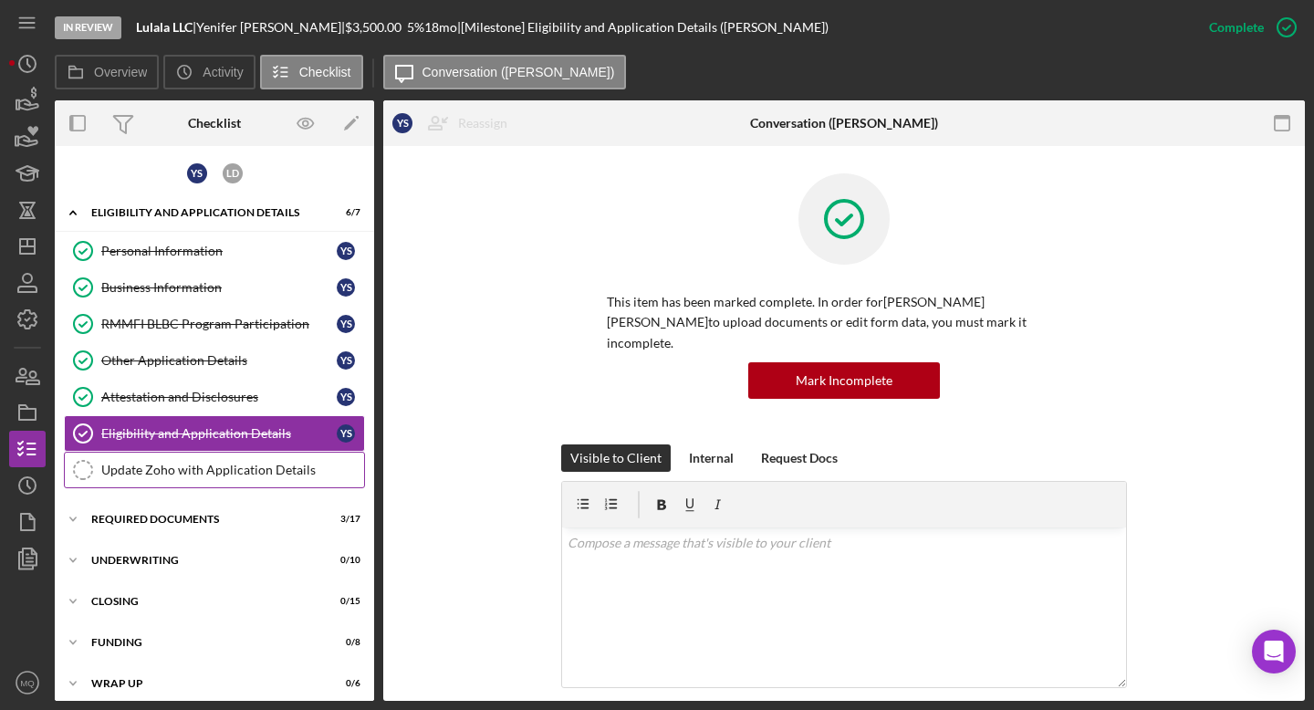
click at [224, 470] on div "Update Zoho with Application Details" at bounding box center [232, 470] width 263 height 15
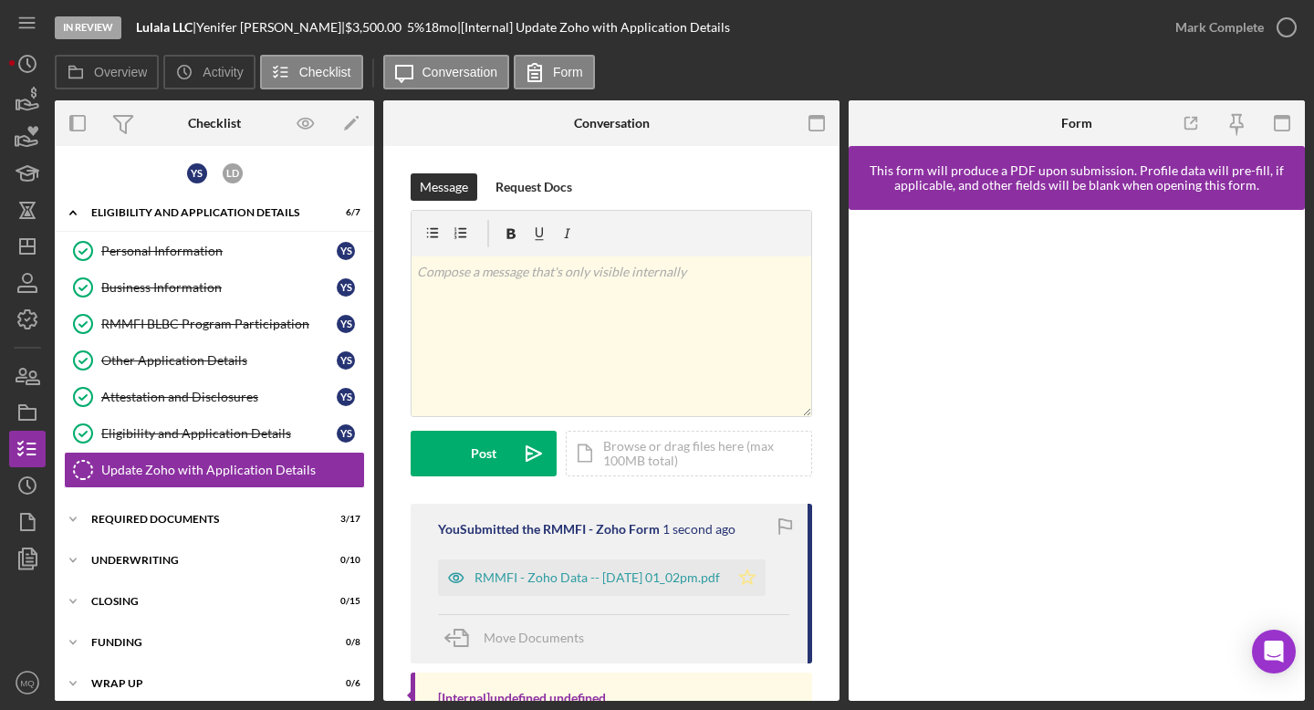
click at [762, 574] on icon "Icon/Star" at bounding box center [747, 577] width 37 height 37
click at [1288, 27] on icon "button" at bounding box center [1287, 28] width 46 height 46
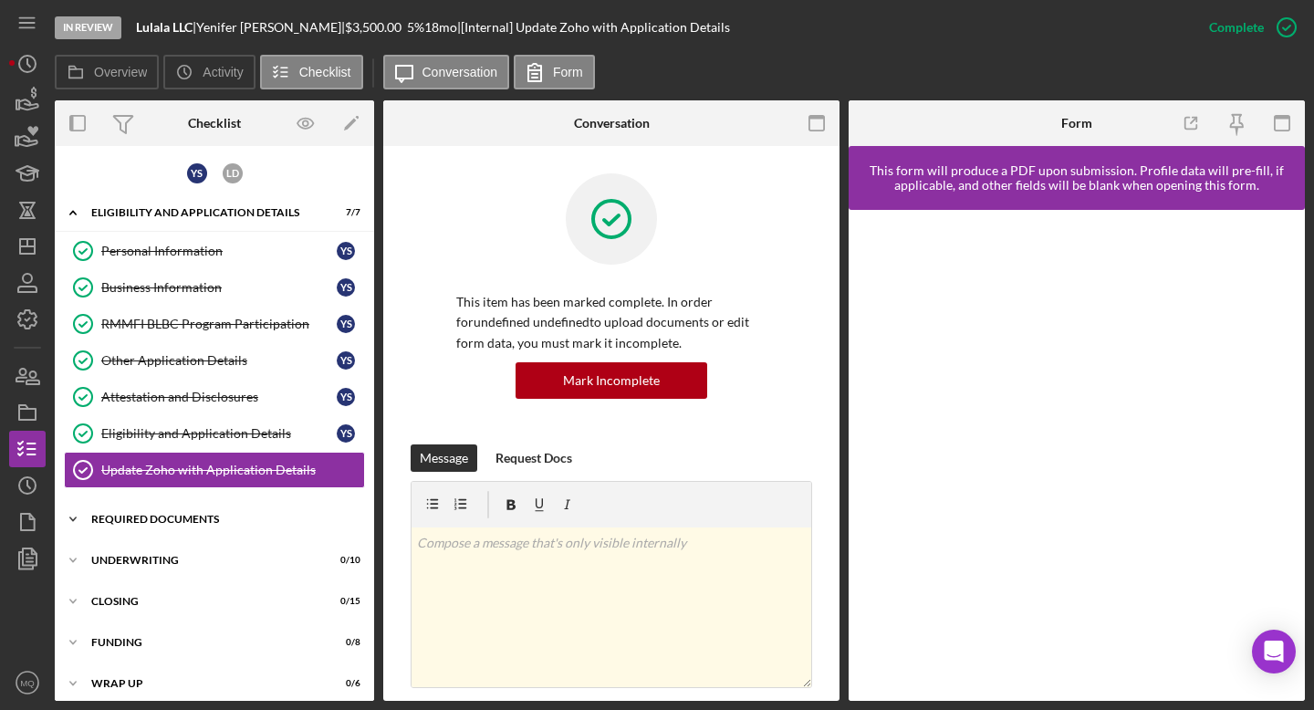
click at [224, 525] on div "Icon/Expander Required Documents 3 / 17" at bounding box center [214, 519] width 319 height 37
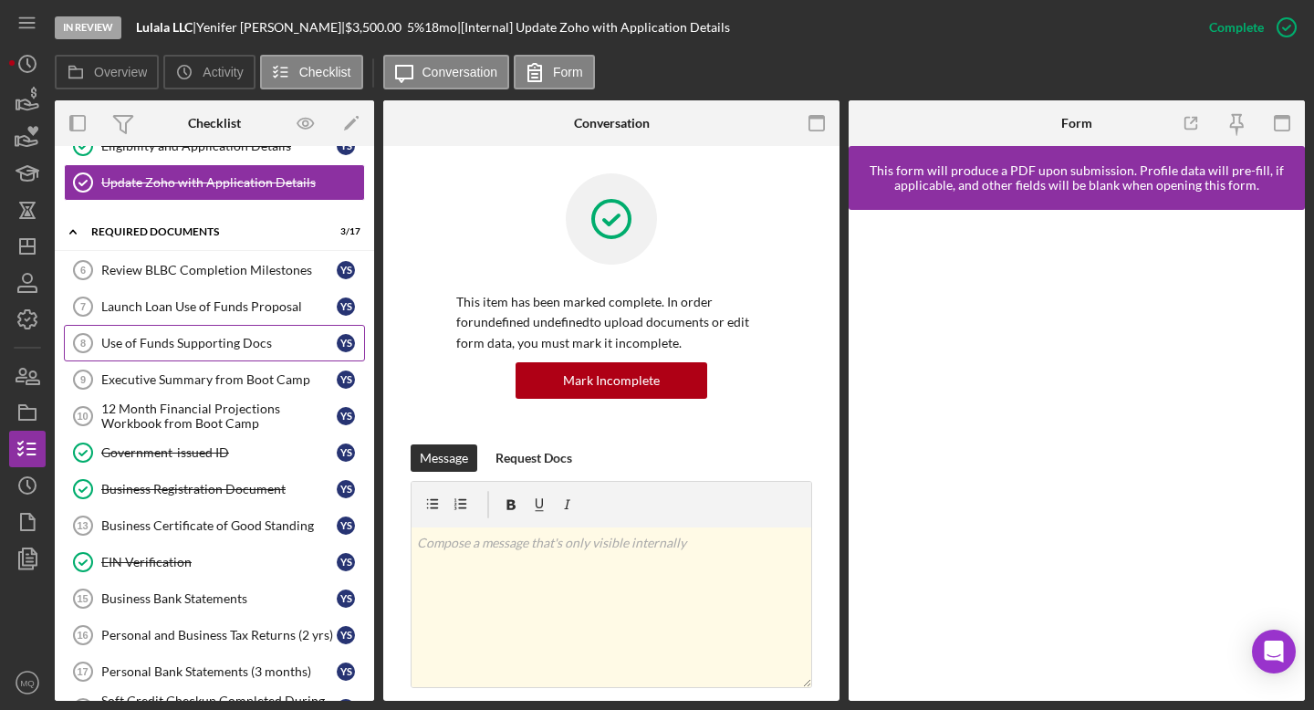
scroll to position [297, 0]
